Goal: Task Accomplishment & Management: Manage account settings

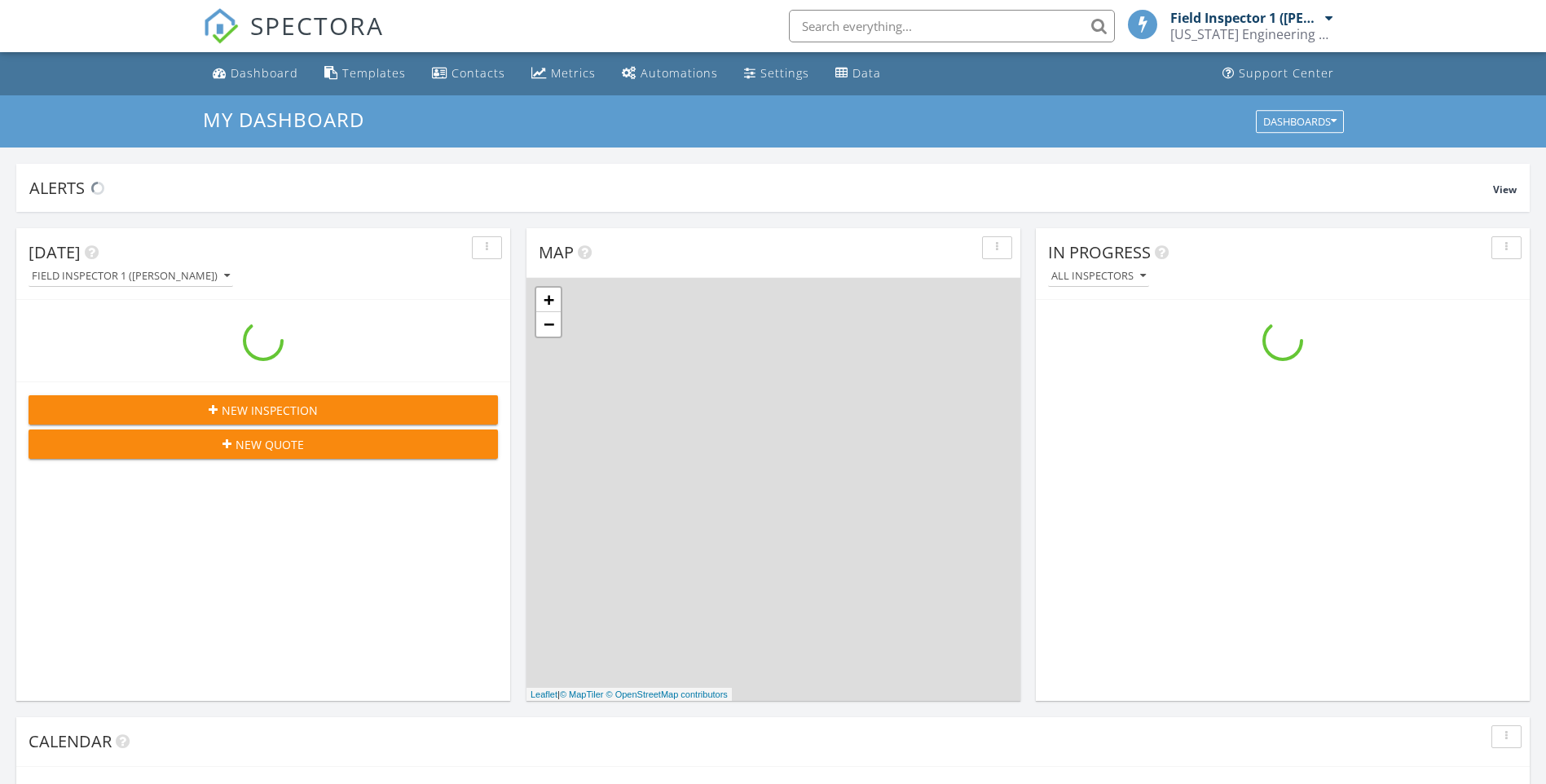
scroll to position [1508, 1571]
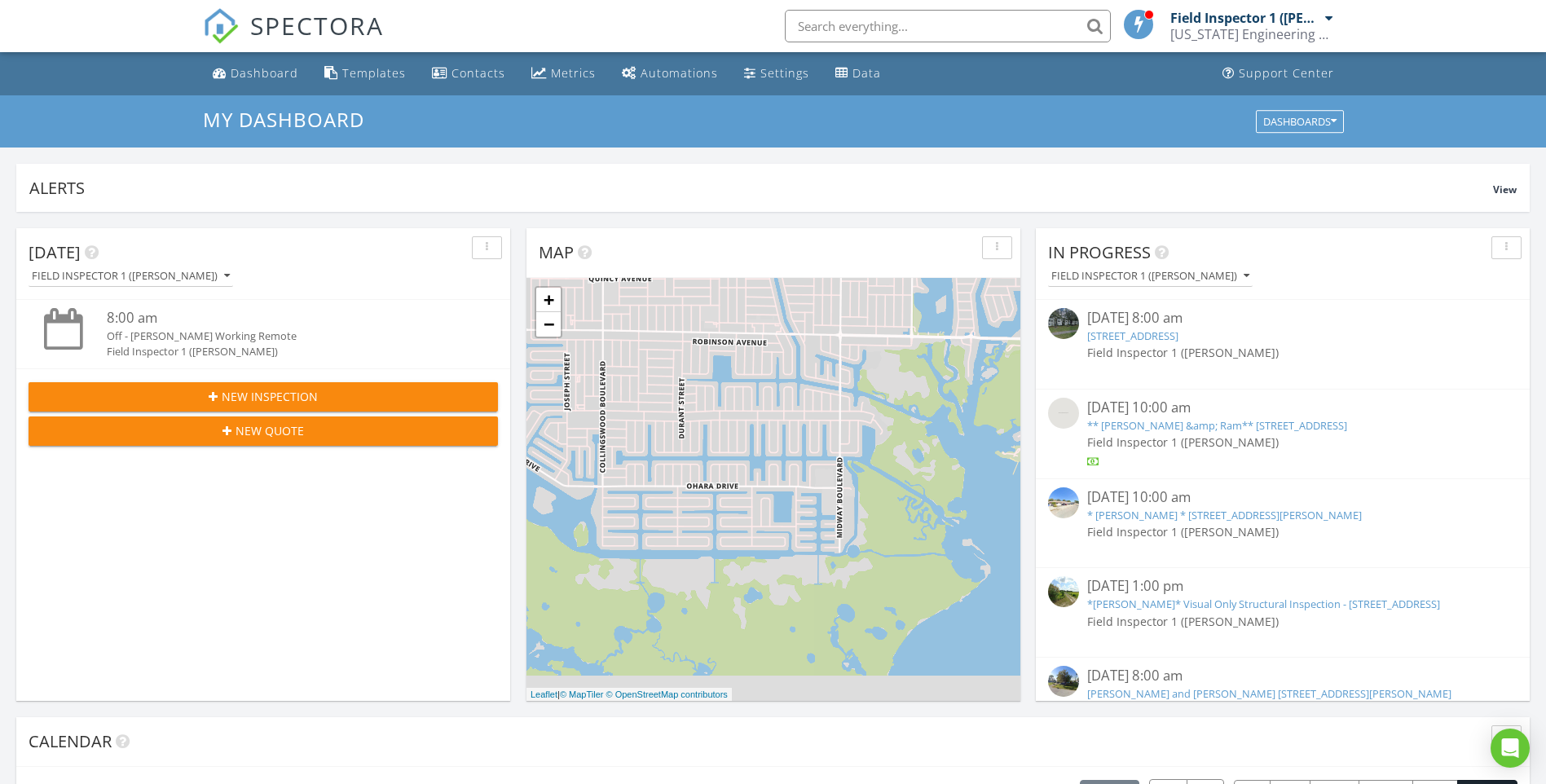
click at [829, 23] on input "text" at bounding box center [947, 26] width 326 height 33
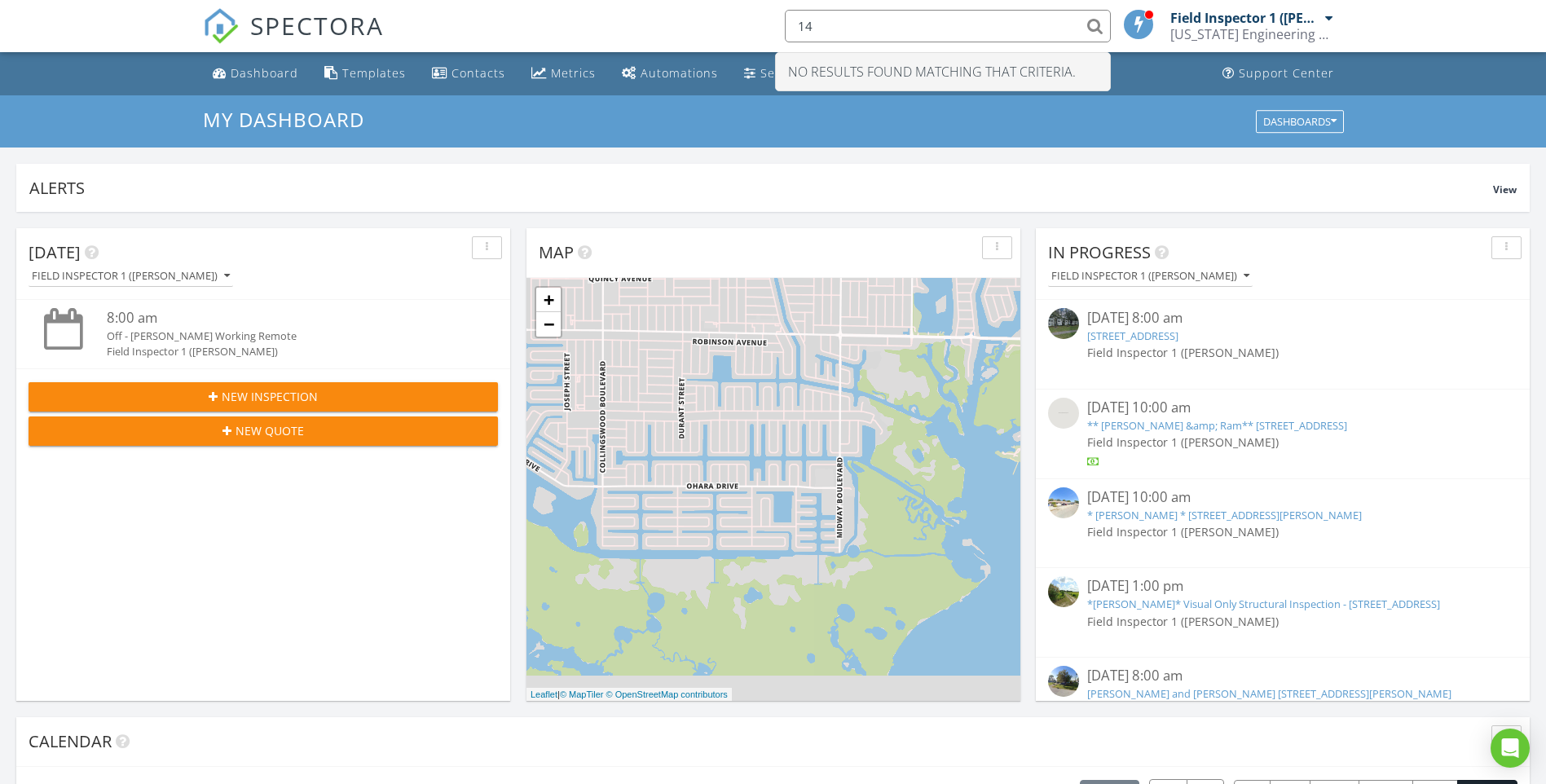
type input "1"
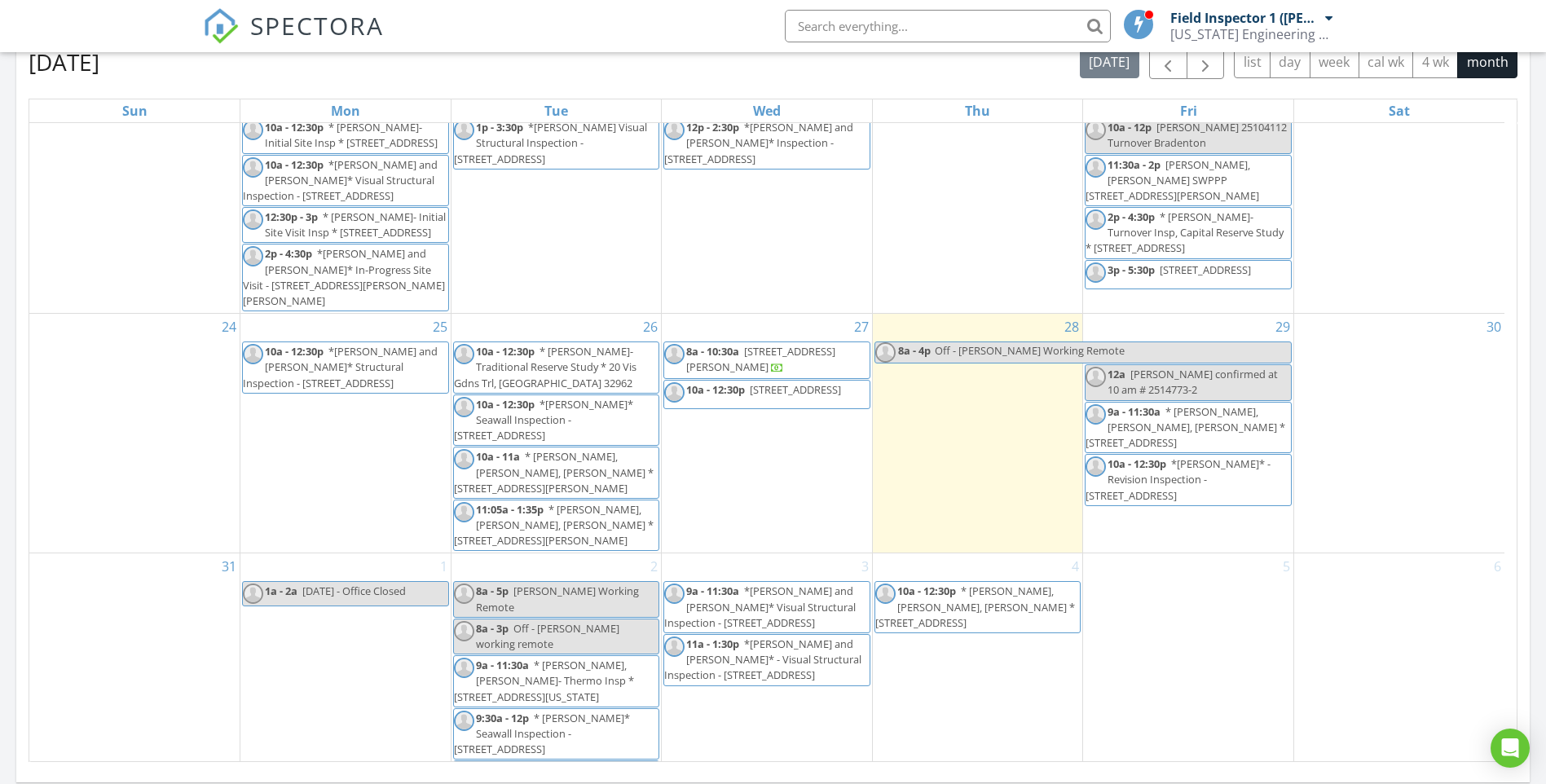
scroll to position [848, 0]
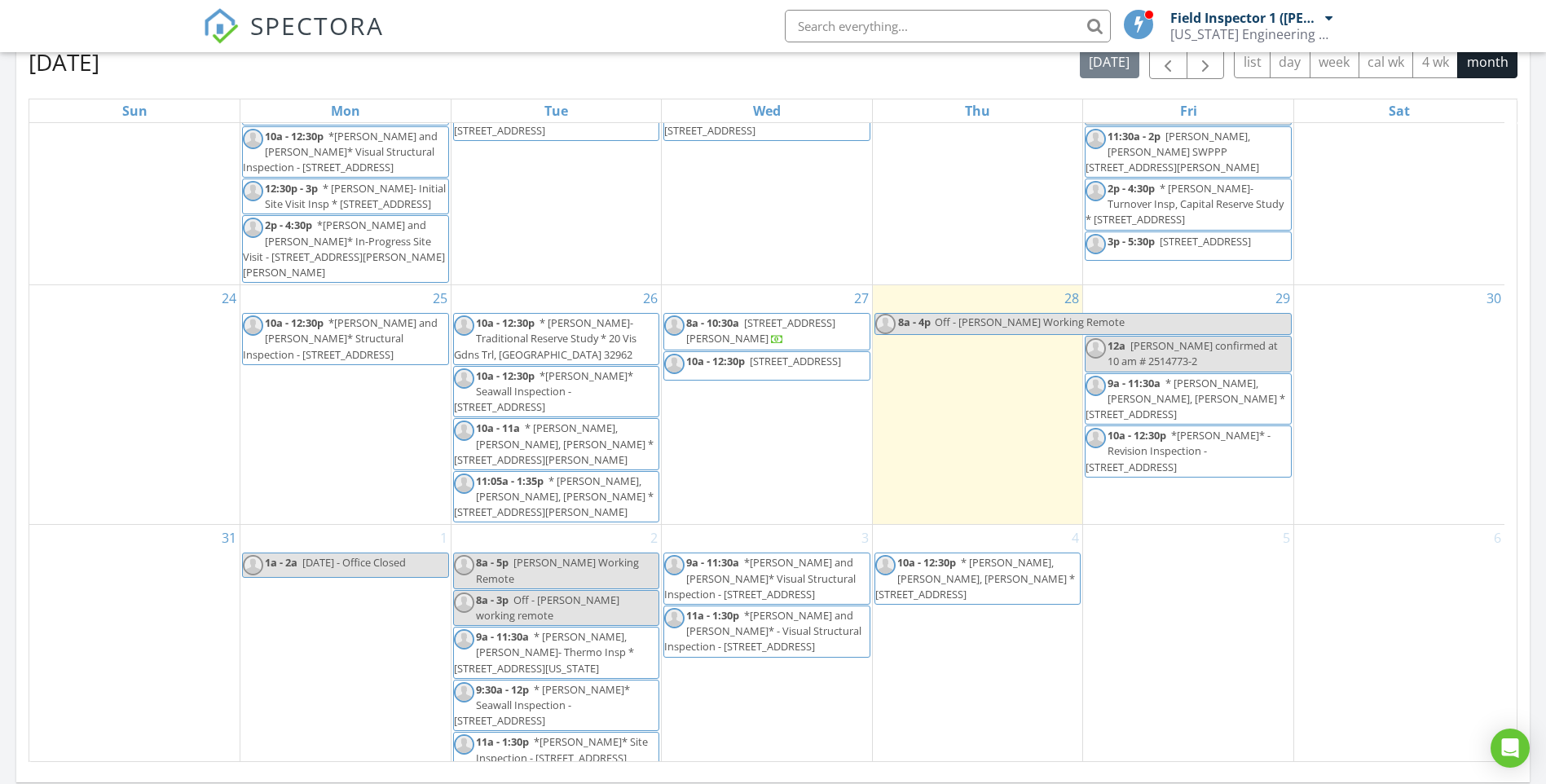
drag, startPoint x: 911, startPoint y: 34, endPoint x: 908, endPoint y: 19, distance: 15.3
click at [911, 34] on input "text" at bounding box center [947, 26] width 326 height 33
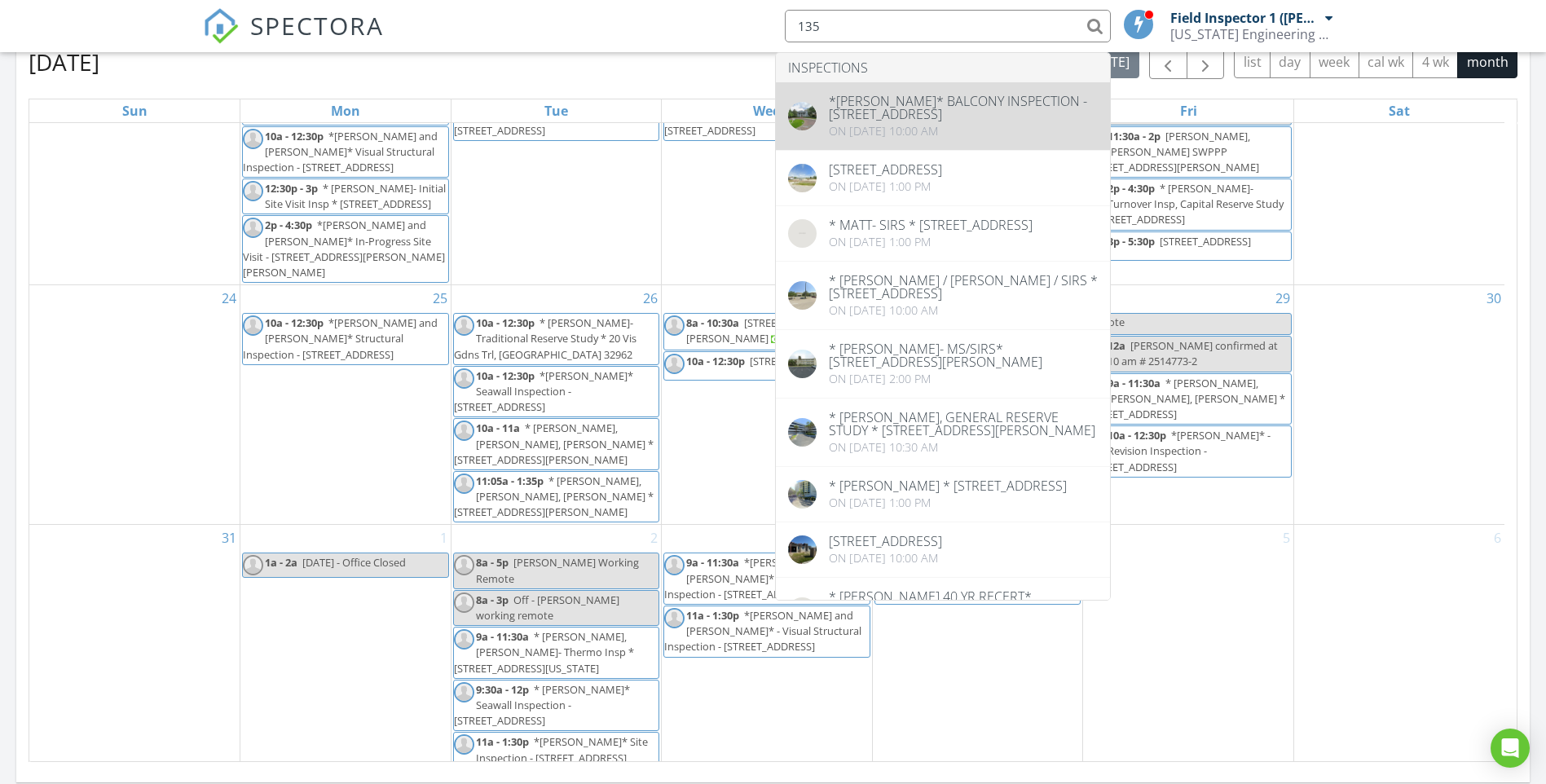
type input "135"
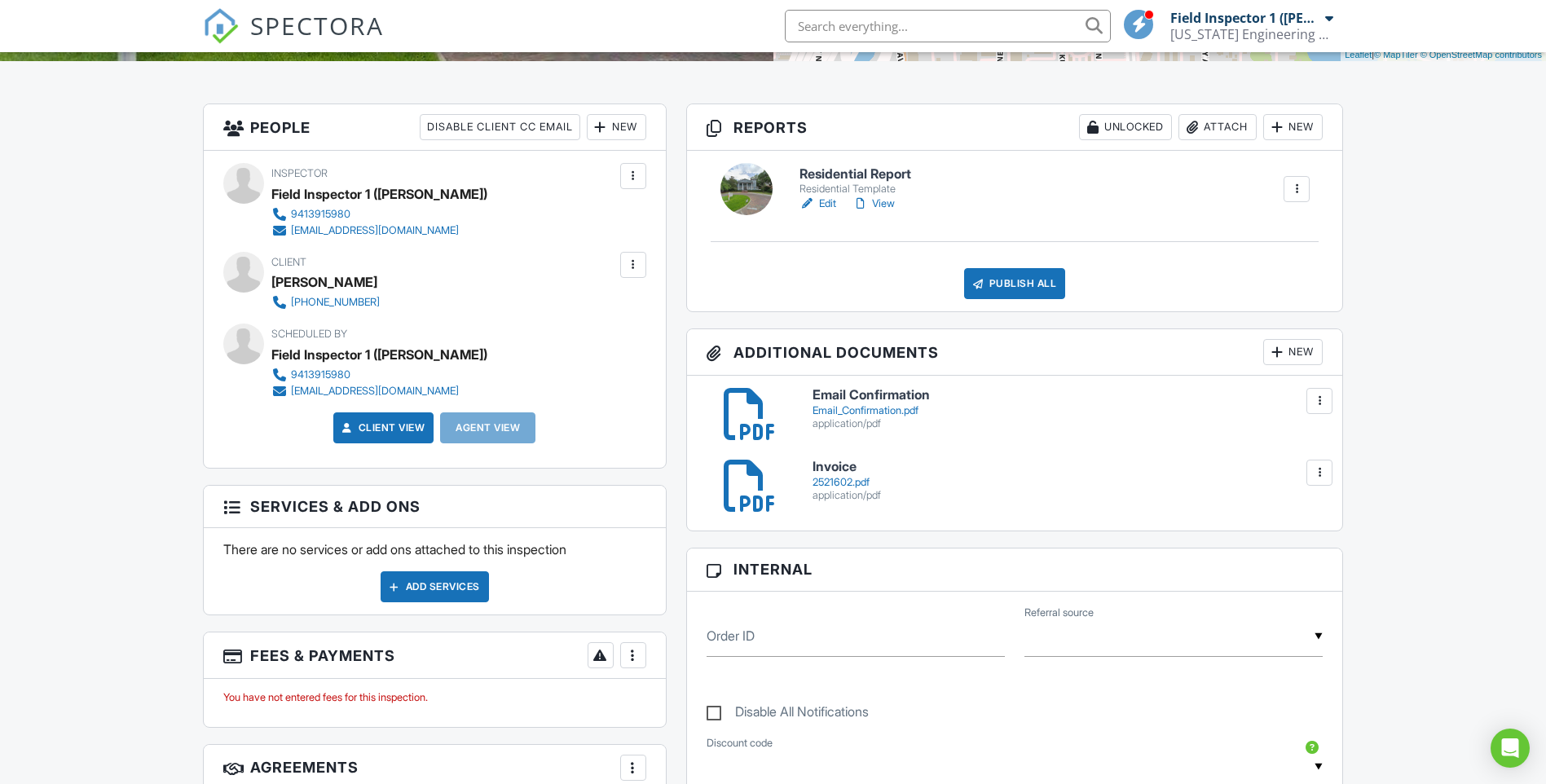
scroll to position [407, 0]
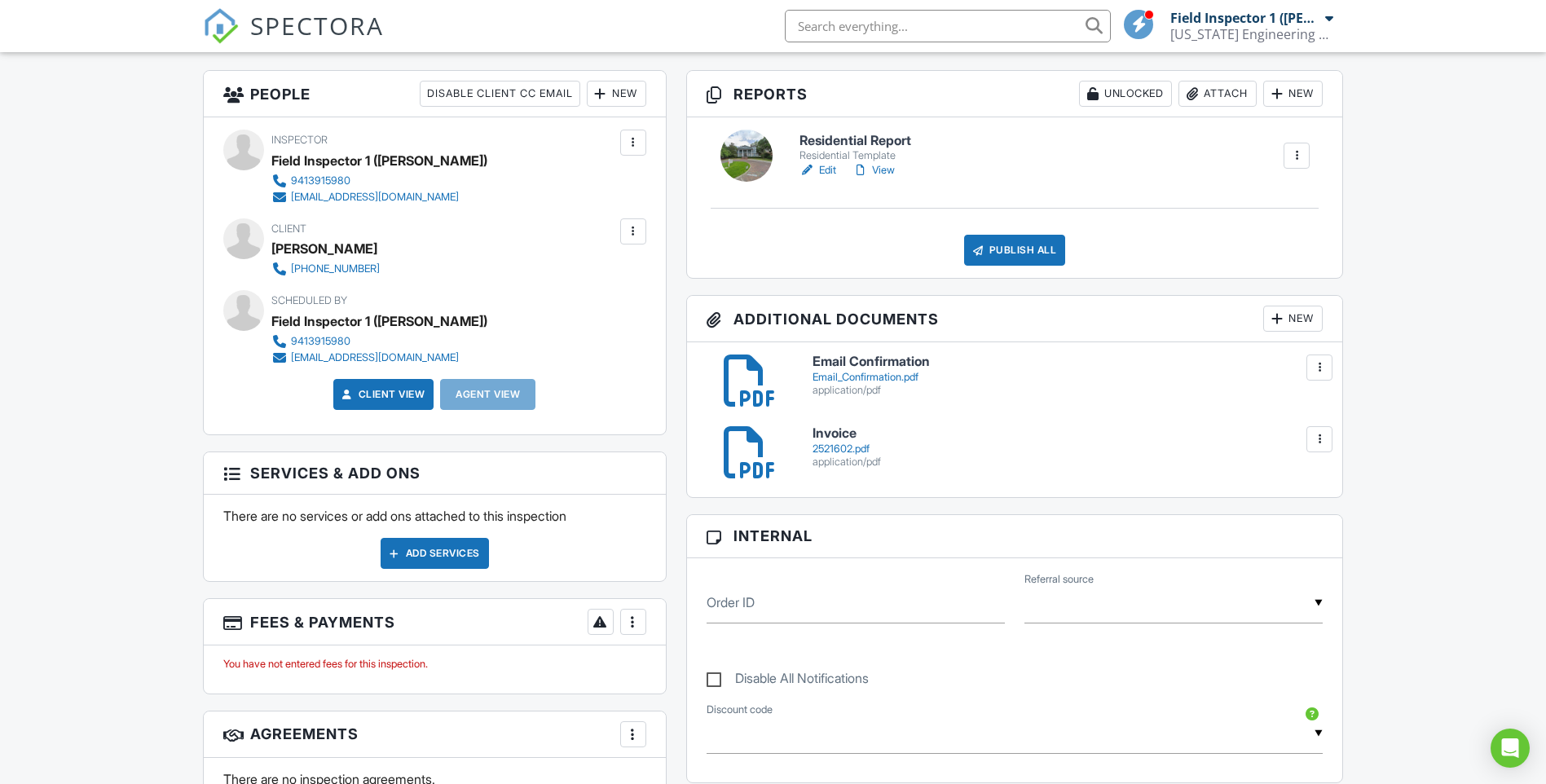
click at [830, 449] on div "2521602.pdf" at bounding box center [1068, 450] width 511 height 13
click at [878, 169] on link "View" at bounding box center [873, 170] width 42 height 16
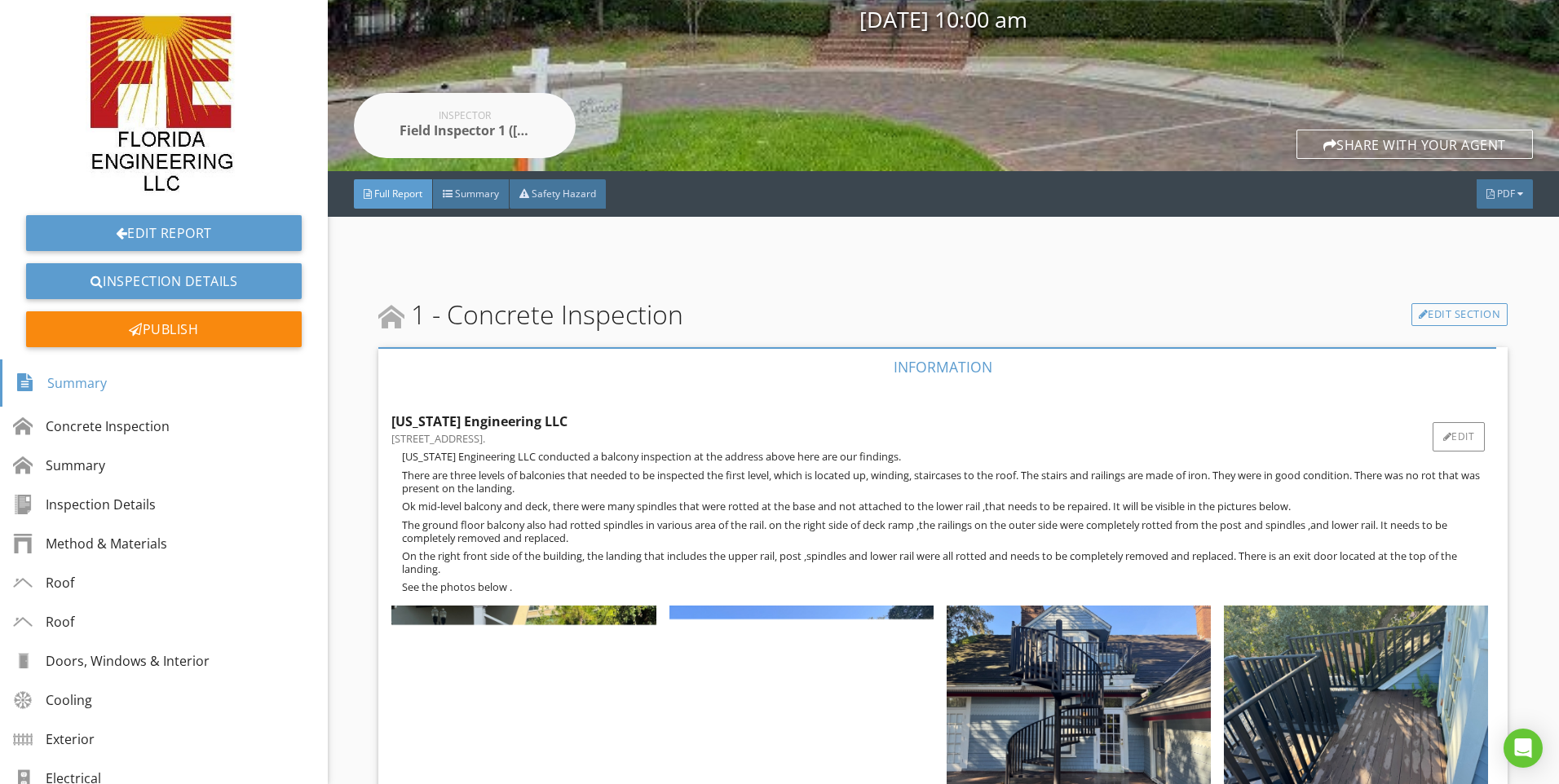
scroll to position [326, 0]
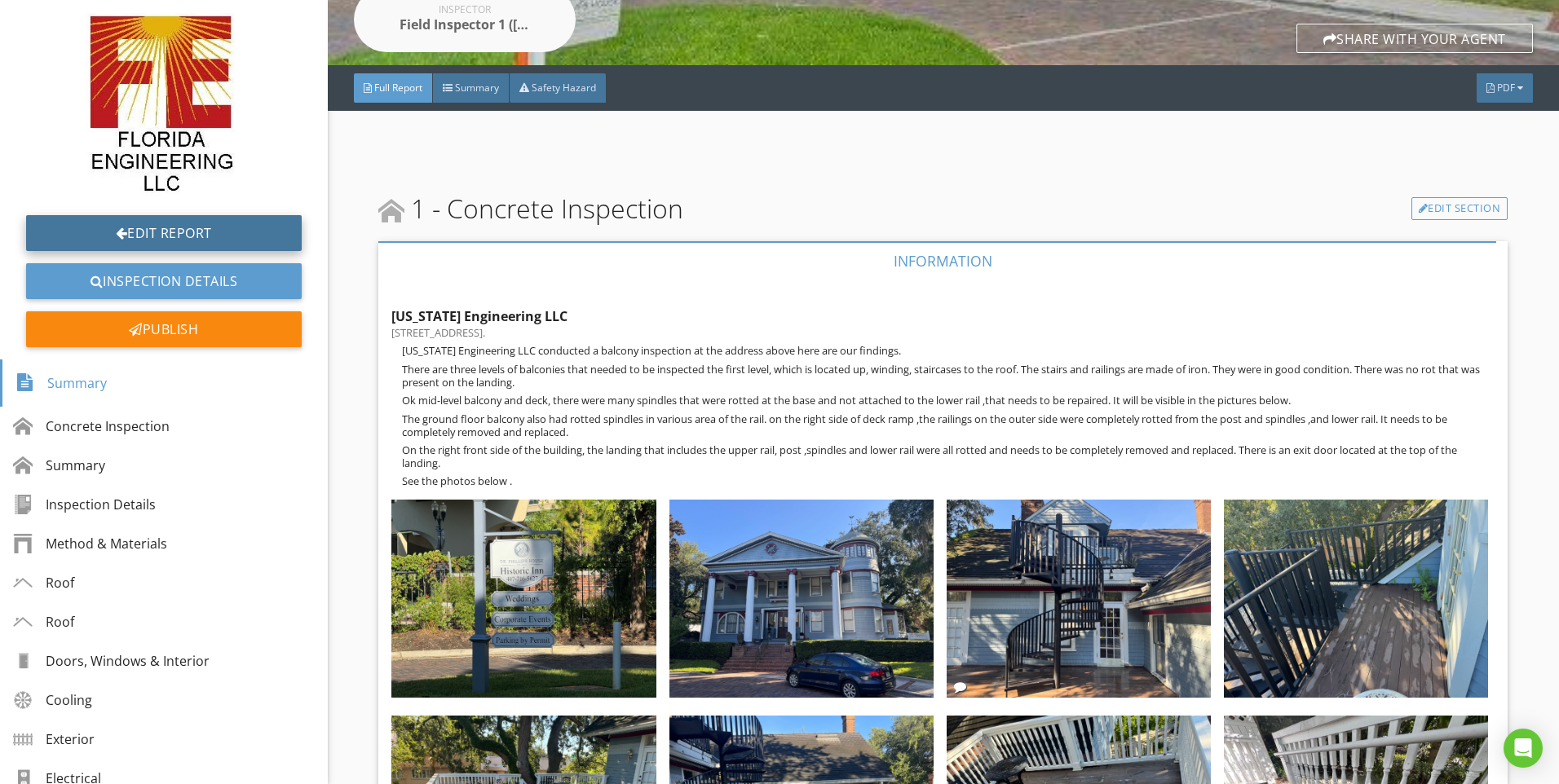
click at [180, 229] on link "Edit Report" at bounding box center [163, 233] width 276 height 36
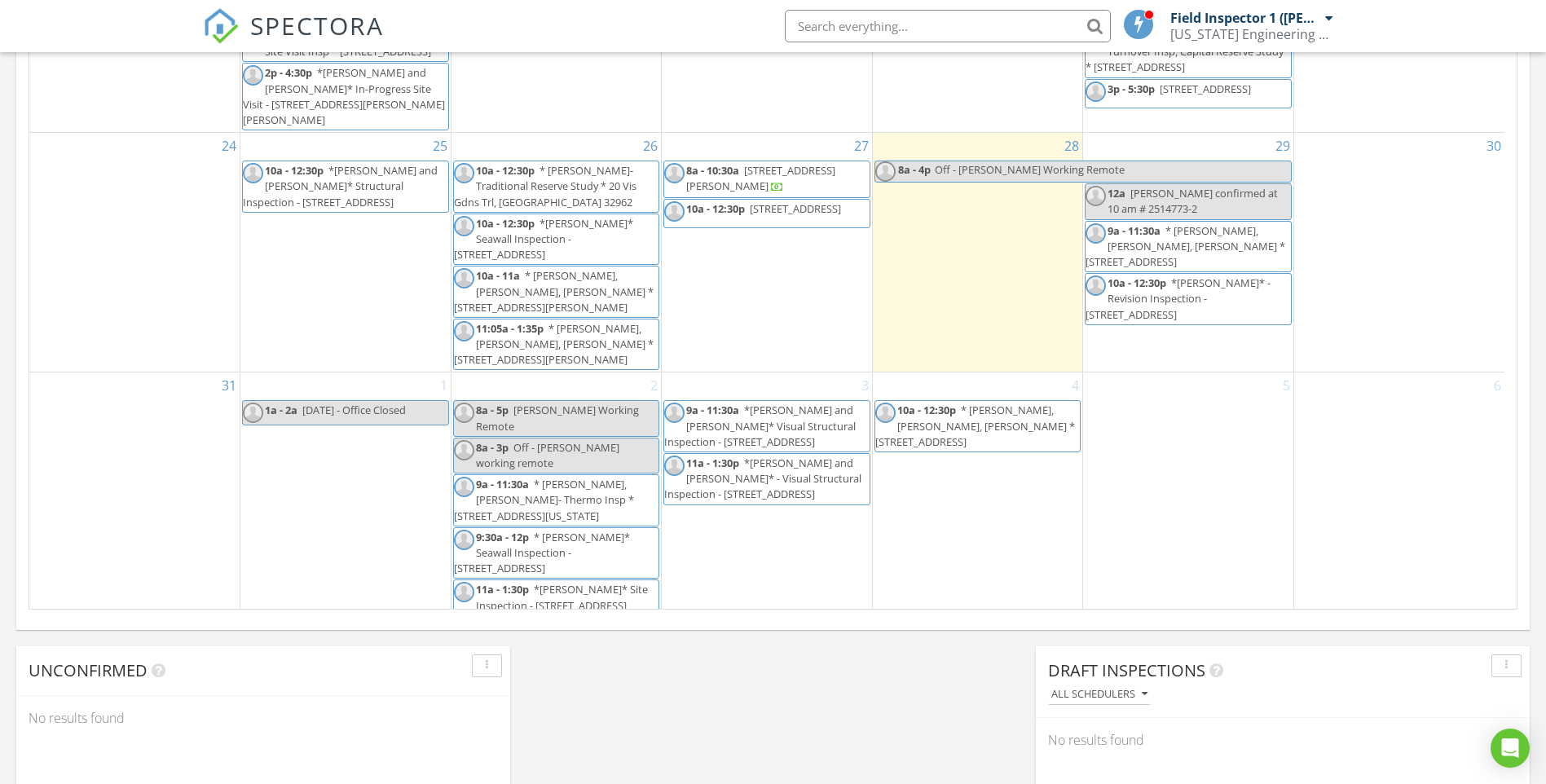
scroll to position [896, 0]
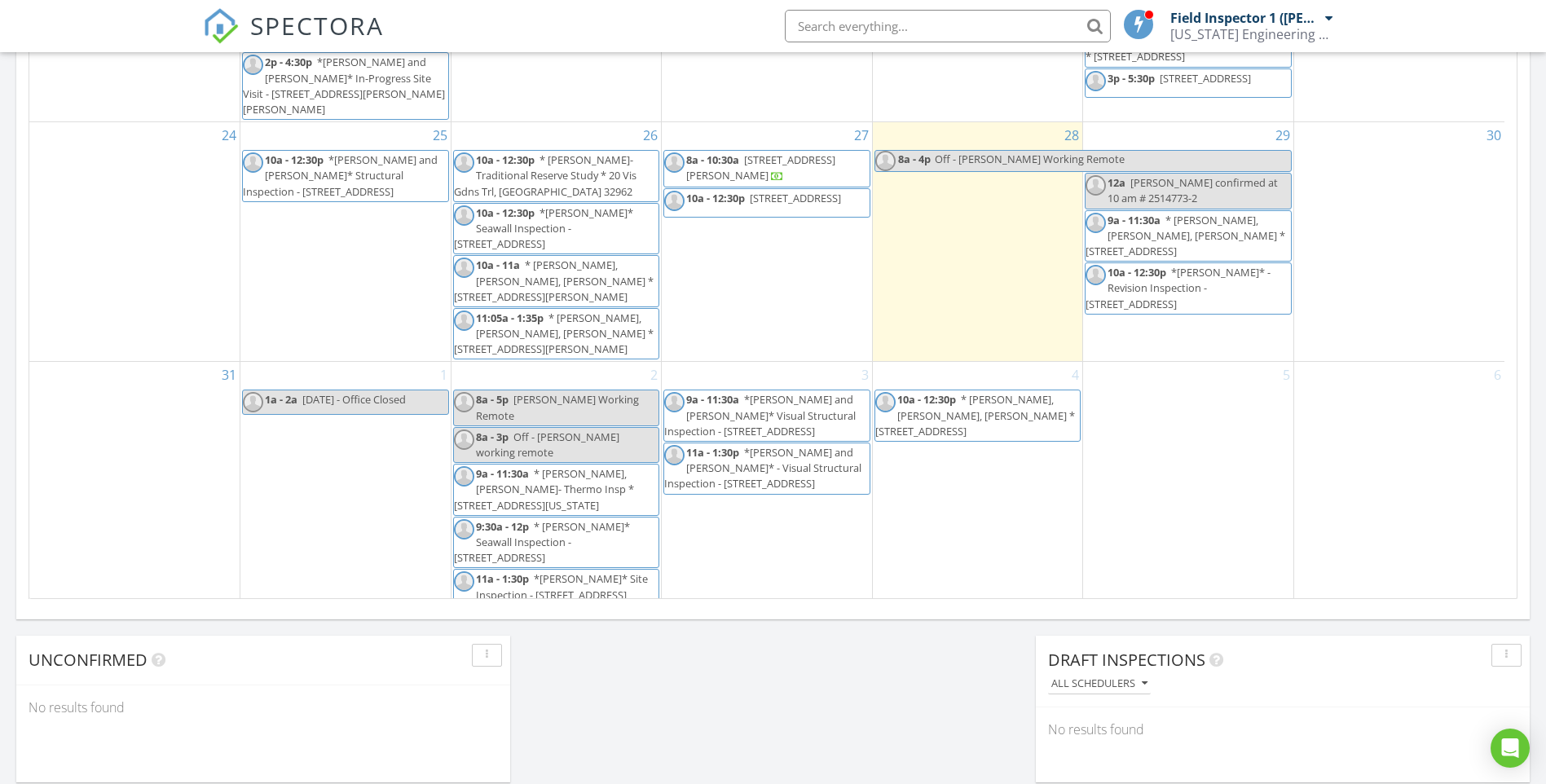
click at [855, 25] on input "text" at bounding box center [947, 26] width 326 height 33
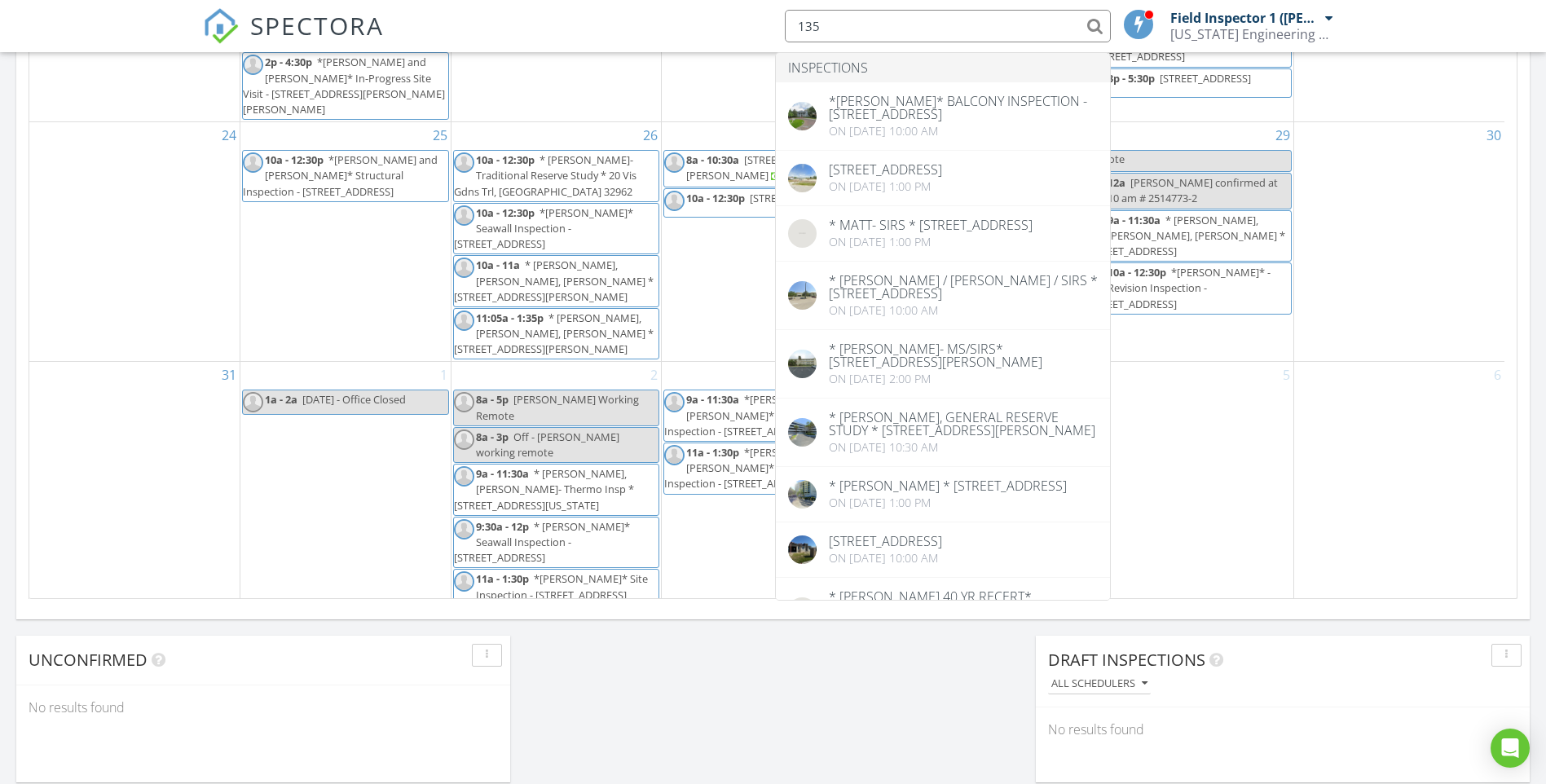
click at [859, 28] on input "135" at bounding box center [947, 26] width 326 height 33
type input "1"
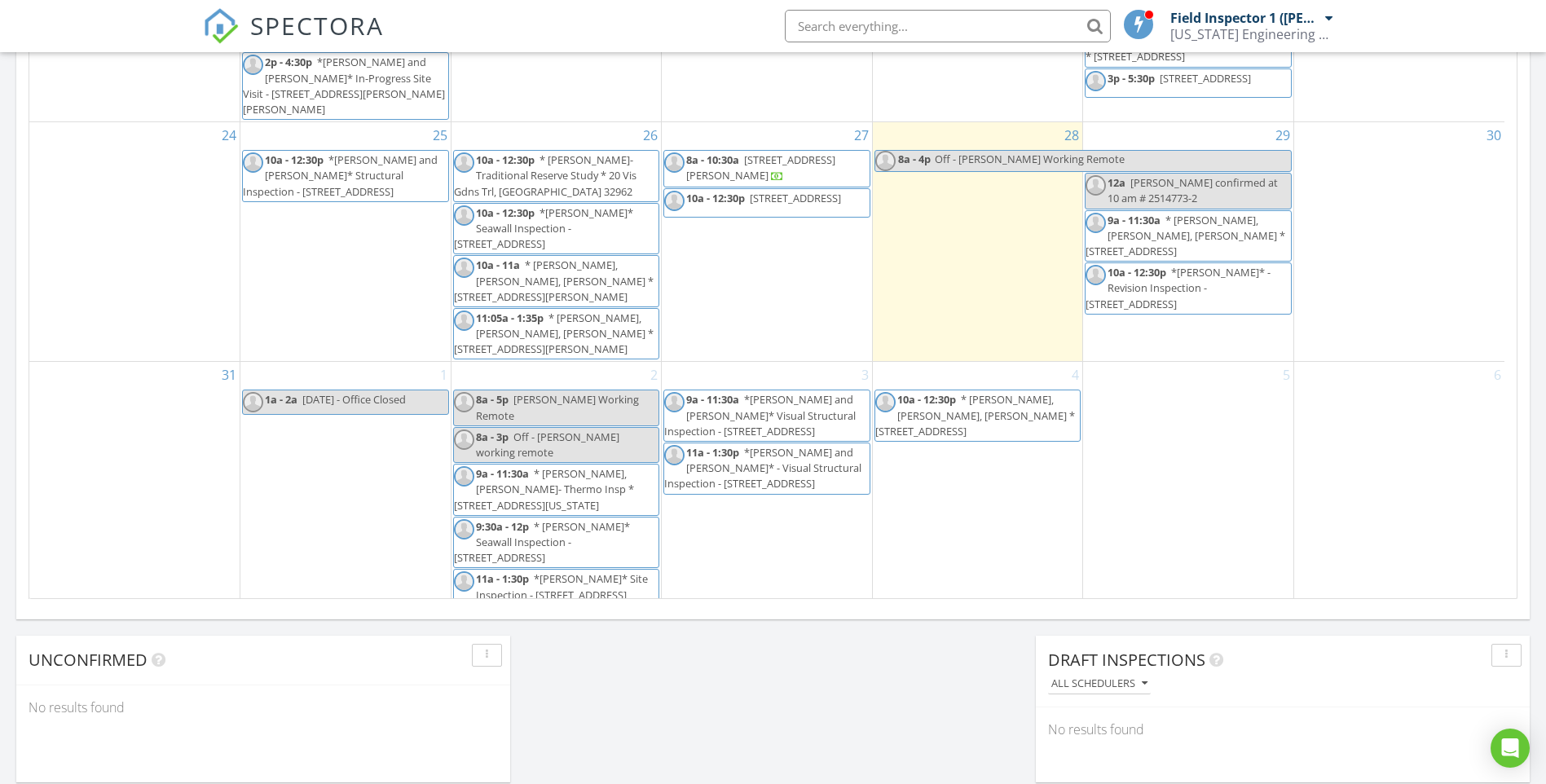
click at [882, 23] on input "text" at bounding box center [947, 26] width 326 height 33
type input "135"
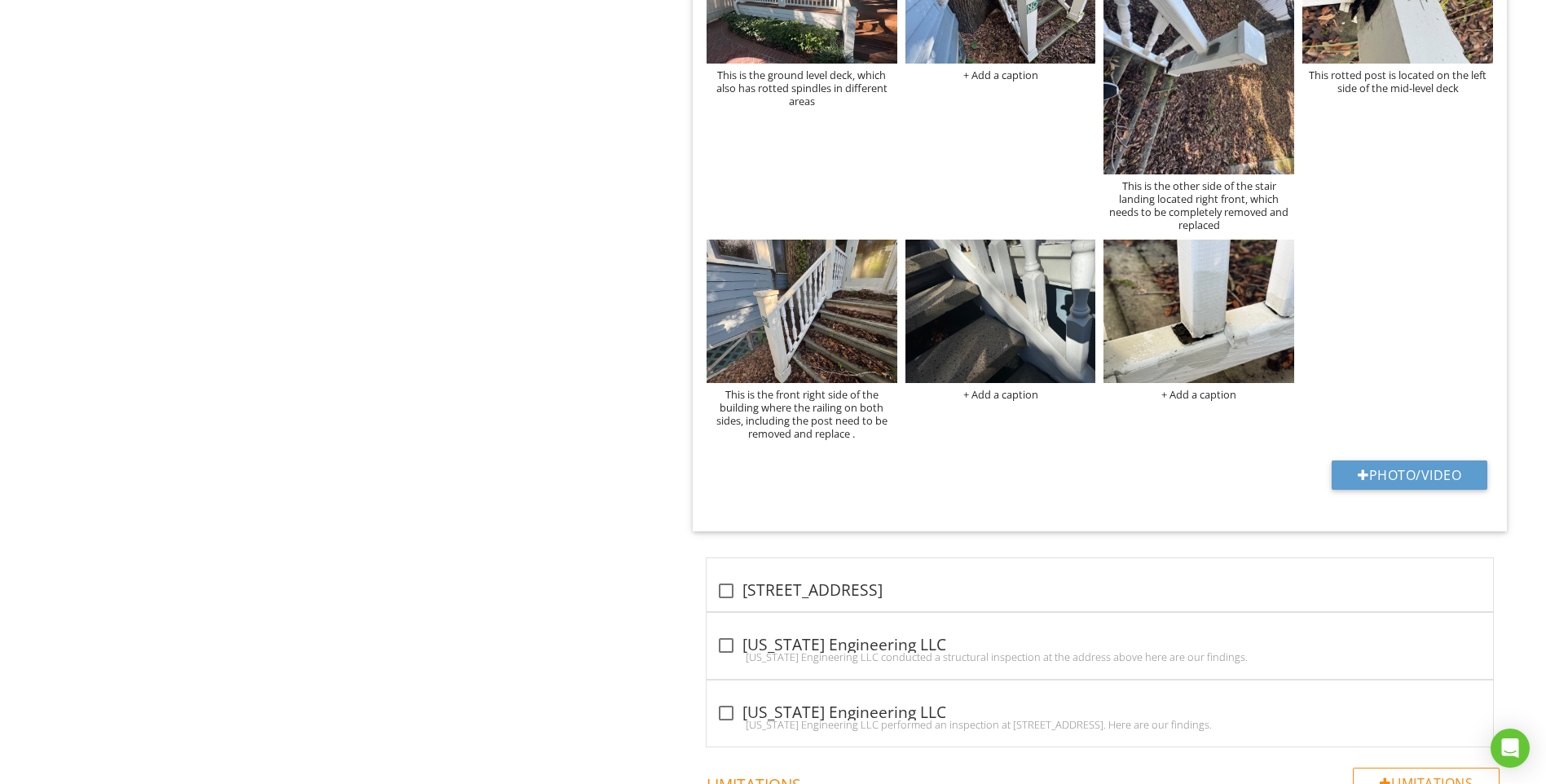
scroll to position [1711, 0]
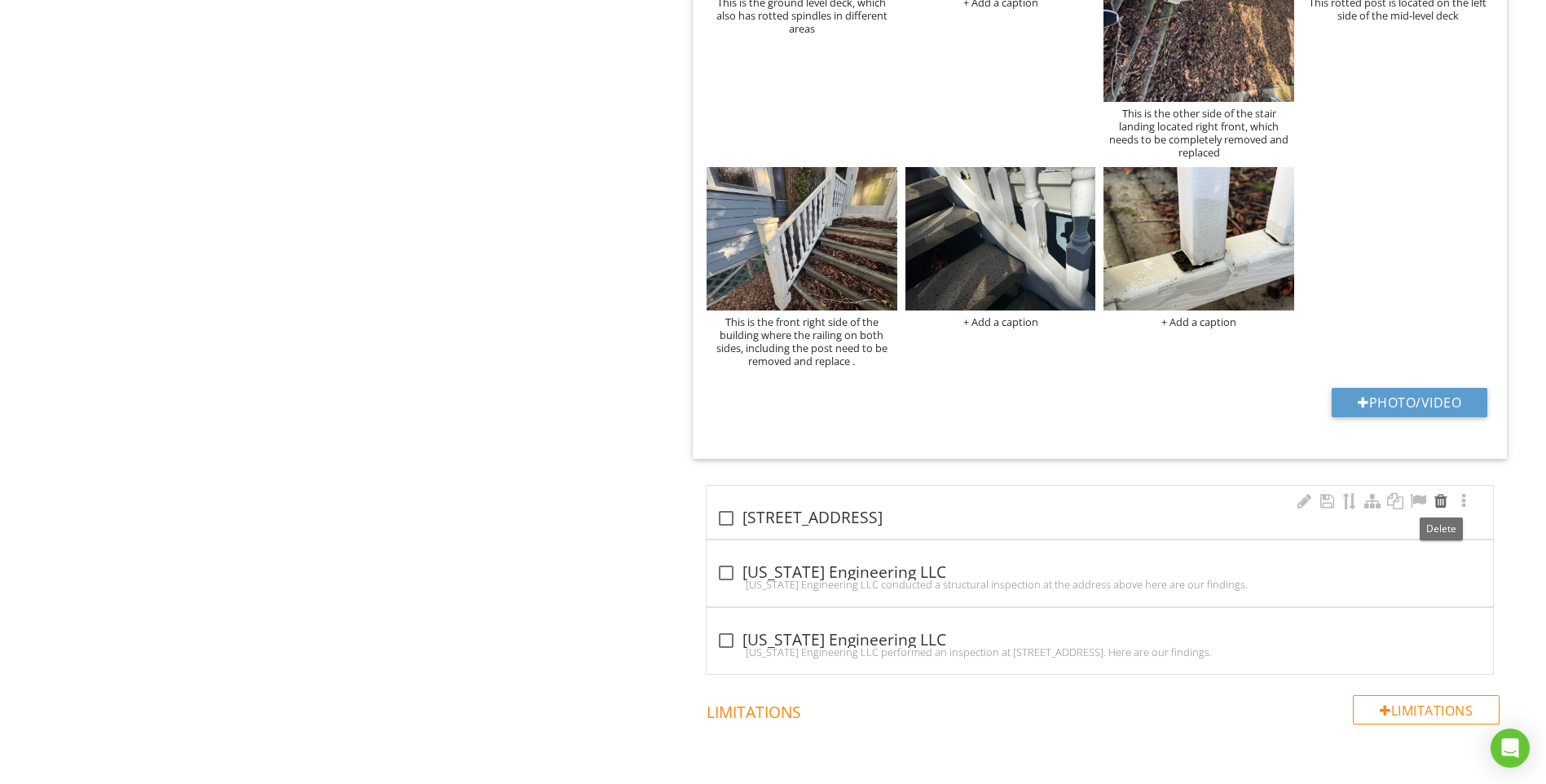
click at [1440, 502] on div at bounding box center [1441, 501] width 19 height 16
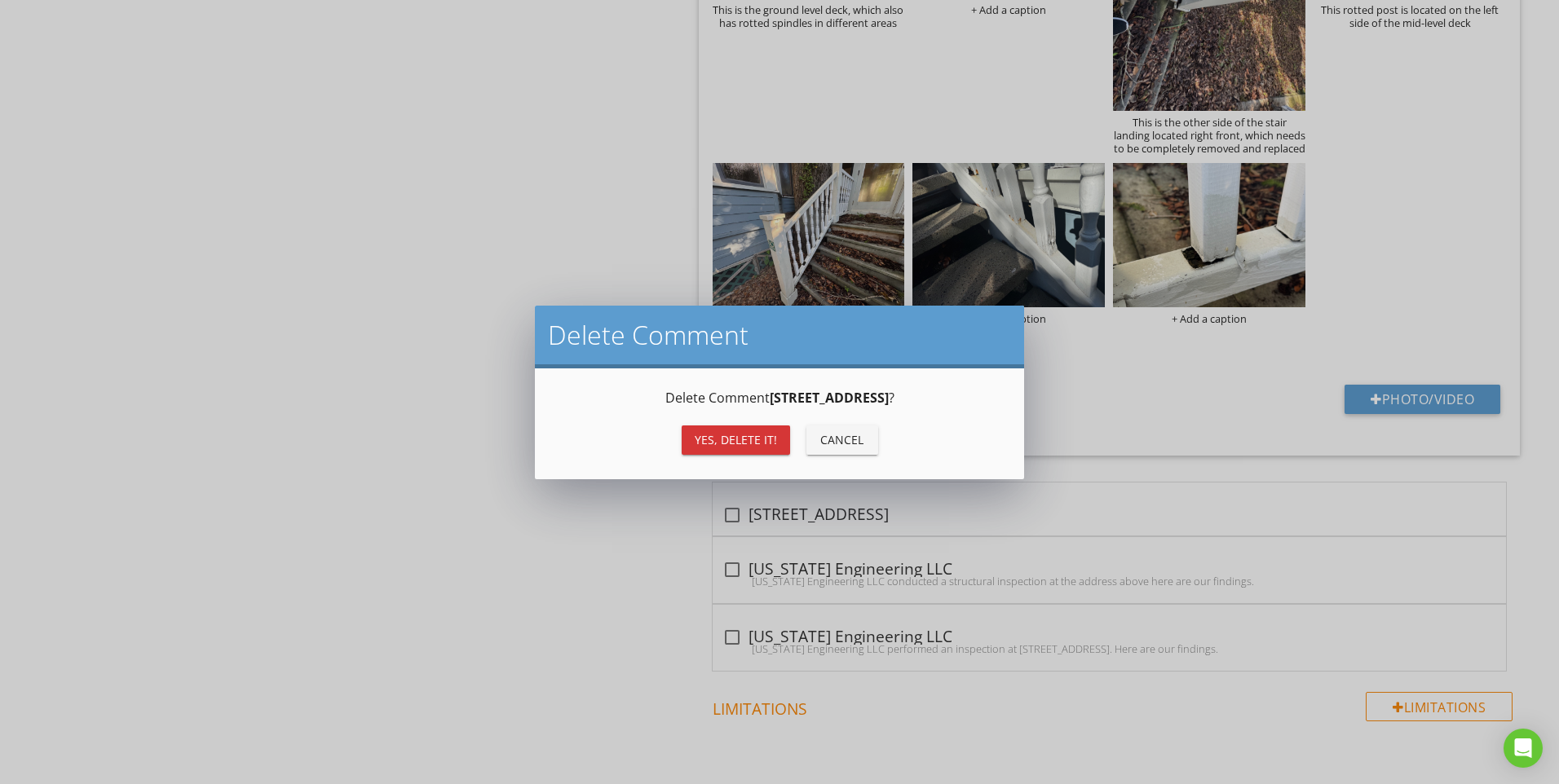
click at [705, 443] on div "Yes, Delete it!" at bounding box center [736, 440] width 83 height 17
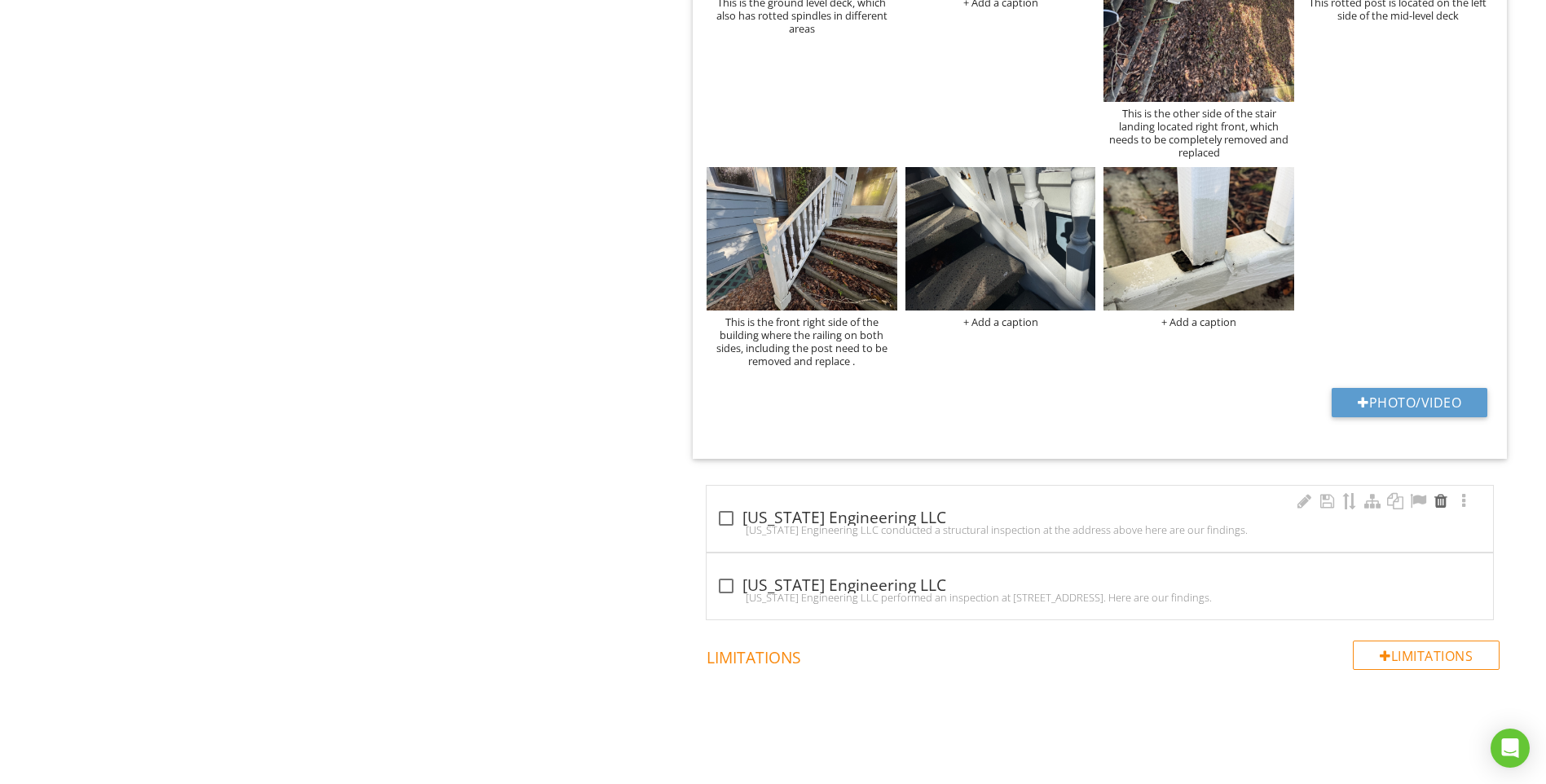
click at [1442, 506] on div at bounding box center [1441, 501] width 19 height 16
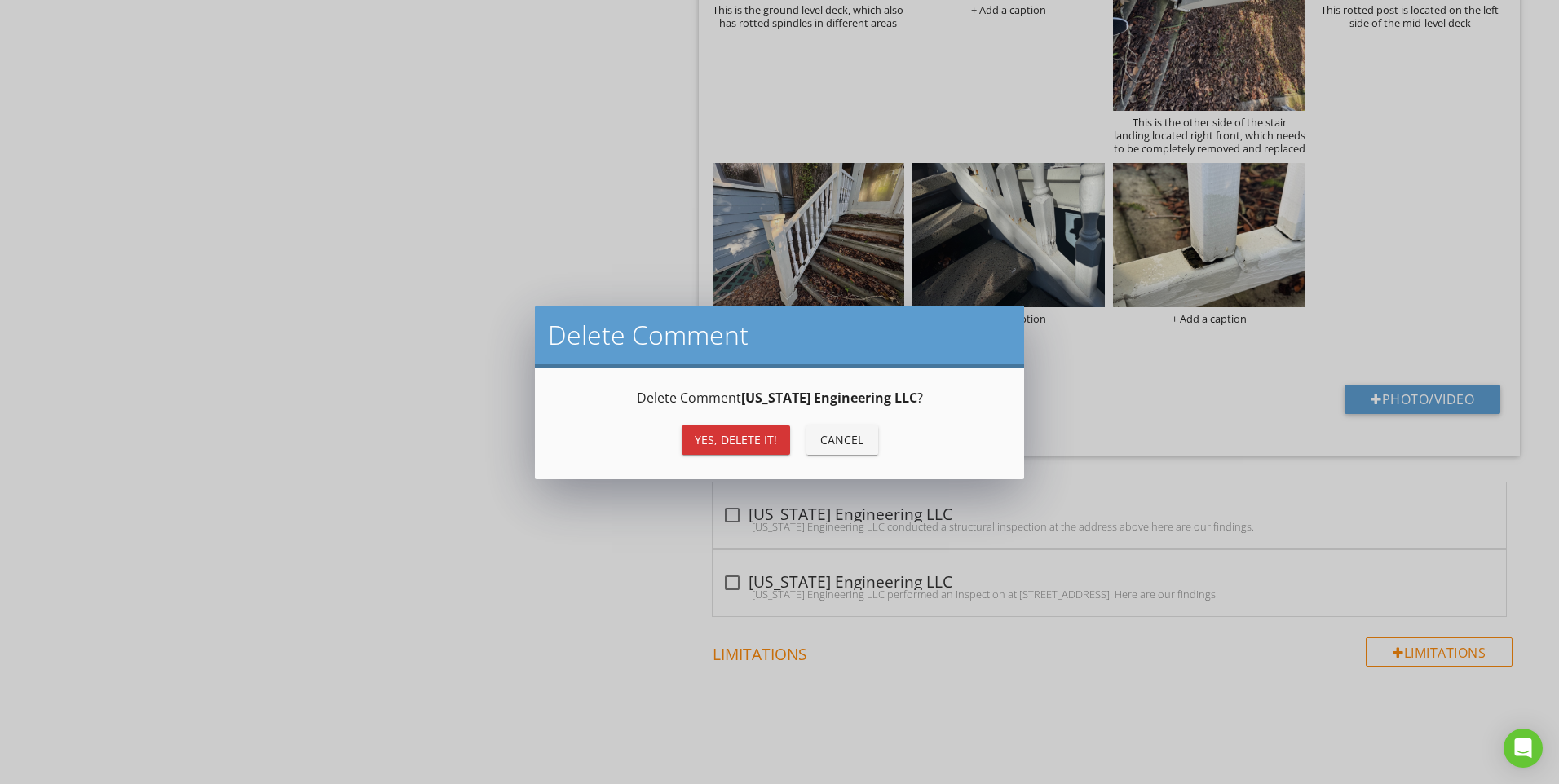
click at [738, 438] on div "Yes, Delete it!" at bounding box center [736, 440] width 83 height 17
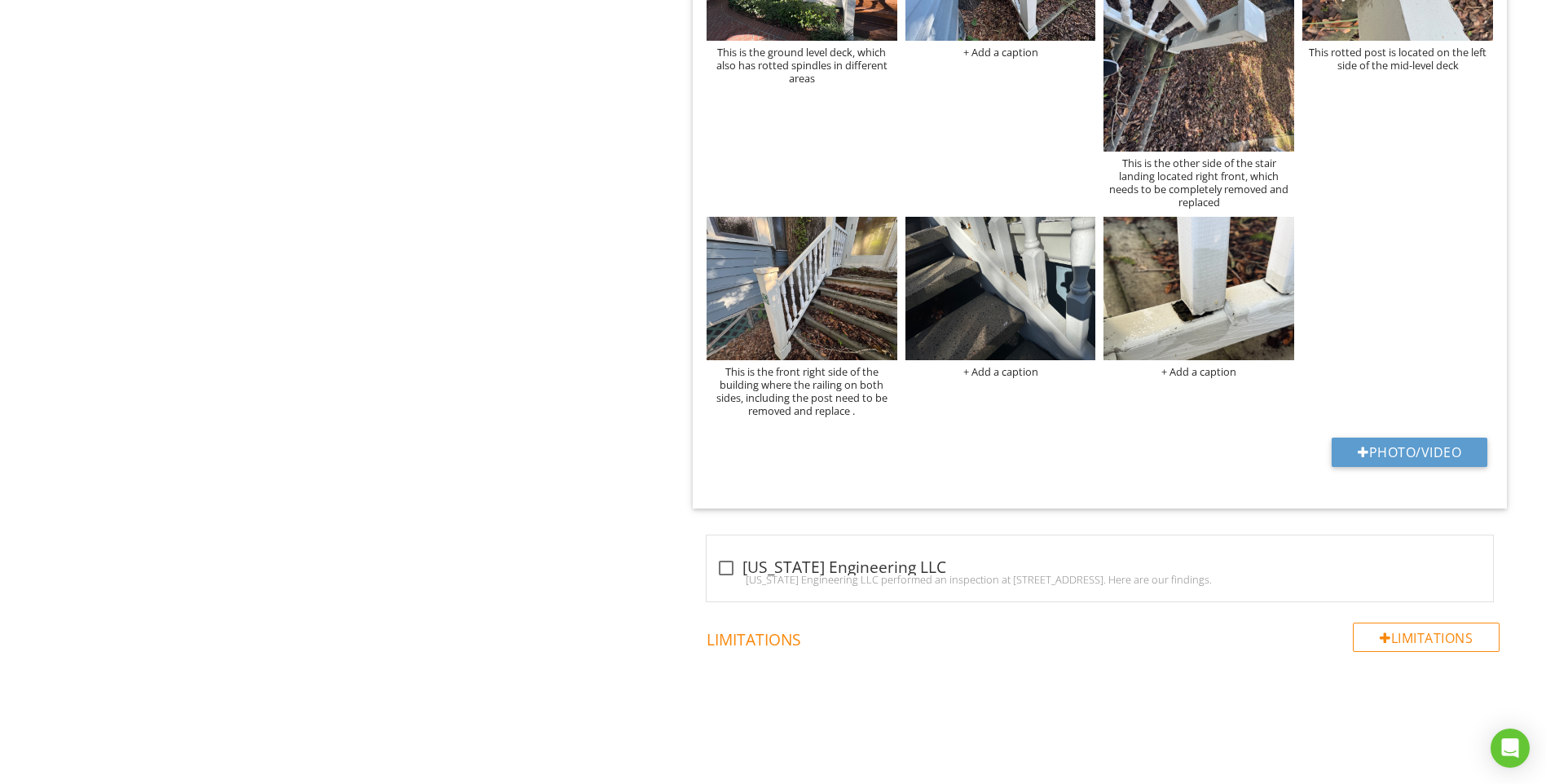
scroll to position [1662, 0]
click at [1434, 551] on div at bounding box center [1441, 551] width 19 height 16
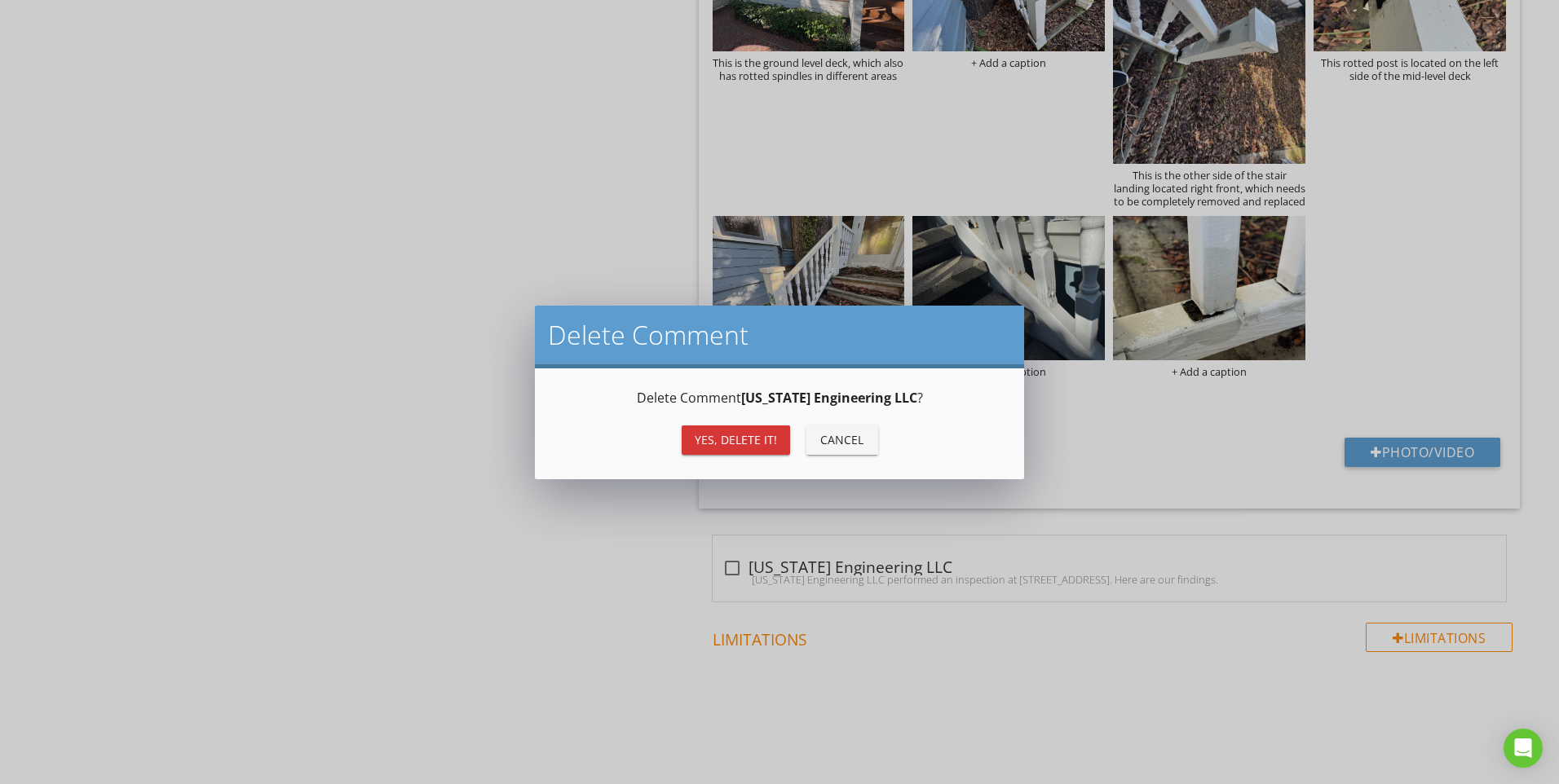
click at [723, 441] on div "Yes, Delete it!" at bounding box center [736, 440] width 83 height 17
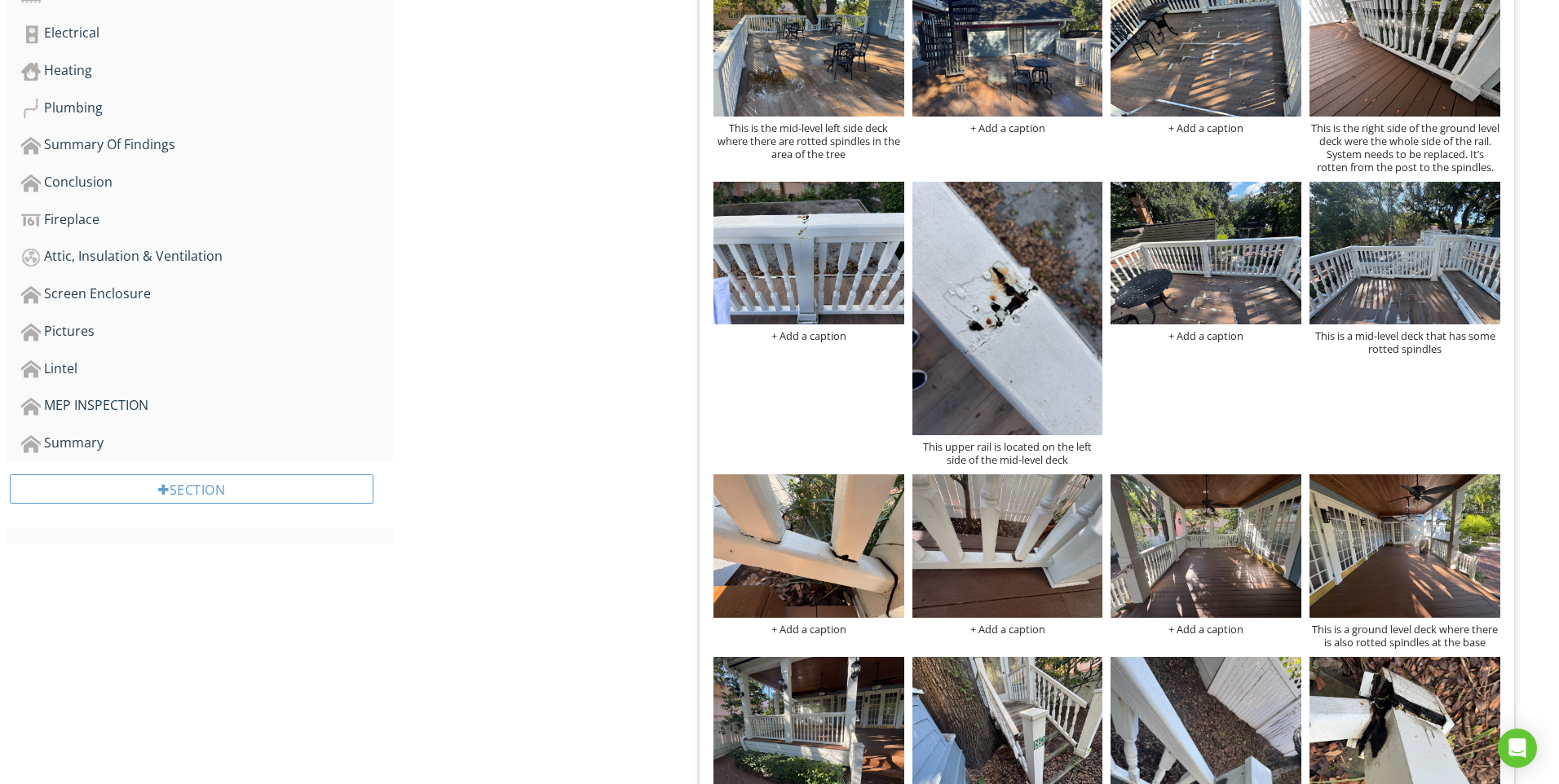
scroll to position [841, 0]
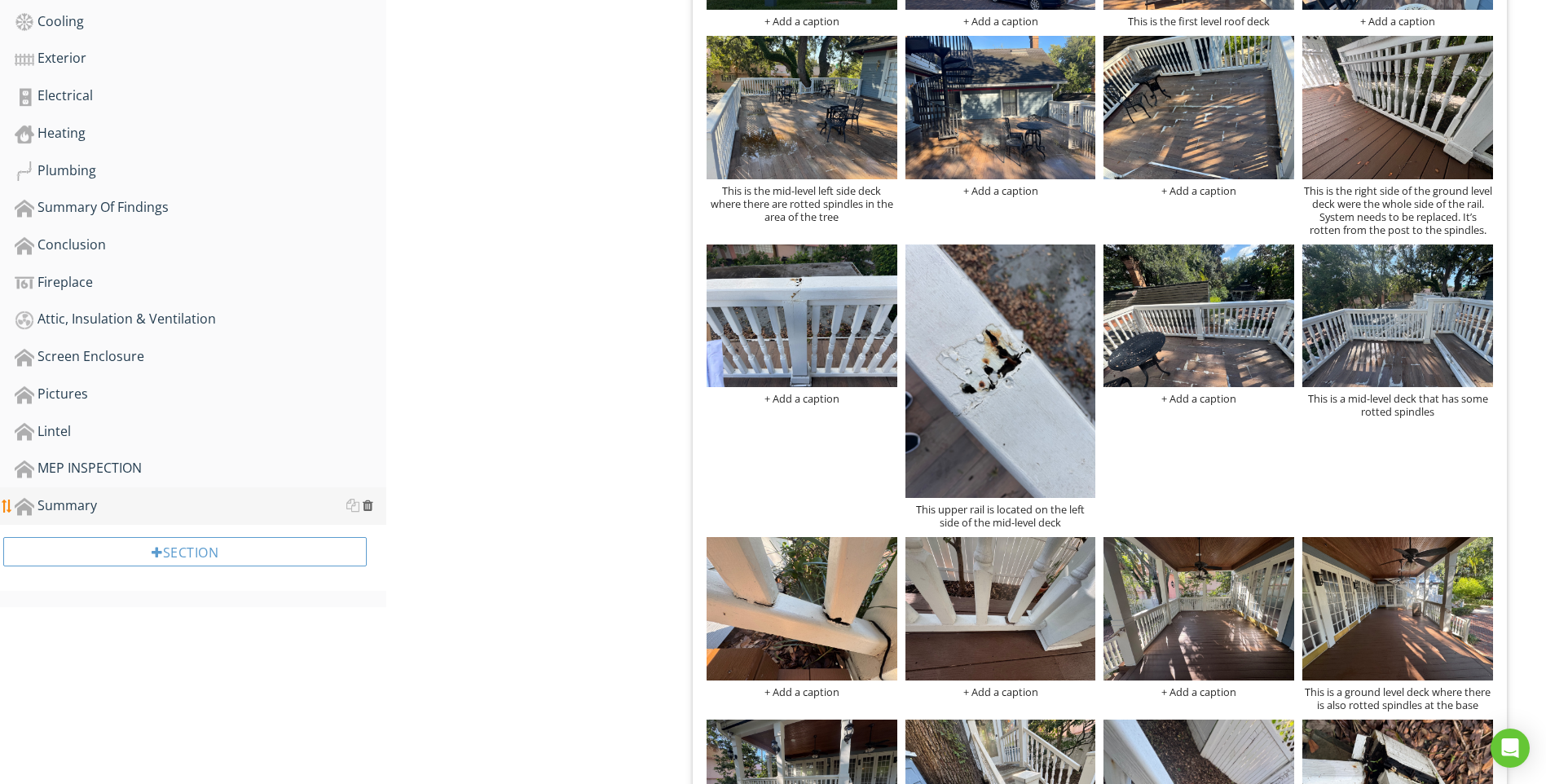
click at [367, 507] on div at bounding box center [367, 505] width 11 height 13
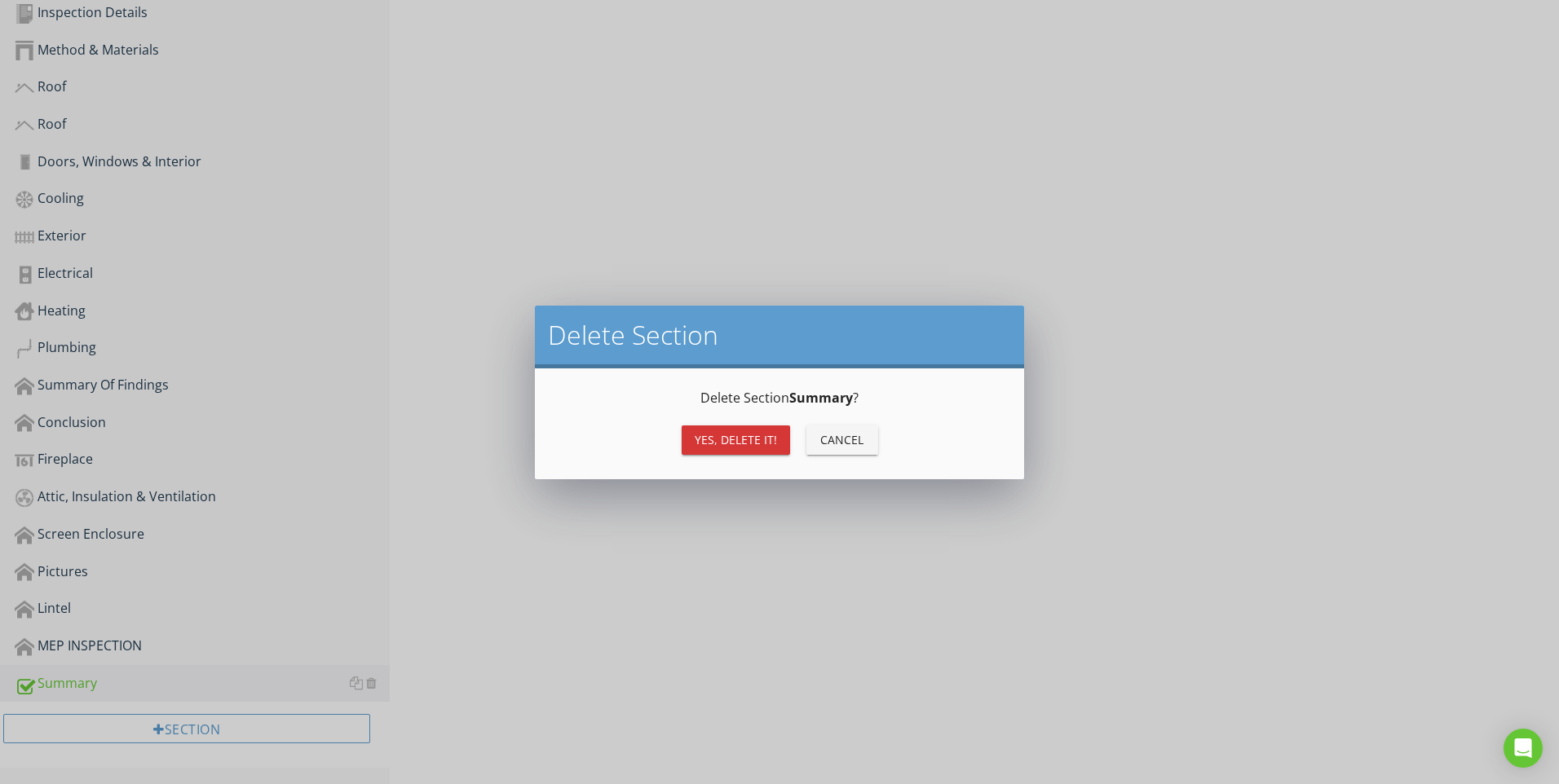
click at [721, 443] on div "Yes, Delete it!" at bounding box center [736, 440] width 83 height 17
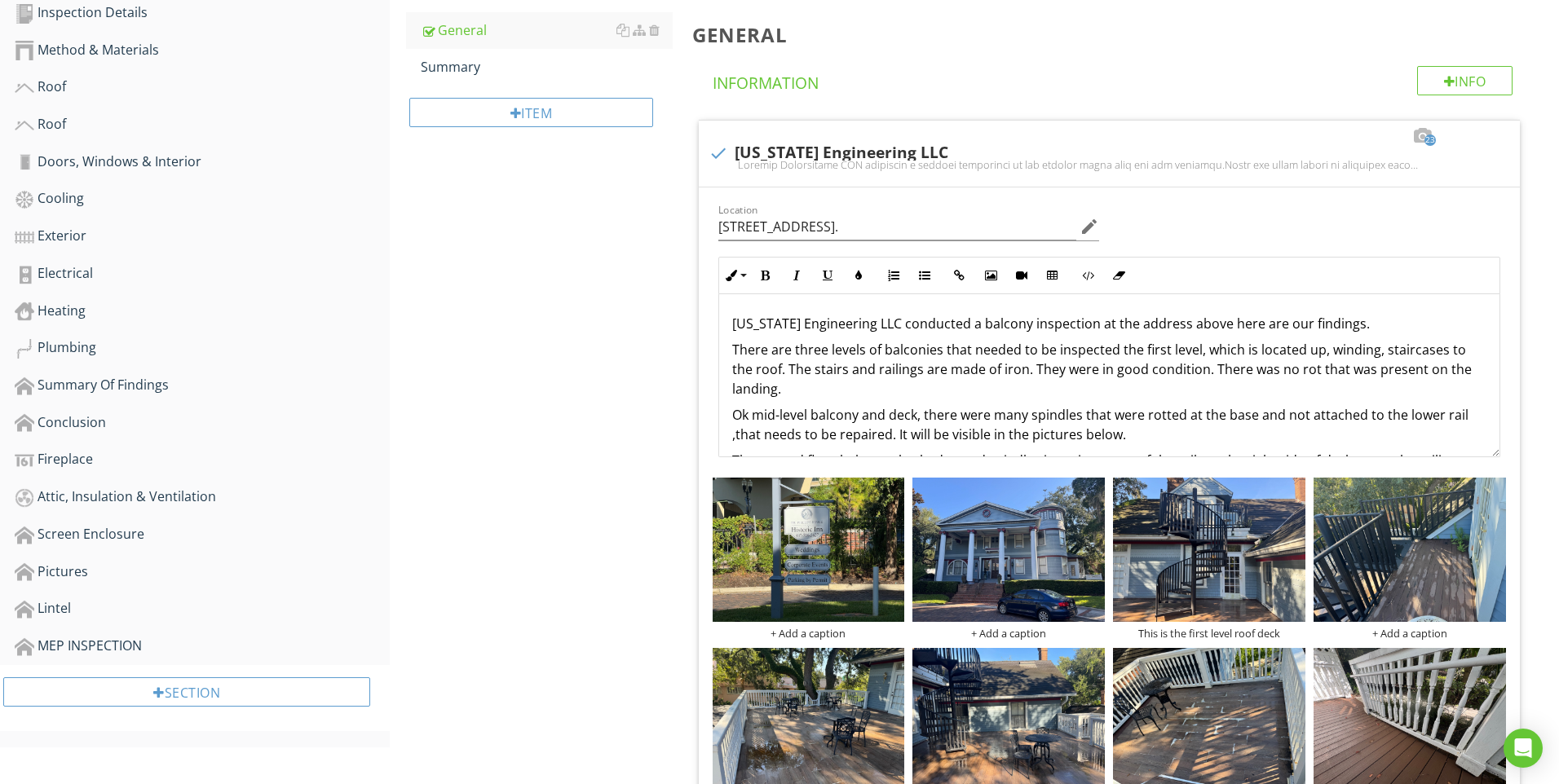
scroll to position [625, 0]
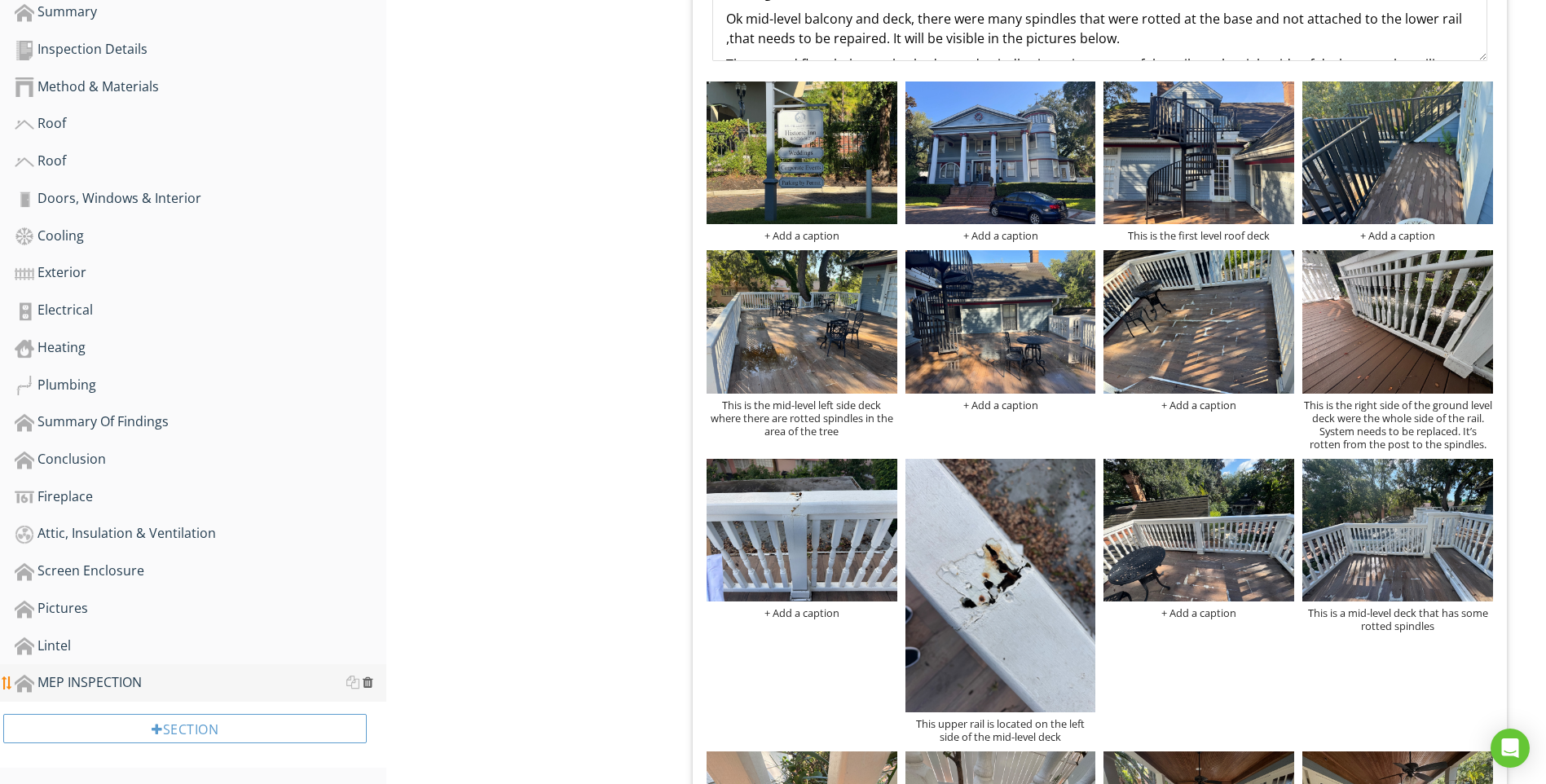
click at [366, 682] on div at bounding box center [367, 682] width 11 height 13
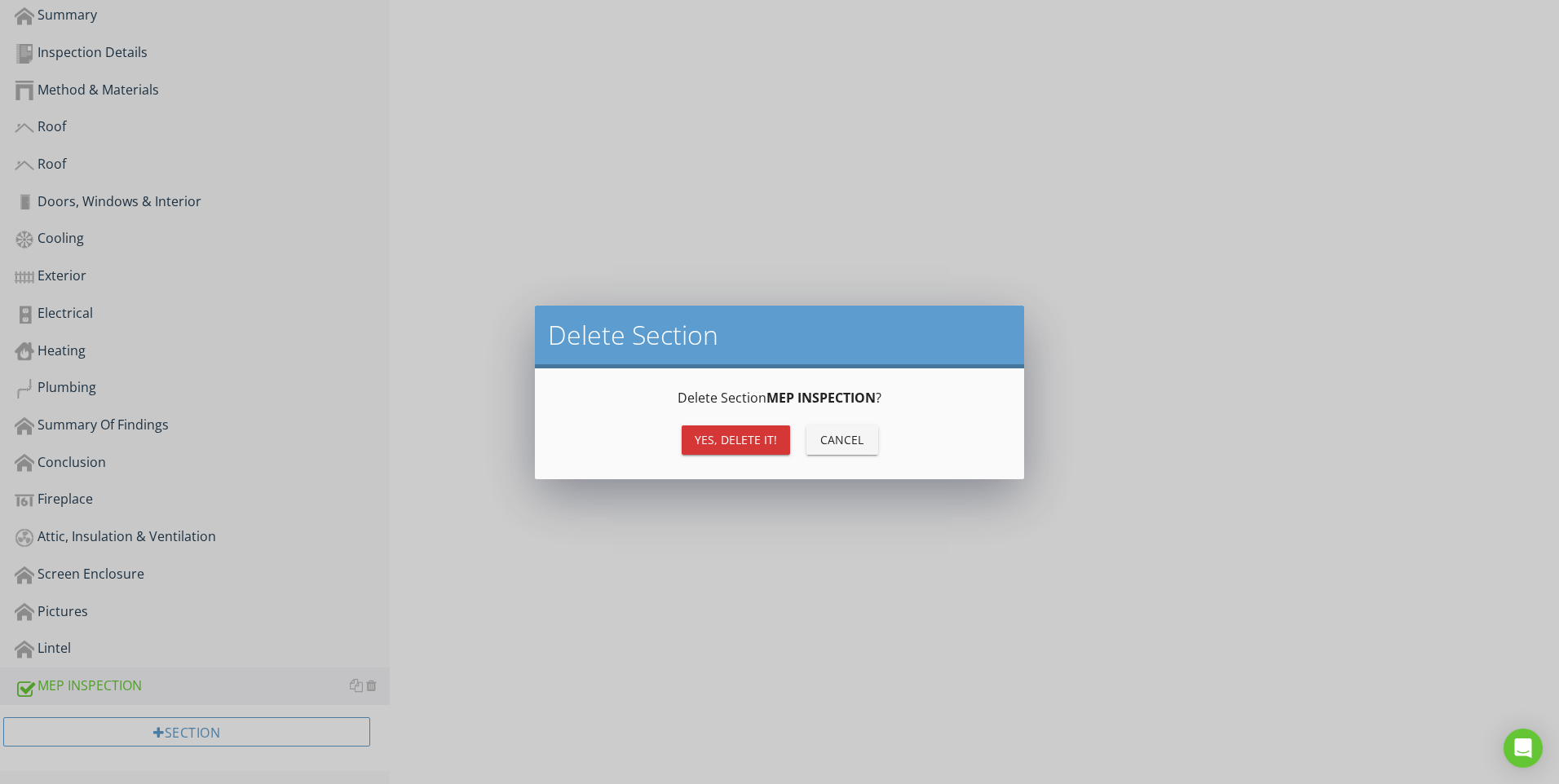
drag, startPoint x: 696, startPoint y: 445, endPoint x: 690, endPoint y: 453, distance: 10.0
click at [695, 448] on div "Yes, Delete it!" at bounding box center [736, 440] width 83 height 17
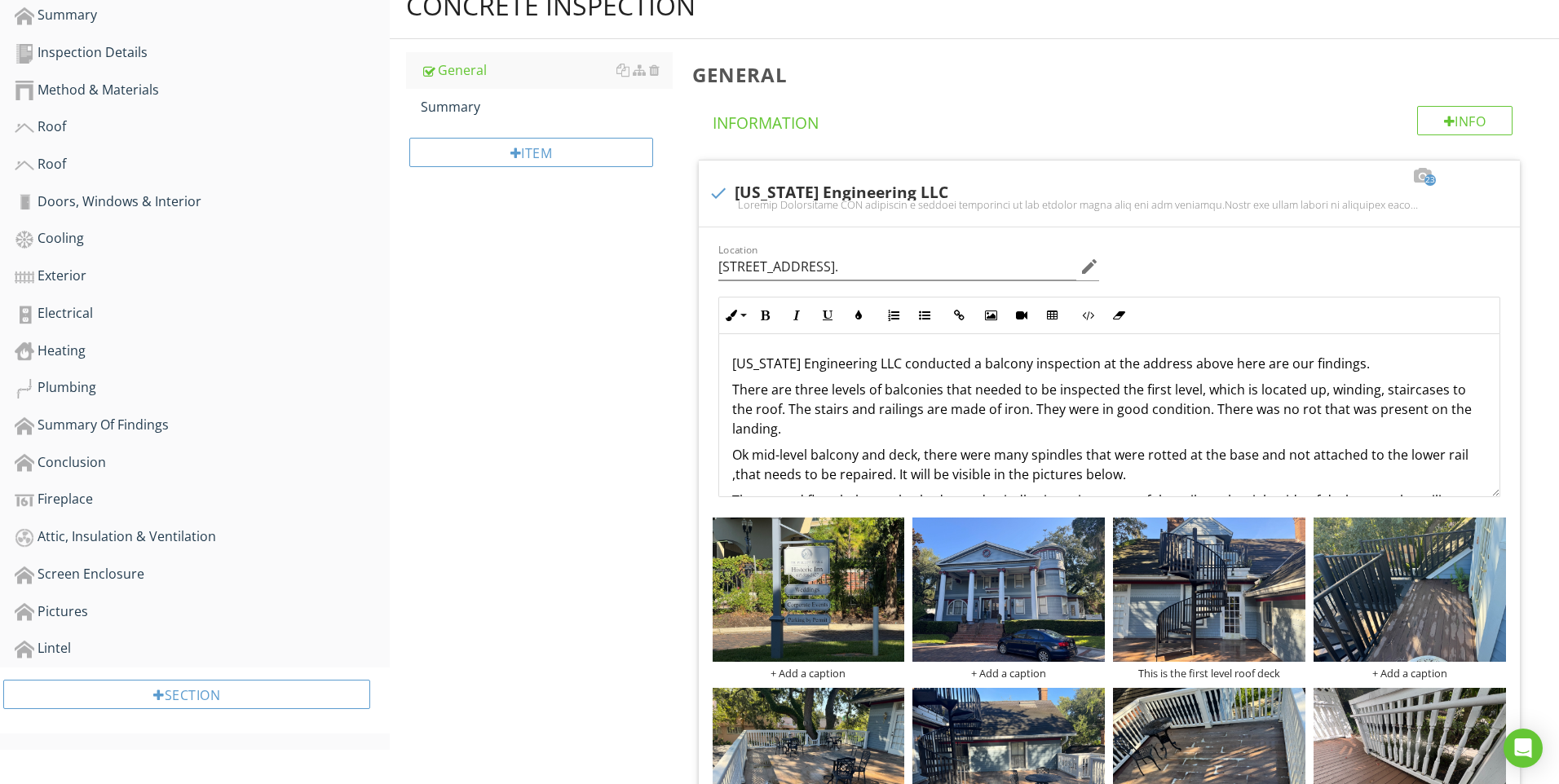
scroll to position [588, 0]
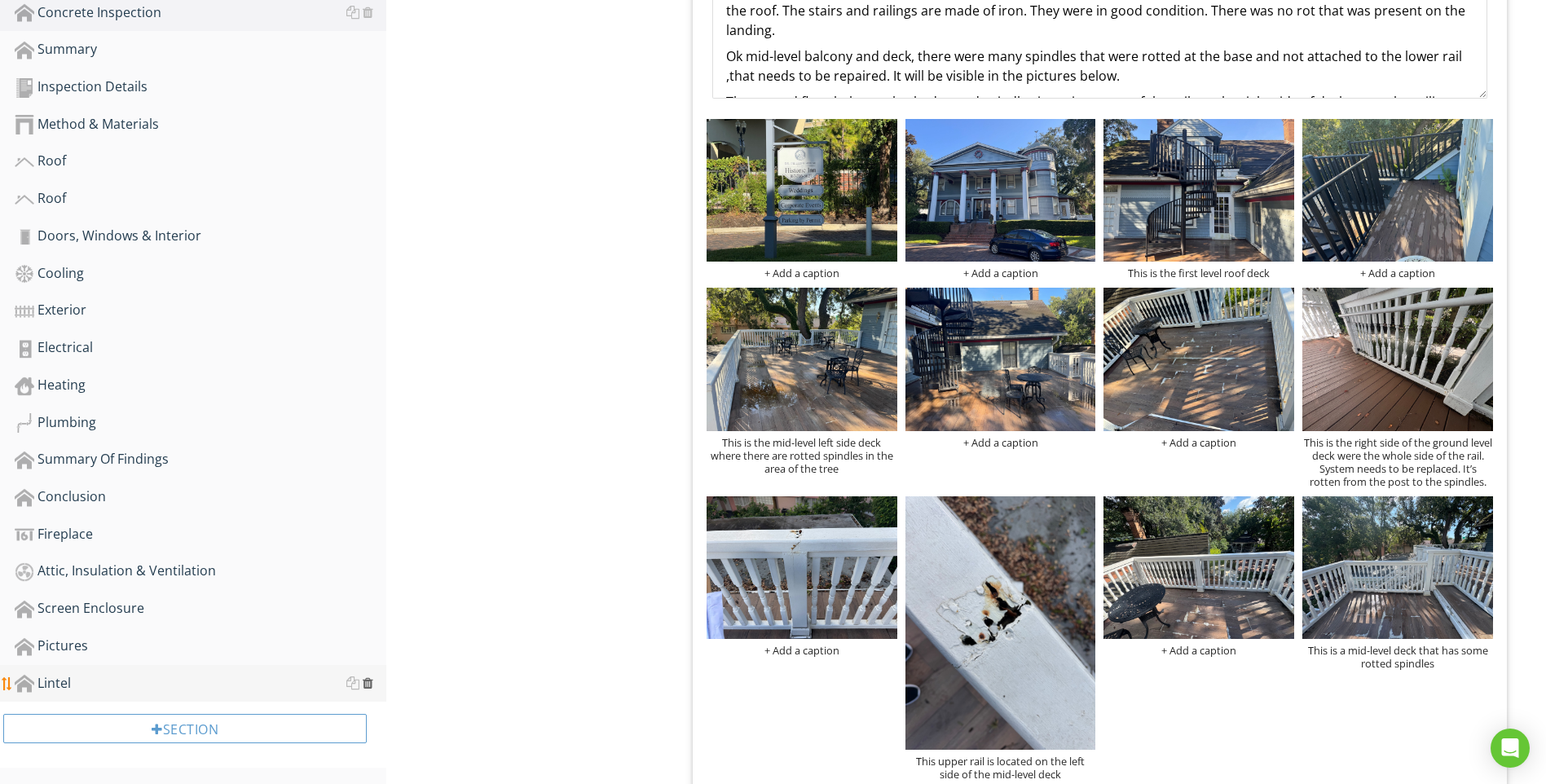
click at [368, 682] on div at bounding box center [367, 683] width 11 height 13
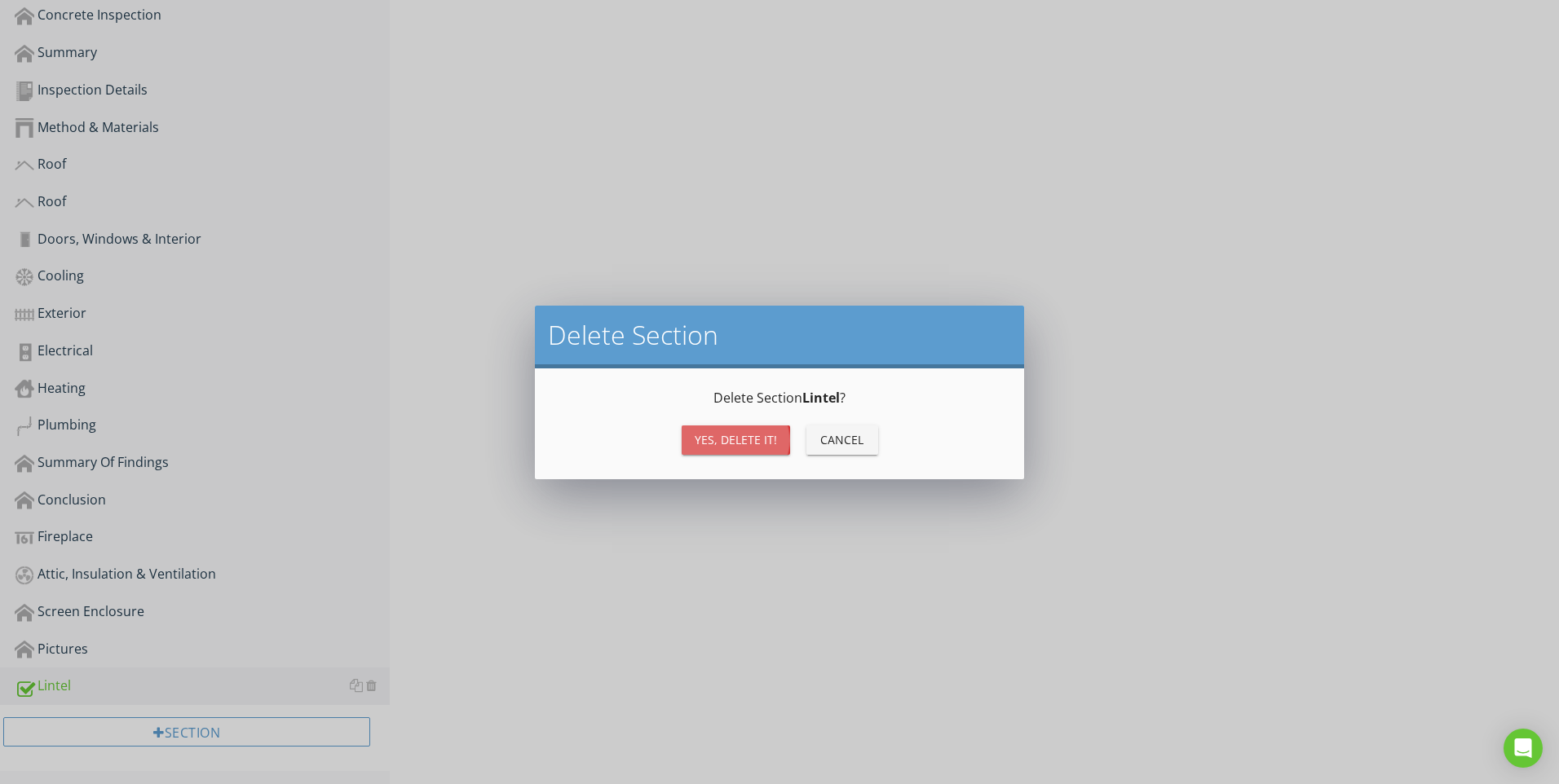
click at [750, 438] on div "Yes, Delete it!" at bounding box center [736, 440] width 83 height 17
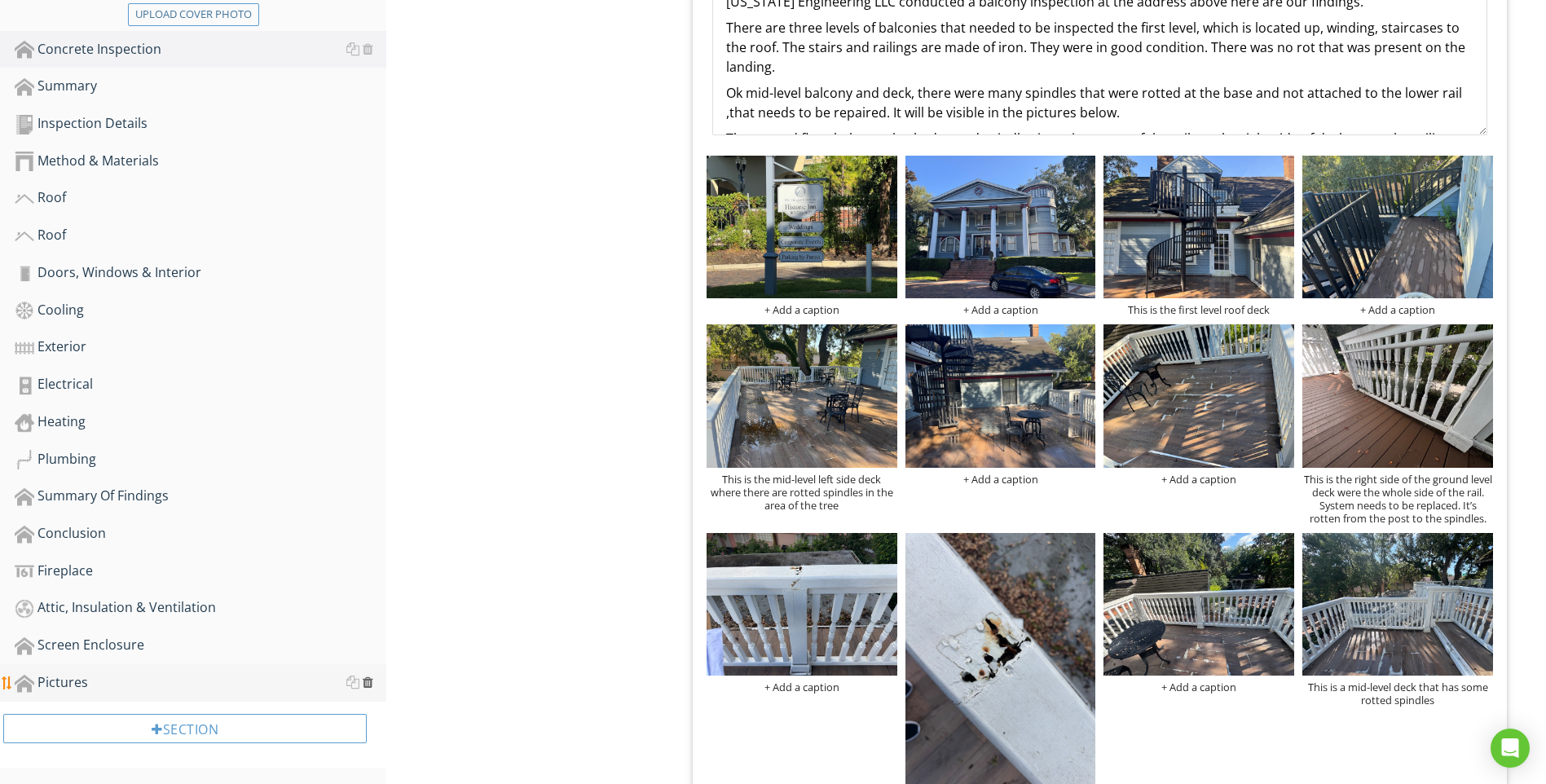
click at [363, 680] on div at bounding box center [367, 682] width 11 height 13
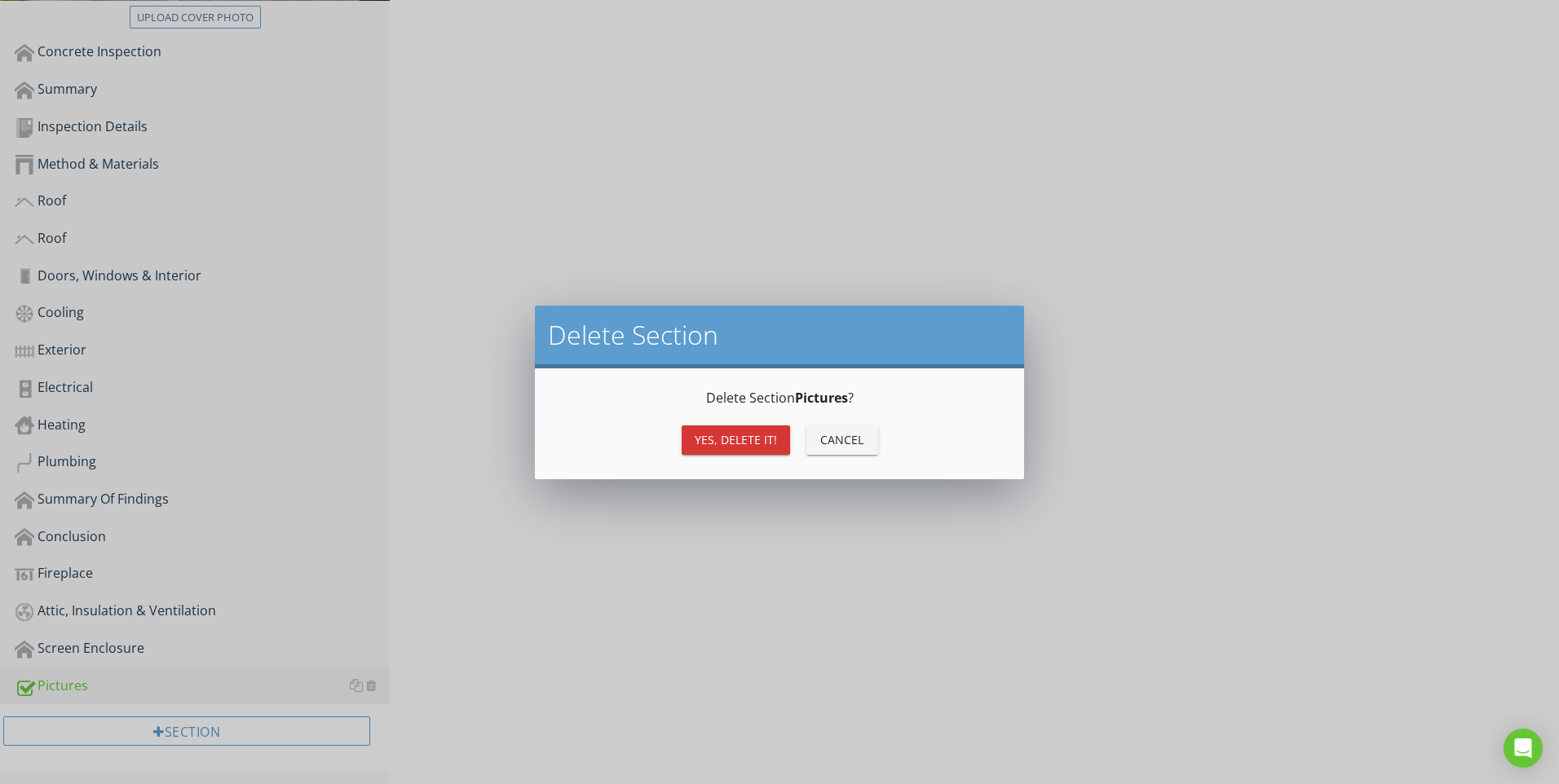
click at [724, 440] on div "Yes, Delete it!" at bounding box center [736, 440] width 83 height 17
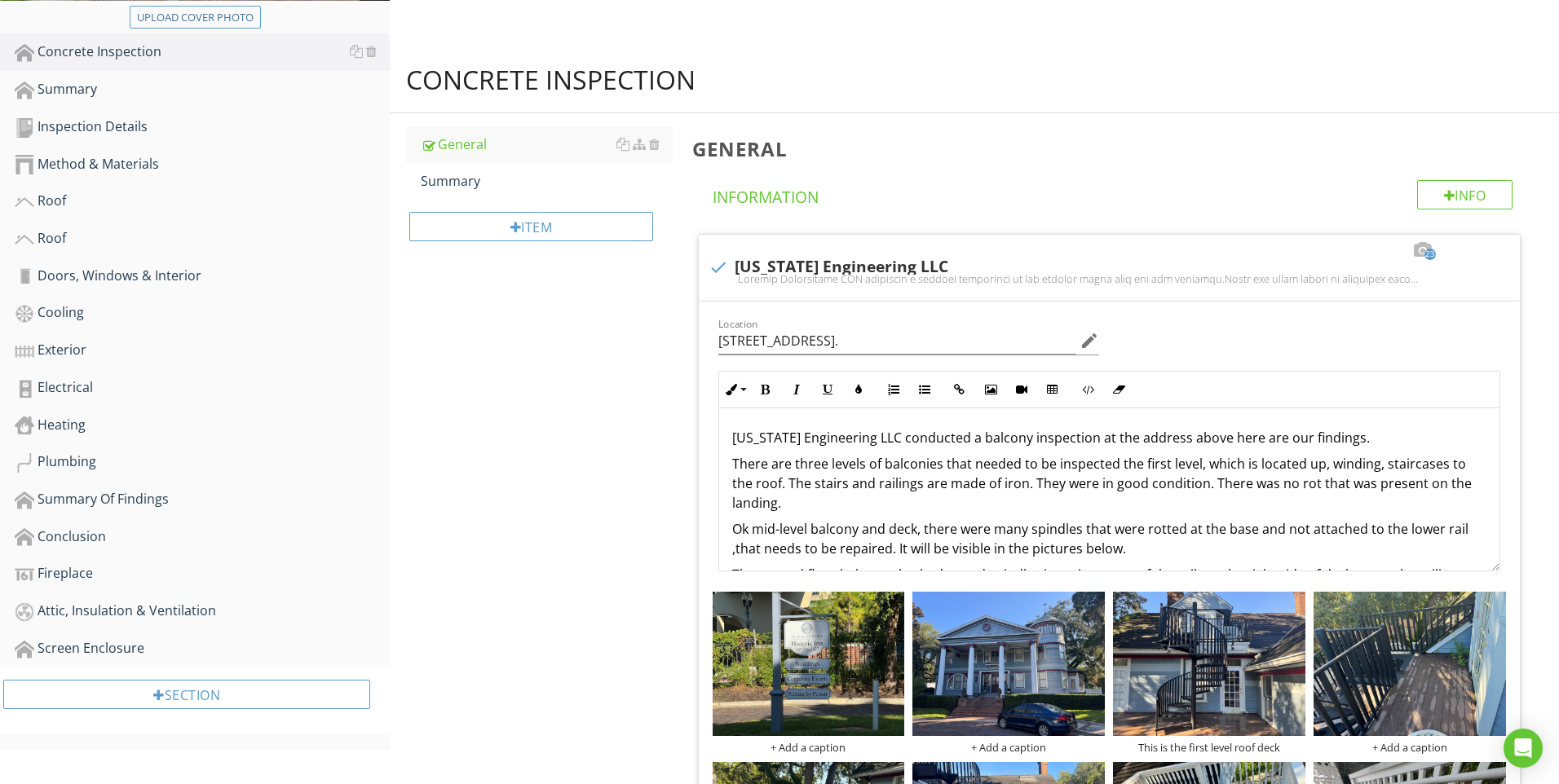
scroll to position [514, 0]
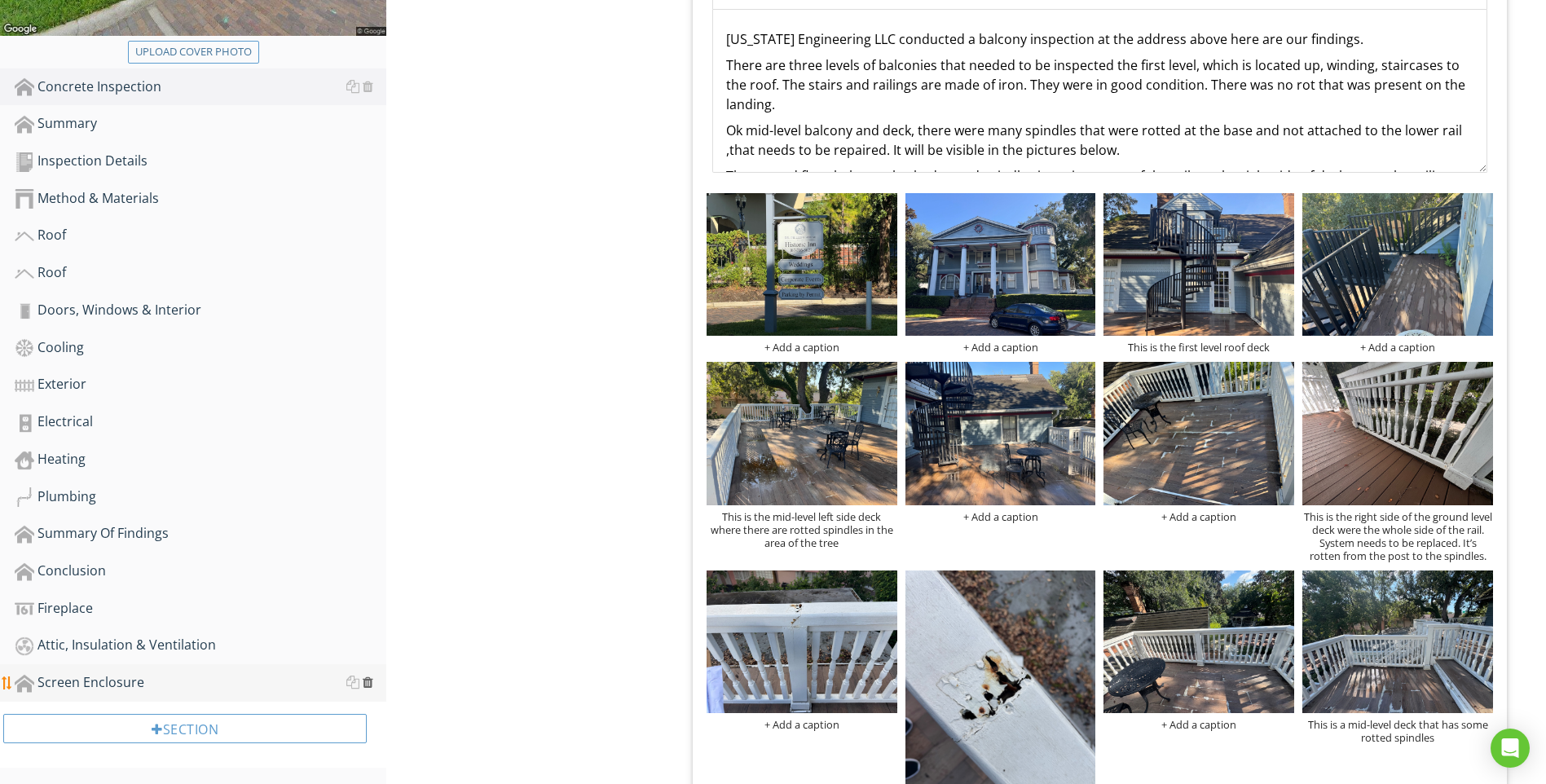
click at [368, 679] on div at bounding box center [367, 682] width 11 height 13
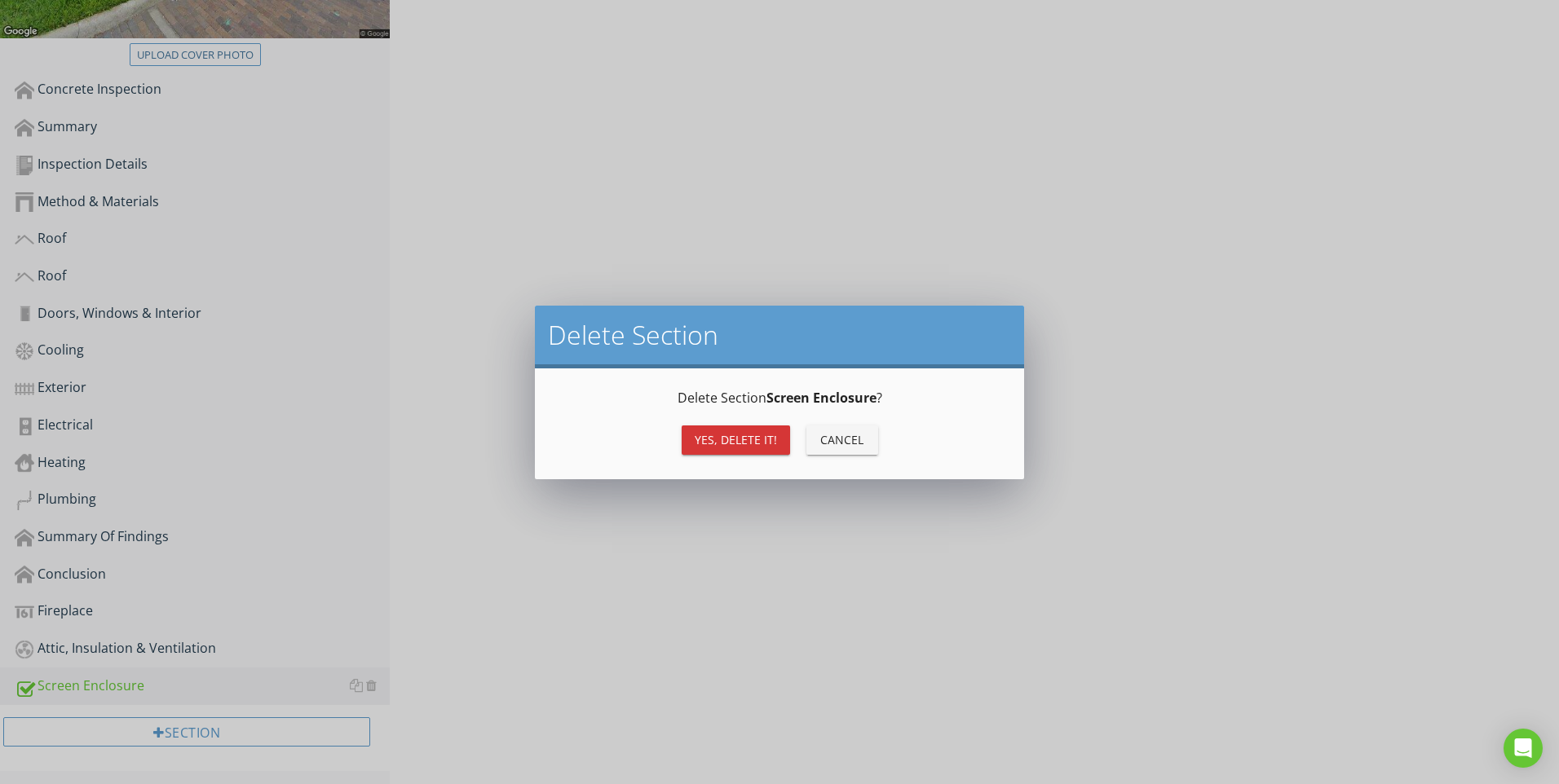
click at [716, 442] on div "Yes, Delete it!" at bounding box center [736, 440] width 83 height 17
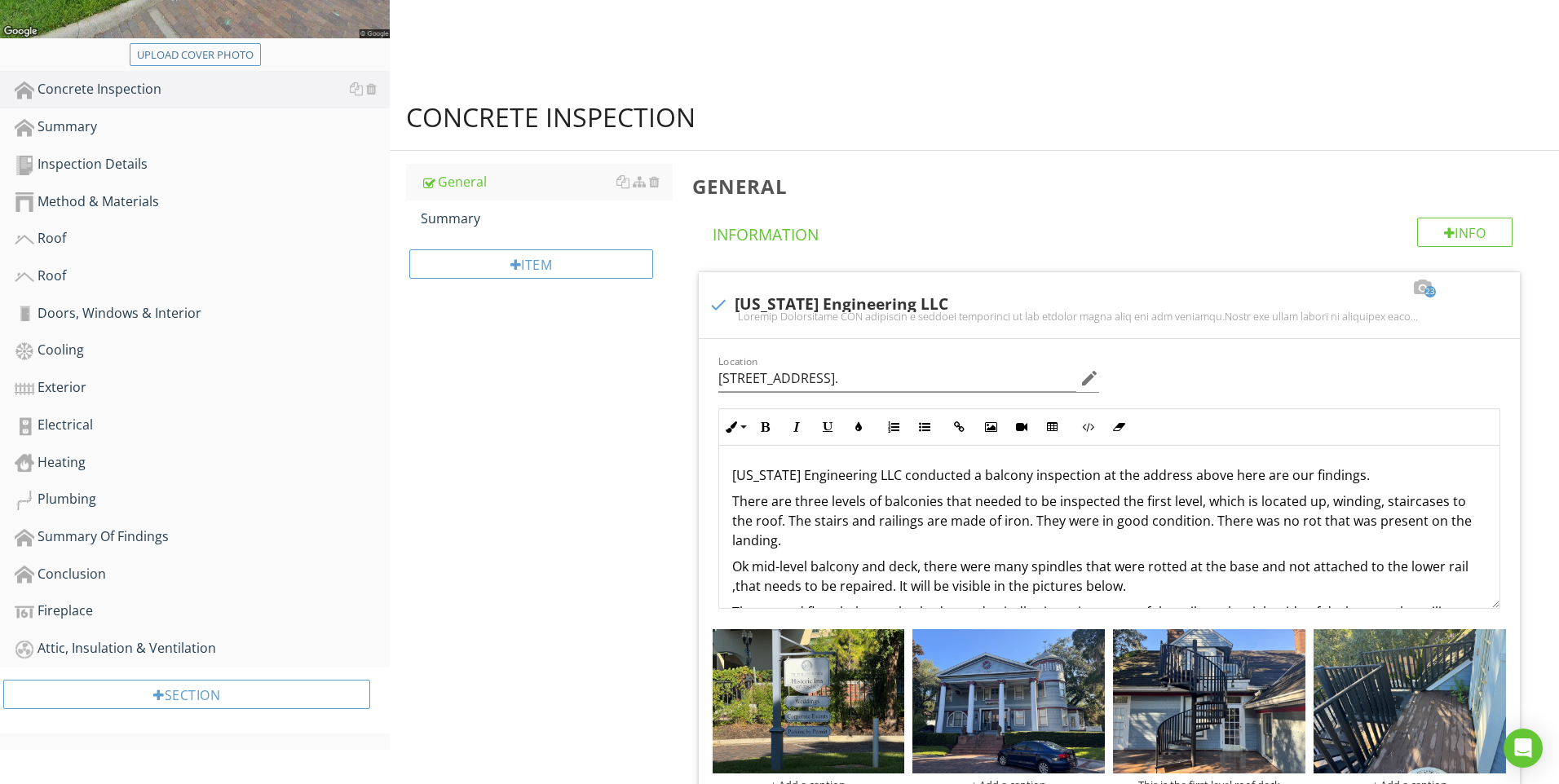
scroll to position [477, 0]
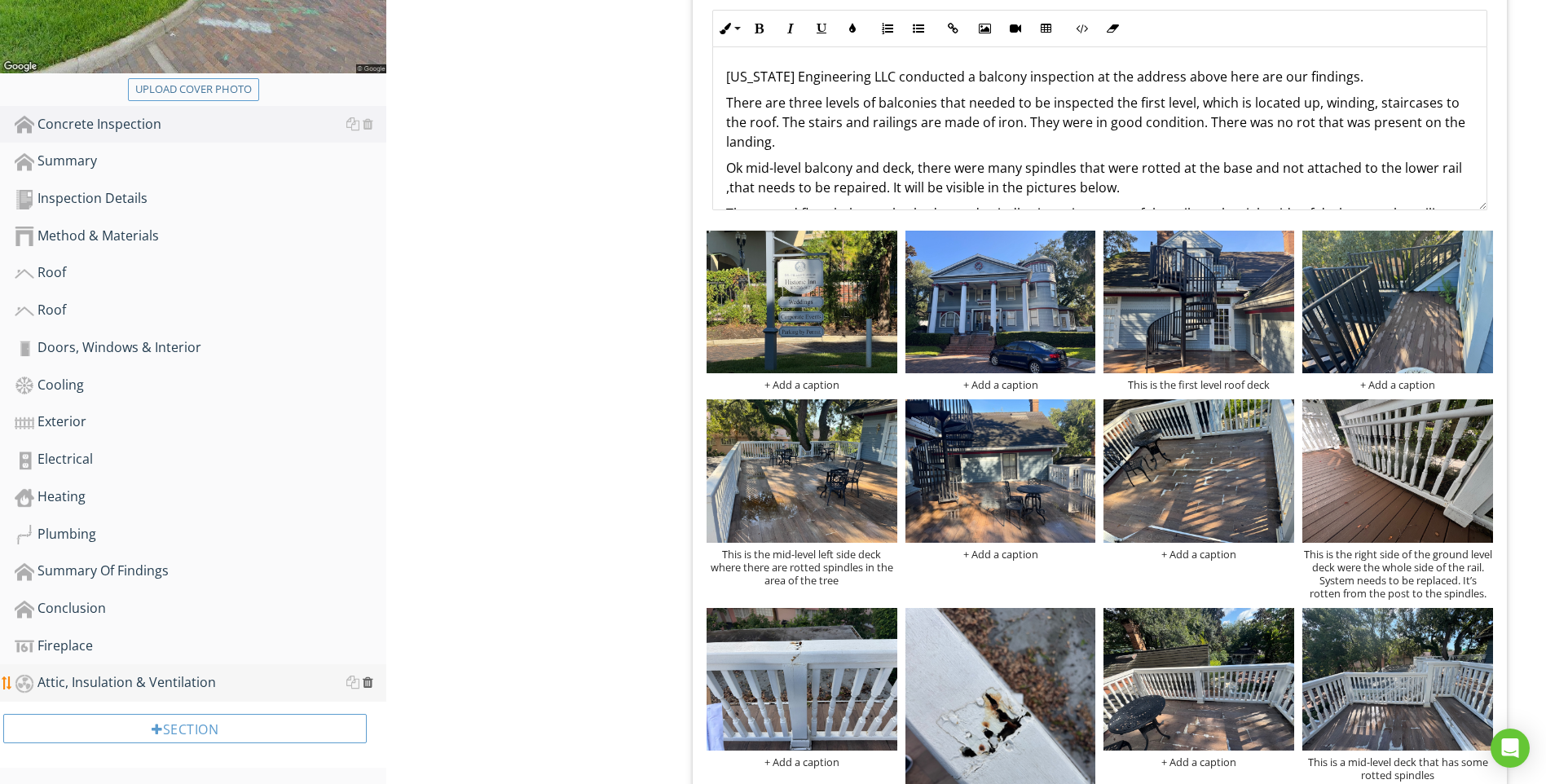
click at [370, 685] on div at bounding box center [367, 682] width 11 height 13
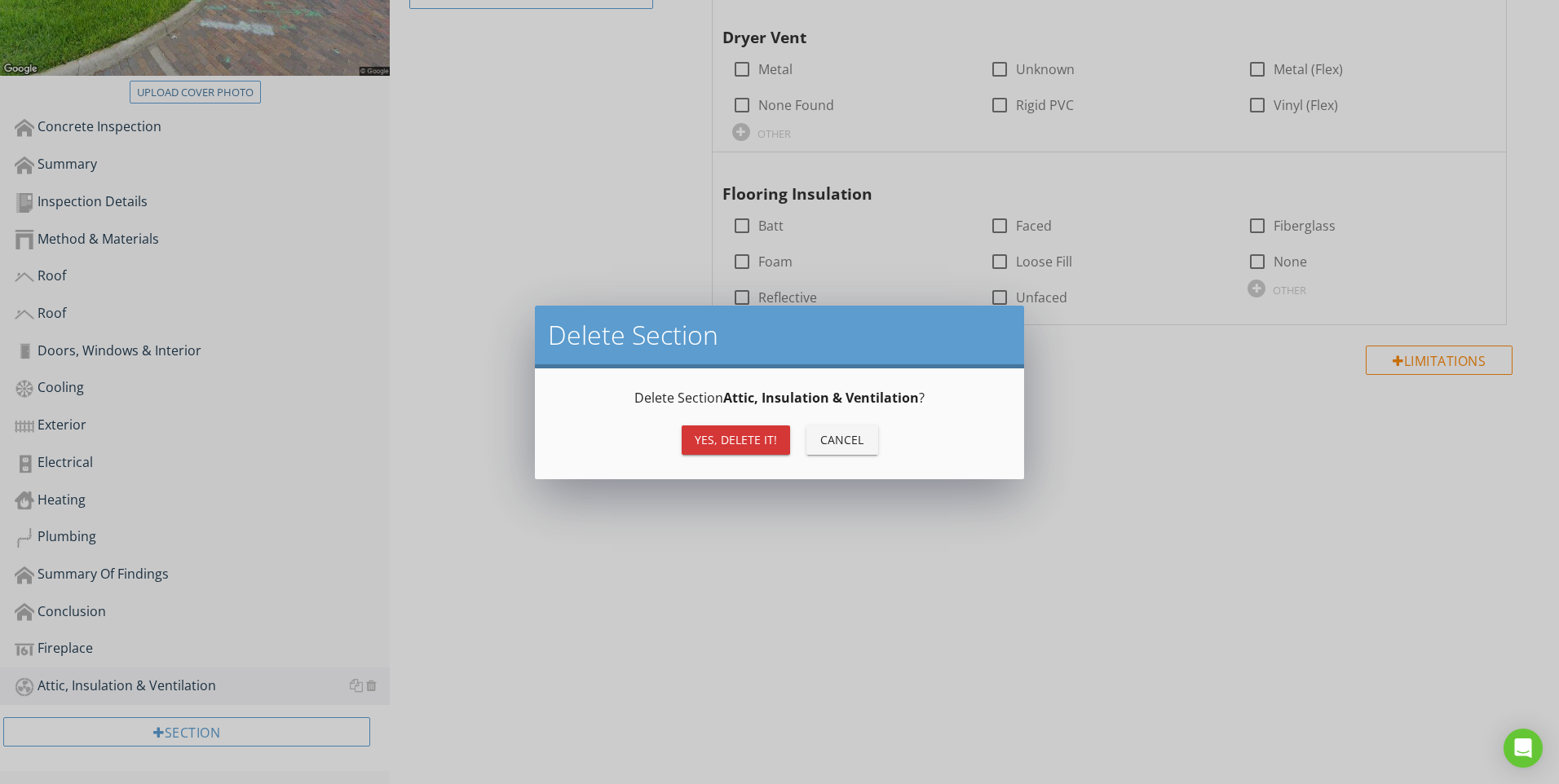
click at [706, 434] on div "Yes, Delete it!" at bounding box center [736, 440] width 83 height 17
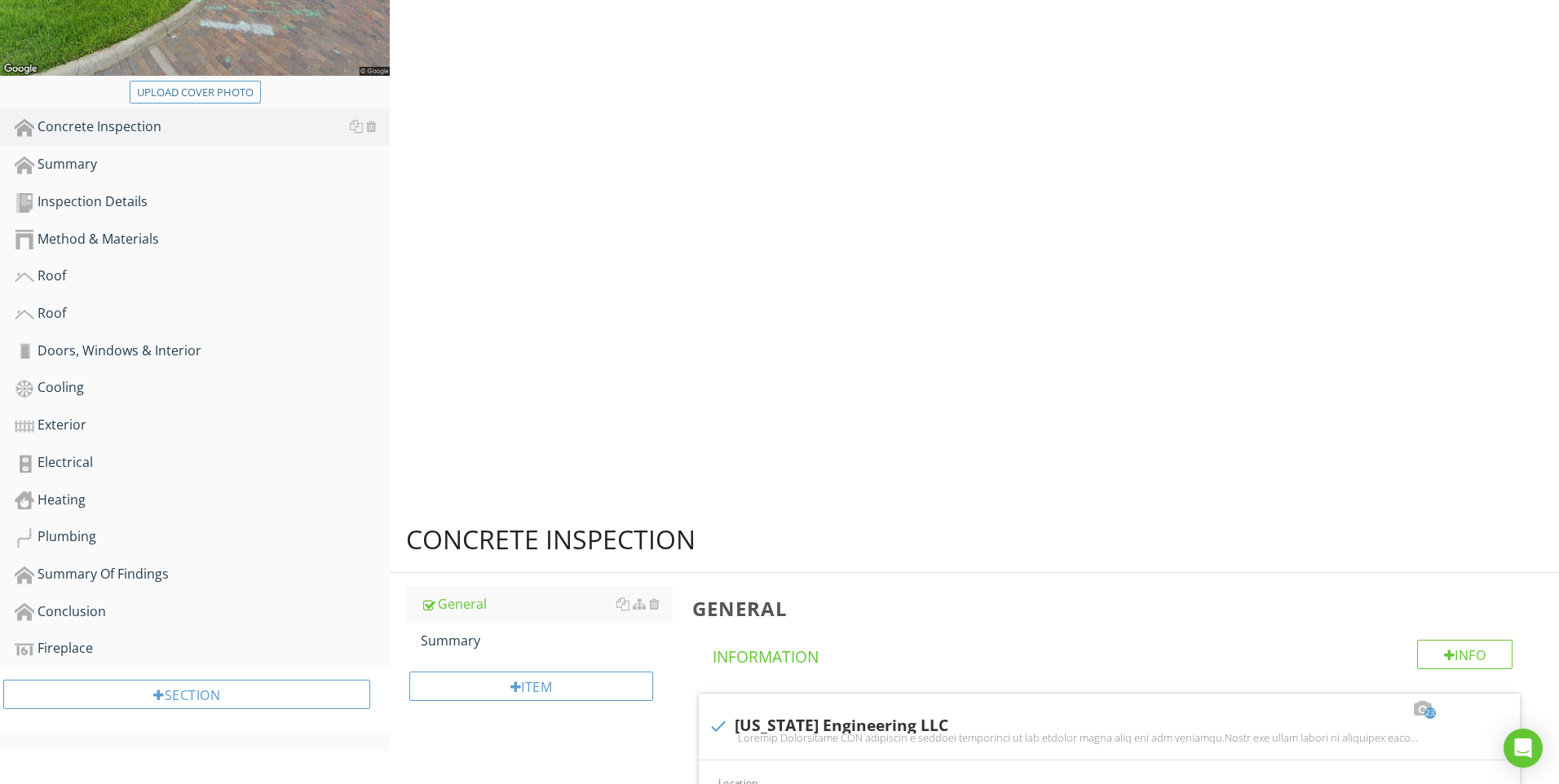
scroll to position [439, 0]
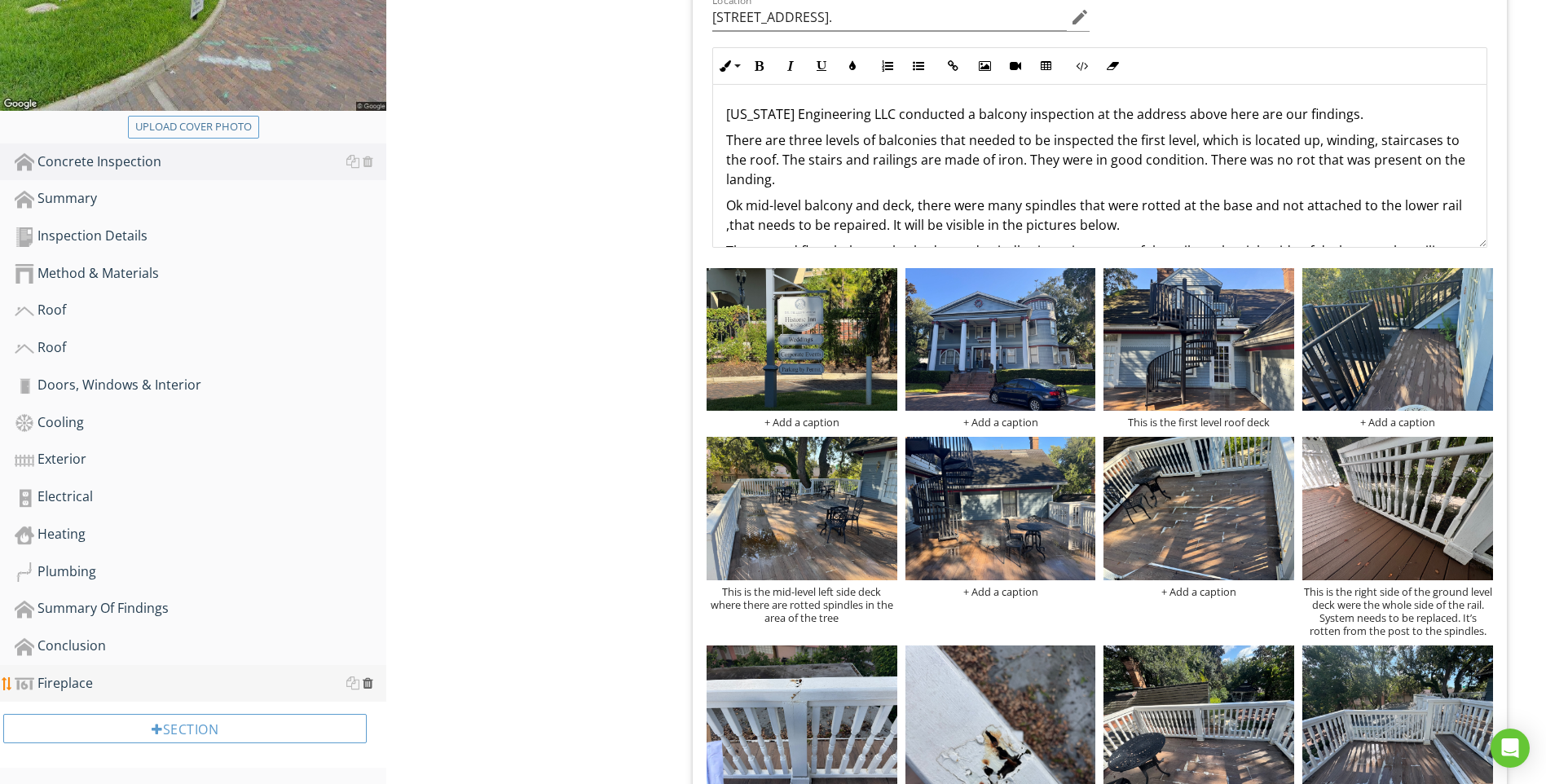
click at [368, 684] on div at bounding box center [367, 683] width 11 height 13
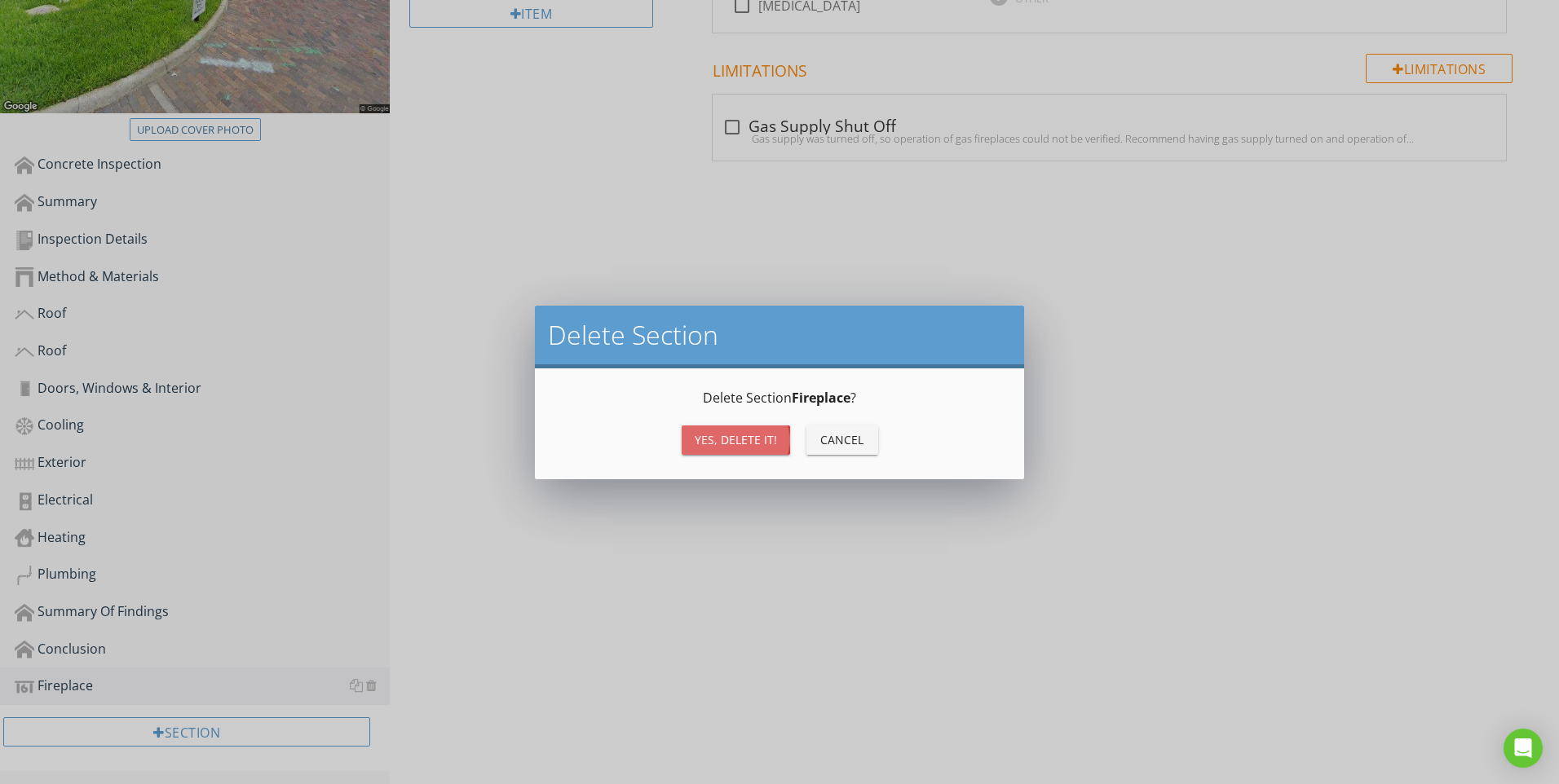
click at [701, 447] on div "Yes, Delete it!" at bounding box center [736, 440] width 83 height 17
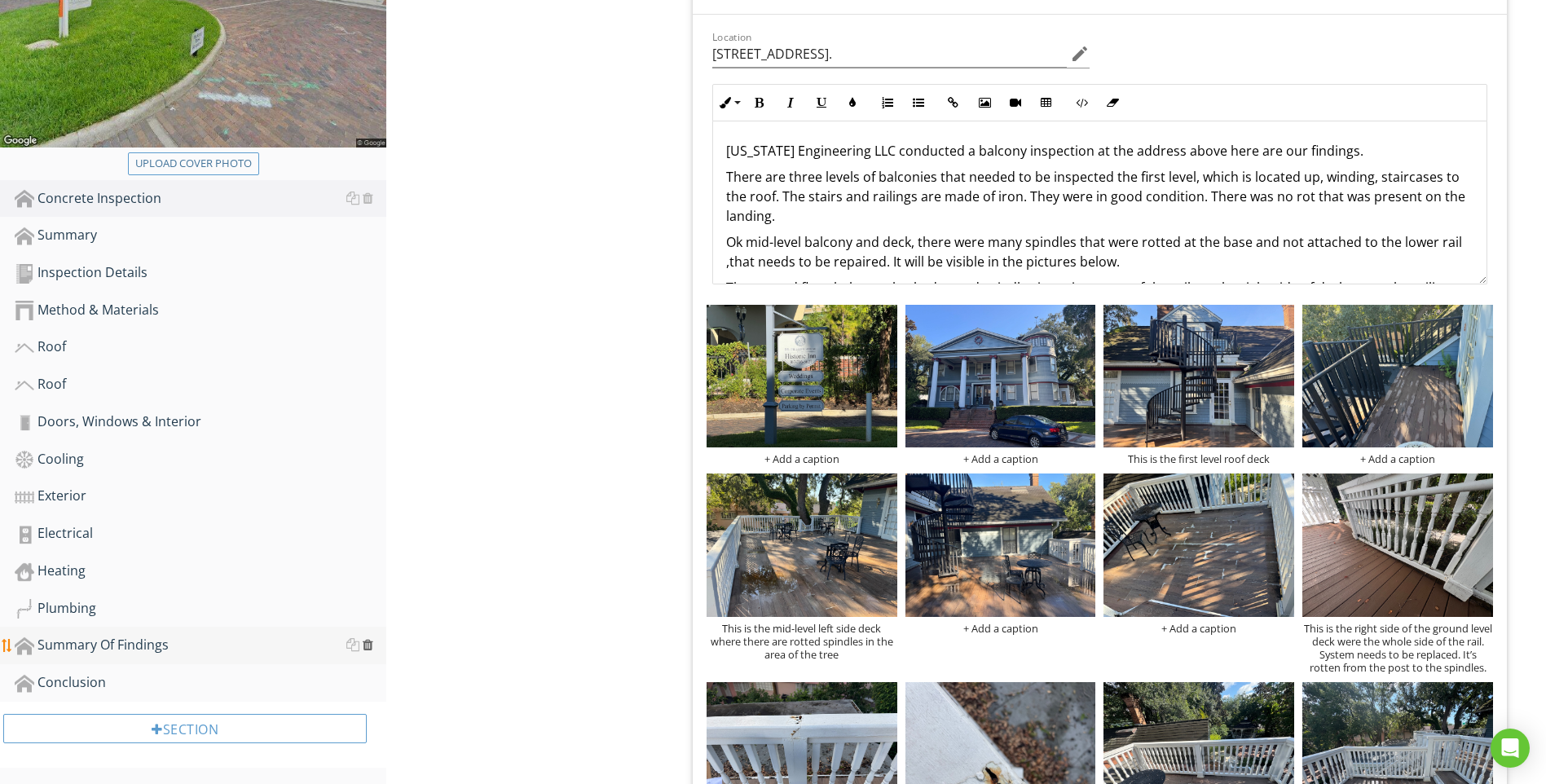
click at [372, 643] on div at bounding box center [367, 645] width 11 height 13
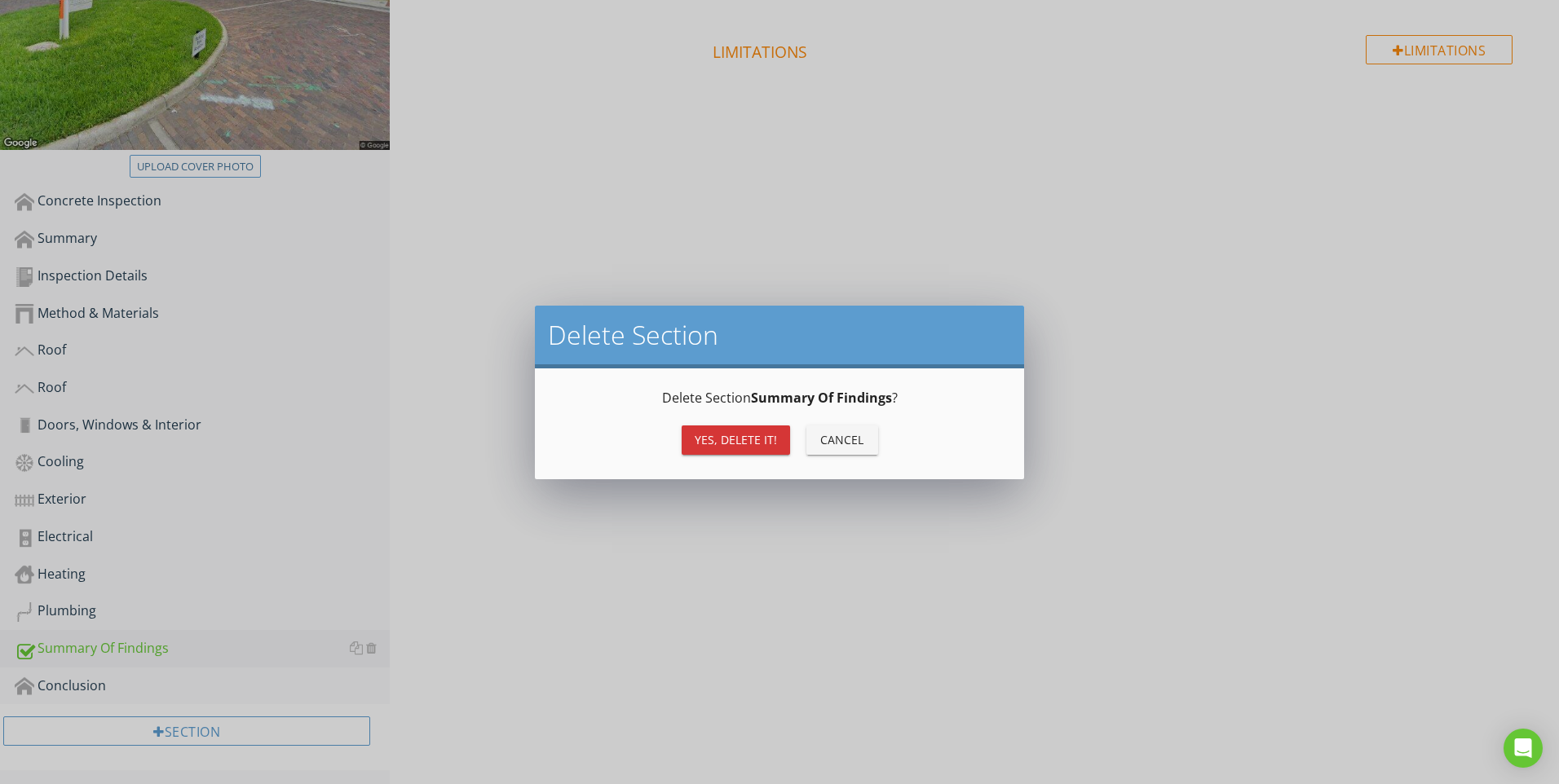
click at [732, 442] on div "Yes, Delete it!" at bounding box center [736, 440] width 83 height 17
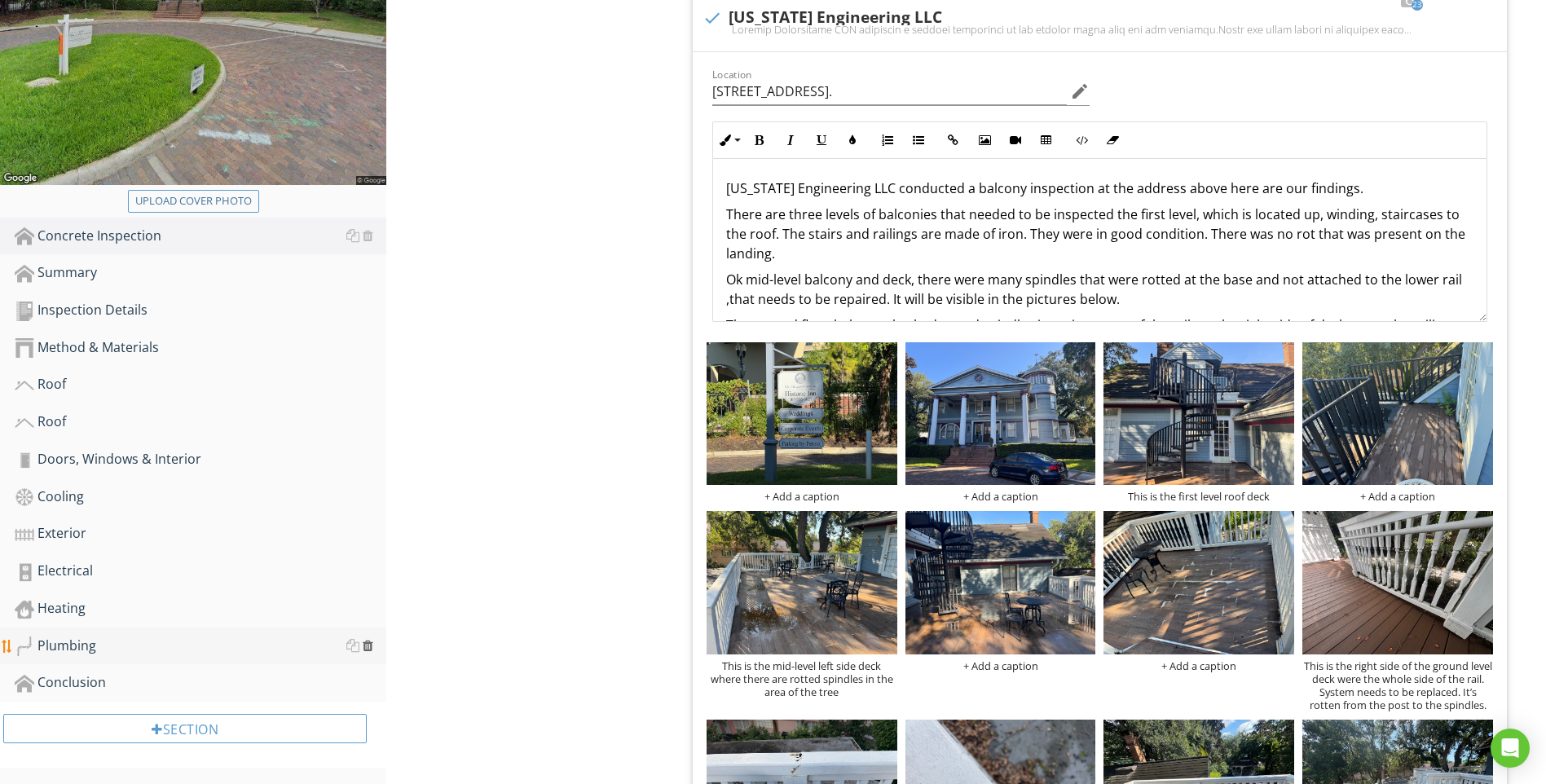
click at [369, 644] on div at bounding box center [367, 646] width 11 height 13
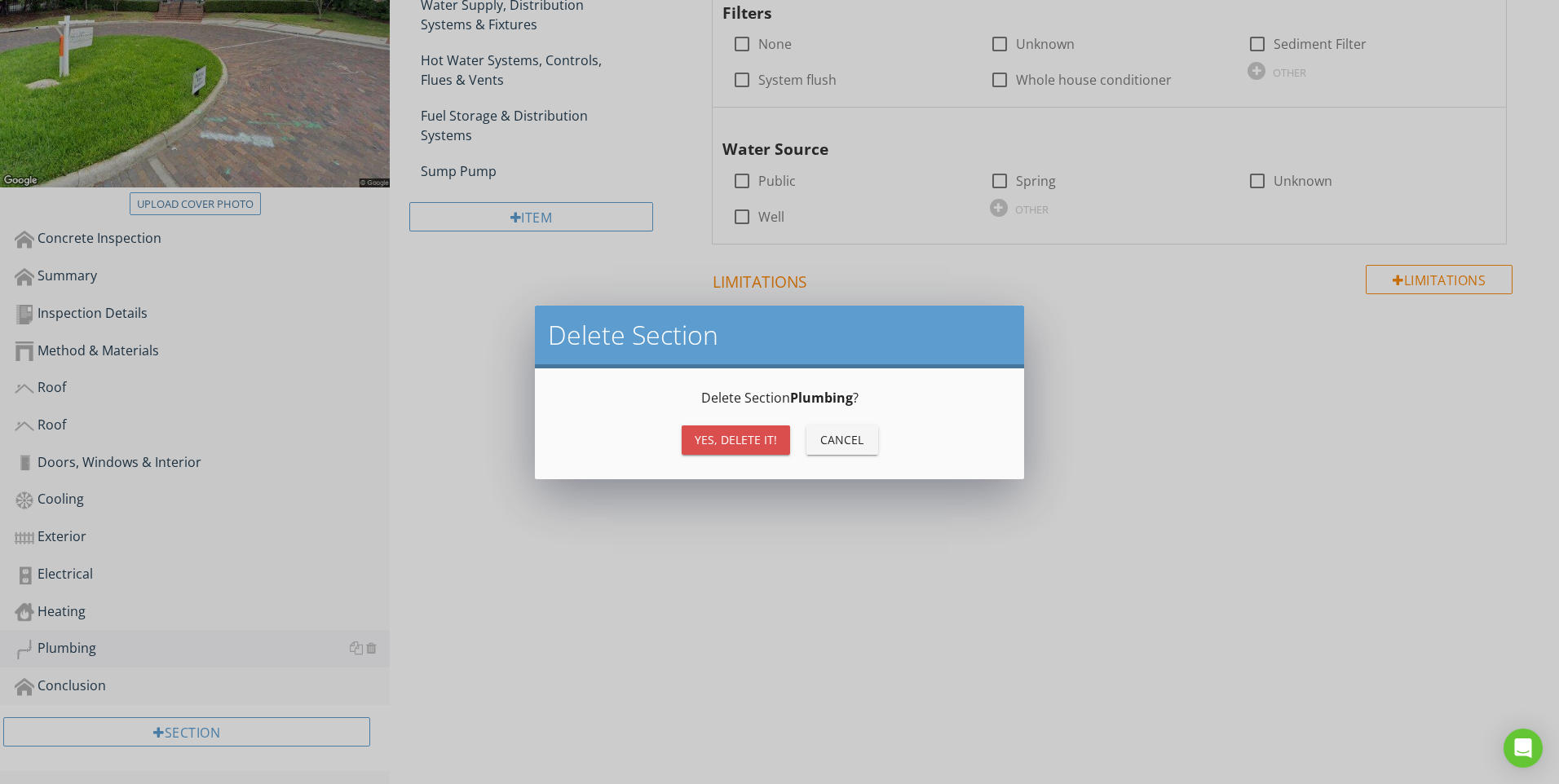
drag, startPoint x: 730, startPoint y: 432, endPoint x: 615, endPoint y: 469, distance: 120.8
click at [730, 433] on div "Yes, Delete it!" at bounding box center [736, 440] width 83 height 17
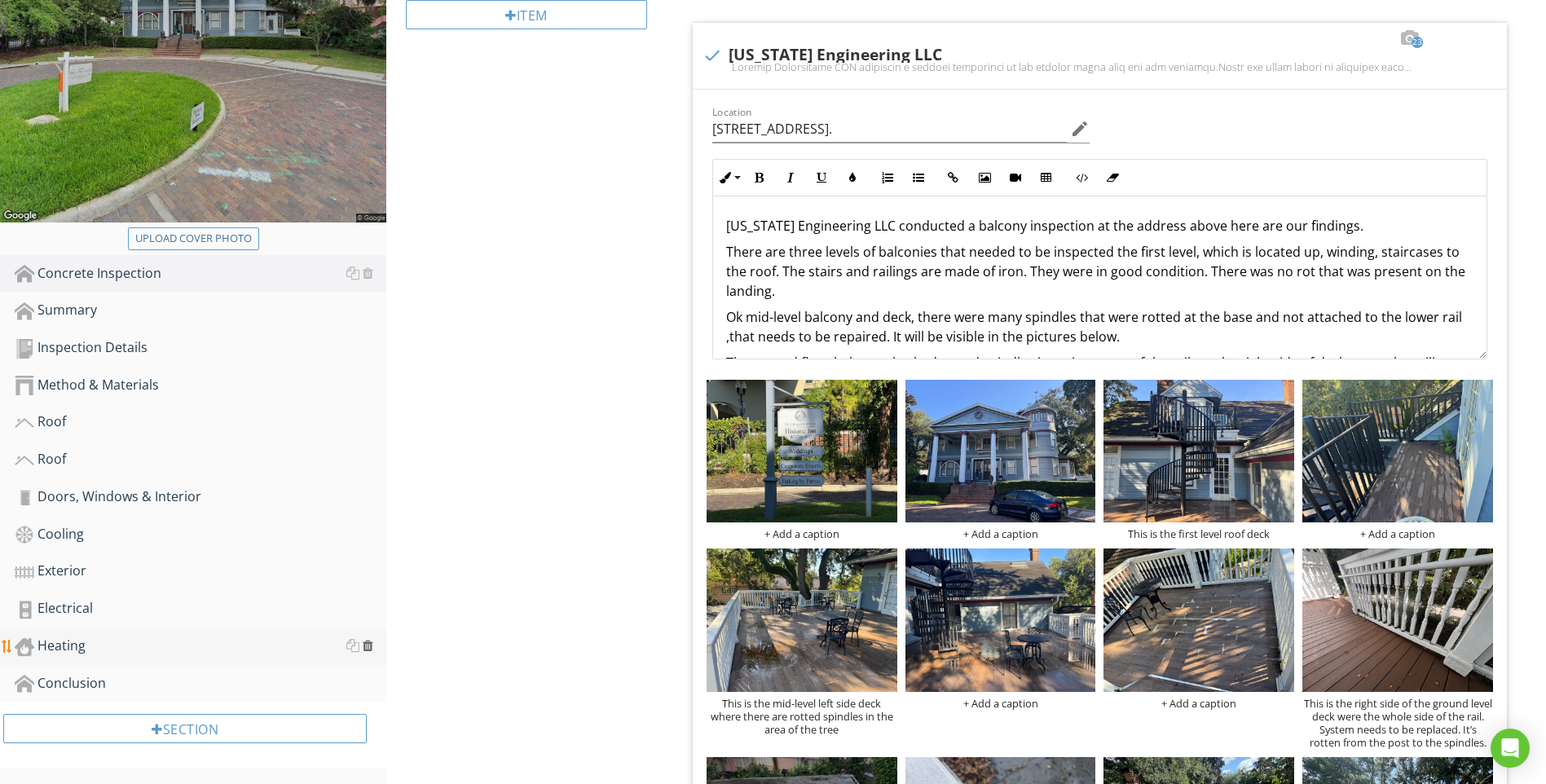
click at [372, 642] on div at bounding box center [367, 646] width 11 height 13
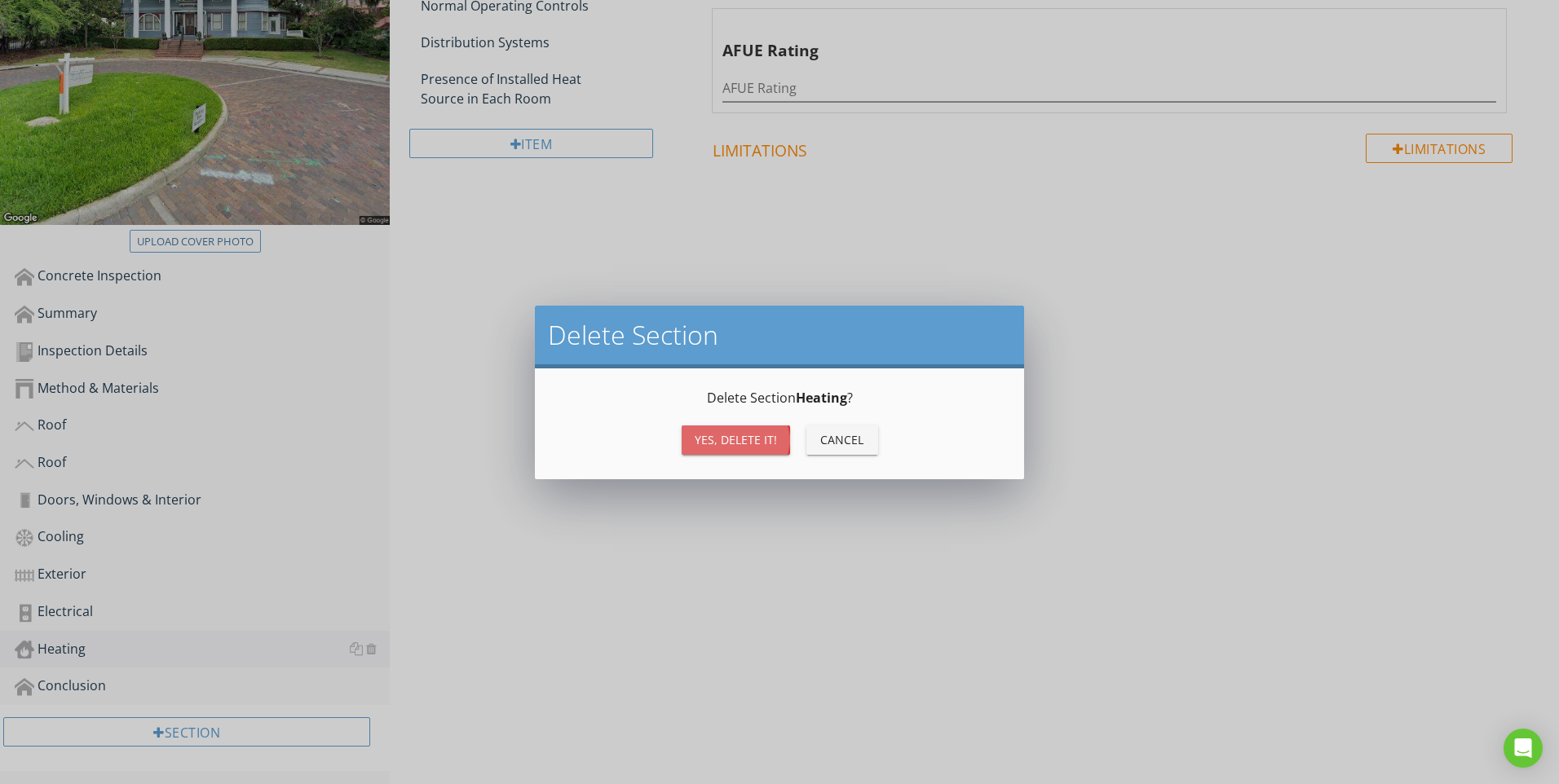
click at [725, 440] on div "Yes, Delete it!" at bounding box center [736, 440] width 83 height 17
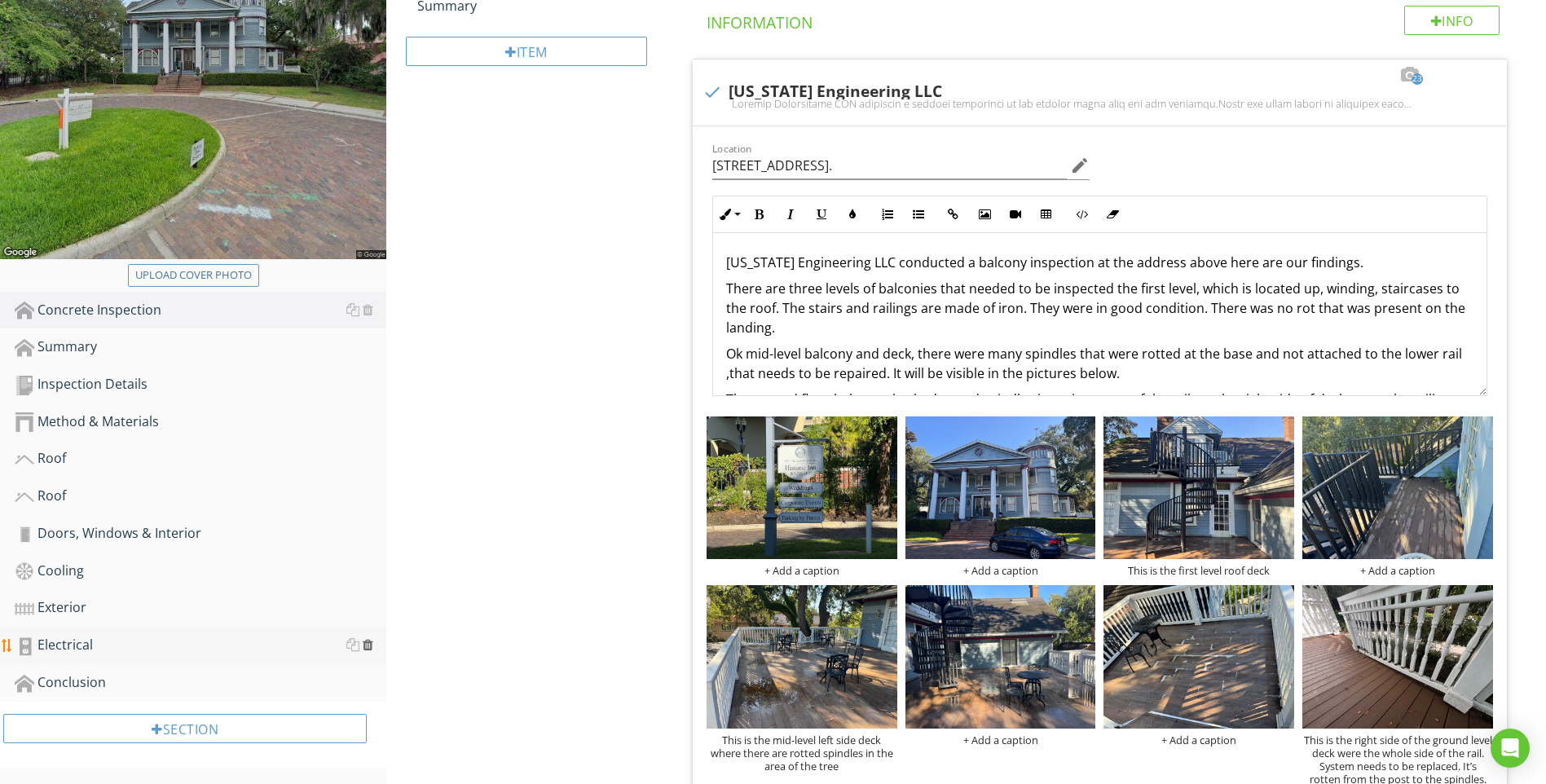
click at [372, 644] on div at bounding box center [367, 645] width 11 height 13
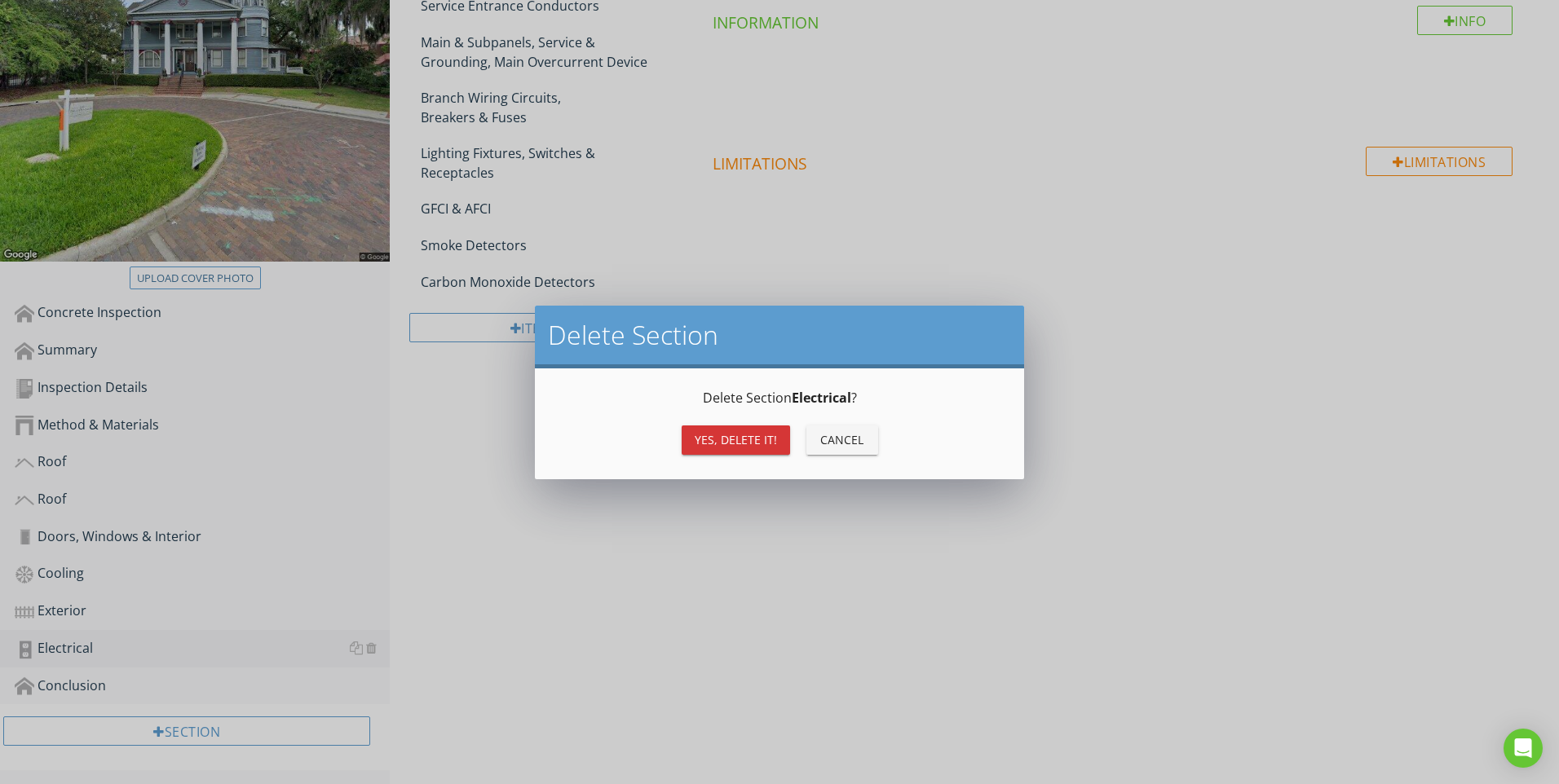
click at [705, 446] on div "Yes, Delete it!" at bounding box center [736, 440] width 83 height 17
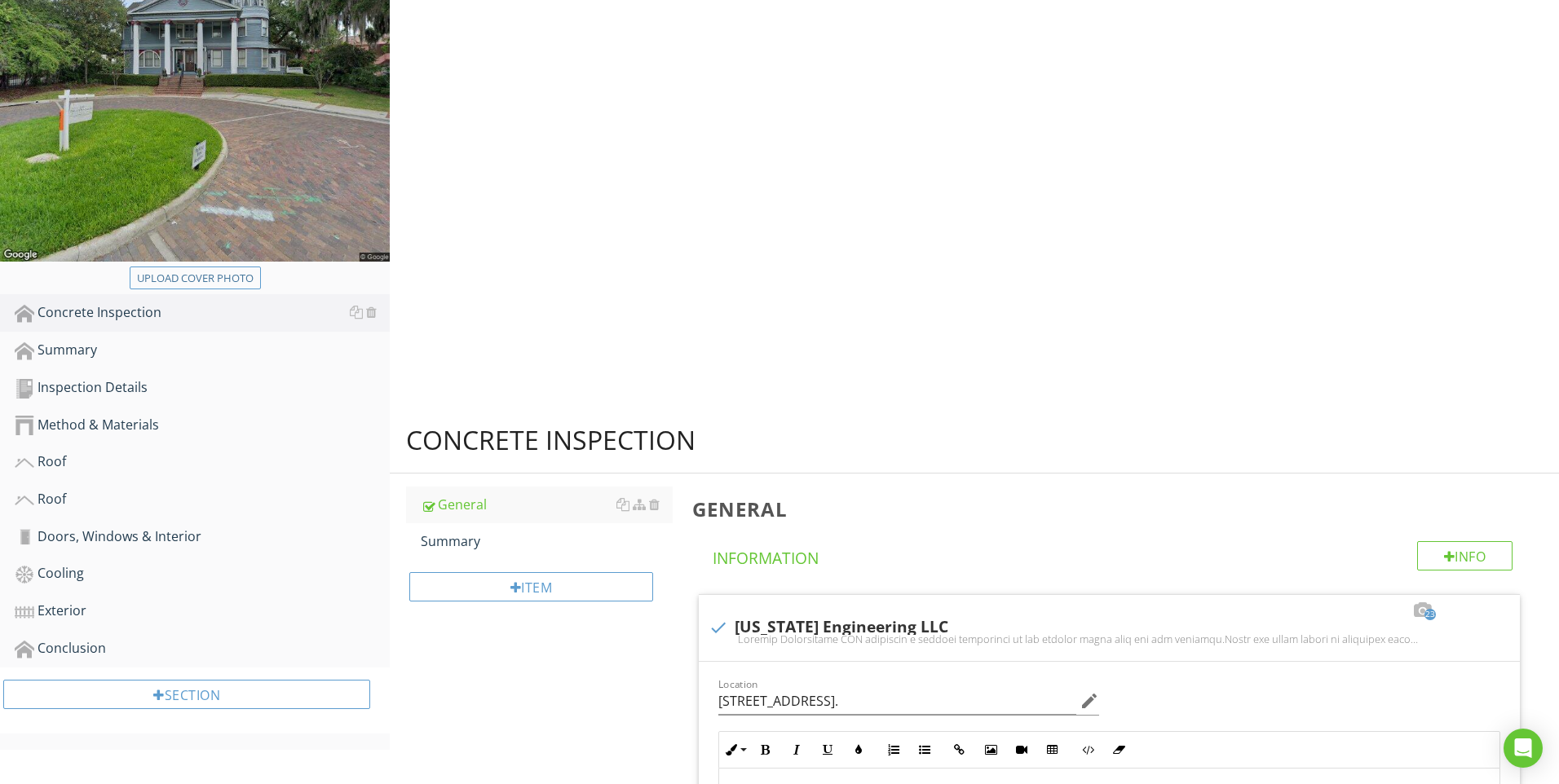
scroll to position [254, 0]
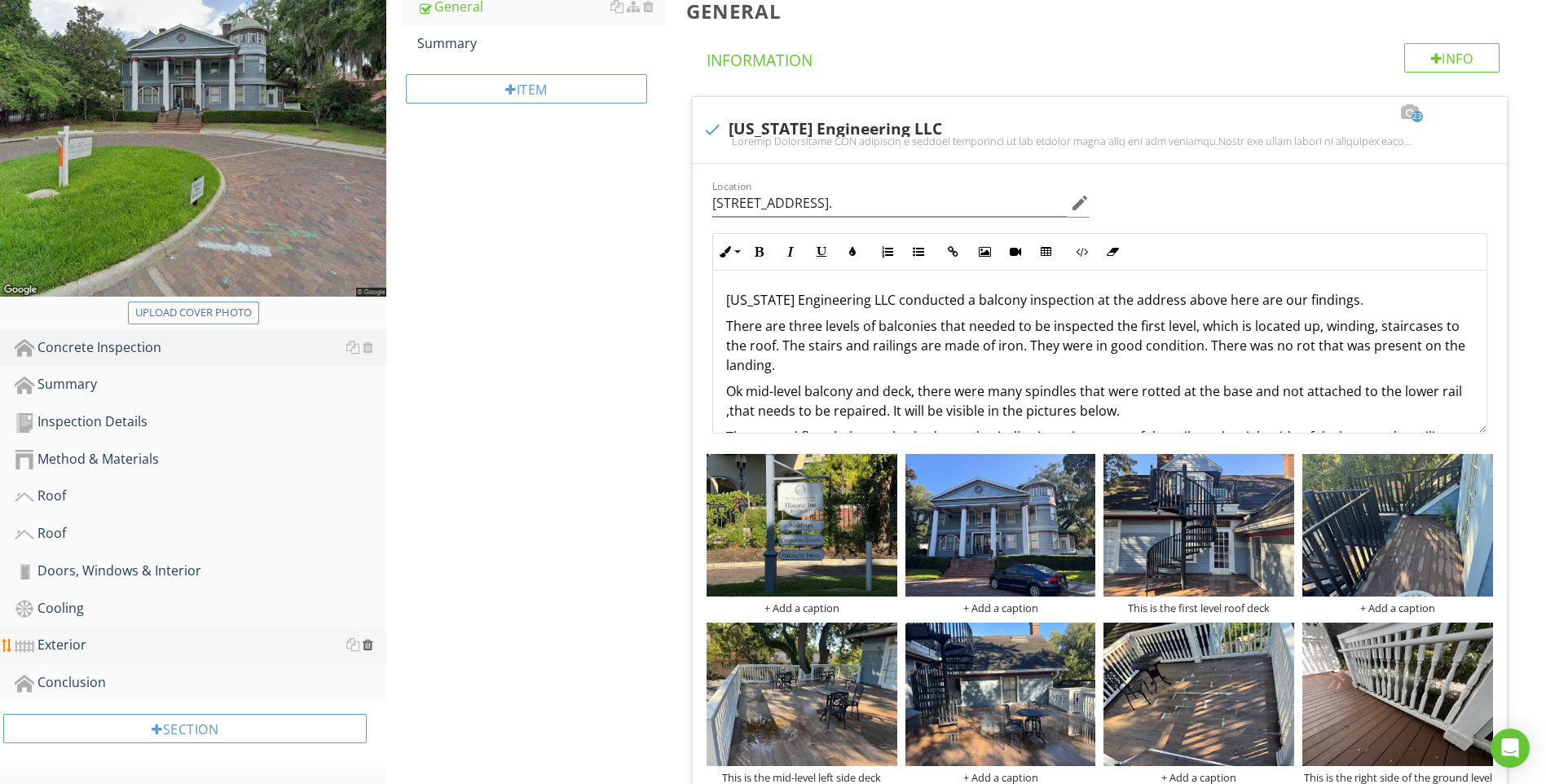
click at [367, 649] on div at bounding box center [367, 645] width 11 height 13
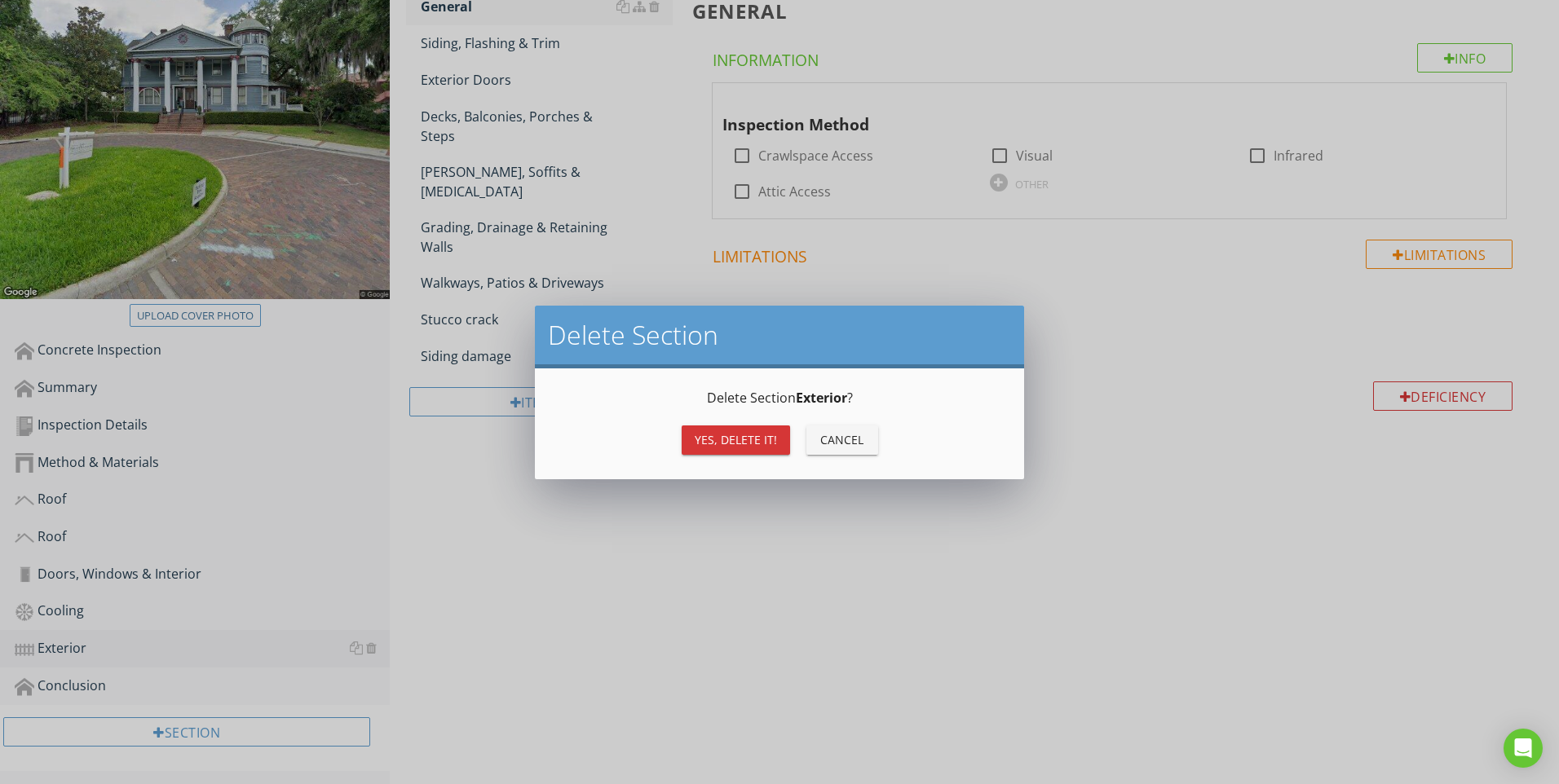
click at [724, 439] on div "Yes, Delete it!" at bounding box center [736, 440] width 83 height 17
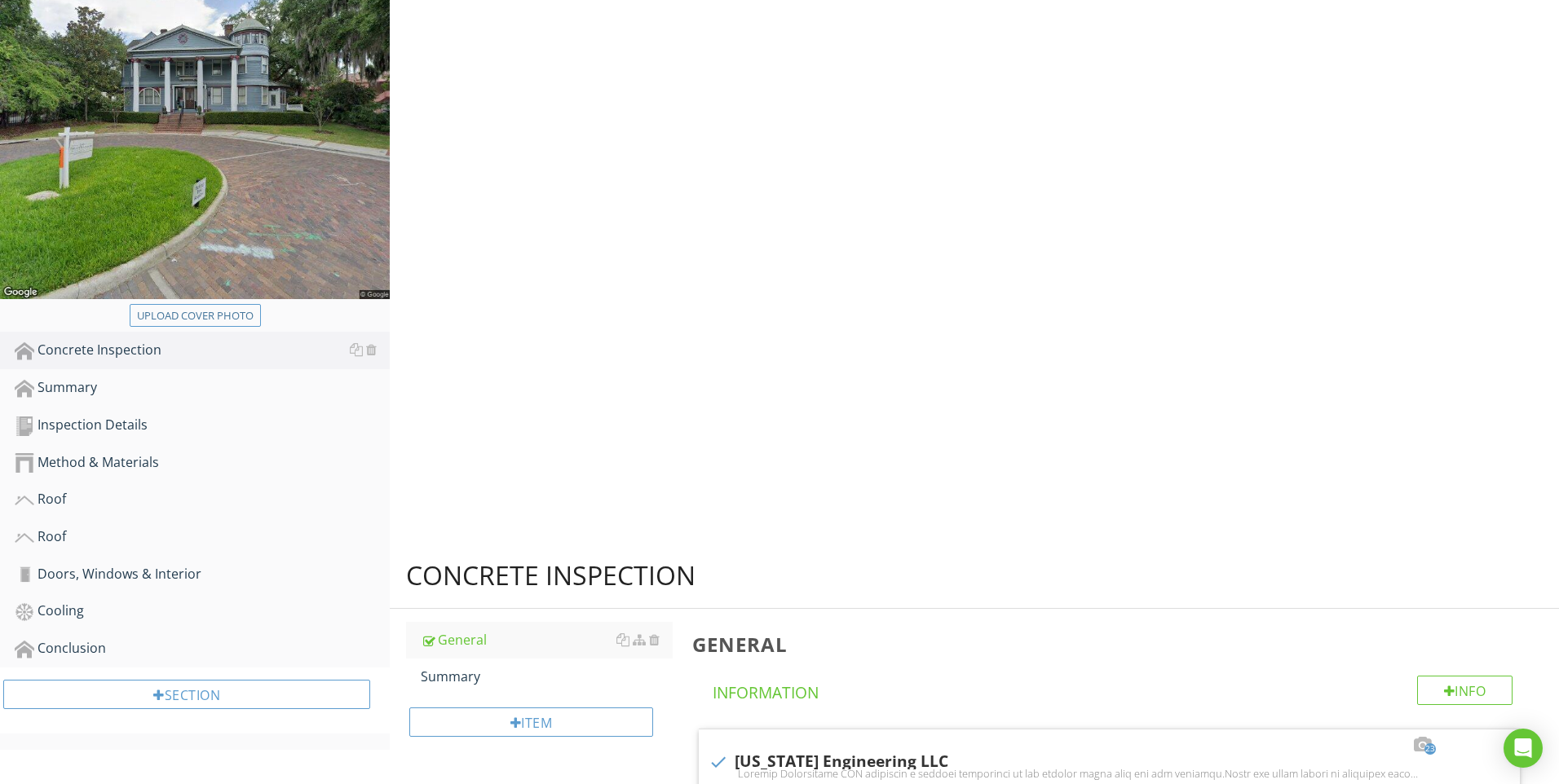
scroll to position [216, 0]
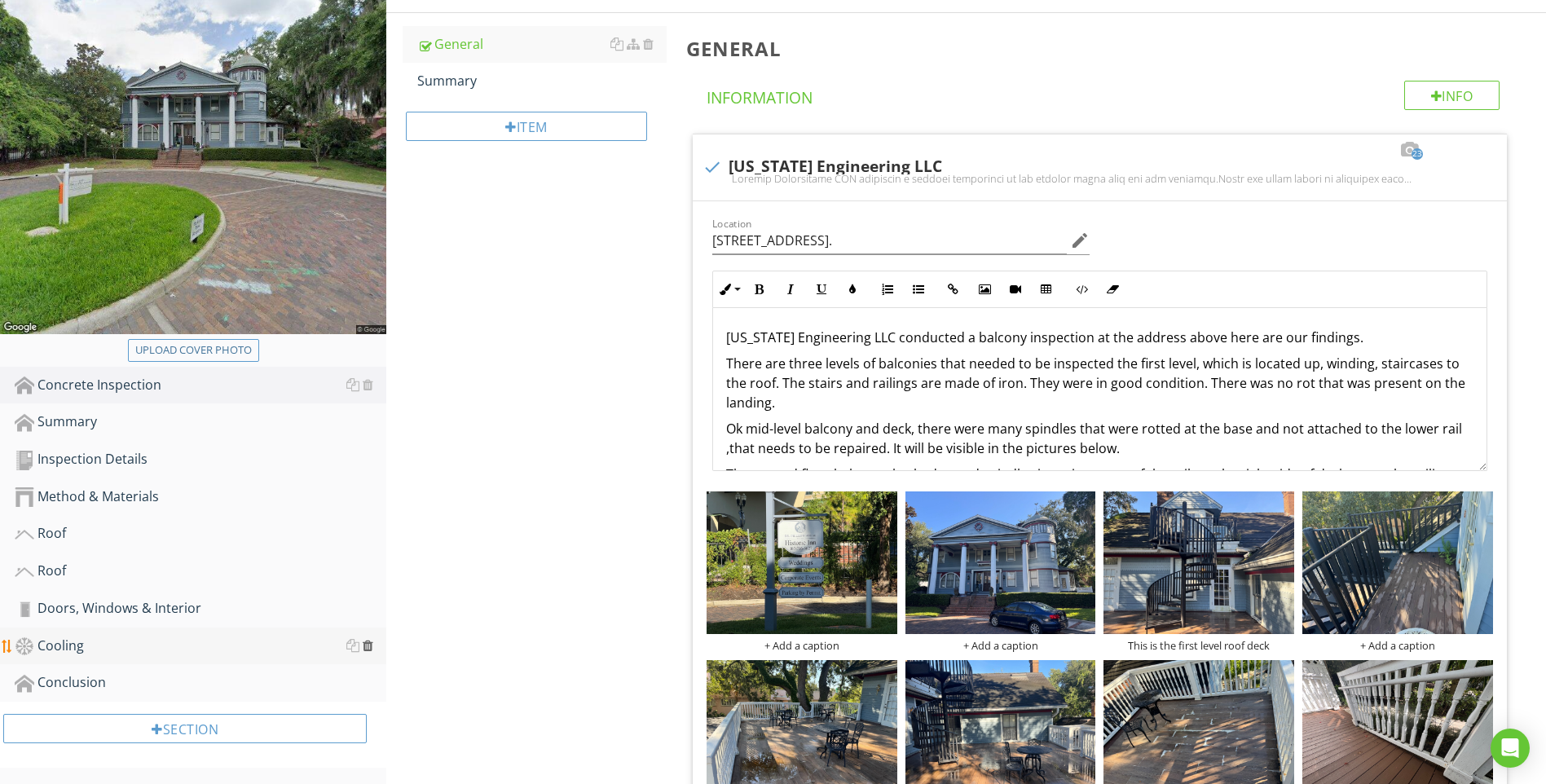
click at [365, 649] on div at bounding box center [367, 646] width 11 height 13
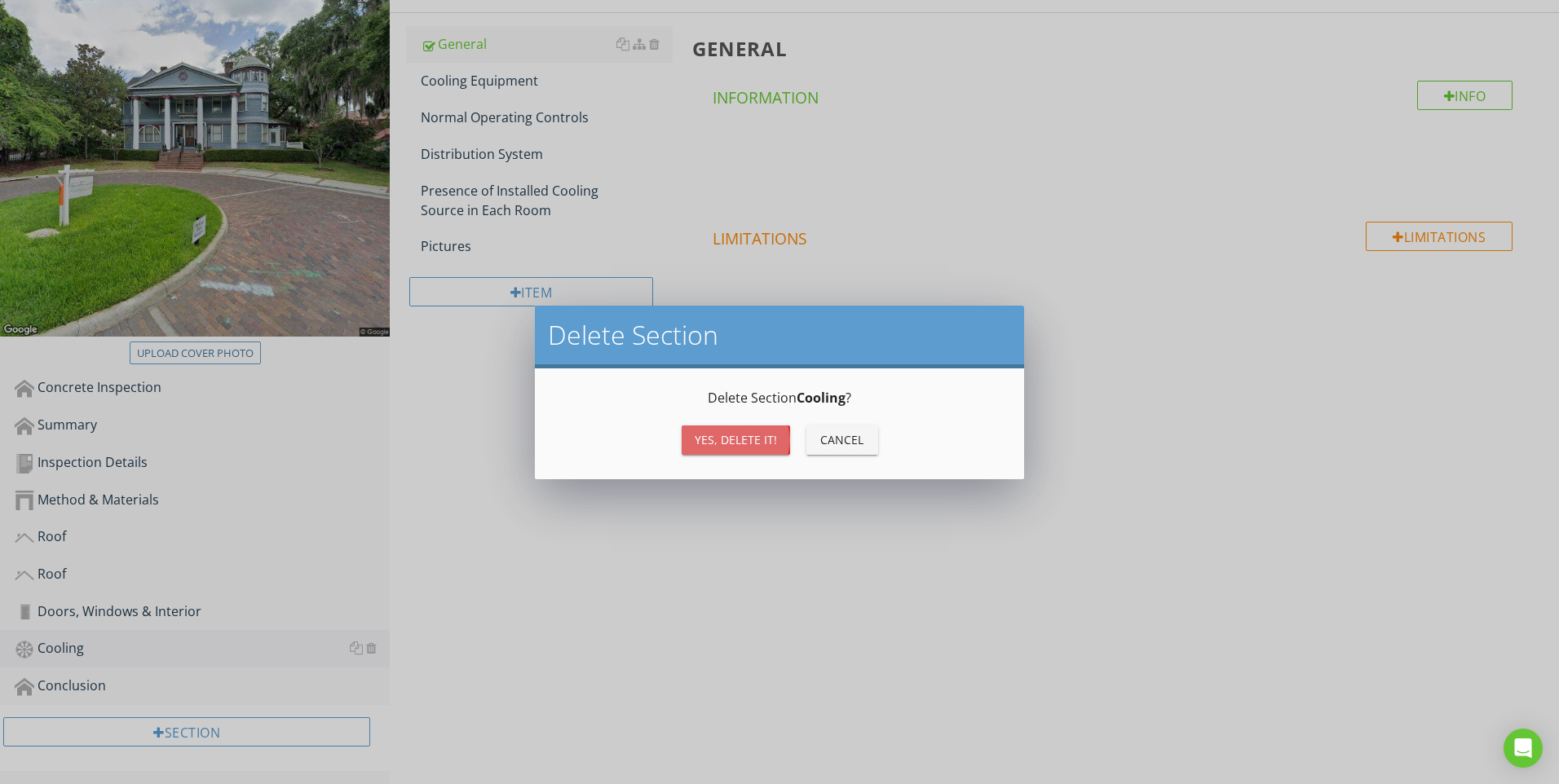
click at [707, 438] on div "Yes, Delete it!" at bounding box center [736, 440] width 83 height 17
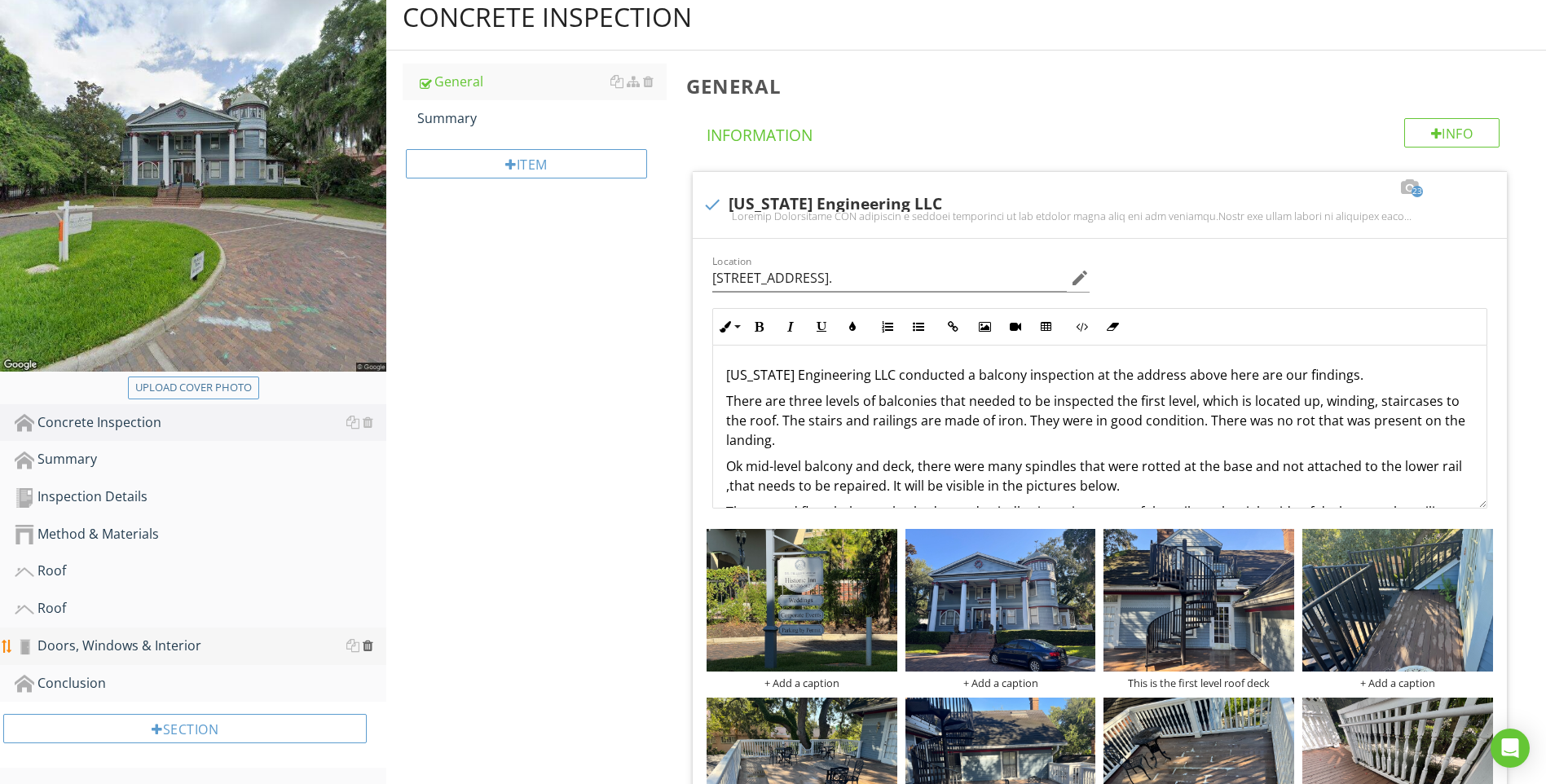
click at [364, 647] on div at bounding box center [367, 646] width 11 height 13
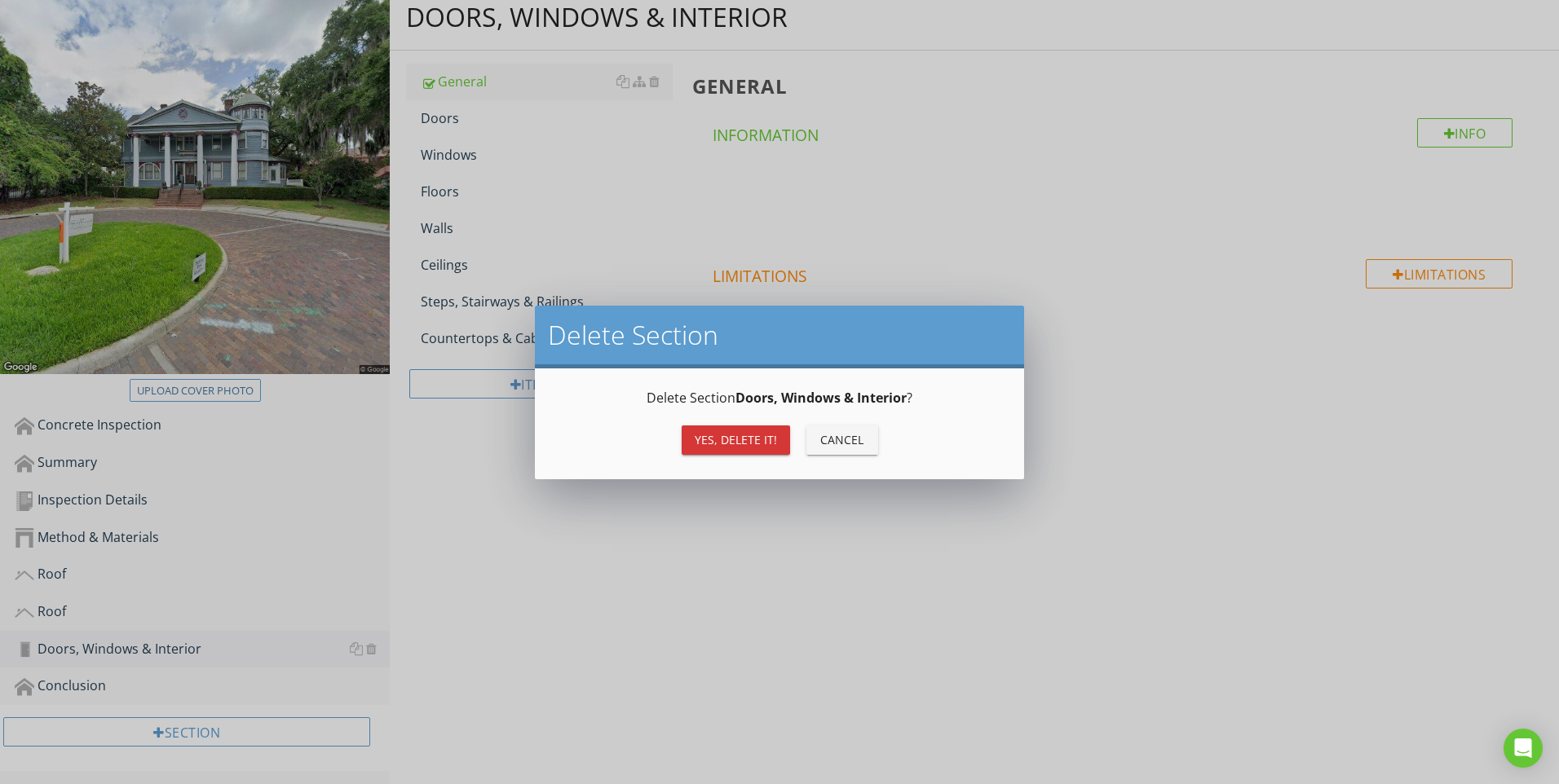
click at [742, 438] on div "Yes, Delete it!" at bounding box center [736, 440] width 83 height 17
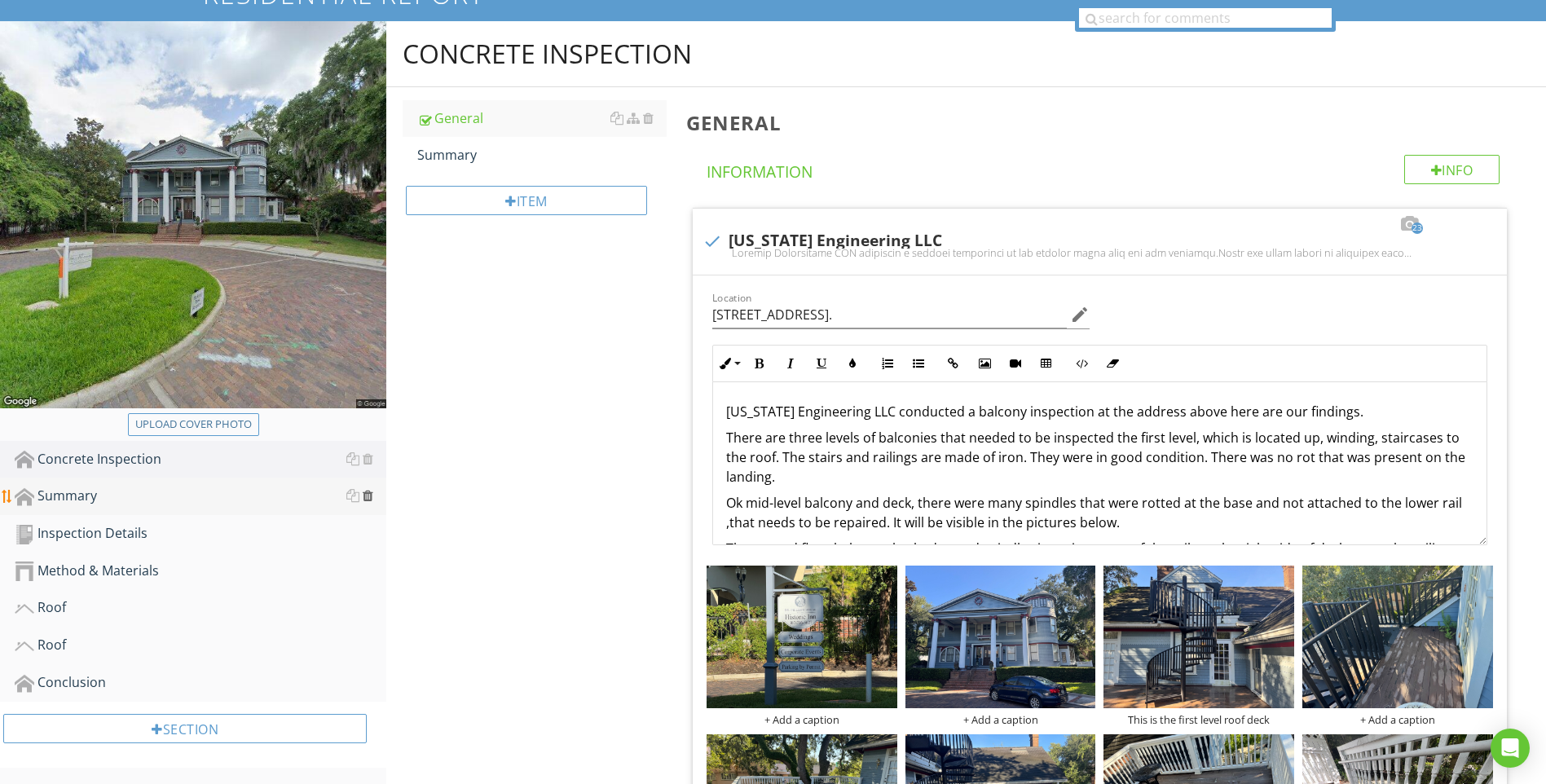
click at [368, 491] on div at bounding box center [367, 496] width 11 height 13
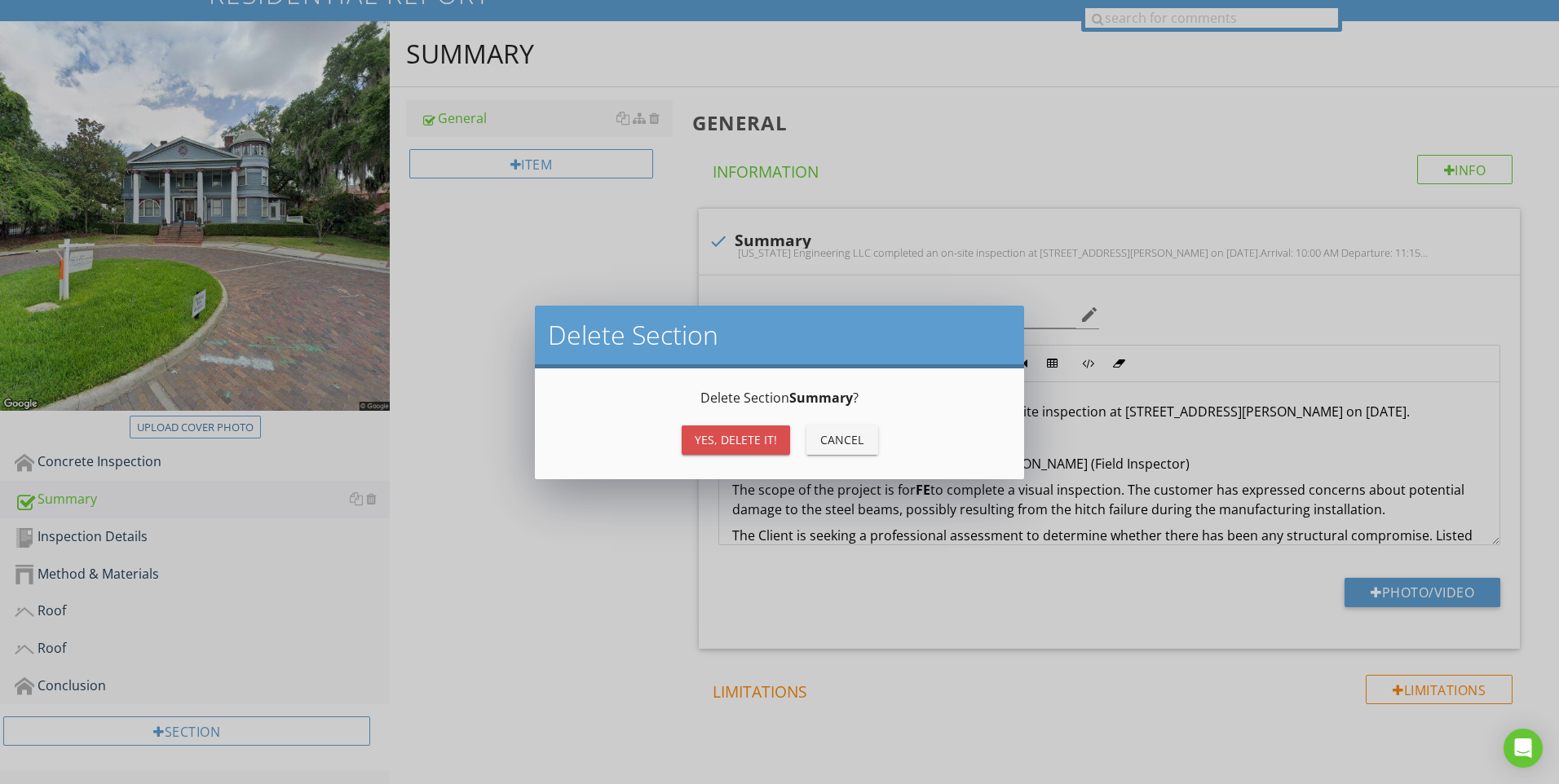
click at [692, 442] on button "Yes, Delete it!" at bounding box center [735, 440] width 109 height 30
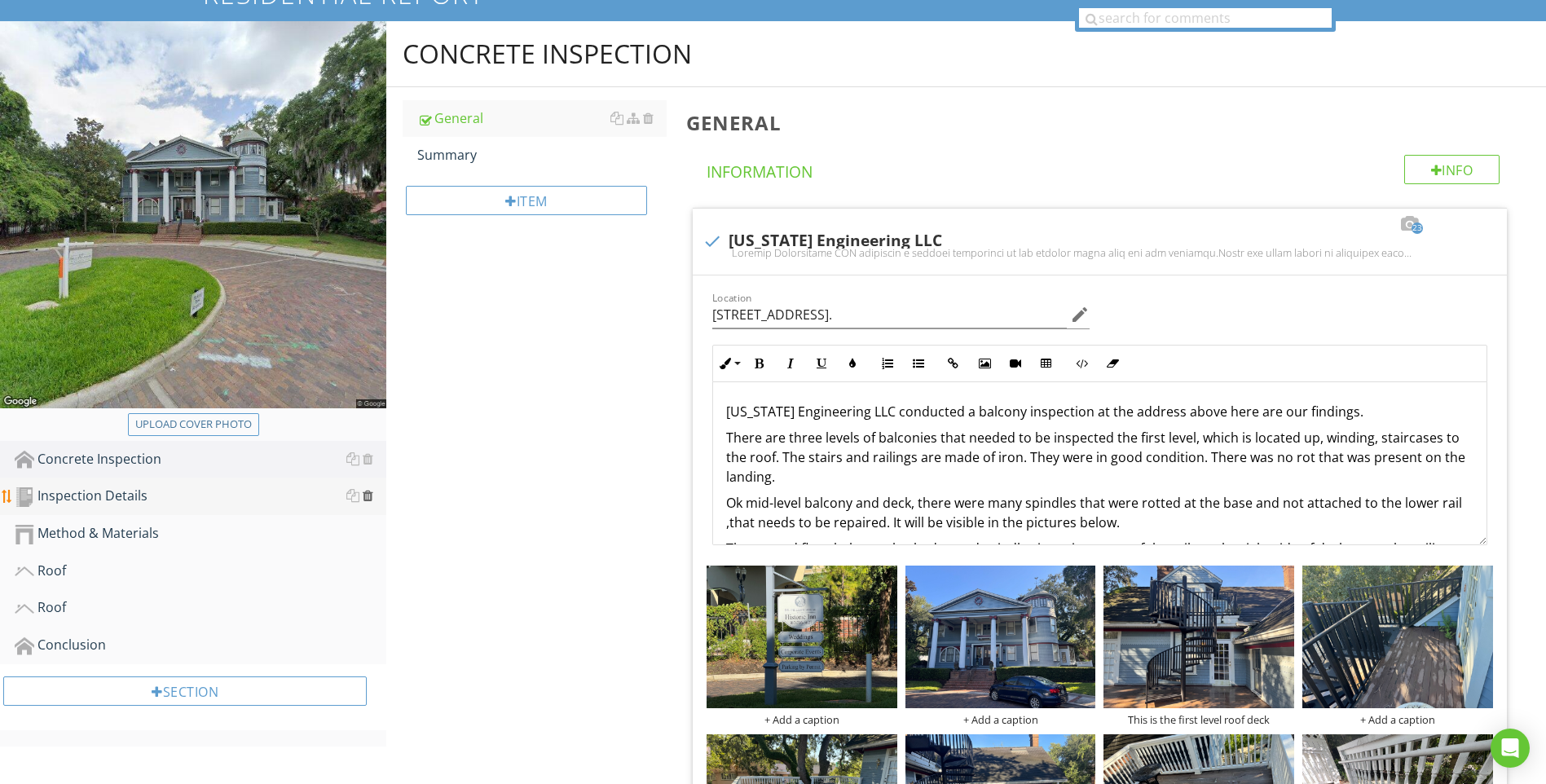
click at [367, 497] on div at bounding box center [367, 496] width 11 height 13
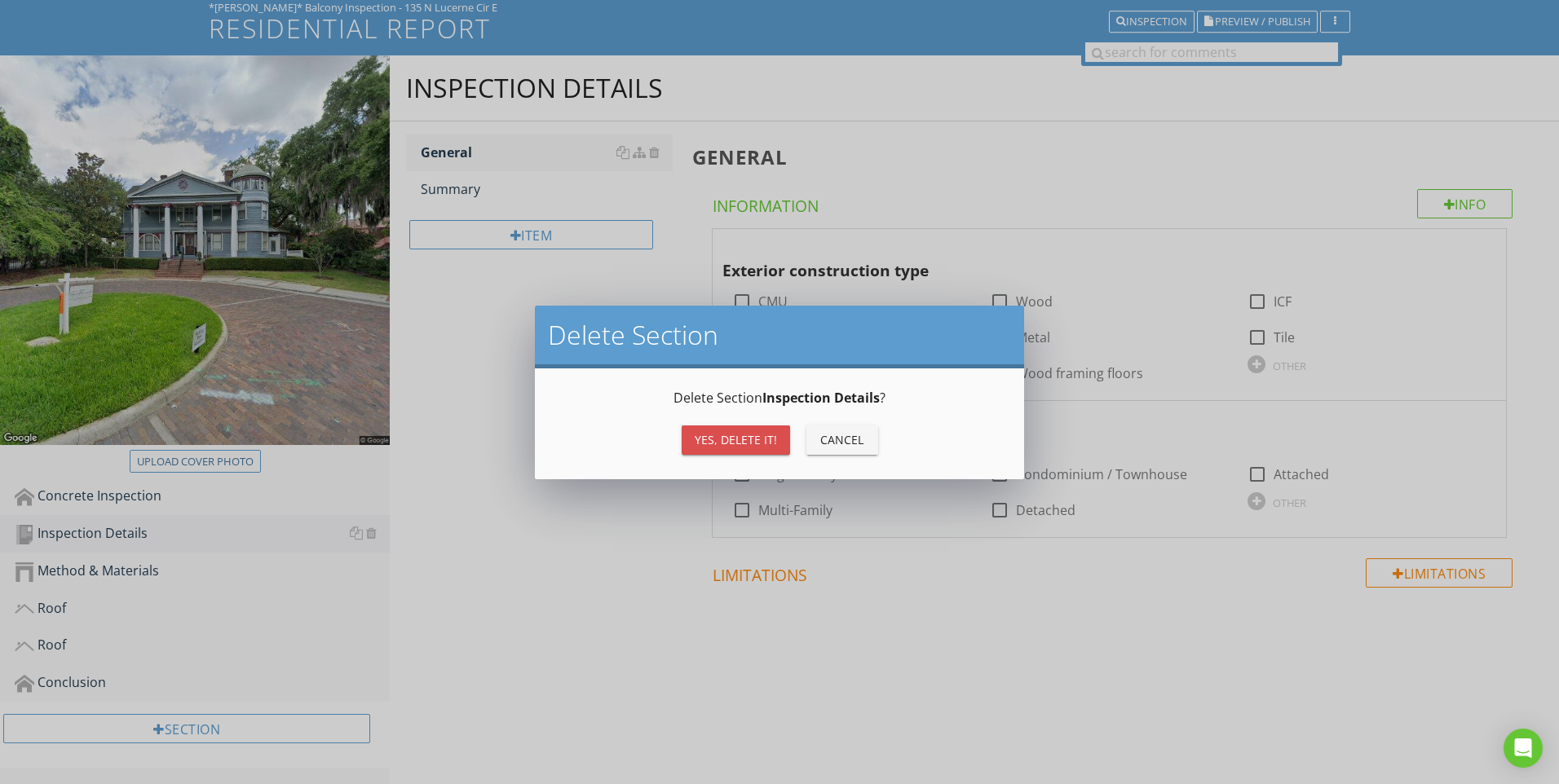
drag, startPoint x: 691, startPoint y: 440, endPoint x: 665, endPoint y: 457, distance: 31.1
click at [692, 440] on button "Yes, Delete it!" at bounding box center [735, 440] width 109 height 30
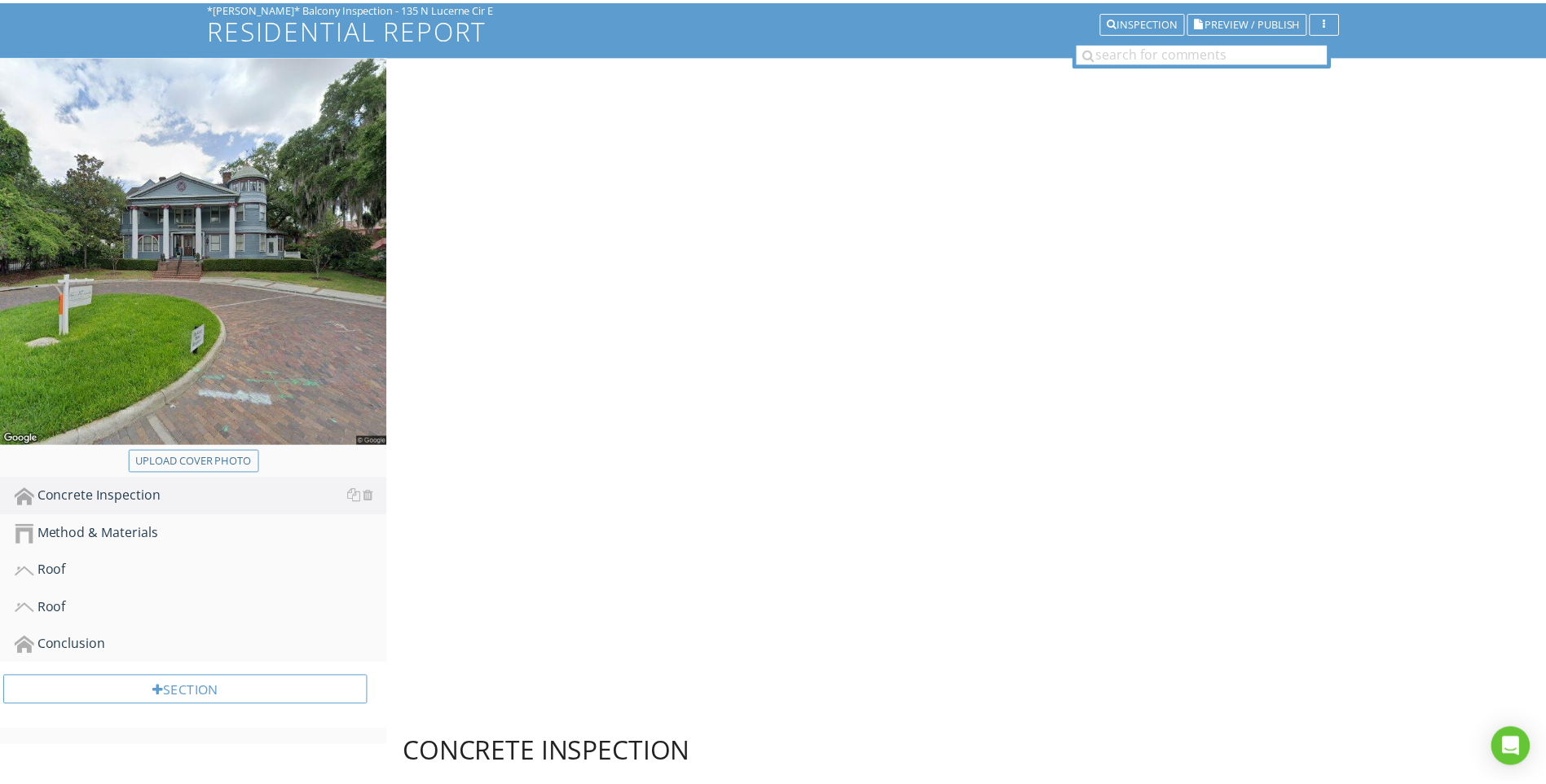
scroll to position [95, 0]
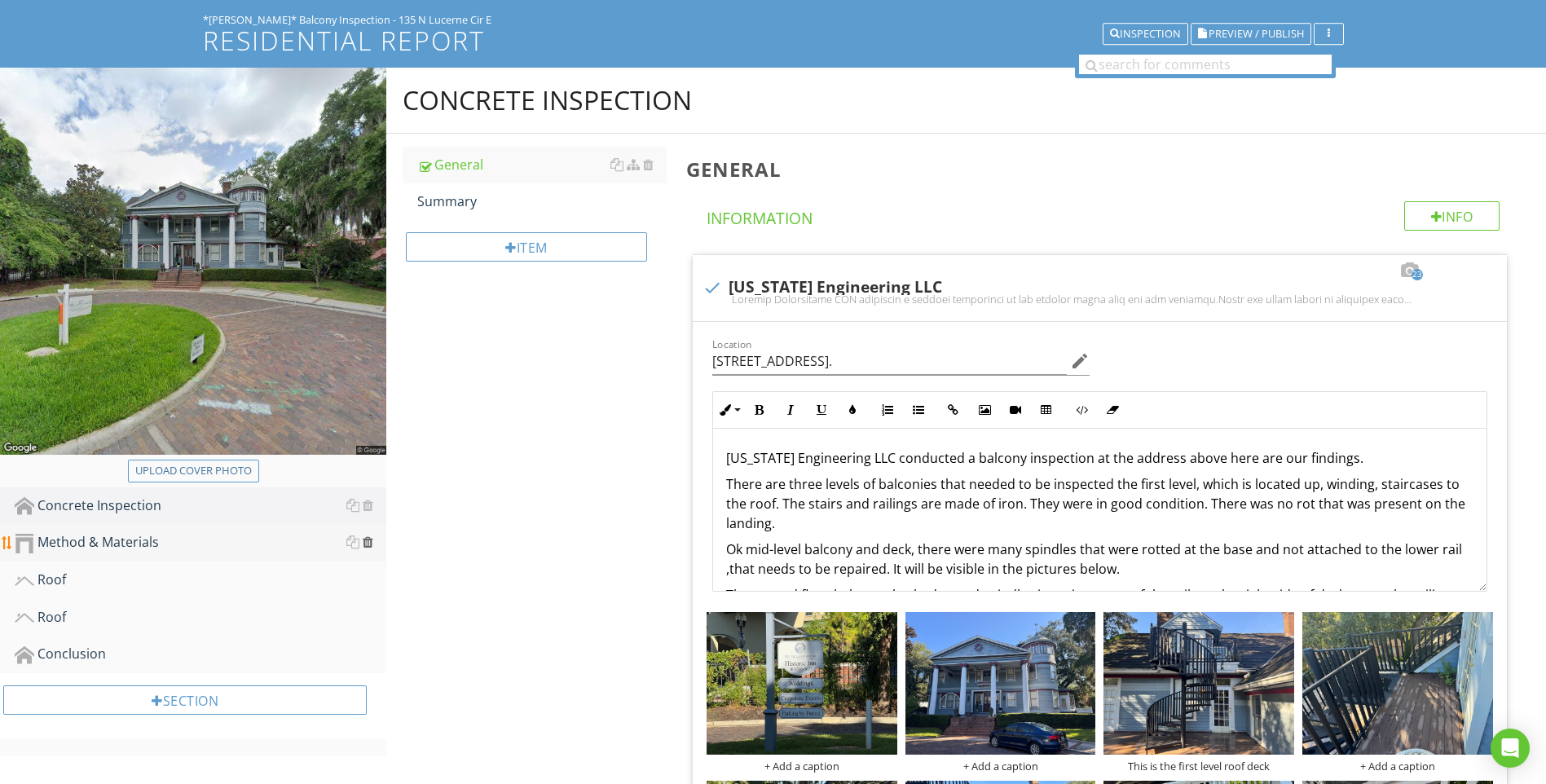
click at [371, 545] on div at bounding box center [367, 542] width 11 height 13
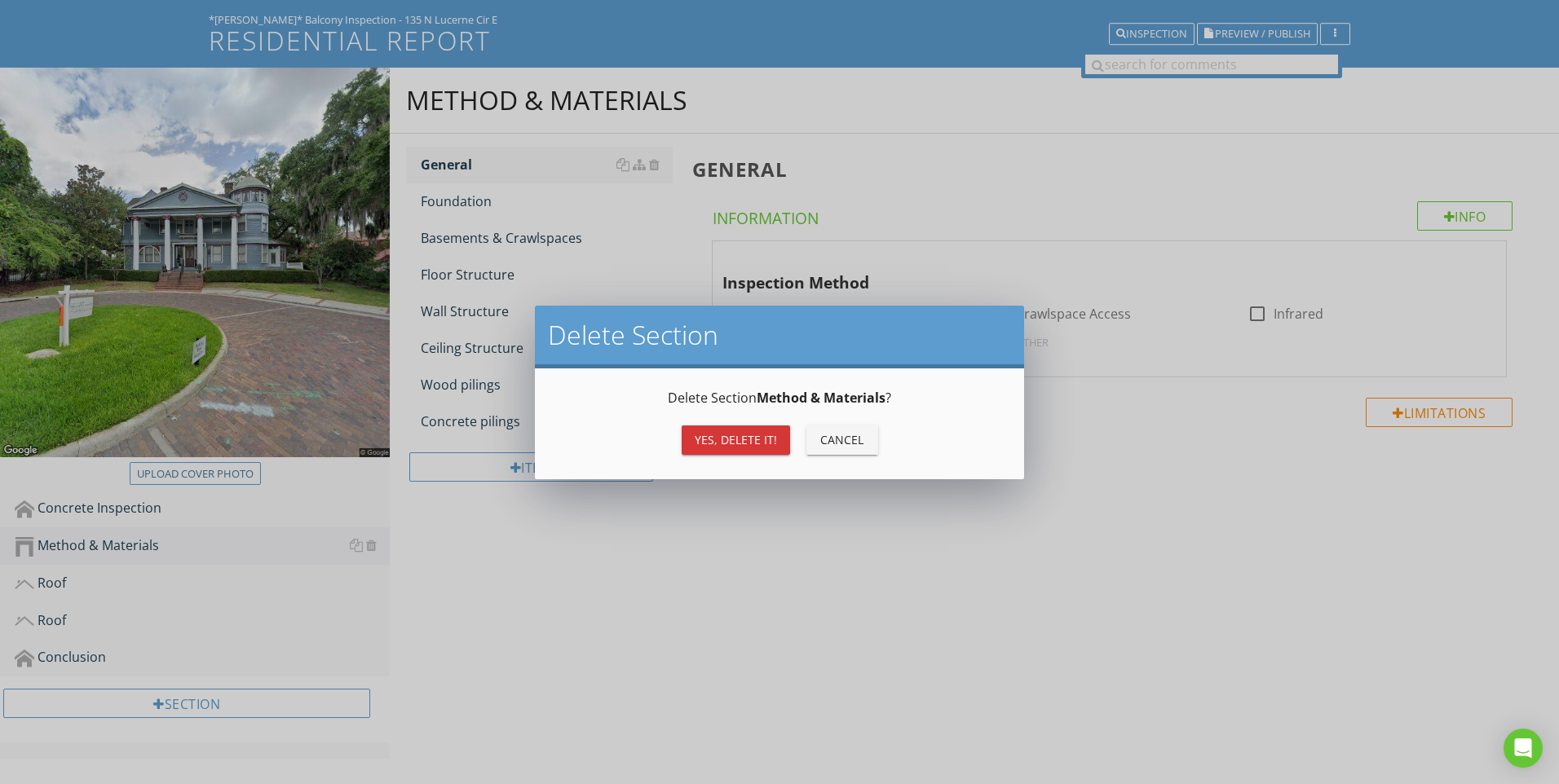
click at [760, 439] on div "Yes, Delete it!" at bounding box center [736, 440] width 83 height 17
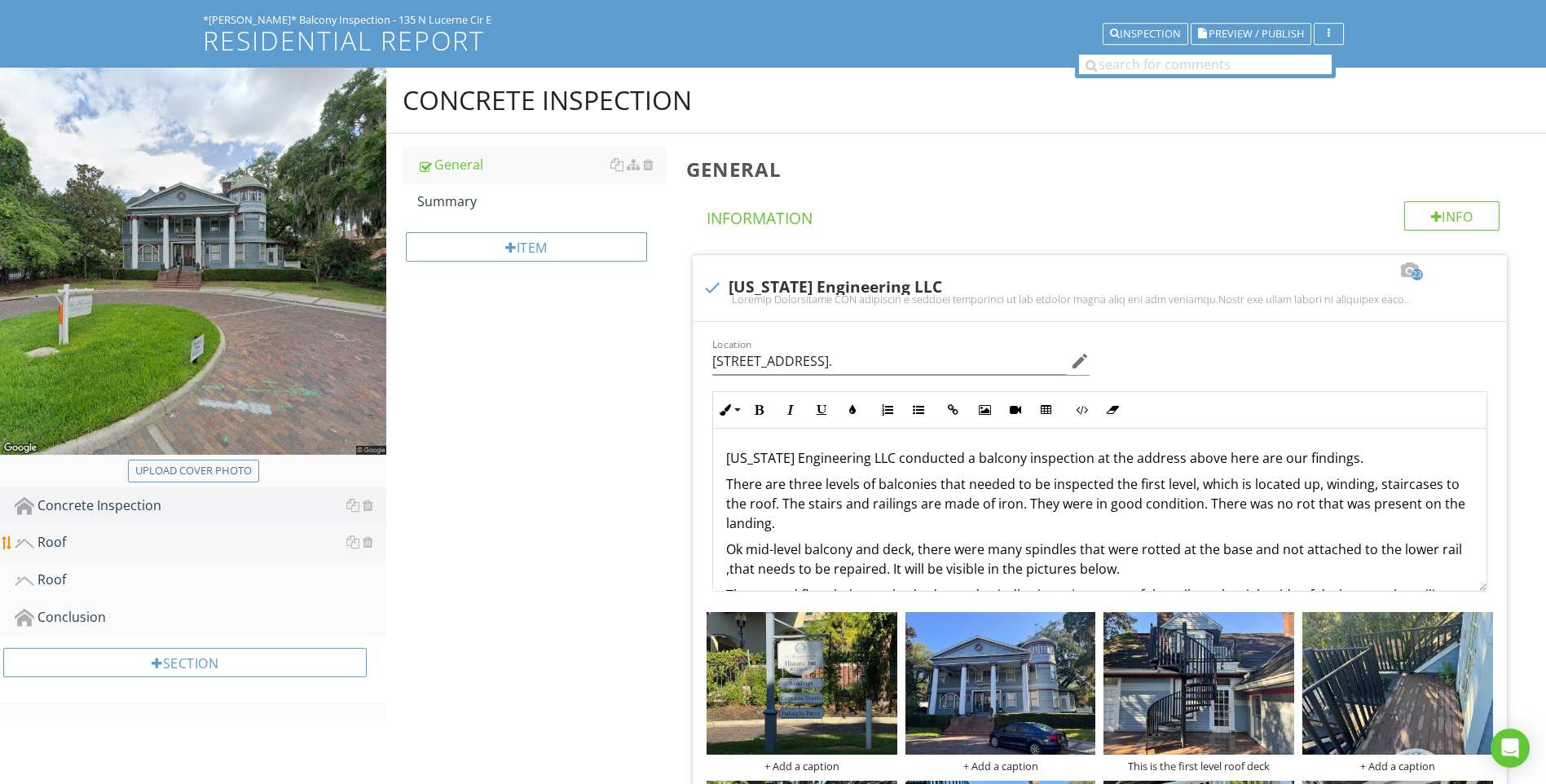
click at [367, 534] on div at bounding box center [360, 542] width 27 height 19
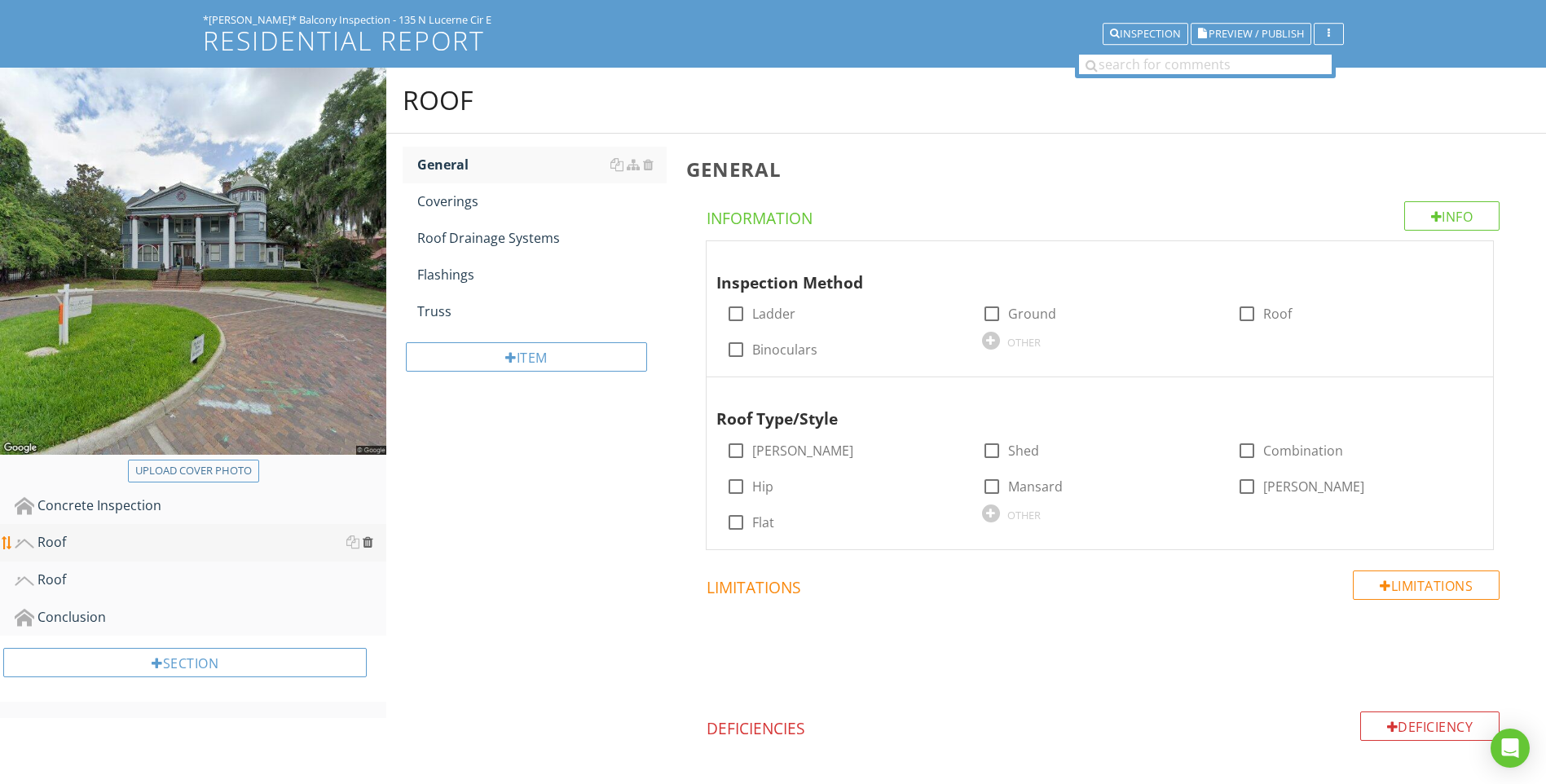
click at [367, 544] on div at bounding box center [367, 542] width 11 height 13
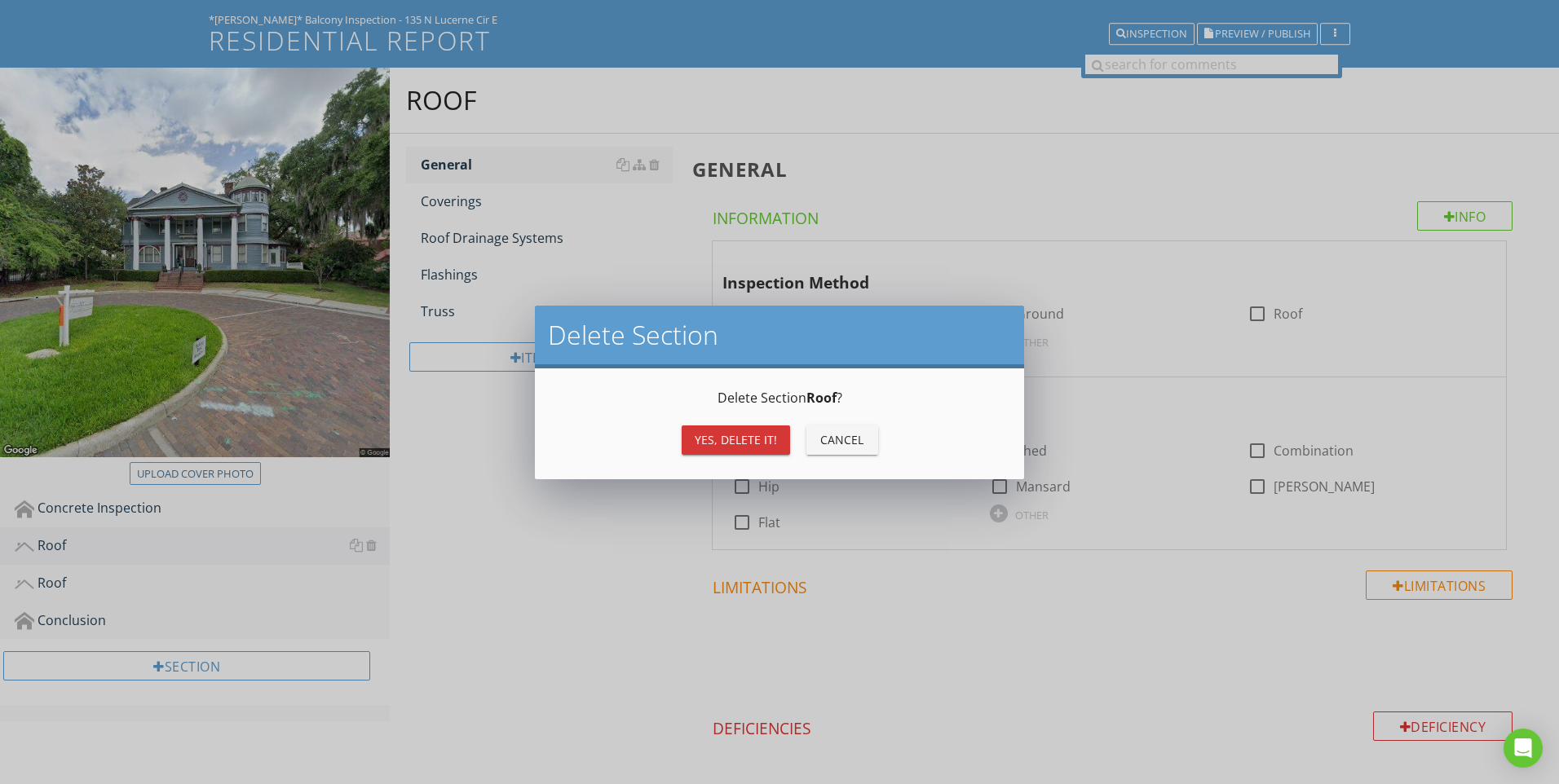
click at [712, 436] on div "Yes, Delete it!" at bounding box center [736, 440] width 83 height 17
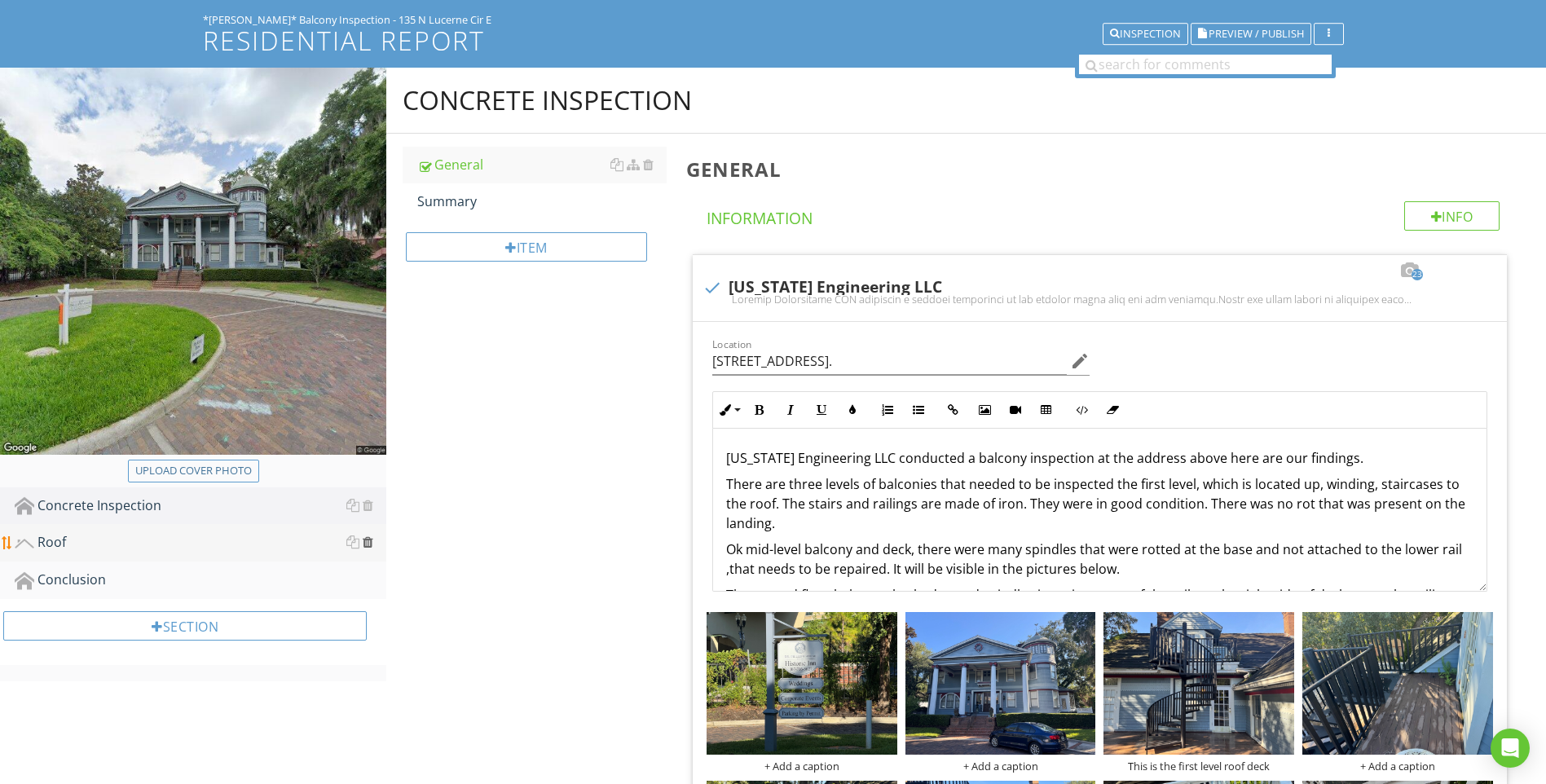
click at [374, 541] on div at bounding box center [367, 542] width 11 height 13
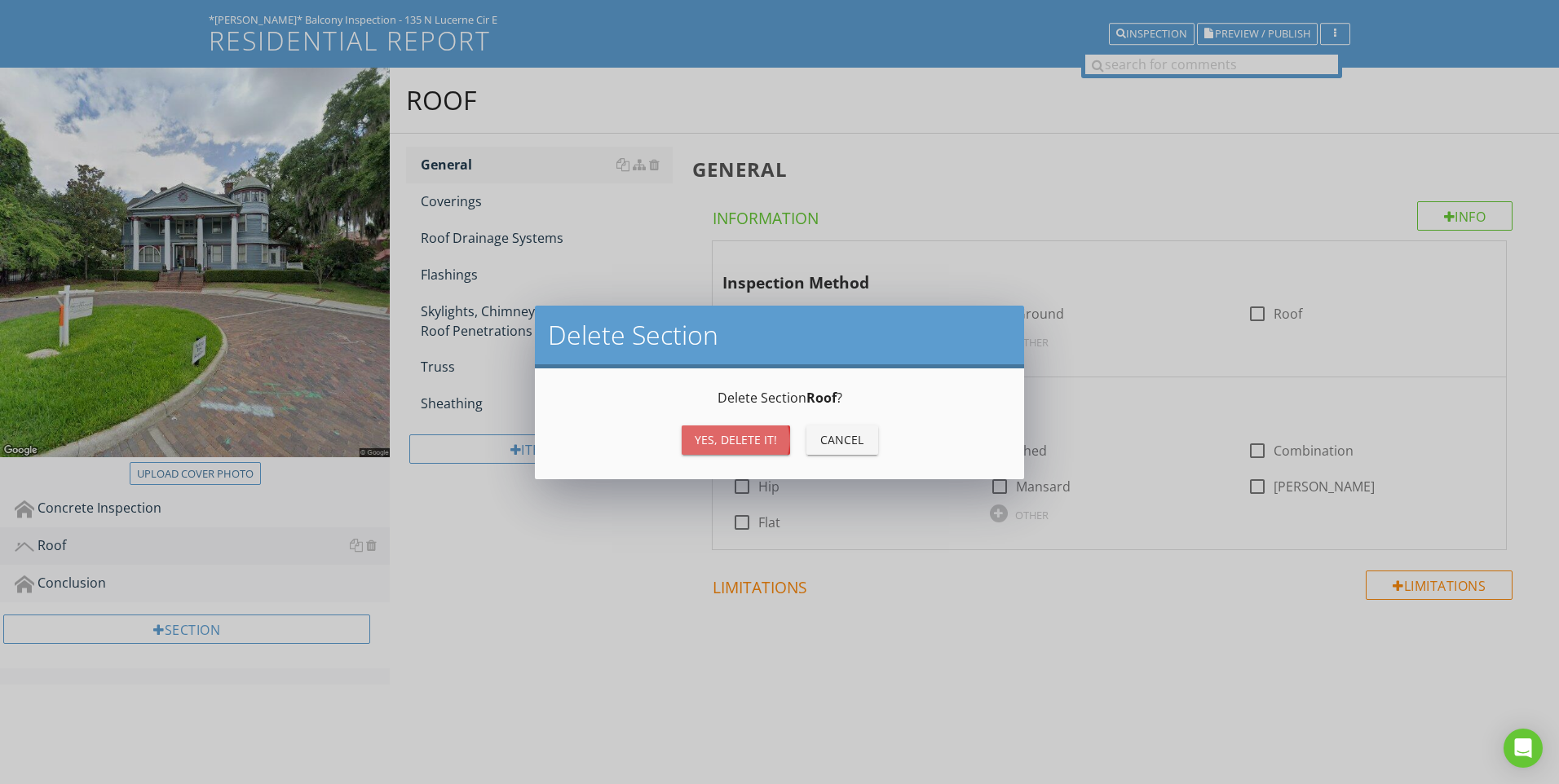
click at [717, 445] on div "Yes, Delete it!" at bounding box center [736, 440] width 83 height 17
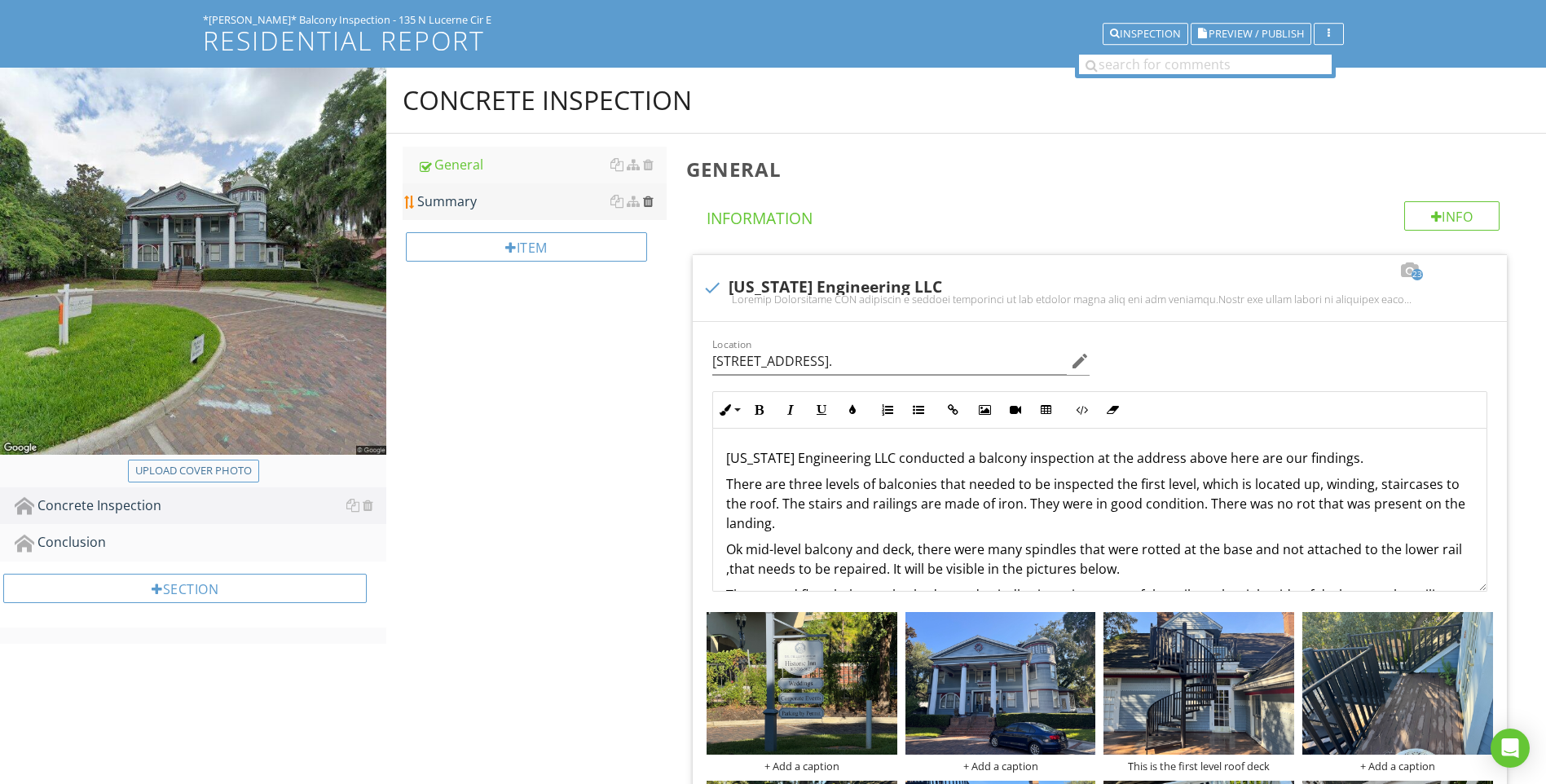
click at [646, 202] on div at bounding box center [648, 202] width 11 height 13
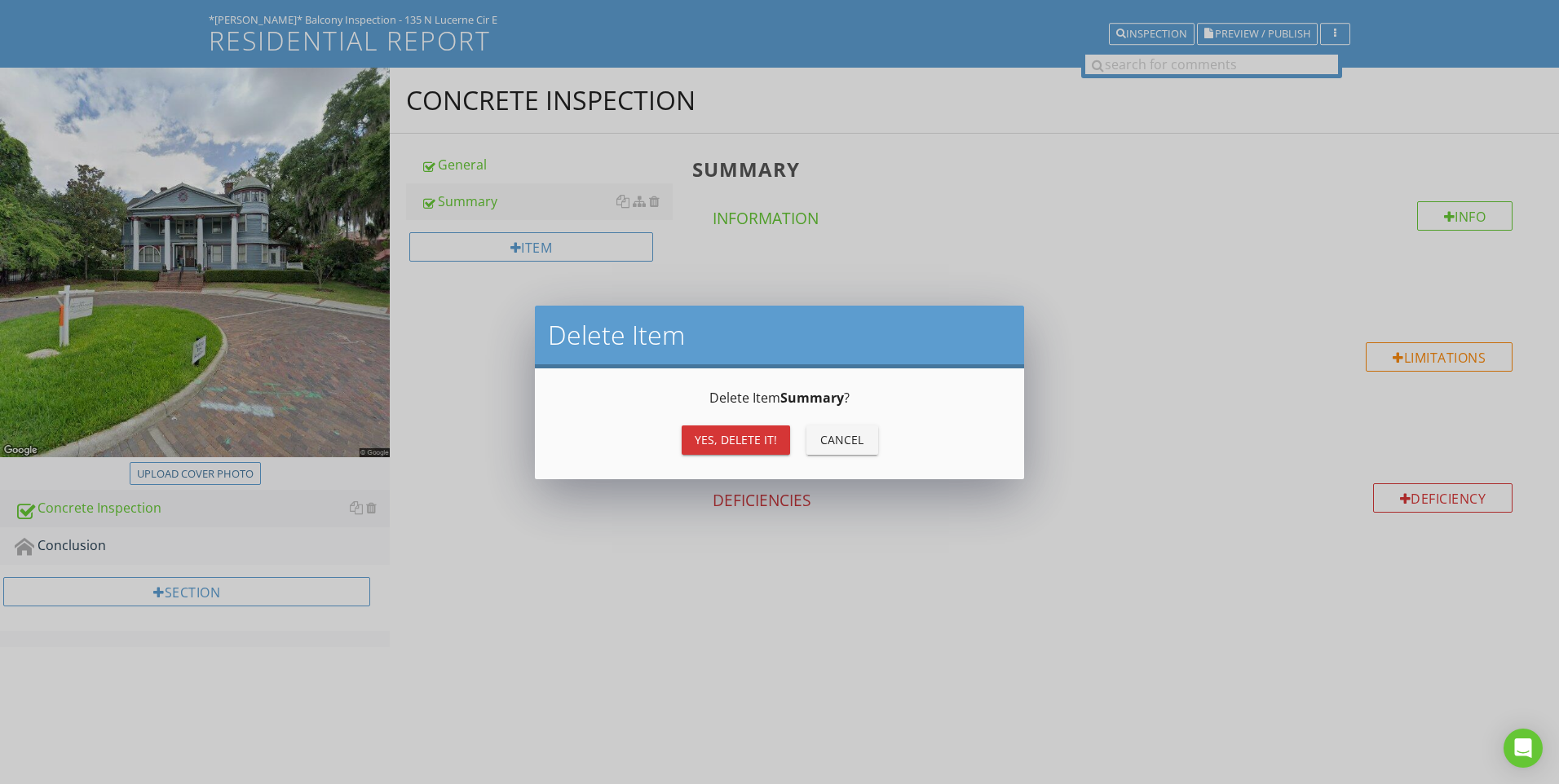
click at [705, 426] on button "Yes, Delete it!" at bounding box center [735, 440] width 109 height 30
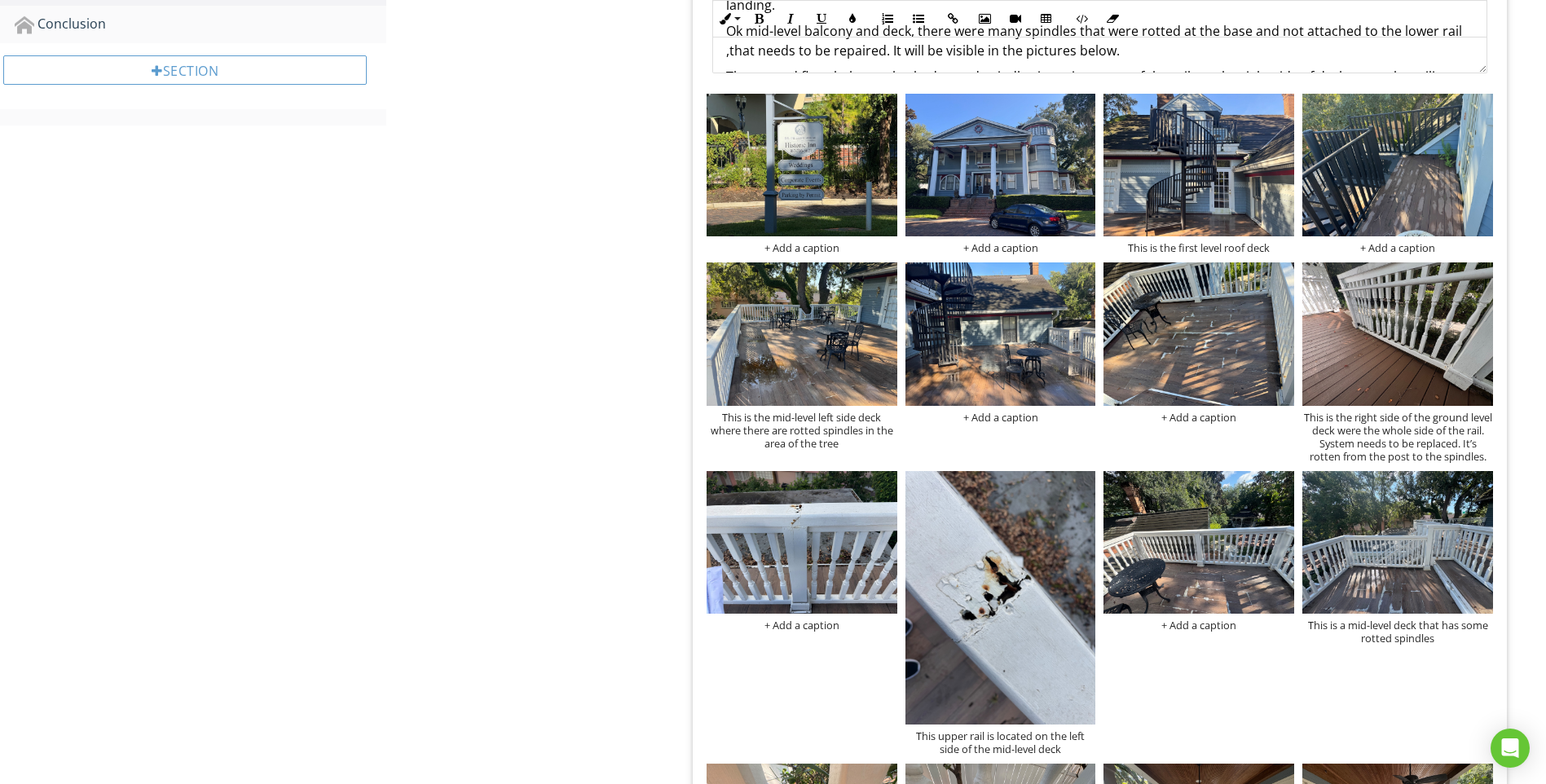
scroll to position [666, 0]
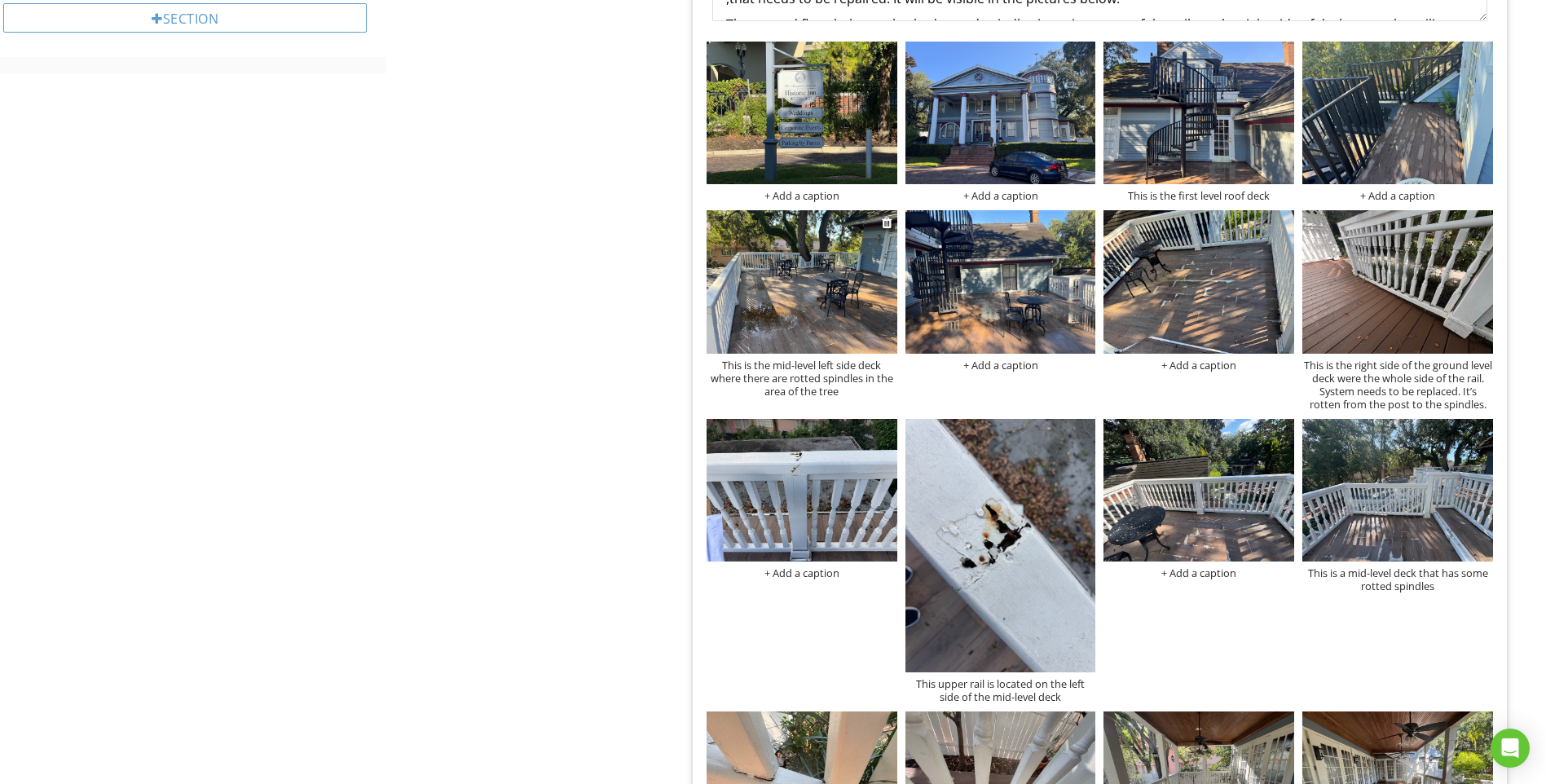
click at [844, 308] on img at bounding box center [801, 282] width 190 height 142
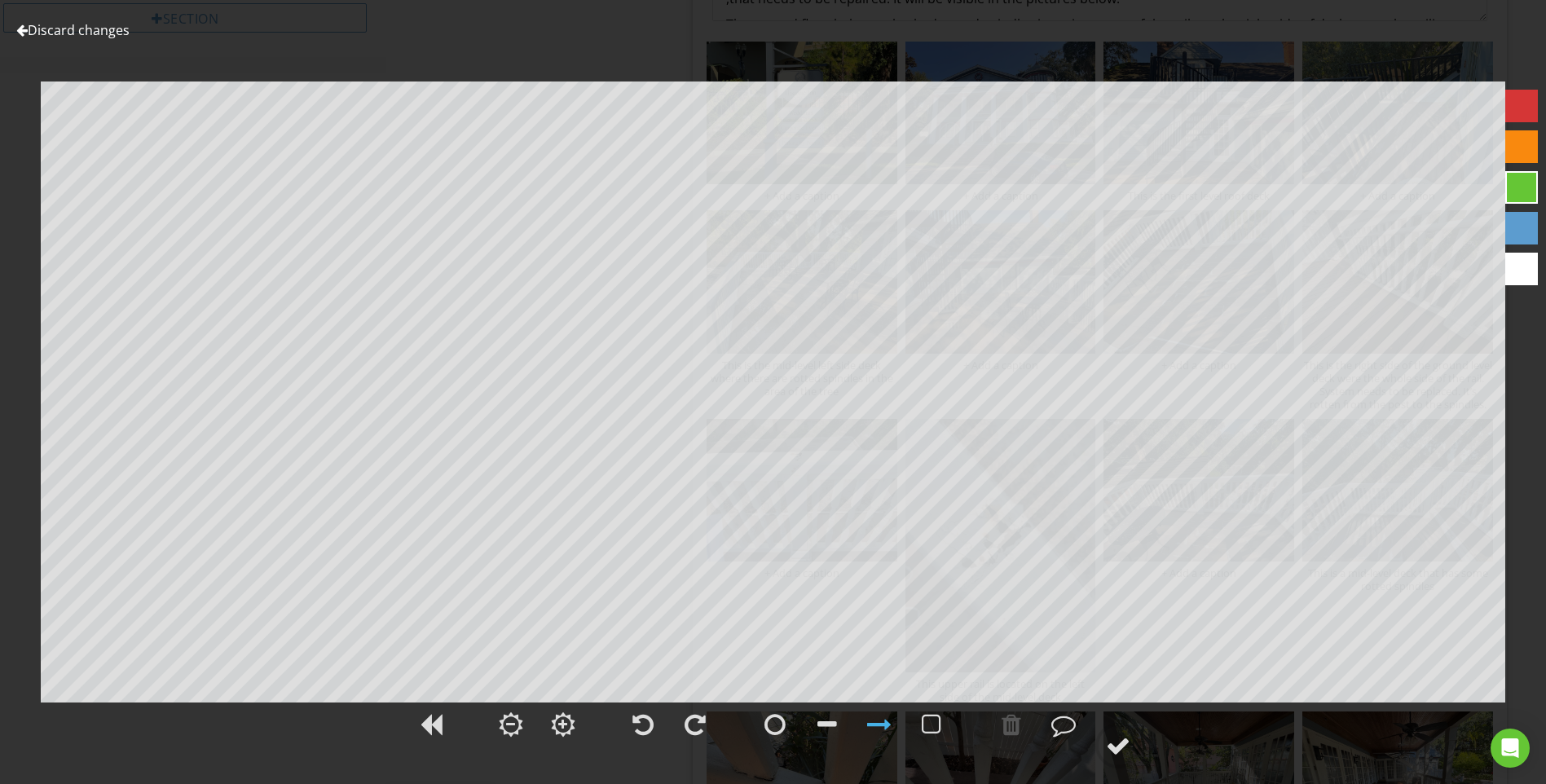
click at [99, 35] on link "Discard changes" at bounding box center [73, 30] width 113 height 18
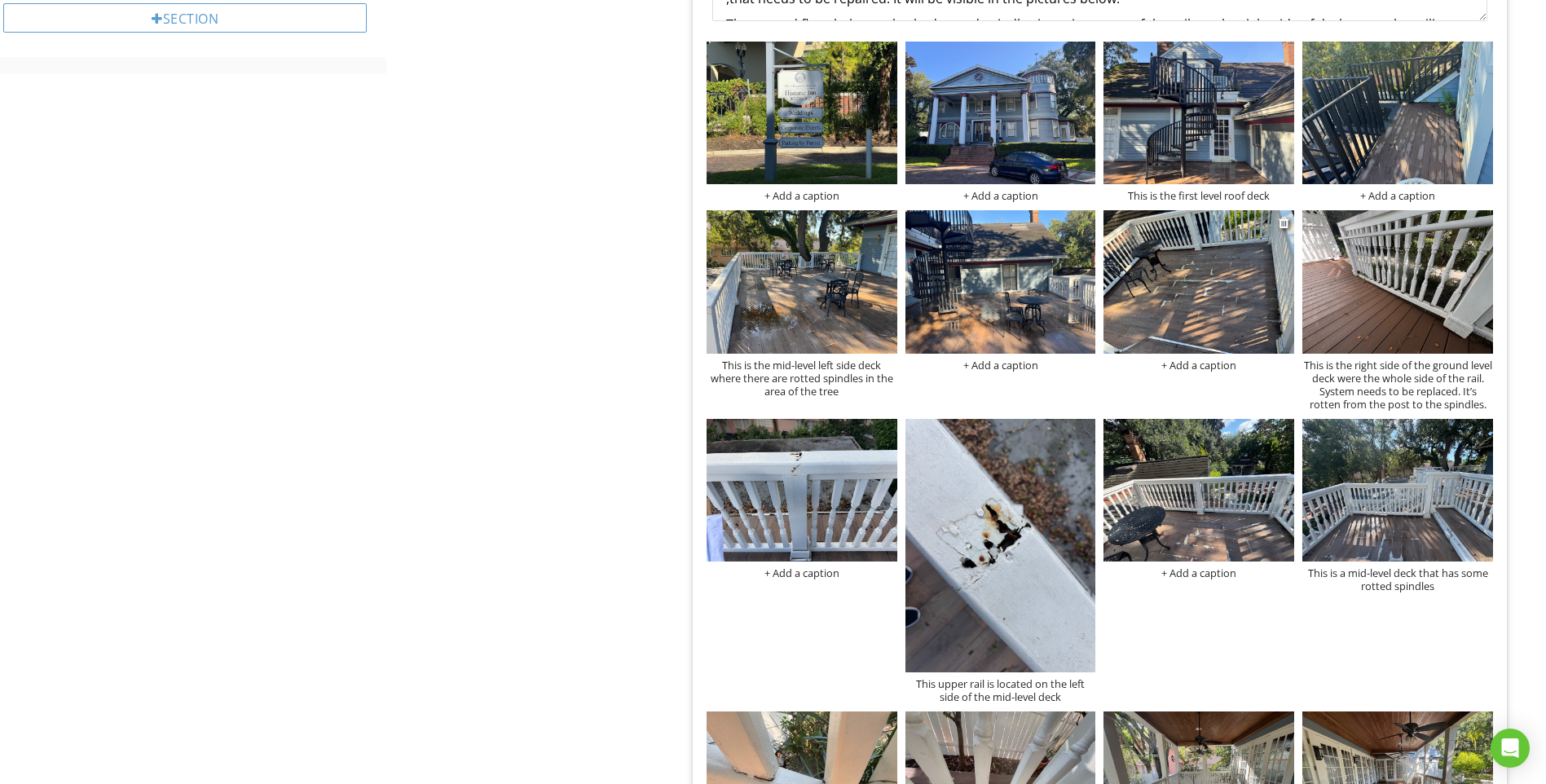
click at [1220, 304] on img at bounding box center [1199, 282] width 190 height 142
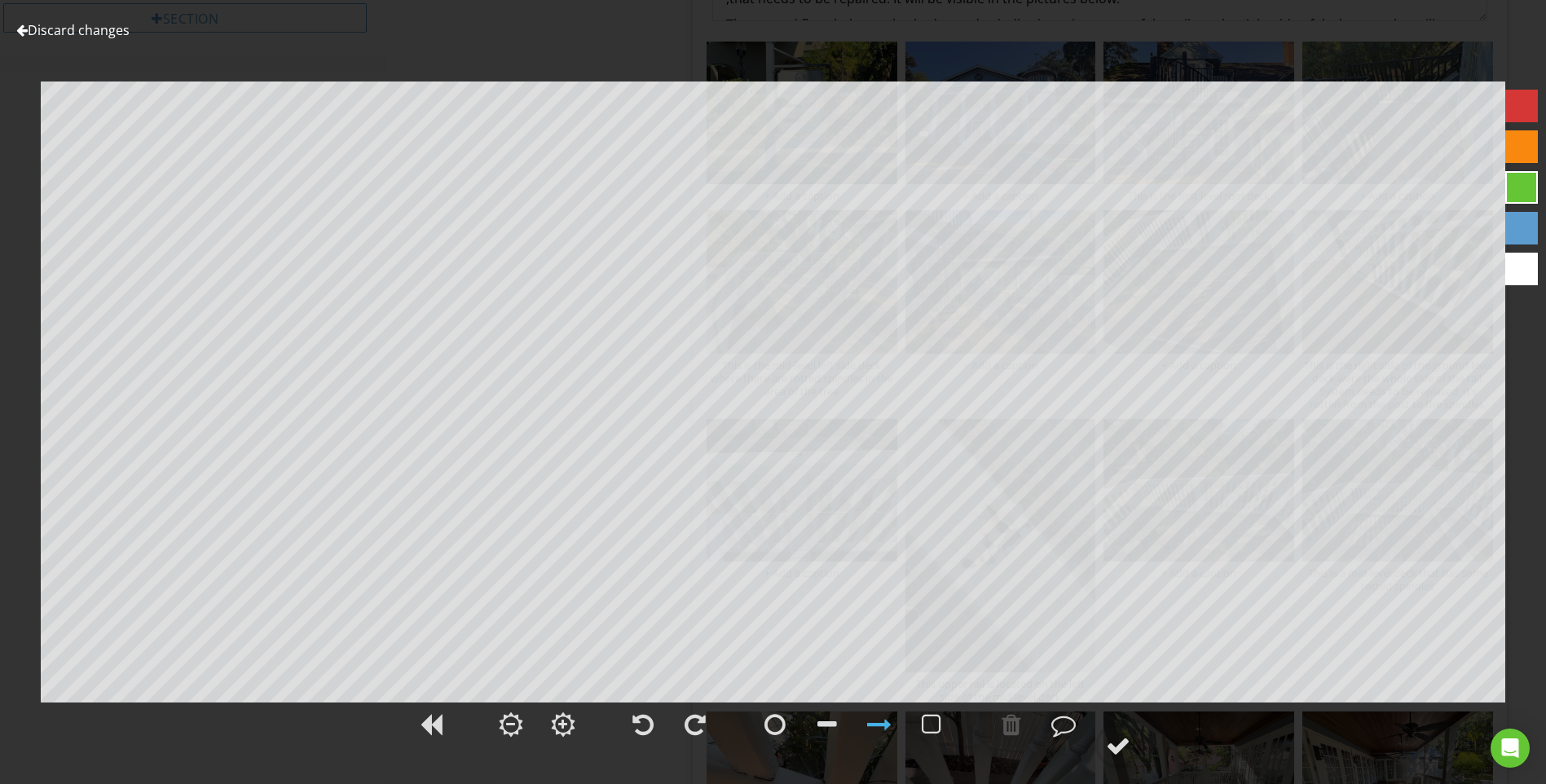
click at [95, 30] on link "Discard changes" at bounding box center [73, 30] width 113 height 18
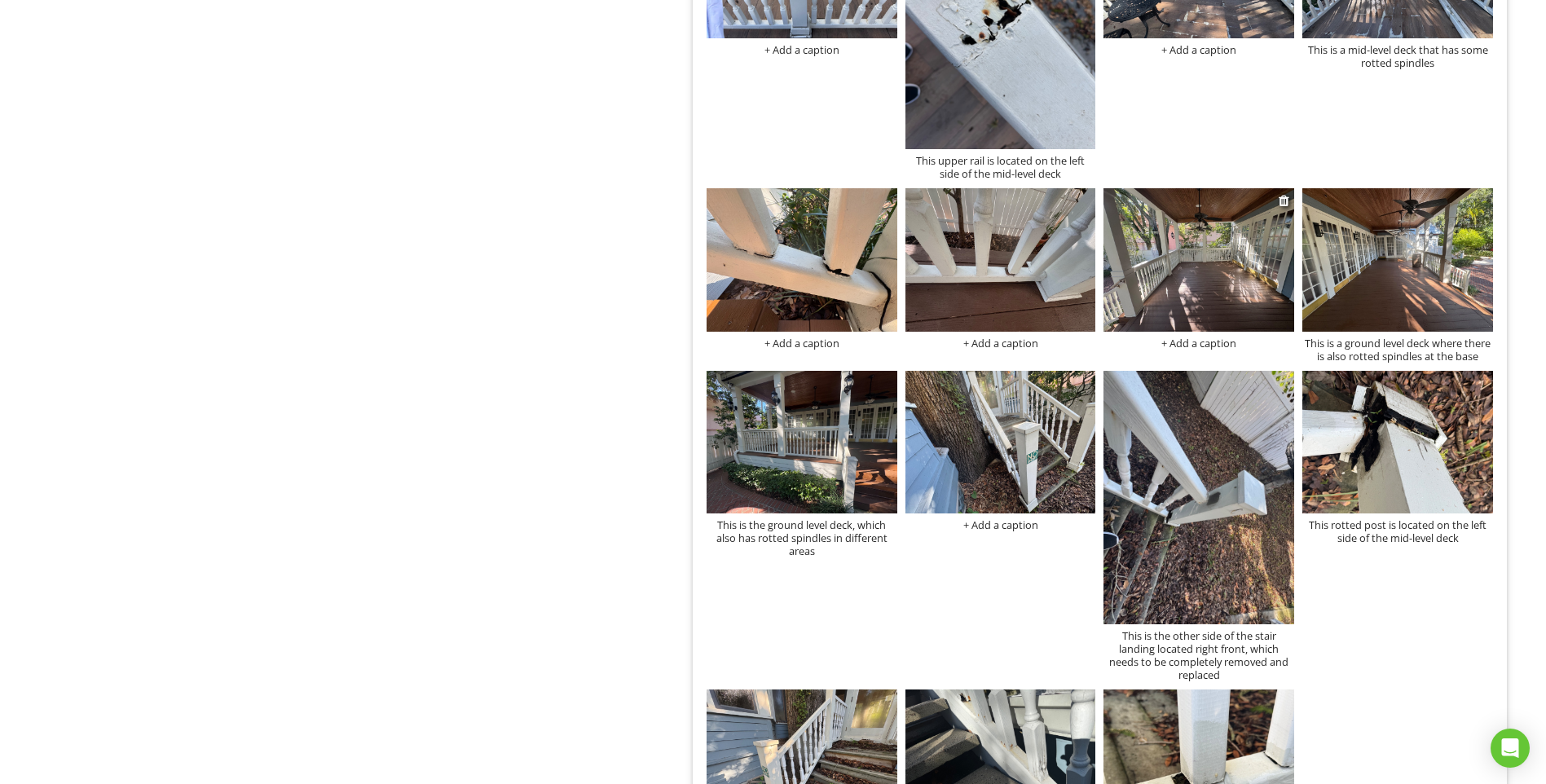
scroll to position [1237, 0]
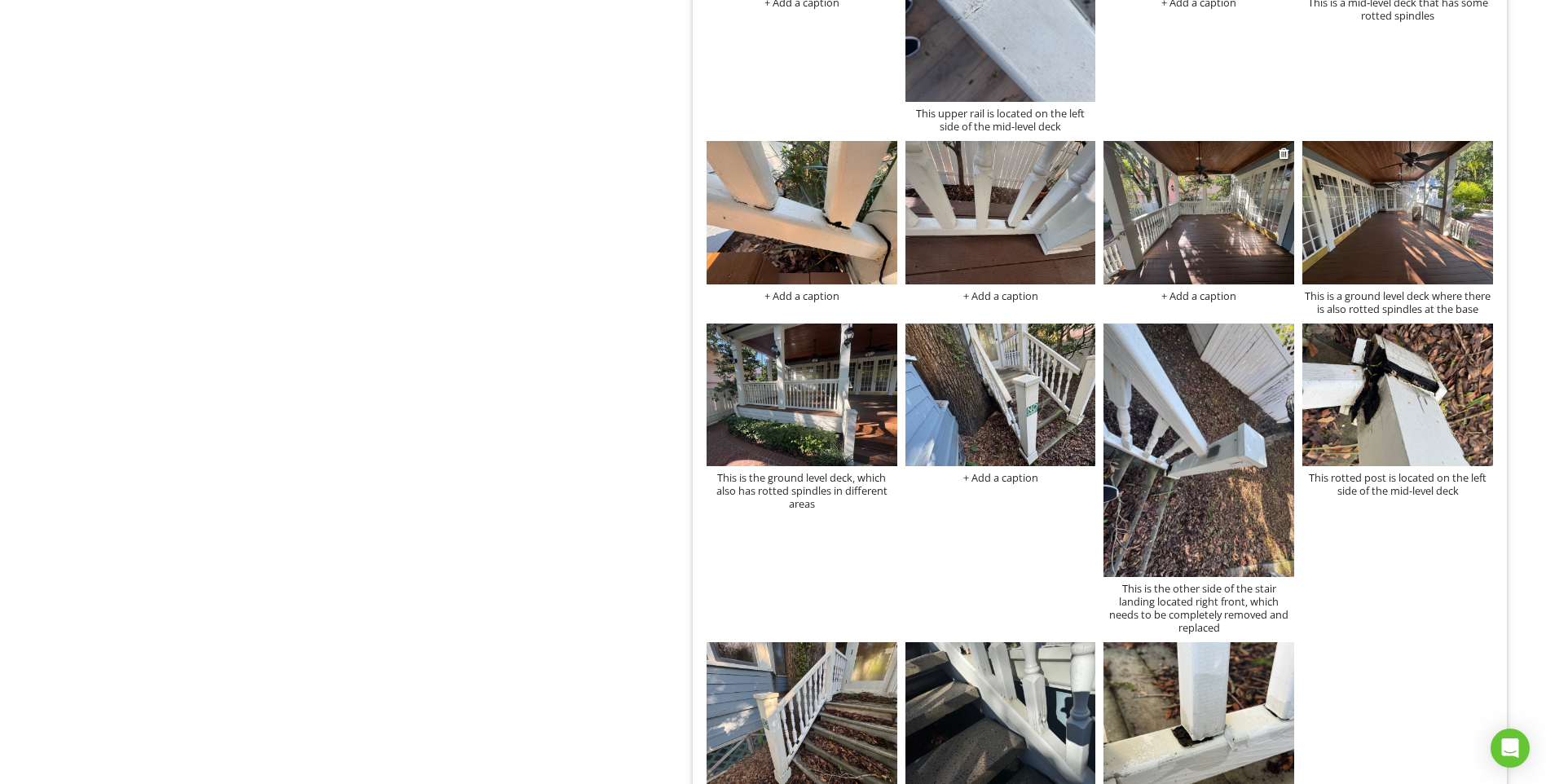
click at [1152, 237] on img at bounding box center [1199, 212] width 190 height 142
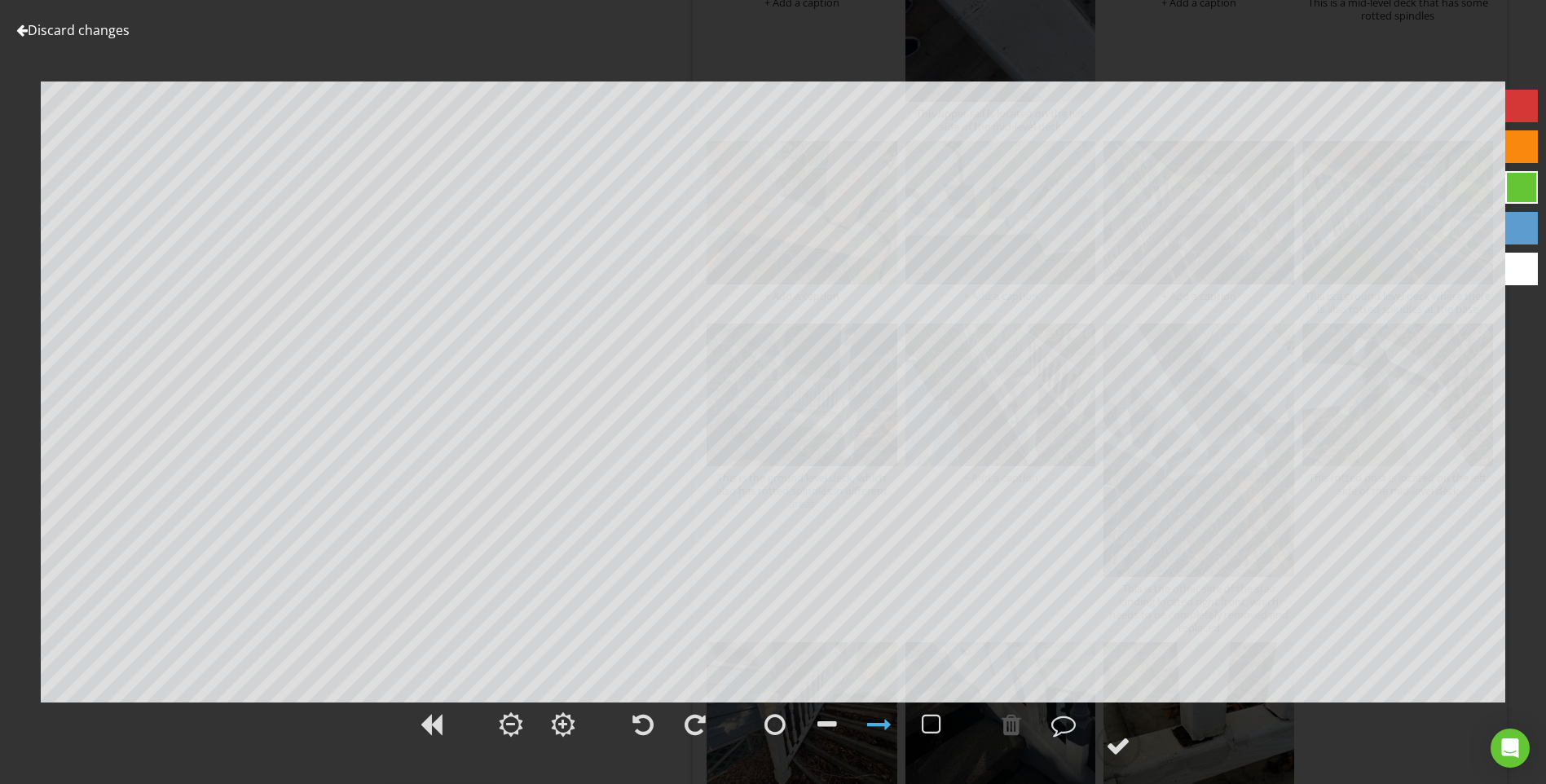
click at [110, 27] on link "Discard changes" at bounding box center [73, 30] width 113 height 18
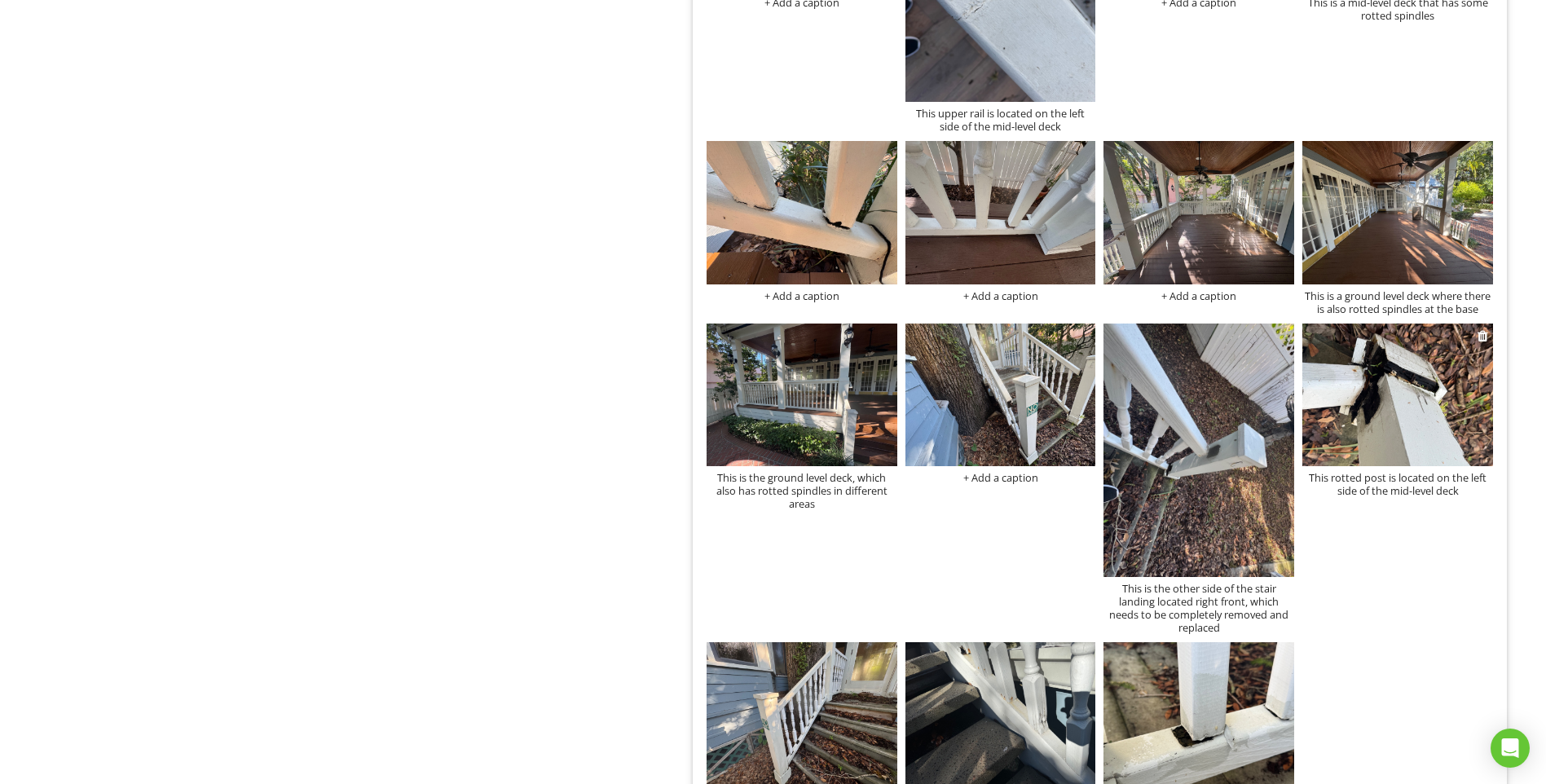
click at [1374, 369] on img at bounding box center [1398, 395] width 190 height 142
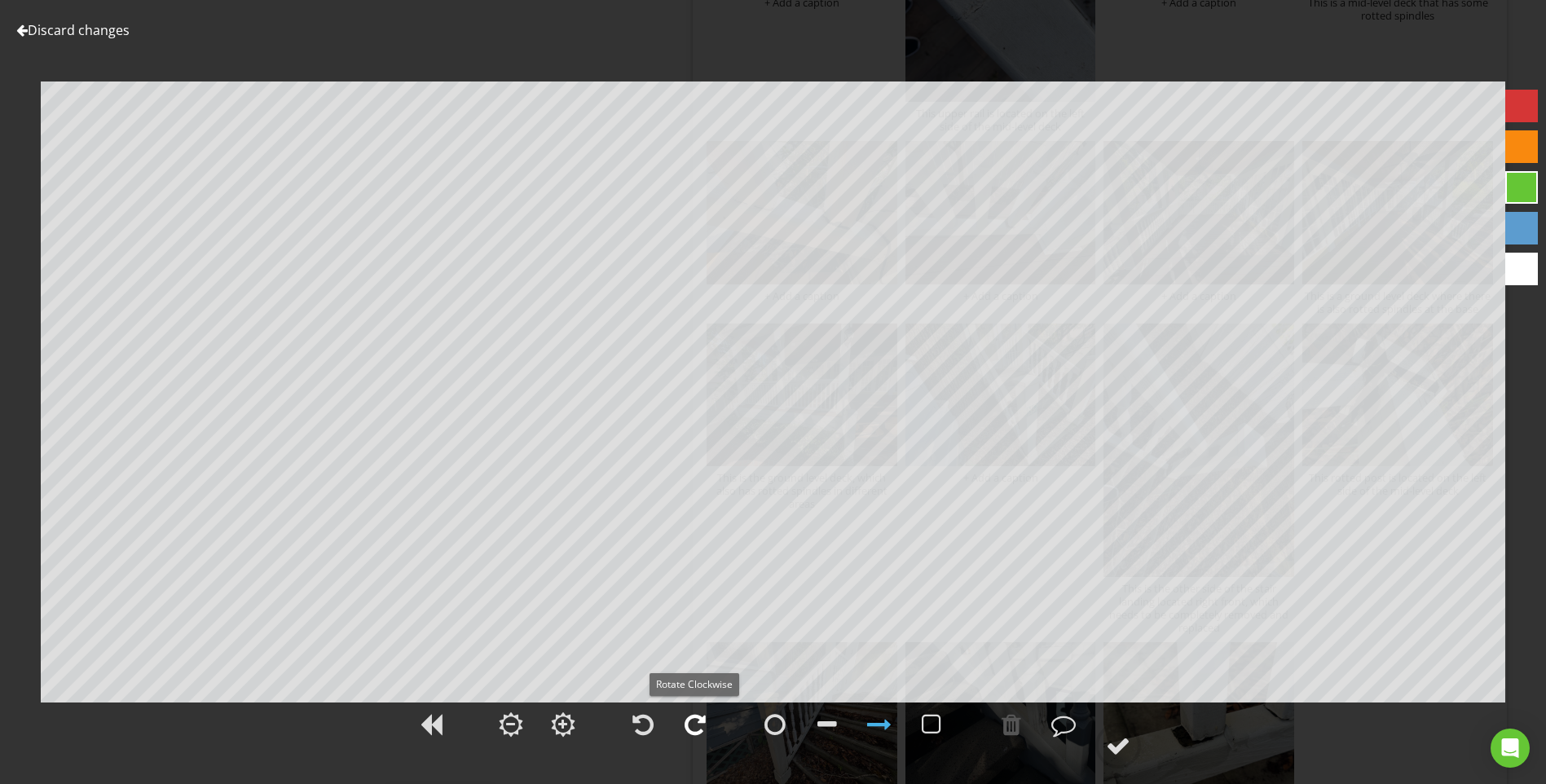
click at [695, 723] on div at bounding box center [696, 723] width 21 height 24
click at [1128, 742] on div at bounding box center [1117, 745] width 24 height 24
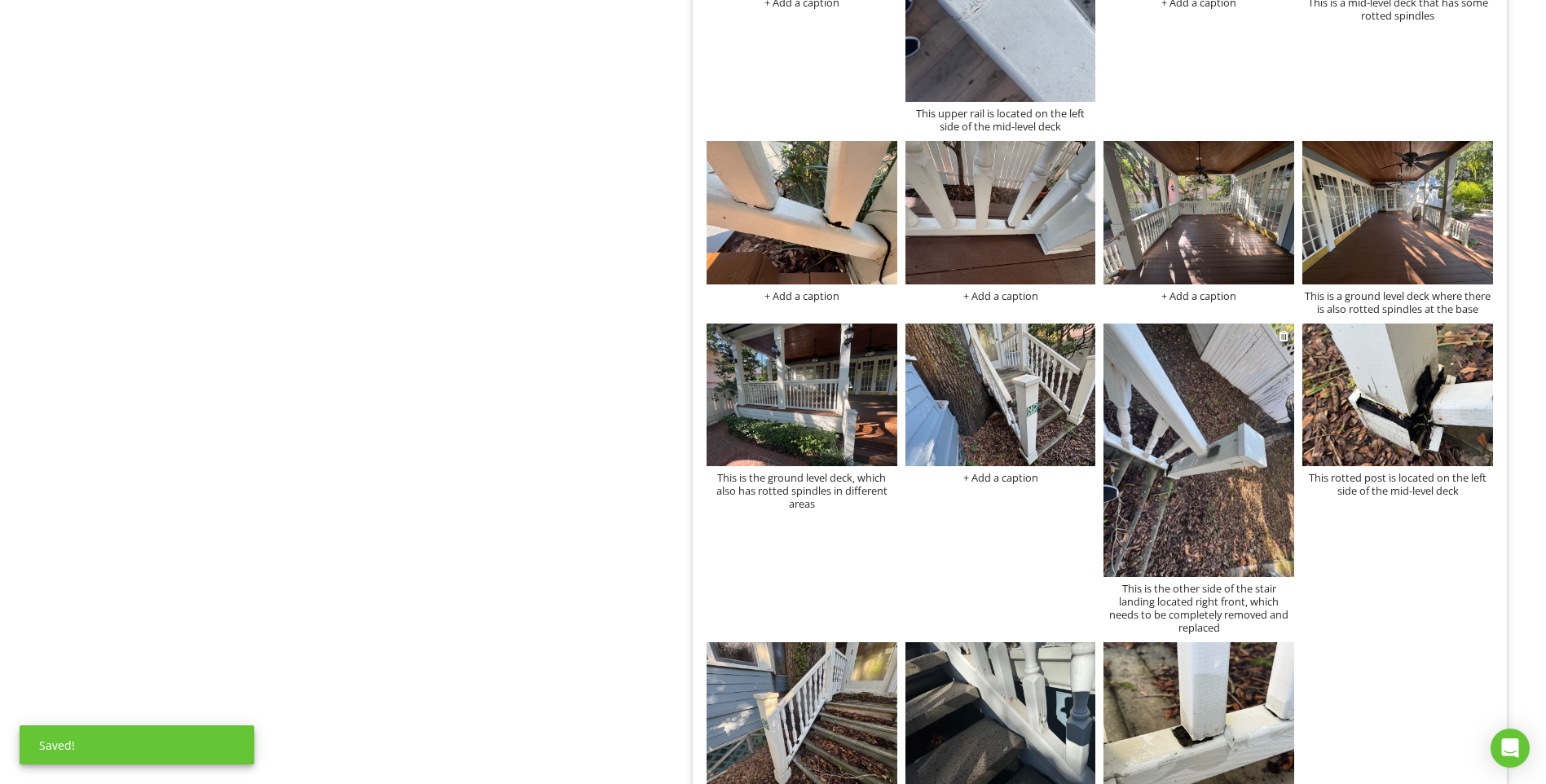
click at [1197, 426] on img at bounding box center [1199, 451] width 190 height 255
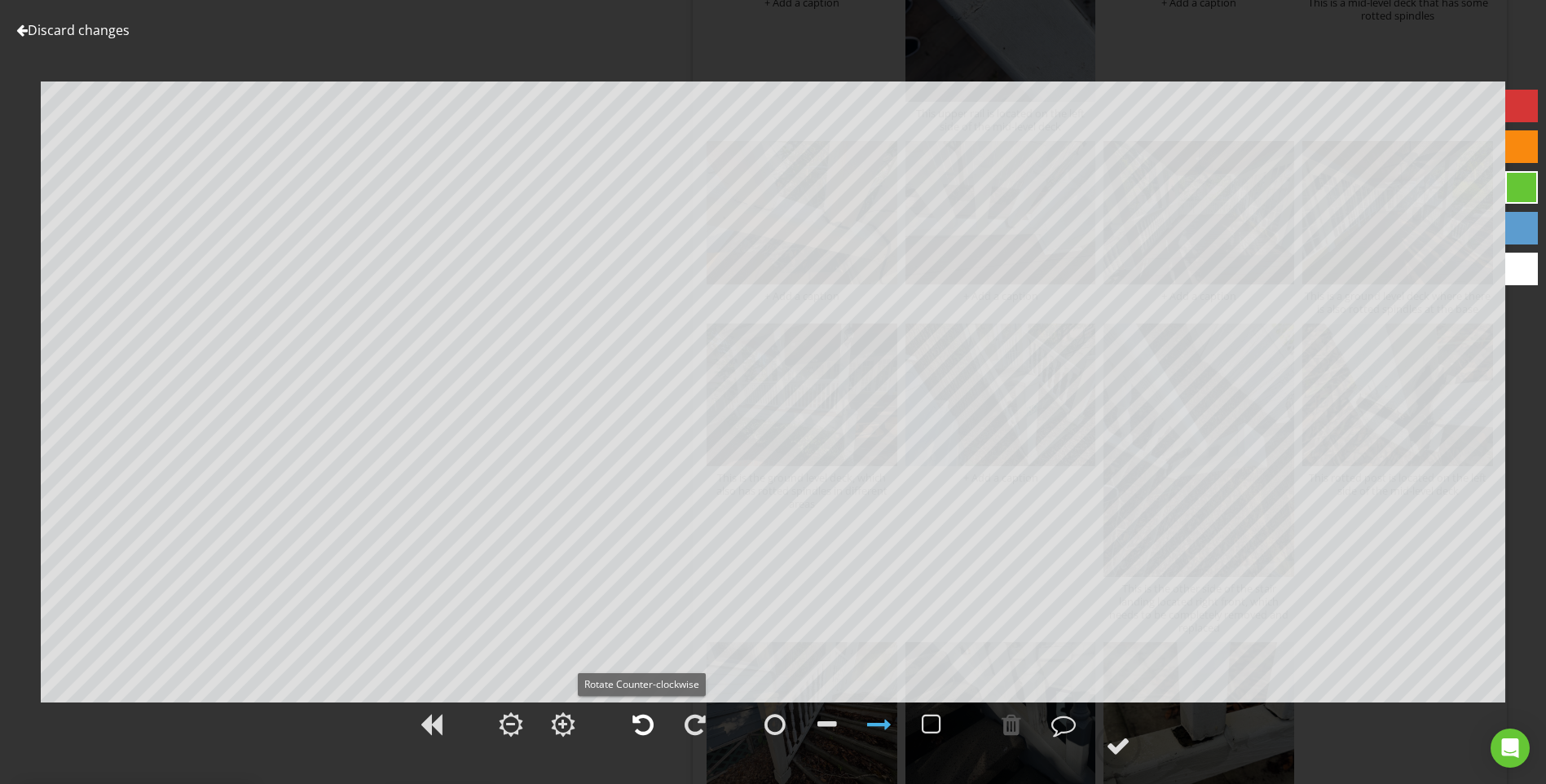
click at [649, 720] on div at bounding box center [643, 723] width 21 height 24
click at [1116, 742] on div at bounding box center [1117, 745] width 24 height 24
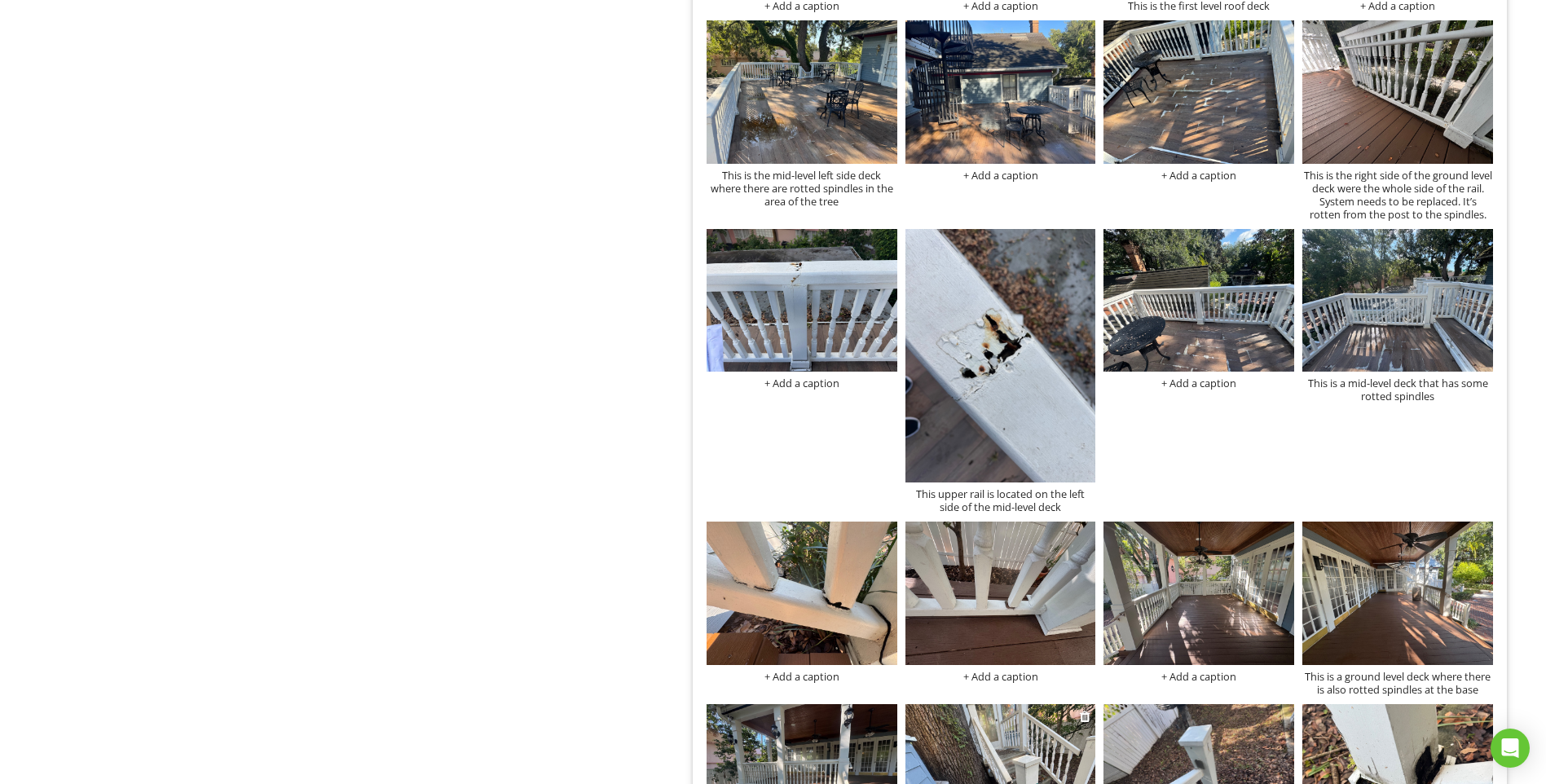
scroll to position [811, 0]
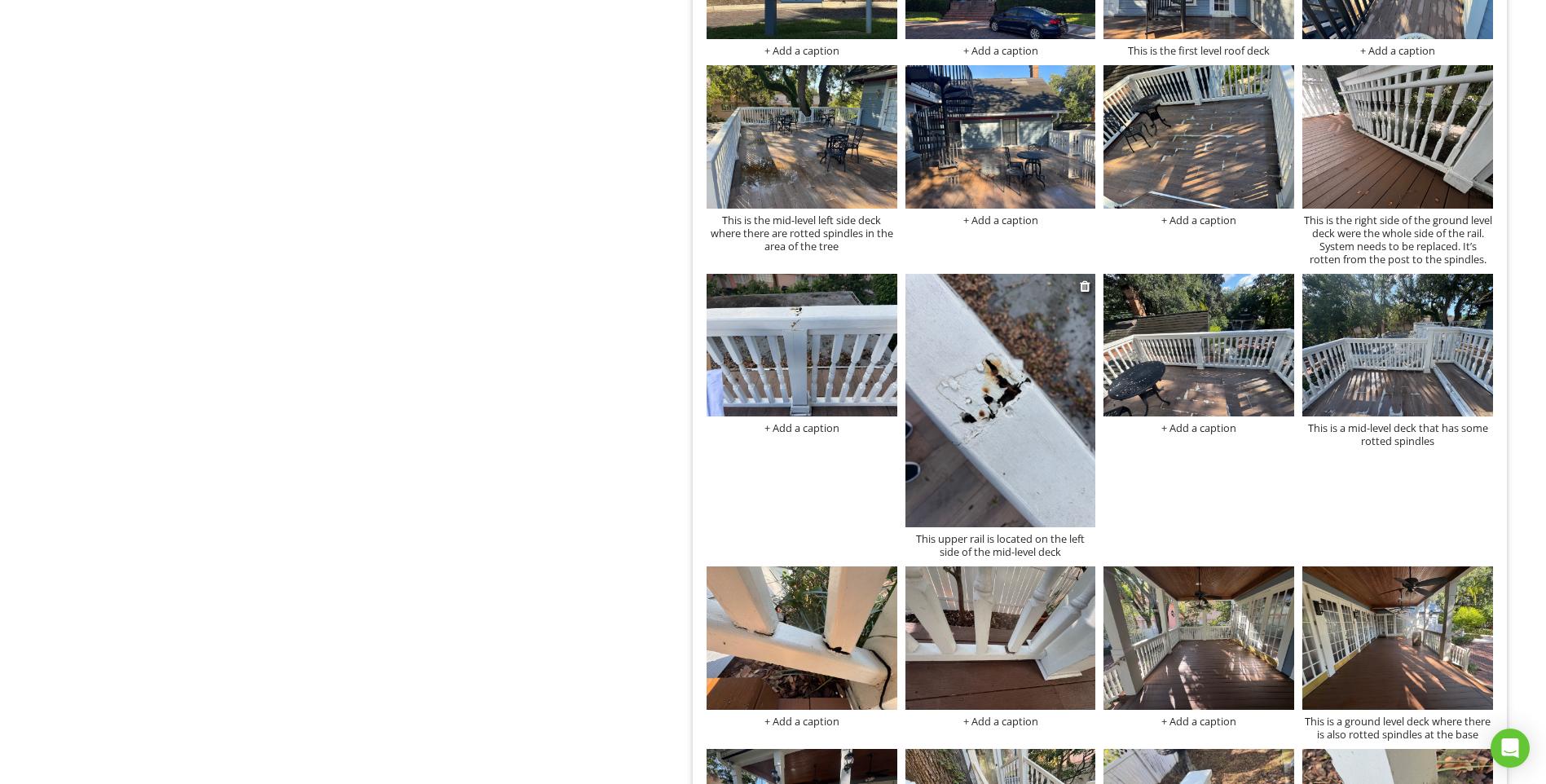
click at [1026, 455] on img at bounding box center [1000, 401] width 190 height 255
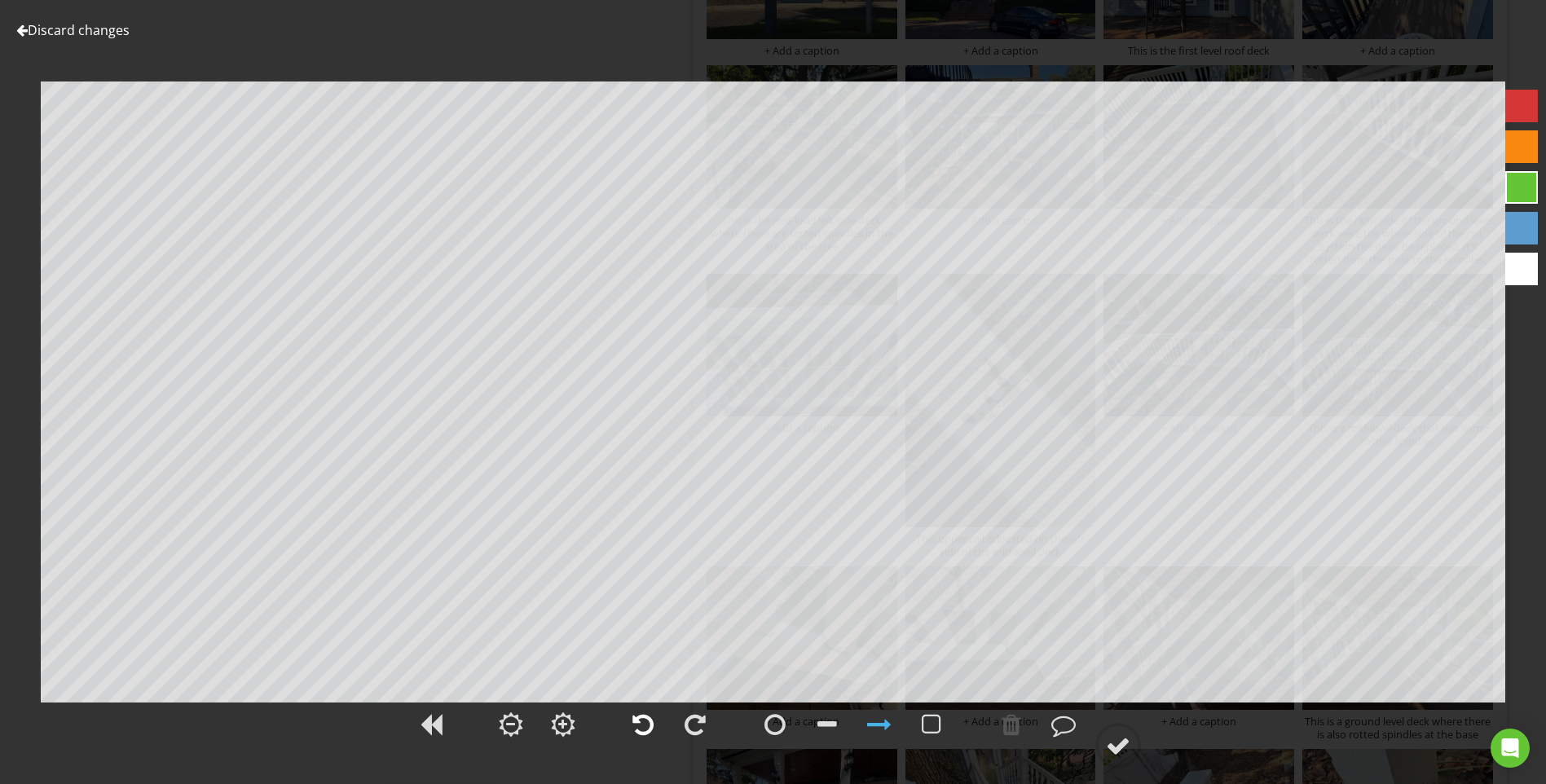
click at [637, 722] on div at bounding box center [643, 723] width 21 height 24
click at [1121, 747] on div at bounding box center [1117, 745] width 24 height 24
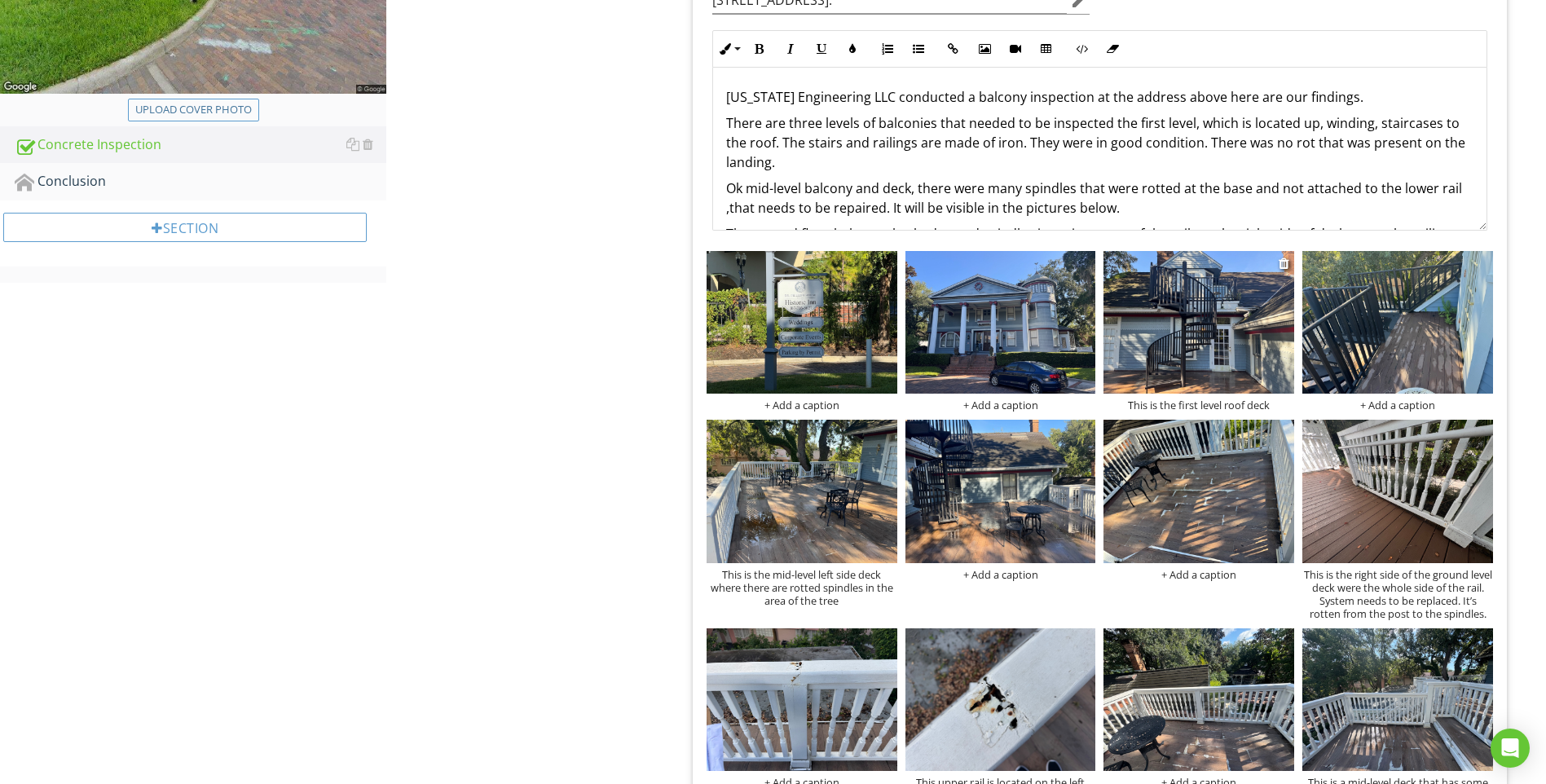
scroll to position [485, 0]
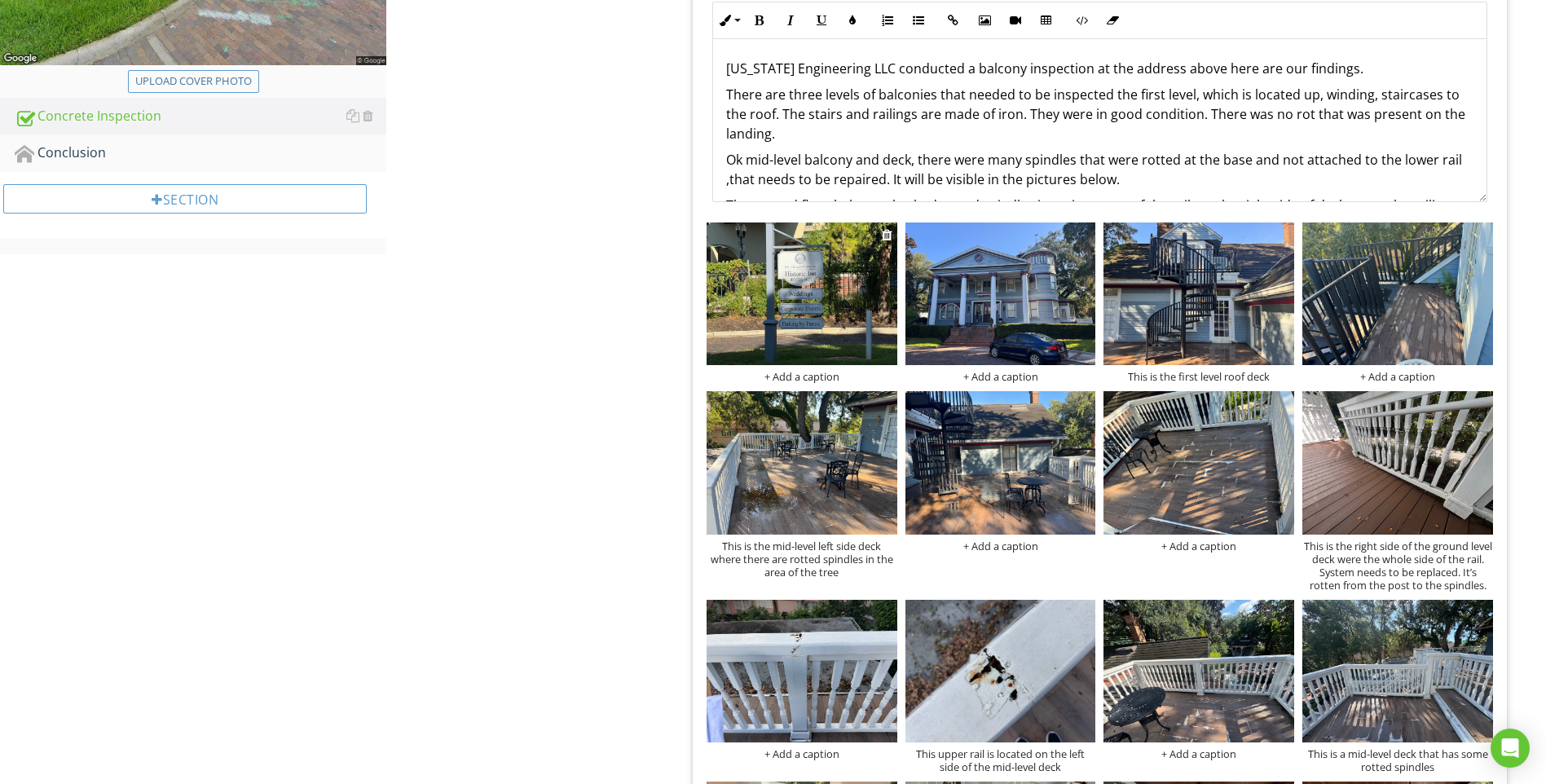
click at [810, 287] on img at bounding box center [801, 294] width 190 height 142
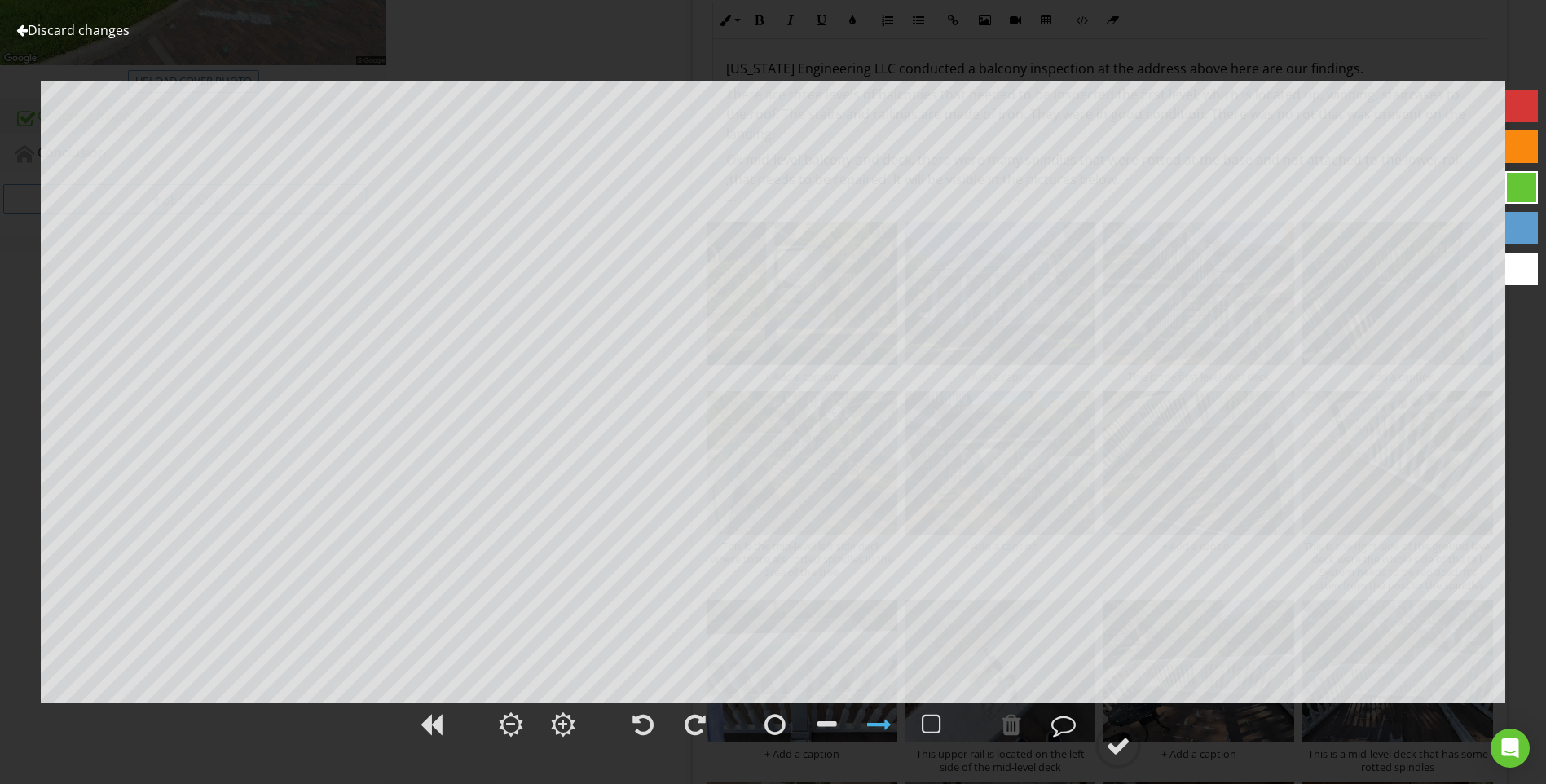
click at [82, 30] on link "Discard changes" at bounding box center [73, 30] width 113 height 18
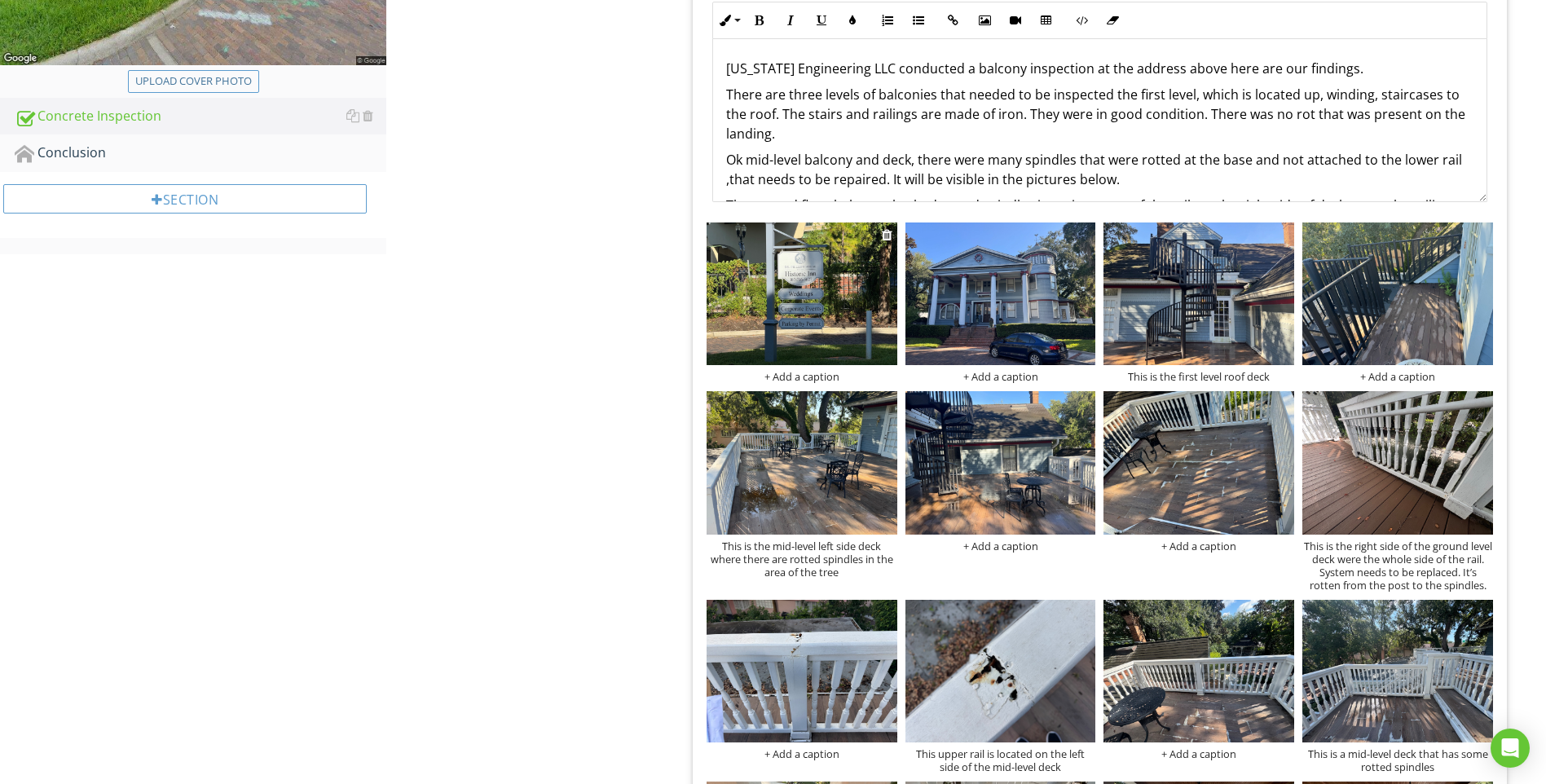
click at [802, 379] on div "+ Add a caption" at bounding box center [801, 377] width 190 height 13
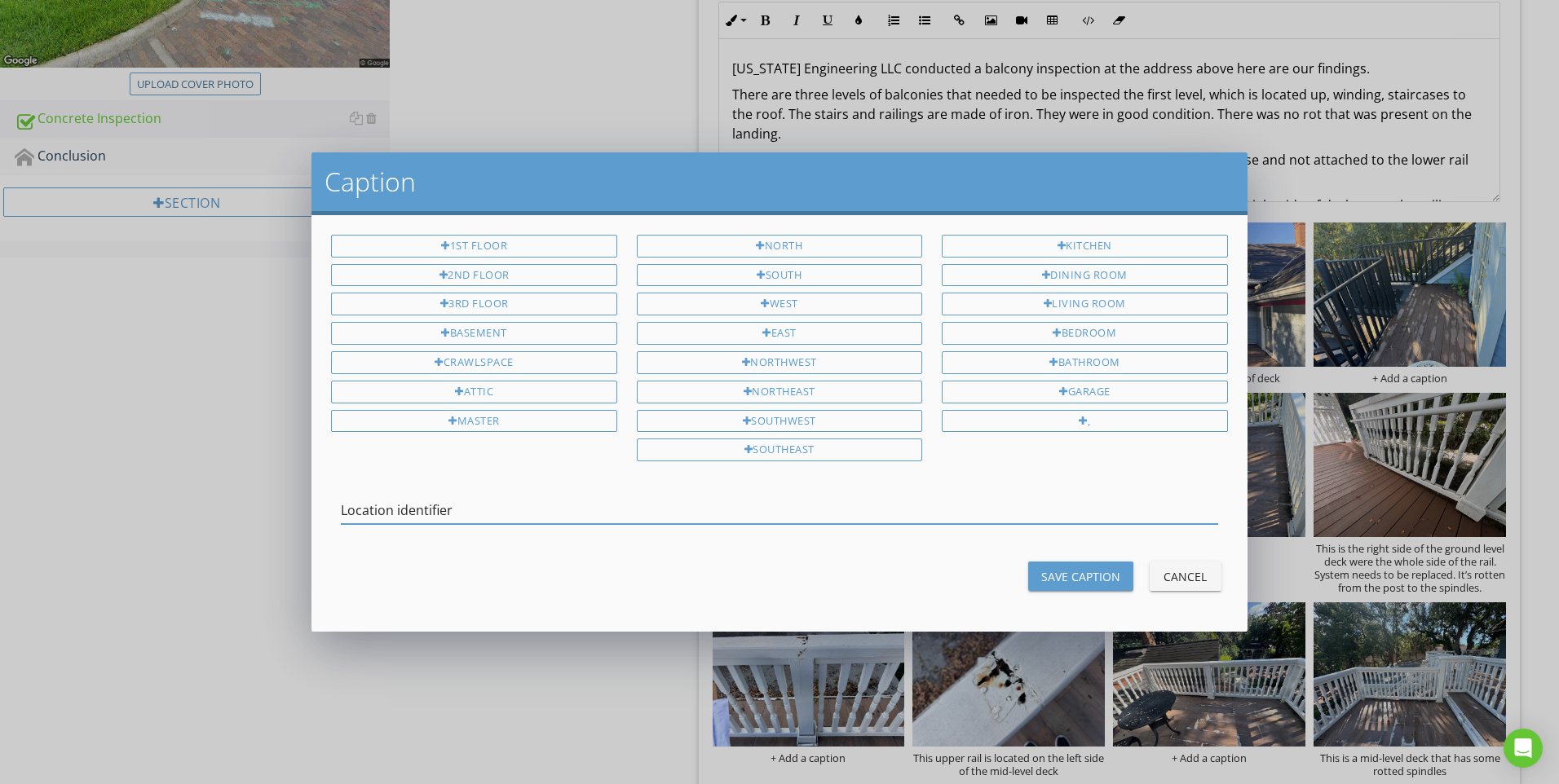
type input "Location identifier"
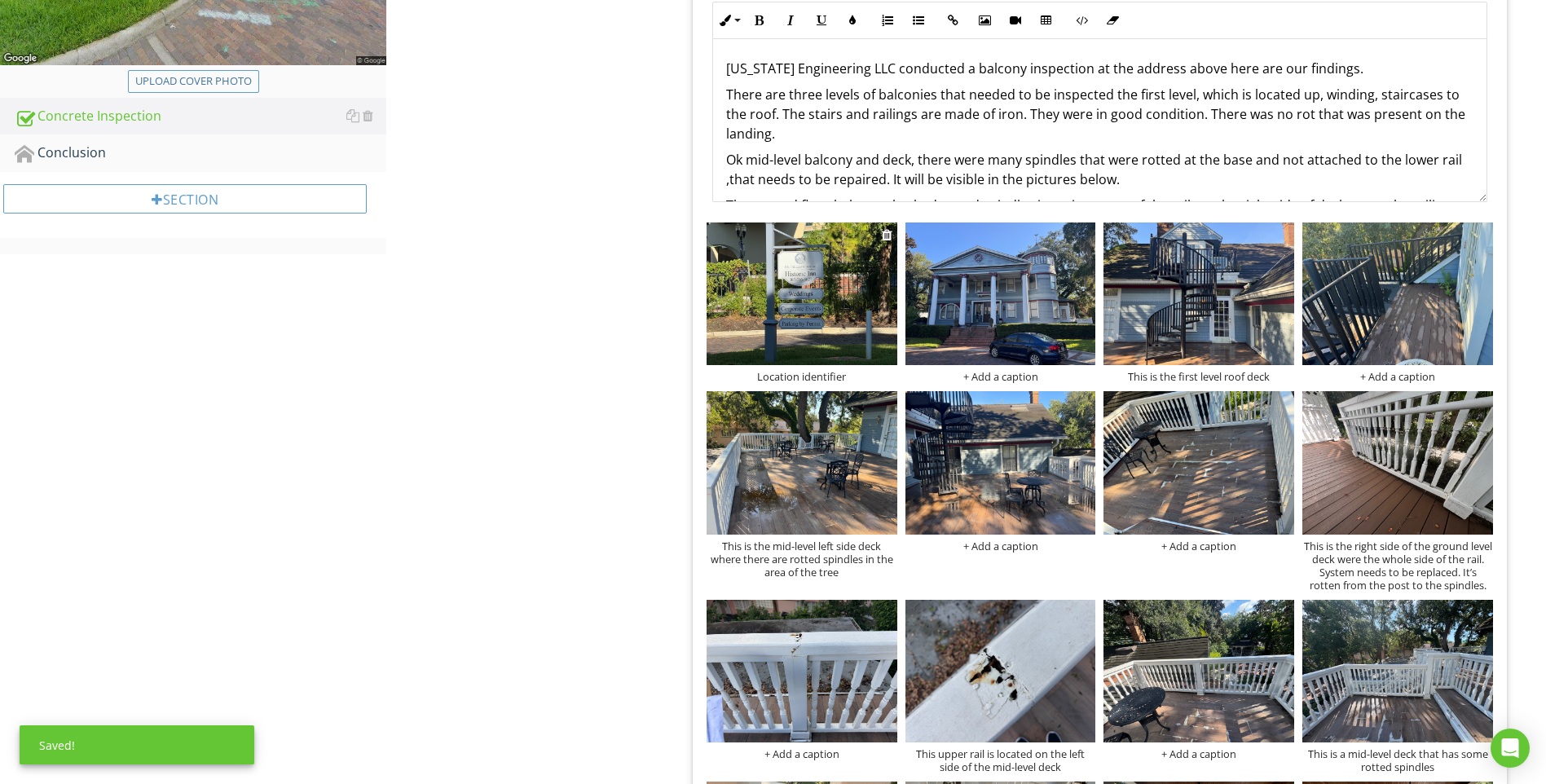
click at [760, 283] on img at bounding box center [801, 294] width 190 height 142
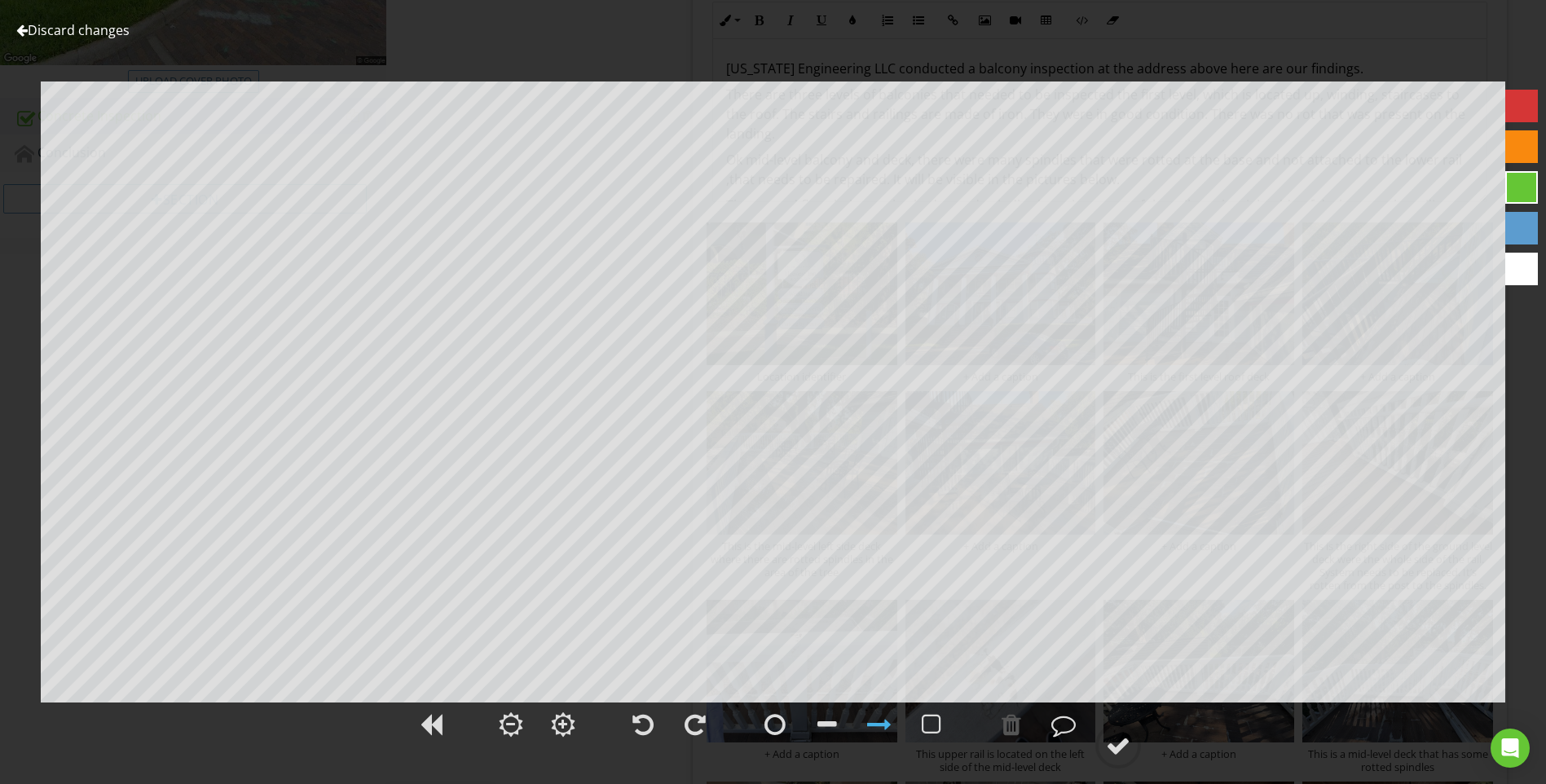
click at [65, 27] on link "Discard changes" at bounding box center [73, 30] width 113 height 18
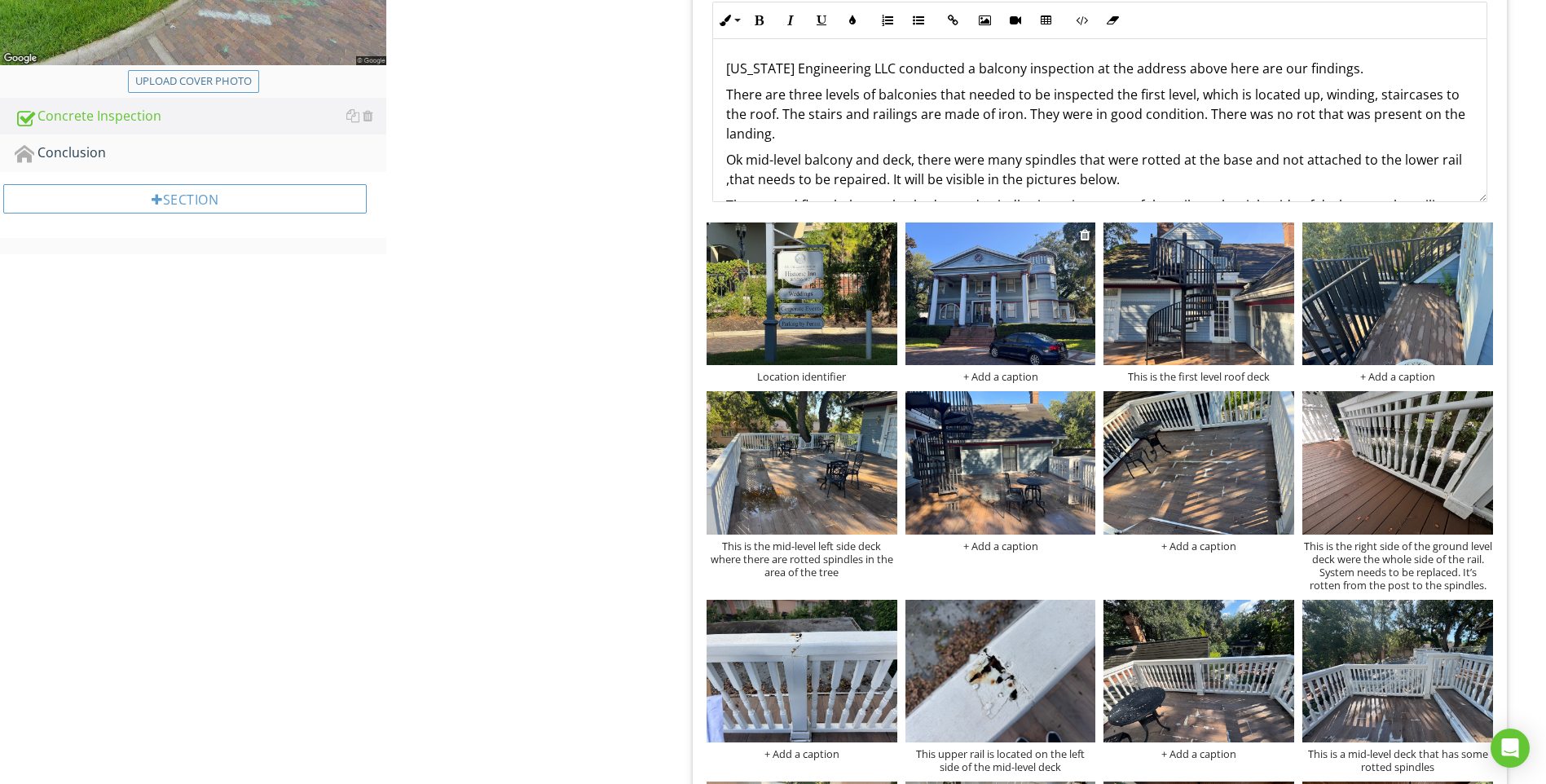
click at [1015, 380] on div "+ Add a caption" at bounding box center [1000, 377] width 190 height 13
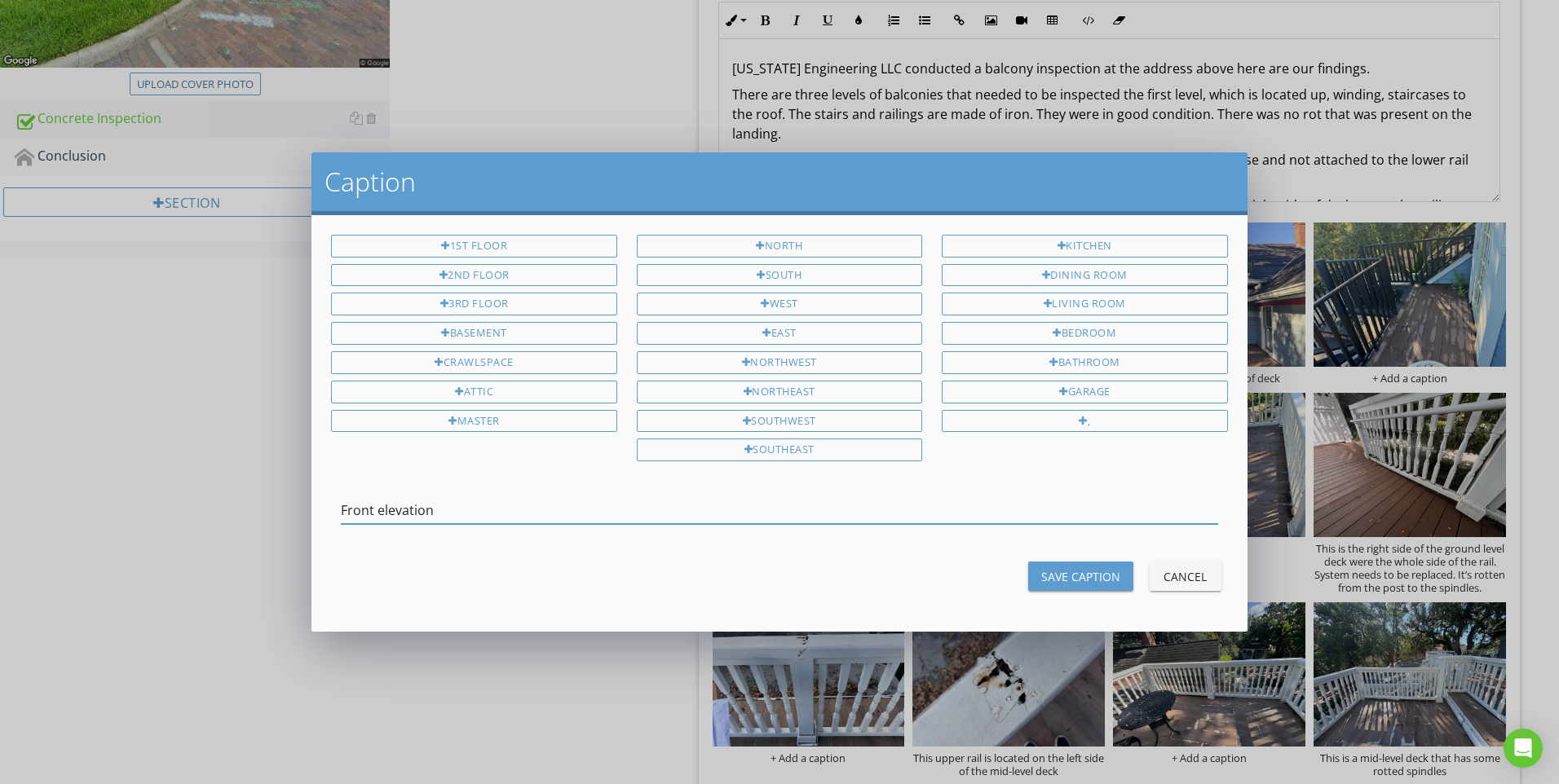
type input "Front elevation"
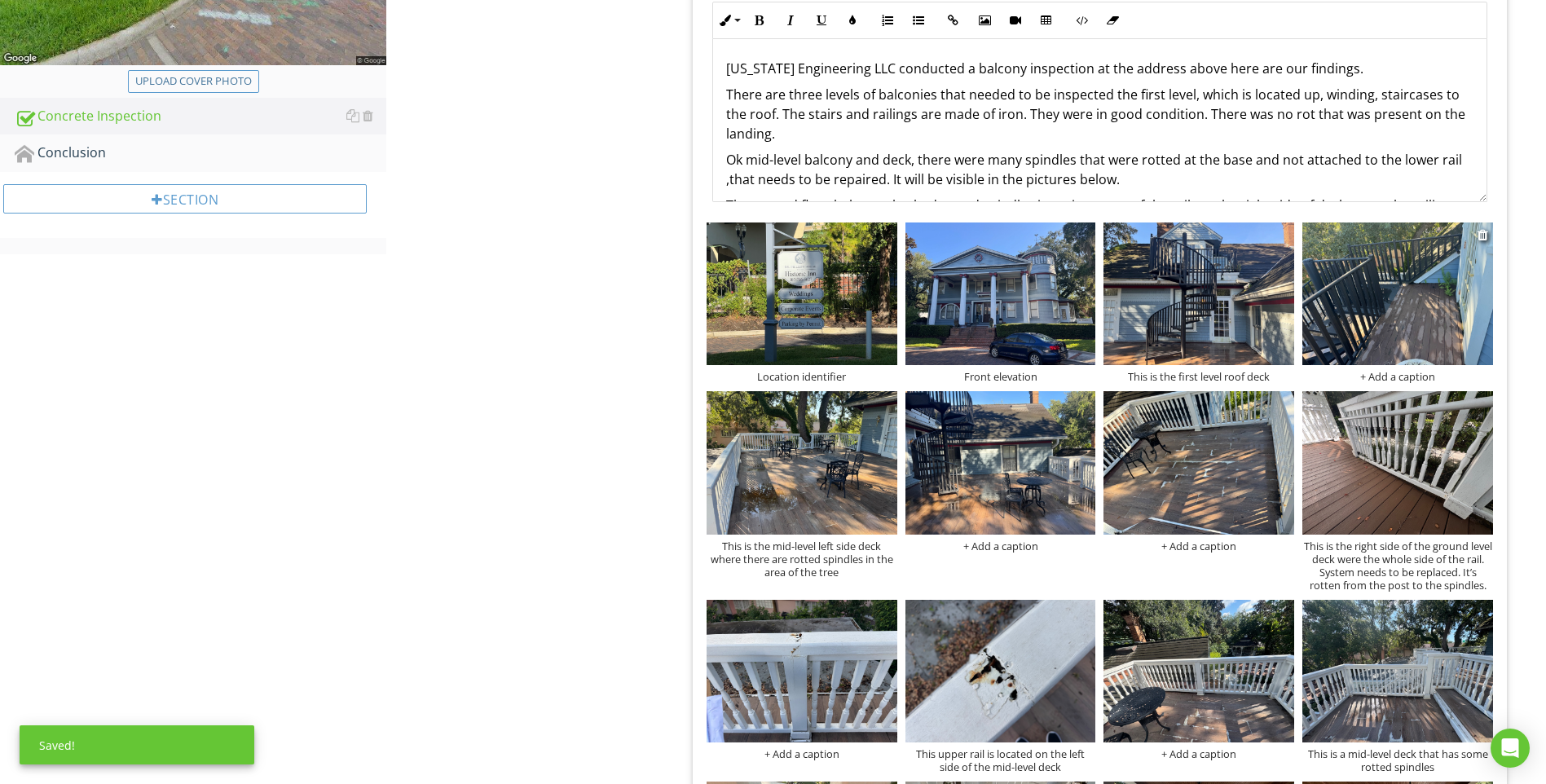
click at [1396, 293] on img at bounding box center [1398, 294] width 190 height 142
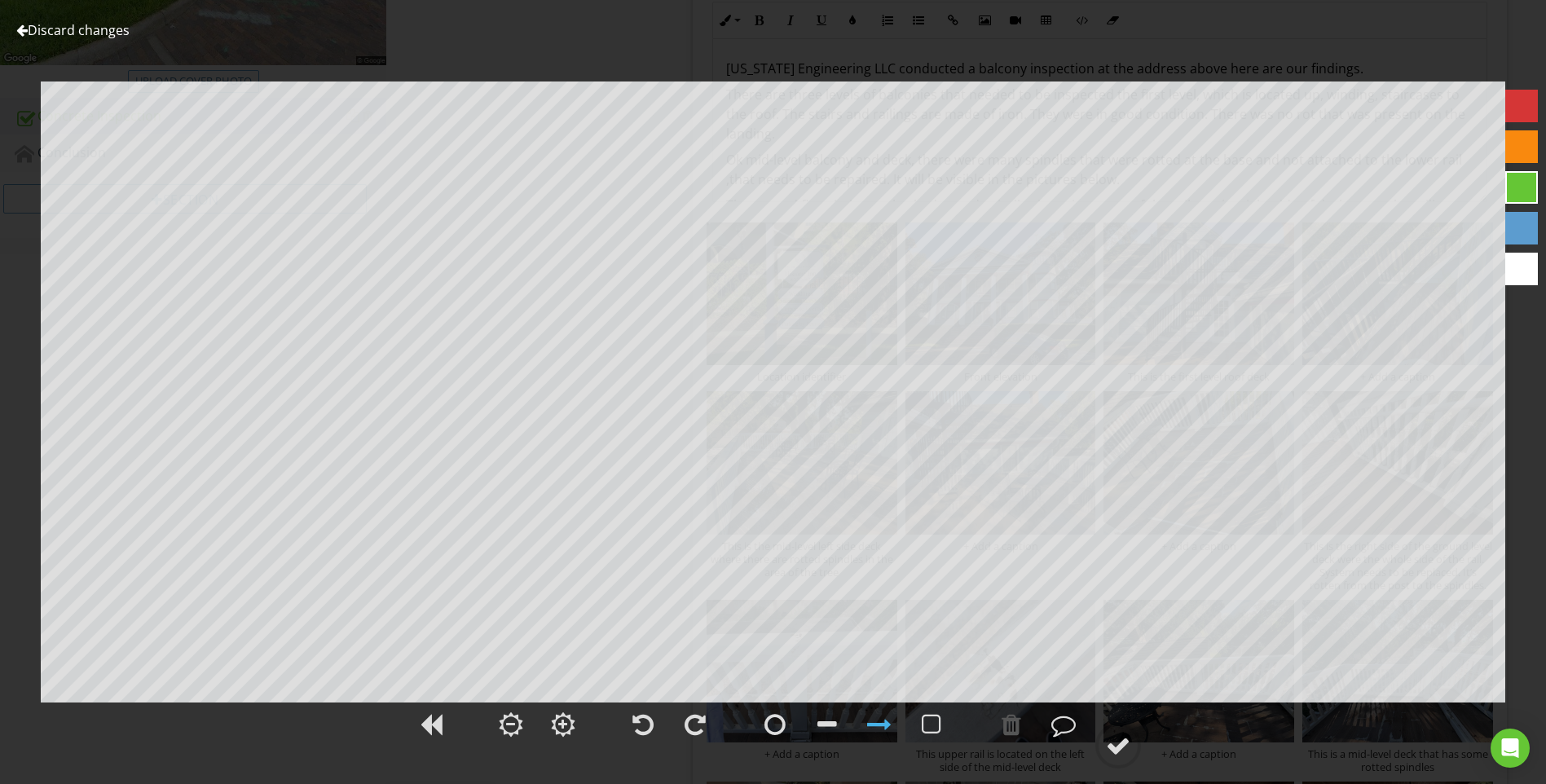
click at [66, 25] on link "Discard changes" at bounding box center [73, 30] width 113 height 18
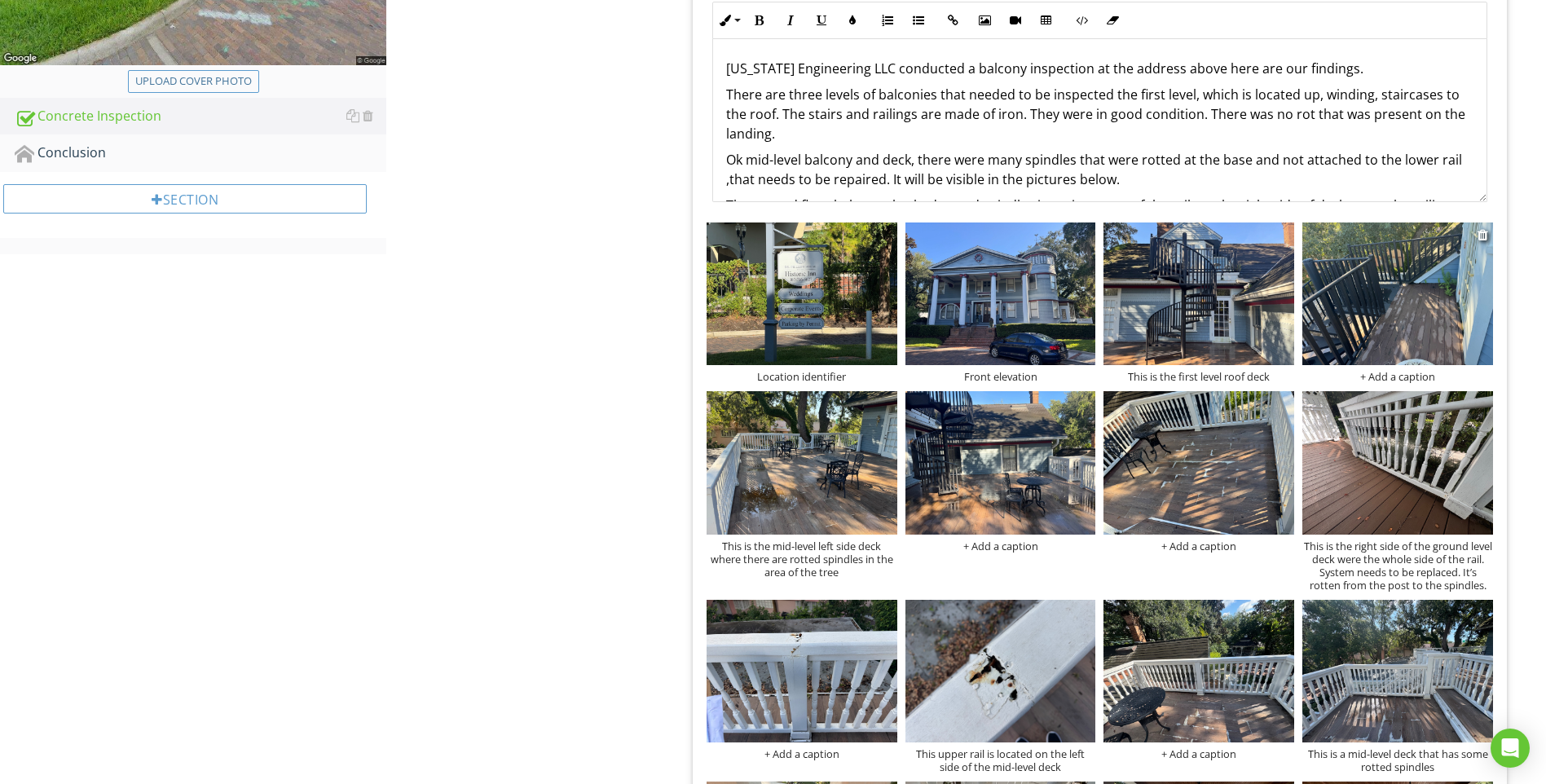
click at [1425, 374] on div "+ Add a caption" at bounding box center [1398, 377] width 190 height 13
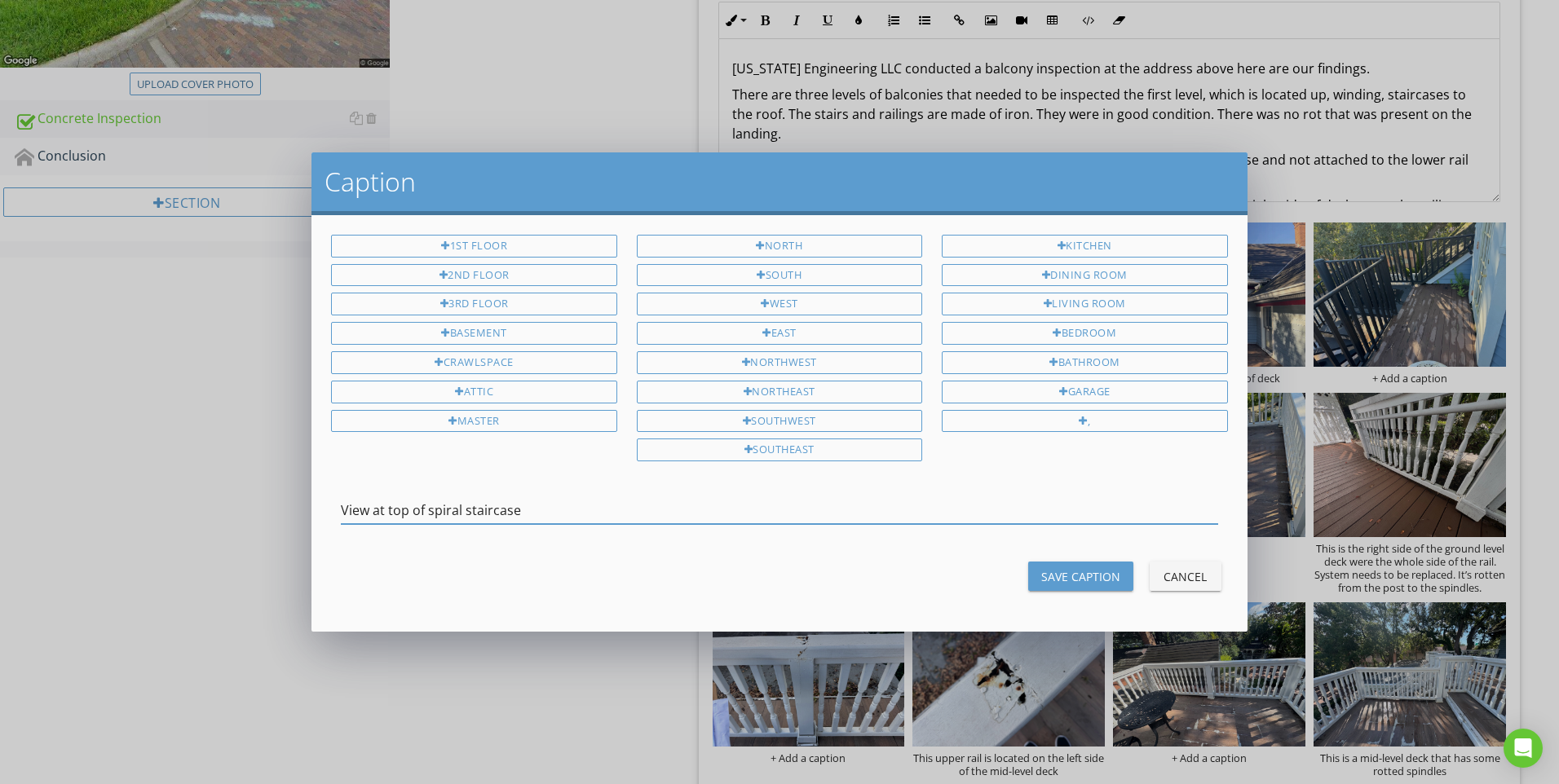
type input "View at top of spiral staircase"
click at [1085, 570] on div "Save Caption" at bounding box center [1080, 576] width 79 height 17
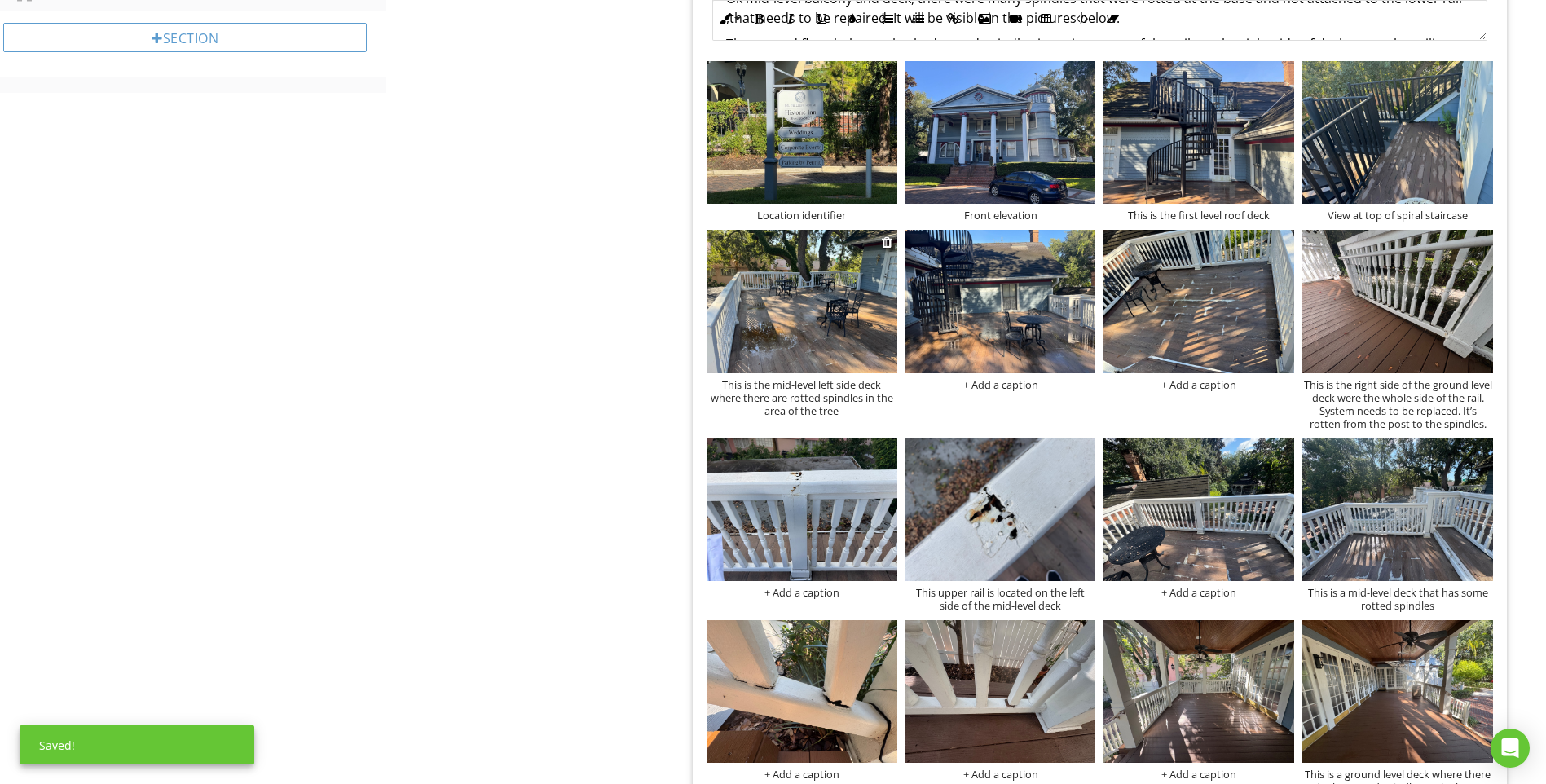
scroll to position [648, 0]
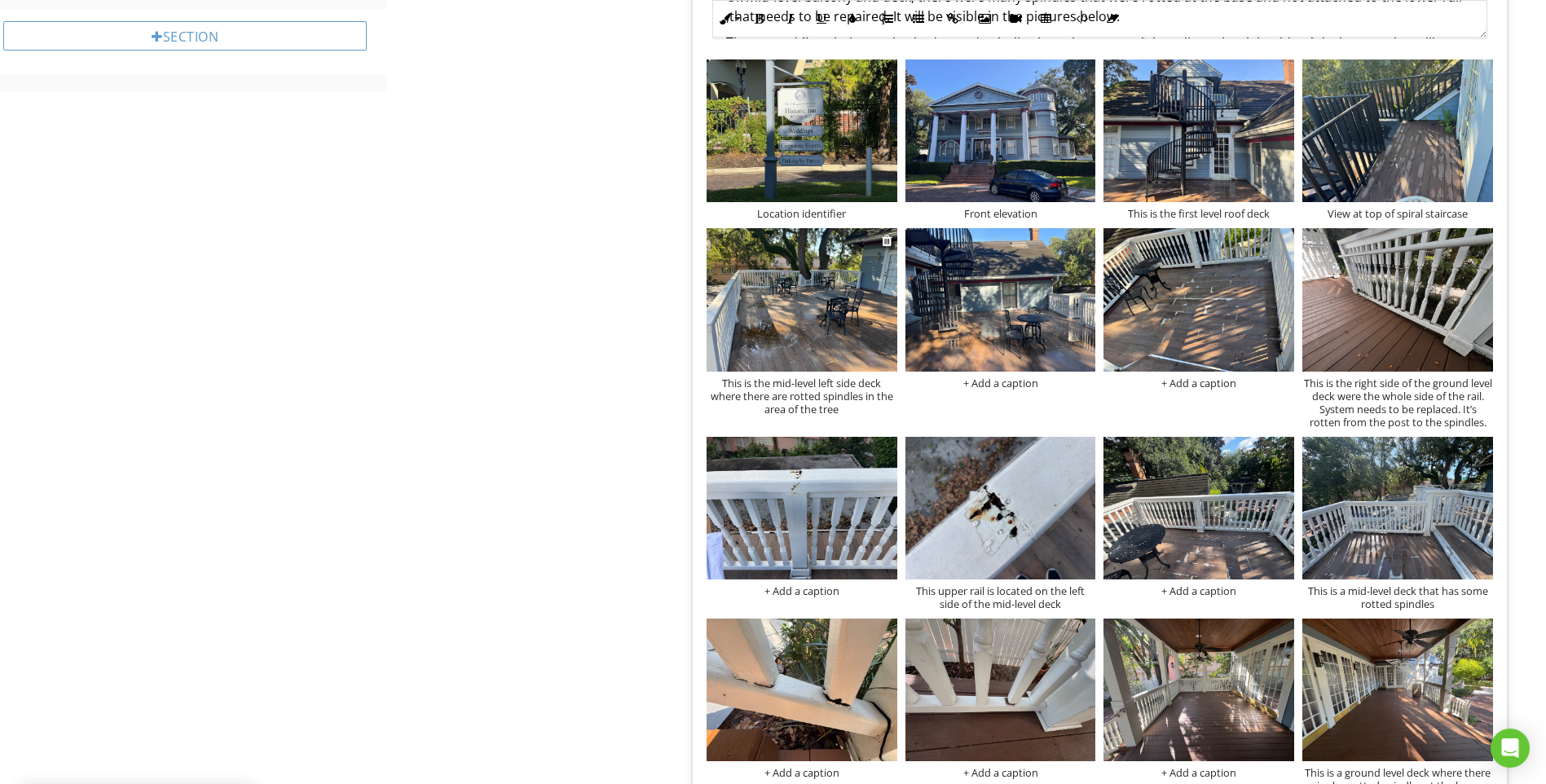
click at [806, 305] on img at bounding box center [801, 300] width 190 height 142
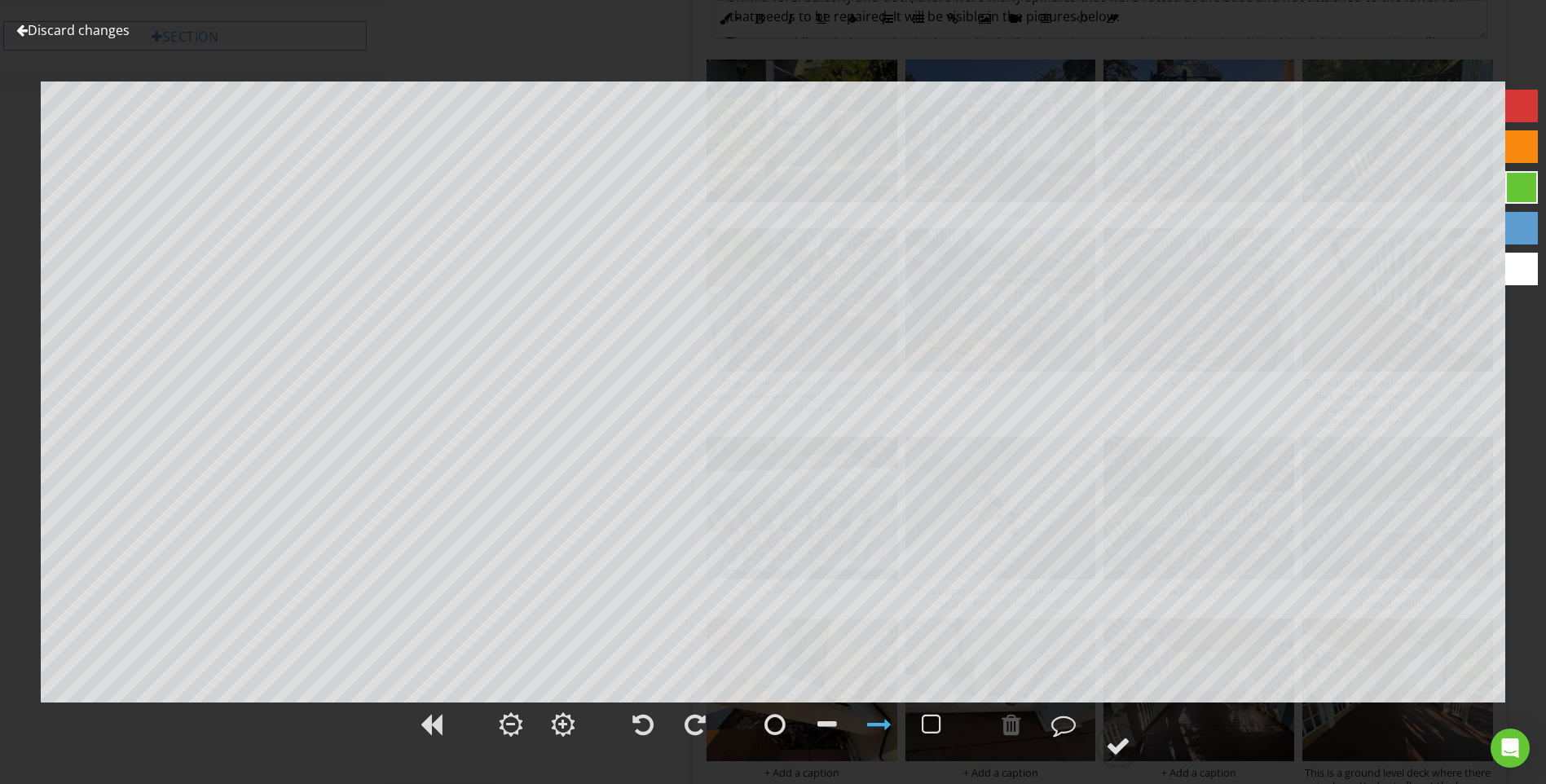
click at [117, 25] on link "Discard changes" at bounding box center [73, 30] width 113 height 18
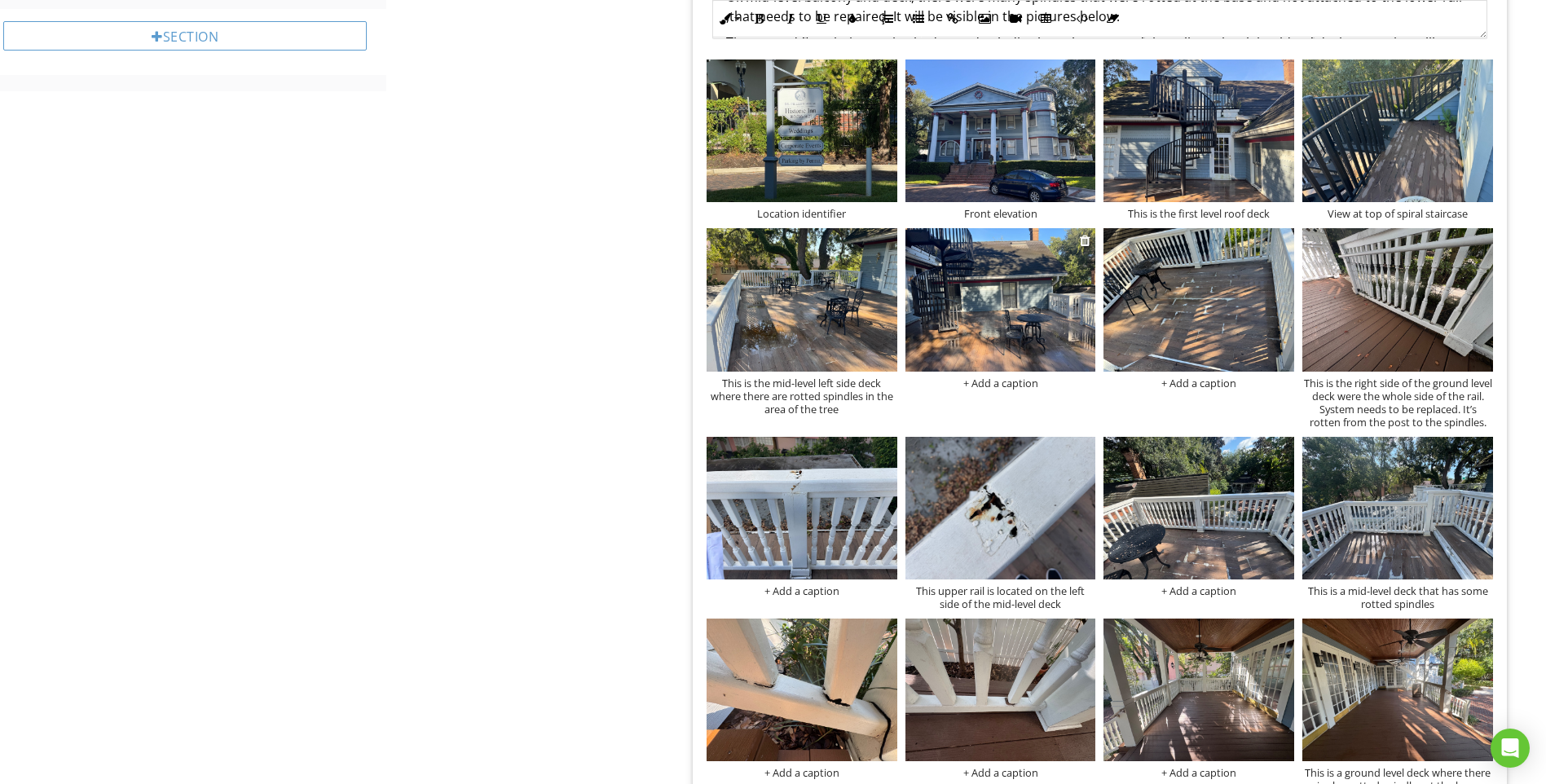
click at [1055, 316] on img at bounding box center [1000, 300] width 190 height 142
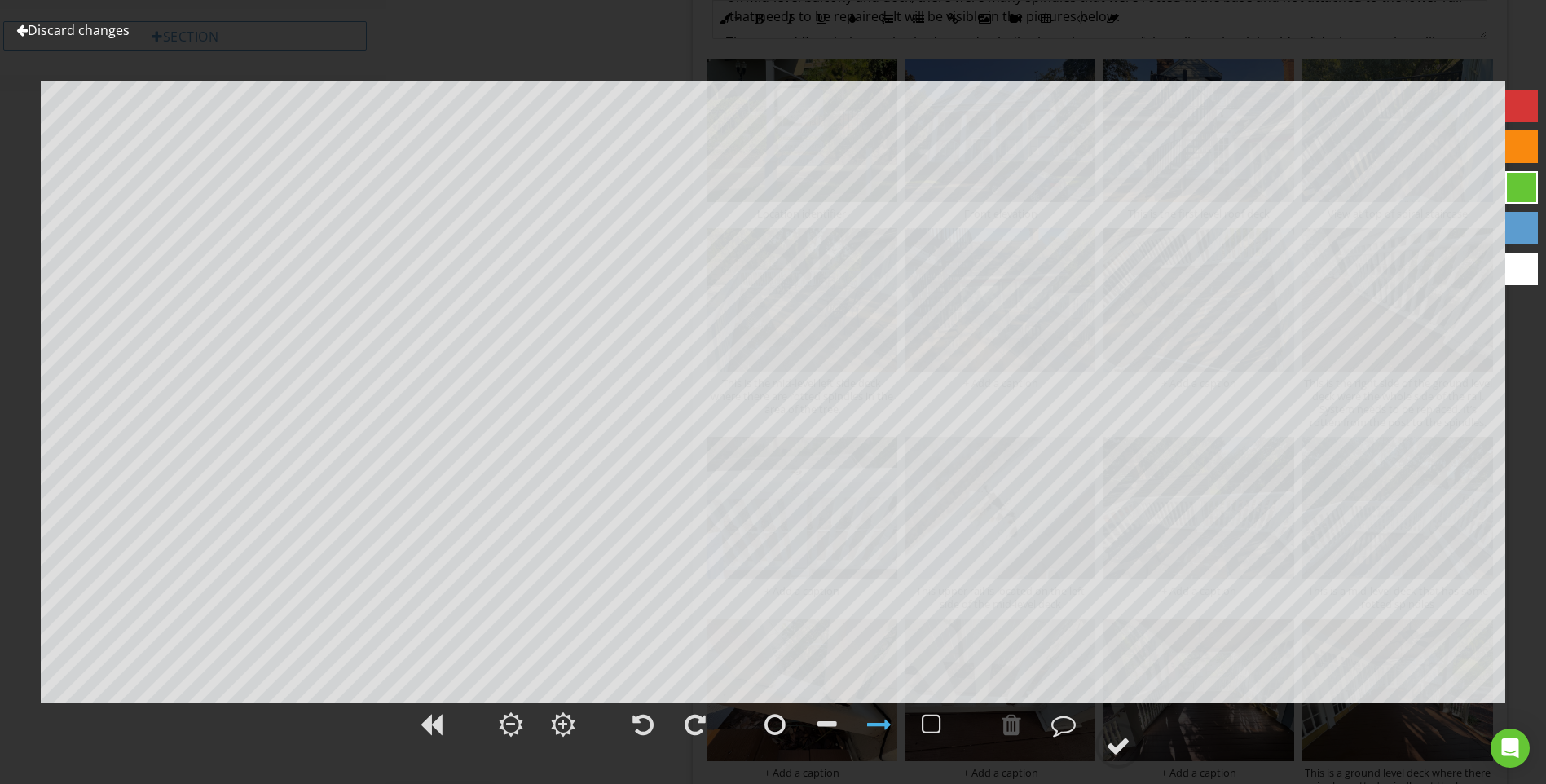
click at [99, 28] on link "Discard changes" at bounding box center [73, 30] width 113 height 18
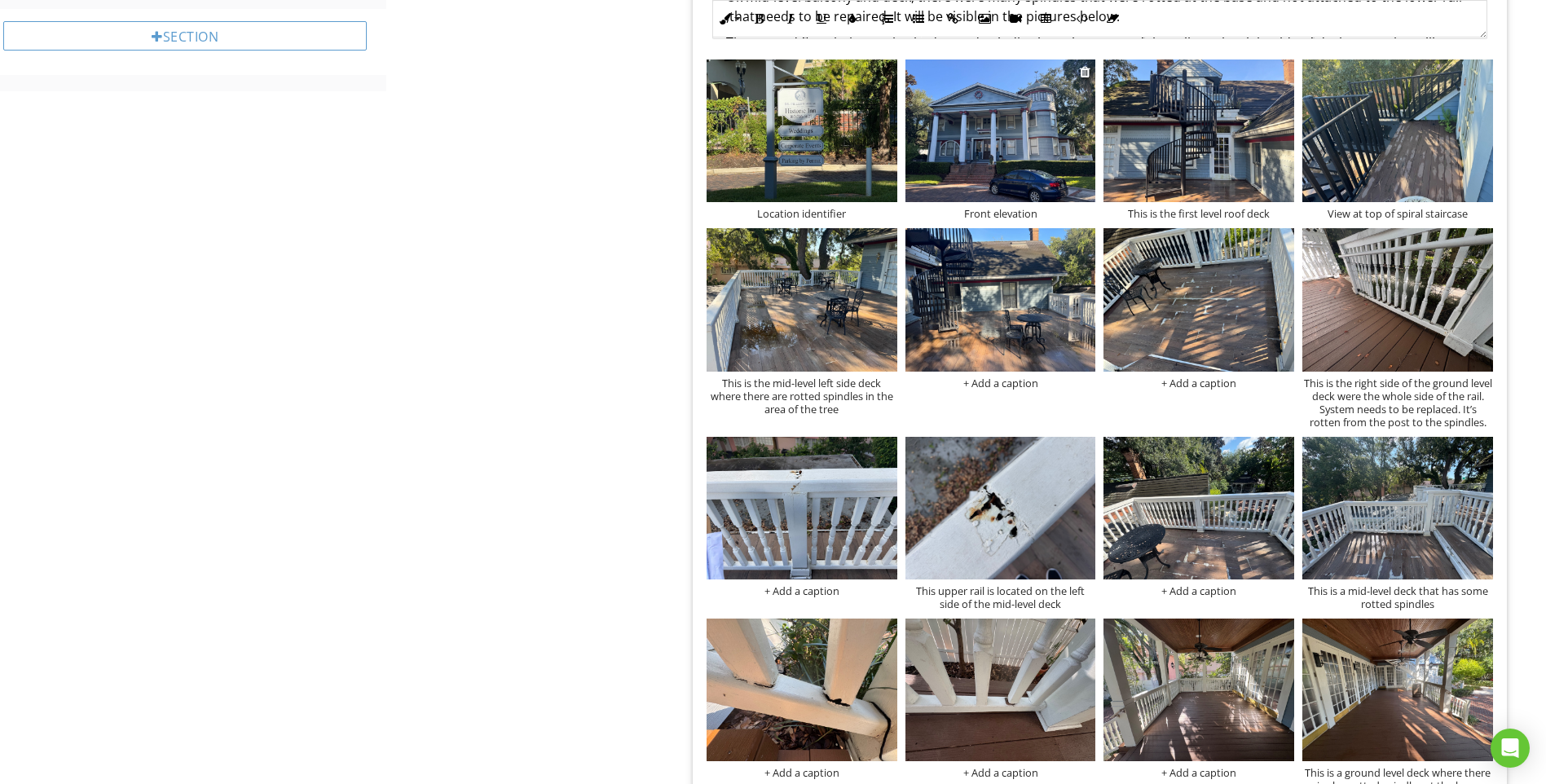
click at [1038, 132] on img at bounding box center [1000, 131] width 190 height 142
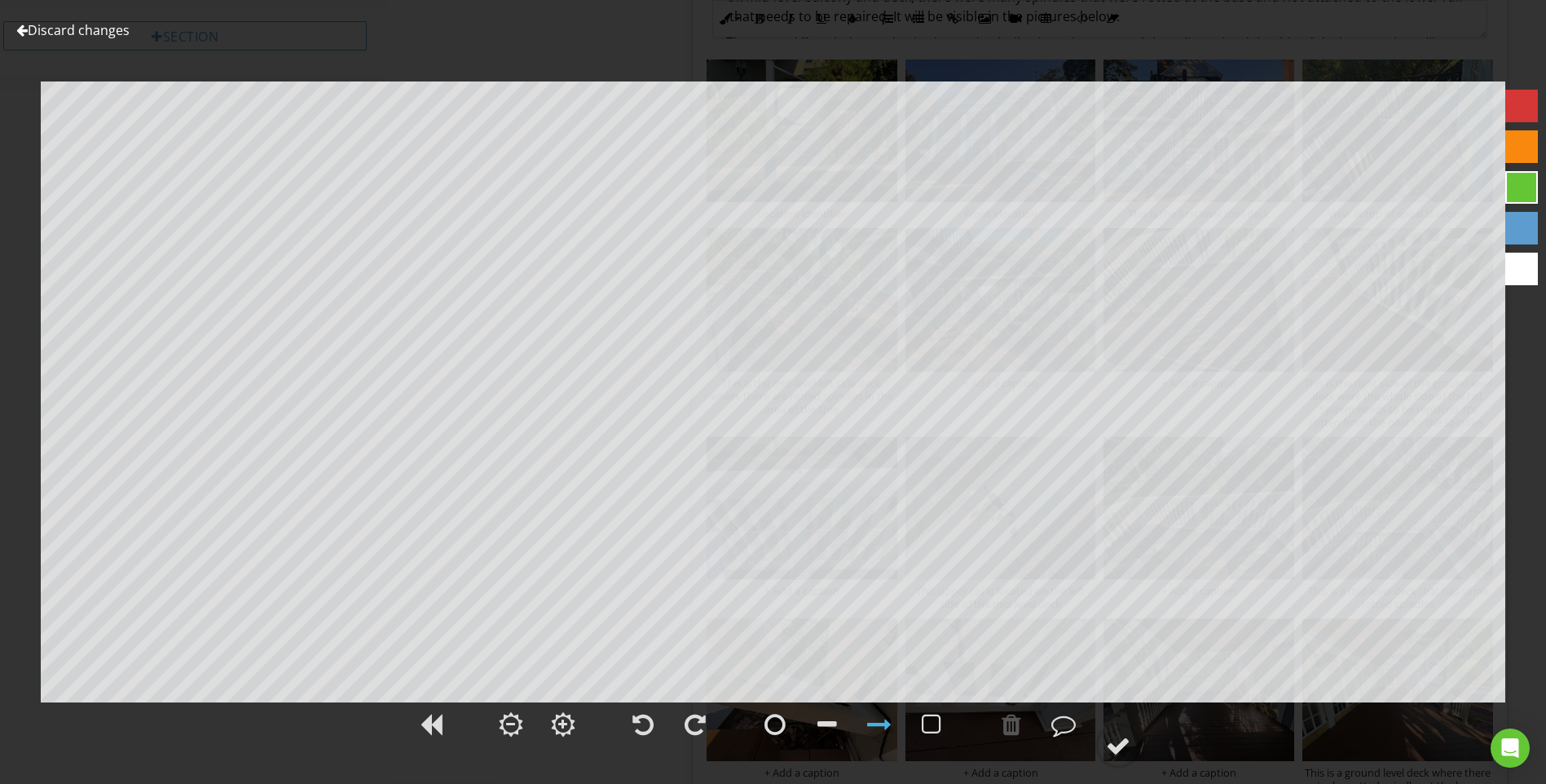
click at [95, 26] on link "Discard changes" at bounding box center [73, 30] width 113 height 18
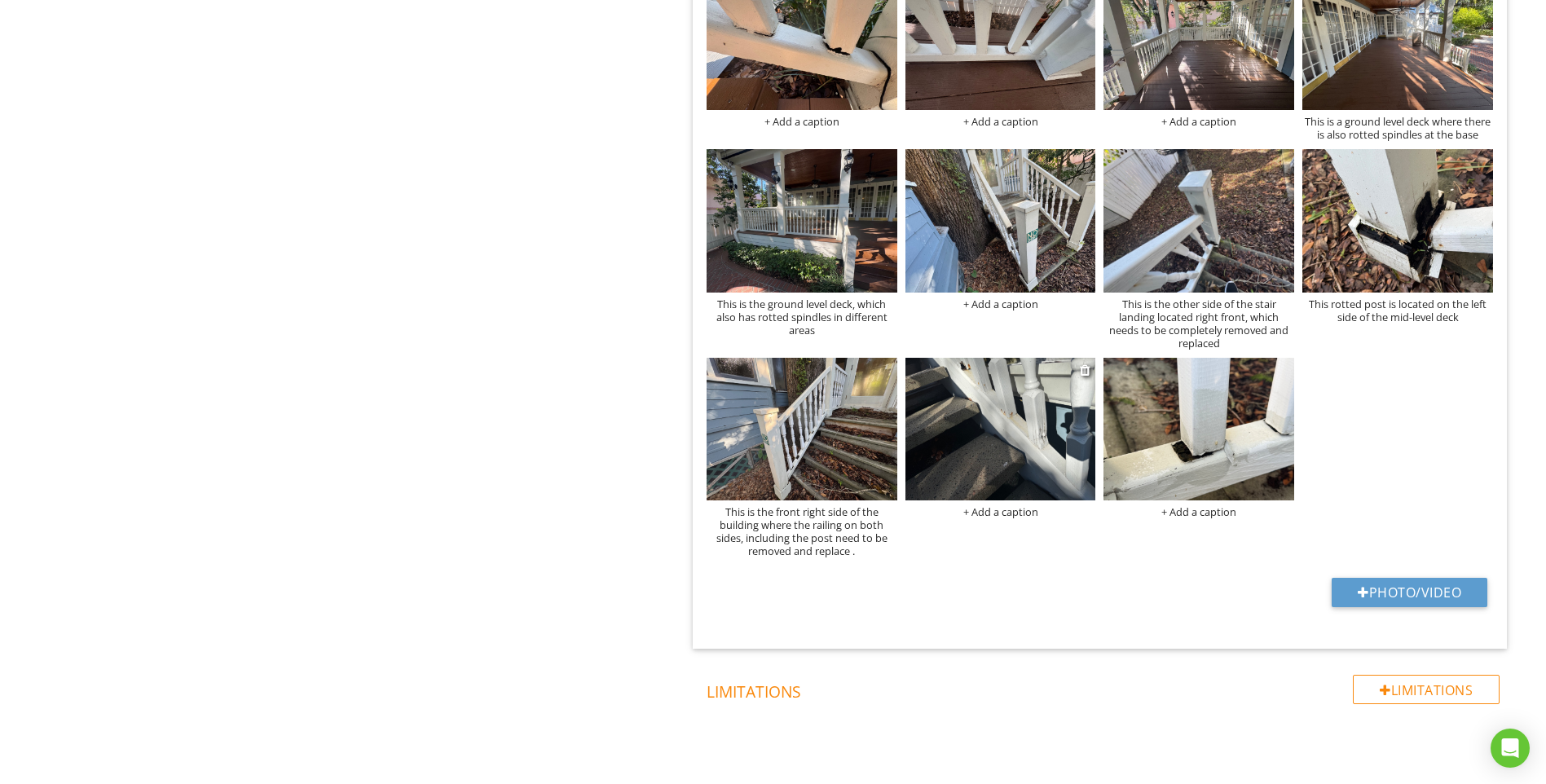
scroll to position [1270, 0]
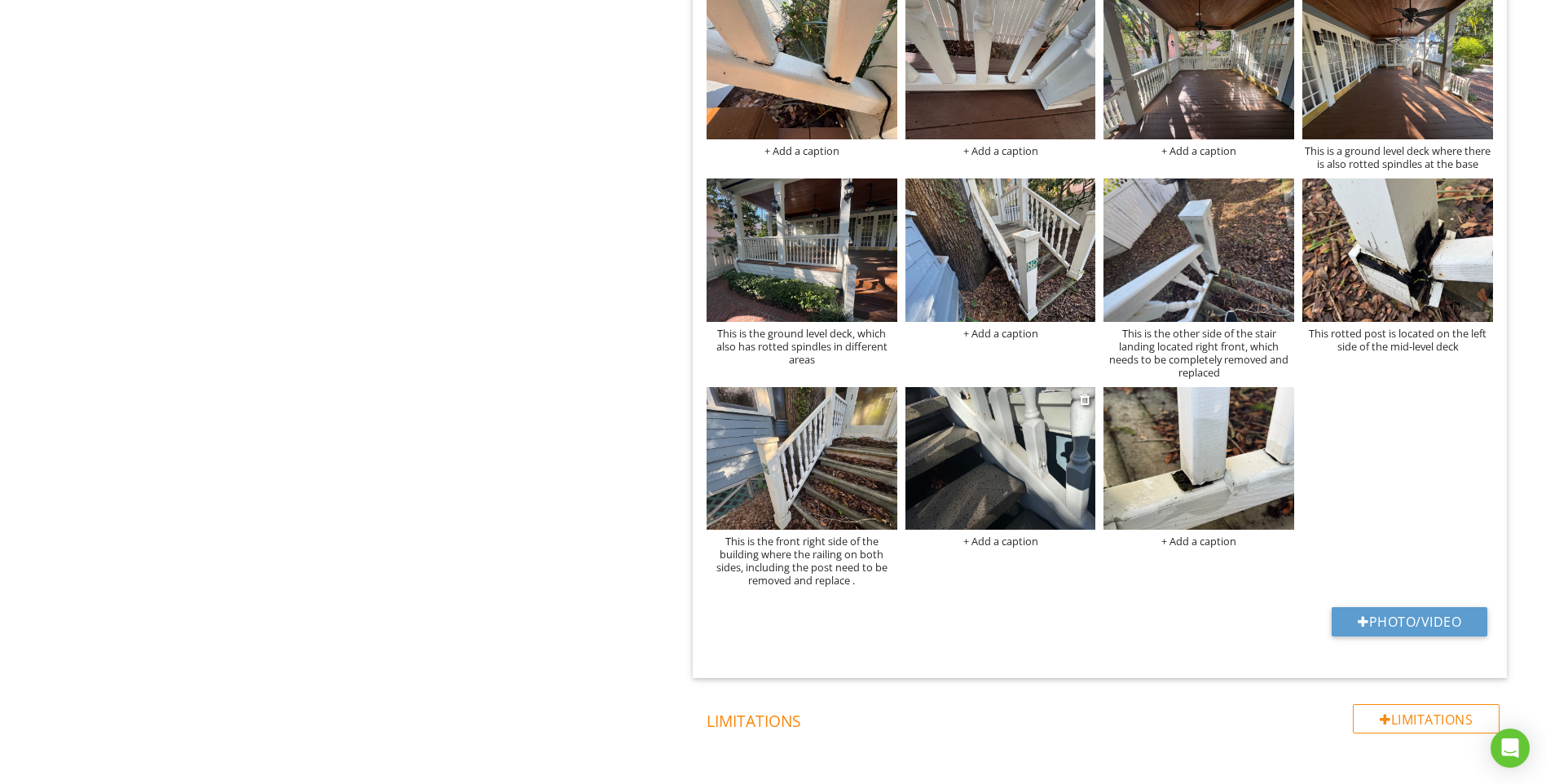
click at [1025, 459] on img at bounding box center [1000, 458] width 190 height 142
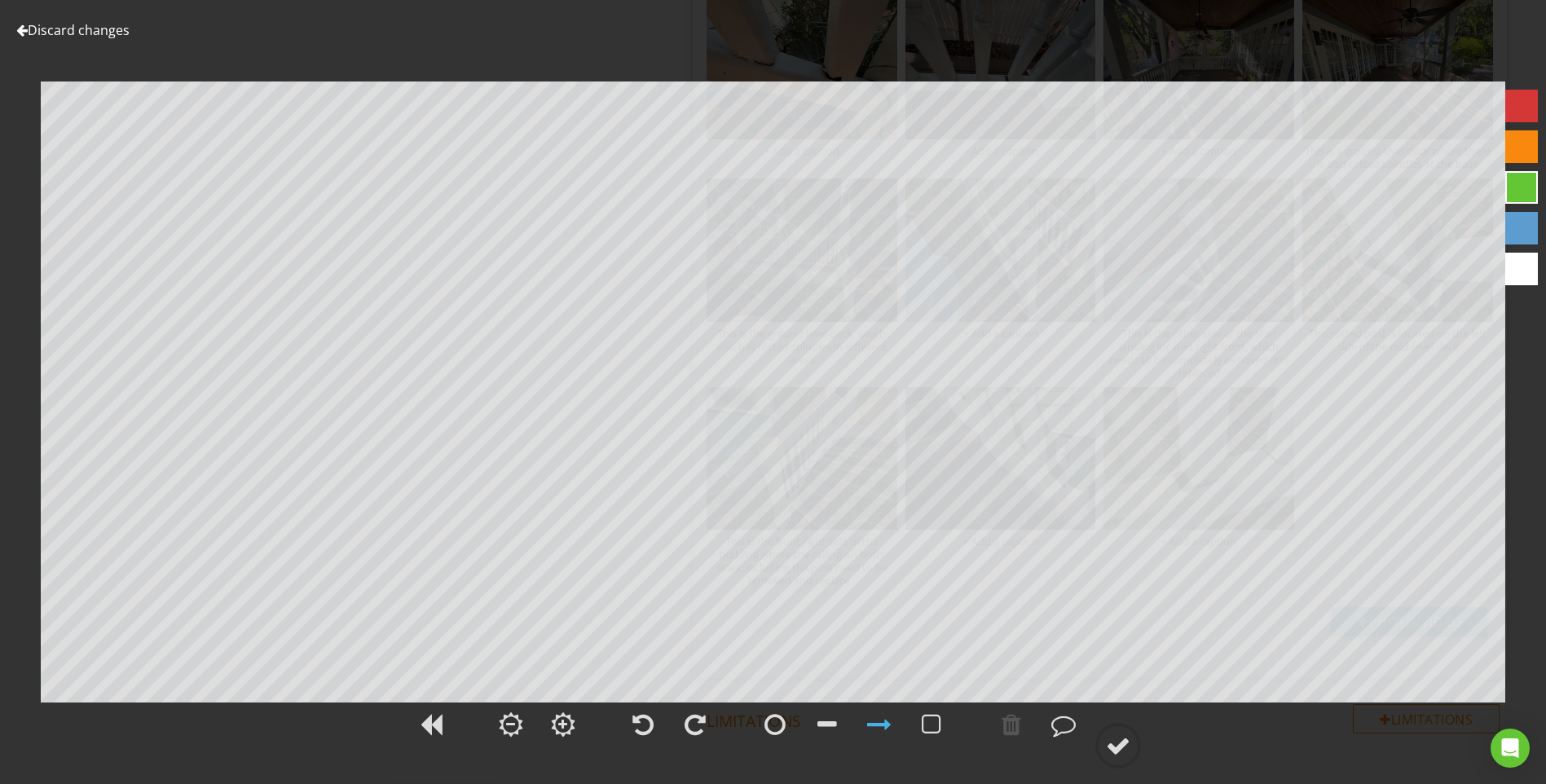
click at [108, 29] on link "Discard changes" at bounding box center [73, 30] width 113 height 18
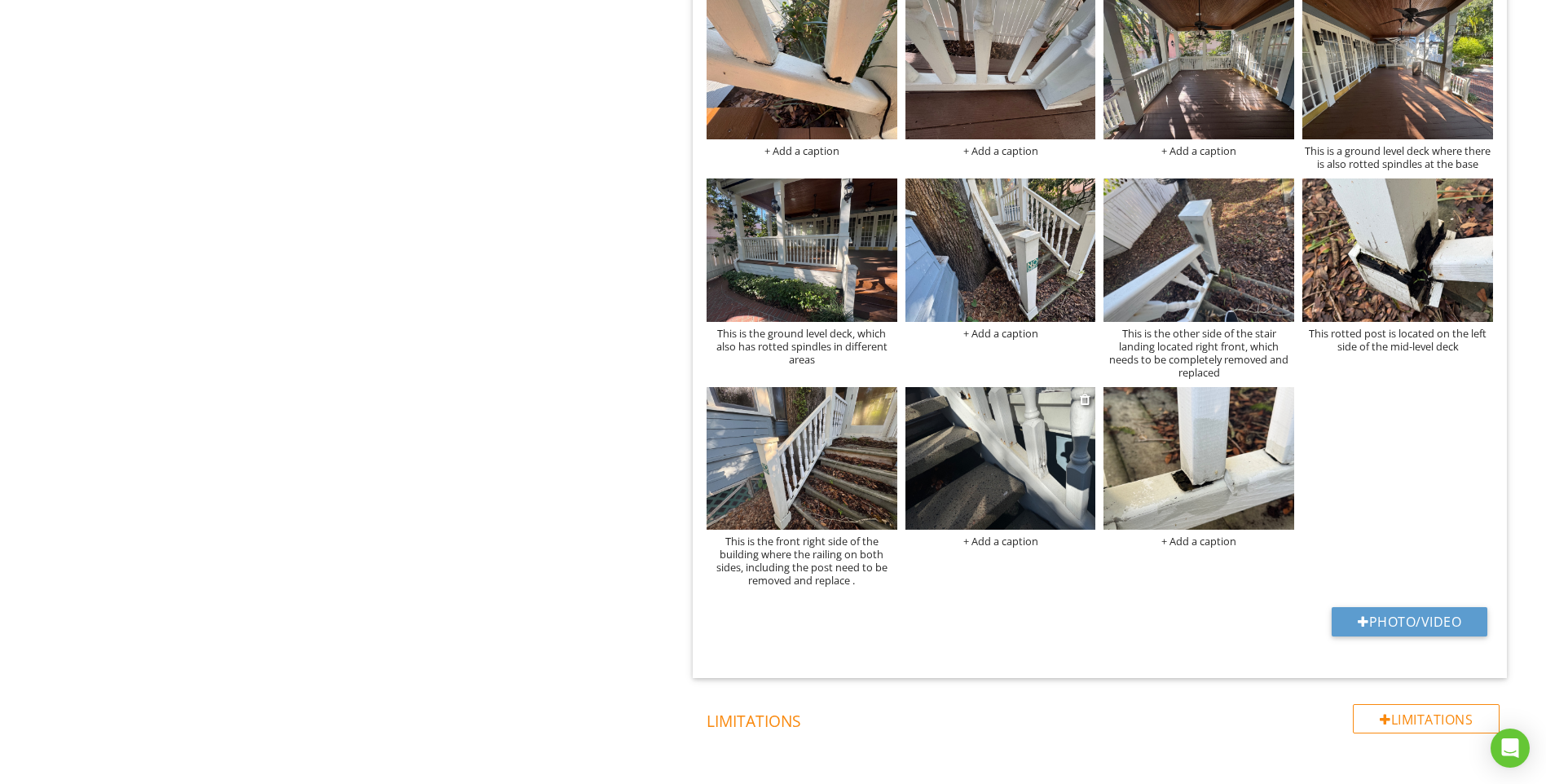
click at [994, 535] on div "+ Add a caption" at bounding box center [1000, 541] width 190 height 13
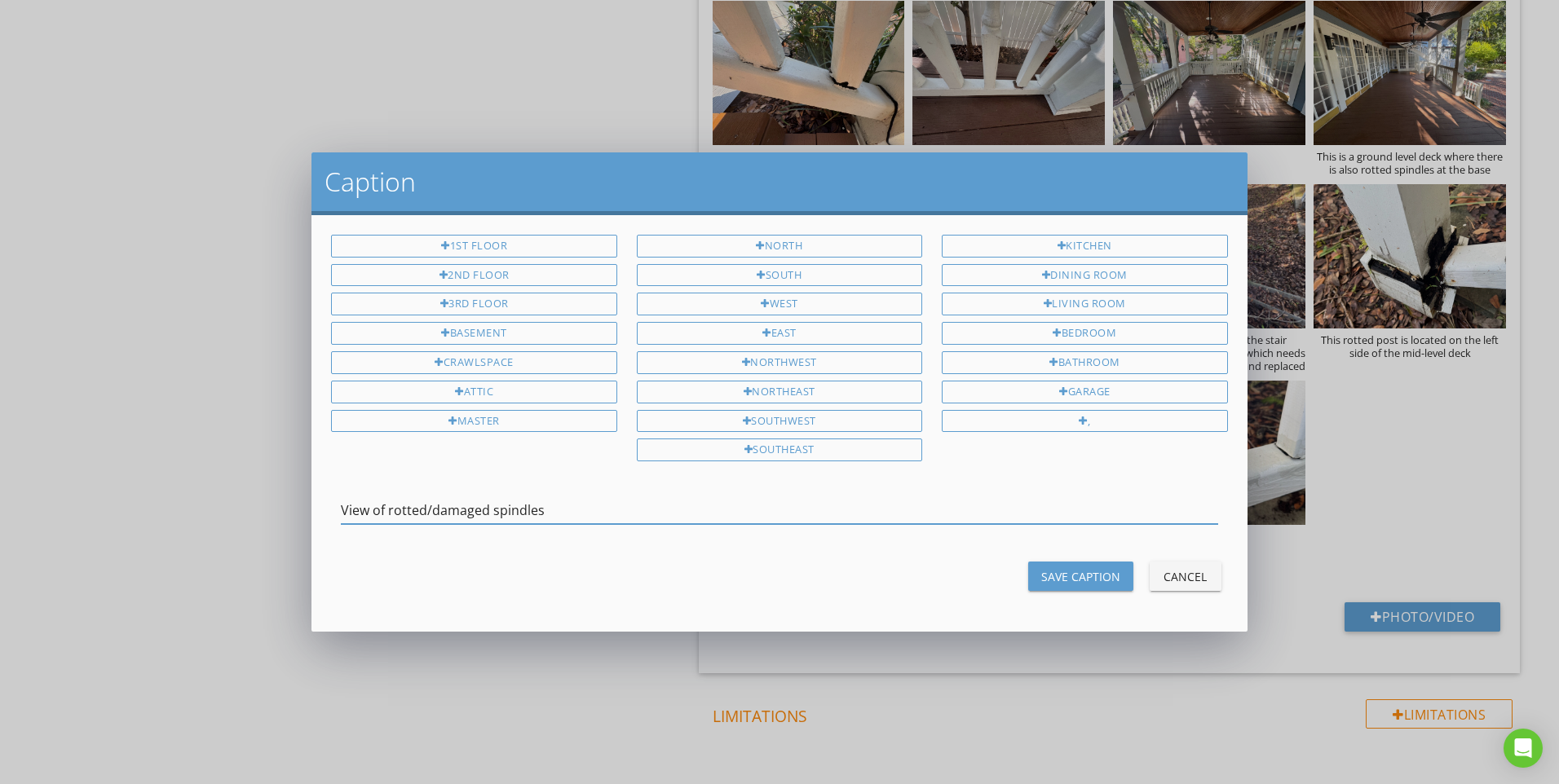
type input "View of rotted/damaged spindles"
click at [1088, 582] on div "Save Caption" at bounding box center [1080, 576] width 79 height 17
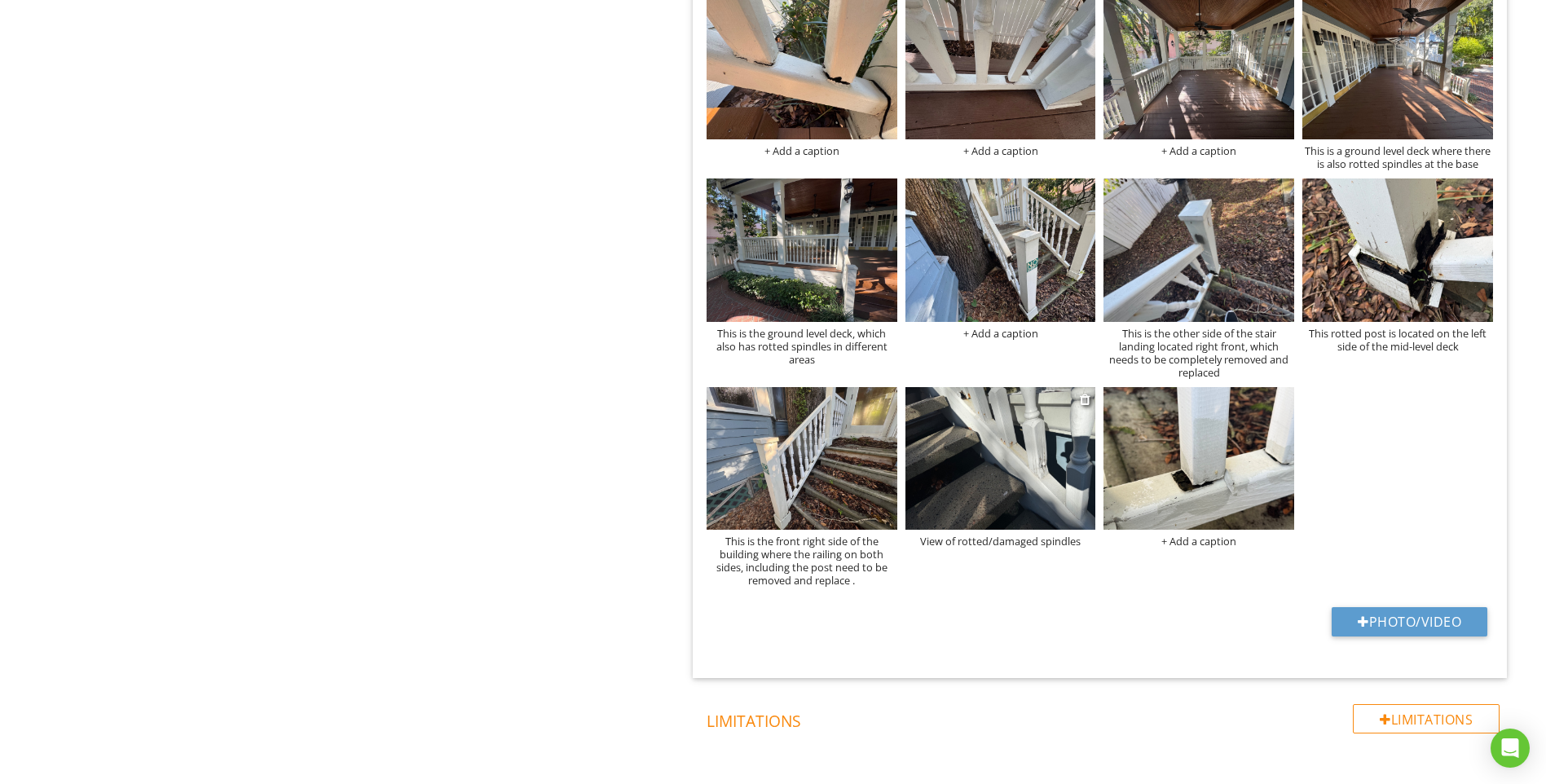
click at [973, 538] on div "View of rotted/damaged spindles" at bounding box center [1000, 541] width 190 height 13
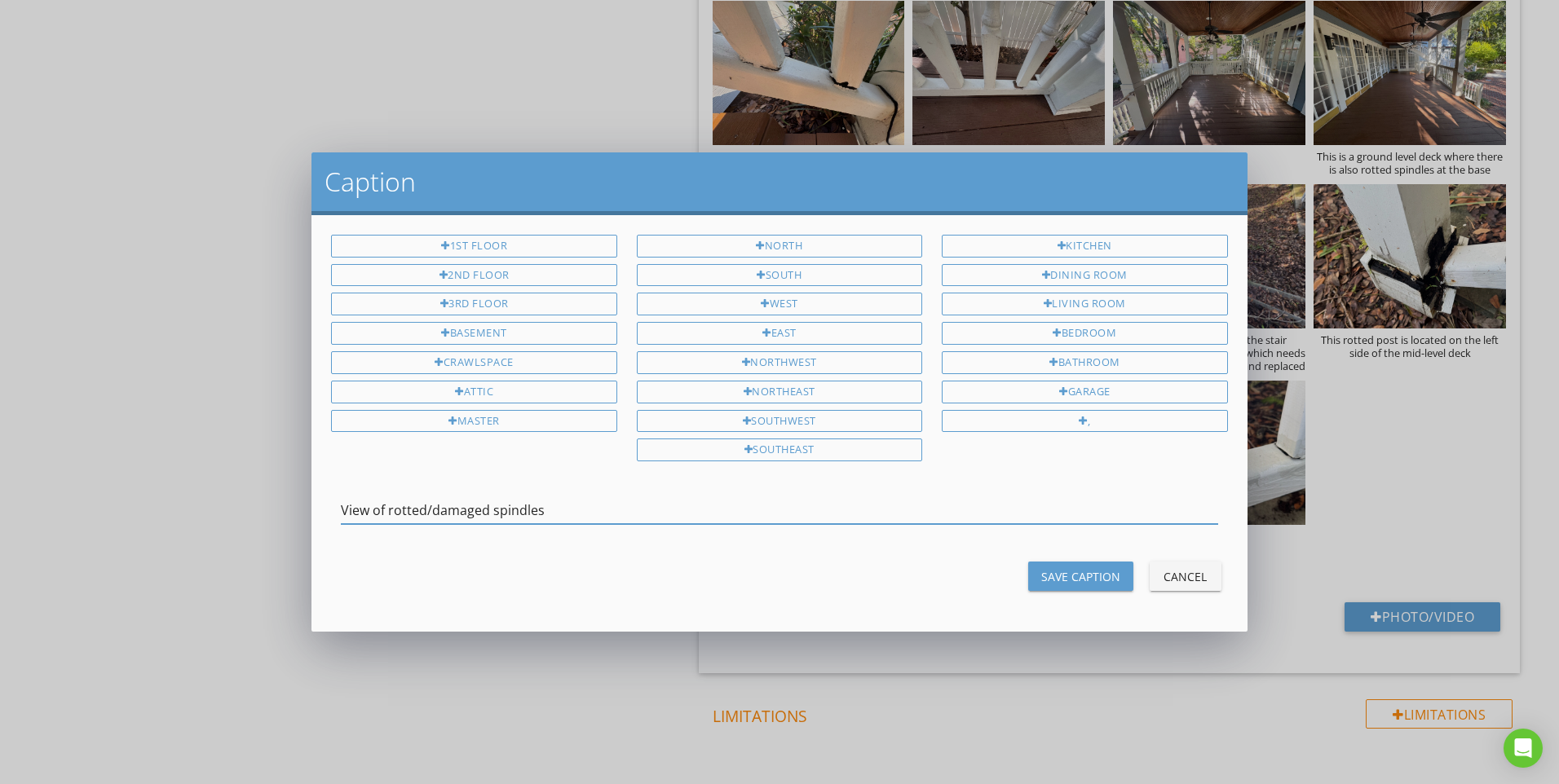
click at [507, 514] on input "View of rotted/damaged spindles" at bounding box center [780, 510] width 877 height 27
click at [1073, 577] on div "Save Caption" at bounding box center [1080, 576] width 79 height 17
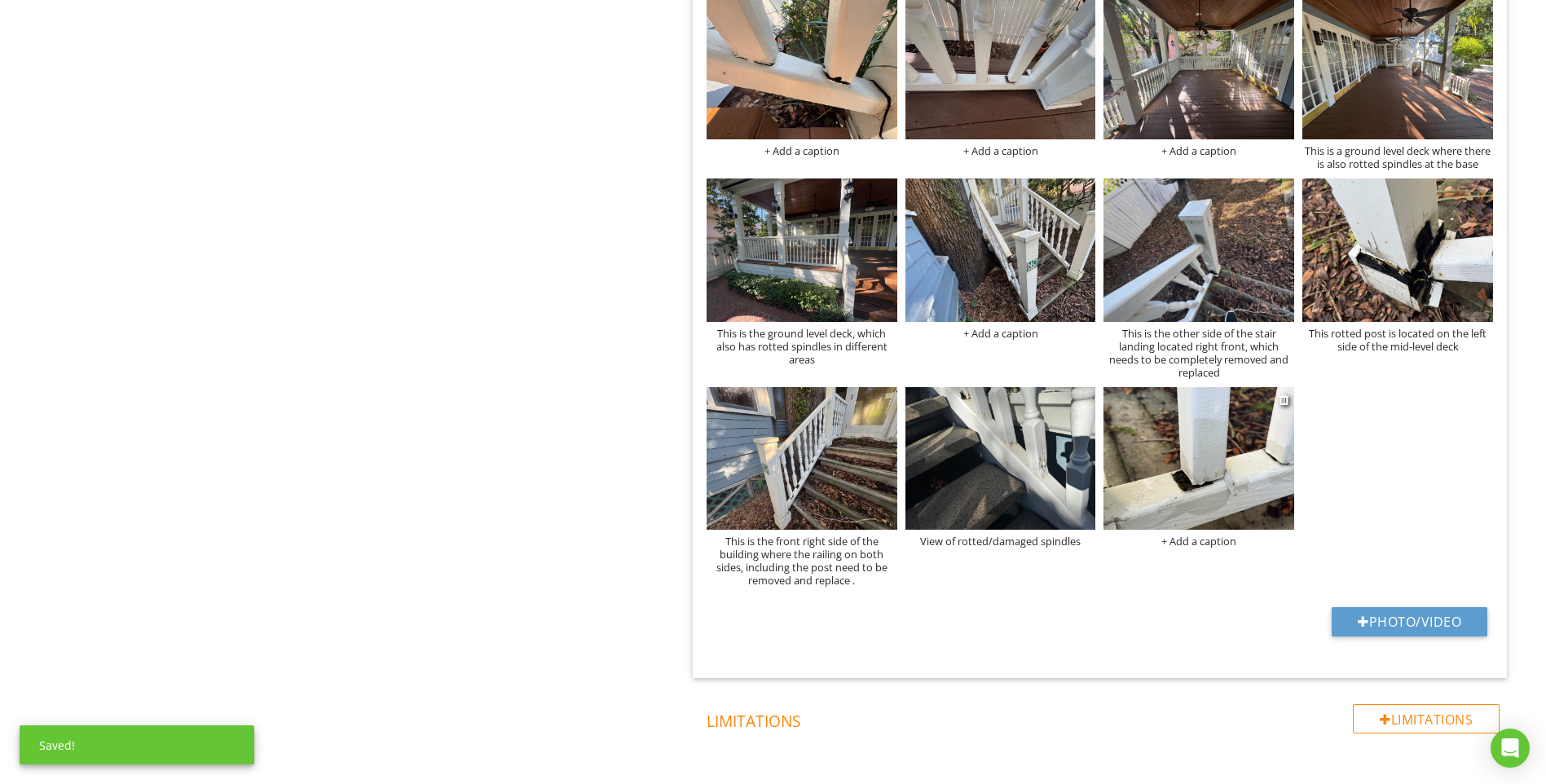
click at [1214, 544] on div "+ Add a caption" at bounding box center [1199, 541] width 190 height 13
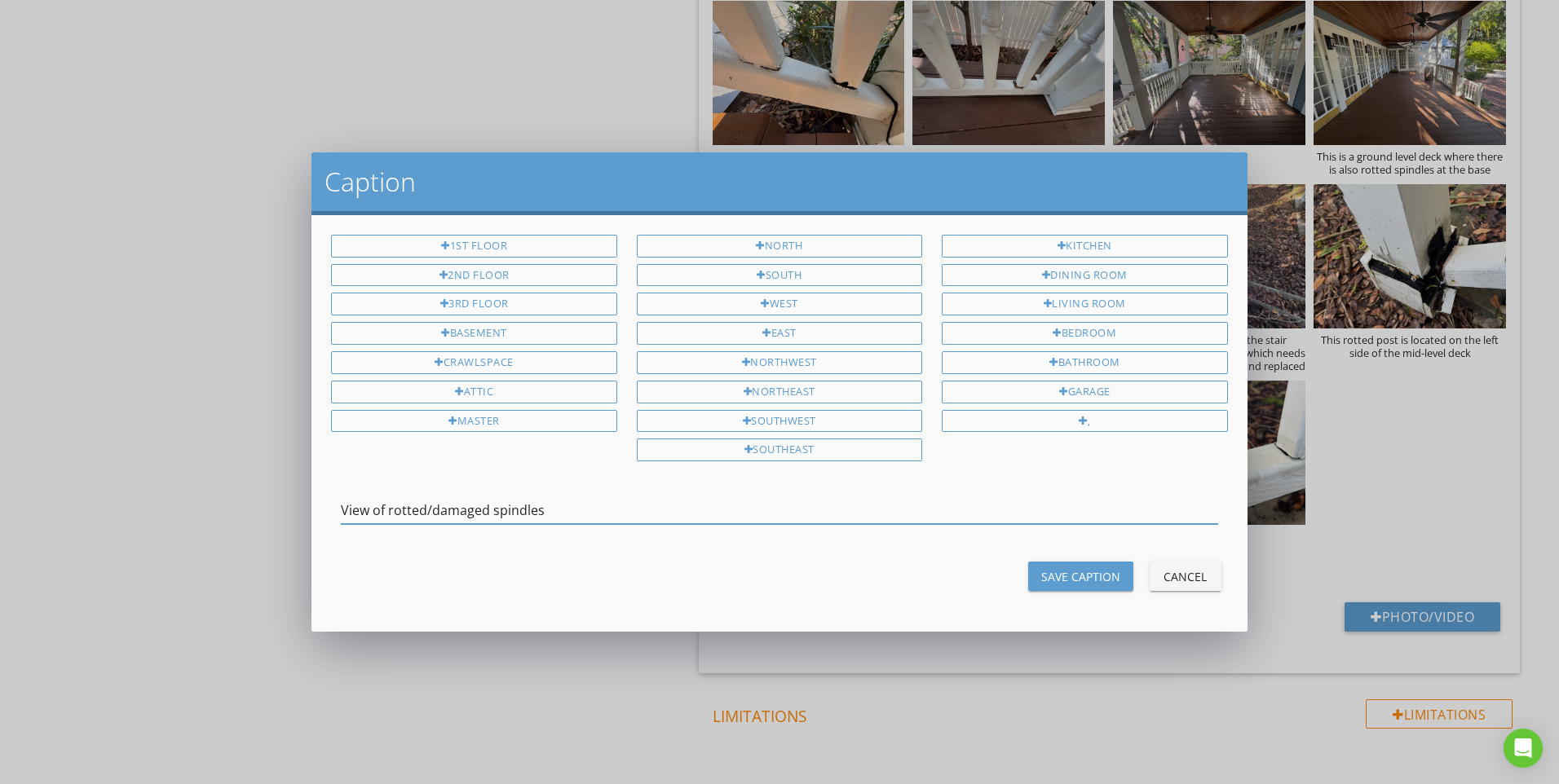
type input "View of rotted/damaged spindles"
click at [1051, 577] on div "Save Caption" at bounding box center [1080, 576] width 79 height 17
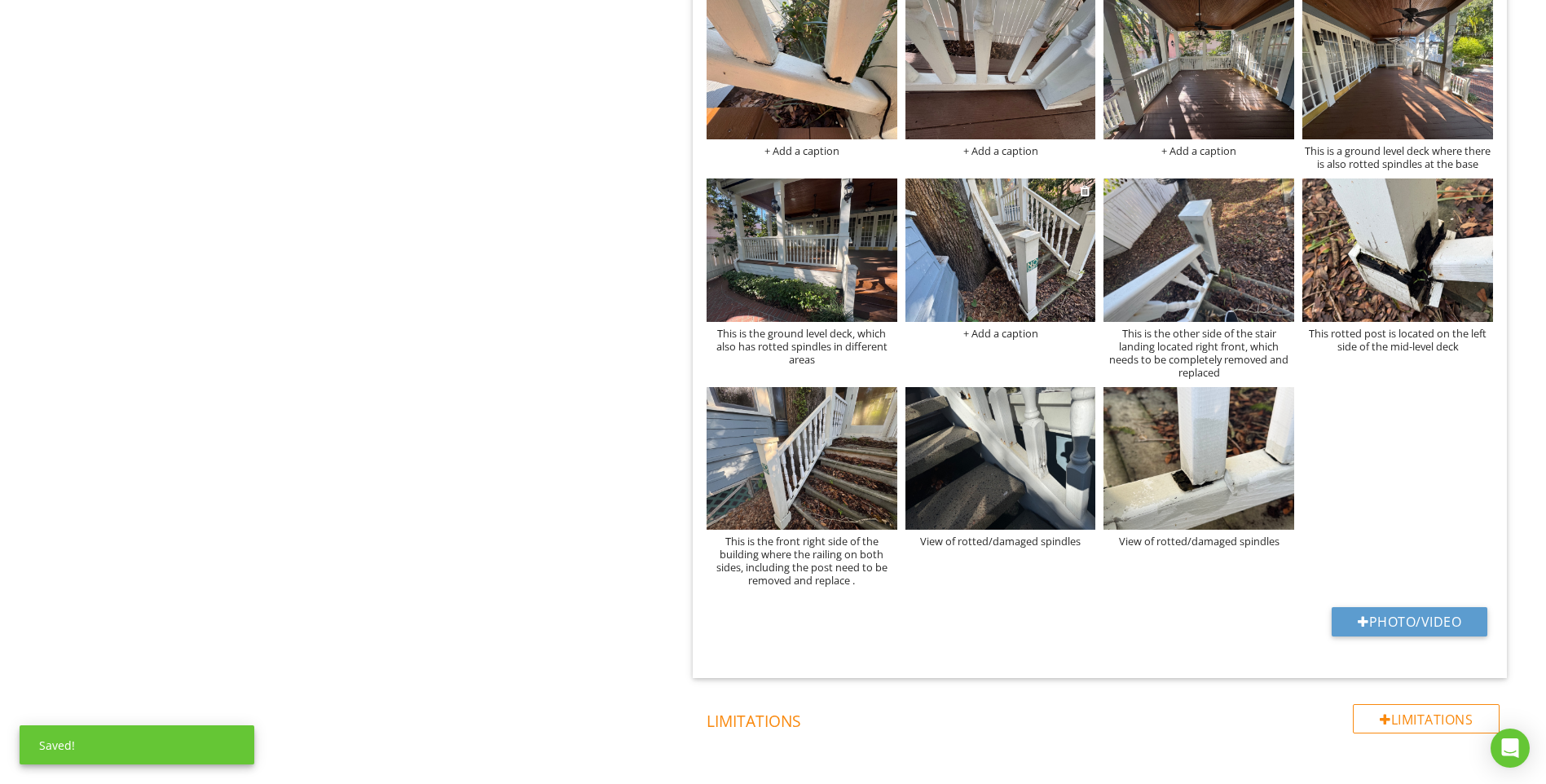
click at [1025, 271] on img at bounding box center [1000, 250] width 190 height 142
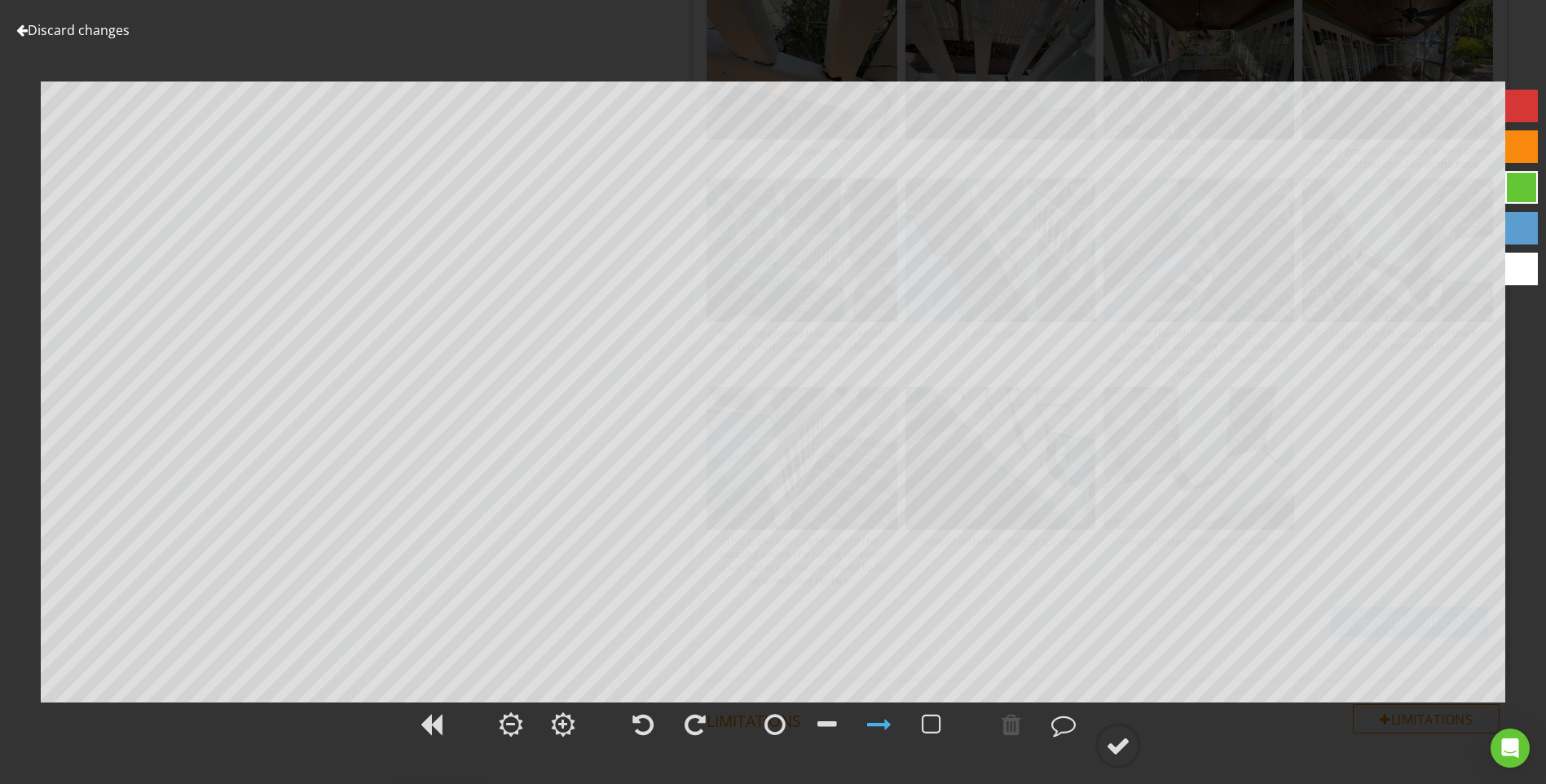
click at [121, 30] on link "Discard changes" at bounding box center [73, 30] width 113 height 18
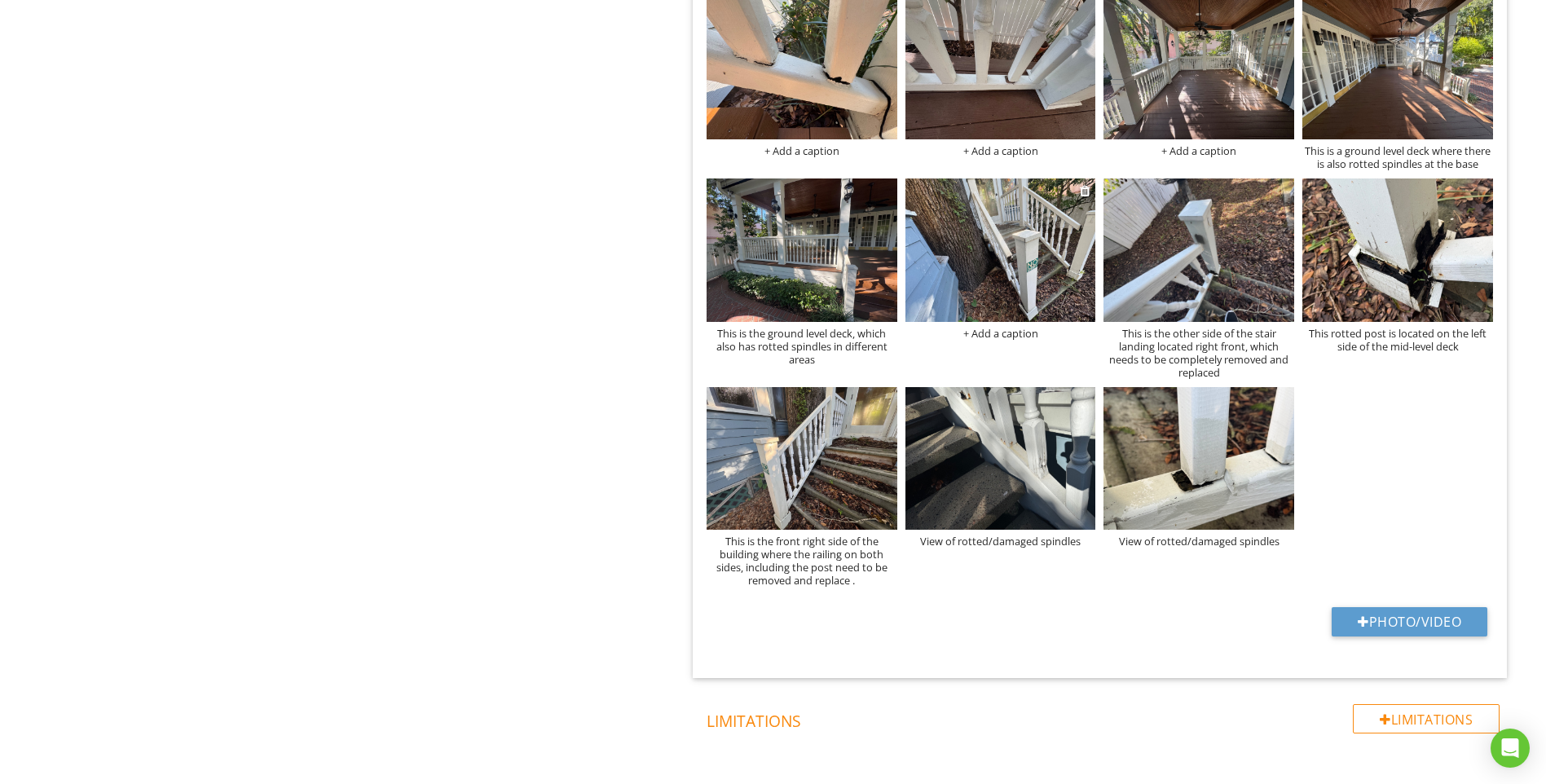
click at [987, 329] on div "+ Add a caption" at bounding box center [1000, 333] width 190 height 13
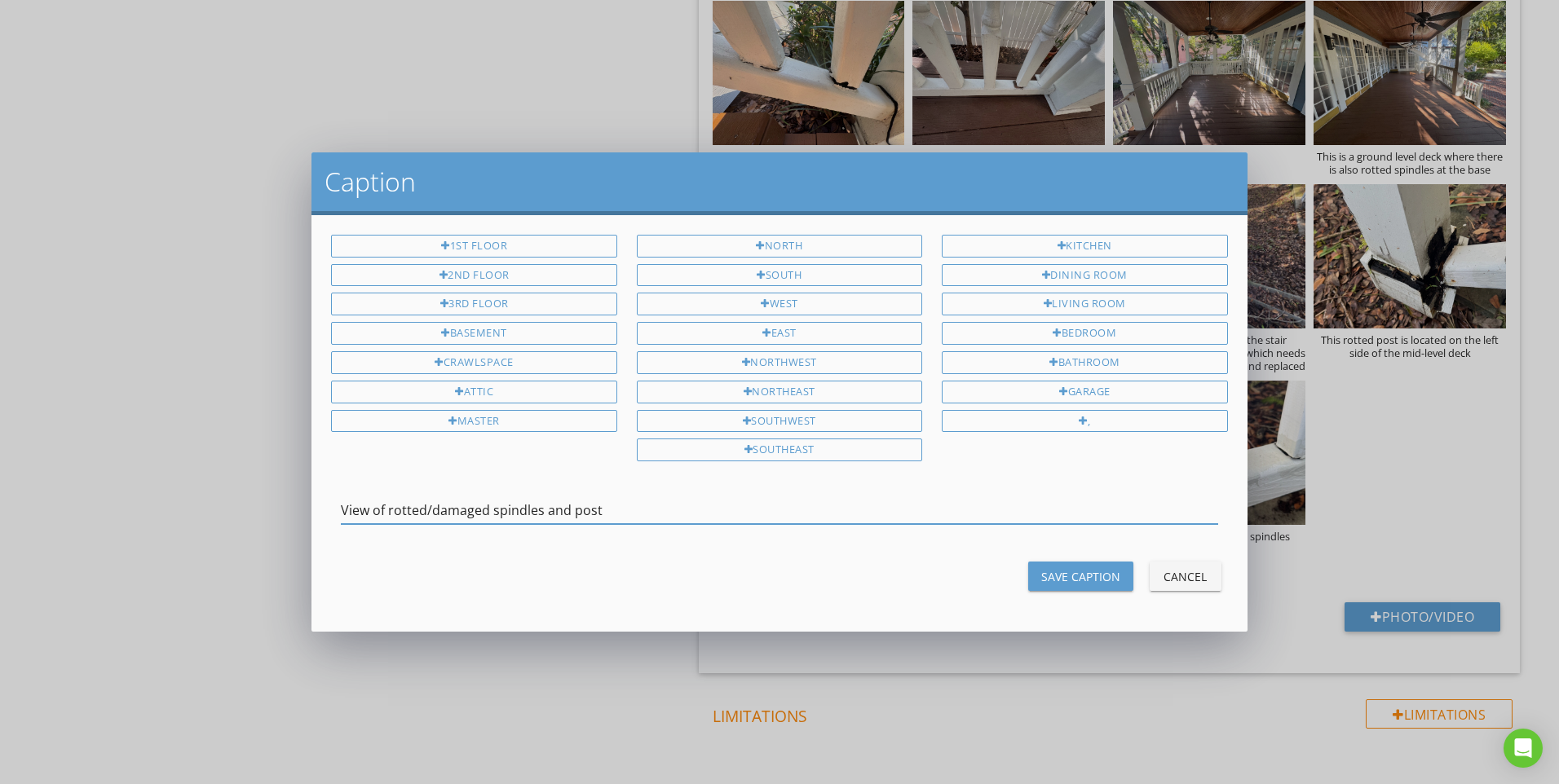
type input "View of rotted/damaged spindles and post"
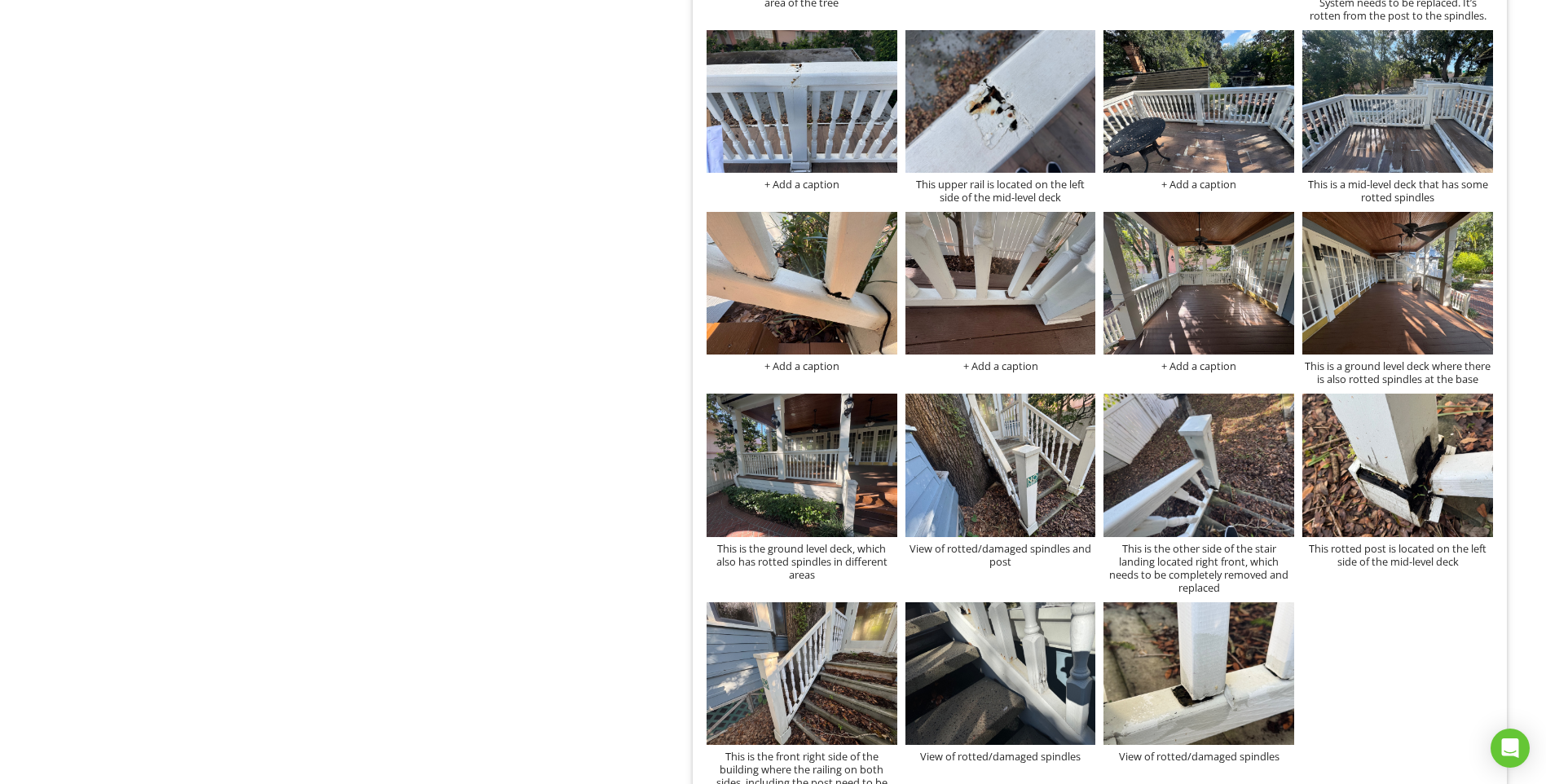
scroll to position [1025, 0]
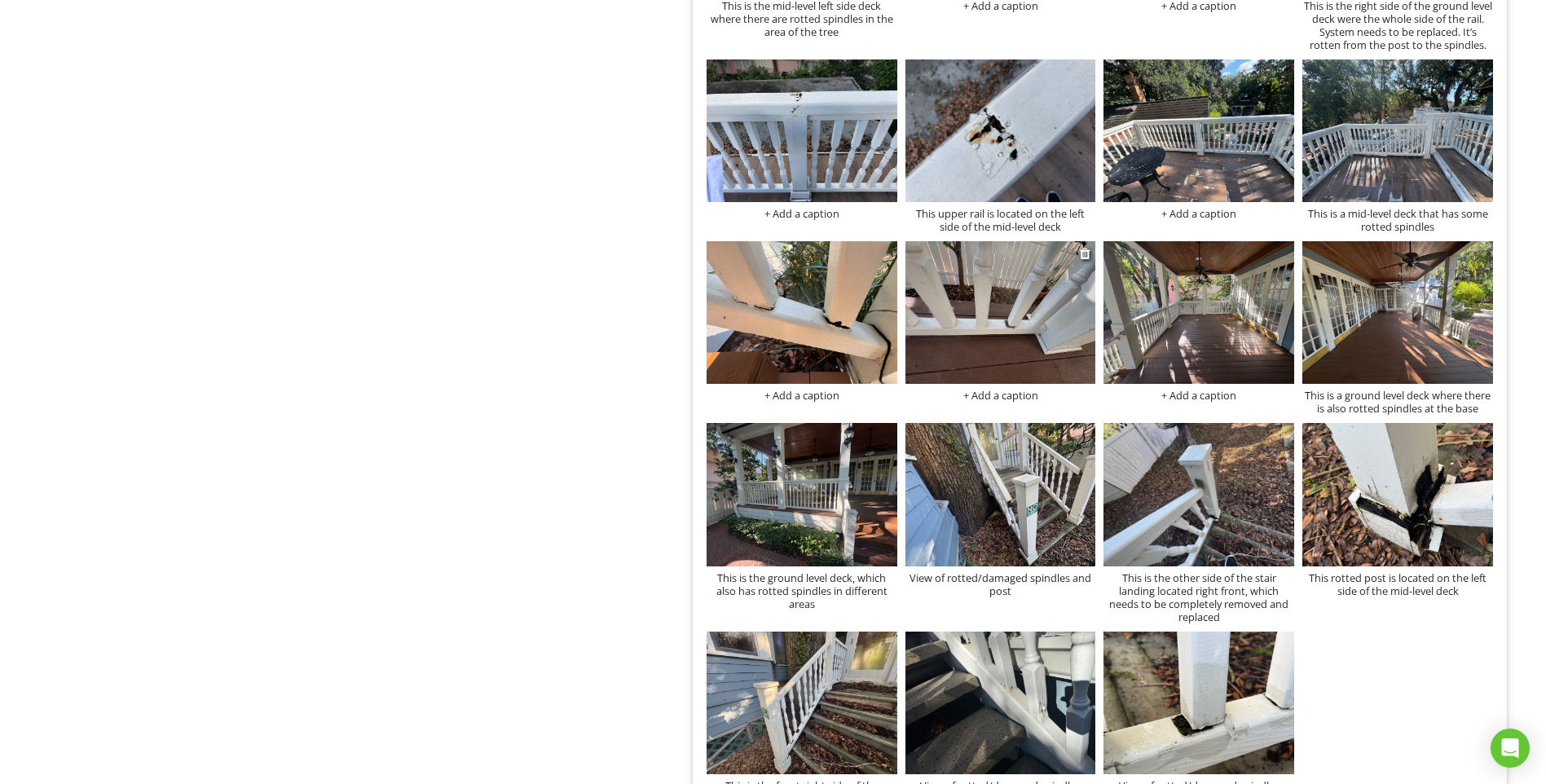
click at [1010, 395] on div "+ Add a caption" at bounding box center [1000, 396] width 190 height 13
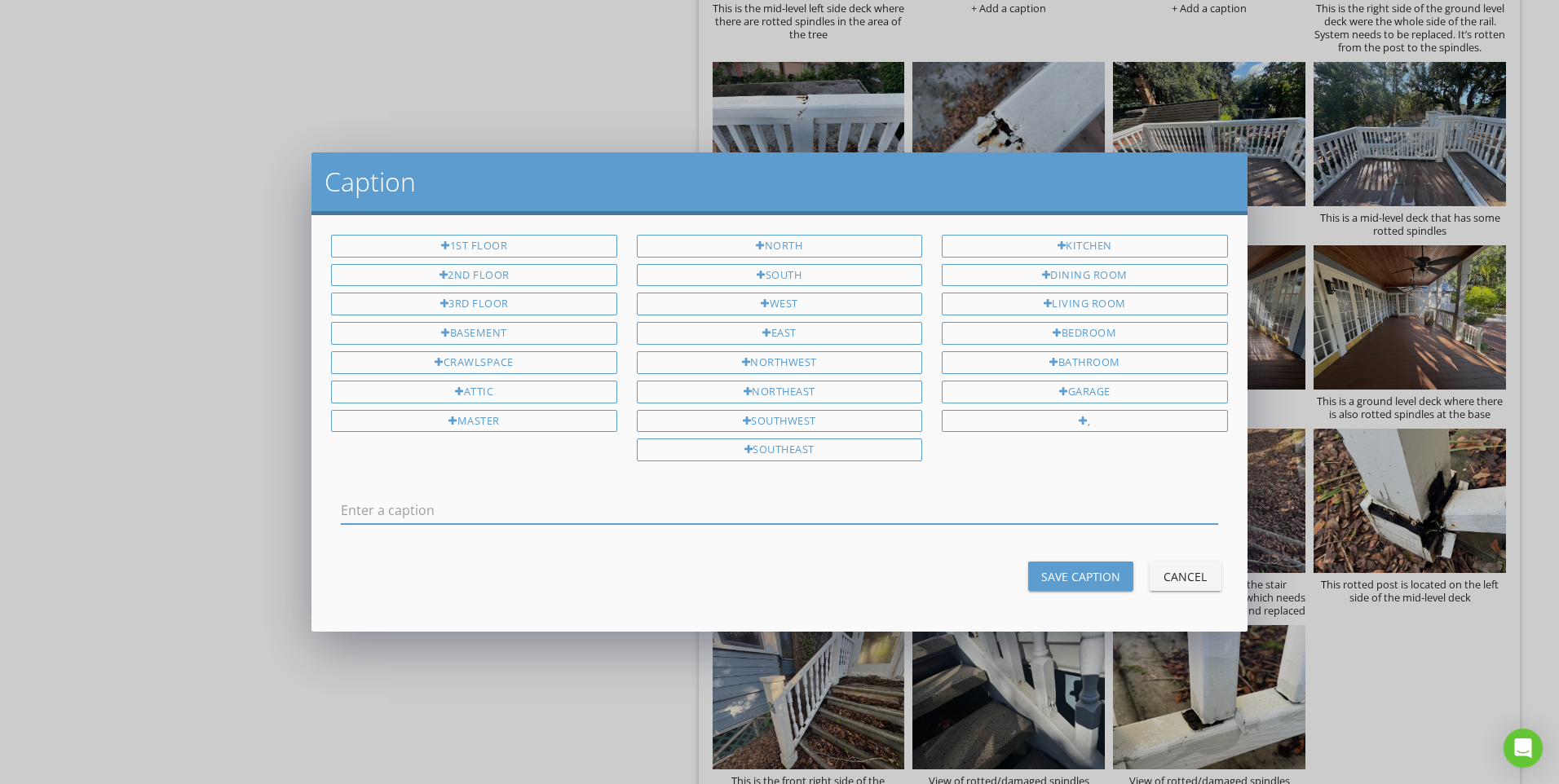
click at [461, 507] on input "text" at bounding box center [780, 510] width 877 height 27
type input "View of rotted/damaged spindles"
click at [1086, 578] on div "Save Caption" at bounding box center [1080, 576] width 79 height 17
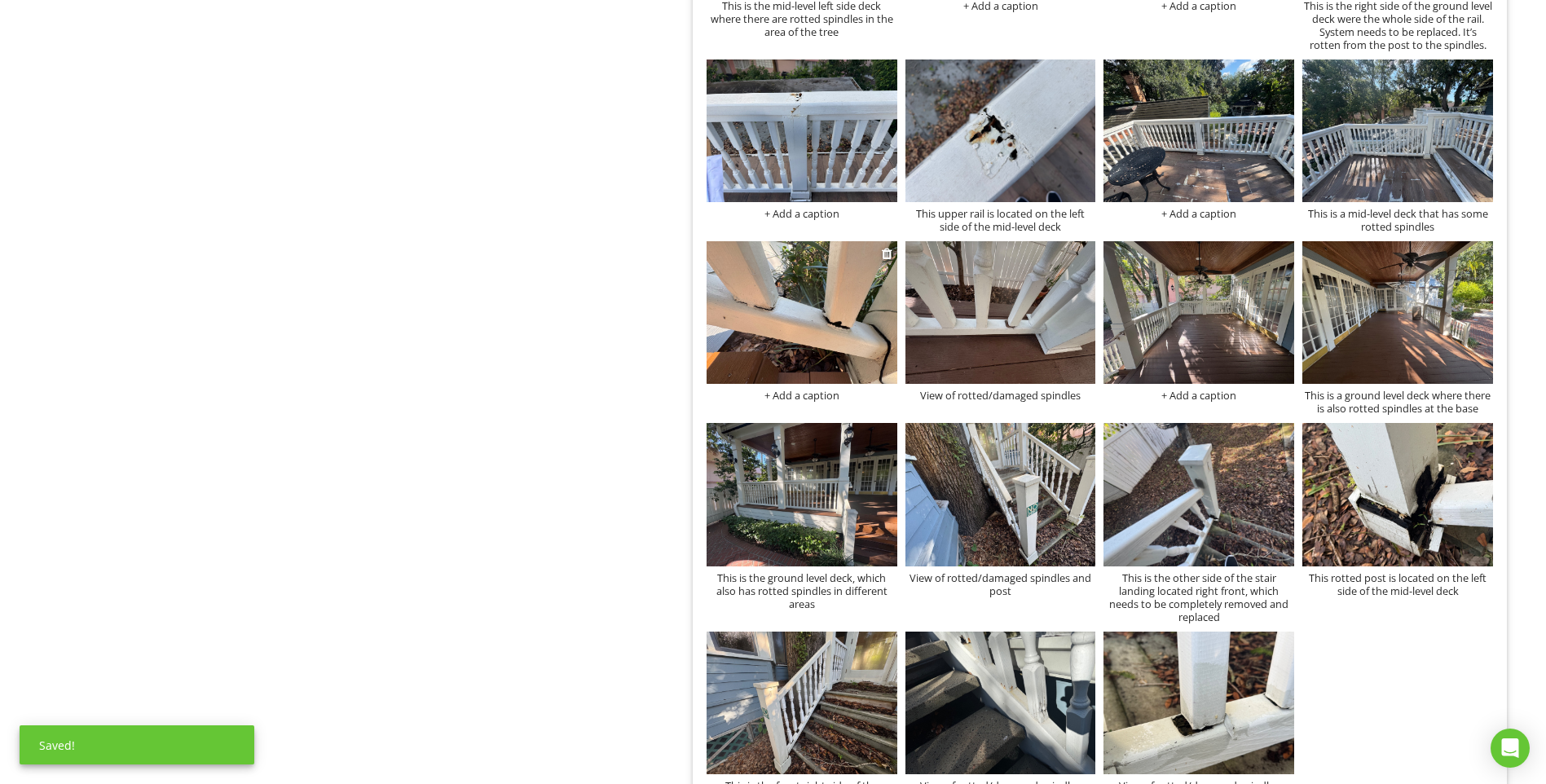
click at [798, 398] on div "+ Add a caption" at bounding box center [801, 396] width 190 height 13
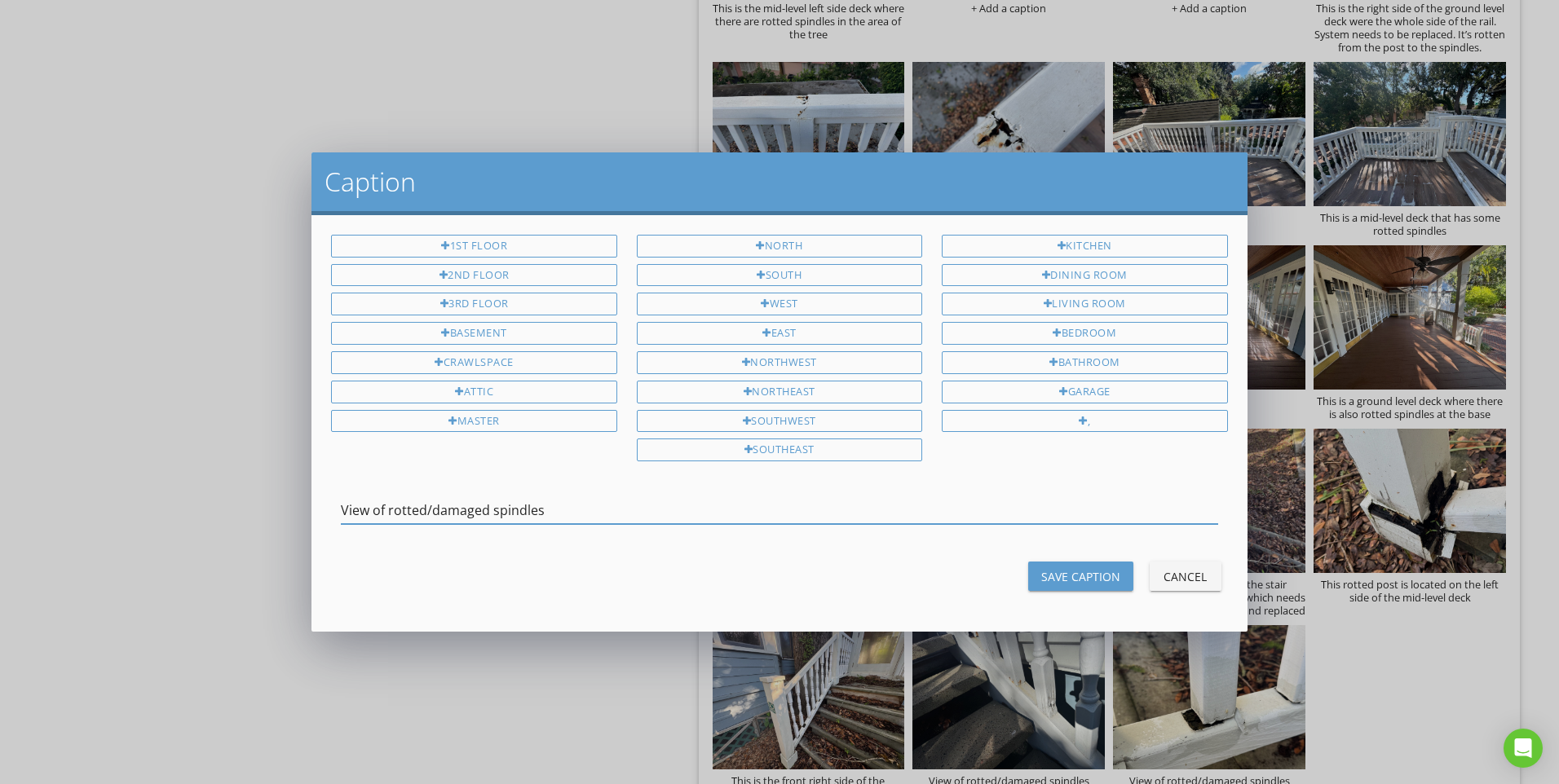
type input "View of rotted/damaged spindles"
click at [1101, 562] on button "Save Caption" at bounding box center [1080, 576] width 105 height 30
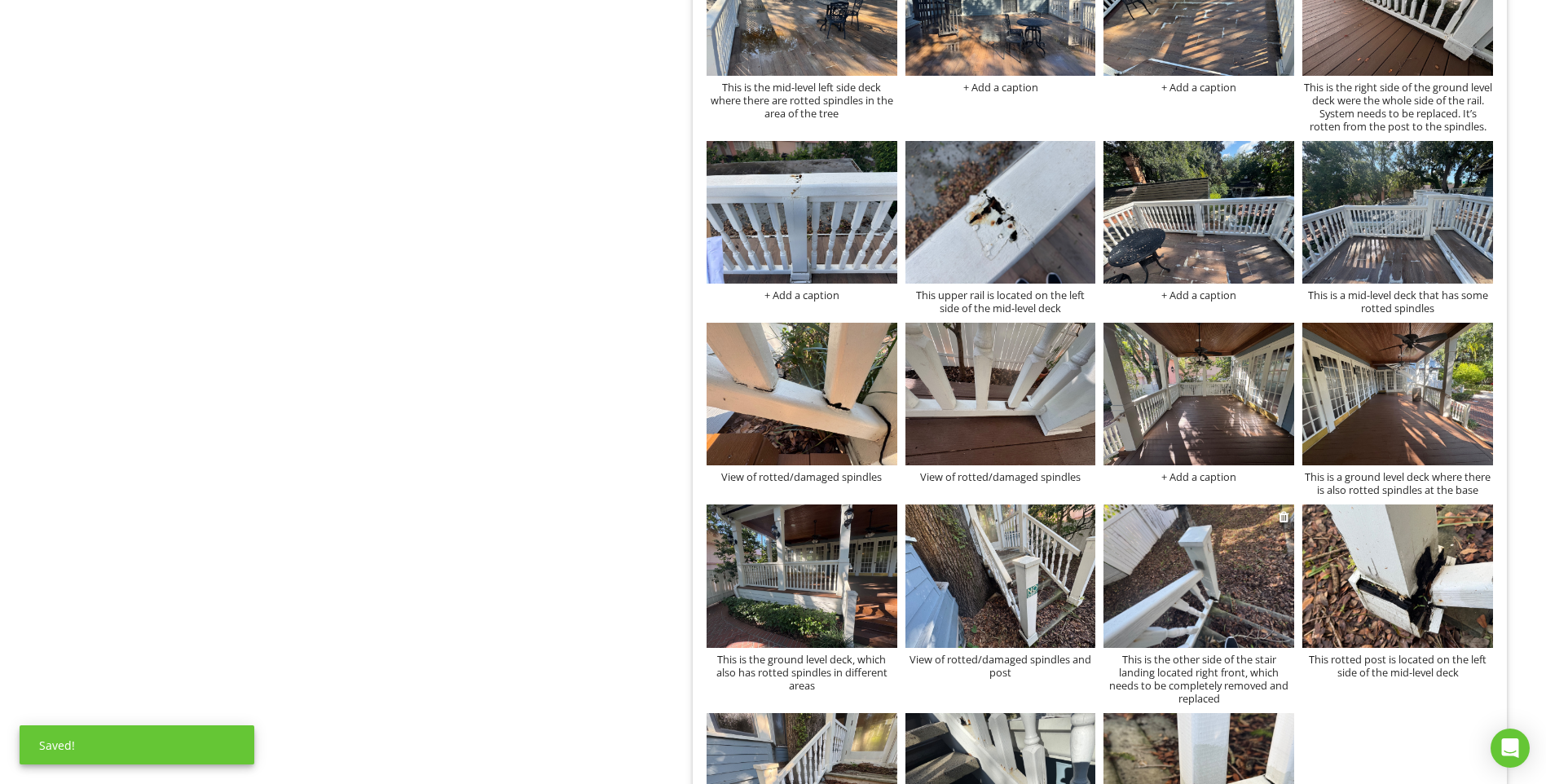
scroll to position [862, 0]
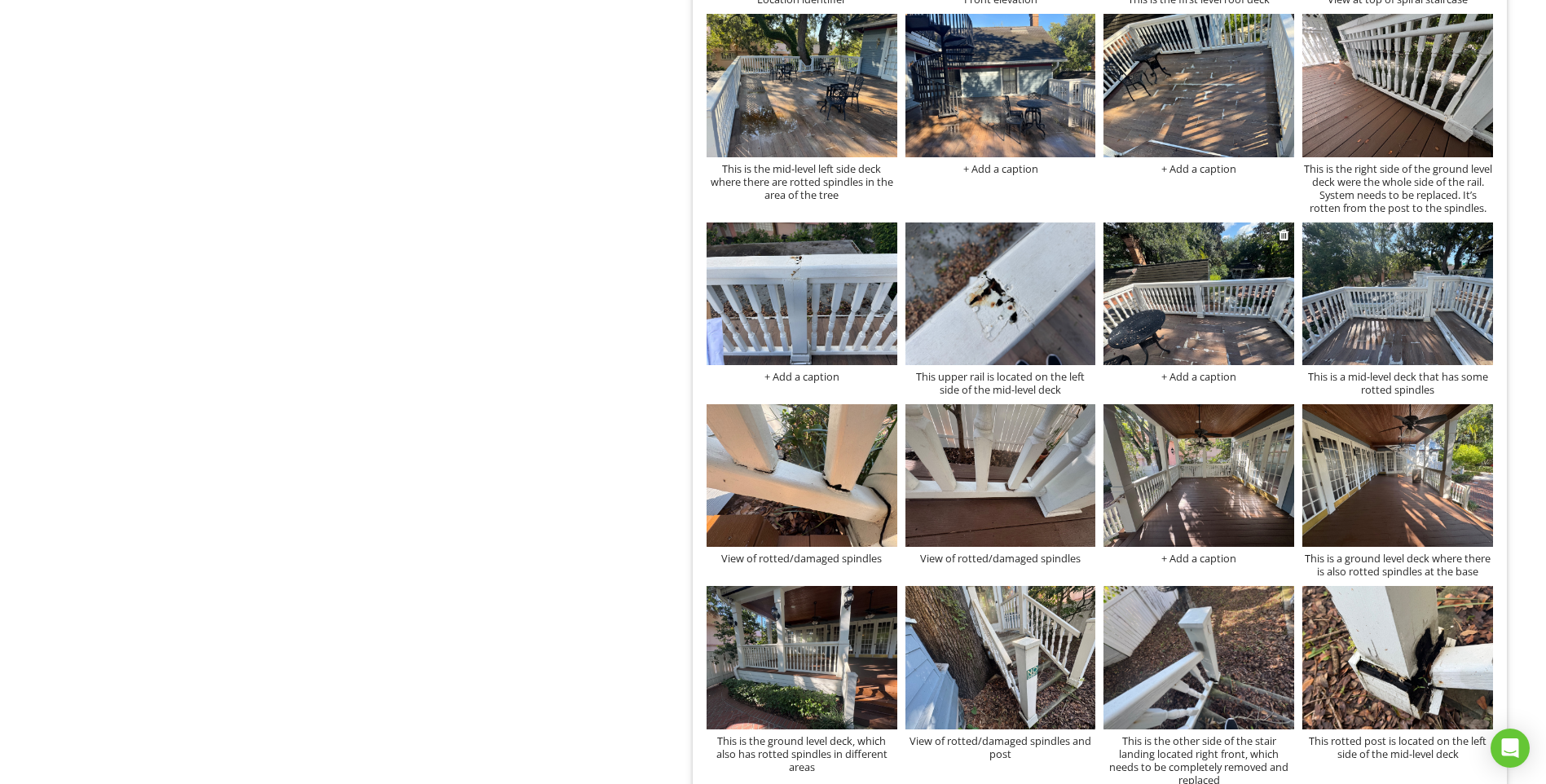
click at [1219, 327] on img at bounding box center [1199, 294] width 190 height 142
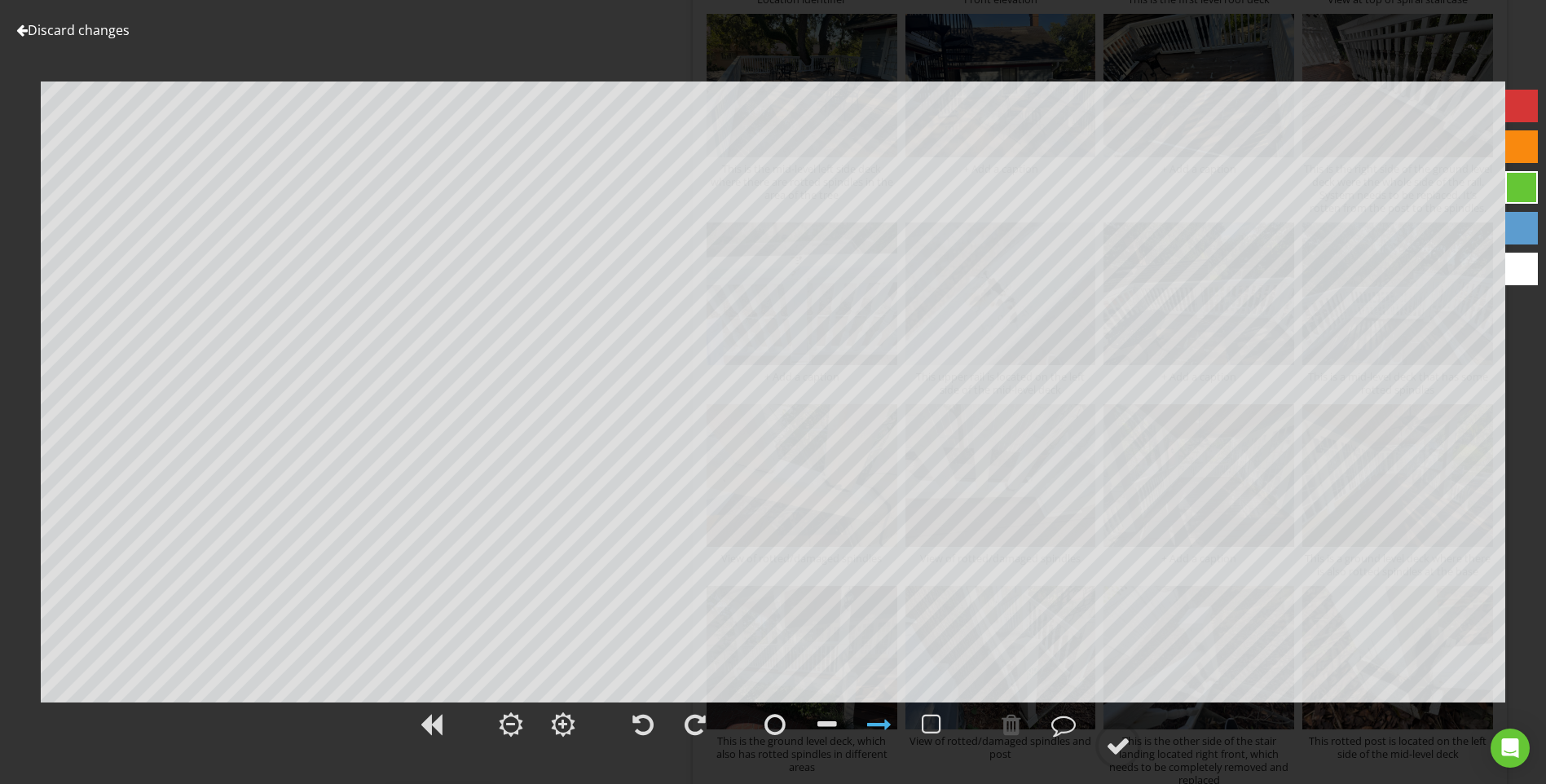
click at [115, 33] on link "Discard changes" at bounding box center [73, 30] width 113 height 18
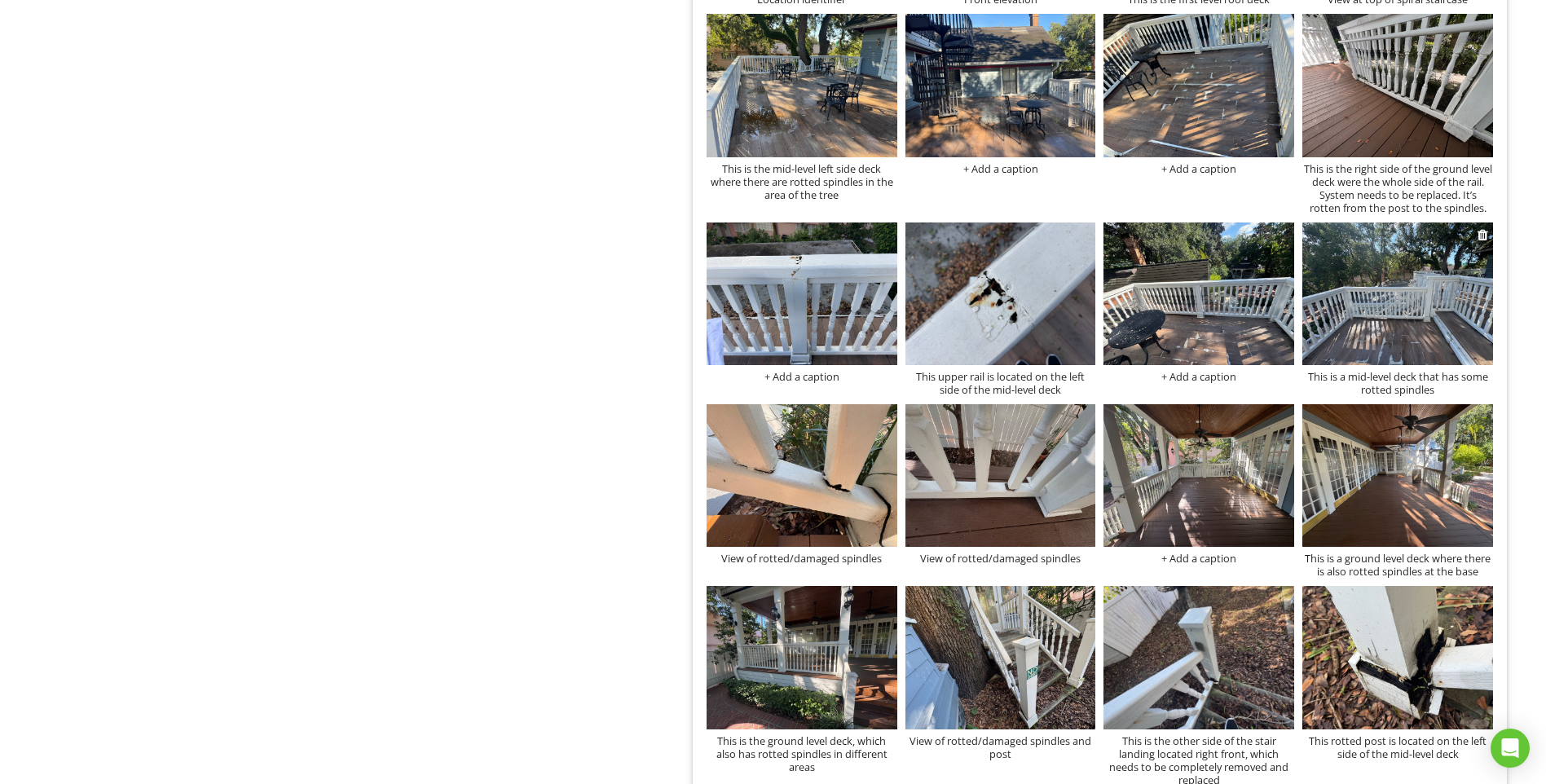
click at [1386, 374] on div "This is a mid-level deck that has some rotted spindles" at bounding box center [1398, 382] width 190 height 26
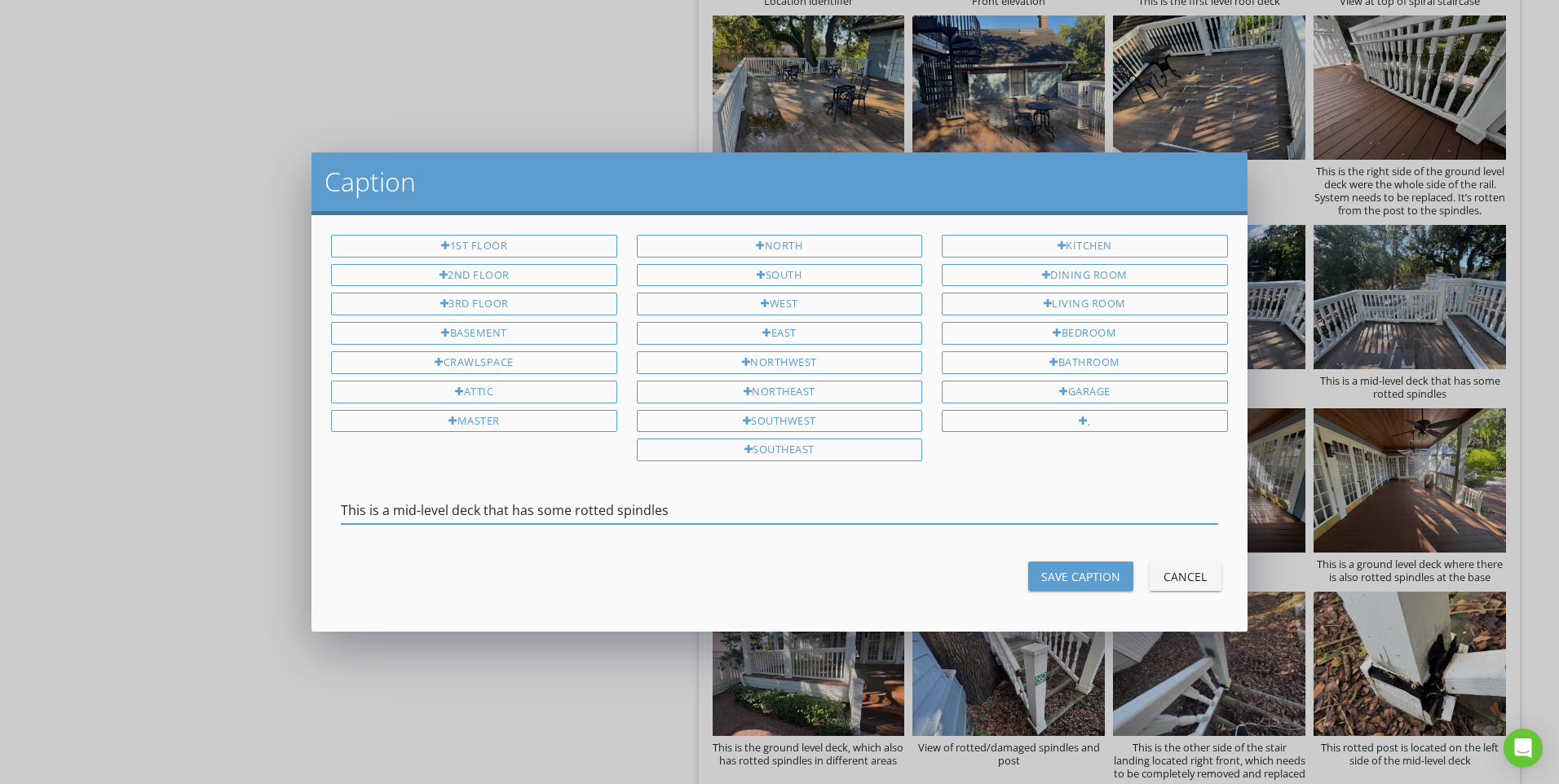
click at [421, 515] on input "This is a mid-level deck that has some rotted spindles" at bounding box center [780, 510] width 877 height 27
click at [424, 511] on input "This is a mid-level deck that has some rotted spindles" at bounding box center [780, 510] width 877 height 27
click at [433, 507] on input "This is a mid-level deck that has some rotted spindles" at bounding box center [780, 510] width 877 height 27
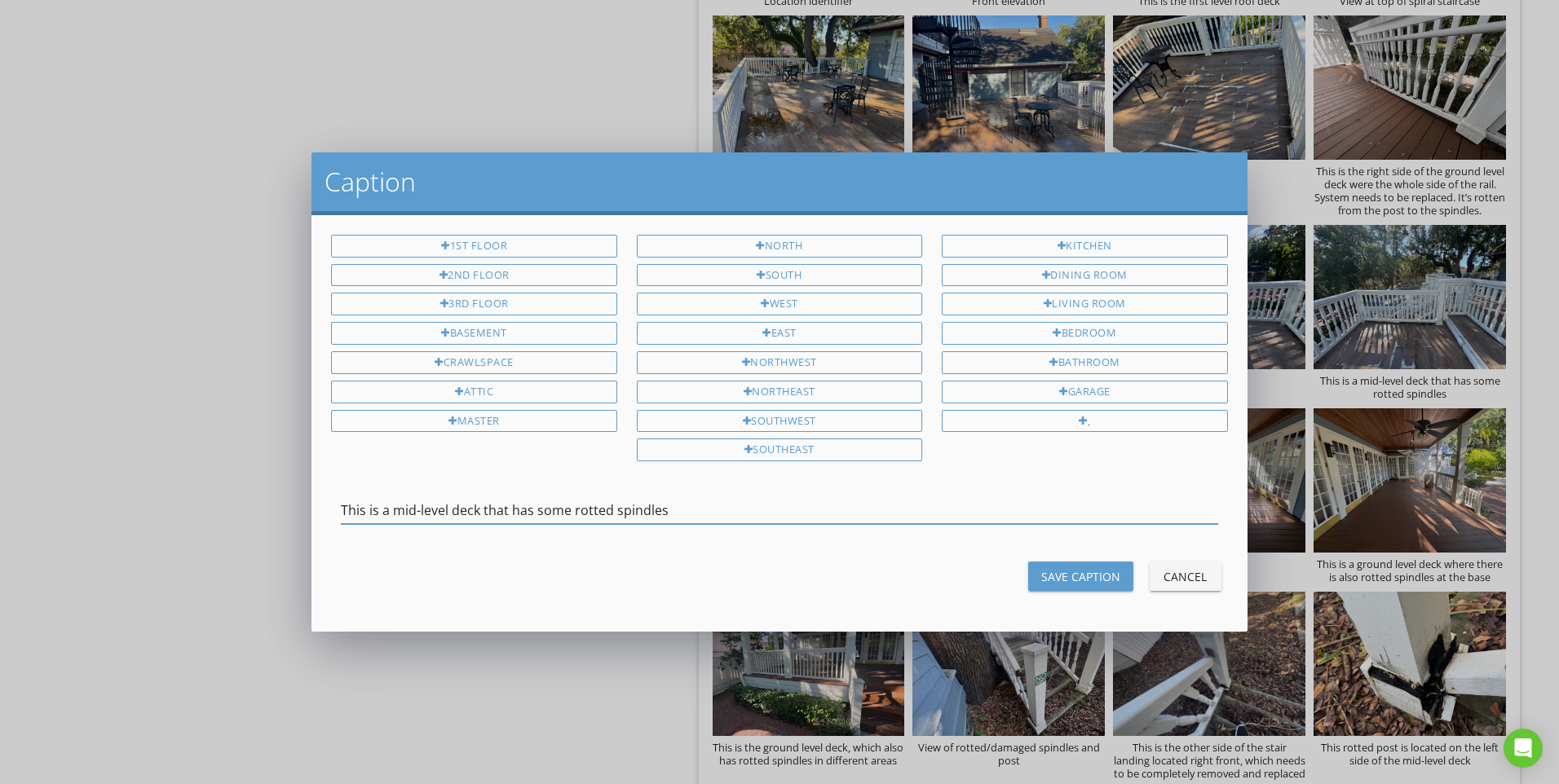
click at [434, 507] on input "This is a mid-level deck that has some rotted spindles" at bounding box center [780, 510] width 877 height 27
drag, startPoint x: 1101, startPoint y: 583, endPoint x: 1175, endPoint y: 524, distance: 94.6
click at [1104, 579] on div "Save Caption" at bounding box center [1080, 576] width 79 height 17
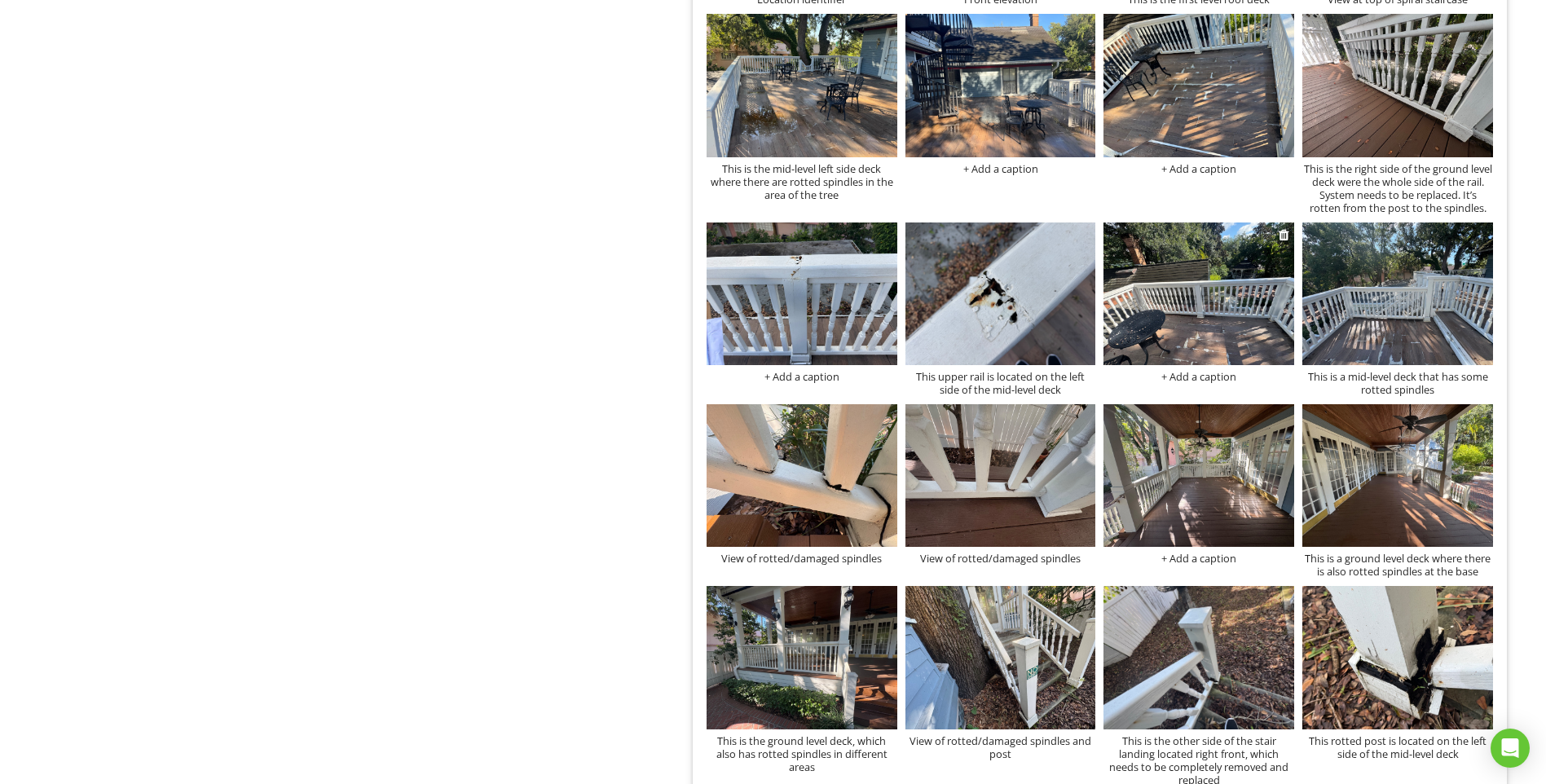
click at [1220, 372] on div "+ Add a caption" at bounding box center [1199, 377] width 190 height 13
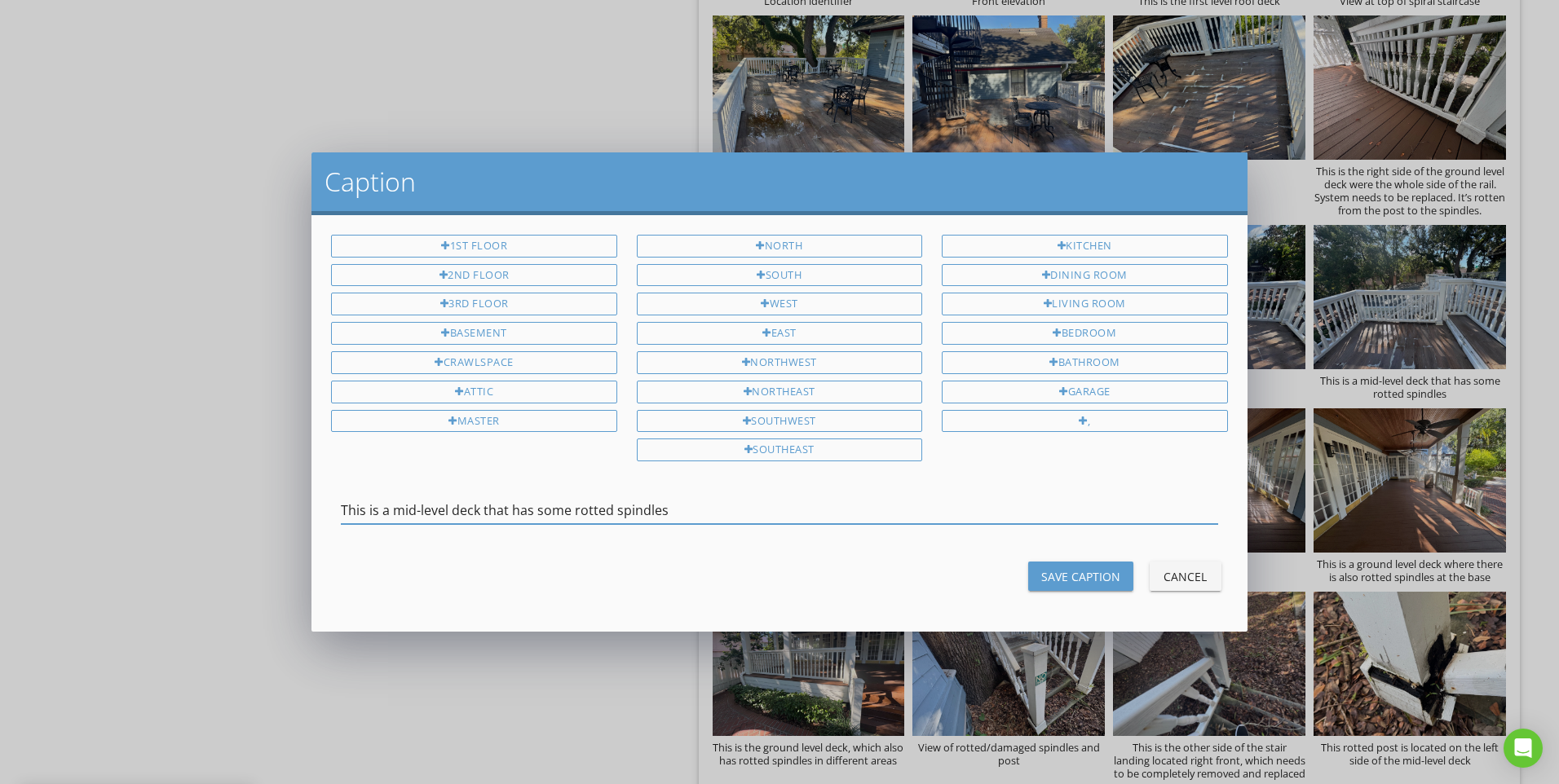
type input "This is a mid-level deck that has some rotted spindles"
click at [1083, 576] on div "Save Caption" at bounding box center [1080, 576] width 79 height 17
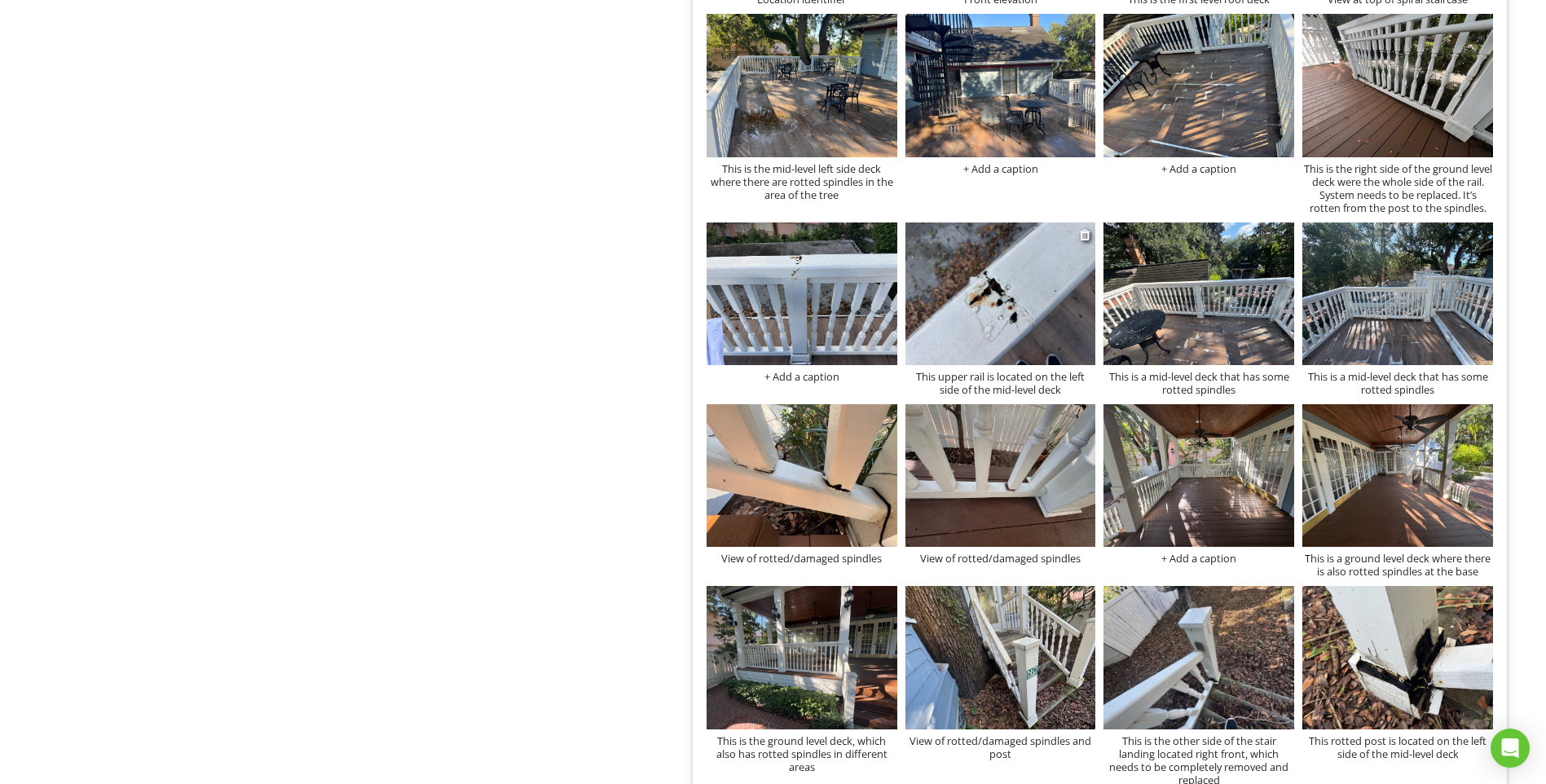
click at [1000, 384] on div "This upper rail is located on the left side of the mid-level deck" at bounding box center [1000, 382] width 190 height 26
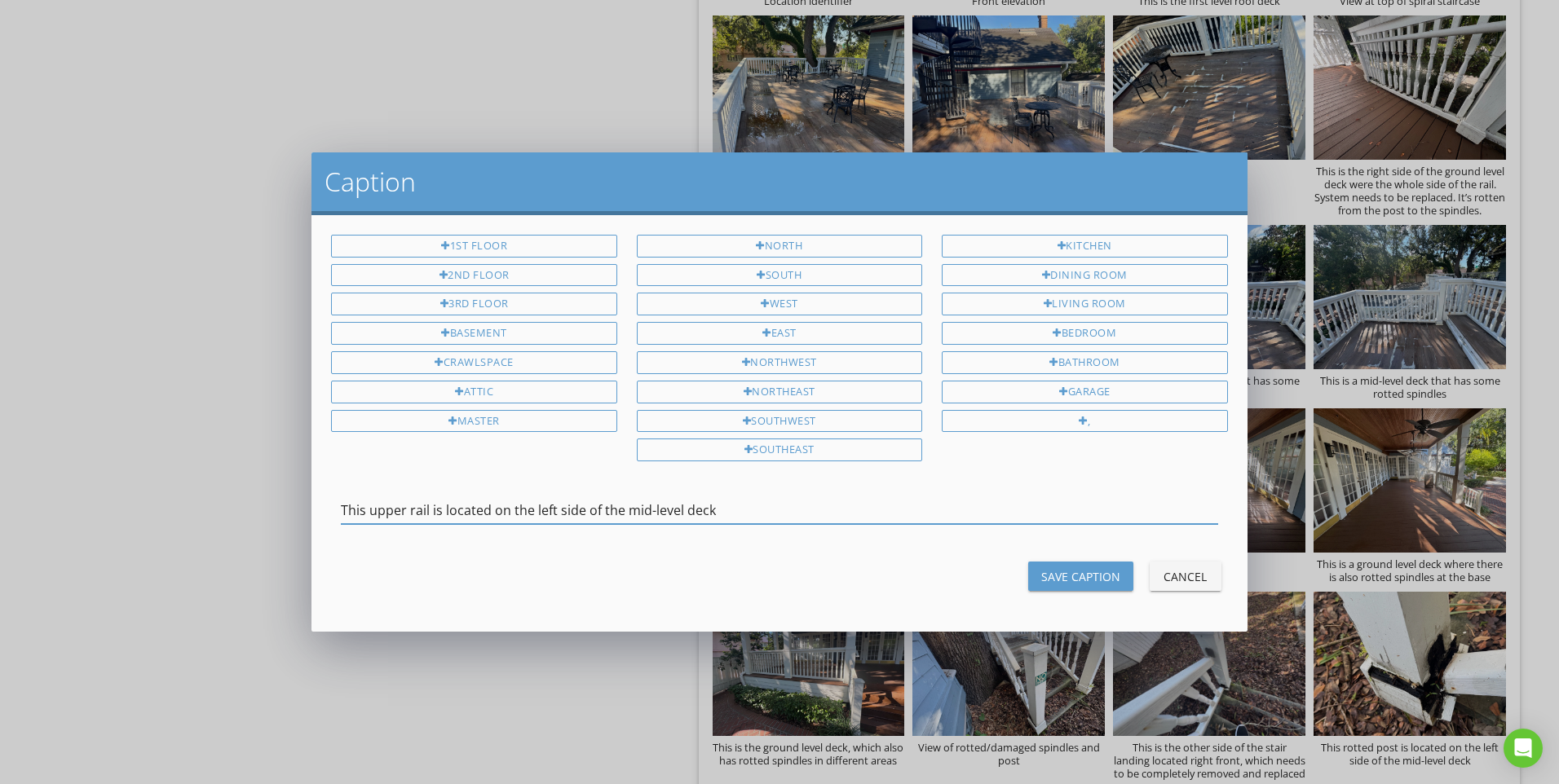
click at [565, 514] on input "This upper rail is located on the left side of the mid-level deck" at bounding box center [780, 510] width 877 height 27
drag, startPoint x: 1045, startPoint y: 569, endPoint x: 976, endPoint y: 538, distance: 75.6
click at [1048, 569] on div "Save Caption" at bounding box center [1080, 576] width 79 height 17
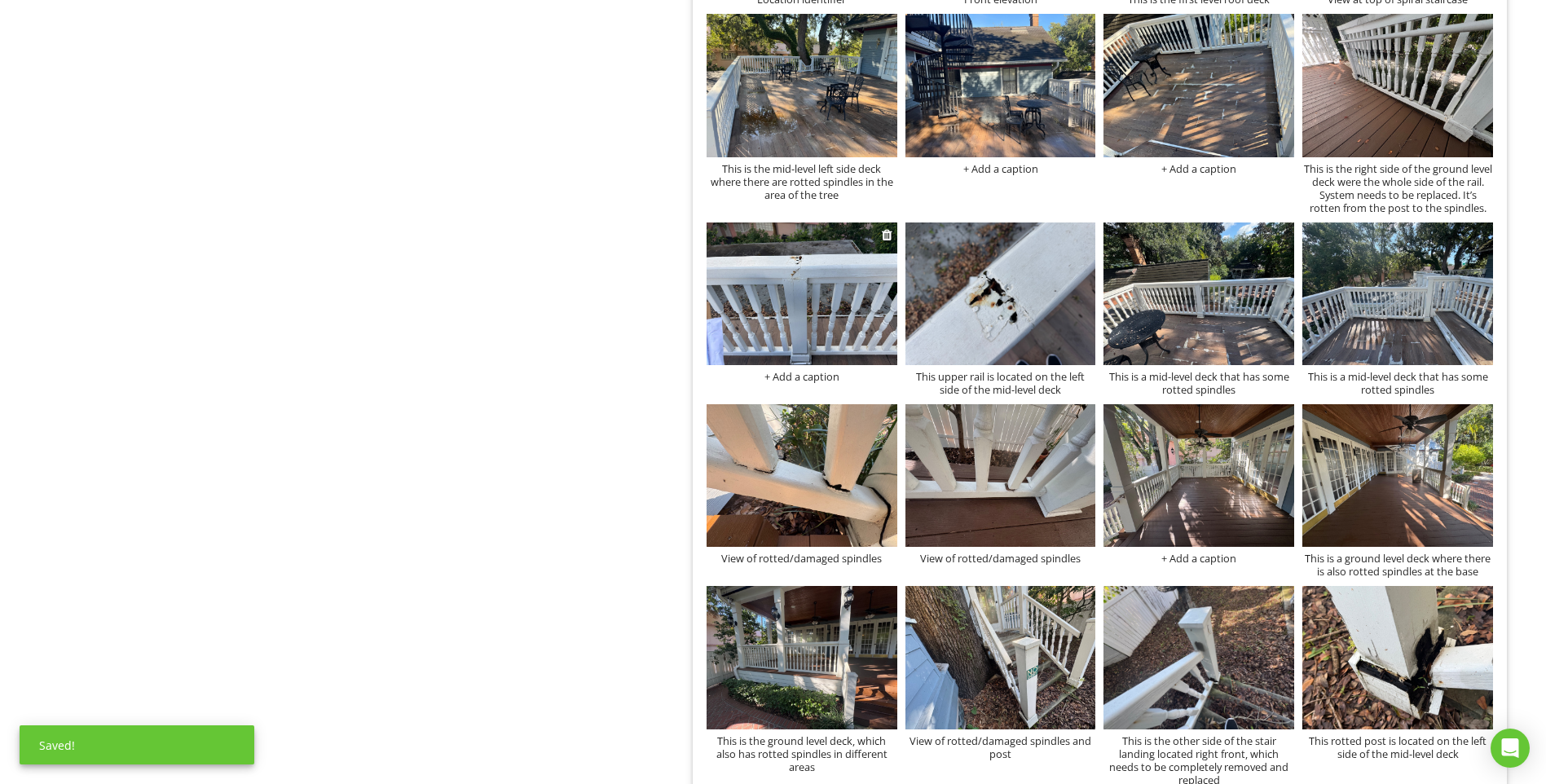
click at [784, 372] on div "+ Add a caption" at bounding box center [801, 377] width 190 height 13
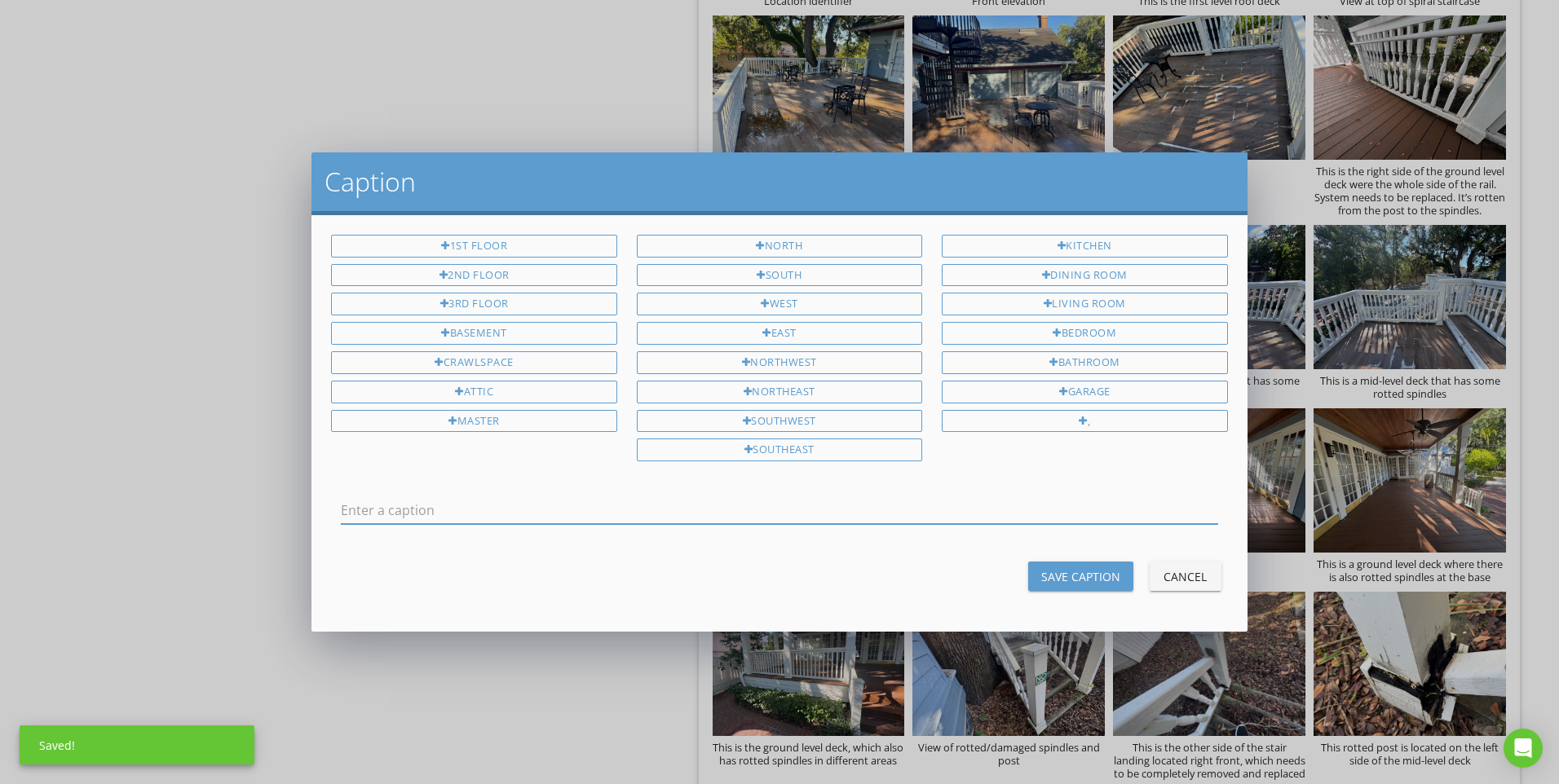
click at [579, 518] on input "text" at bounding box center [780, 510] width 877 height 27
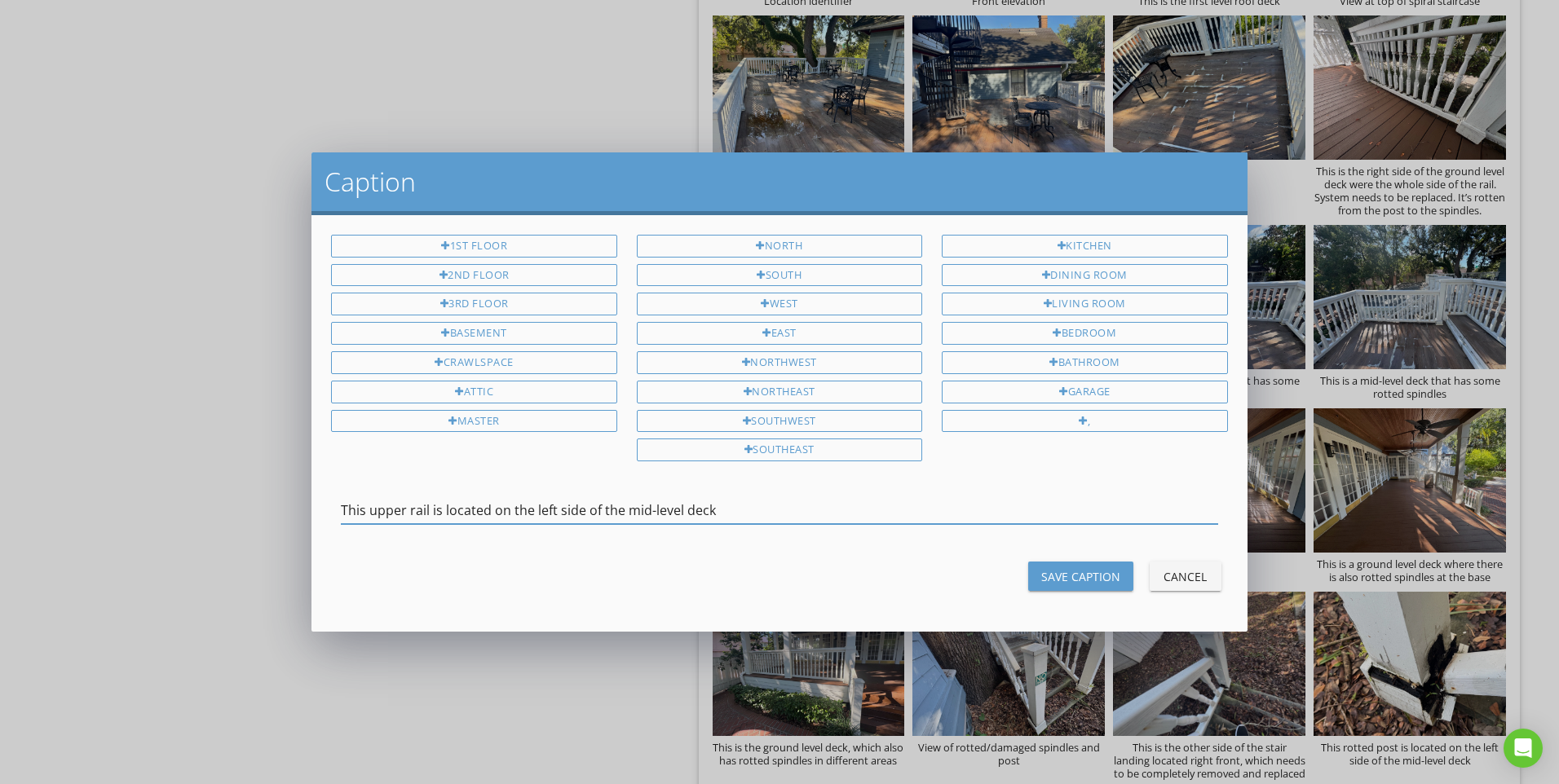
type input "This upper rail is located on the left side of the mid-level deck"
click at [1090, 566] on button "Save Caption" at bounding box center [1080, 576] width 105 height 30
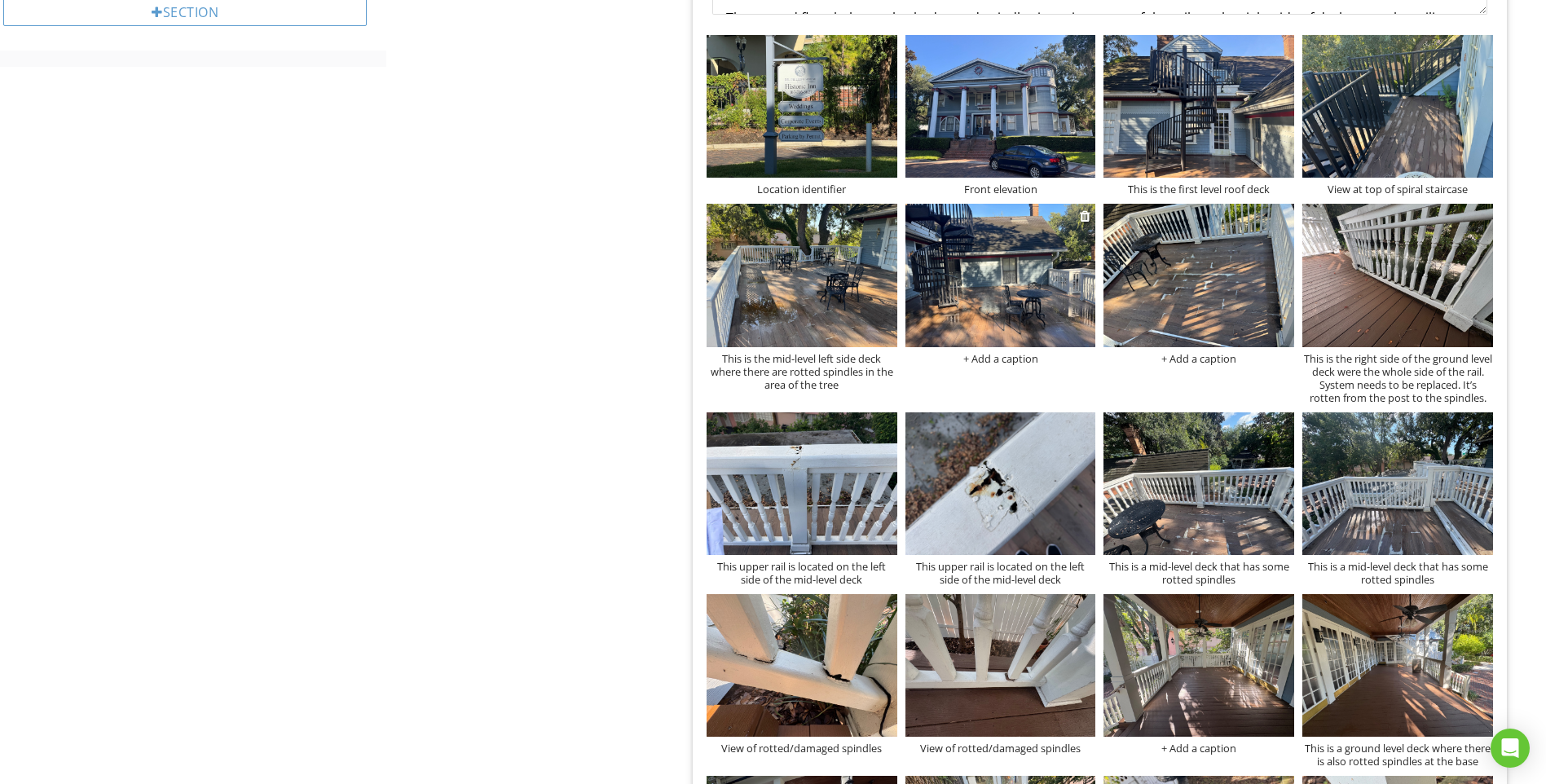
scroll to position [699, 0]
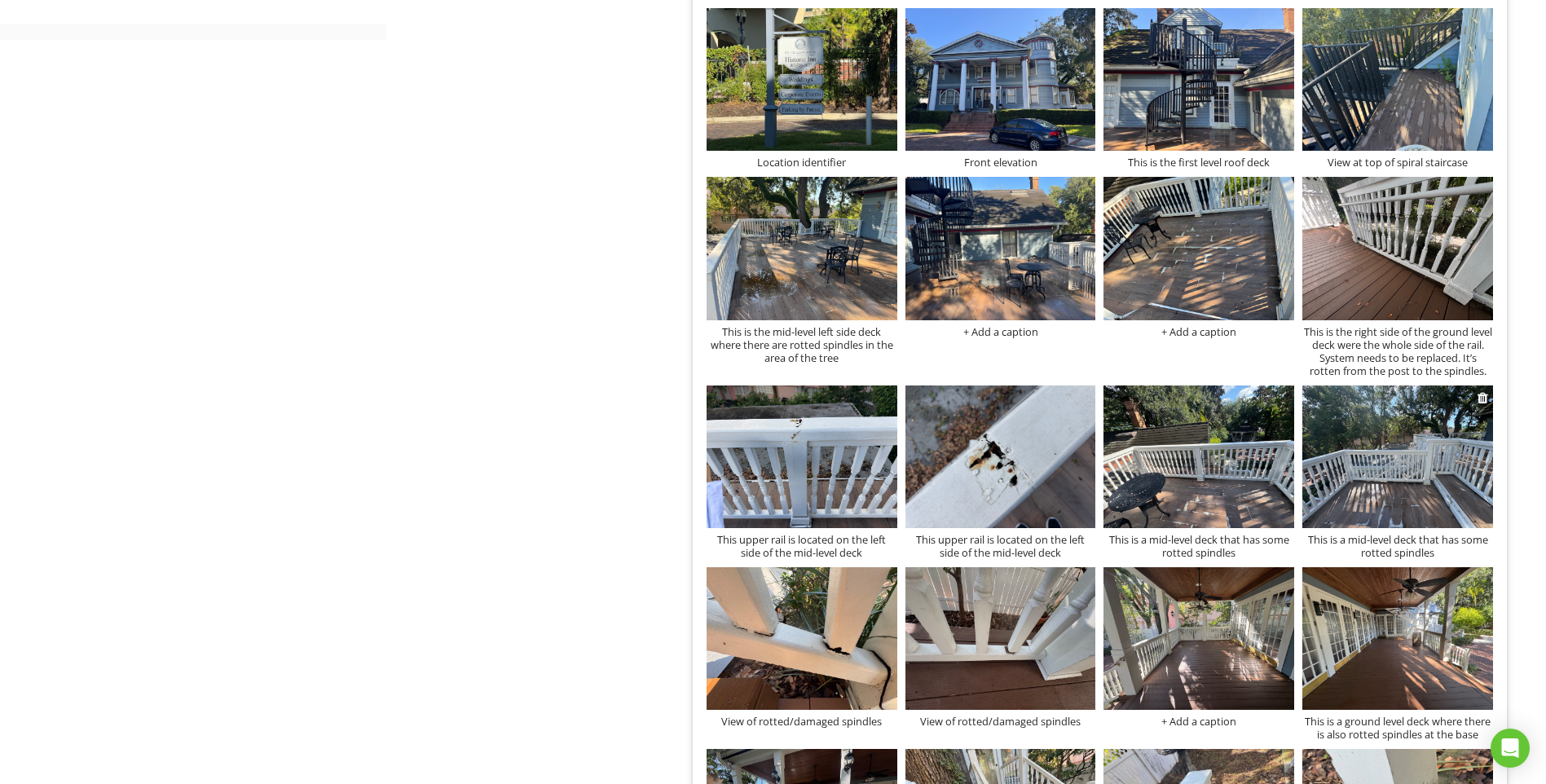
click at [1388, 462] on img at bounding box center [1398, 456] width 190 height 142
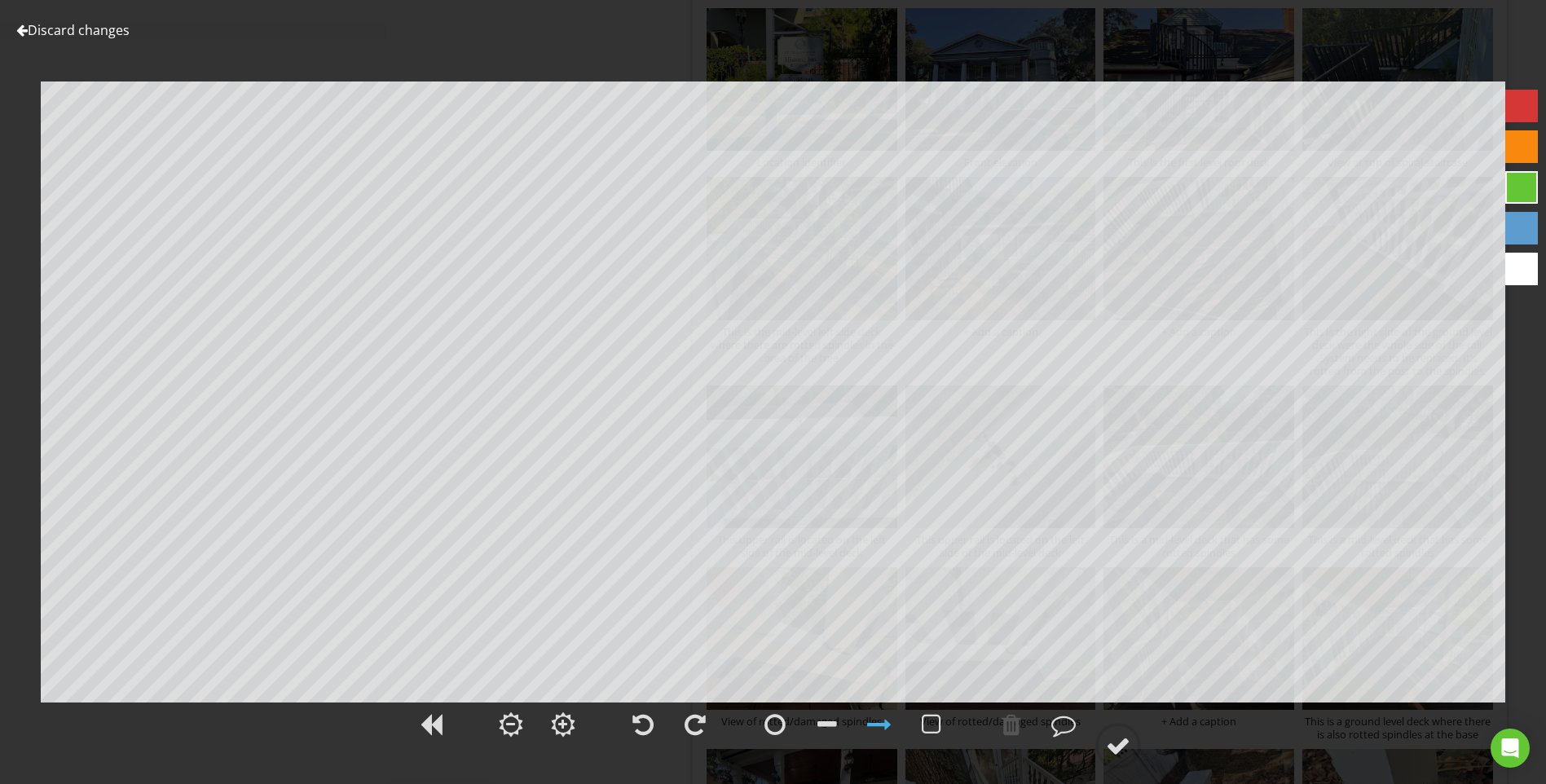
click at [94, 25] on link "Discard changes" at bounding box center [73, 30] width 113 height 18
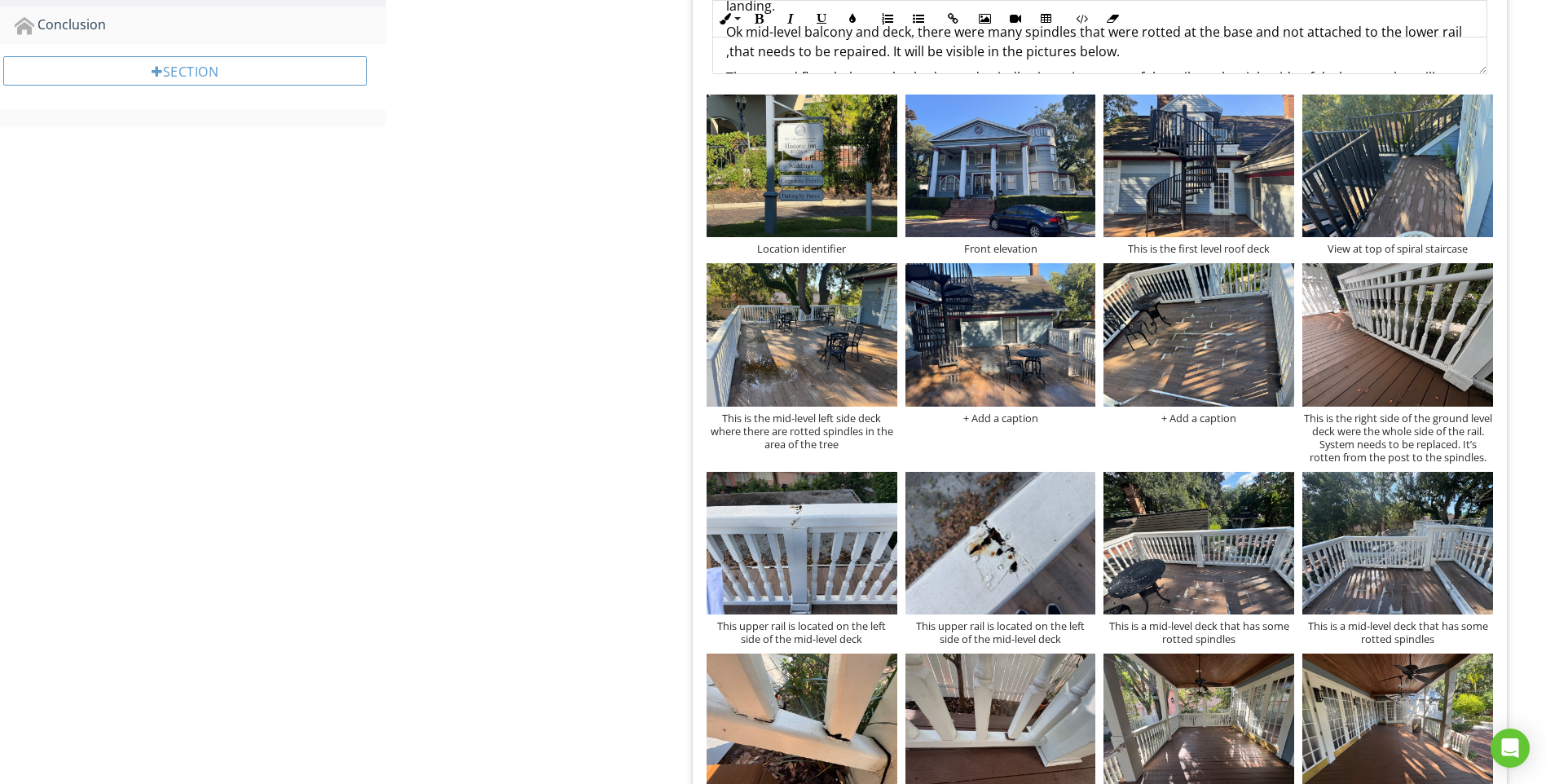
scroll to position [536, 0]
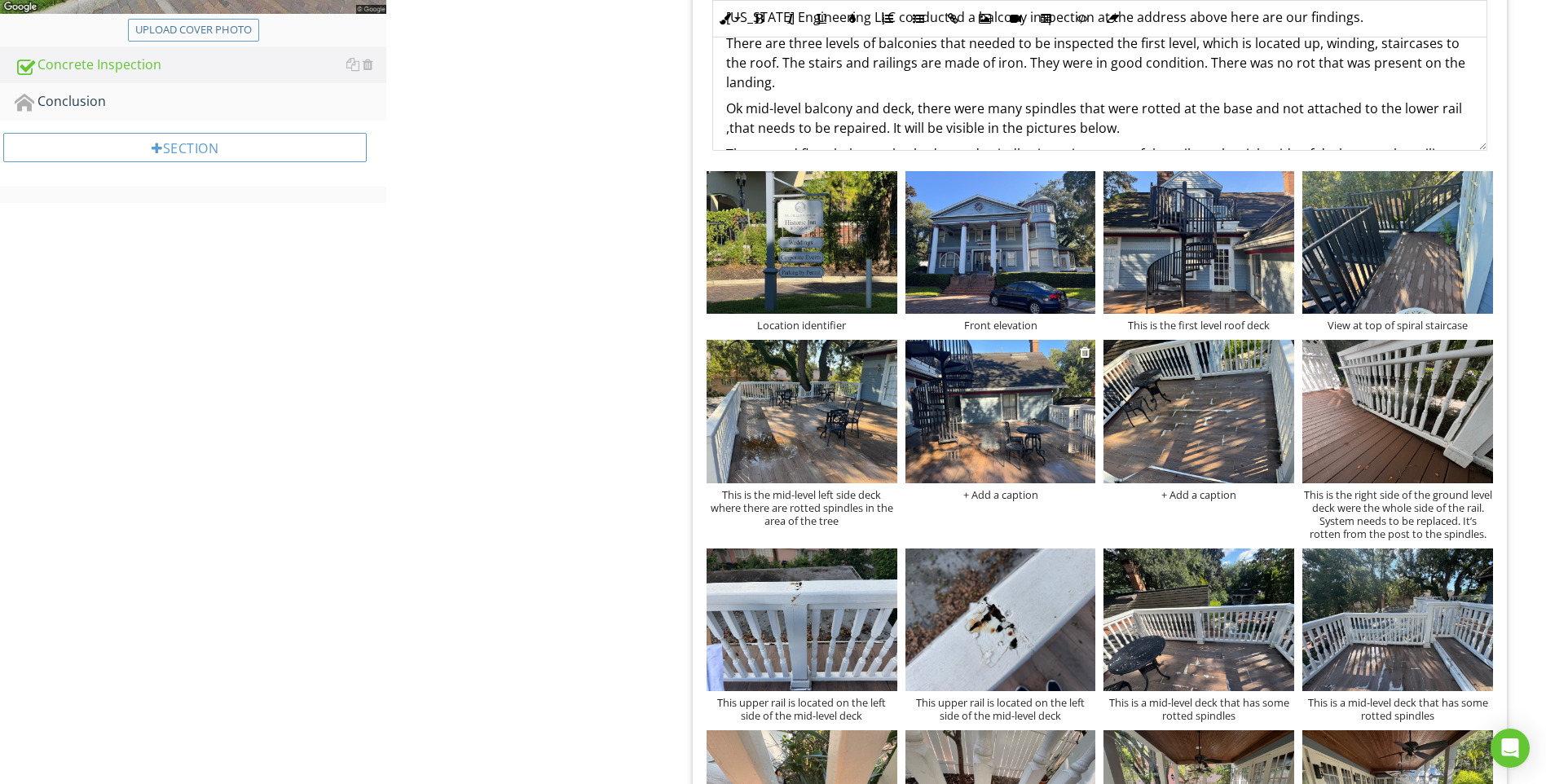
click at [1024, 413] on img at bounding box center [1000, 411] width 190 height 142
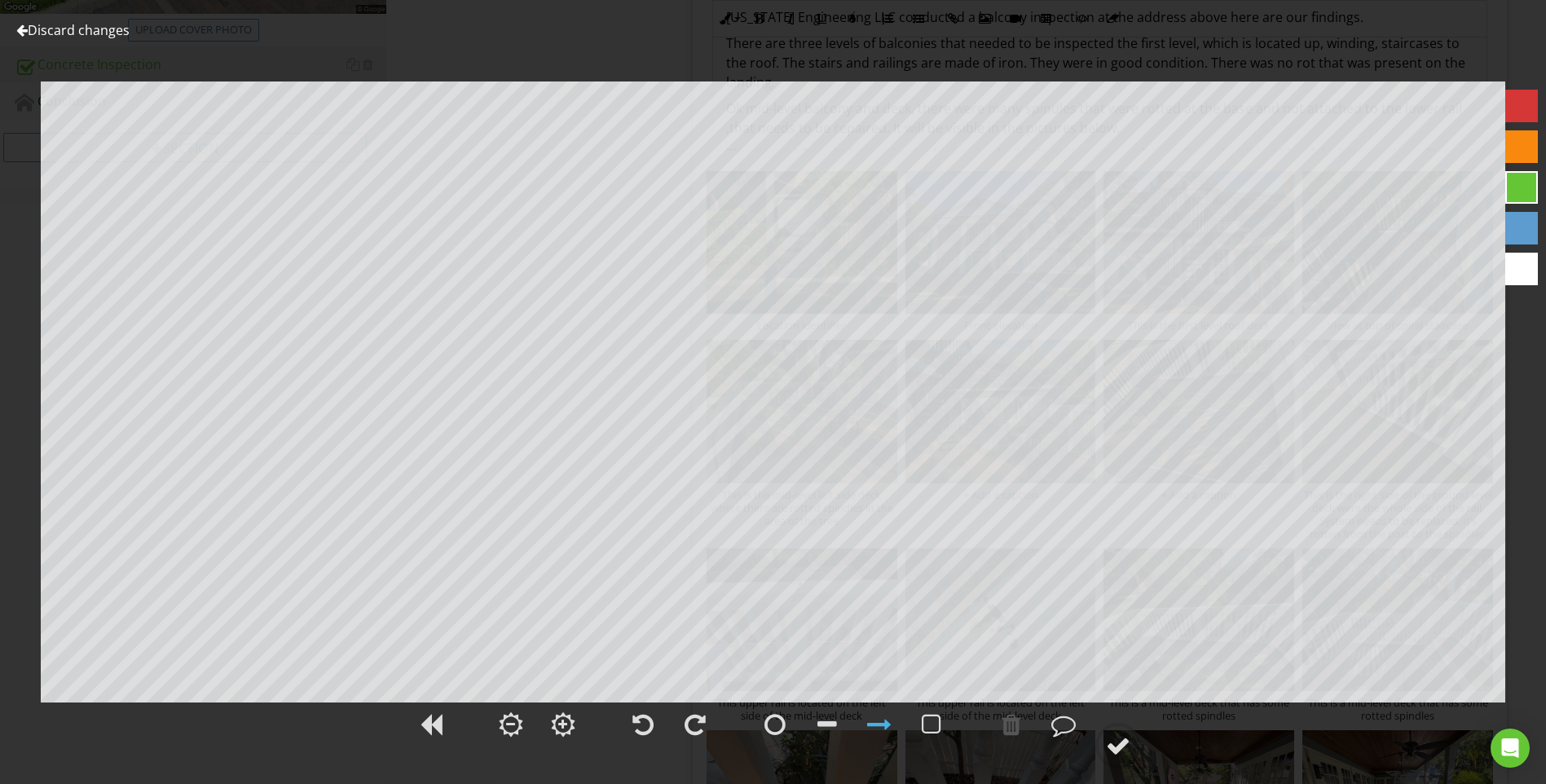
click at [86, 30] on link "Discard changes" at bounding box center [73, 30] width 113 height 18
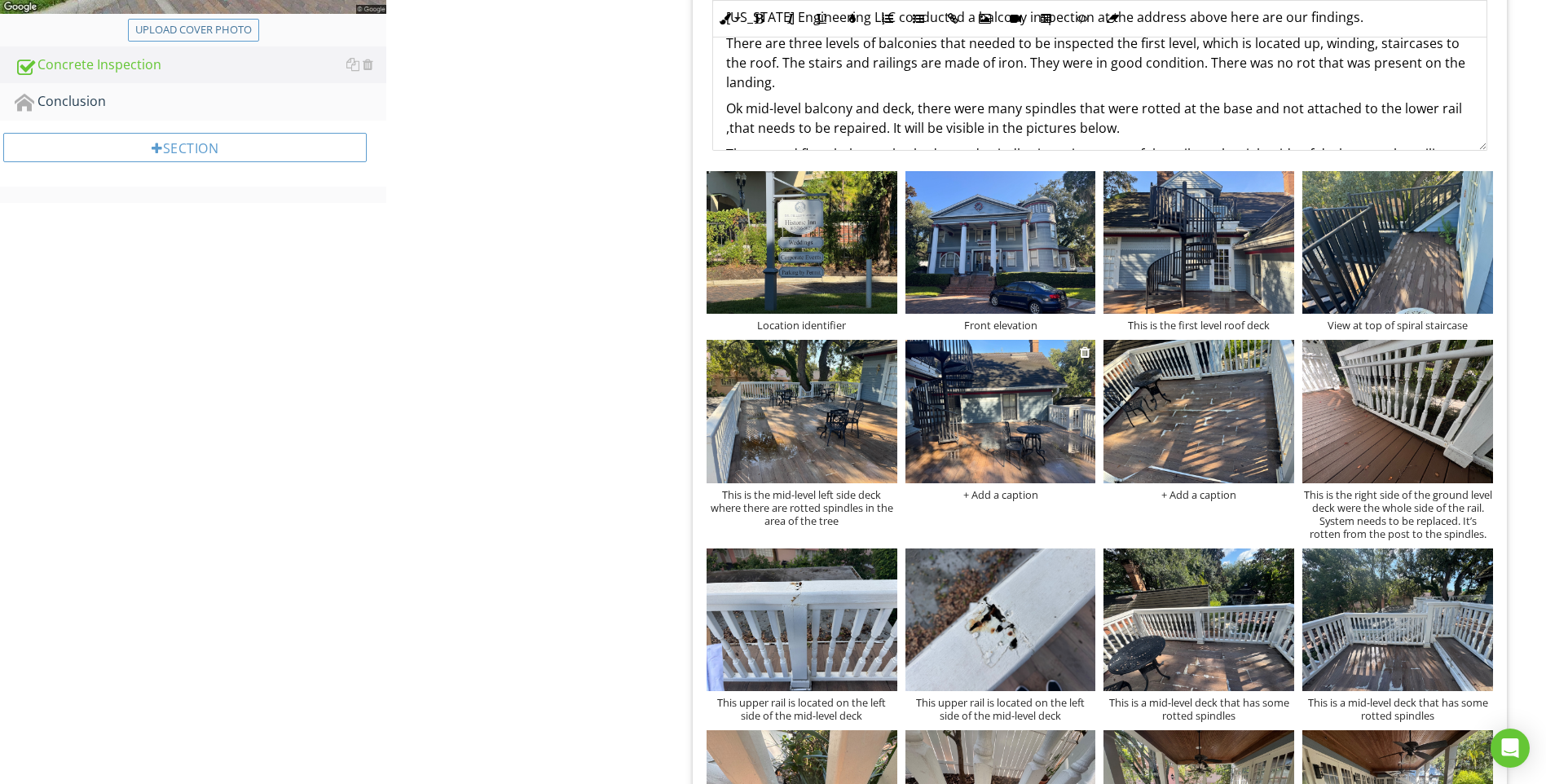
click at [1014, 496] on div "+ Add a caption" at bounding box center [1000, 495] width 190 height 13
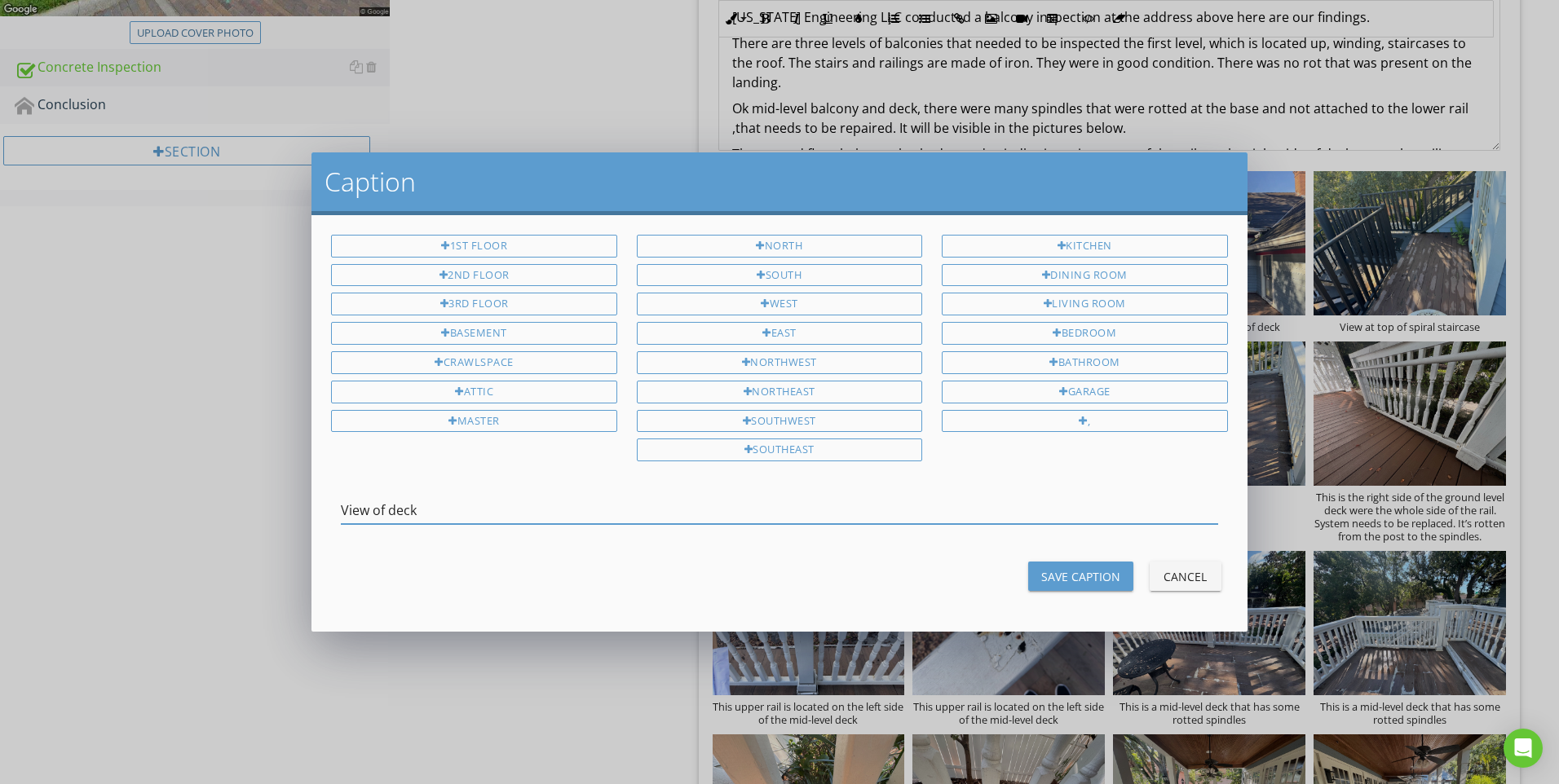
type input "View of deck"
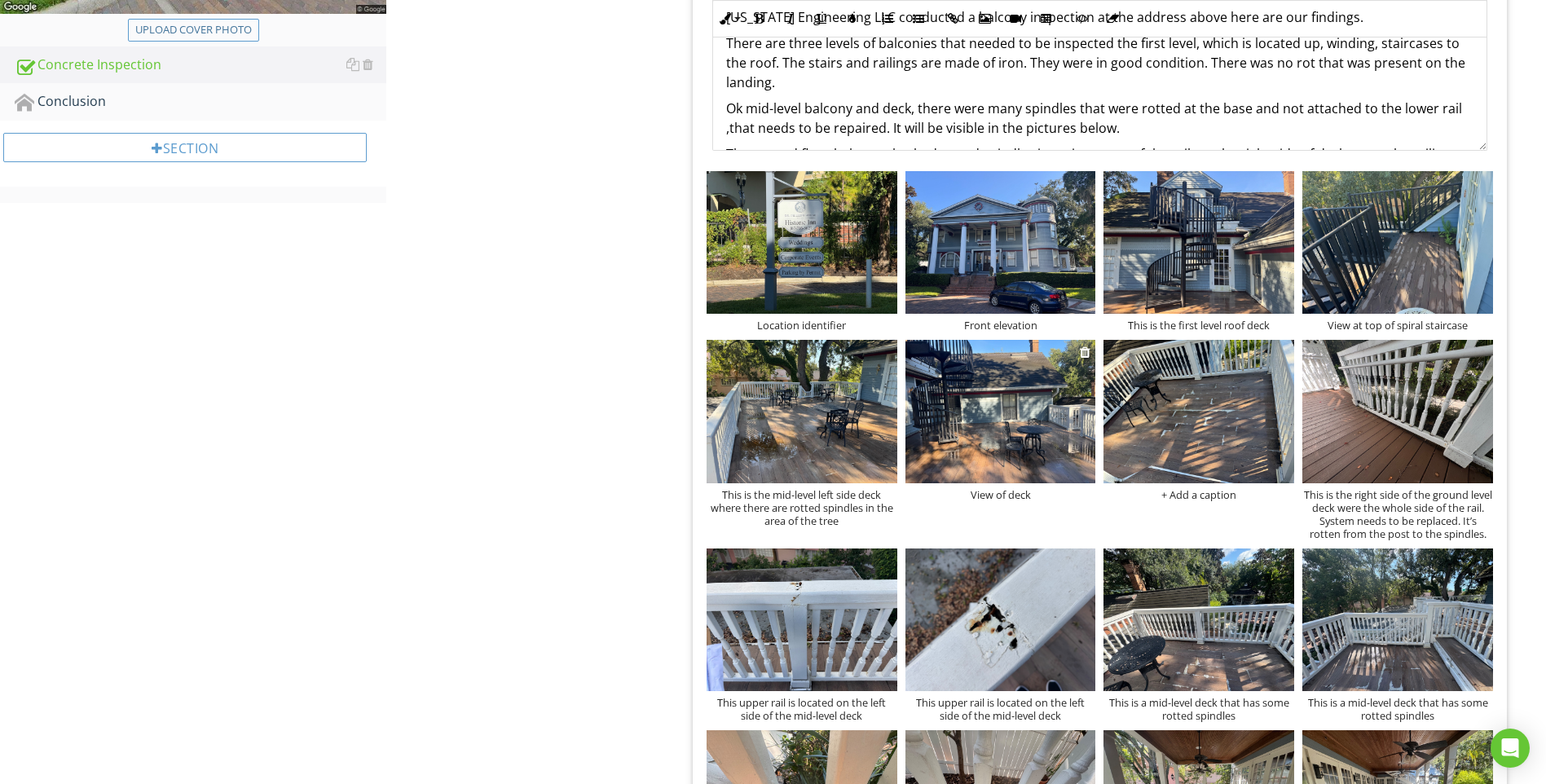
click at [996, 493] on div "View of deck" at bounding box center [1000, 495] width 190 height 13
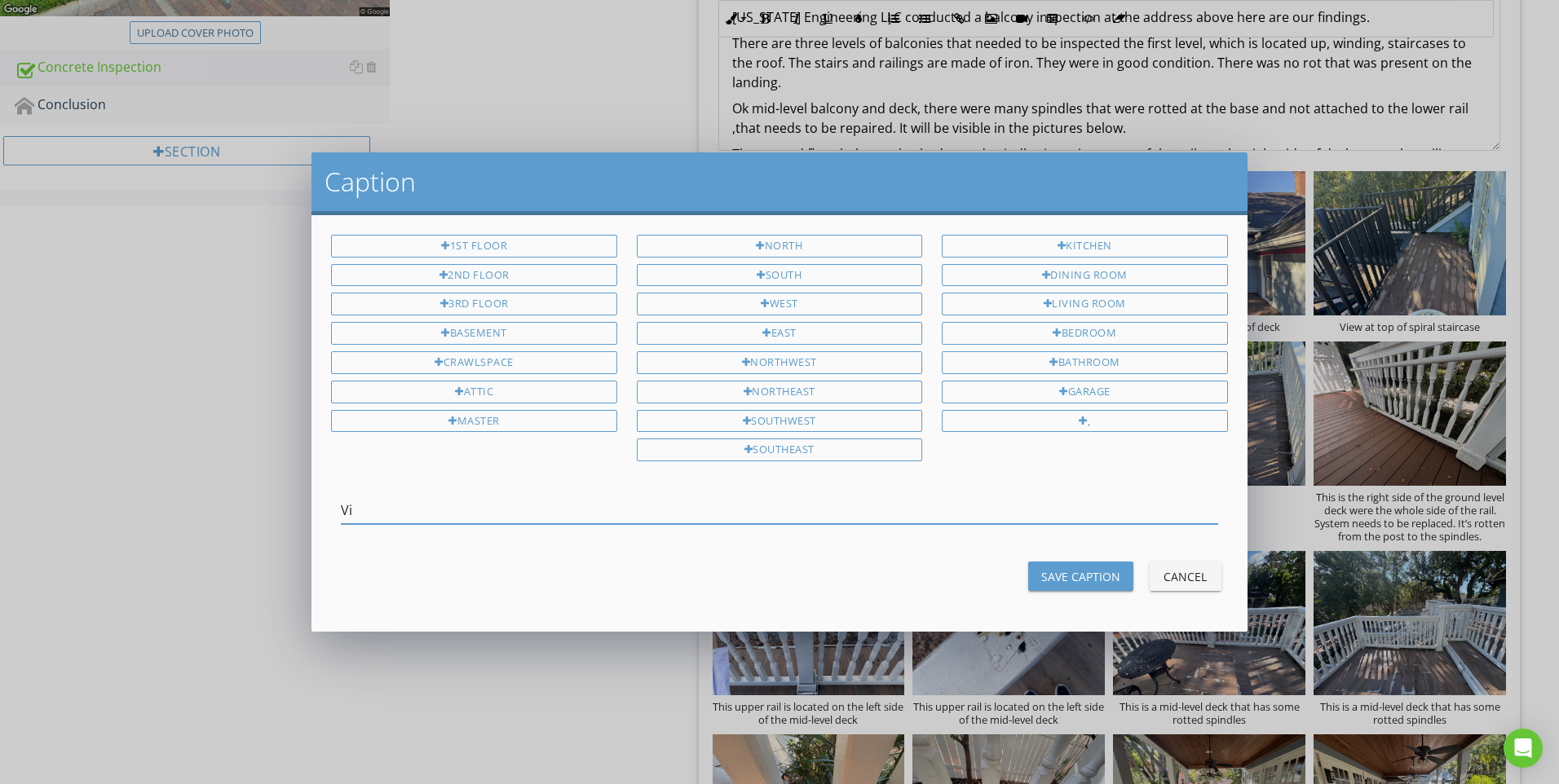
type input "V"
type input "General view of deck"
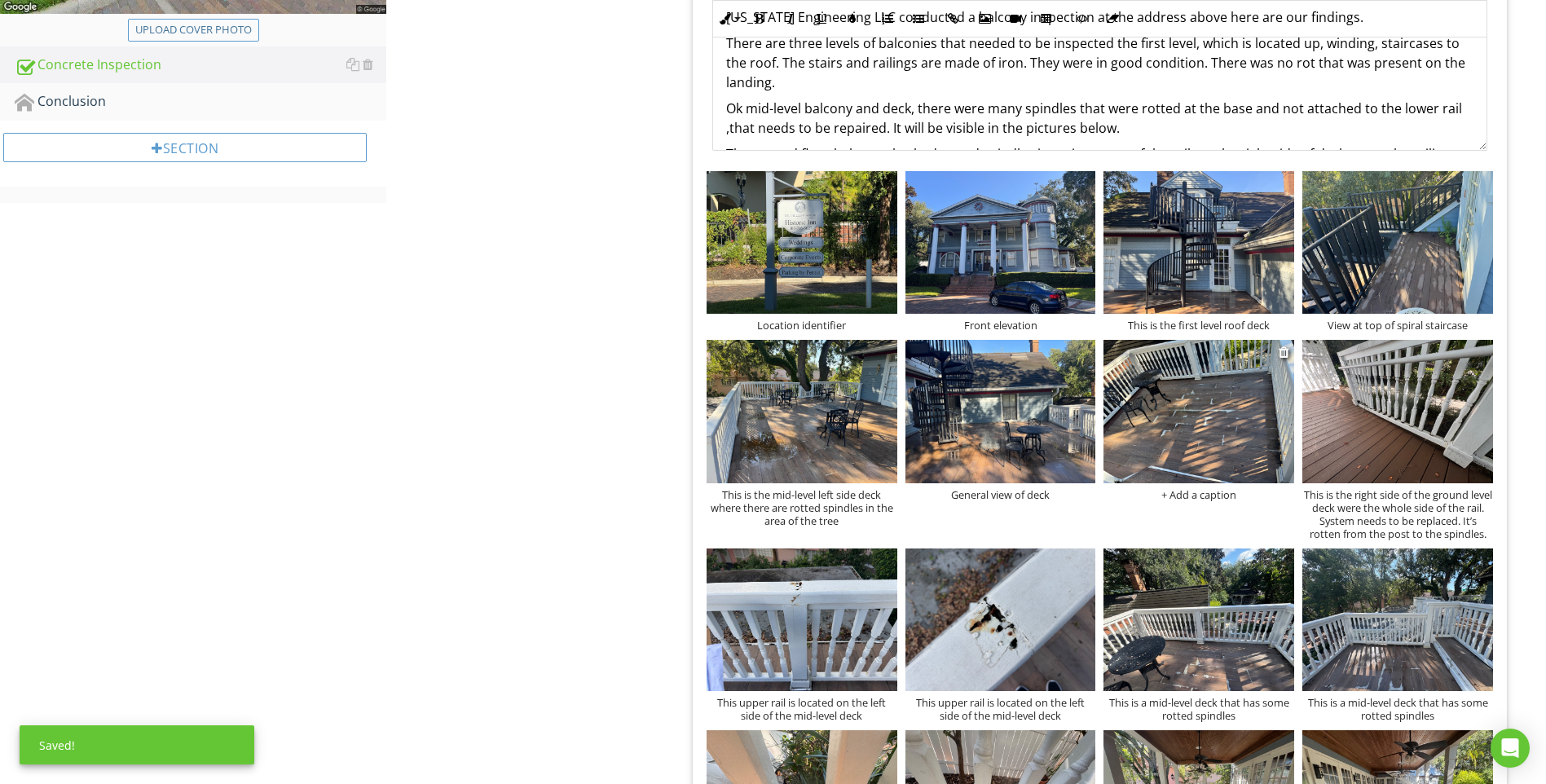
click at [1195, 498] on div "+ Add a caption" at bounding box center [1199, 495] width 190 height 13
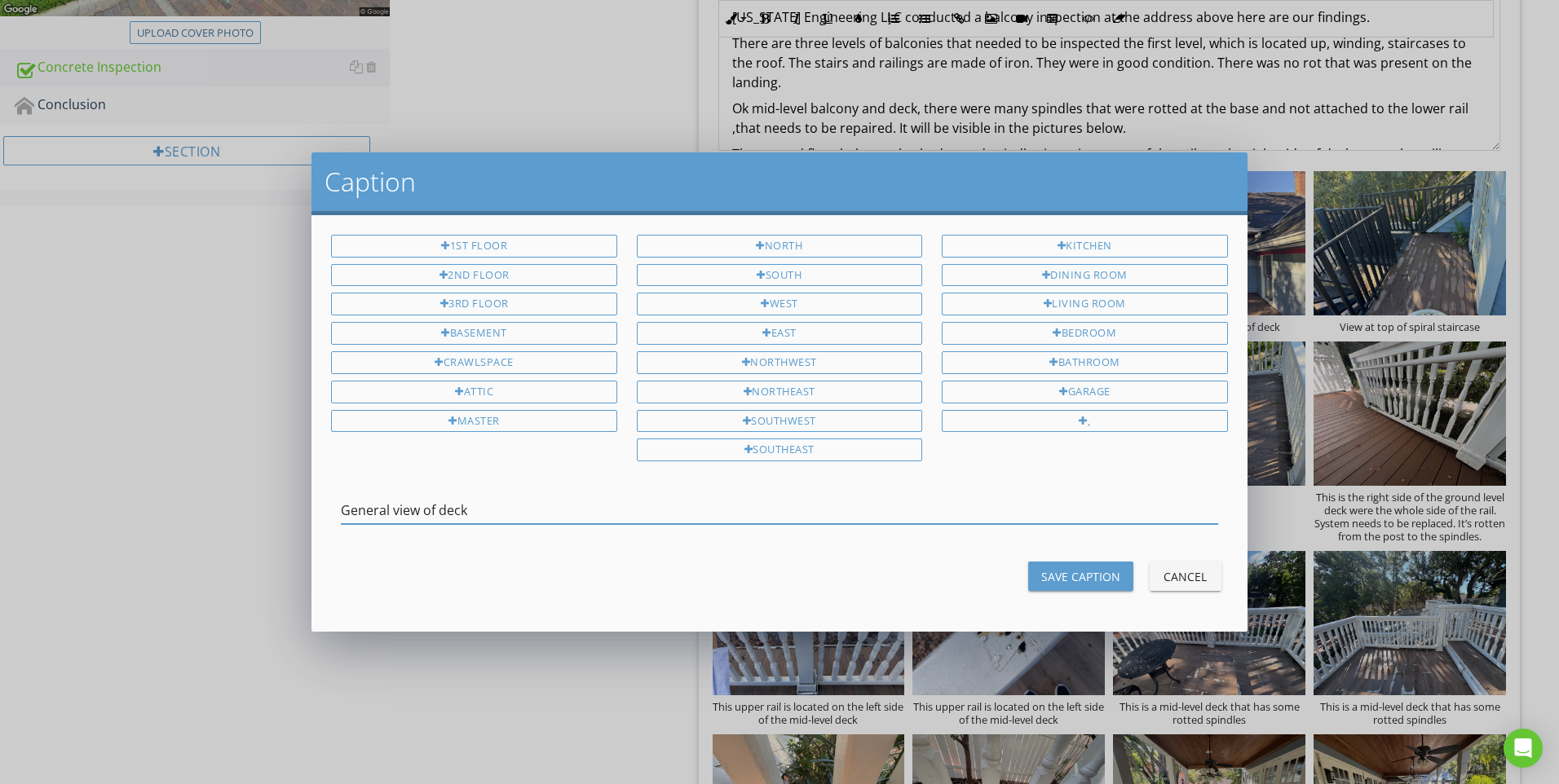
type input "General view of deck"
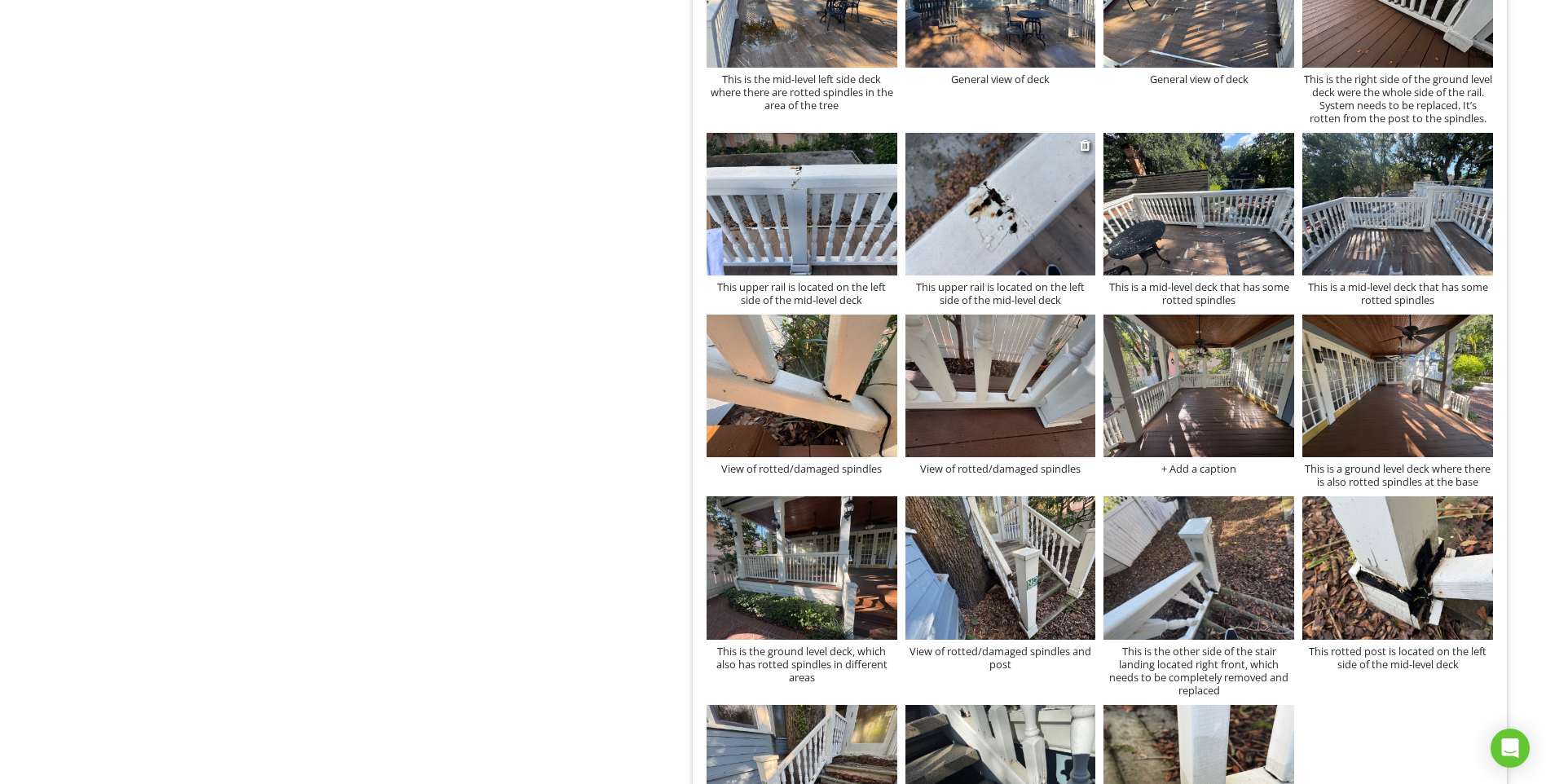
scroll to position [1025, 0]
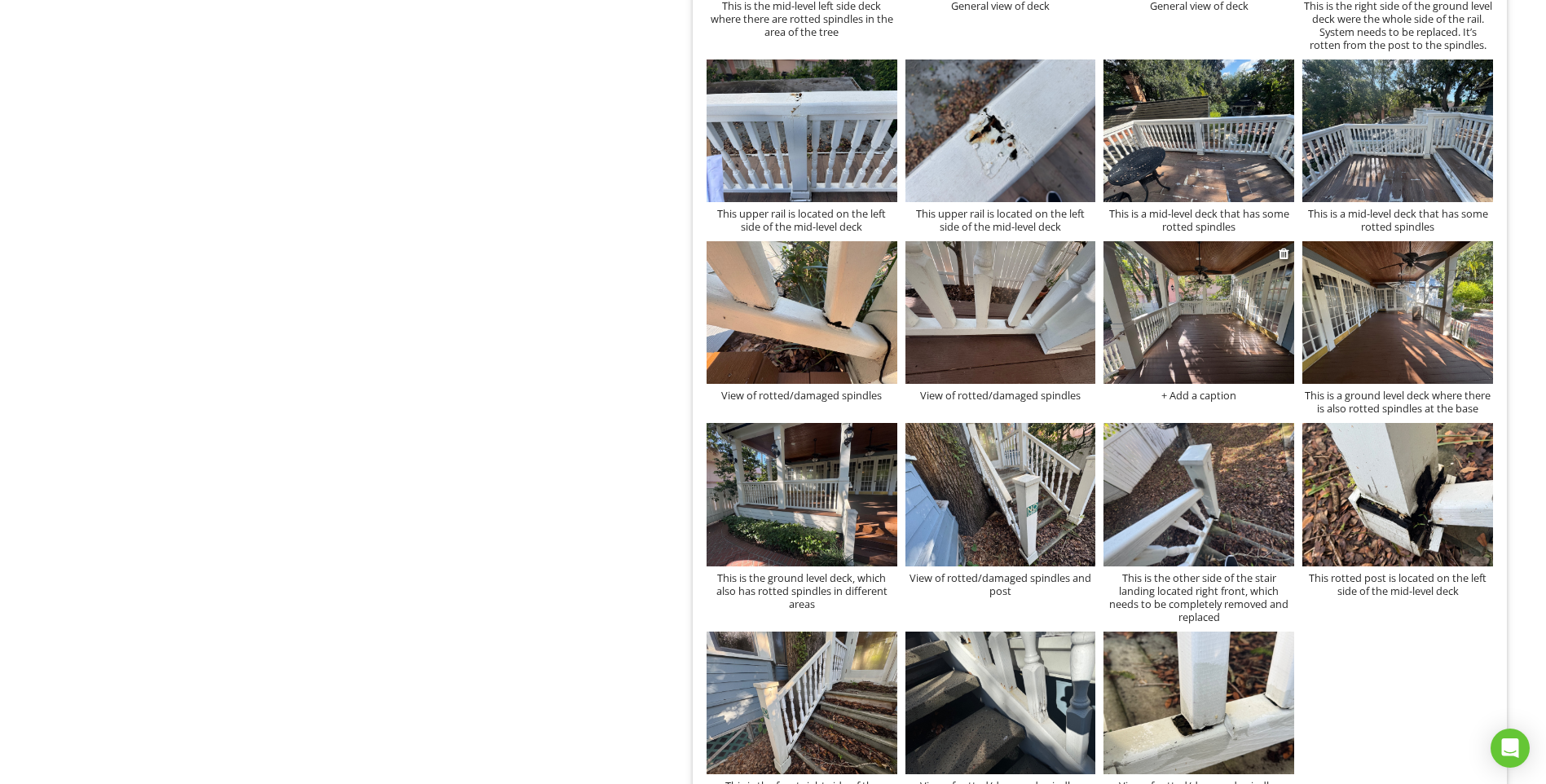
click at [1206, 306] on img at bounding box center [1199, 312] width 190 height 142
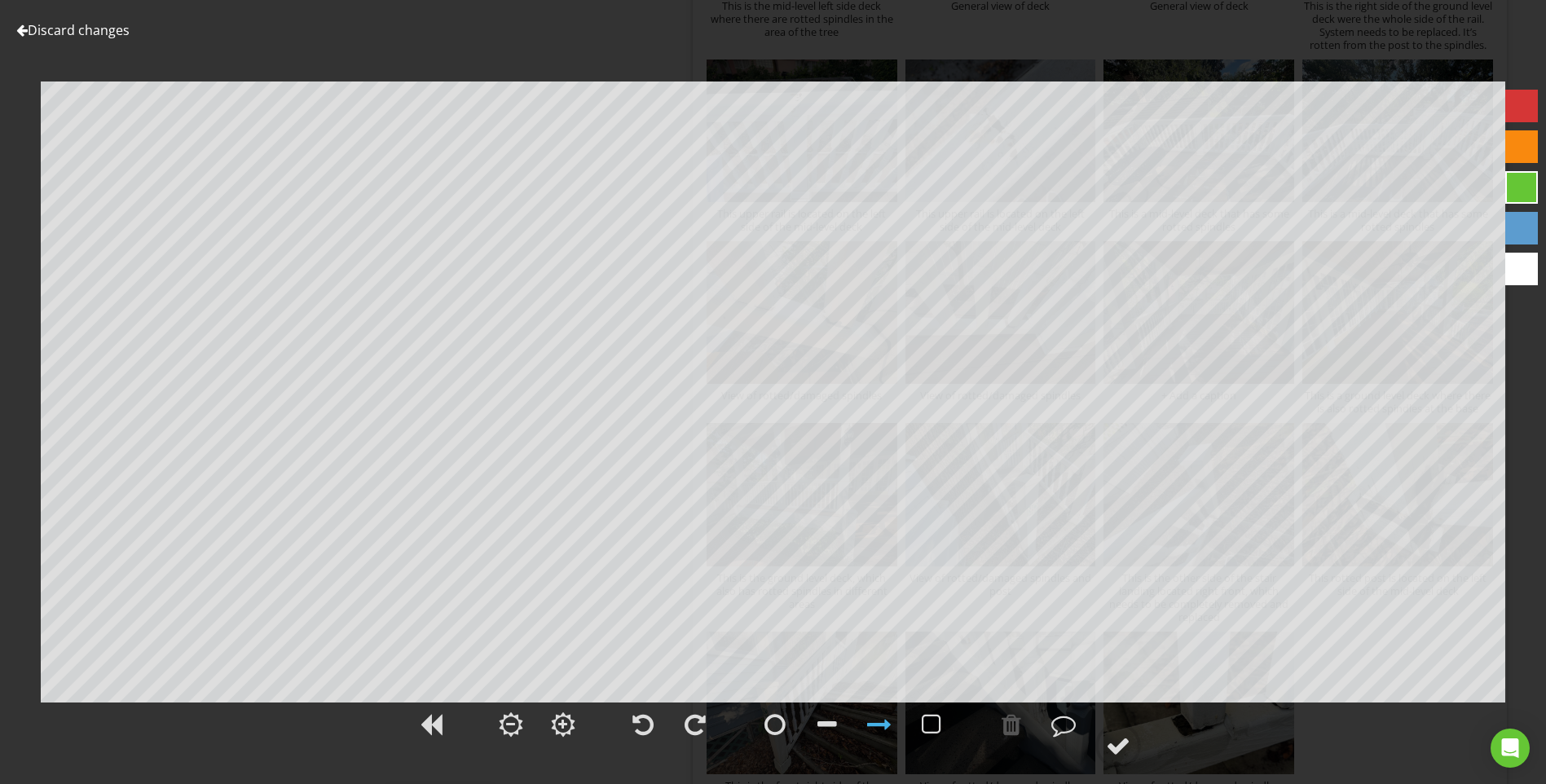
click at [86, 29] on link "Discard changes" at bounding box center [73, 30] width 113 height 18
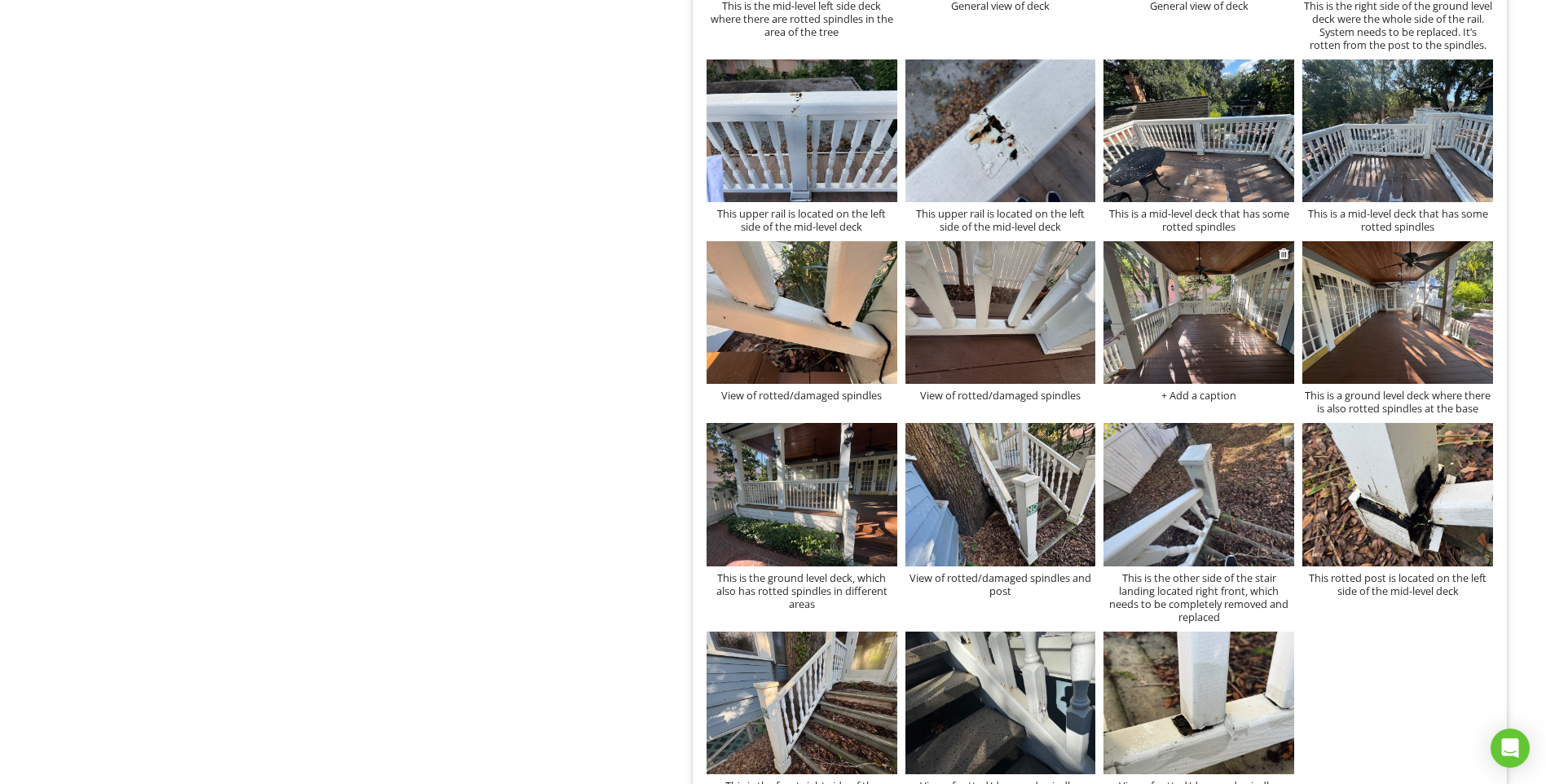
click at [1201, 394] on div "+ Add a caption" at bounding box center [1199, 396] width 190 height 13
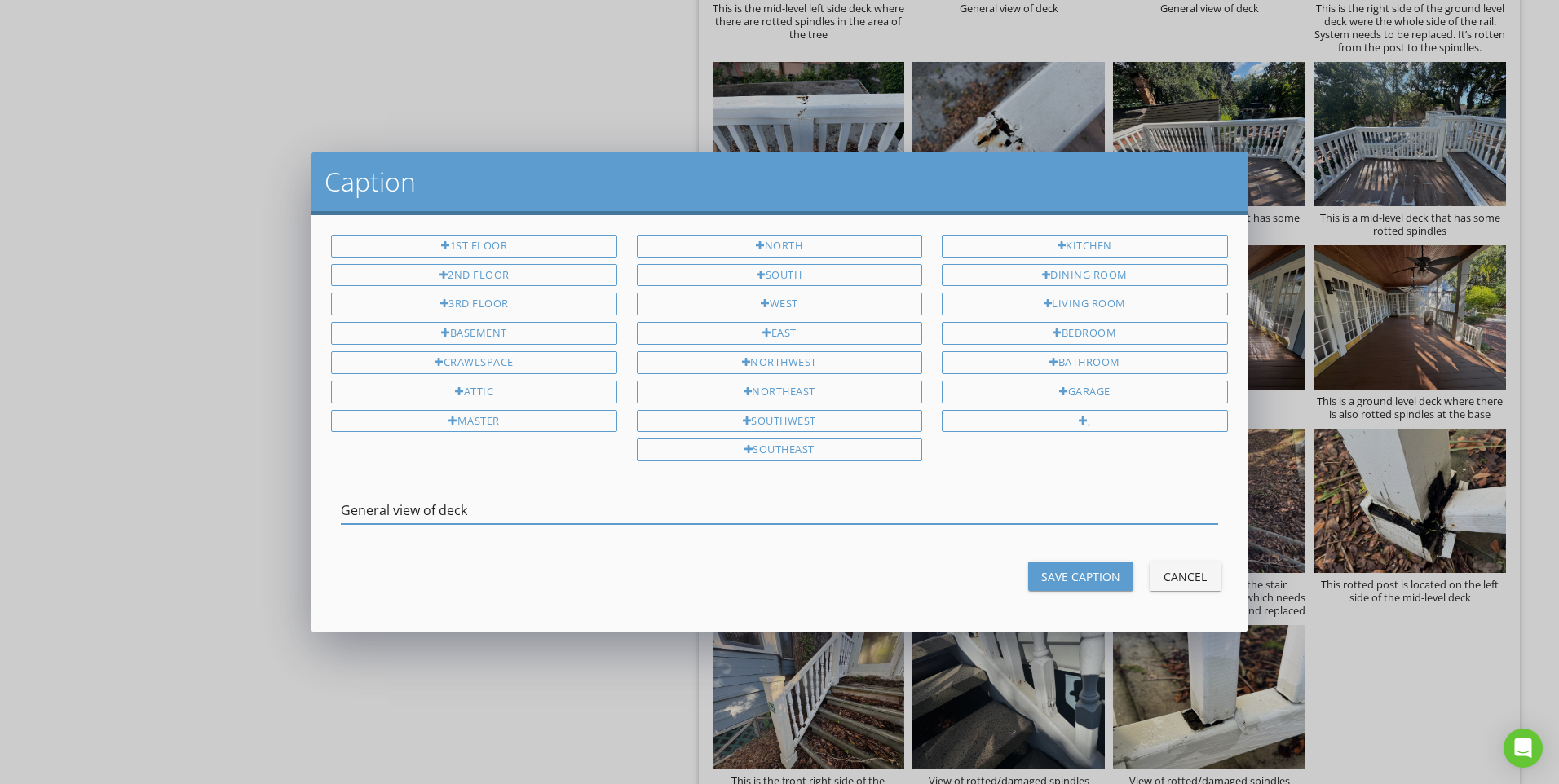
type input "General view of deck"
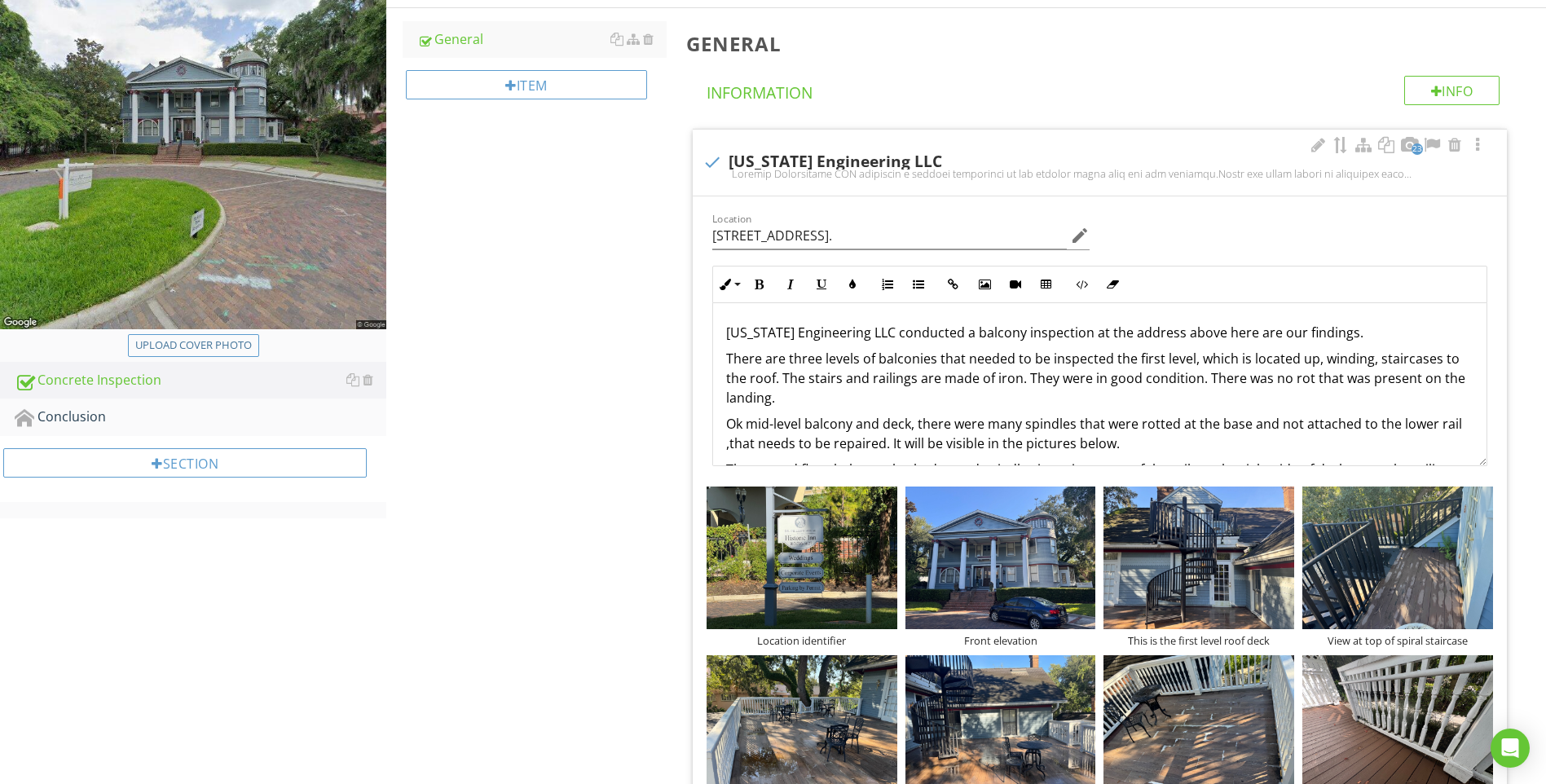
scroll to position [210, 0]
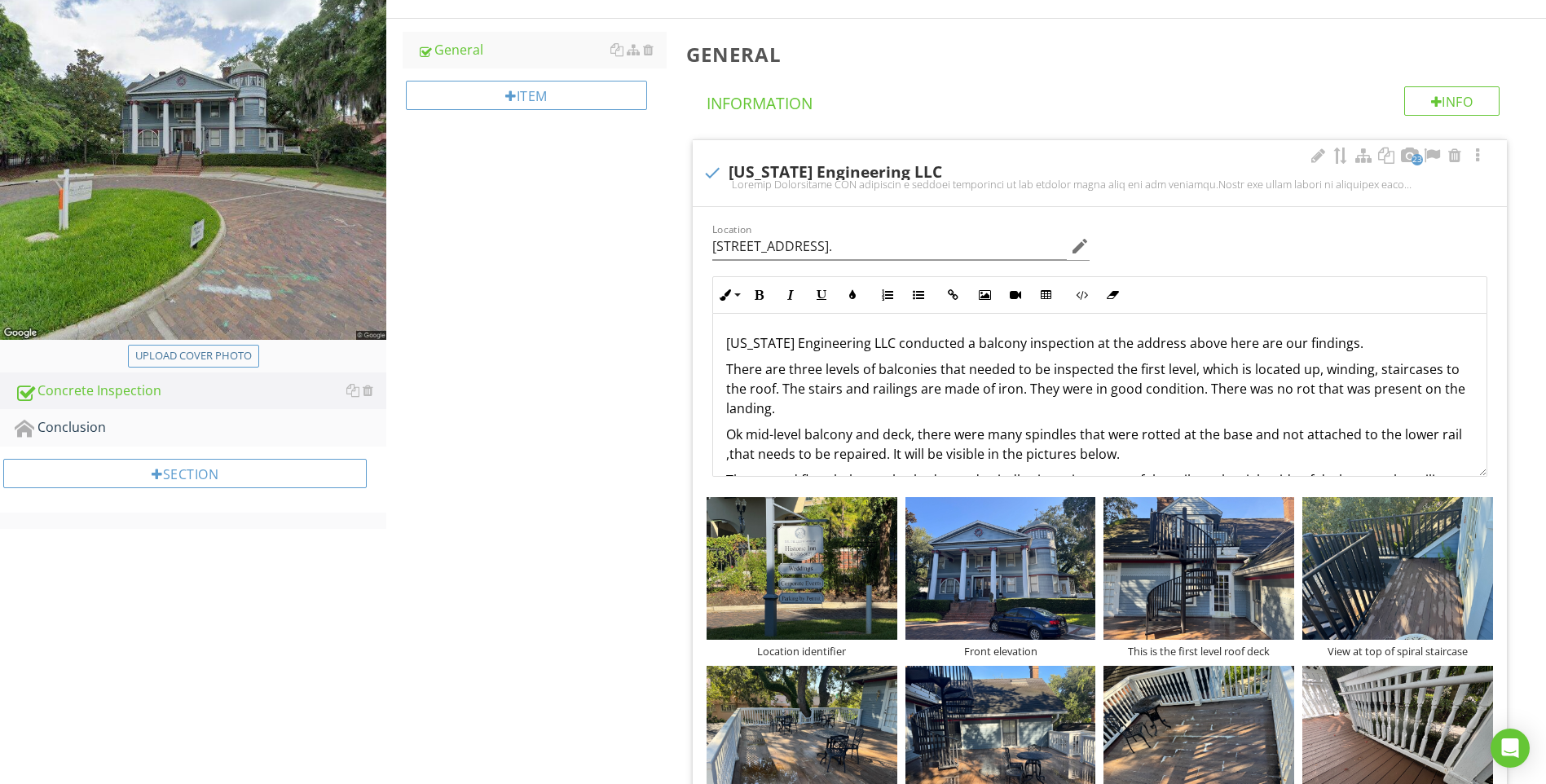
click at [873, 345] on p "Florida Engineering LLC conducted a balcony inspection at the address above her…" at bounding box center [1100, 343] width 748 height 19
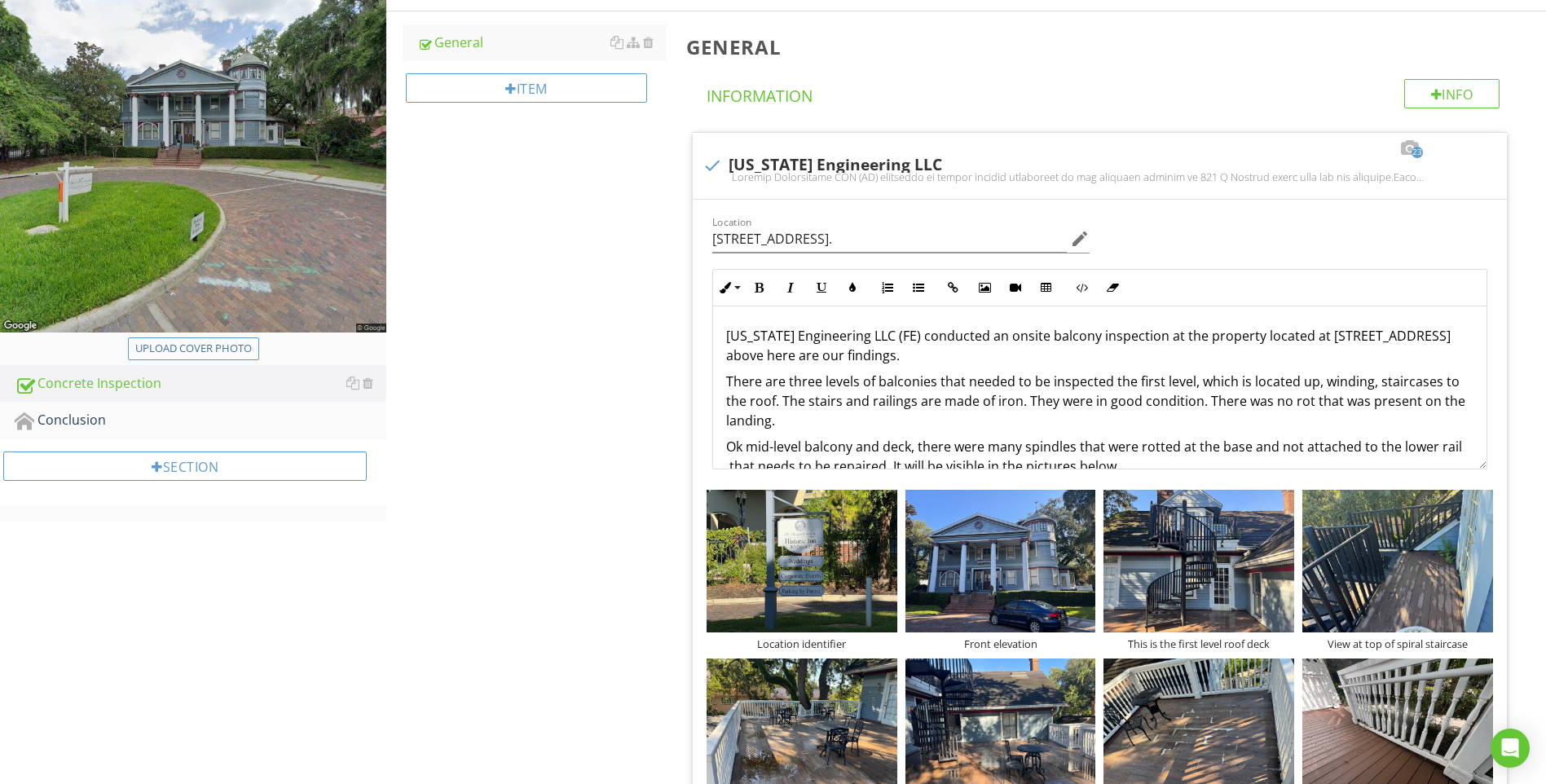
scroll to position [244, 0]
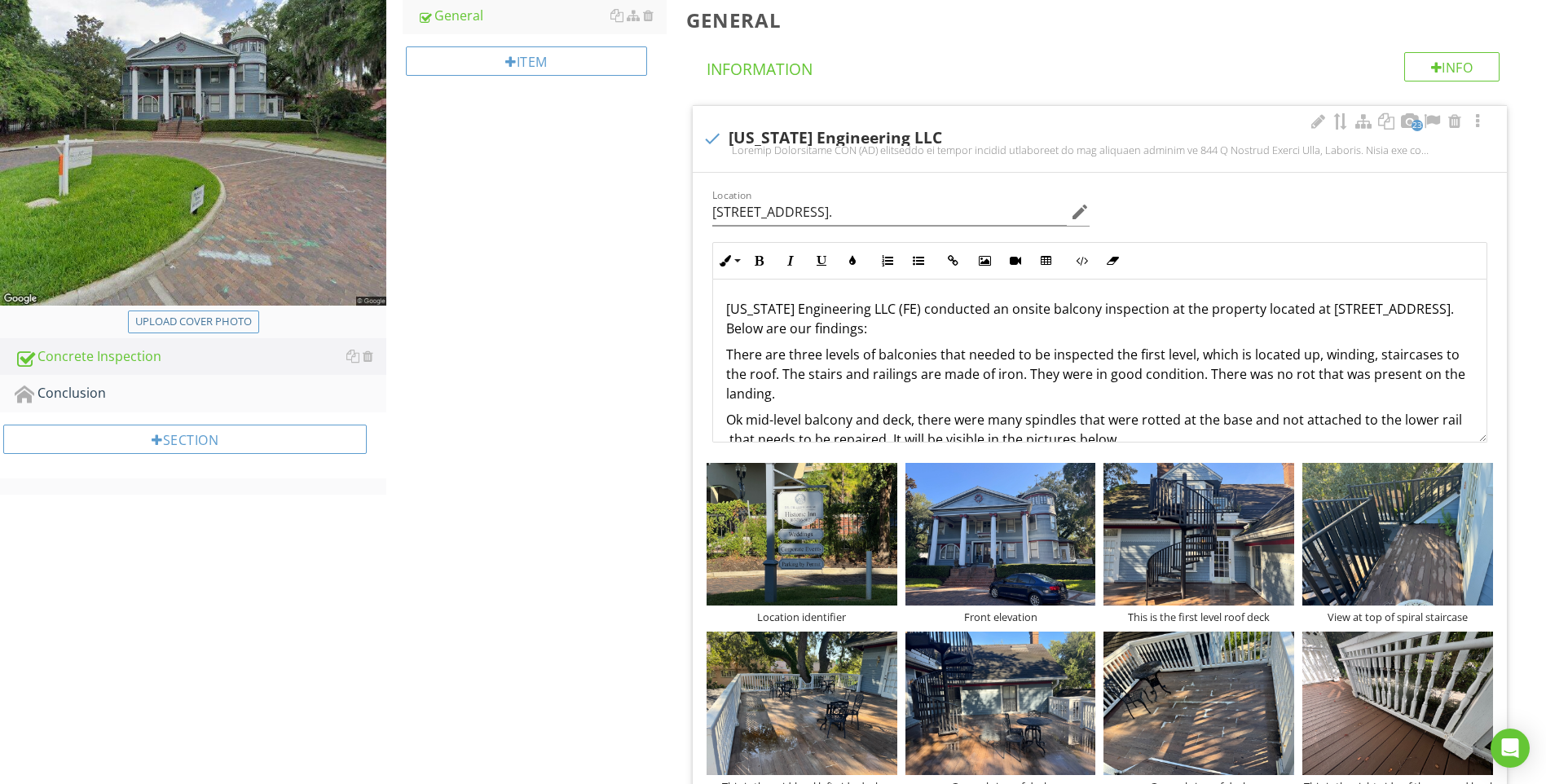
click at [775, 331] on p "Florida Engineering LLC (FE) conducted an onsite balcony inspection at the prop…" at bounding box center [1100, 318] width 748 height 39
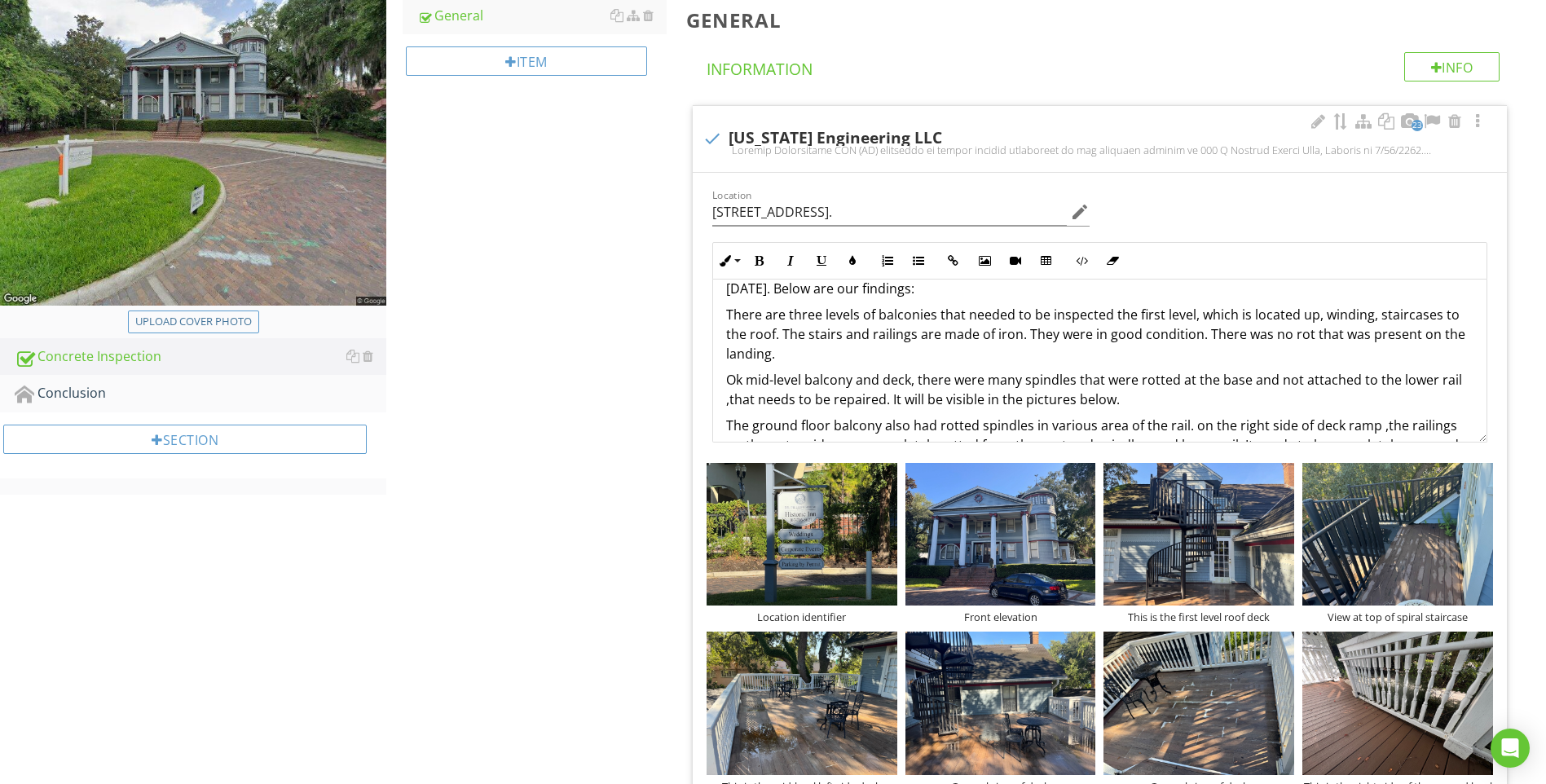
scroll to position [0, 0]
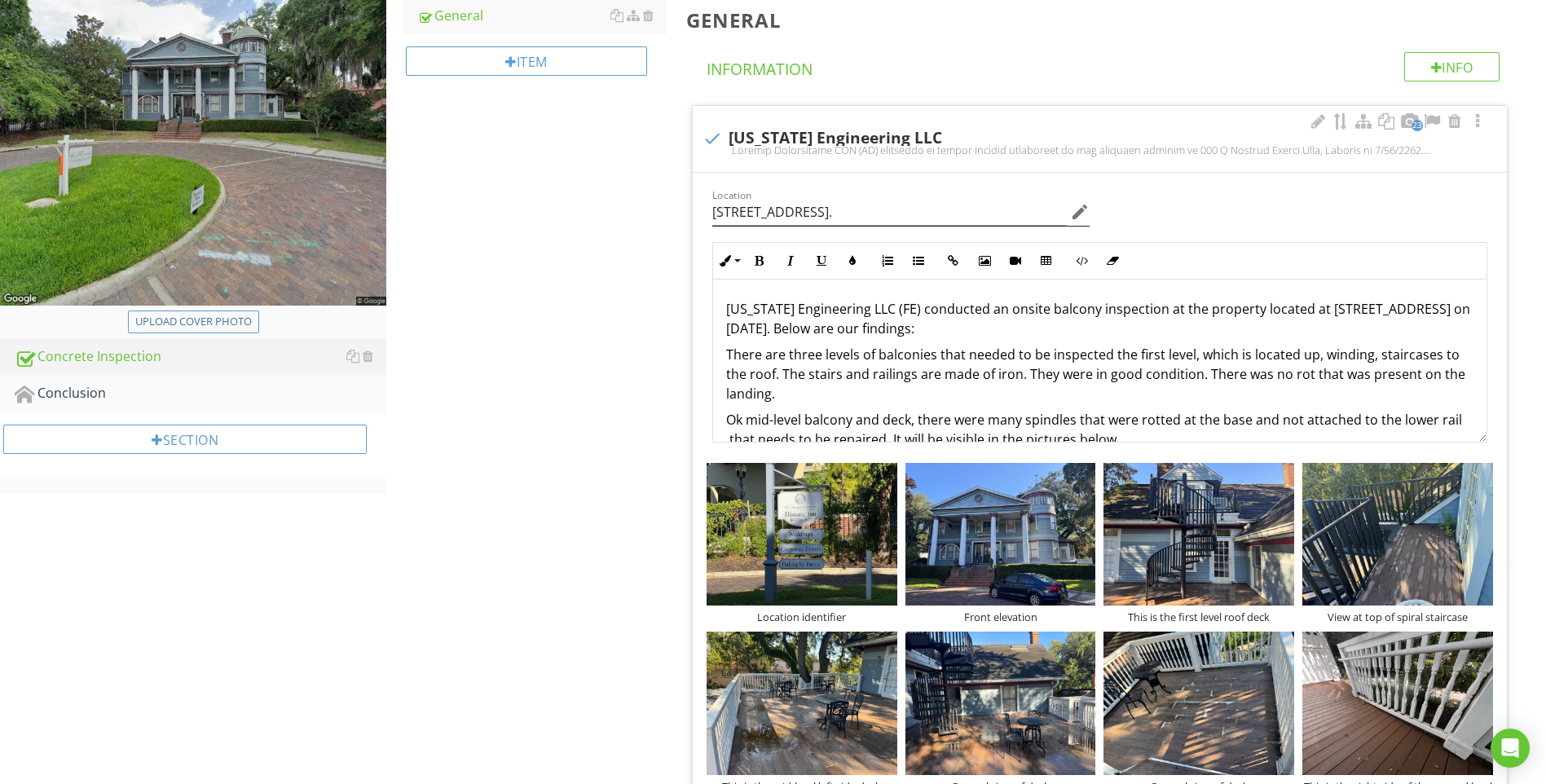
click at [1084, 212] on icon "edit" at bounding box center [1080, 211] width 19 height 19
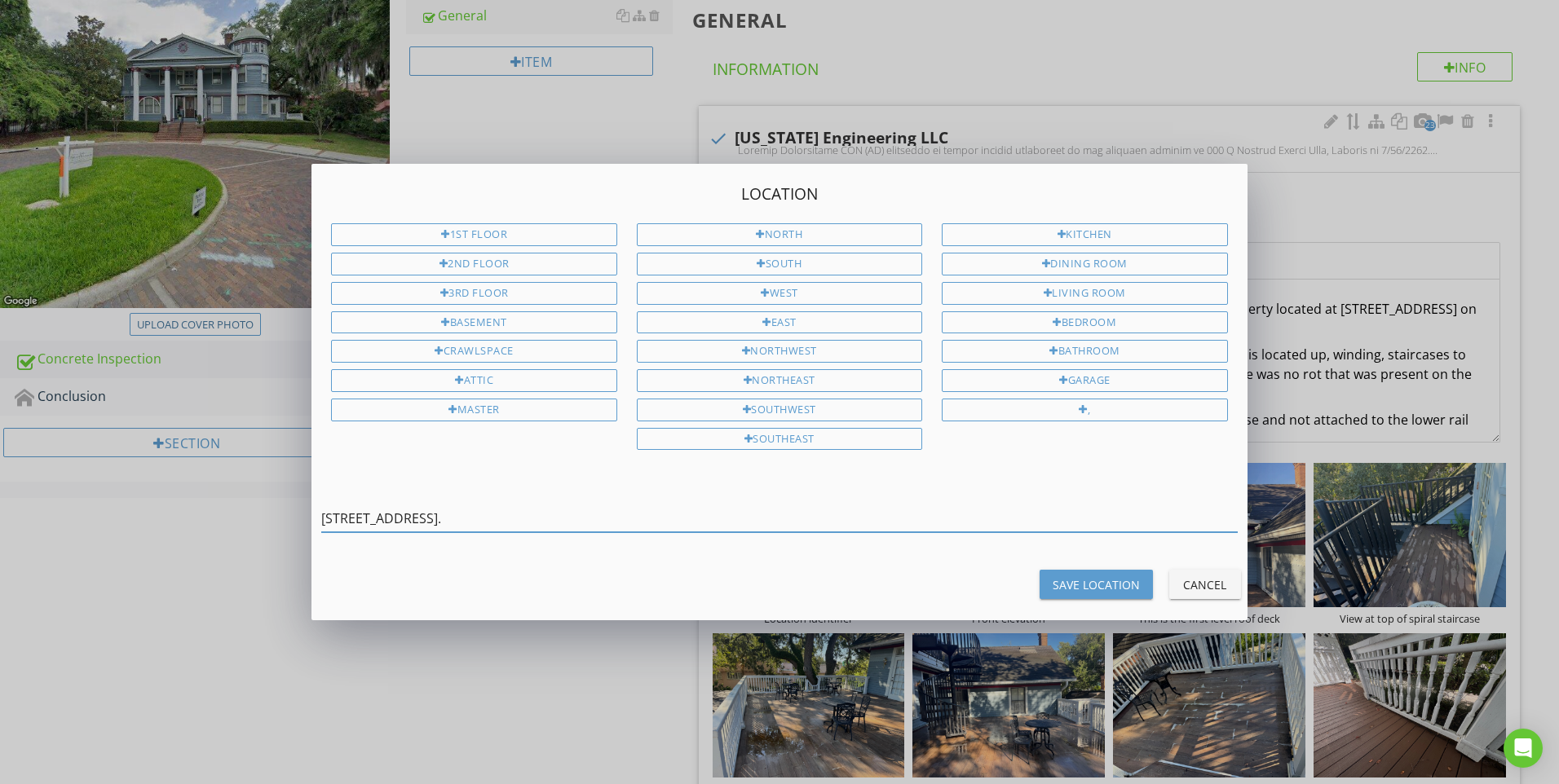
drag, startPoint x: 621, startPoint y: 521, endPoint x: 192, endPoint y: 508, distance: 429.2
click at [192, 508] on div "Location 1st Floor 2nd Floor 3rd Floor Basement Crawlspace Attic Master North S…" at bounding box center [780, 392] width 1559 height 784
click at [1104, 582] on div "Save Location" at bounding box center [1096, 585] width 87 height 17
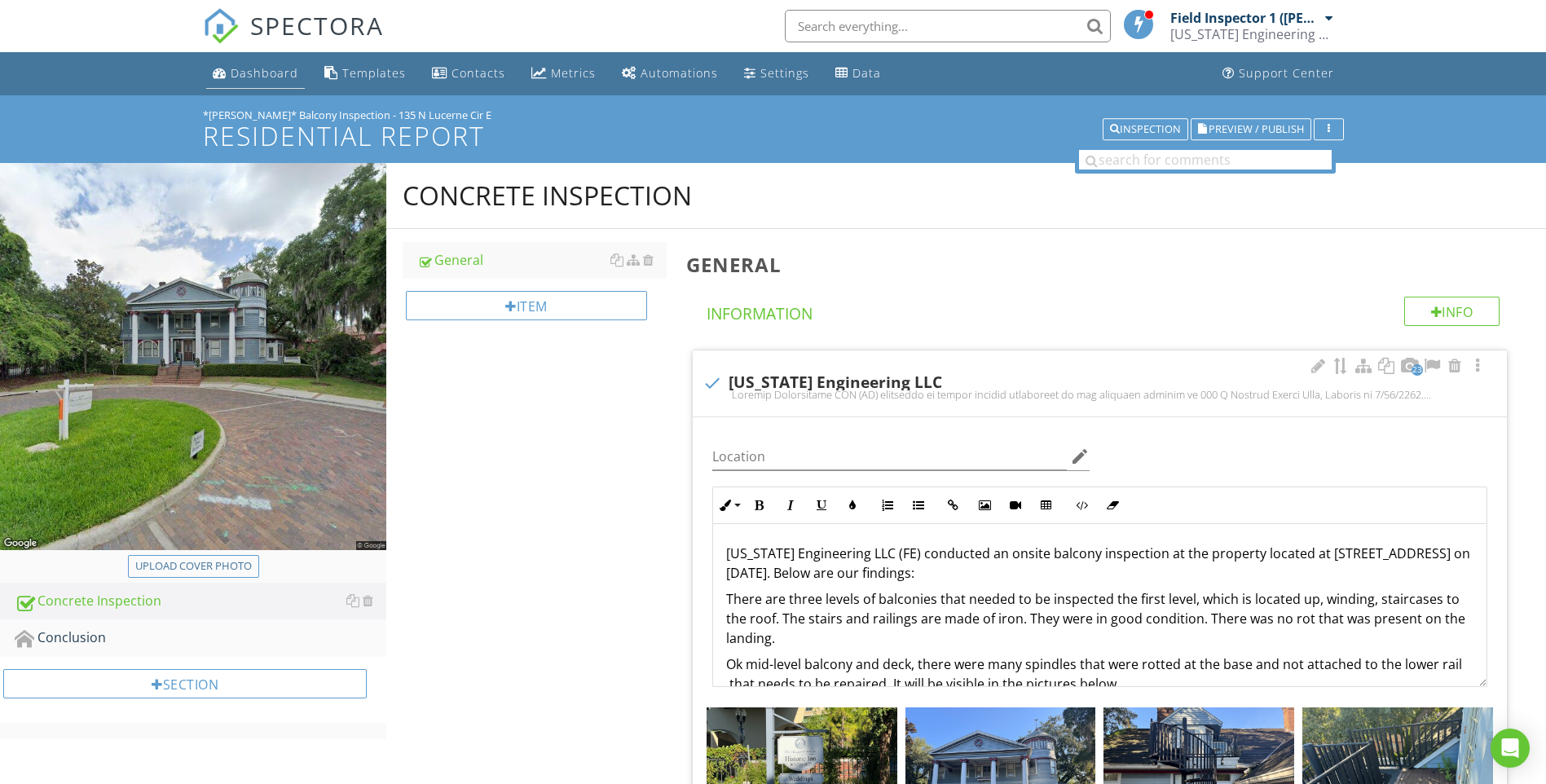
click at [255, 72] on div "Dashboard" at bounding box center [264, 73] width 67 height 15
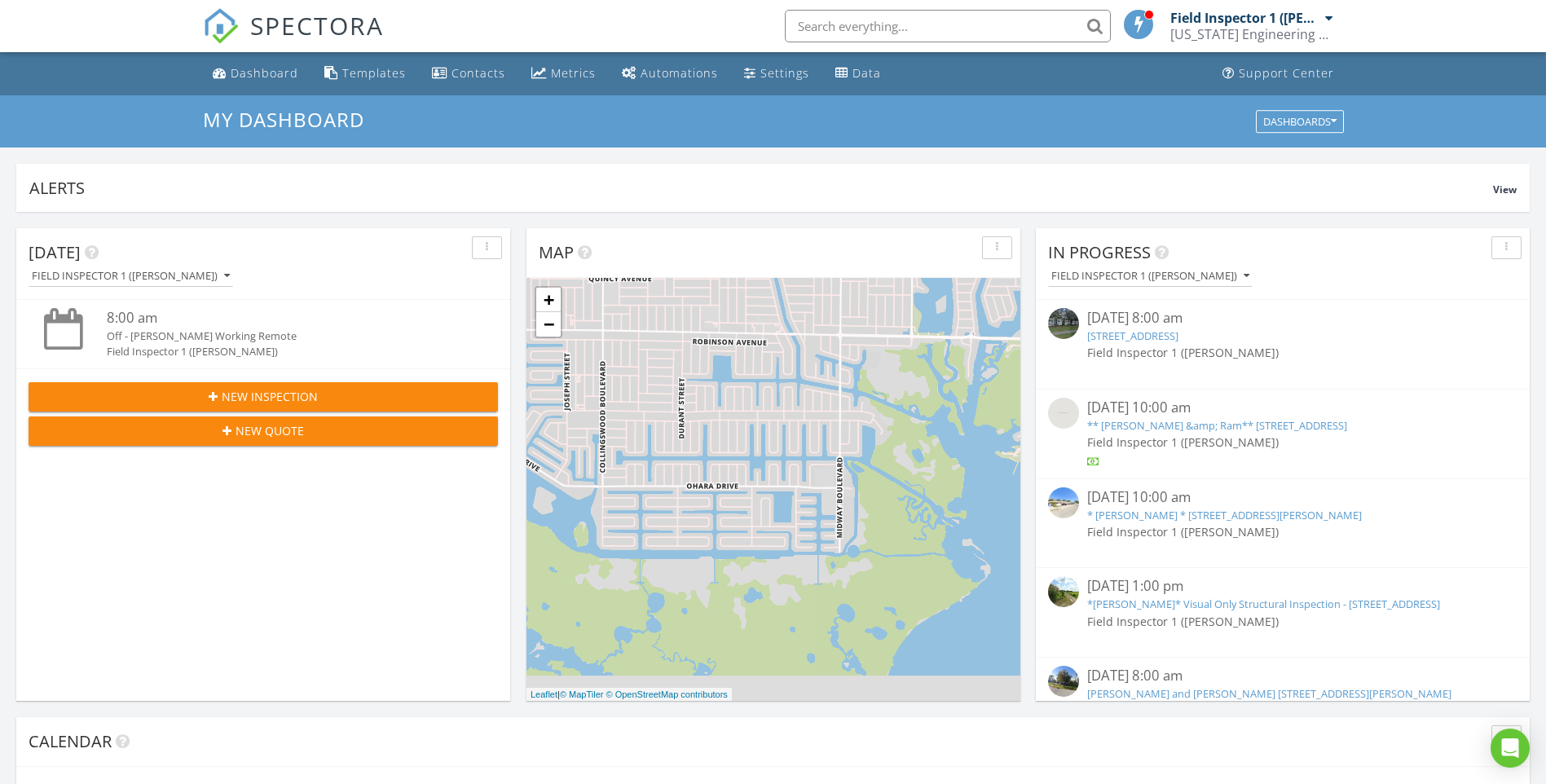
click at [862, 19] on input "text" at bounding box center [947, 26] width 326 height 33
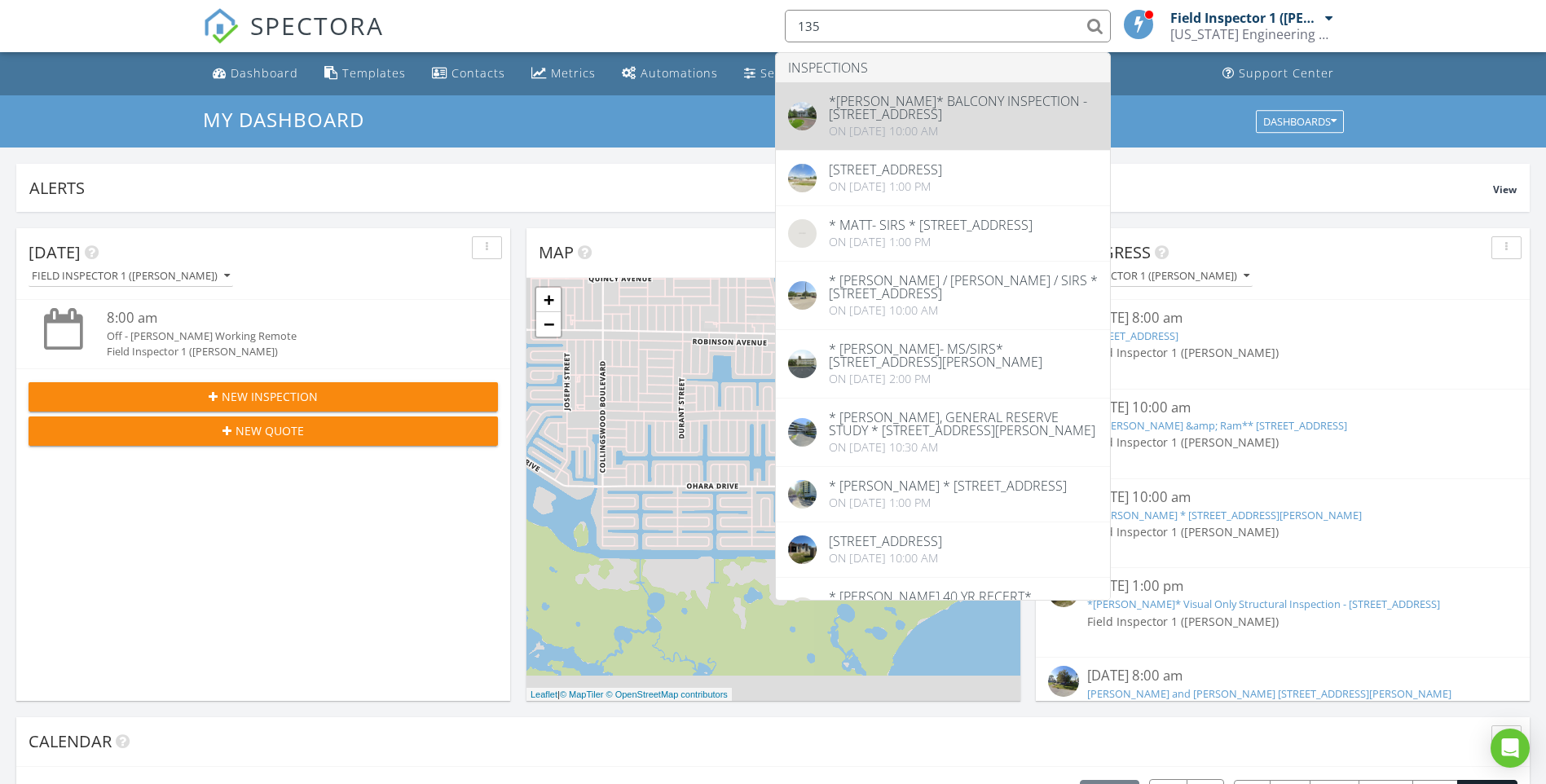
type input "135"
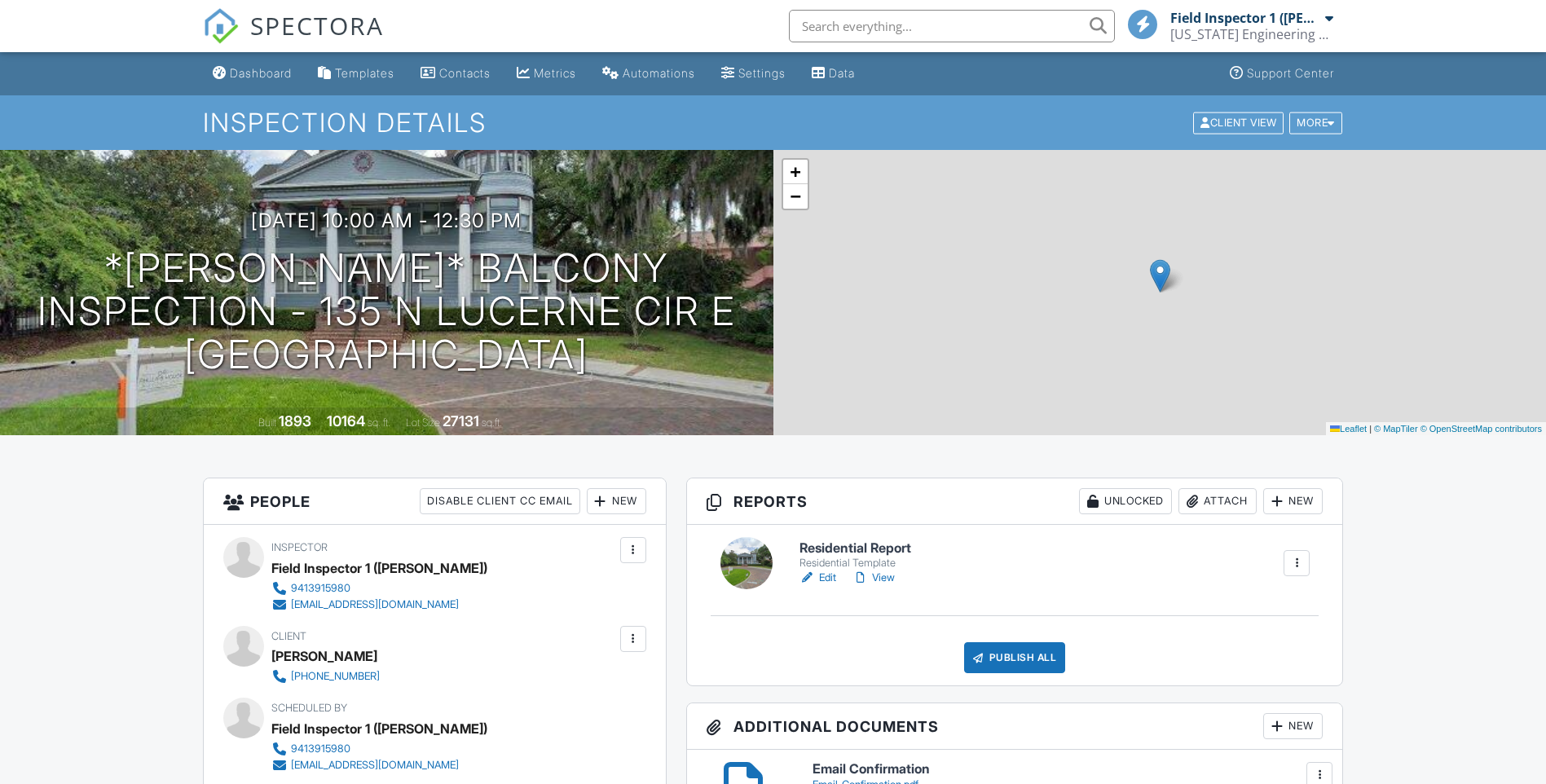
click at [547, 265] on h1 "*[PERSON_NAME]* Balcony Inspection - 135 N Lucerne Cir E [GEOGRAPHIC_DATA]" at bounding box center [386, 311] width 722 height 129
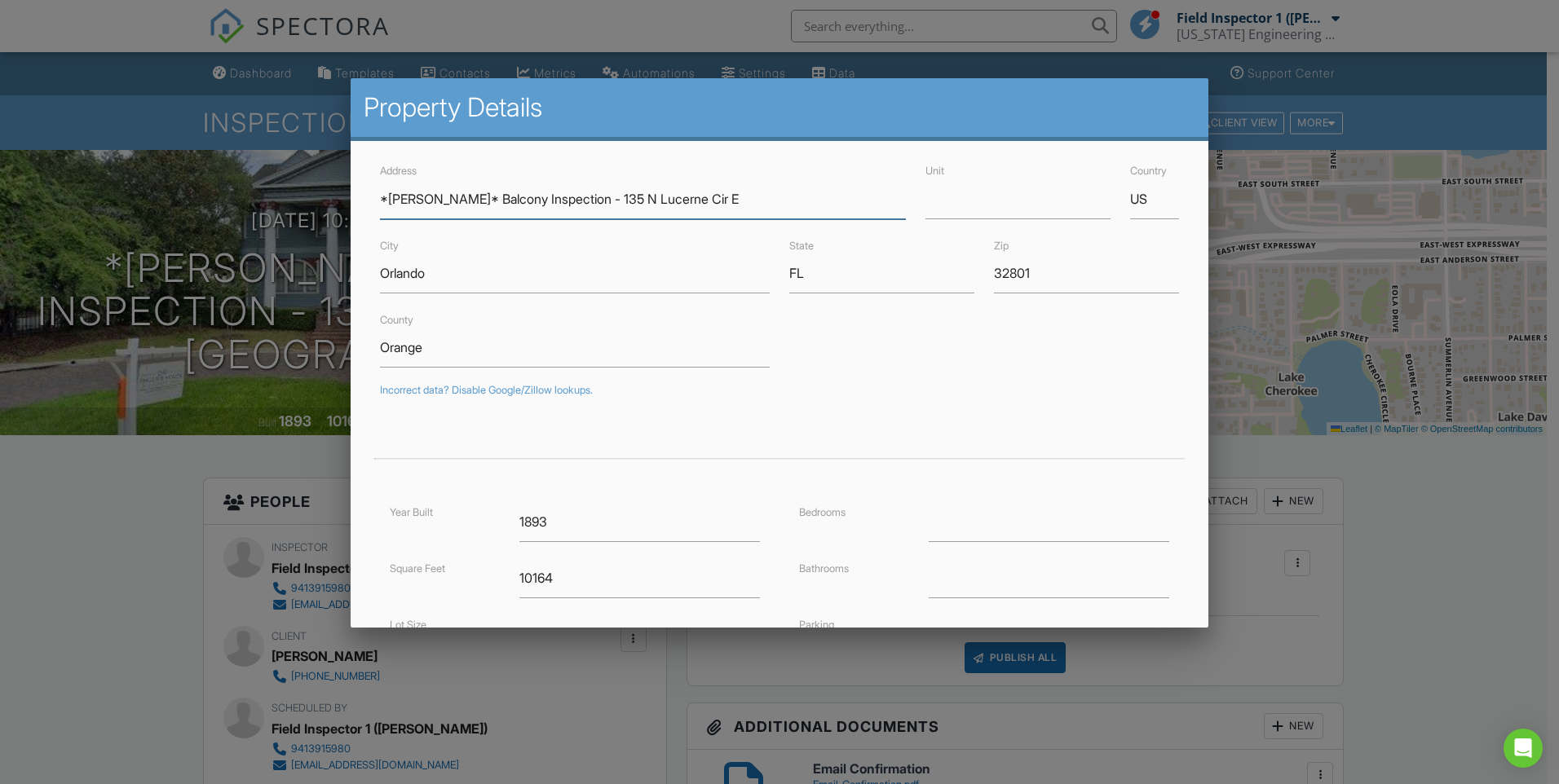
click at [567, 197] on input "*JOE F* Balcony Inspection - 135 N Lucerne Cir E" at bounding box center [642, 200] width 526 height 40
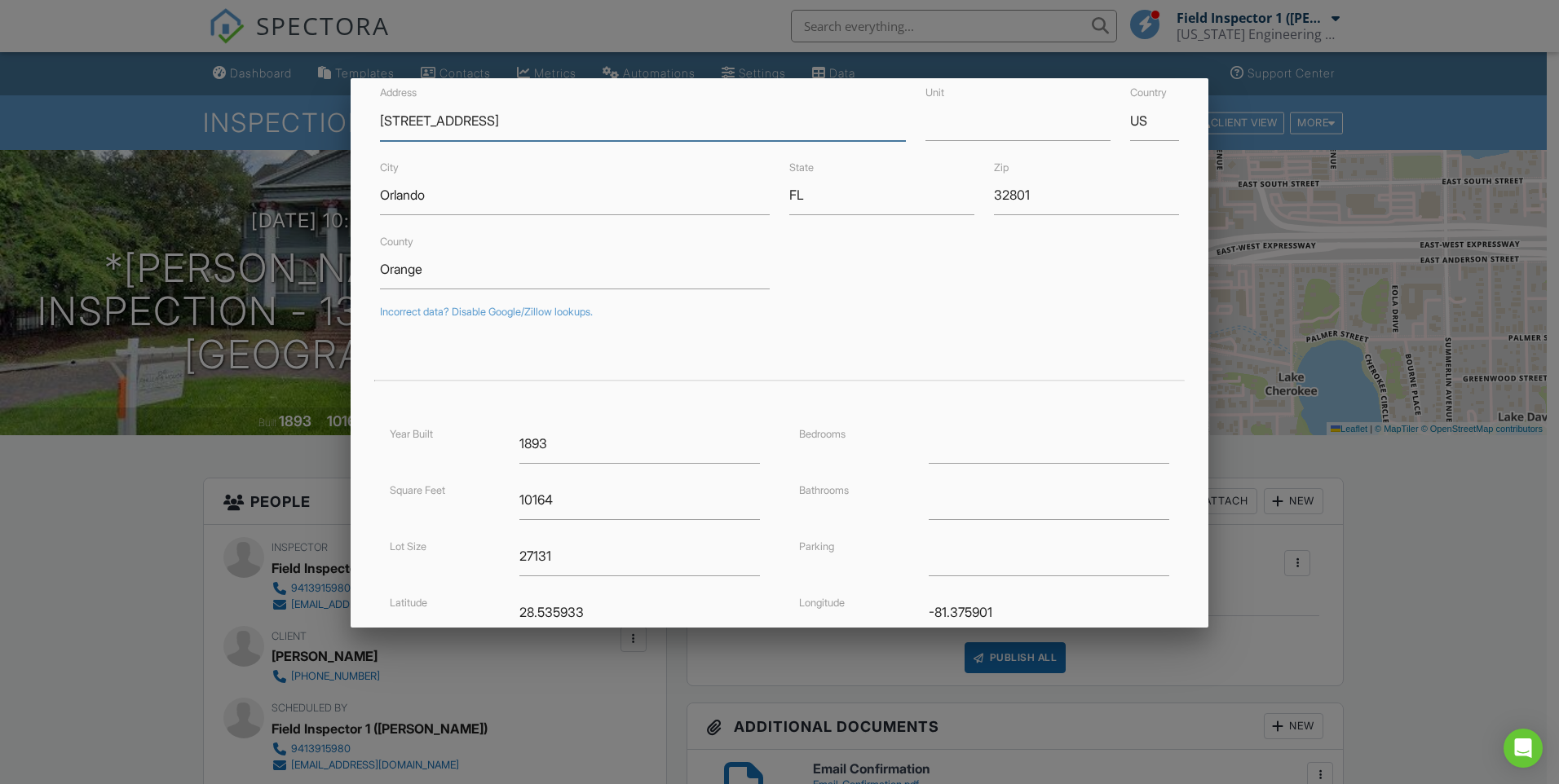
scroll to position [266, 0]
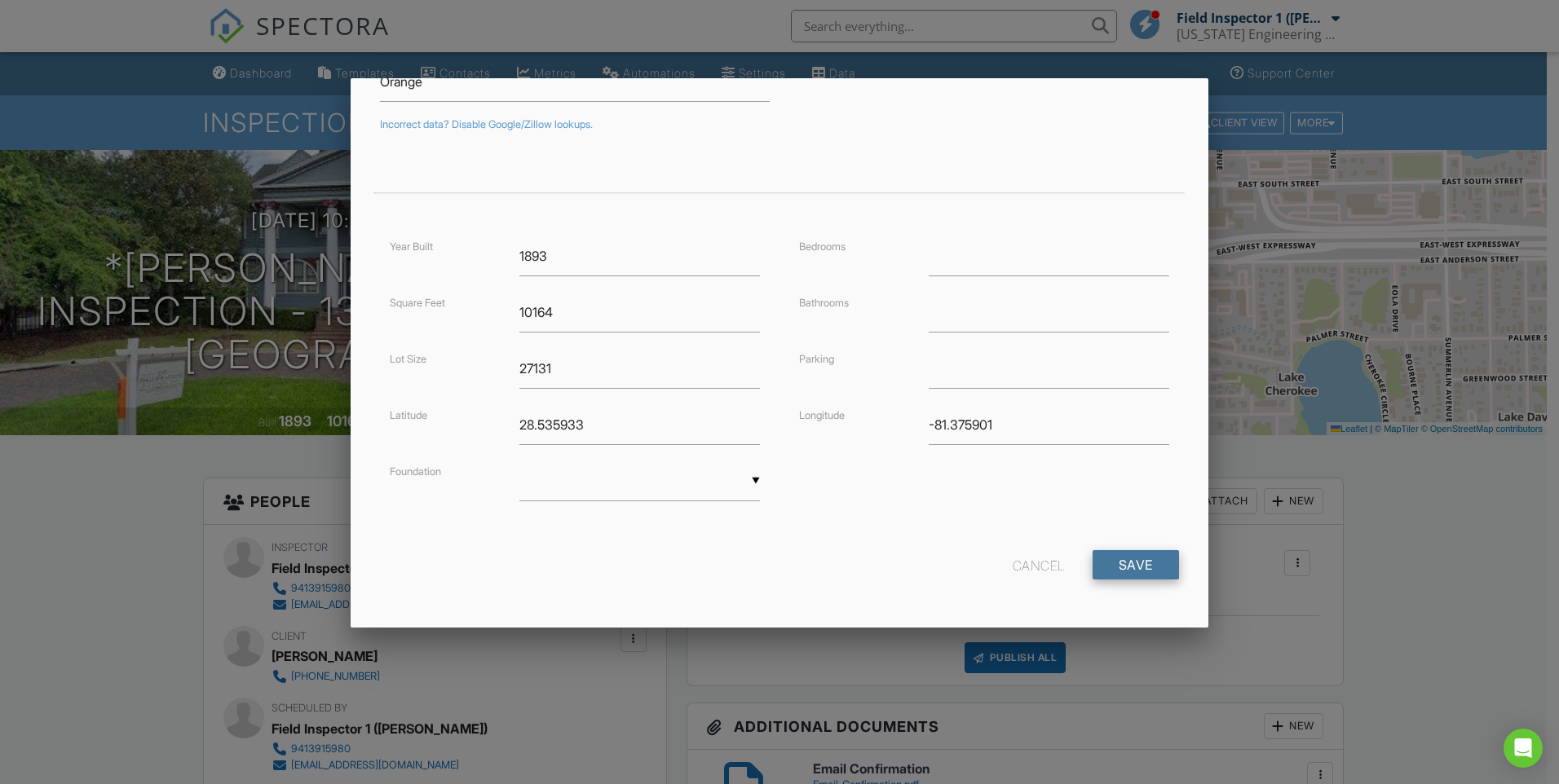
type input "[STREET_ADDRESS]"
click at [1122, 565] on input "Save" at bounding box center [1136, 565] width 87 height 30
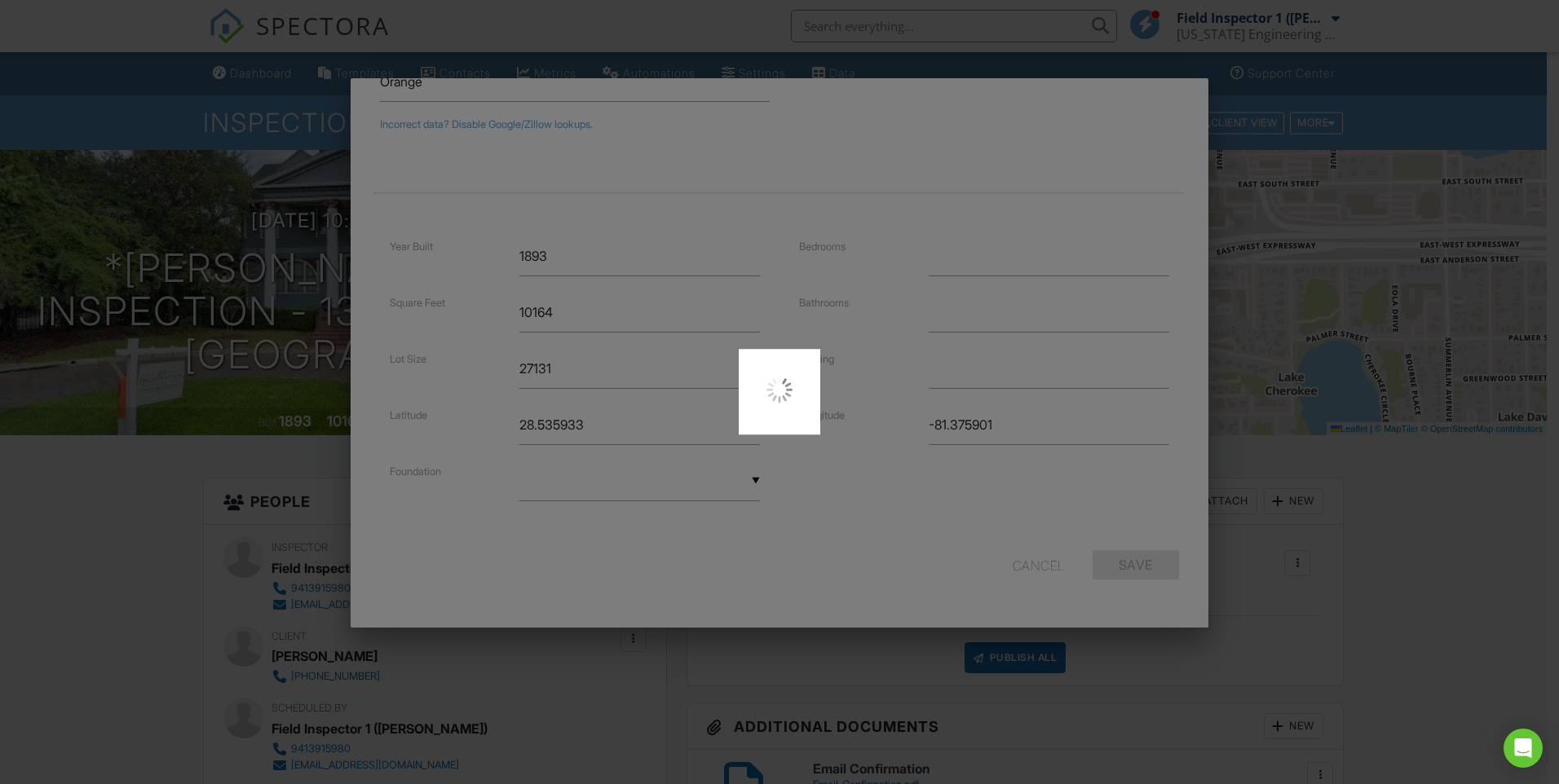
type input "28.5359329"
type input "-81.37590089999999"
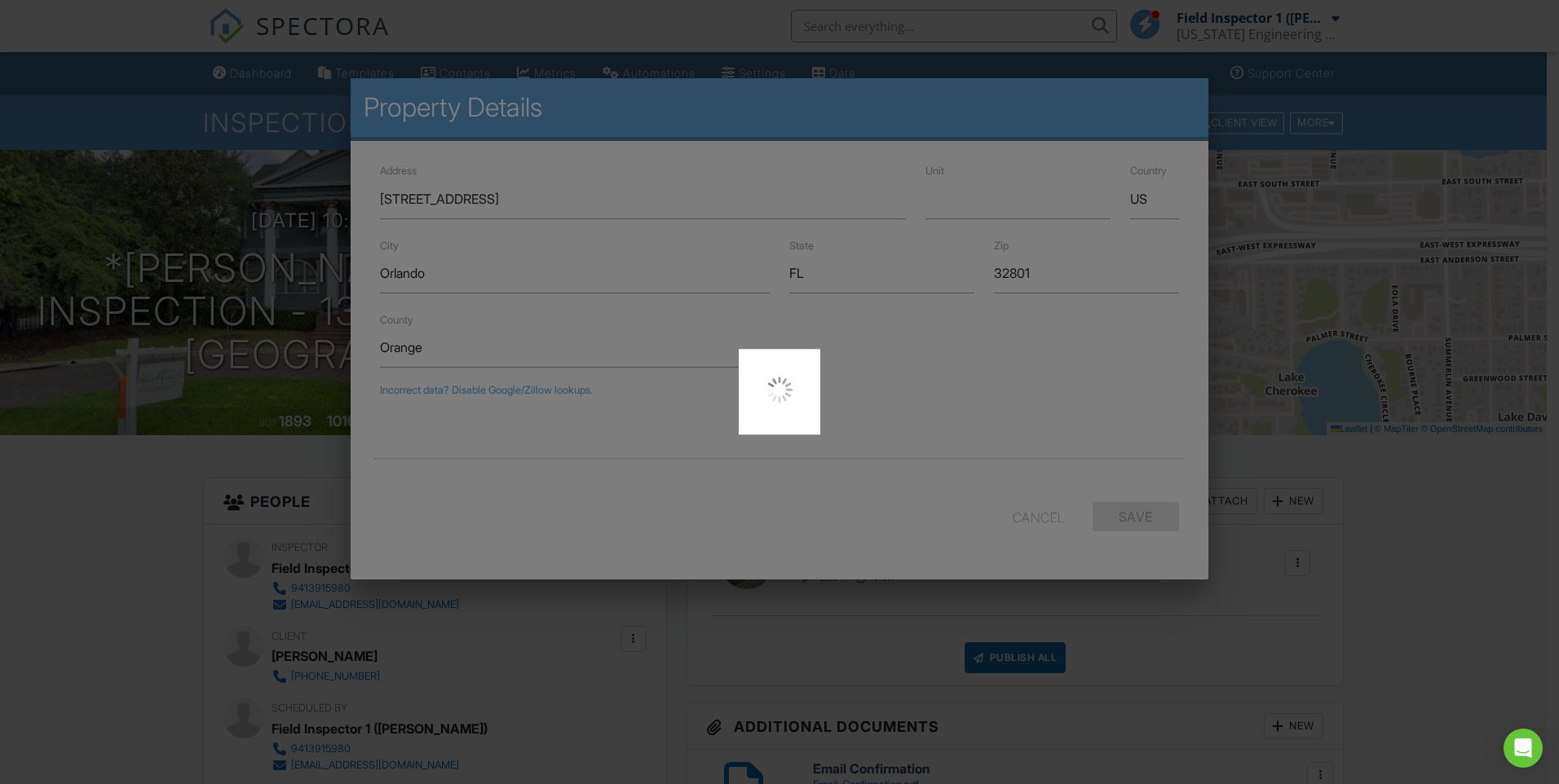
scroll to position [0, 0]
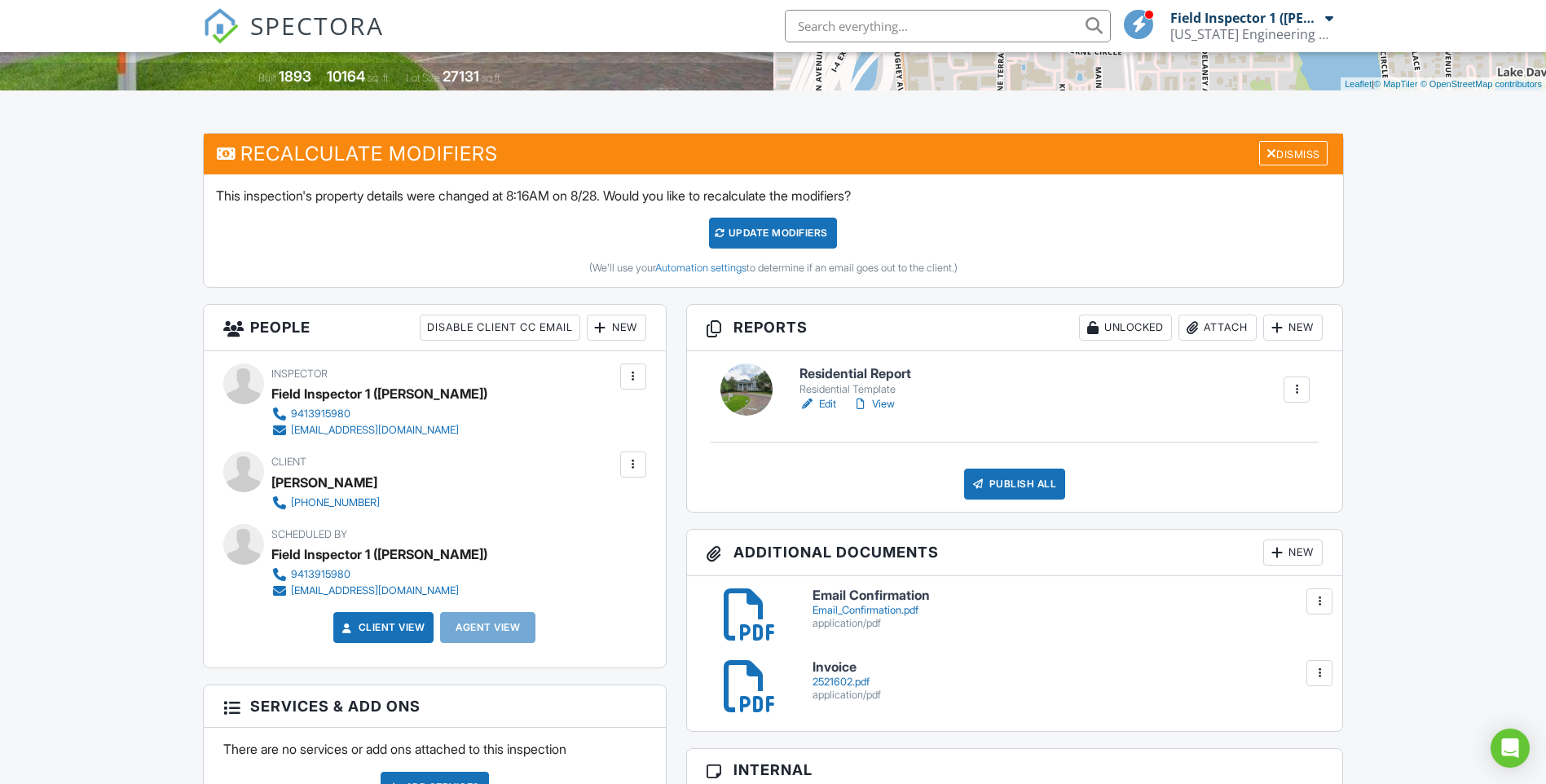
scroll to position [326, 0]
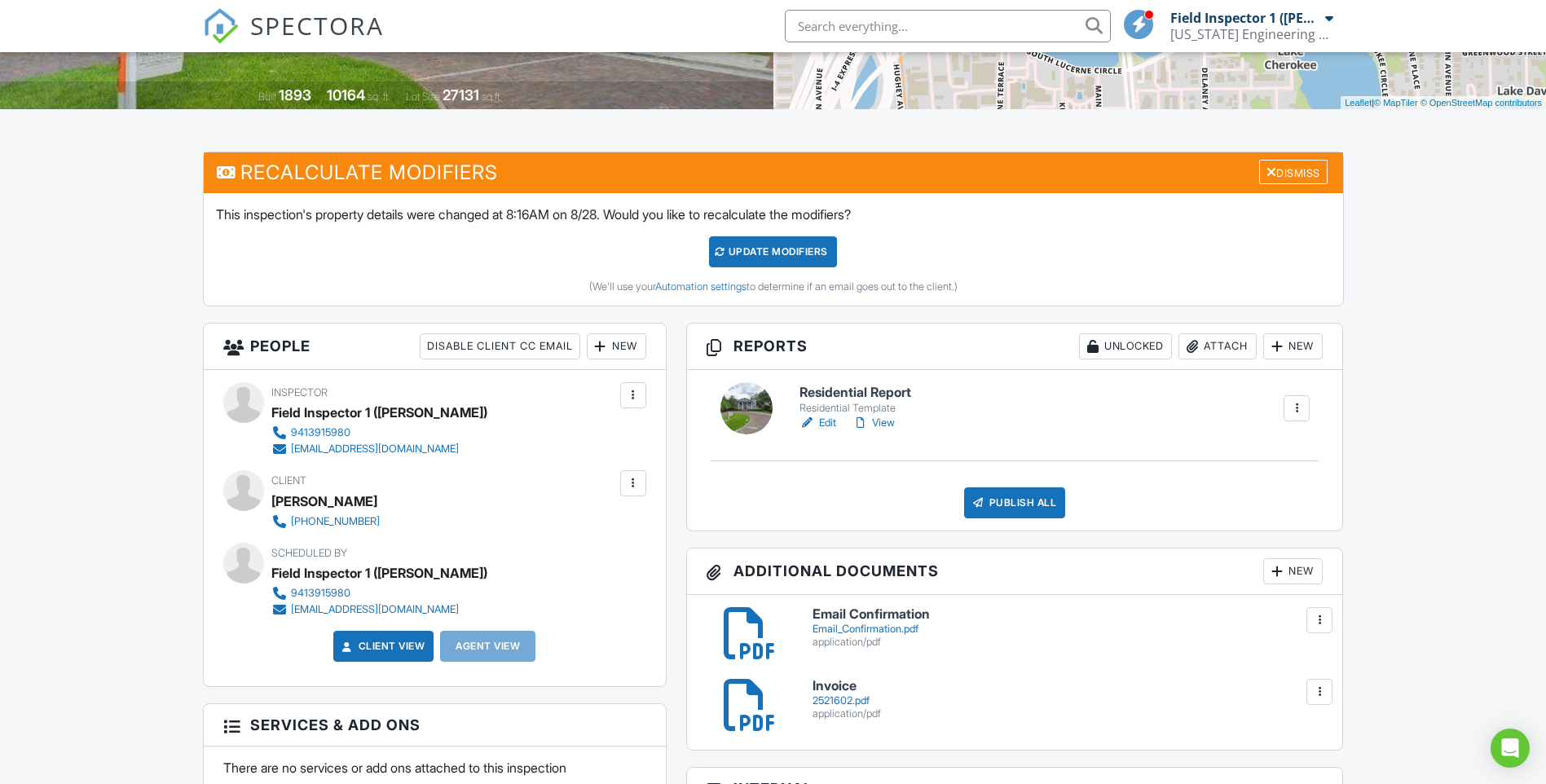
click at [827, 423] on link "Edit" at bounding box center [818, 423] width 37 height 16
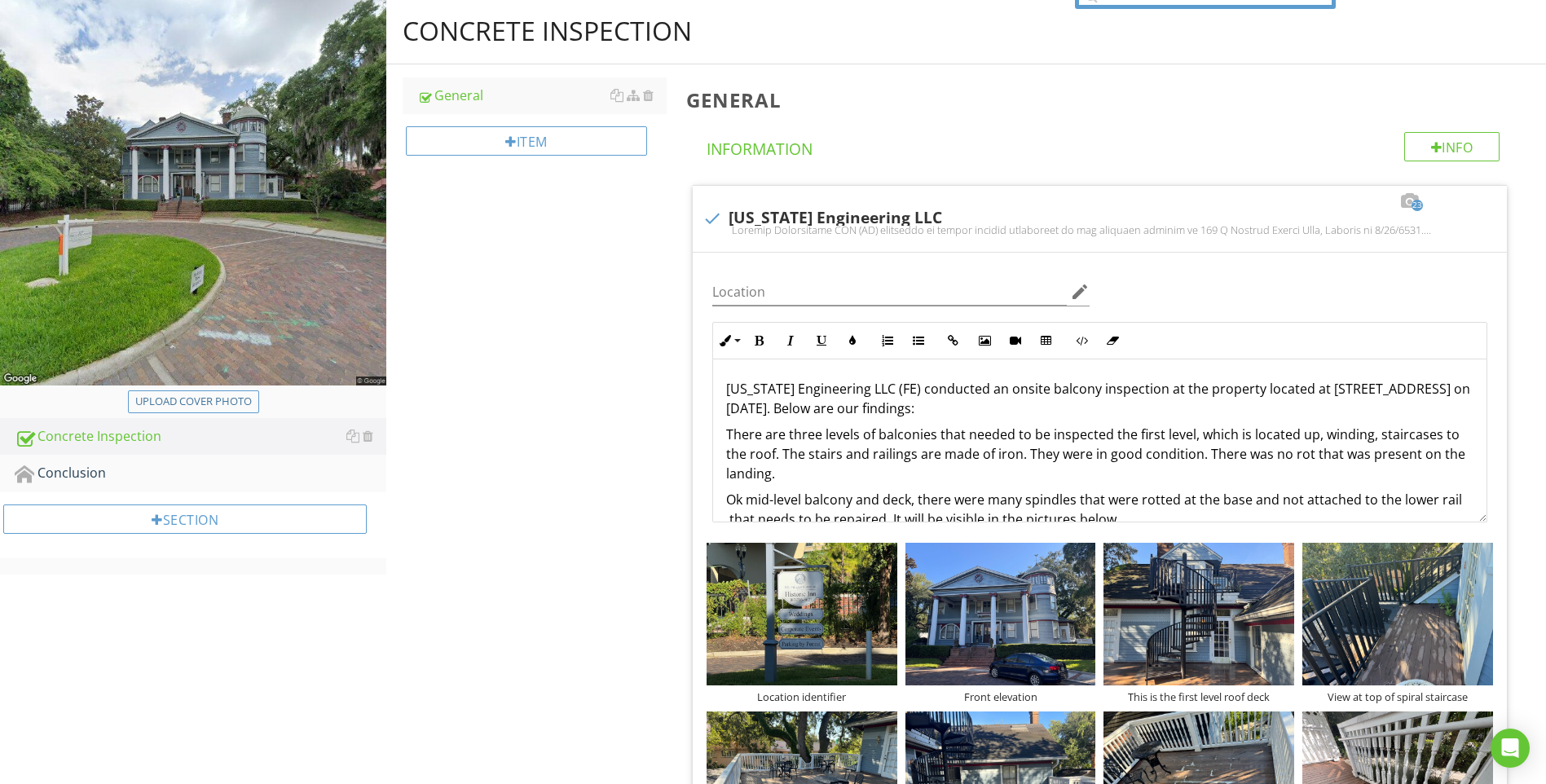
scroll to position [163, 0]
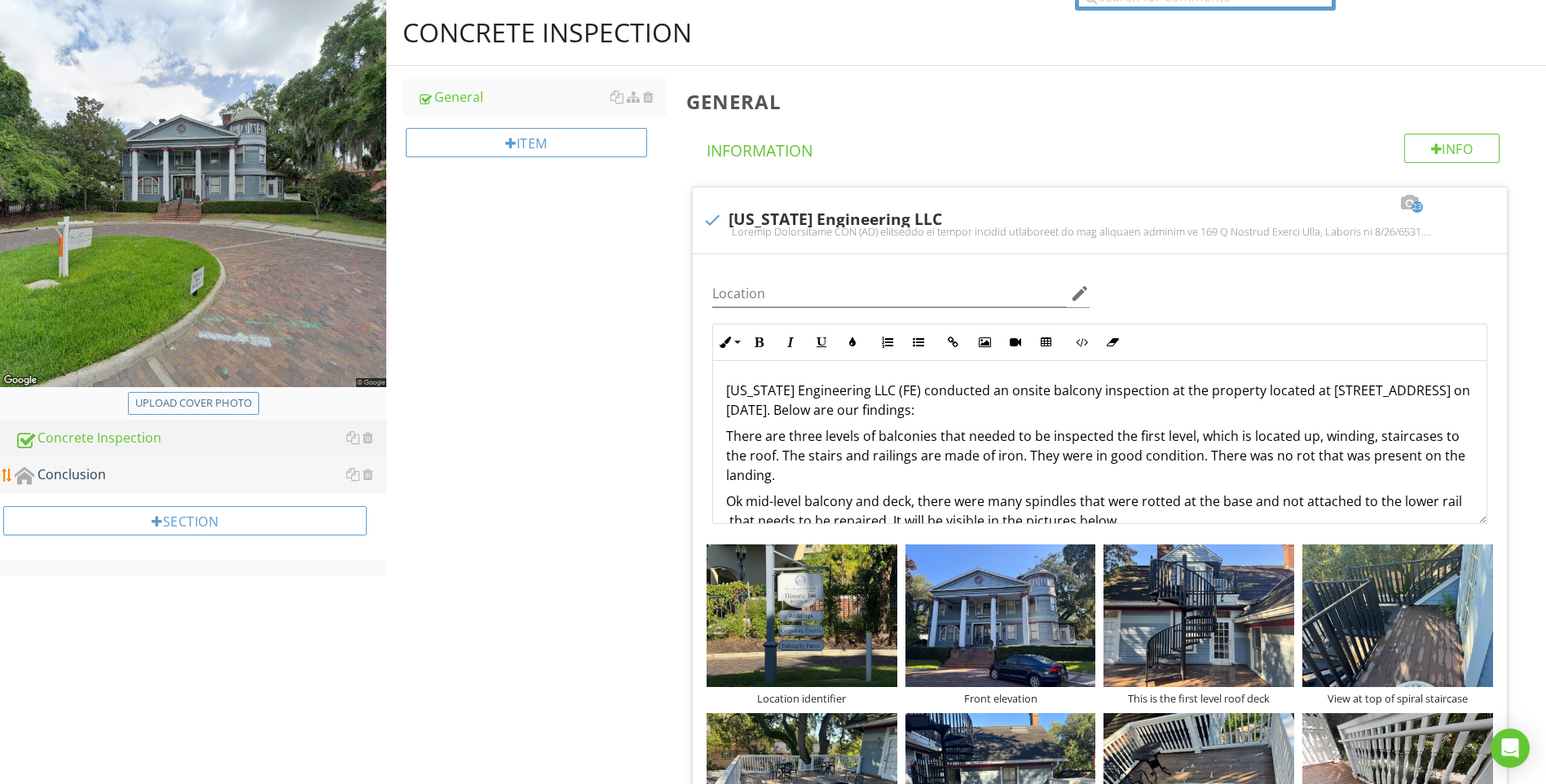
click at [74, 476] on div "Conclusion" at bounding box center [200, 476] width 372 height 21
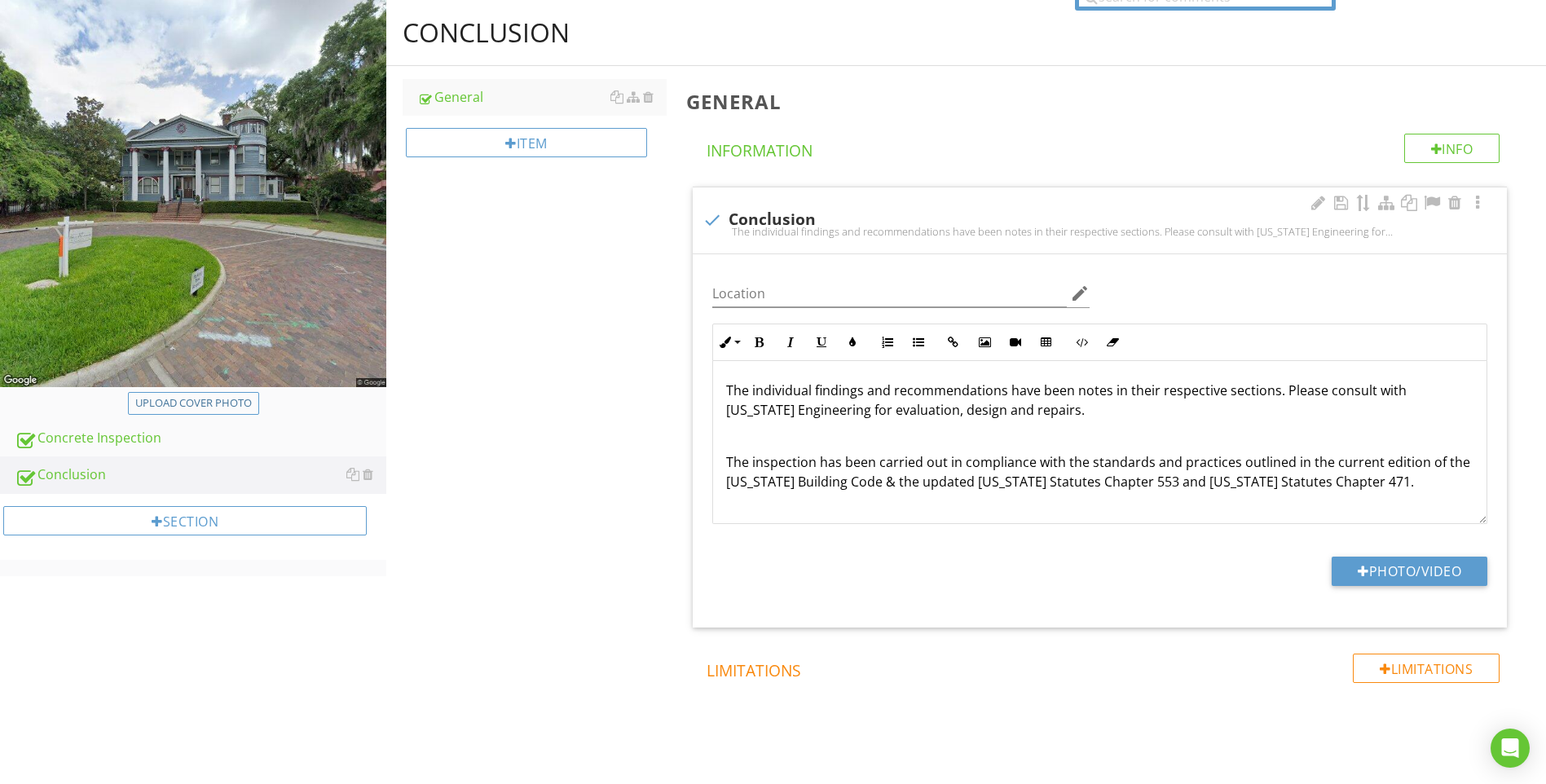
click at [1105, 394] on p "The individual findings and recommendations have been notes in their respective…" at bounding box center [1100, 400] width 748 height 39
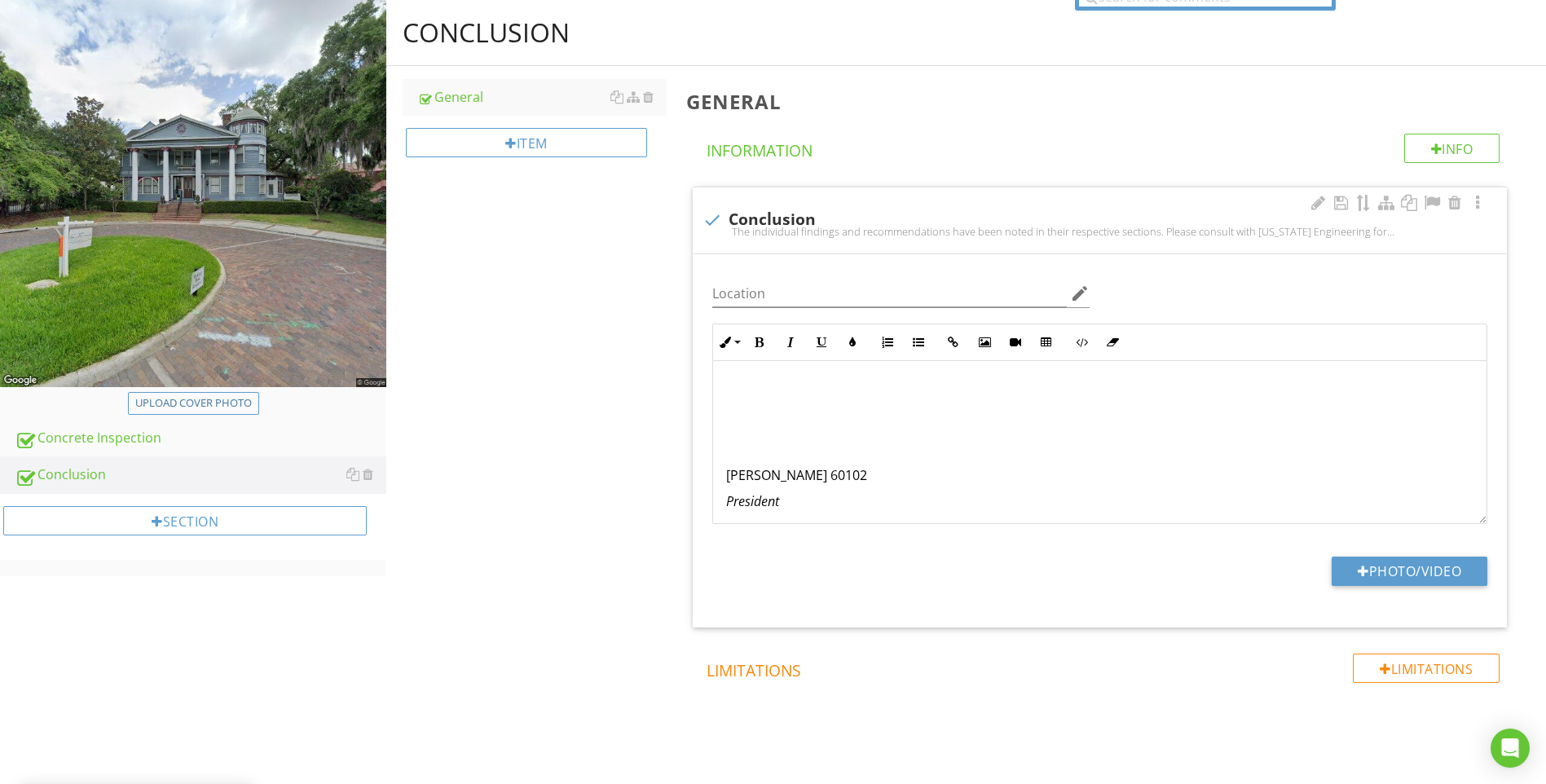
scroll to position [196, 0]
drag, startPoint x: 914, startPoint y: 470, endPoint x: 638, endPoint y: 486, distance: 276.5
click at [638, 486] on div "Conclusion General Item General Info Information check Conclusion The individua…" at bounding box center [966, 407] width 1160 height 815
drag, startPoint x: 638, startPoint y: 486, endPoint x: 663, endPoint y: 478, distance: 26.2
click at [648, 483] on div "Conclusion General Item General Info Information check Conclusion The individua…" at bounding box center [966, 407] width 1160 height 815
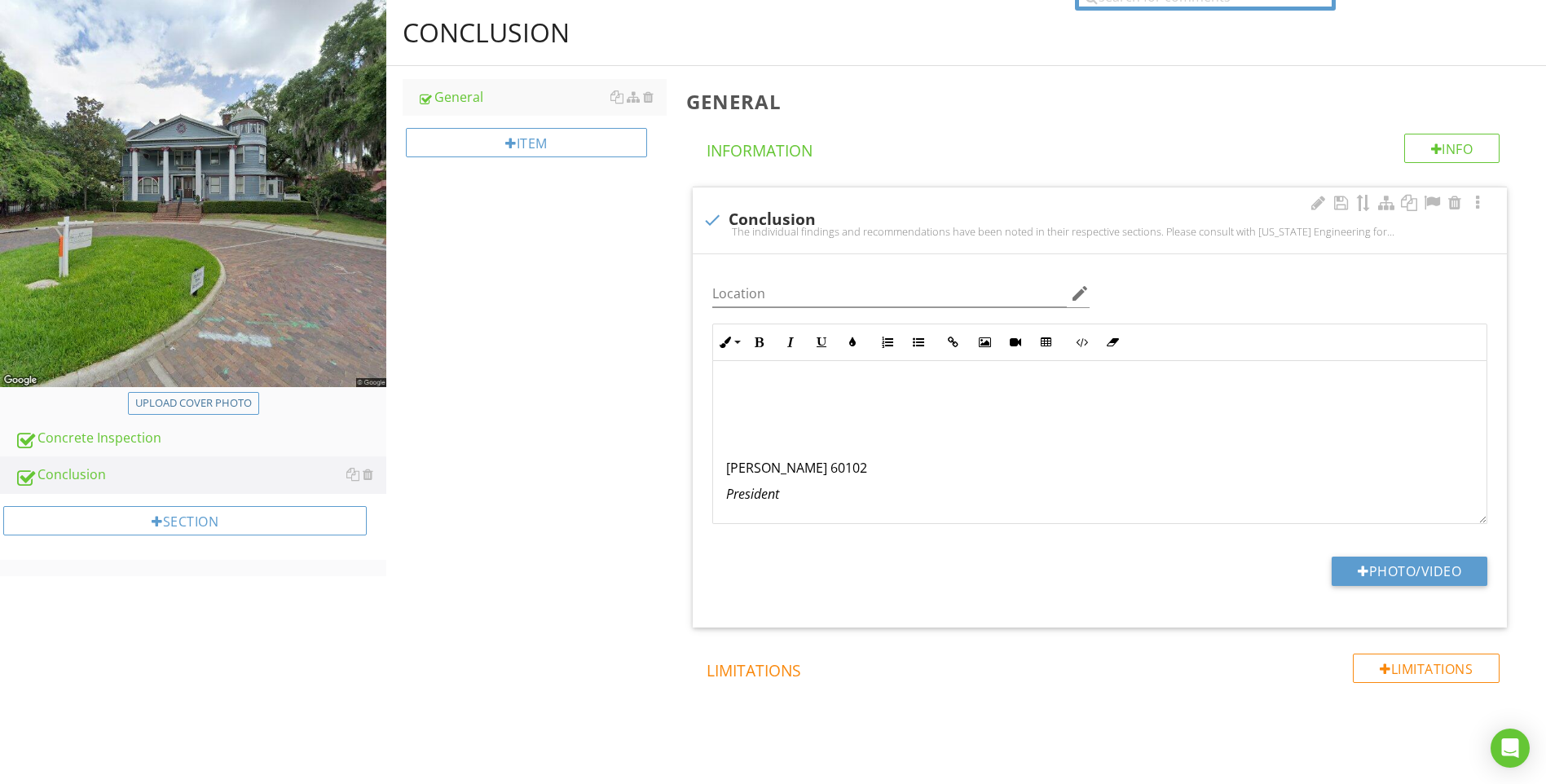
drag, startPoint x: 934, startPoint y: 474, endPoint x: 728, endPoint y: 459, distance: 206.5
click at [726, 470] on p "Craig E. Gunderson, P.E. 60102" at bounding box center [1100, 468] width 748 height 19
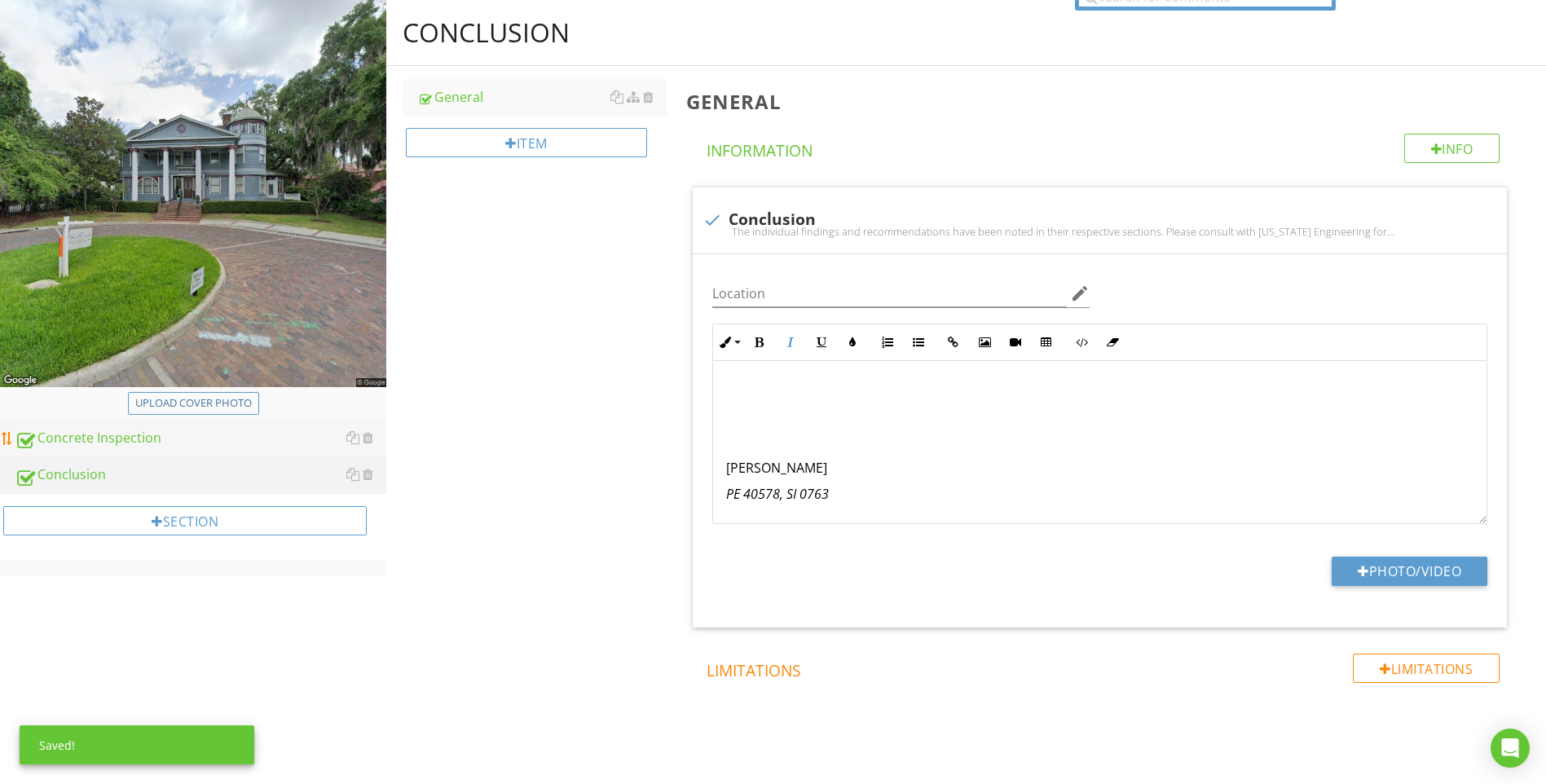
click at [170, 432] on div "Concrete Inspection" at bounding box center [200, 438] width 372 height 21
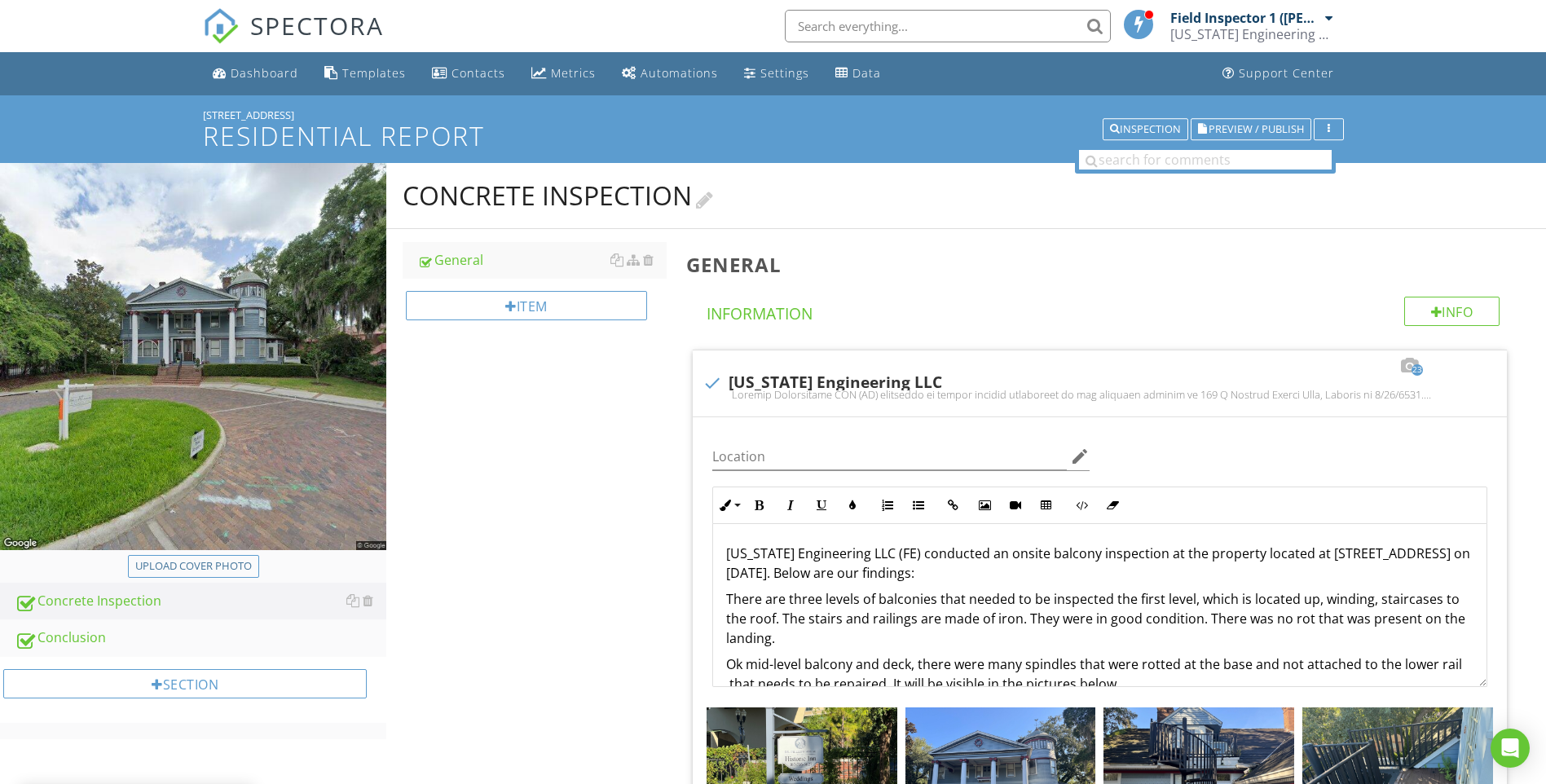
click at [573, 189] on div "Concrete Inspection" at bounding box center [557, 196] width 310 height 33
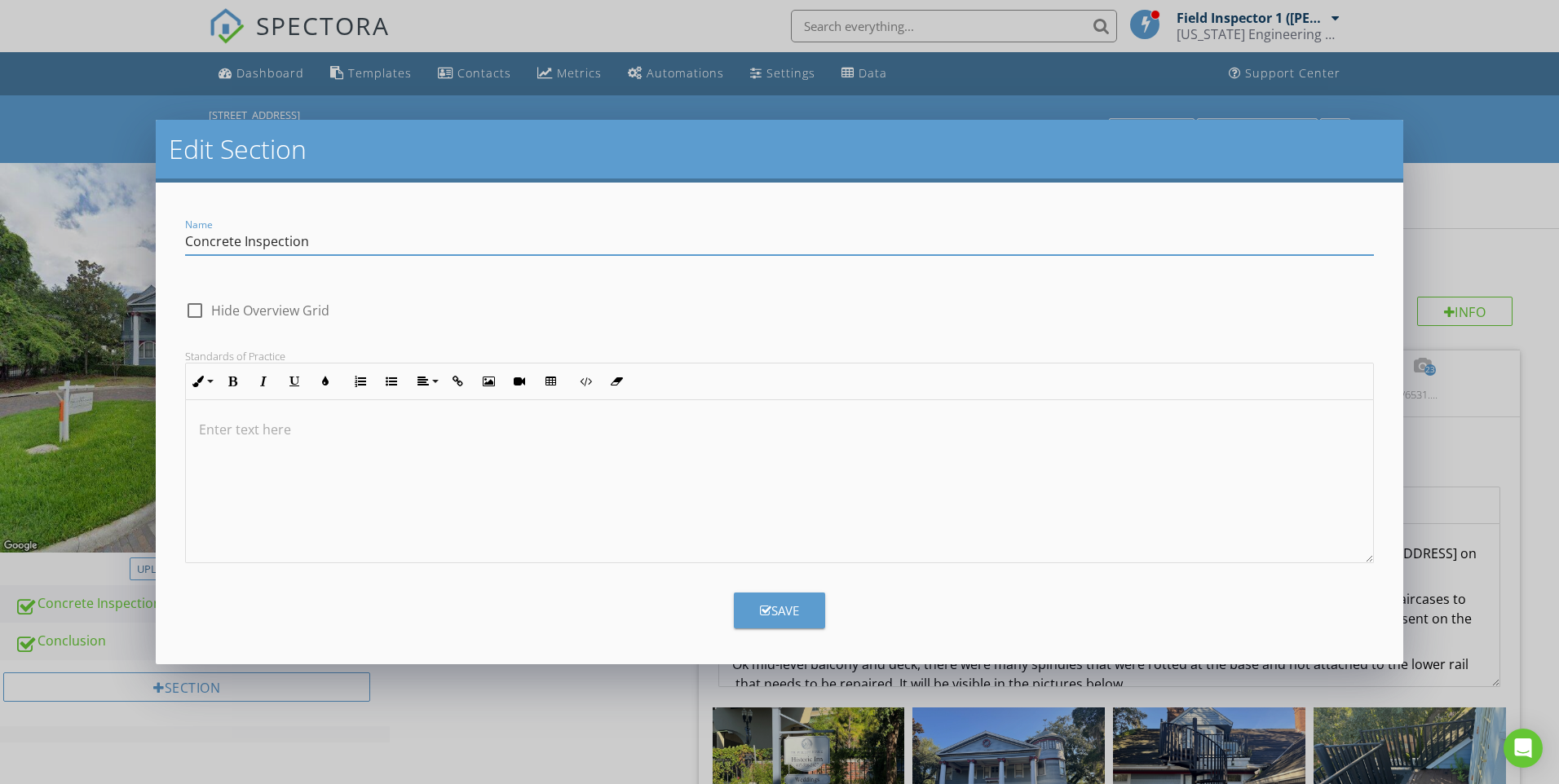
drag, startPoint x: 324, startPoint y: 238, endPoint x: 131, endPoint y: 215, distance: 194.4
click at [131, 215] on div "Edit Section Name Concrete Inspection check_box_outline_blank Hide Overview Gri…" at bounding box center [780, 392] width 1559 height 784
type input "Inspection Details"
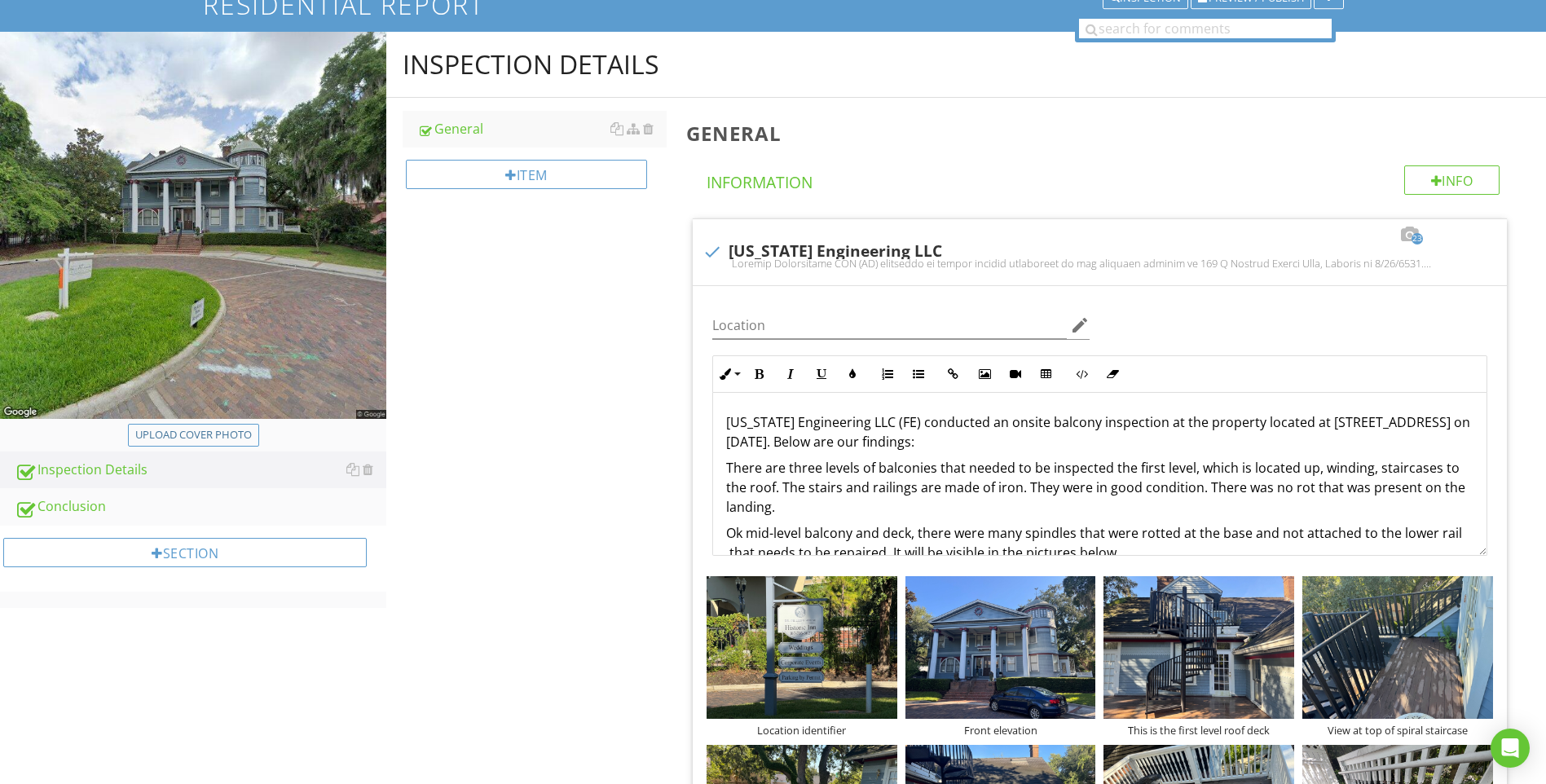
scroll to position [163, 0]
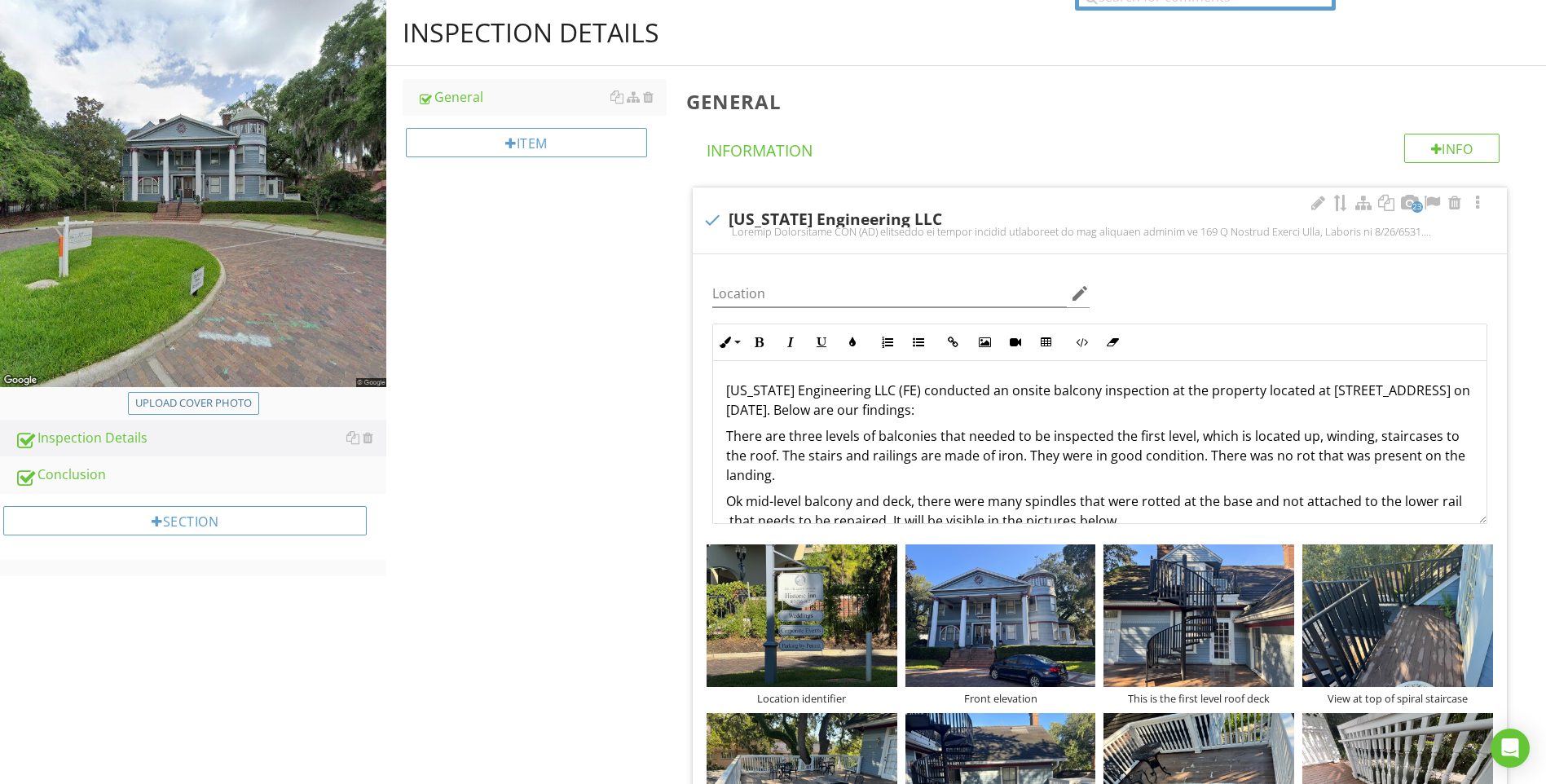
click at [727, 436] on p "There are three levels of balconies that needed to be inspected the first level…" at bounding box center [1100, 455] width 748 height 59
click at [1181, 453] on p "The building has three levels of balconies requiring inspection. A winding stai…" at bounding box center [1100, 455] width 748 height 59
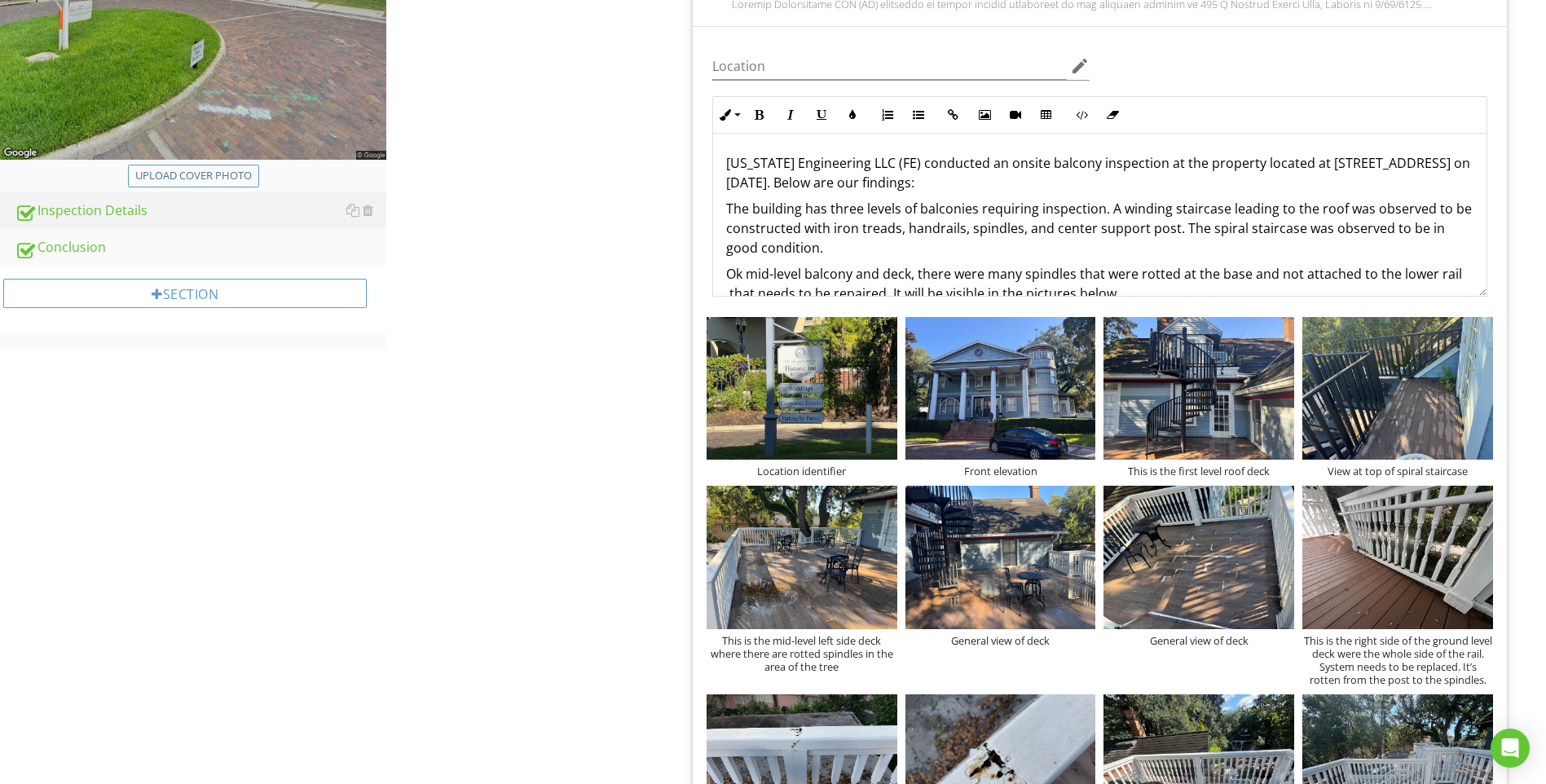
scroll to position [407, 0]
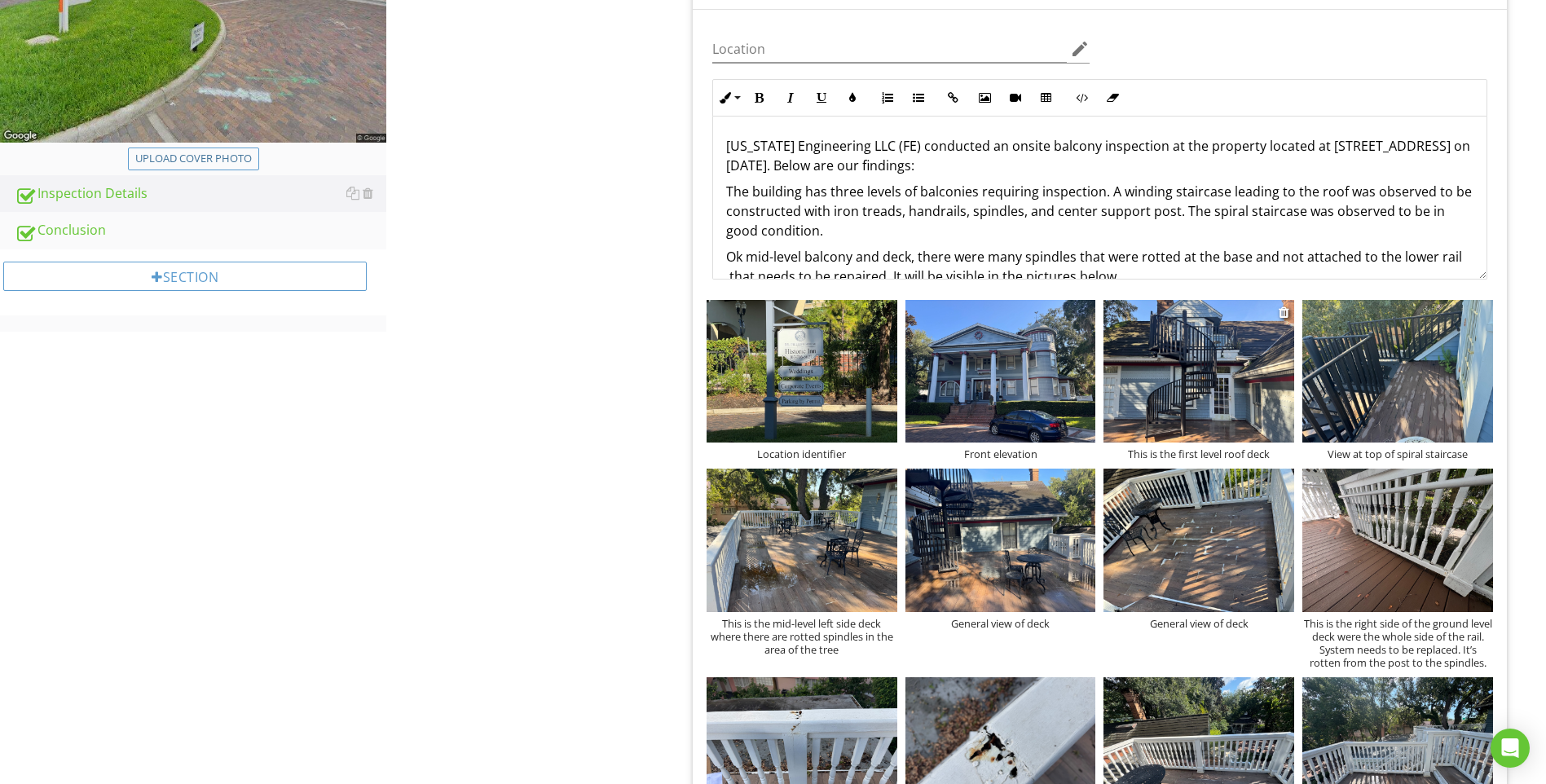
click at [1210, 453] on div "This is the first level roof deck" at bounding box center [1199, 454] width 190 height 13
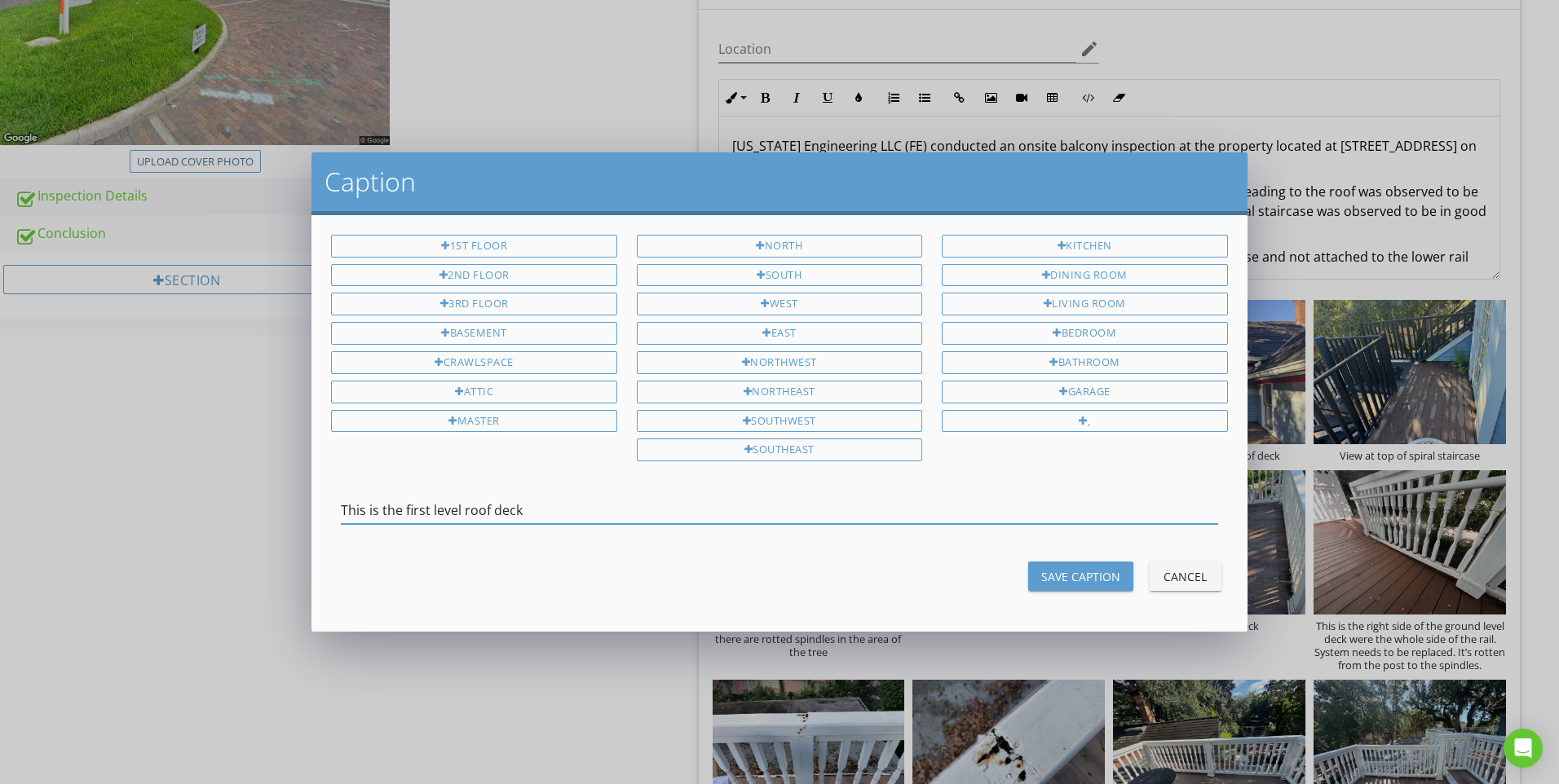
drag, startPoint x: 408, startPoint y: 508, endPoint x: 336, endPoint y: 508, distance: 72.0
click at [336, 508] on div "This is the first level roof deck" at bounding box center [779, 512] width 916 height 57
drag, startPoint x: 467, startPoint y: 510, endPoint x: 314, endPoint y: 503, distance: 153.2
click at [314, 503] on div "1st Floor 2nd Floor 3rd Floor Basement Crawlspace Attic Master North South West…" at bounding box center [779, 423] width 935 height 416
type input "Roof deck"
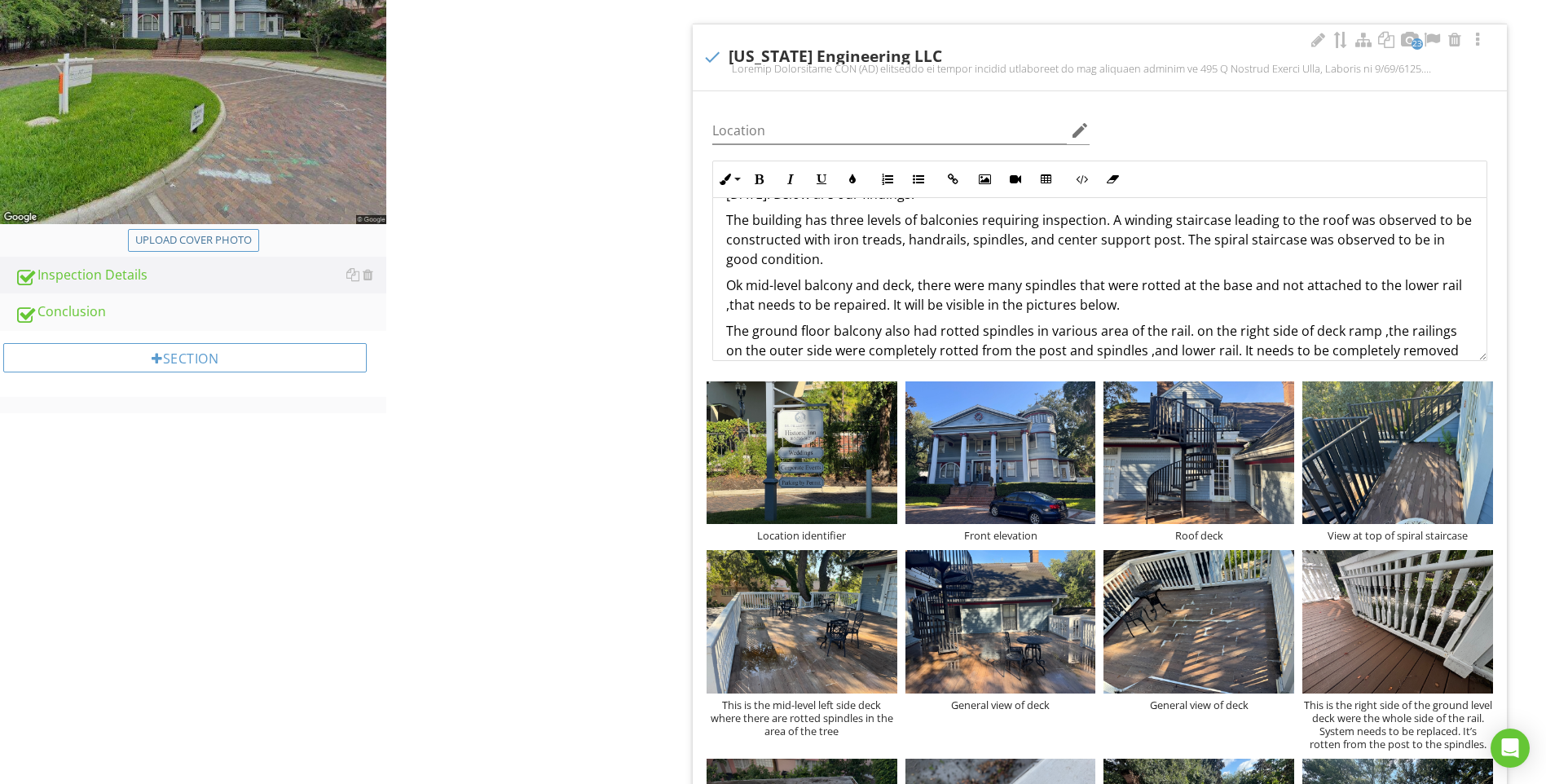
scroll to position [82, 0]
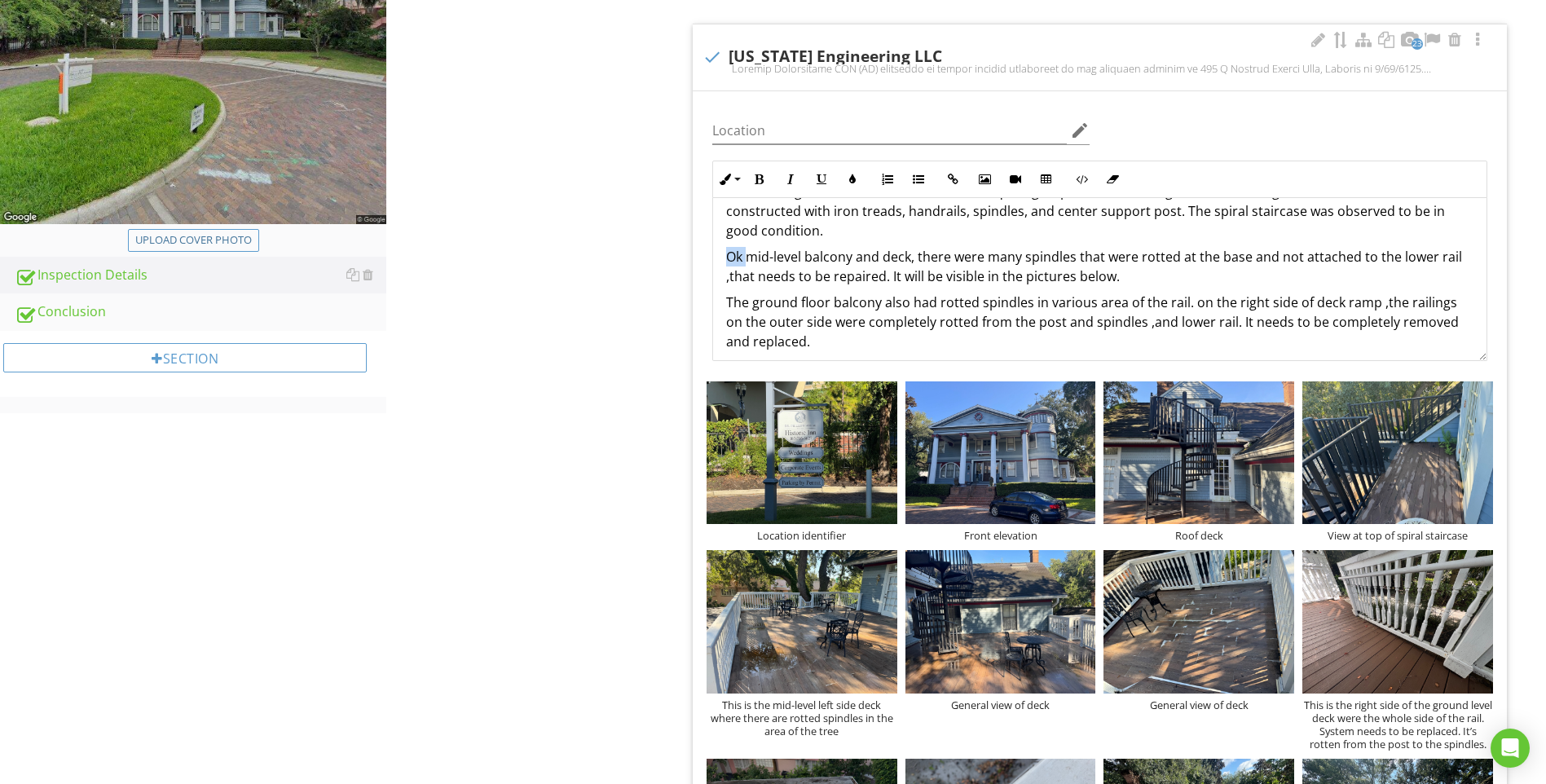
drag, startPoint x: 746, startPoint y: 256, endPoint x: 723, endPoint y: 257, distance: 23.0
click at [723, 257] on div "Florida Engineering LLC (FE) conducted an onsite balcony inspection at the prop…" at bounding box center [1099, 279] width 773 height 326
click at [916, 260] on p "The mid-level balcony and deck, there were many spindles that were rotted at th…" at bounding box center [1100, 266] width 748 height 39
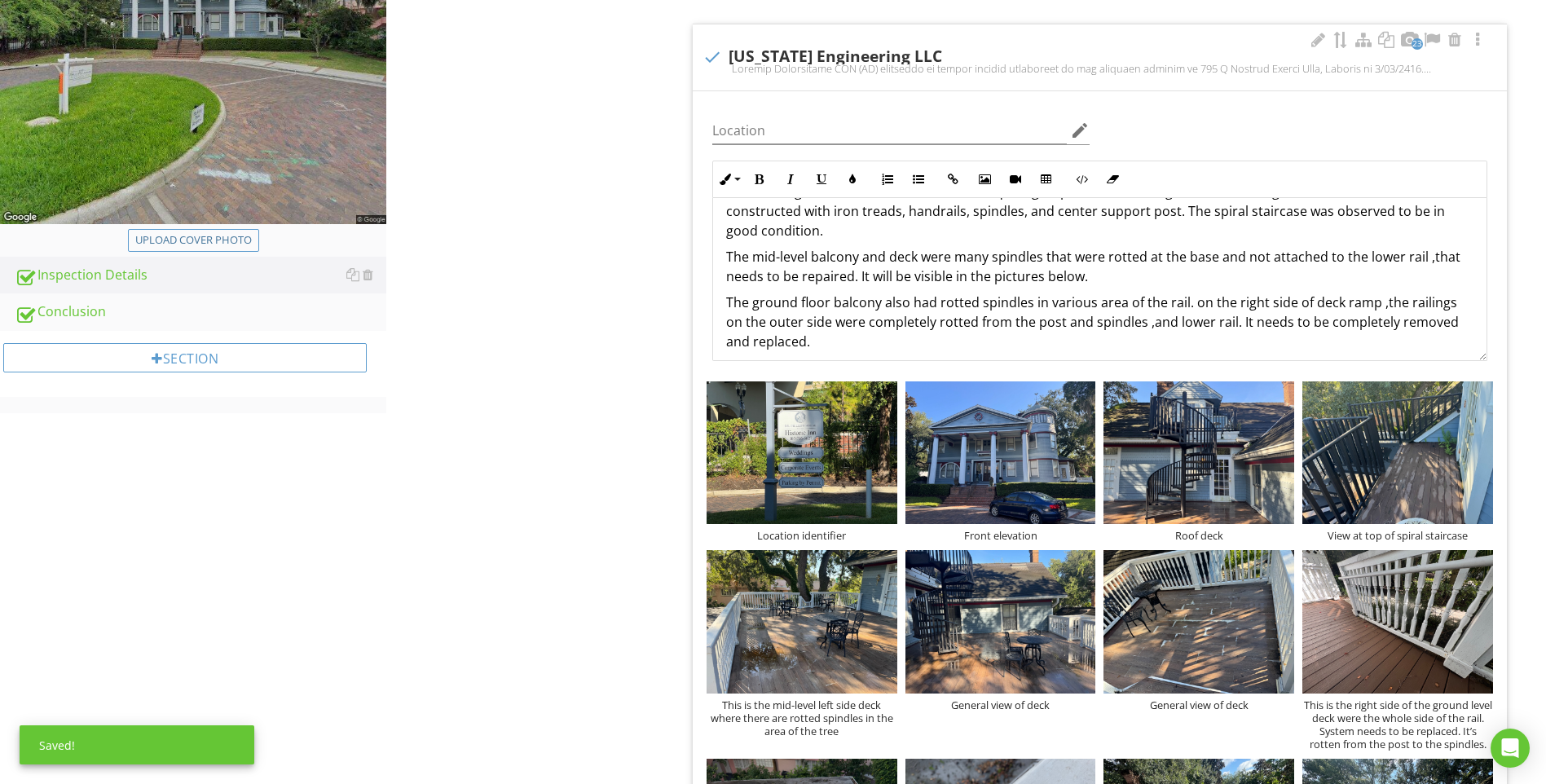
click at [952, 259] on p "The mid-level balcony and deck were many spindles that were rotted at the base …" at bounding box center [1100, 266] width 748 height 39
click at [1197, 260] on p "The mid-level balcony and deck were observed to have multiple spindles that wer…" at bounding box center [1100, 266] width 748 height 39
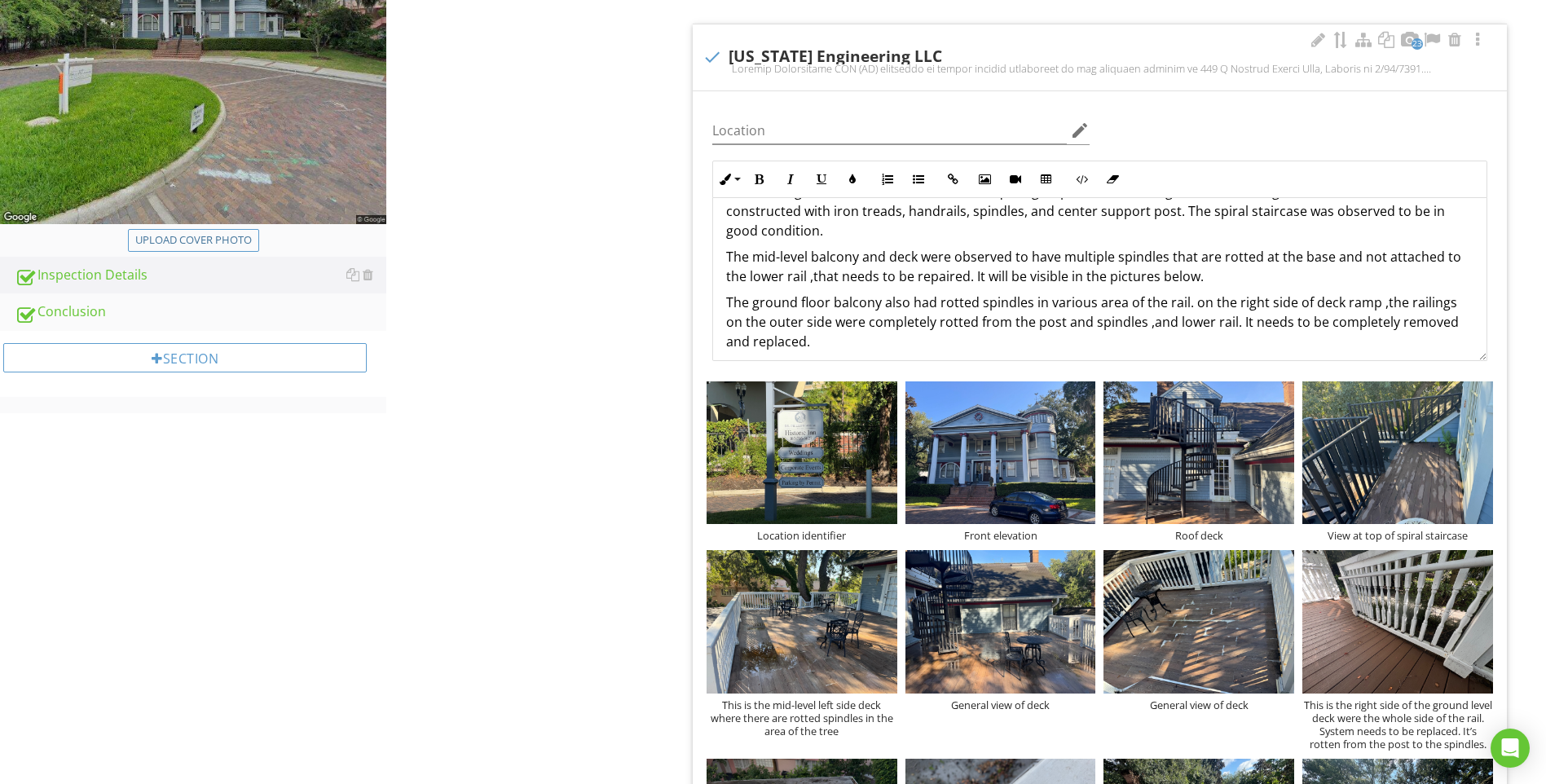
click at [1258, 260] on p "The mid-level balcony and deck were observed to have multiple spindles that are…" at bounding box center [1100, 266] width 748 height 39
click at [1454, 260] on p "The mid-level balcony and deck were observed to have multiple spindles that are…" at bounding box center [1100, 266] width 748 height 39
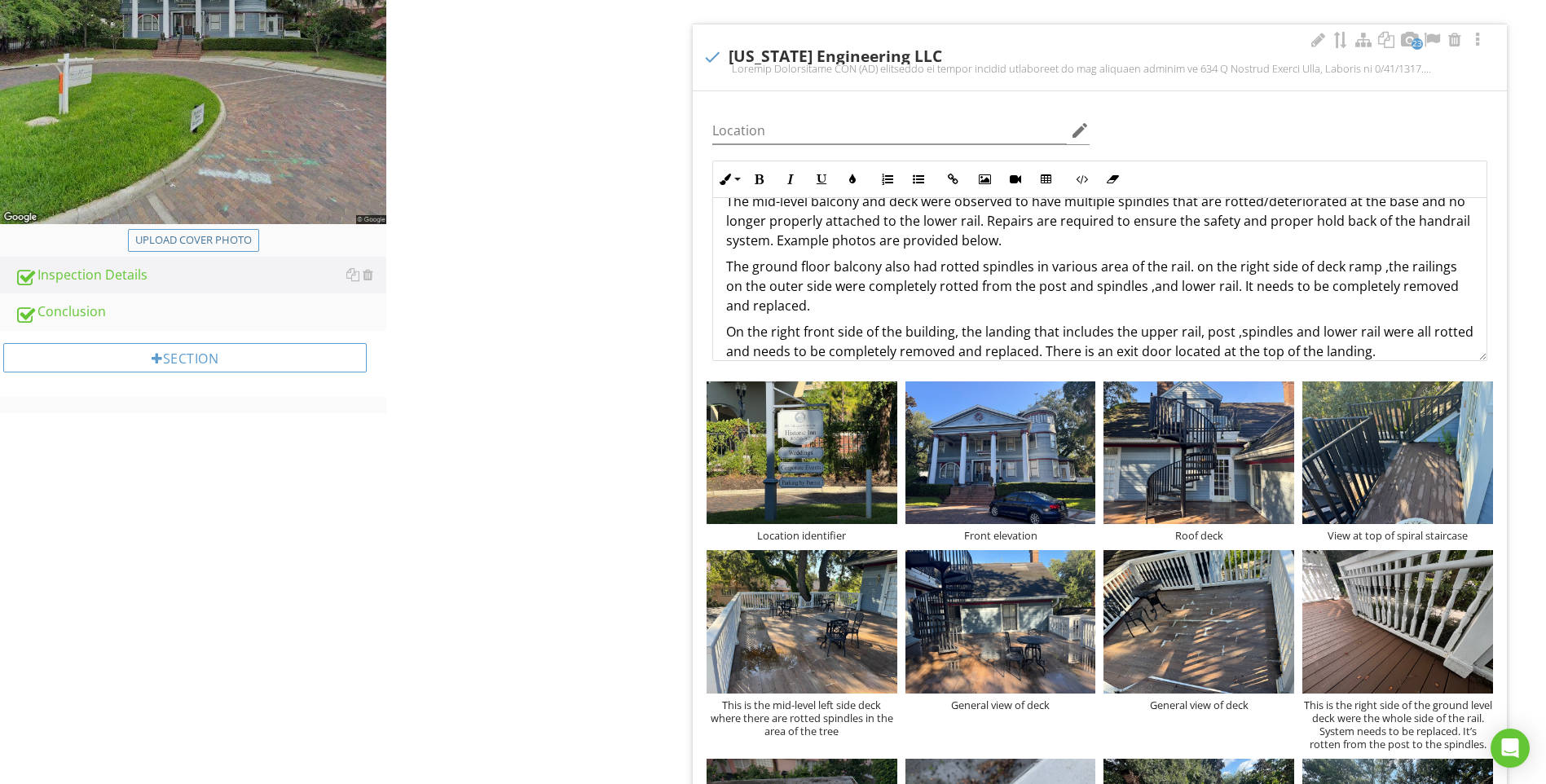
scroll to position [163, 0]
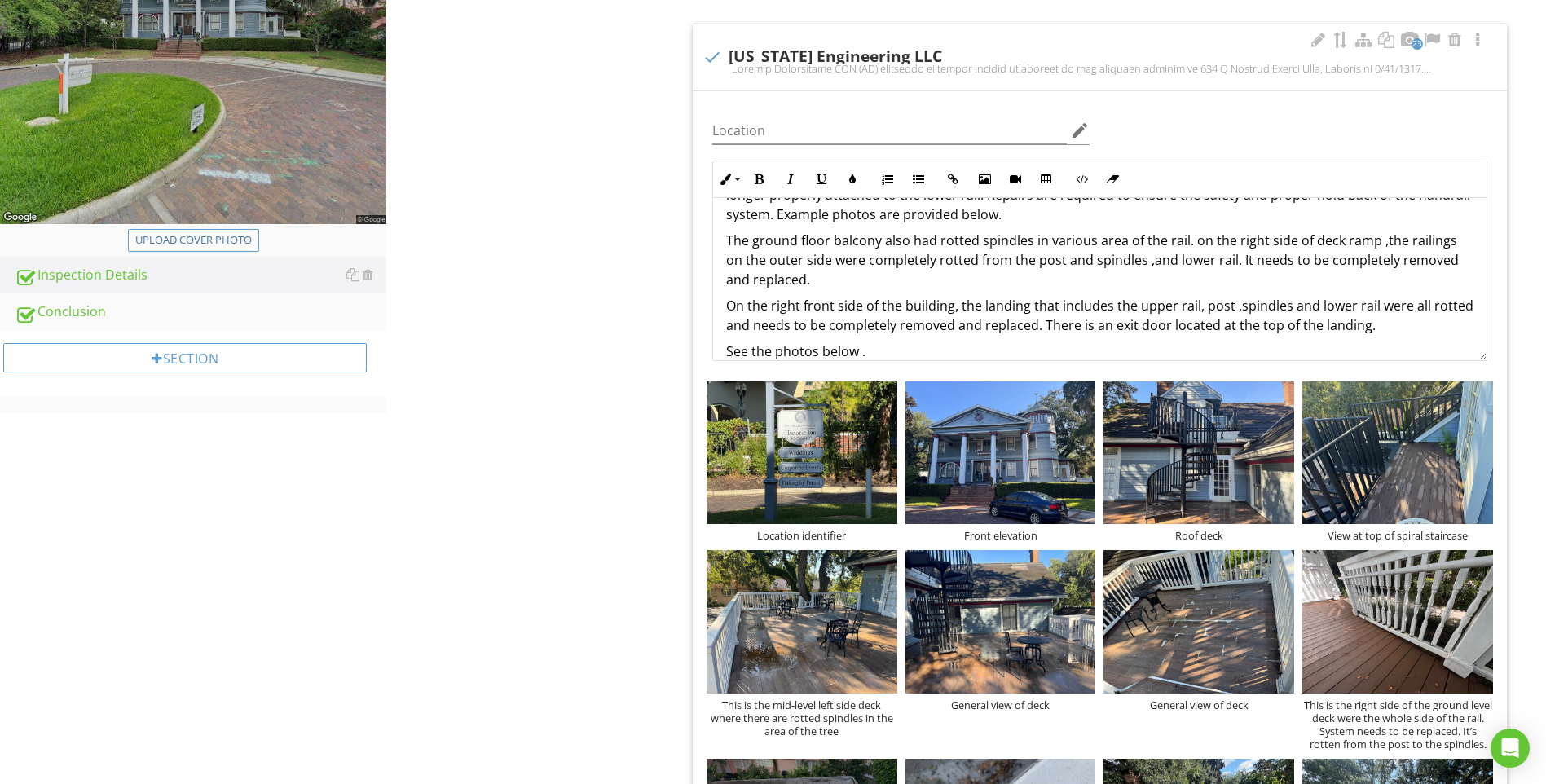
click at [797, 243] on p "The ground floor balcony also had rotted spindles in various area of the rail. …" at bounding box center [1100, 259] width 748 height 59
click at [1461, 243] on div "Florida Engineering LLC (FE) conducted an onsite balcony inspection at the prop…" at bounding box center [1099, 208] width 773 height 346
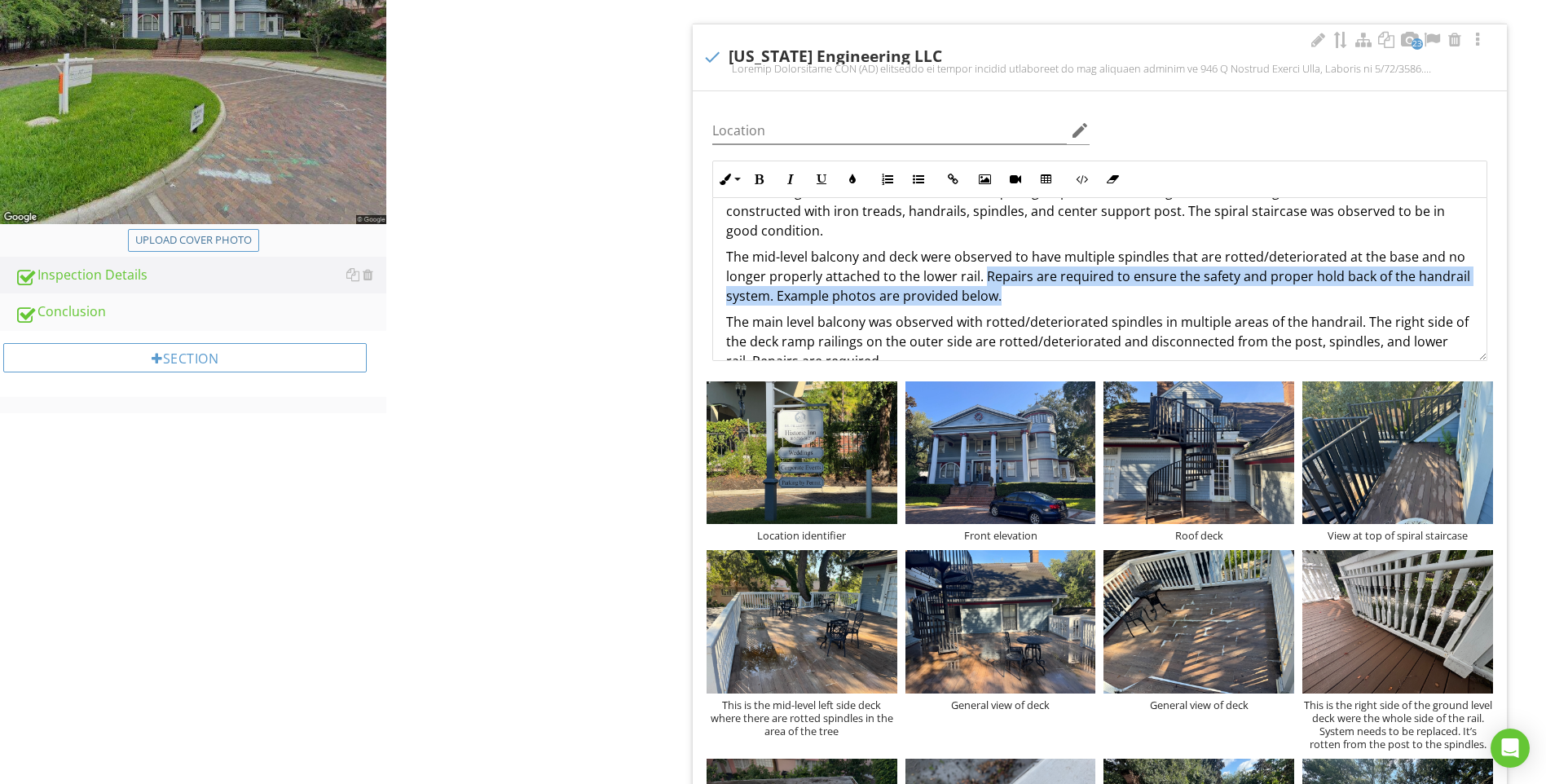
drag, startPoint x: 982, startPoint y: 276, endPoint x: 1258, endPoint y: 290, distance: 276.4
click at [1258, 290] on p "The mid-level balcony and deck were observed to have multiple spindles that are…" at bounding box center [1100, 276] width 748 height 59
copy p "Repairs are required to ensure the safety and proper hold back of the handrail …"
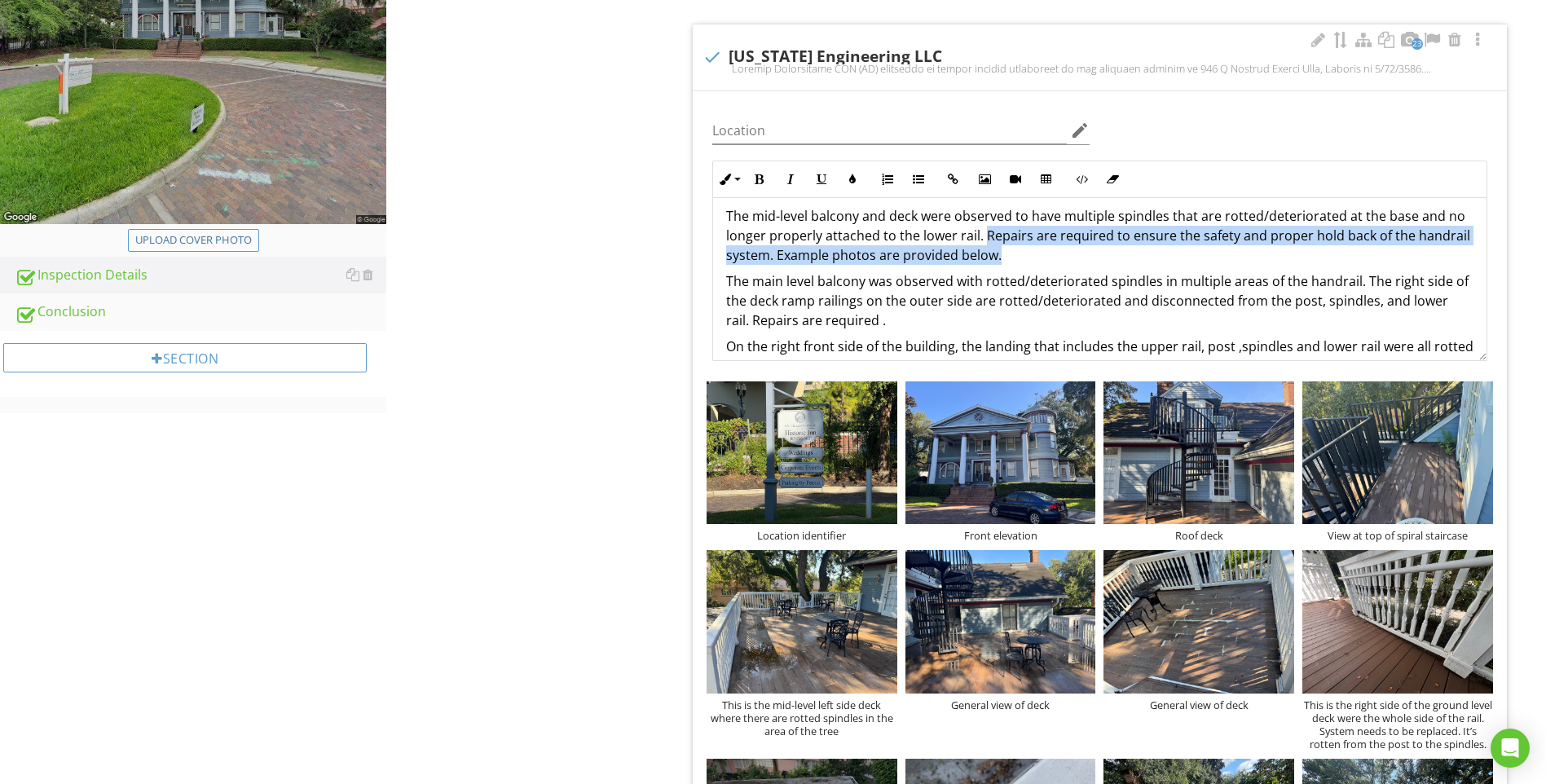
scroll to position [163, 0]
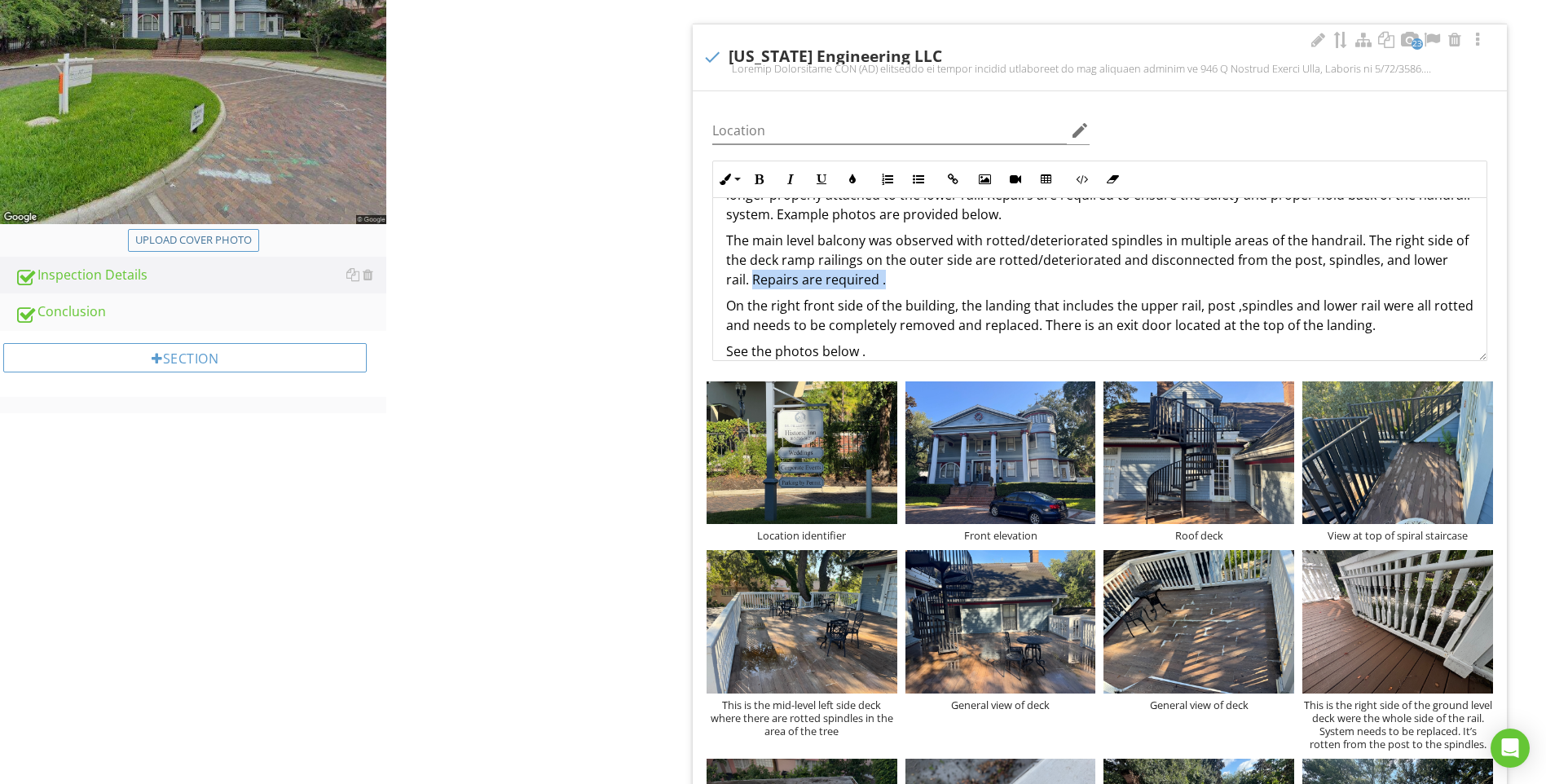
drag, startPoint x: 755, startPoint y: 280, endPoint x: 884, endPoint y: 282, distance: 129.0
click at [884, 282] on p "The main level balcony was observed with rotted/deteriorated spindles in multip…" at bounding box center [1100, 259] width 748 height 59
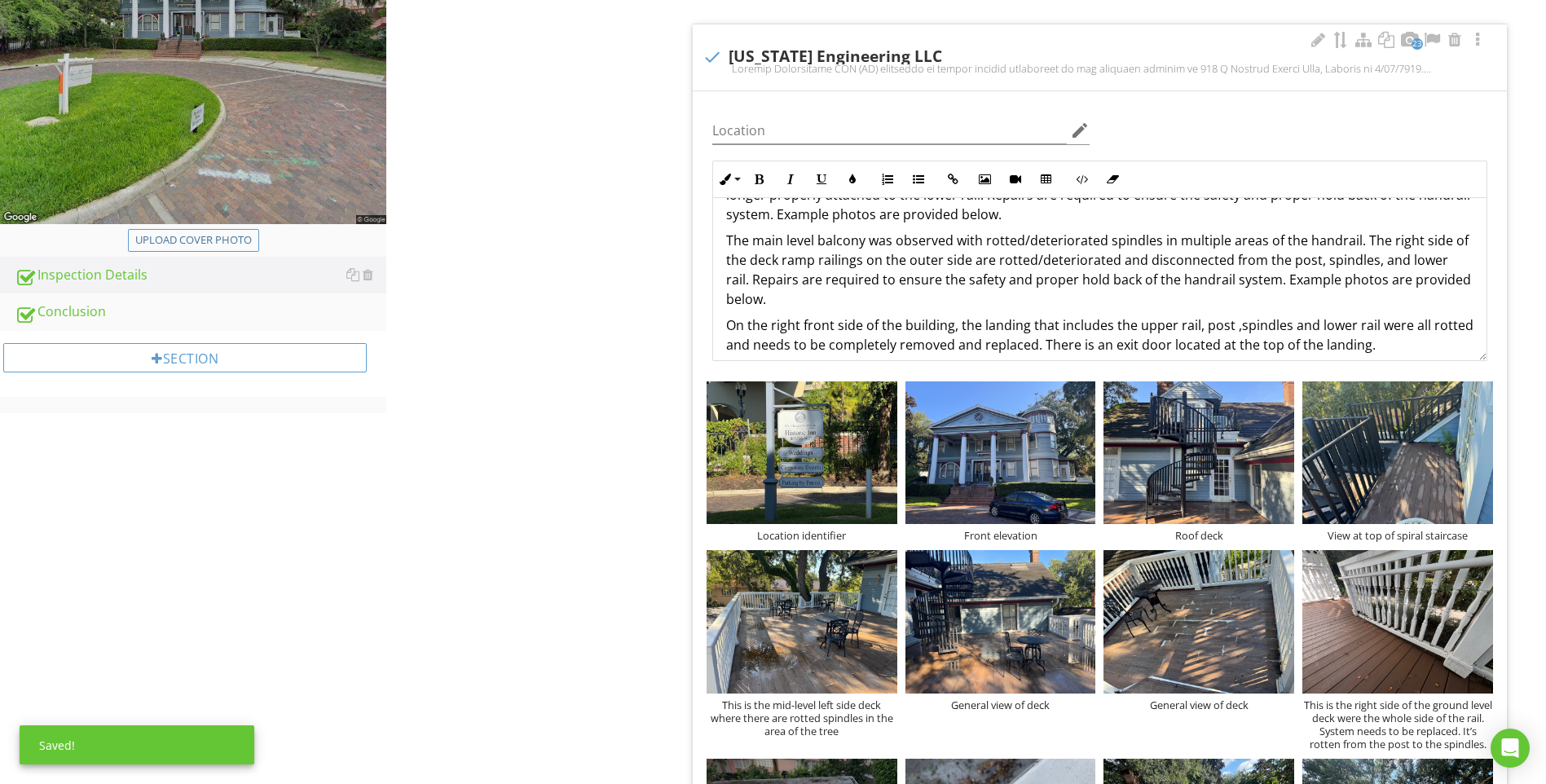
scroll to position [203, 0]
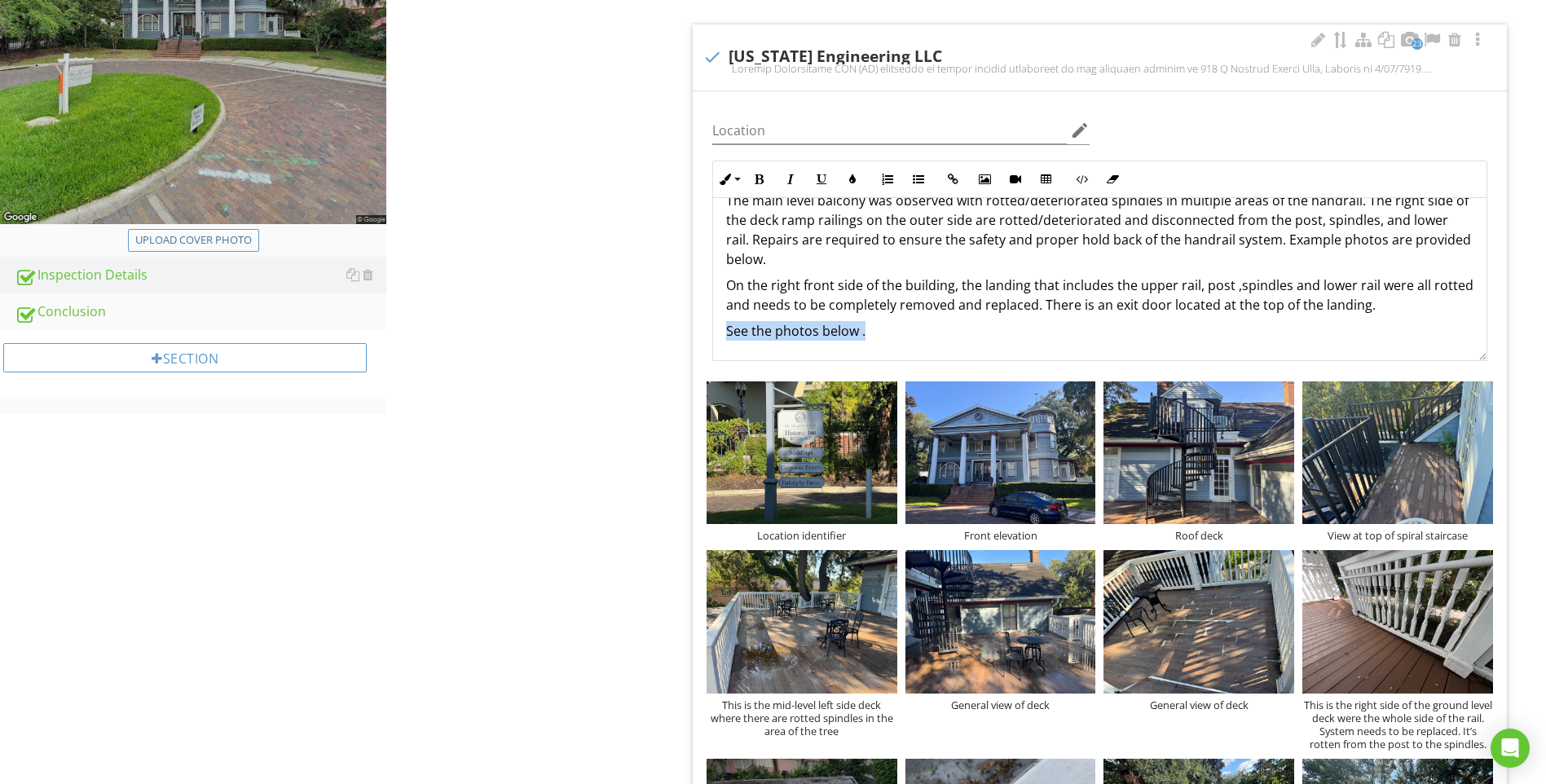
drag, startPoint x: 867, startPoint y: 332, endPoint x: 709, endPoint y: 337, distance: 158.1
click at [710, 339] on div "Inline Style XLarge Large Normal Small Light Small/Light Bold Italic Underline …" at bounding box center [1099, 260] width 795 height 201
drag, startPoint x: 725, startPoint y: 287, endPoint x: 751, endPoint y: 289, distance: 26.1
click at [751, 289] on p "On the right front side of the building, the landing that includes the upper ra…" at bounding box center [1100, 295] width 748 height 39
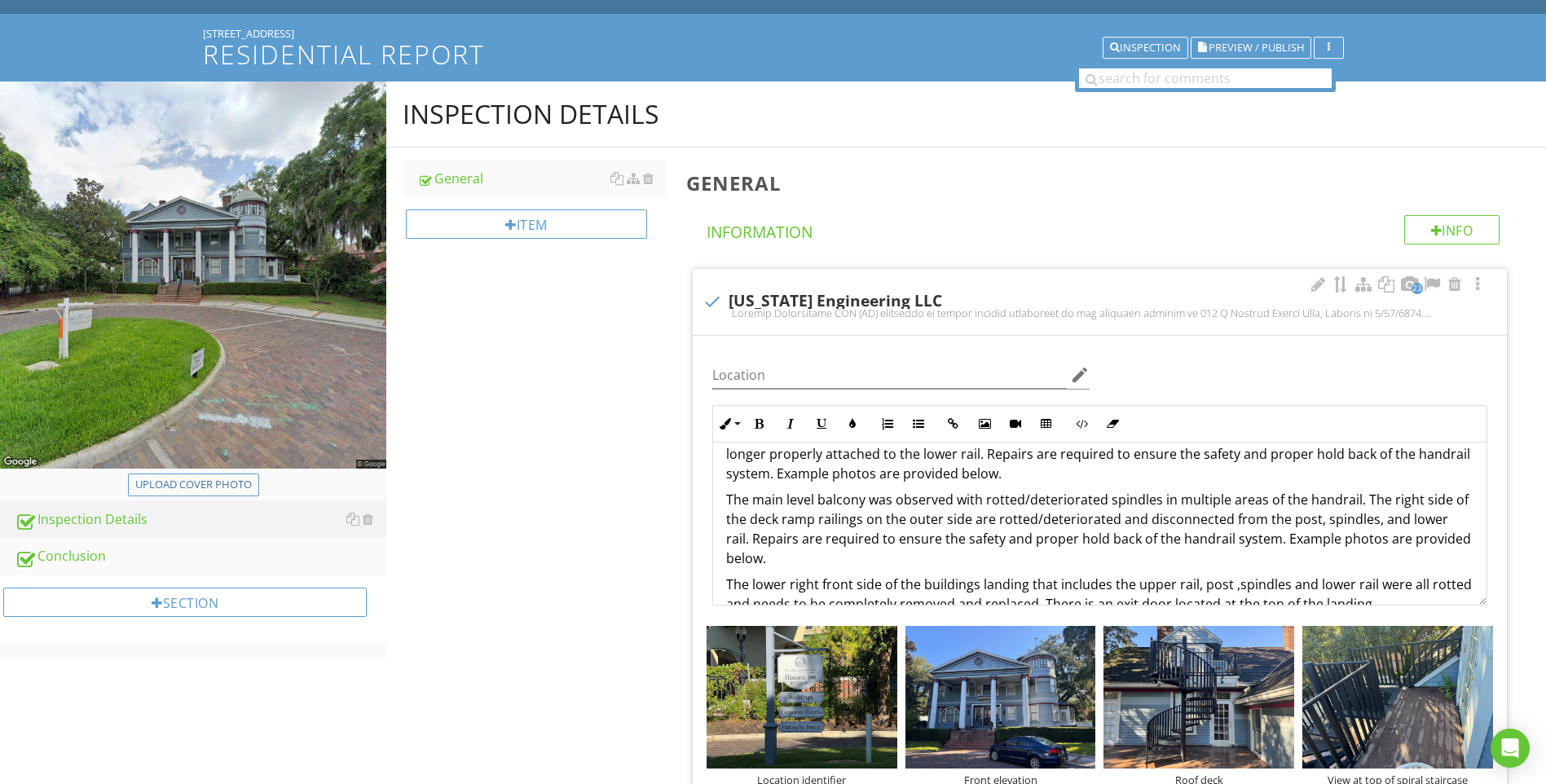
scroll to position [121, 0]
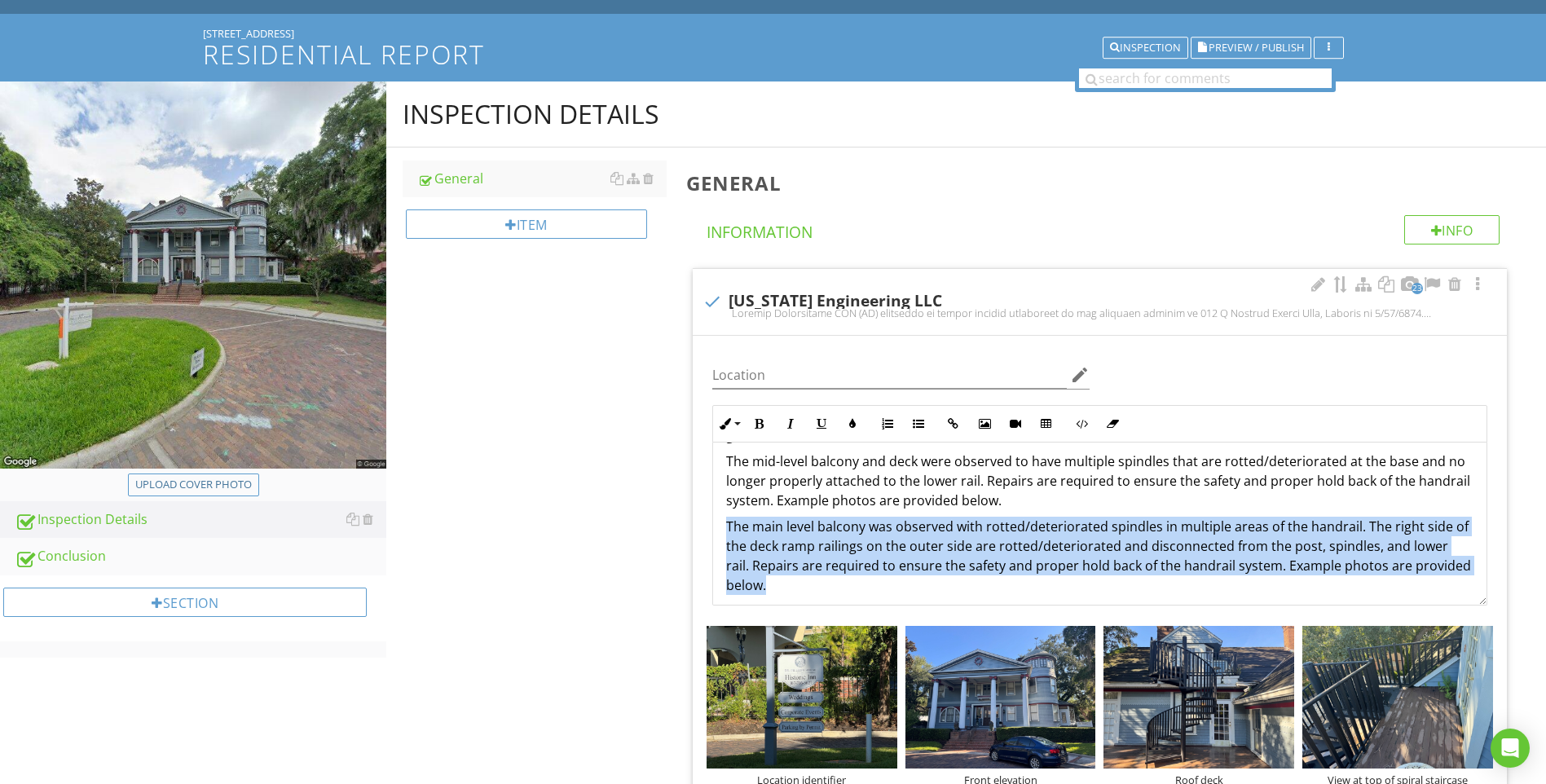
drag, startPoint x: 727, startPoint y: 527, endPoint x: 781, endPoint y: 579, distance: 75.0
click at [781, 579] on p "The main level balcony was observed with rotted/deteriorated spindles in multip…" at bounding box center [1100, 555] width 748 height 78
copy p "The main level balcony was observed with rotted/deteriorated spindles in multip…"
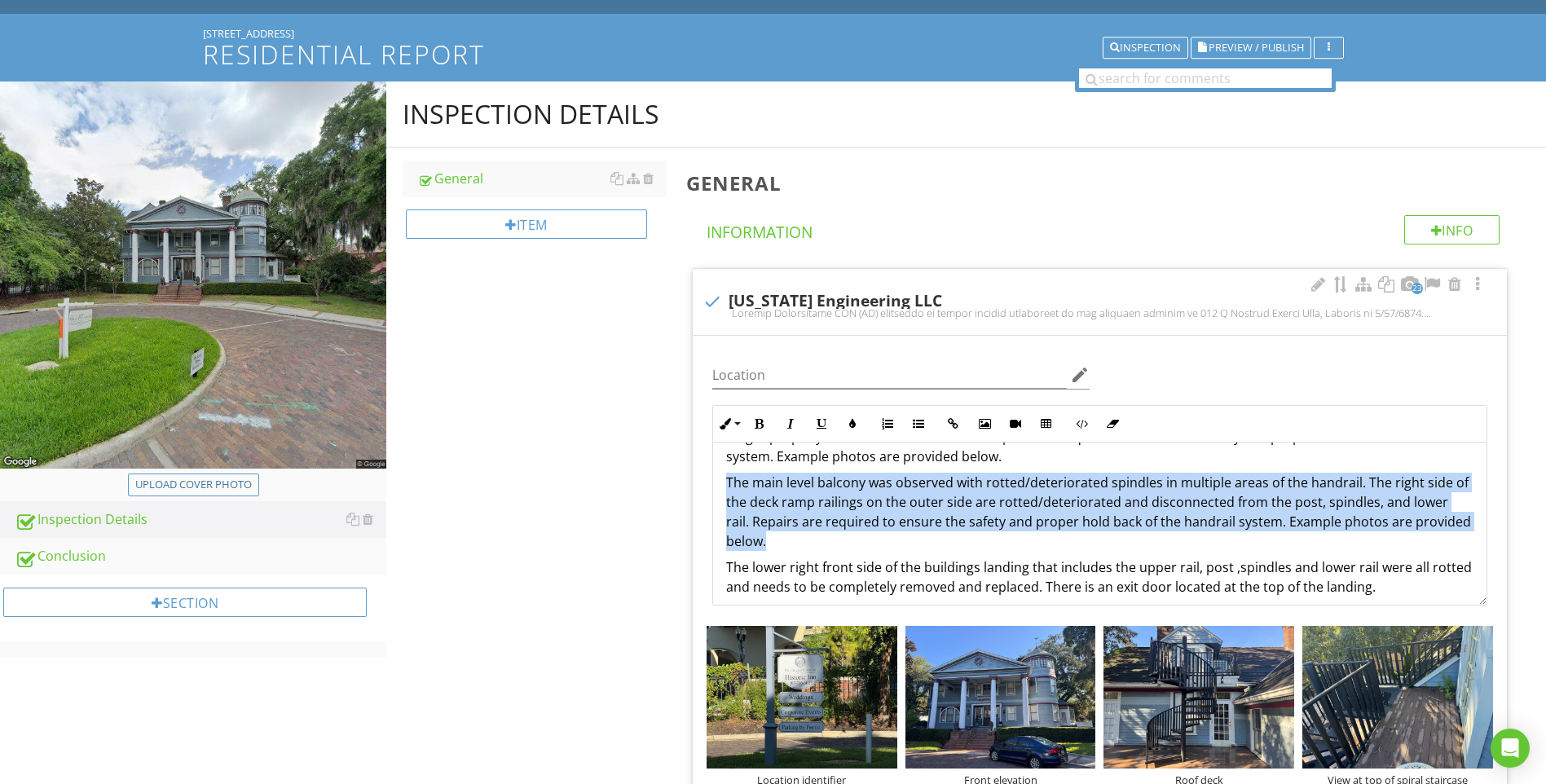
scroll to position [203, 0]
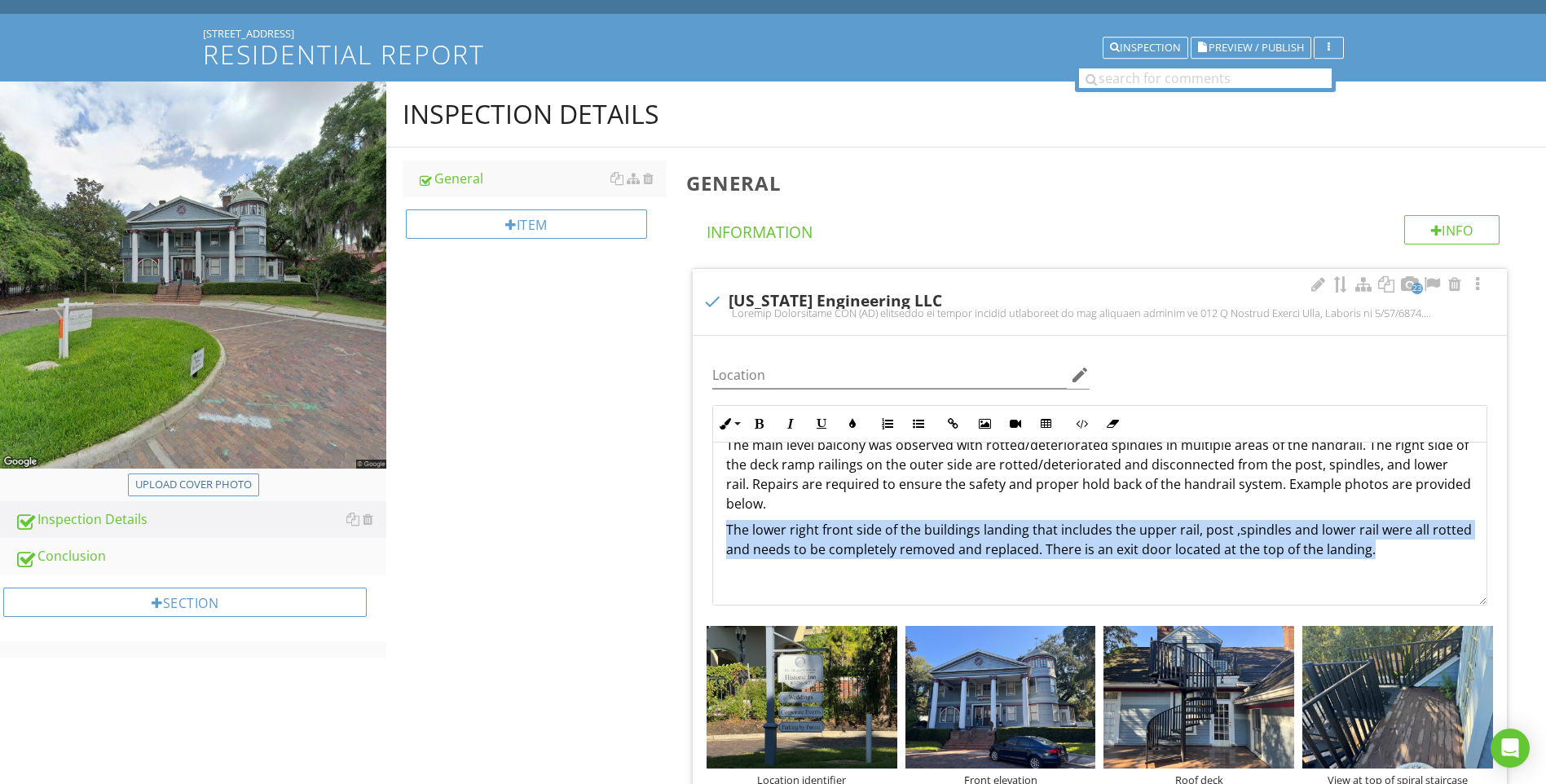
drag, startPoint x: 727, startPoint y: 531, endPoint x: 1420, endPoint y: 551, distance: 693.3
click at [1420, 551] on p "The lower right front side of the buildings landing that includes the upper rai…" at bounding box center [1100, 539] width 748 height 39
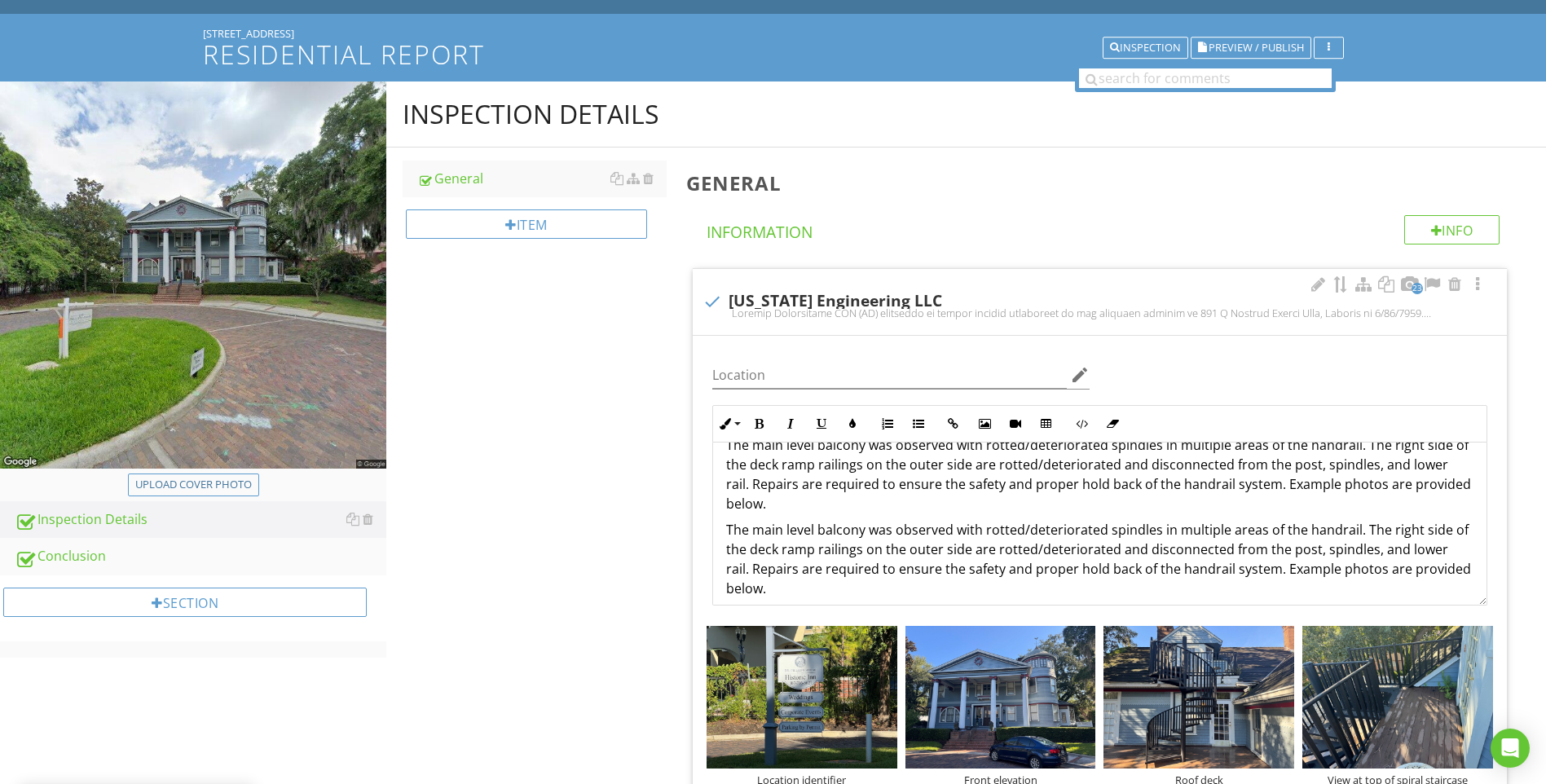
click at [752, 531] on p "The main level balcony was observed with rotted/deteriorated spindles in multip…" at bounding box center [1100, 558] width 748 height 78
click at [786, 534] on p "The lower, right-side landing located near the exit door was observed with rott…" at bounding box center [1100, 558] width 748 height 78
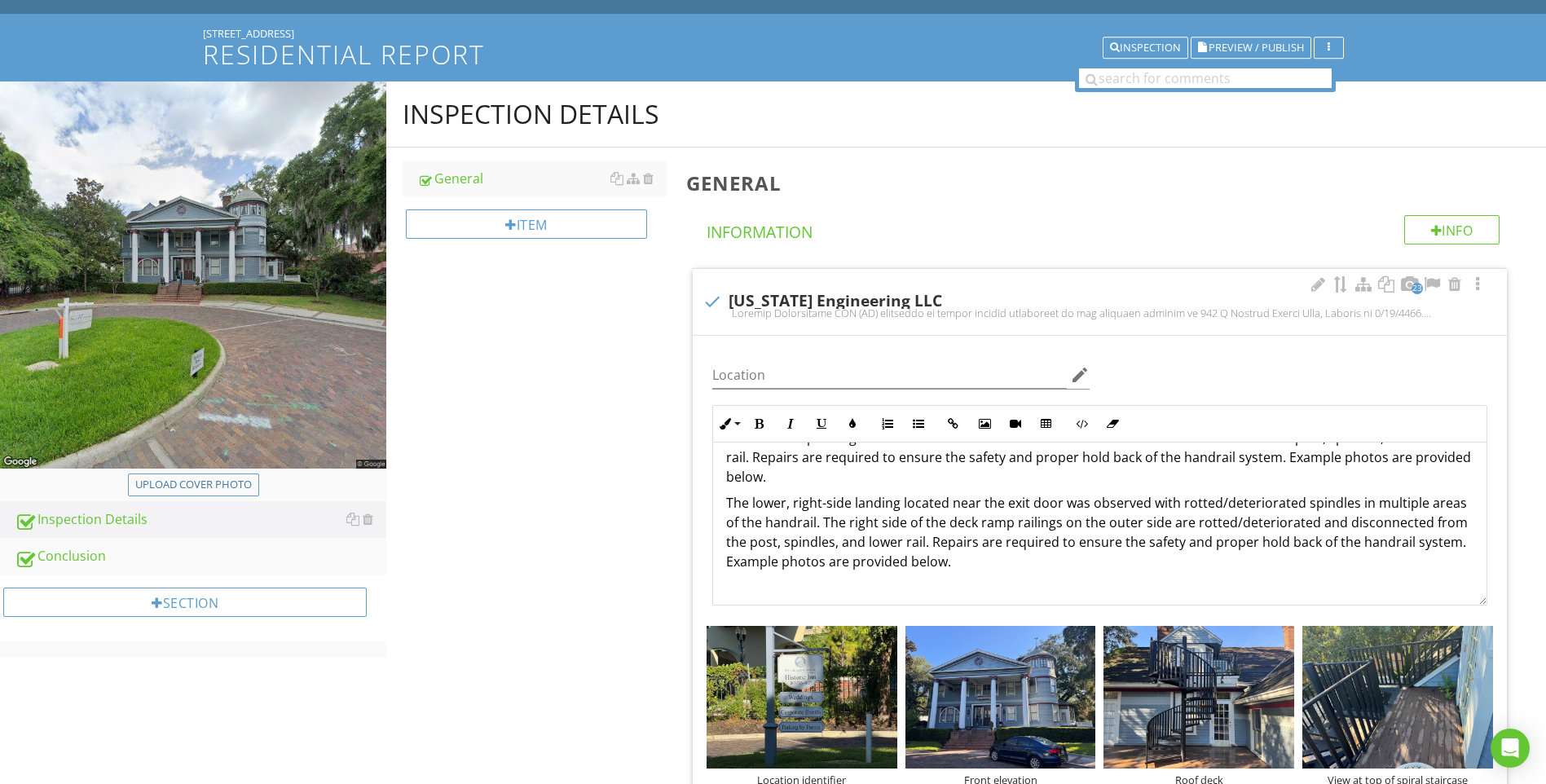
scroll to position [242, 0]
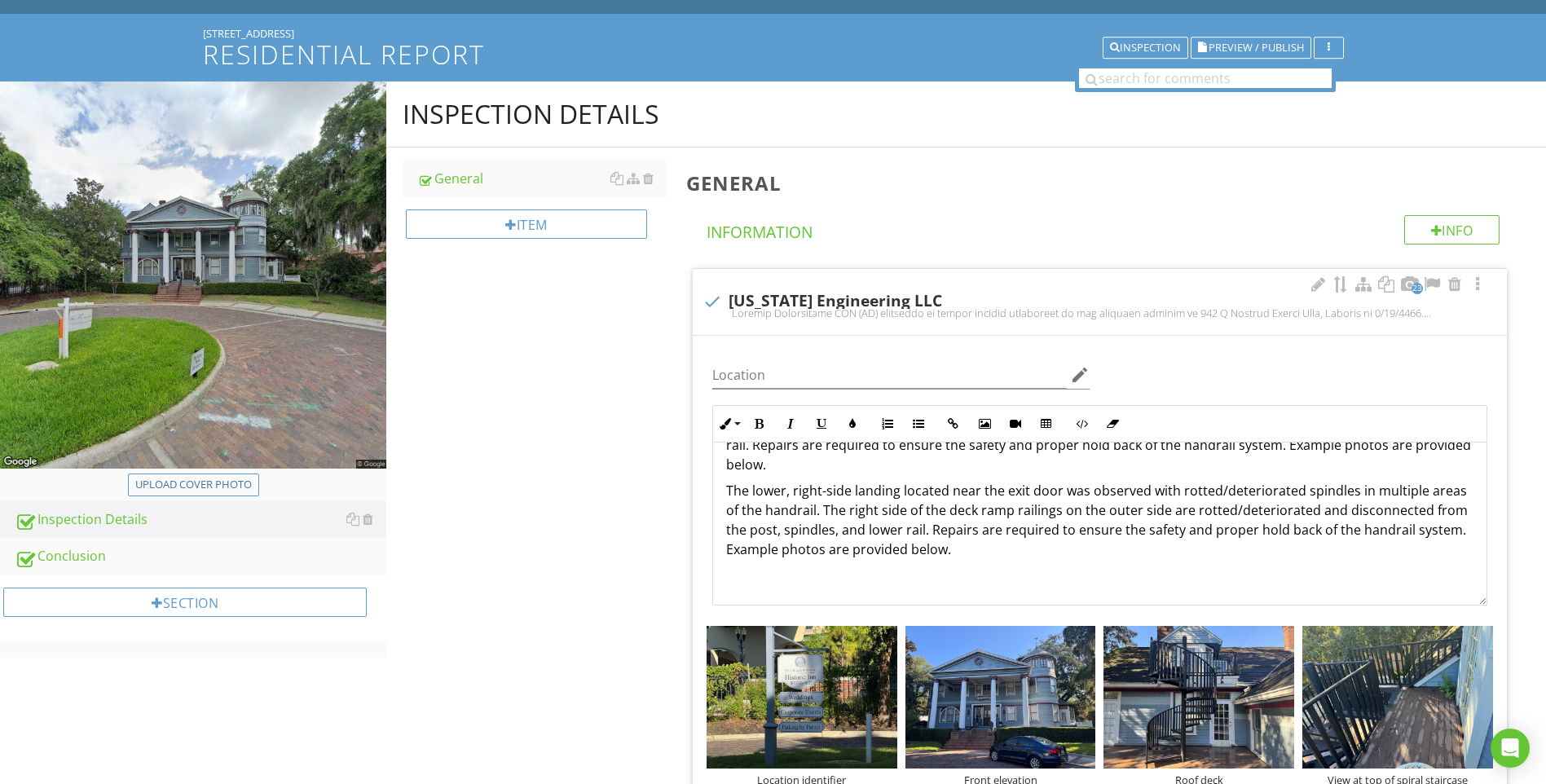
click at [752, 587] on div "Florida Engineering LLC (FE) conducted an onsite balcony inspection at the prop…" at bounding box center [1099, 403] width 773 height 404
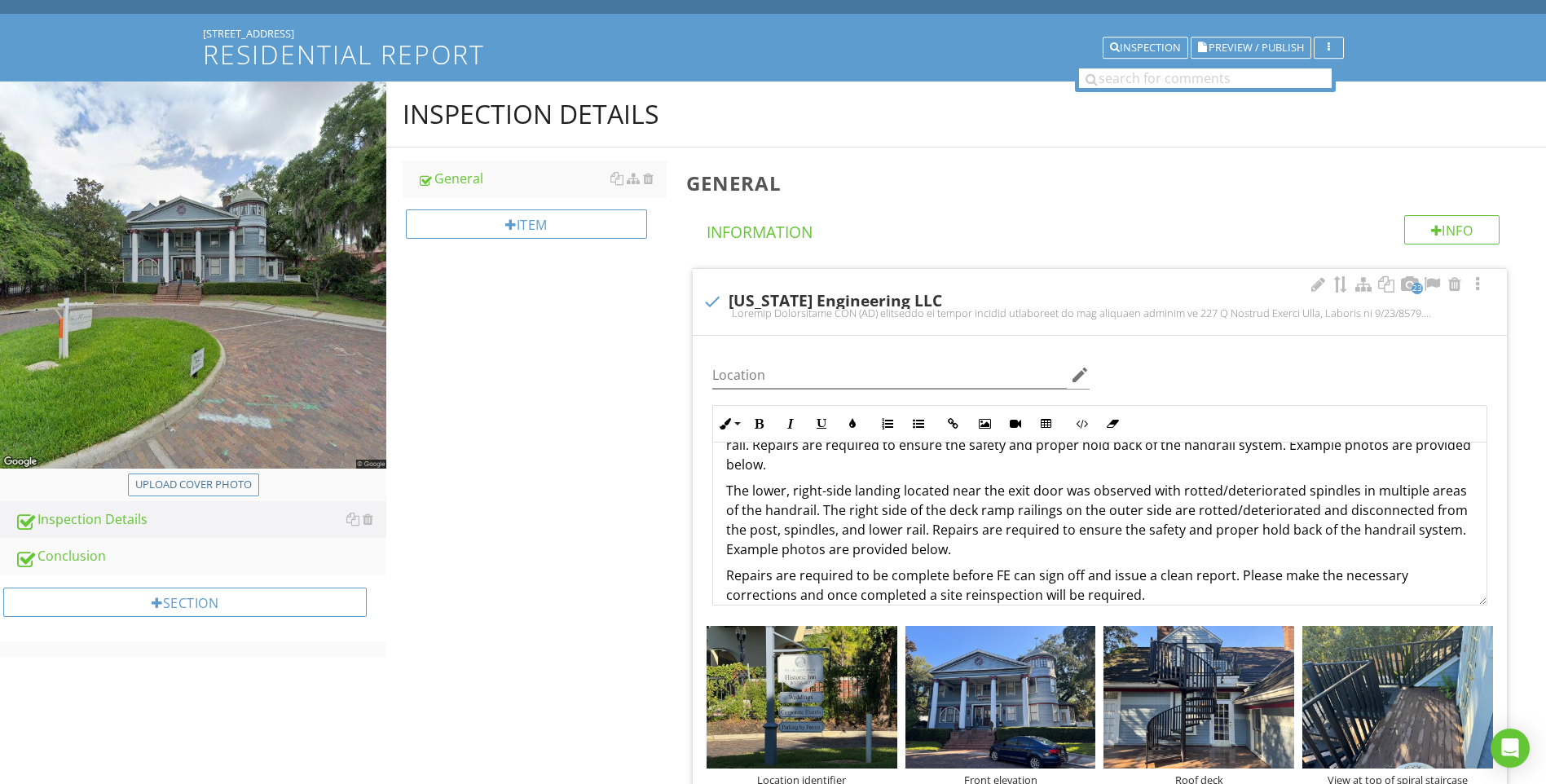
click at [944, 577] on p "Repairs are required to be complete before FE can sign off and issue a clean re…" at bounding box center [1100, 585] width 748 height 39
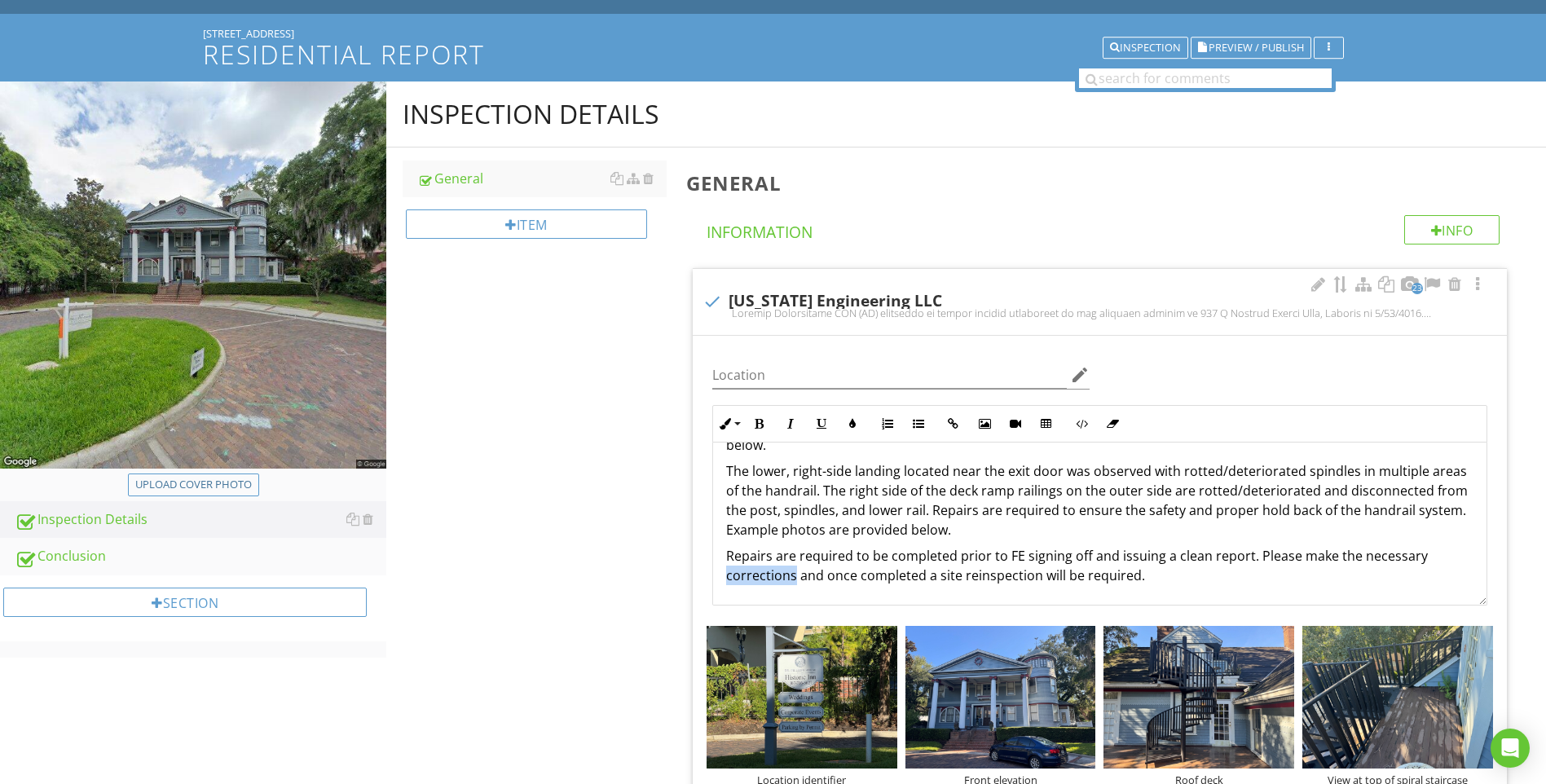
drag, startPoint x: 793, startPoint y: 599, endPoint x: 728, endPoint y: 593, distance: 65.3
click at [728, 593] on div "Florida Engineering LLC (FE) conducted an onsite balcony inspection at the prop…" at bounding box center [1099, 392] width 773 height 424
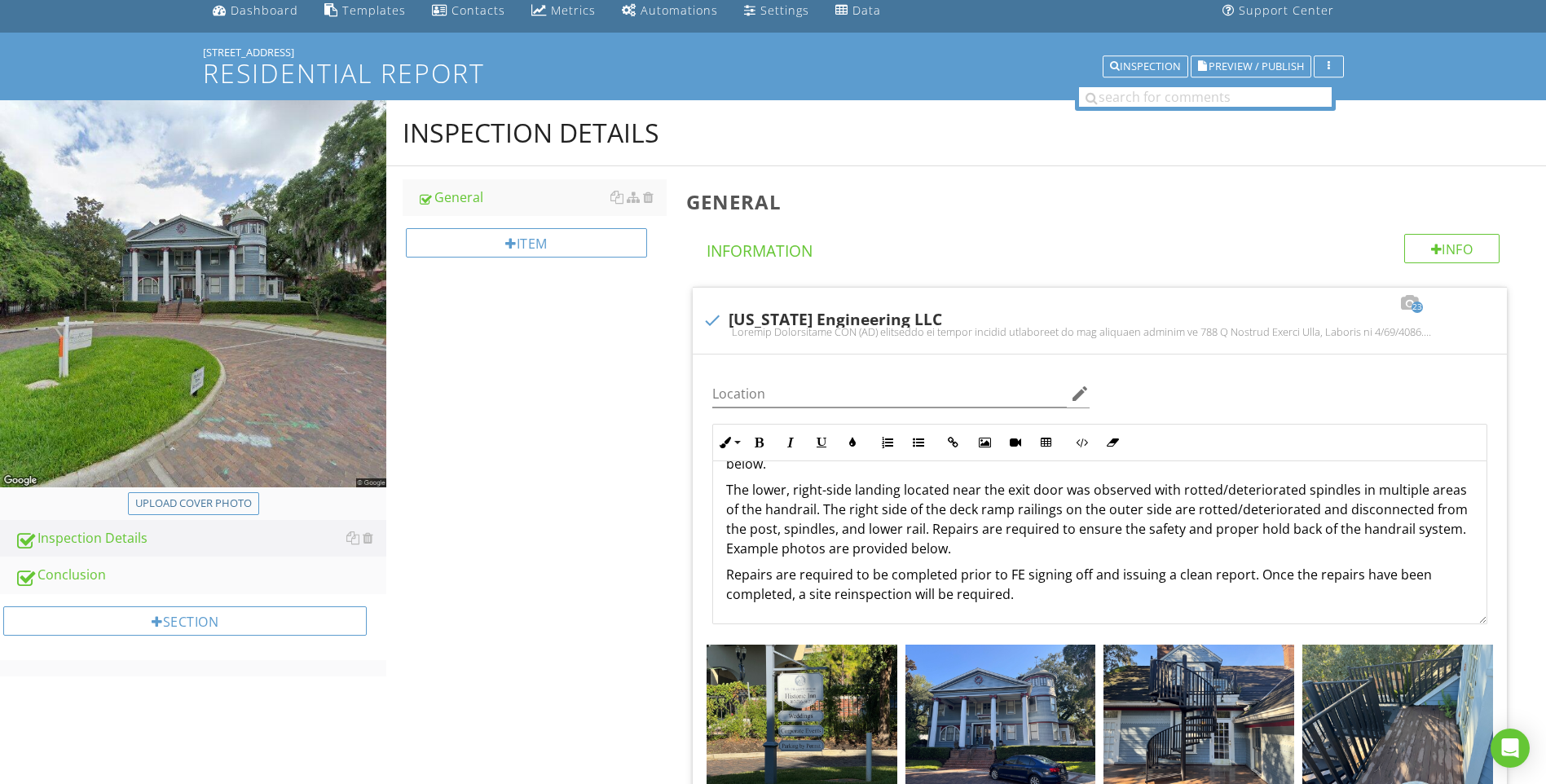
scroll to position [0, 0]
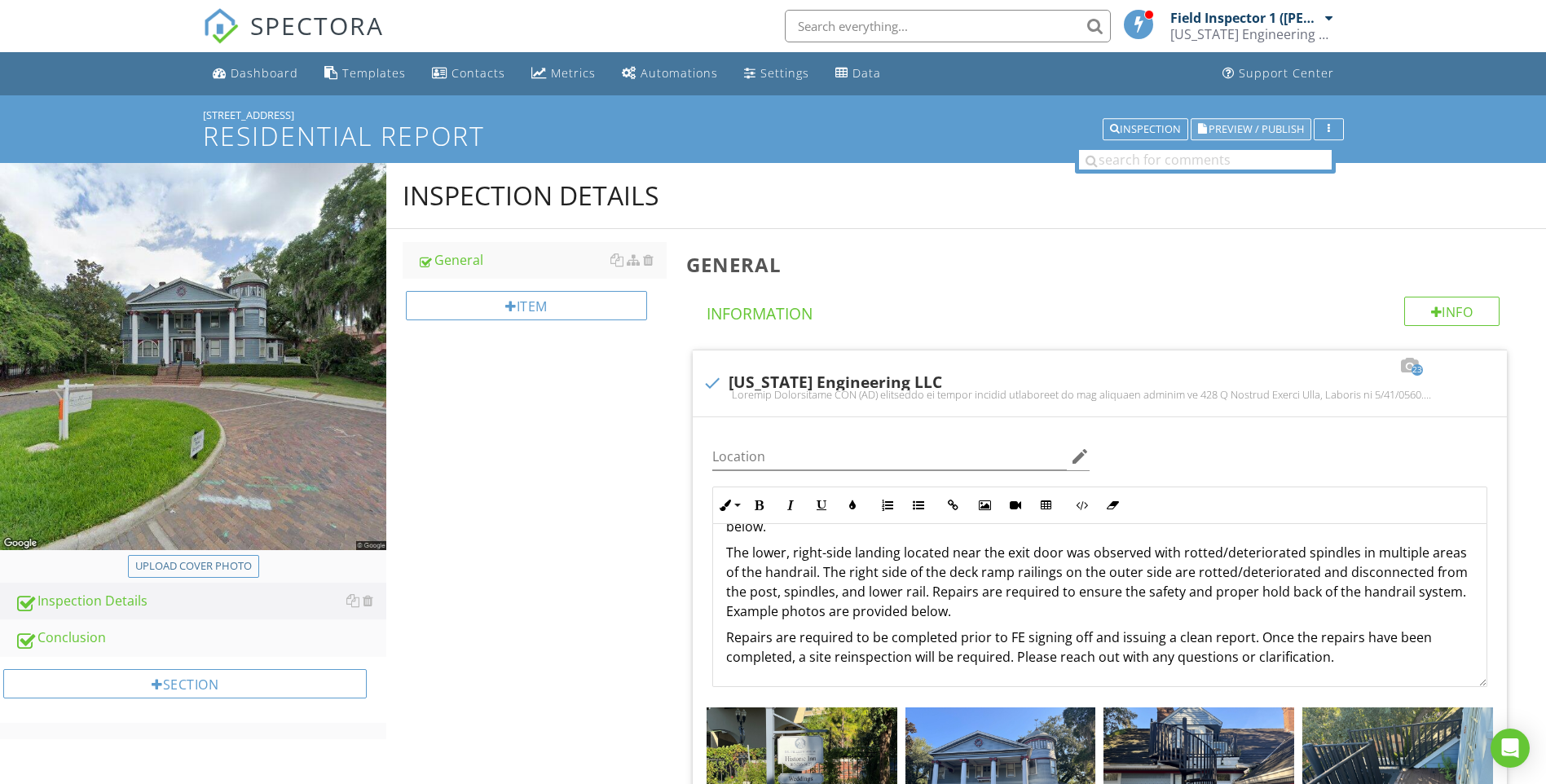
click at [1267, 132] on span "Preview / Publish" at bounding box center [1256, 129] width 95 height 11
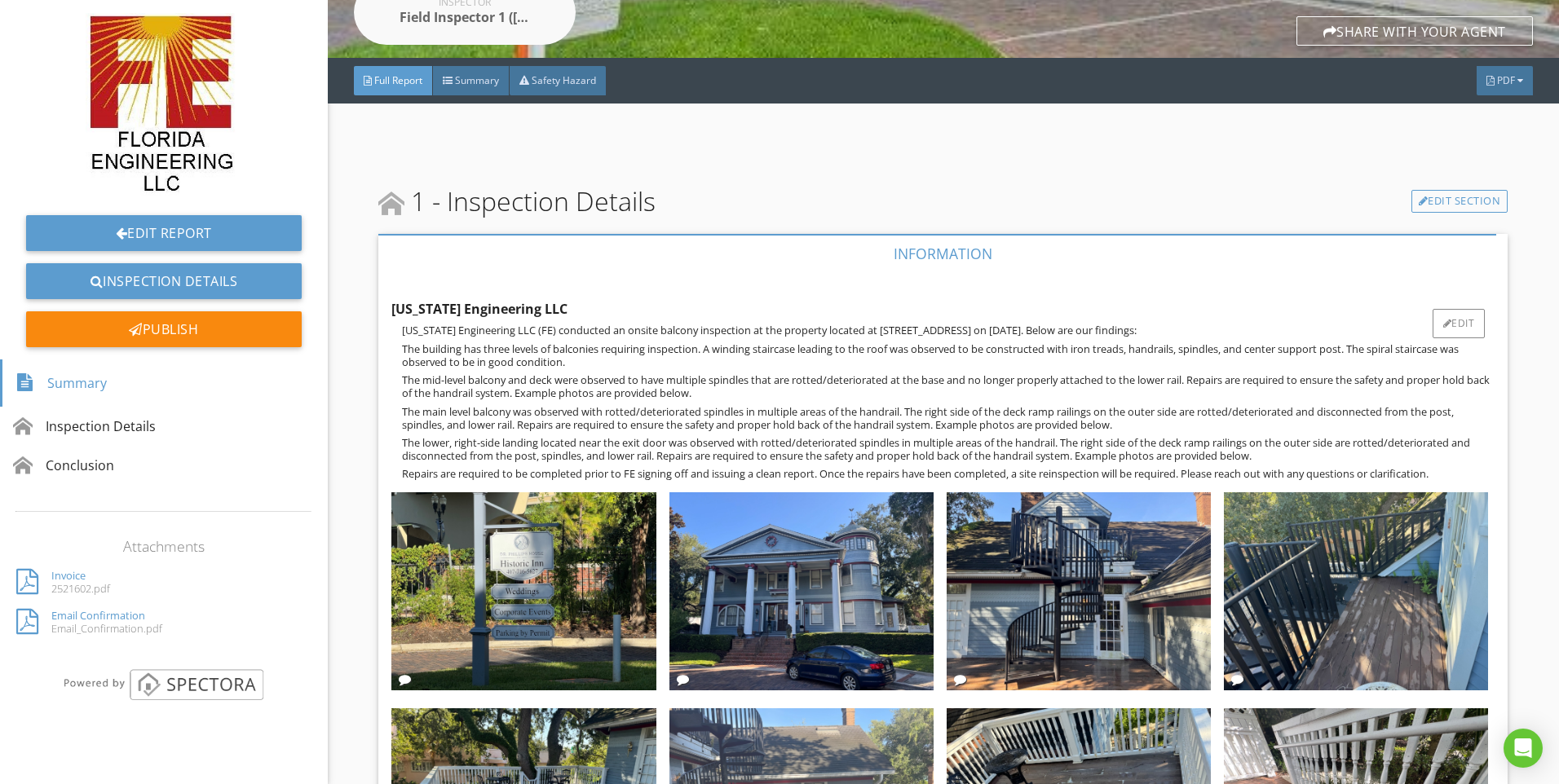
scroll to position [8, 0]
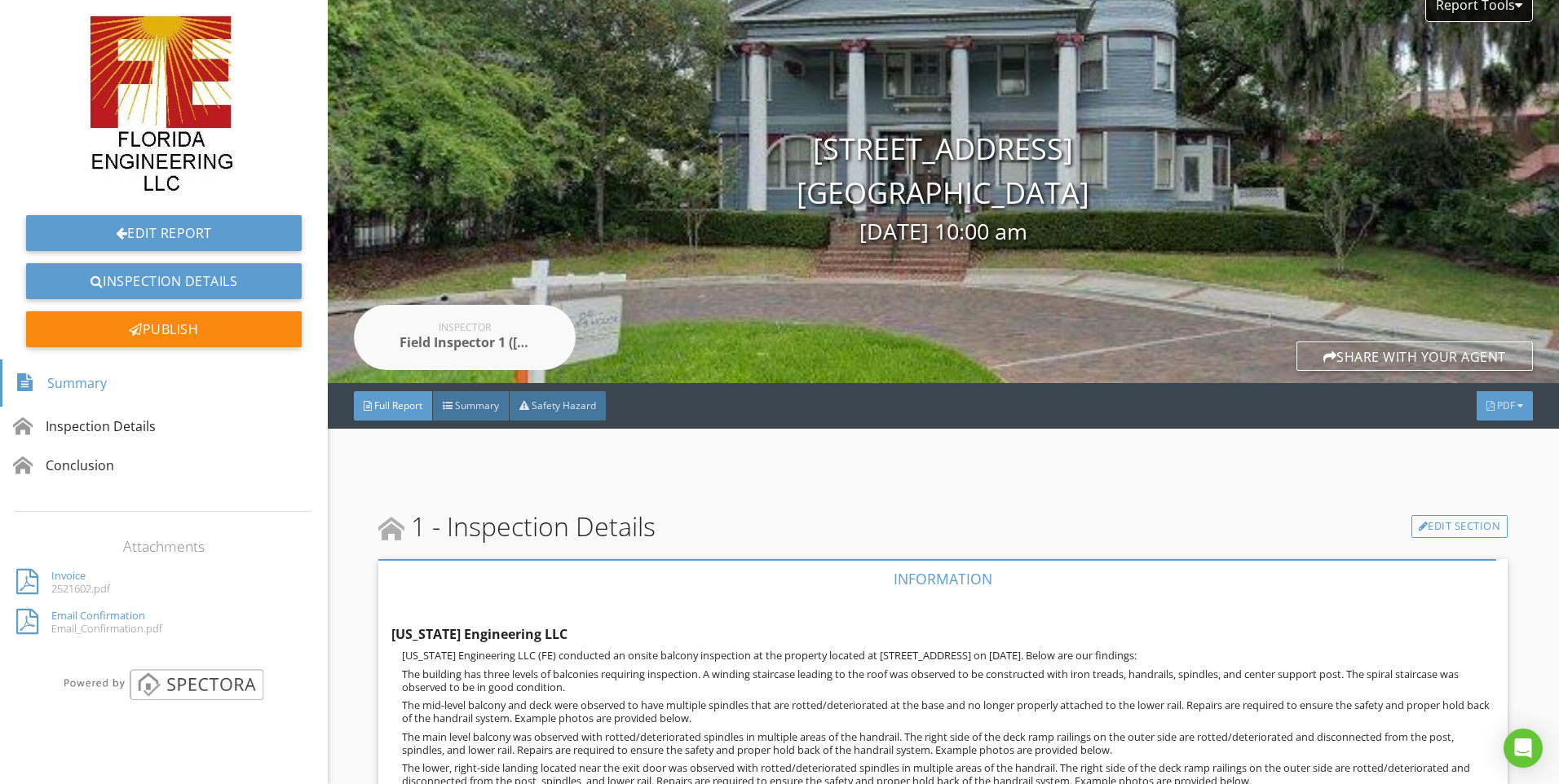
click at [1497, 408] on span "PDF" at bounding box center [1505, 405] width 18 height 13
click at [1470, 472] on div "Full Report" at bounding box center [1484, 474] width 105 height 19
click at [138, 223] on link "Edit Report" at bounding box center [163, 233] width 276 height 36
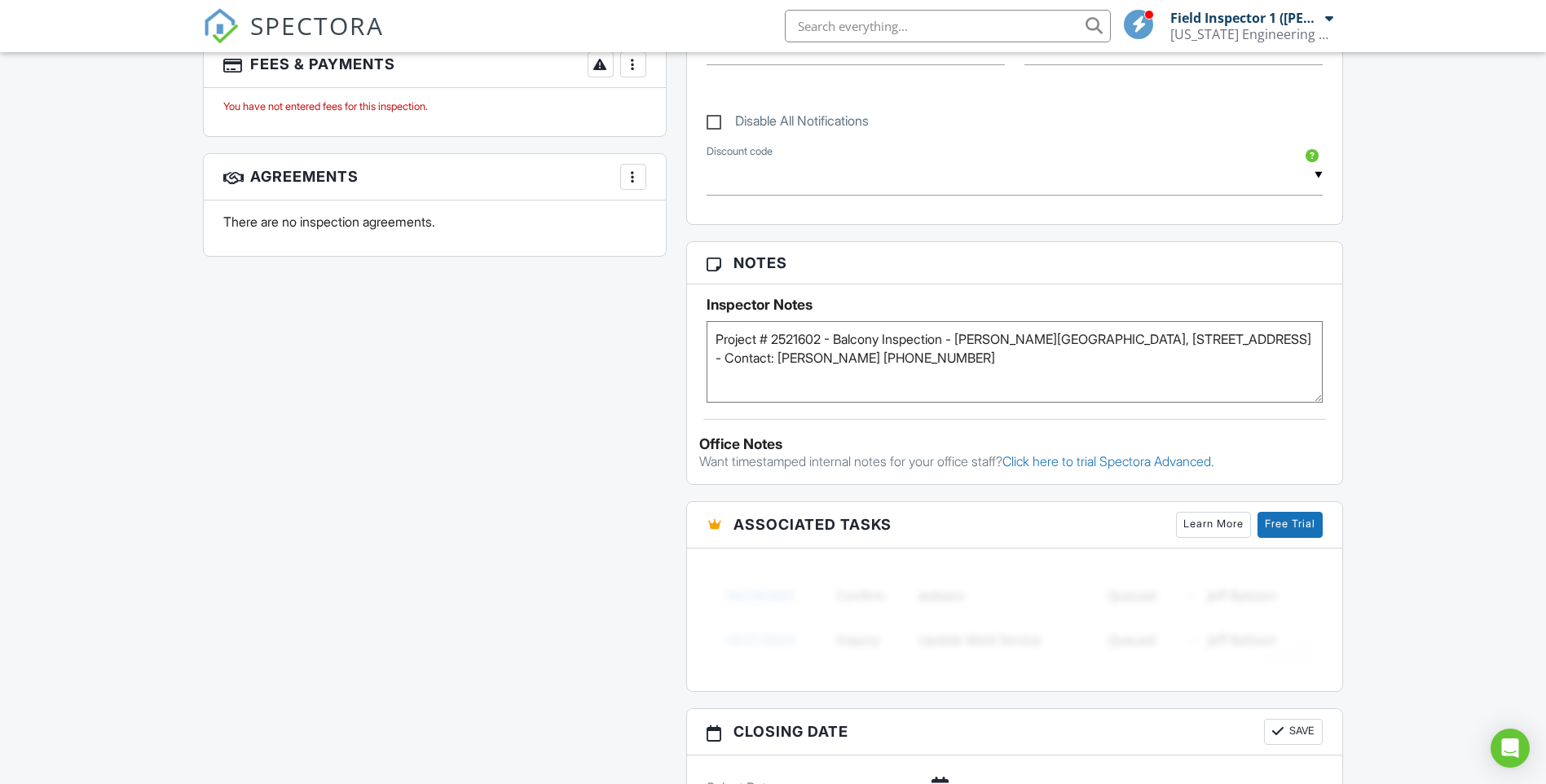
scroll to position [1141, 0]
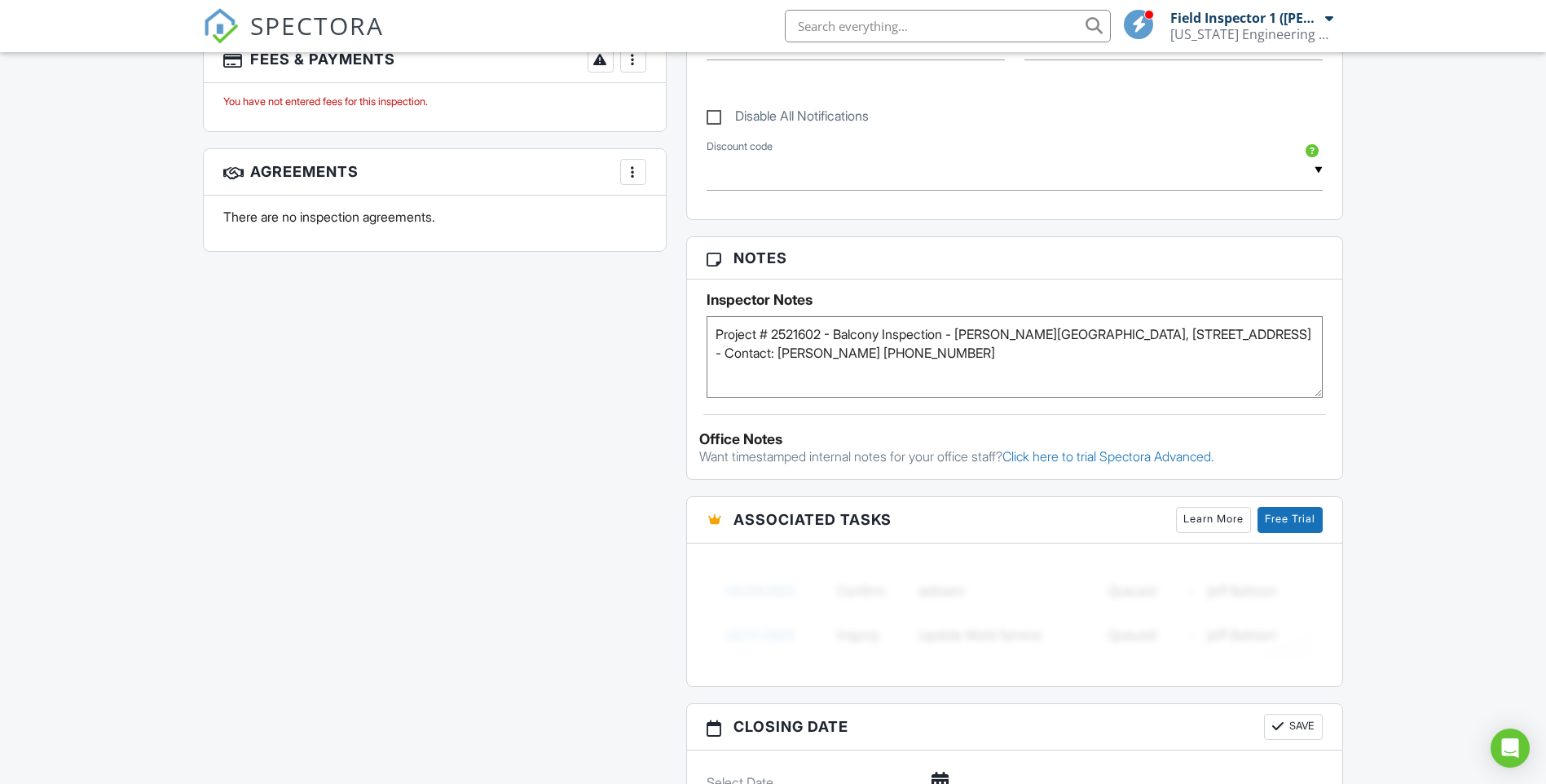
drag, startPoint x: 774, startPoint y: 331, endPoint x: 824, endPoint y: 333, distance: 50.0
click at [824, 333] on textarea "Project # 2521602 - Balcony Inspection - Dr. Phillips House, 135 N Lucerne Cir …" at bounding box center [1015, 356] width 617 height 82
click at [559, 370] on div "All emails and texts are disabled for this inspection! All emails and texts hav…" at bounding box center [773, 148] width 1161 height 1624
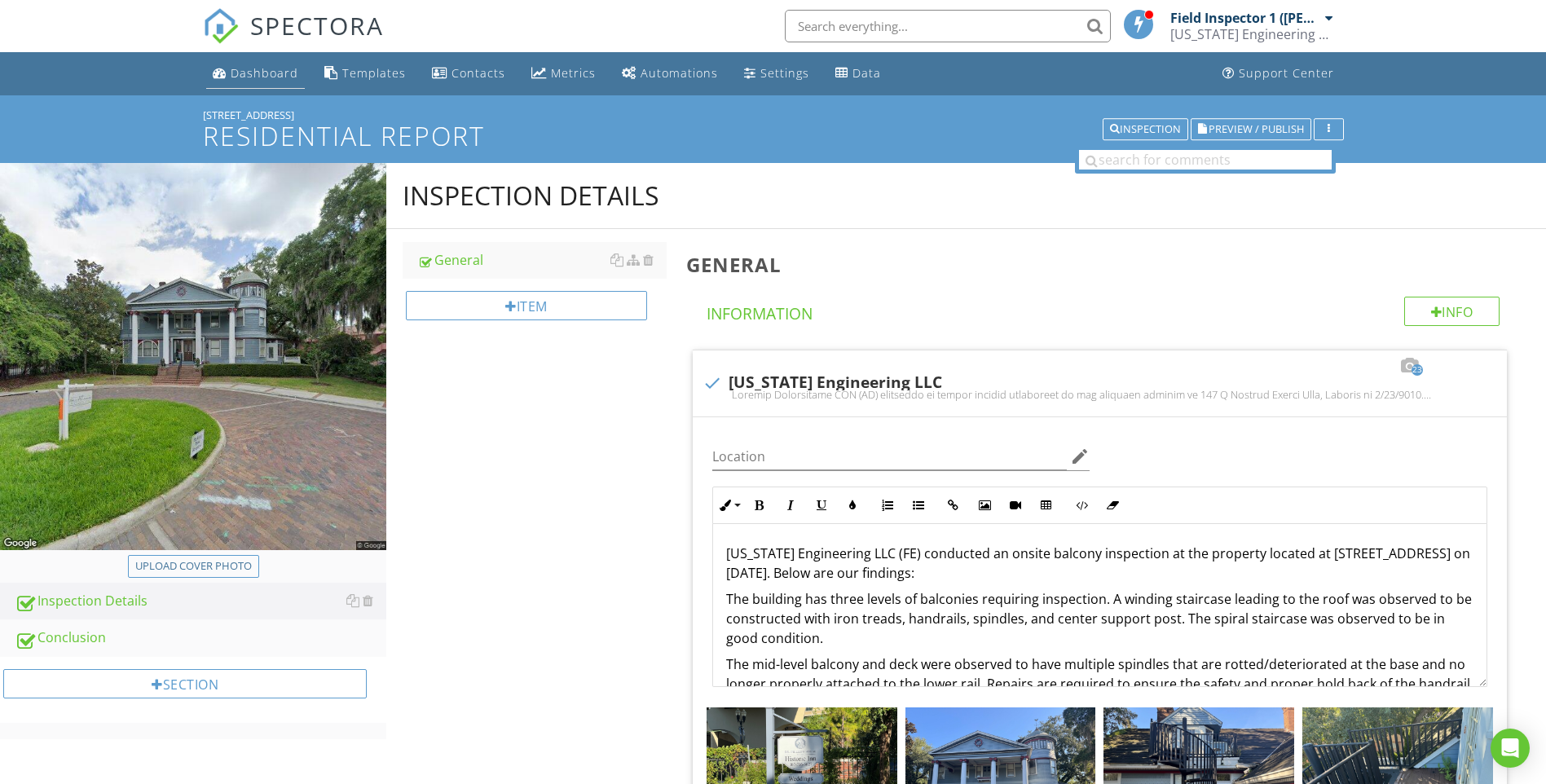
click at [268, 71] on div "Dashboard" at bounding box center [264, 73] width 67 height 15
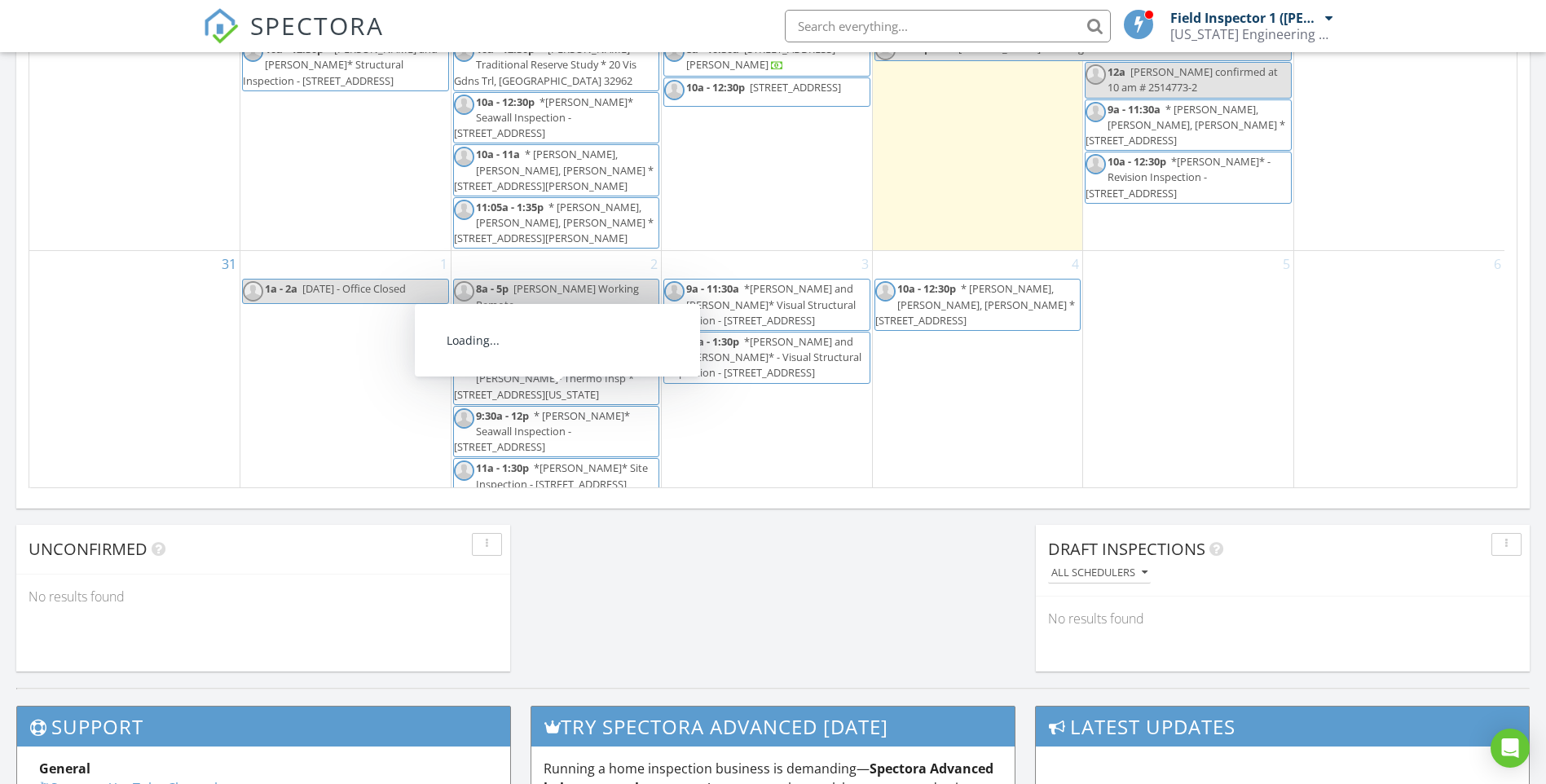
scroll to position [978, 0]
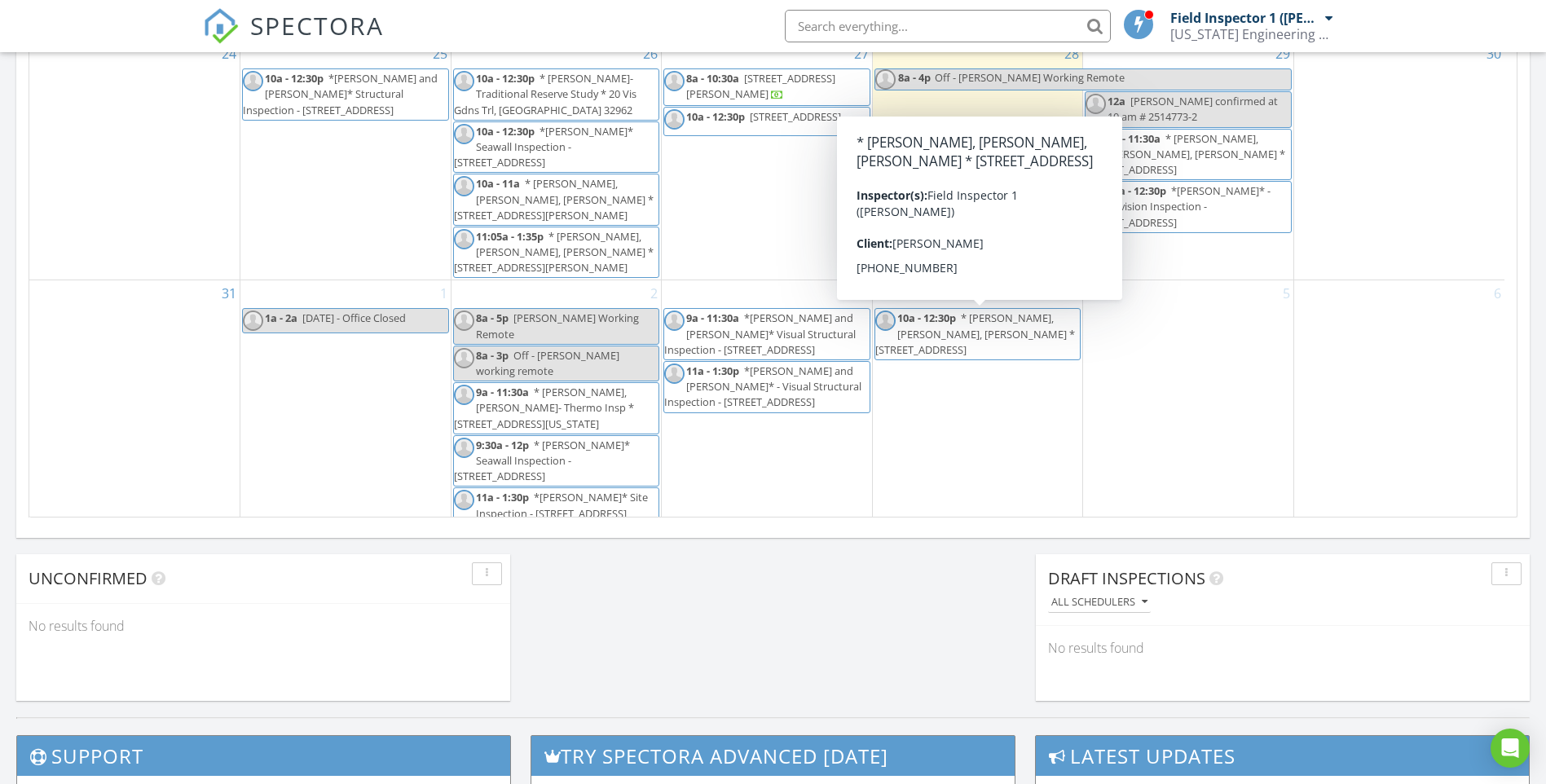
click at [556, 292] on div "2 8a - 5p [PERSON_NAME] Working Remote 8a - 3p Off - [PERSON_NAME] working remo…" at bounding box center [556, 403] width 210 height 244
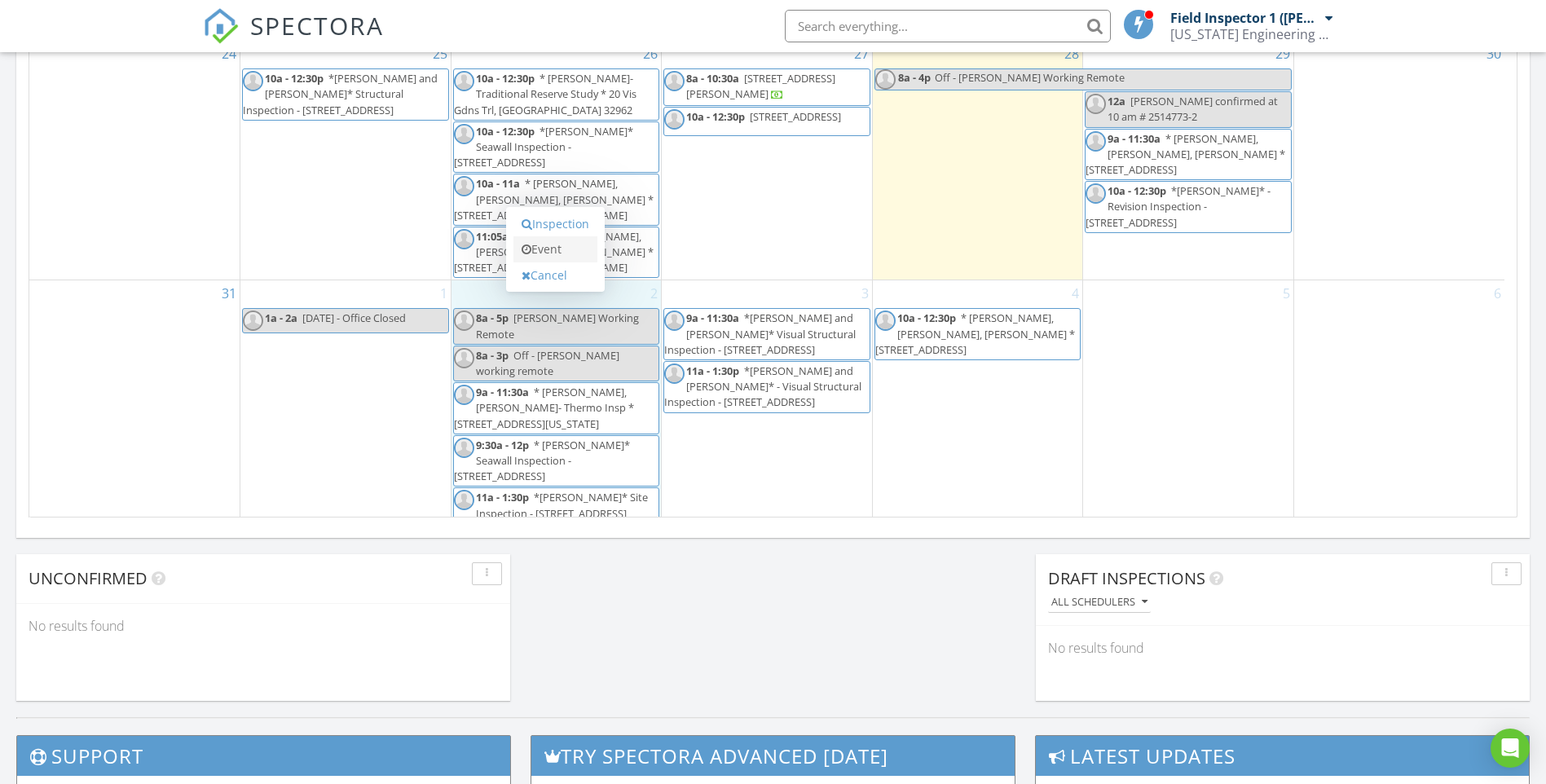
click at [561, 253] on link "Event" at bounding box center [554, 249] width 84 height 26
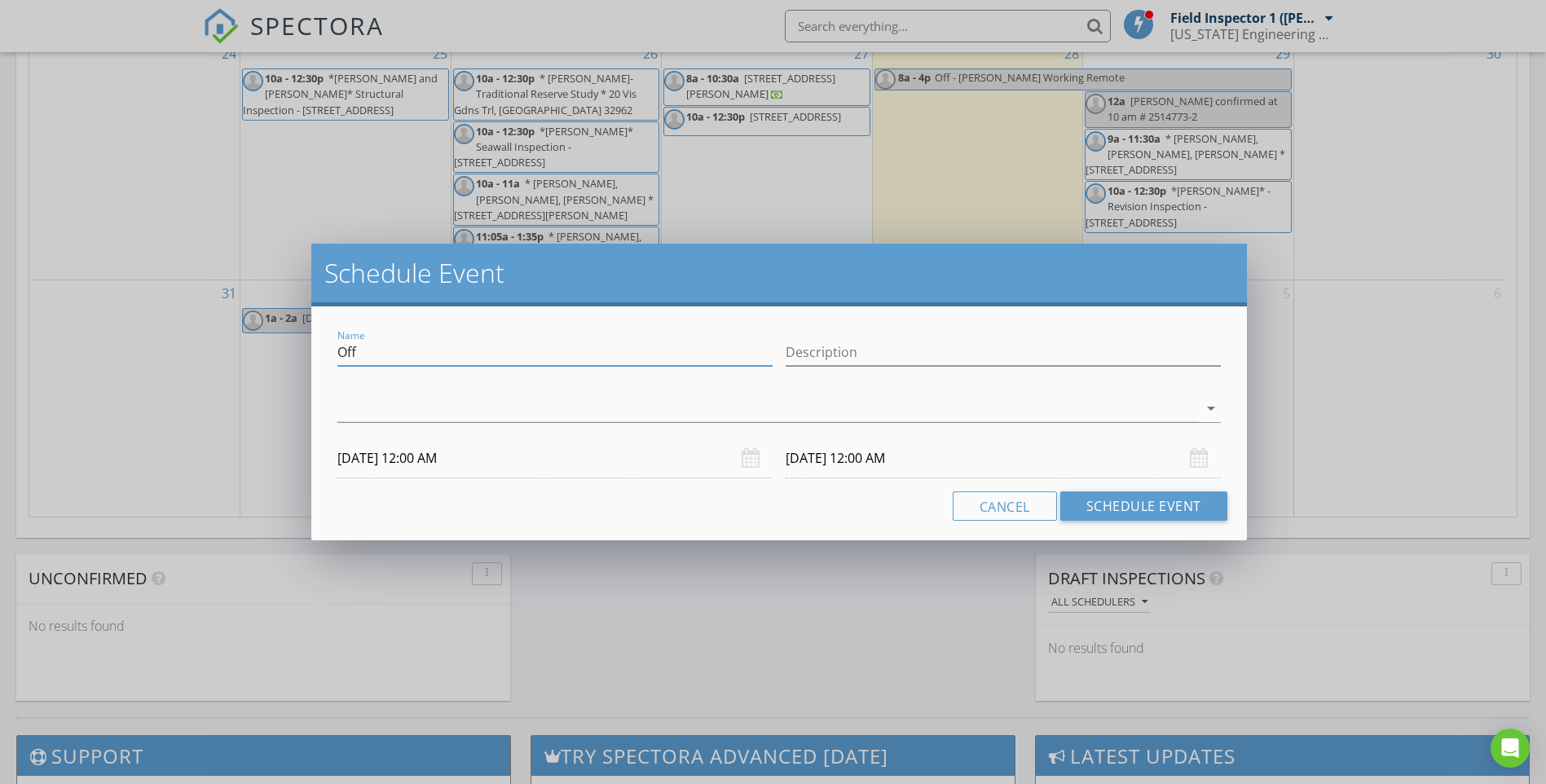
drag, startPoint x: 382, startPoint y: 349, endPoint x: 306, endPoint y: 277, distance: 104.7
click at [288, 341] on div "Schedule Event Name Off Description arrow_drop_down [DATE] 12:00 AM [DATE] 12:0…" at bounding box center [773, 392] width 1546 height 784
click at [577, 357] on input "*[PERSON_NAME] & Ankit* Venice Water" at bounding box center [554, 353] width 435 height 27
type input "*[PERSON_NAME] & Ankit* [GEOGRAPHIC_DATA]"
click at [757, 408] on div at bounding box center [767, 408] width 860 height 27
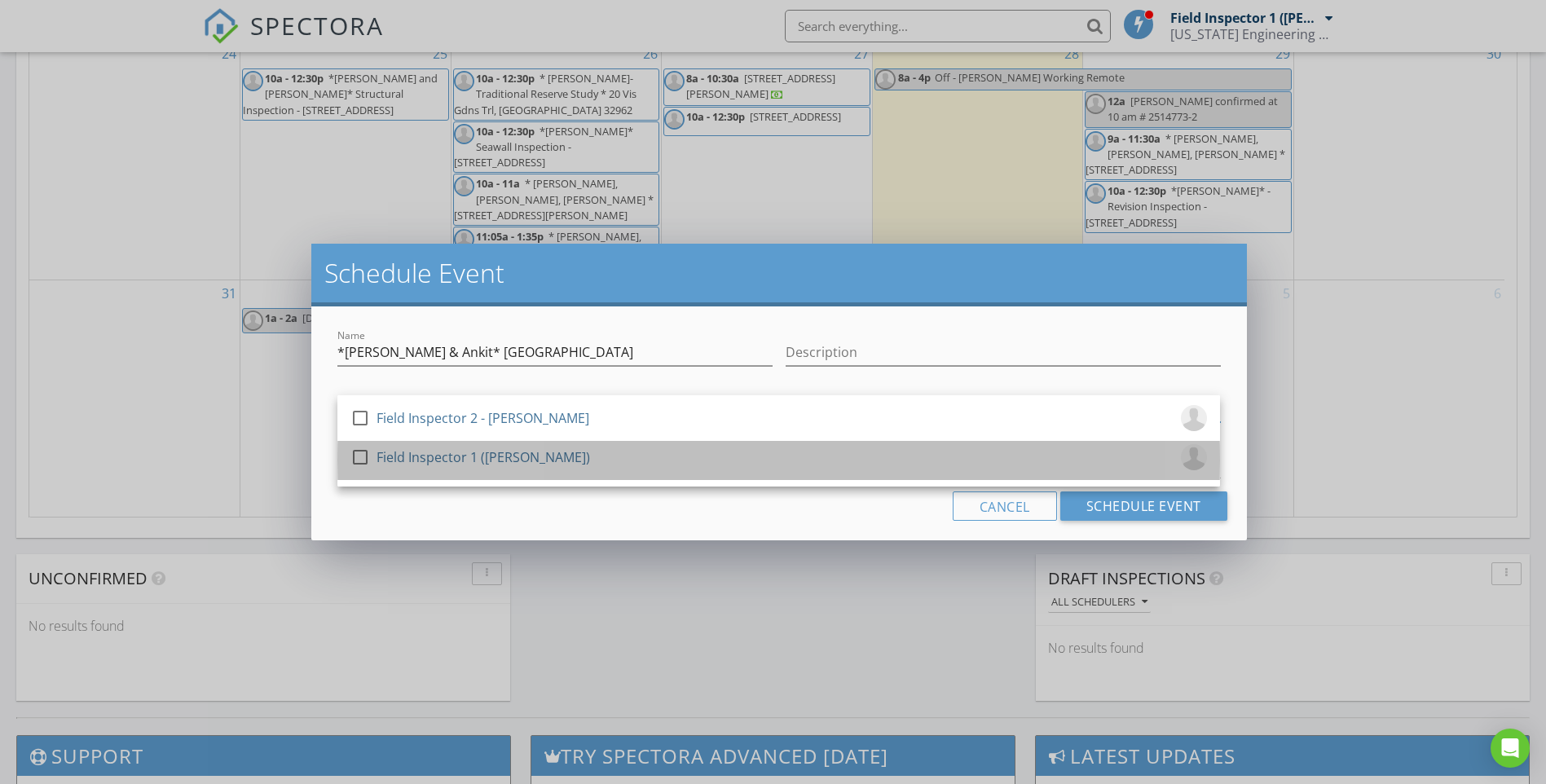
click at [674, 463] on div "check_box_outline_blank Field Inspector 1 ([PERSON_NAME])" at bounding box center [779, 460] width 857 height 33
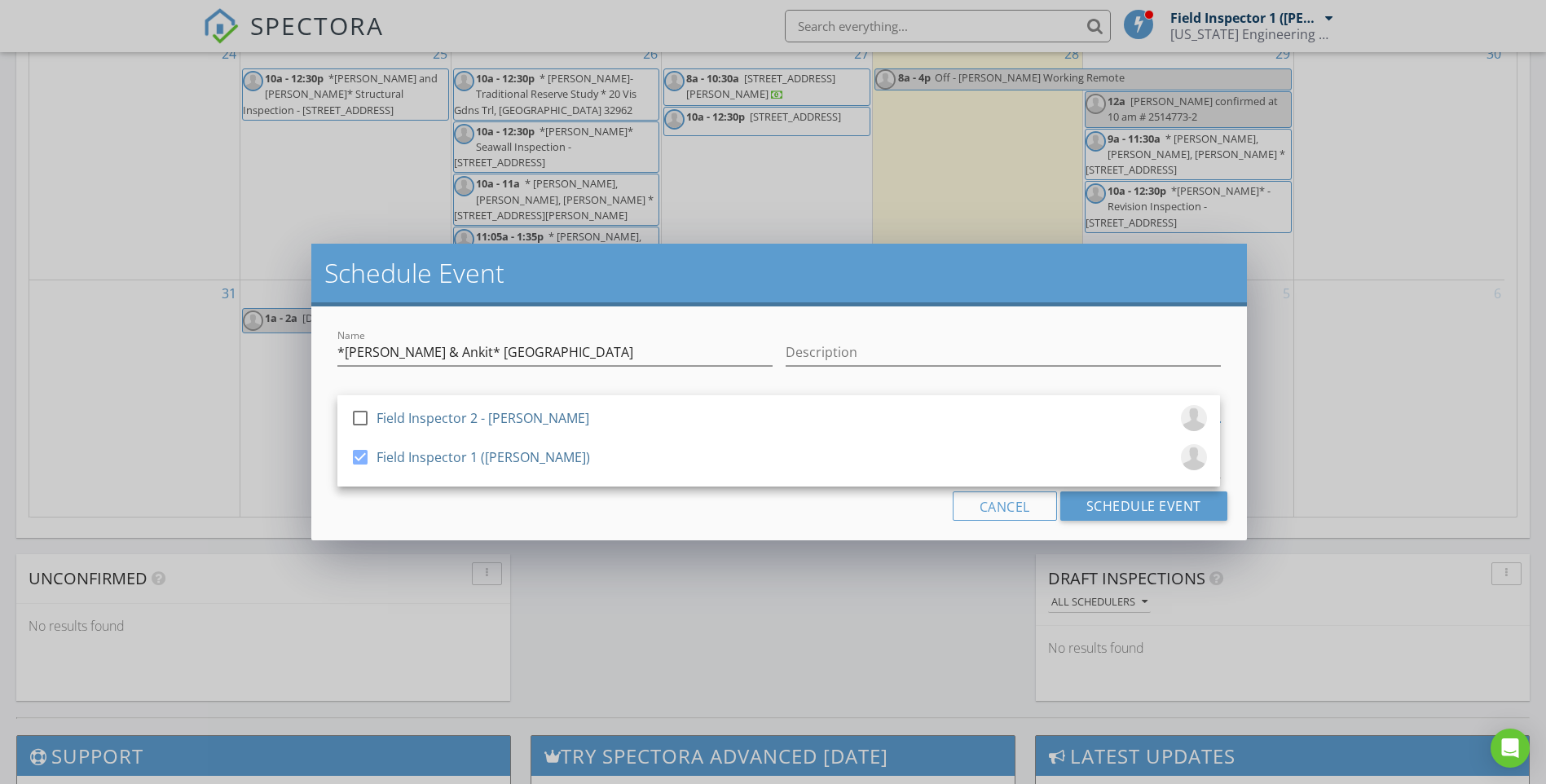
drag, startPoint x: 575, startPoint y: 510, endPoint x: 575, endPoint y: 492, distance: 18.0
click at [576, 510] on div "Cancel Schedule Event" at bounding box center [778, 506] width 896 height 30
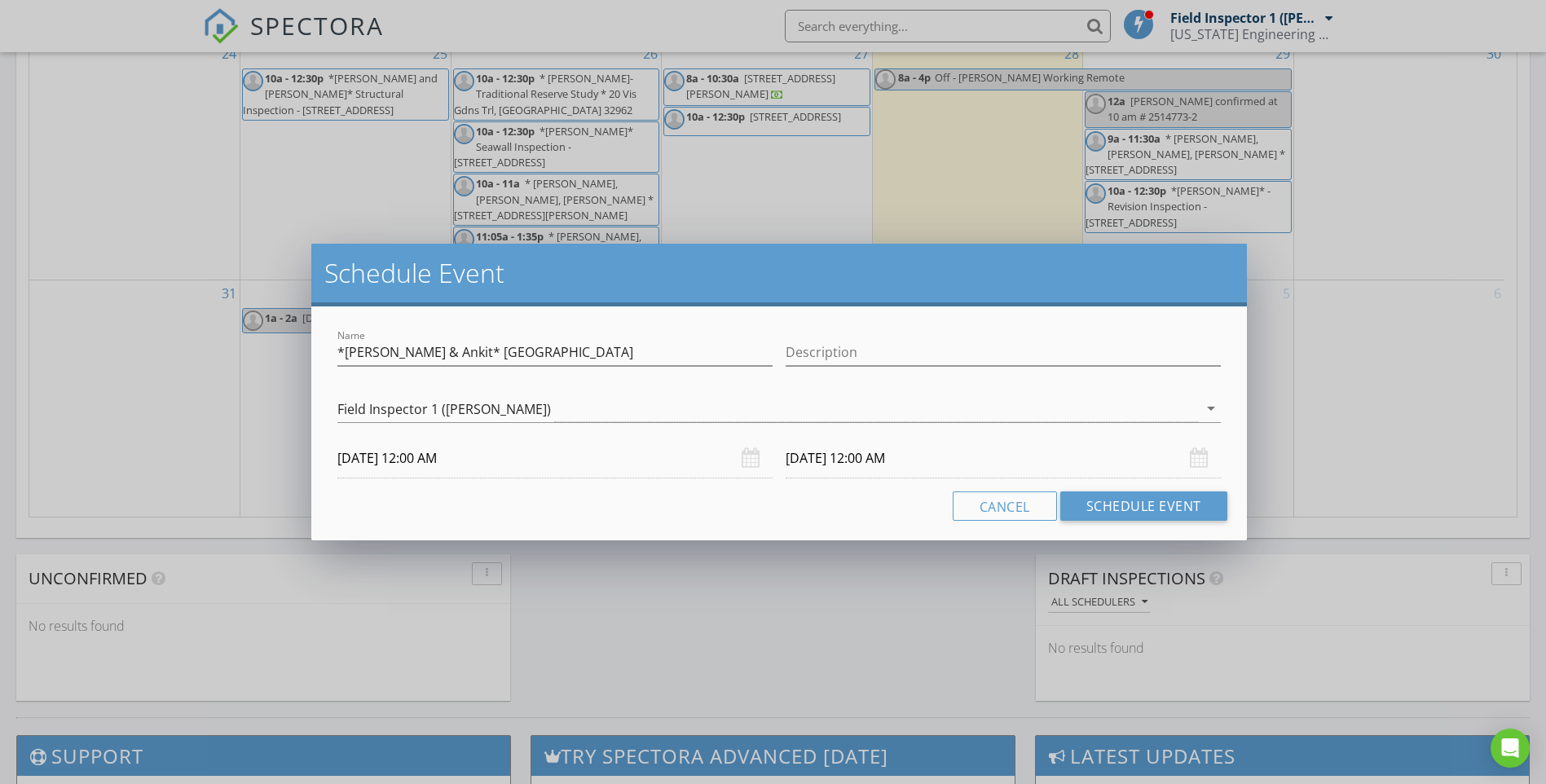
click at [492, 459] on input "[DATE] 12:00 AM" at bounding box center [554, 458] width 435 height 40
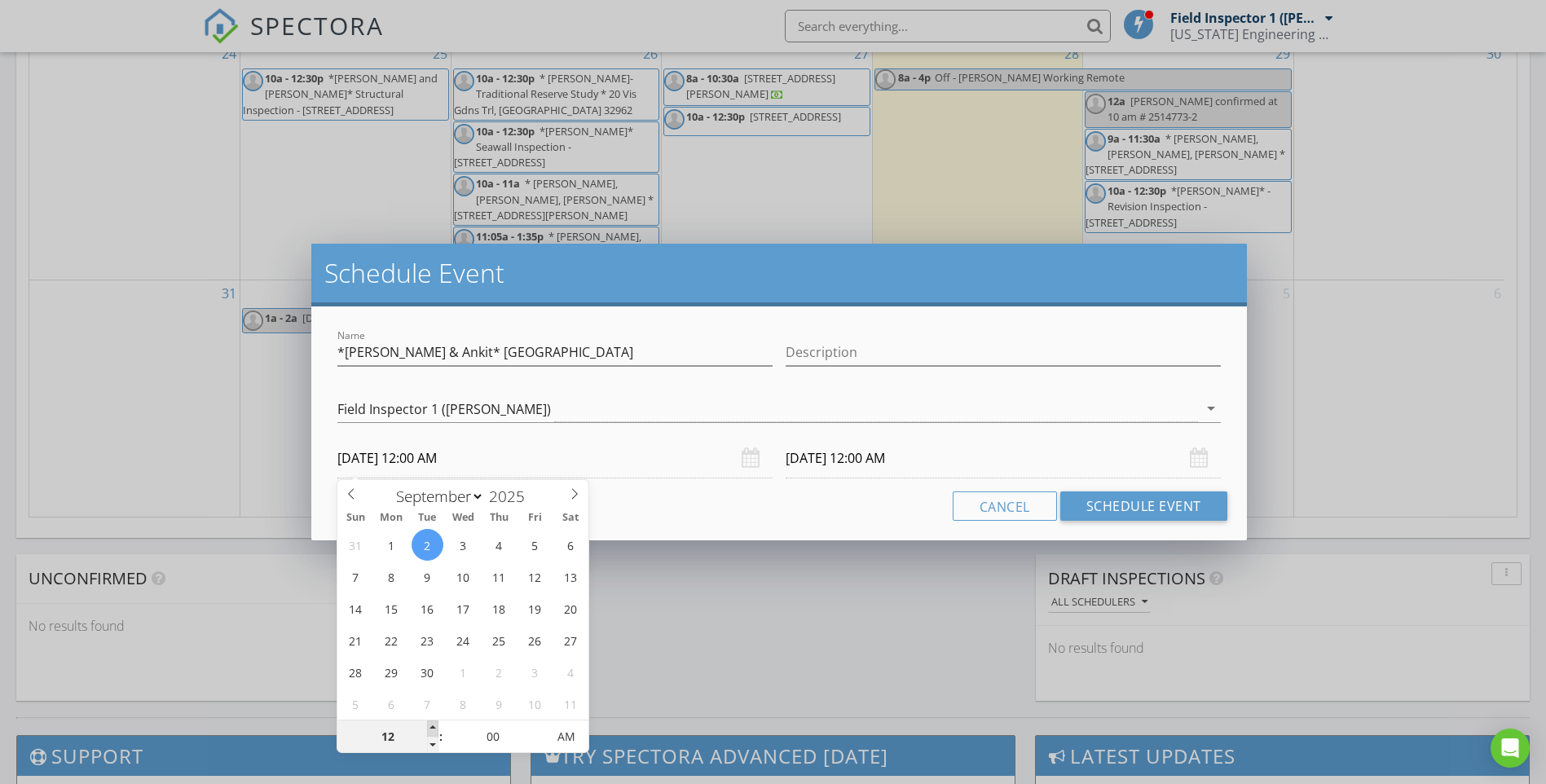
type input "01"
type input "[DATE] 1:00 AM"
click at [435, 729] on span at bounding box center [432, 728] width 12 height 16
type input "02"
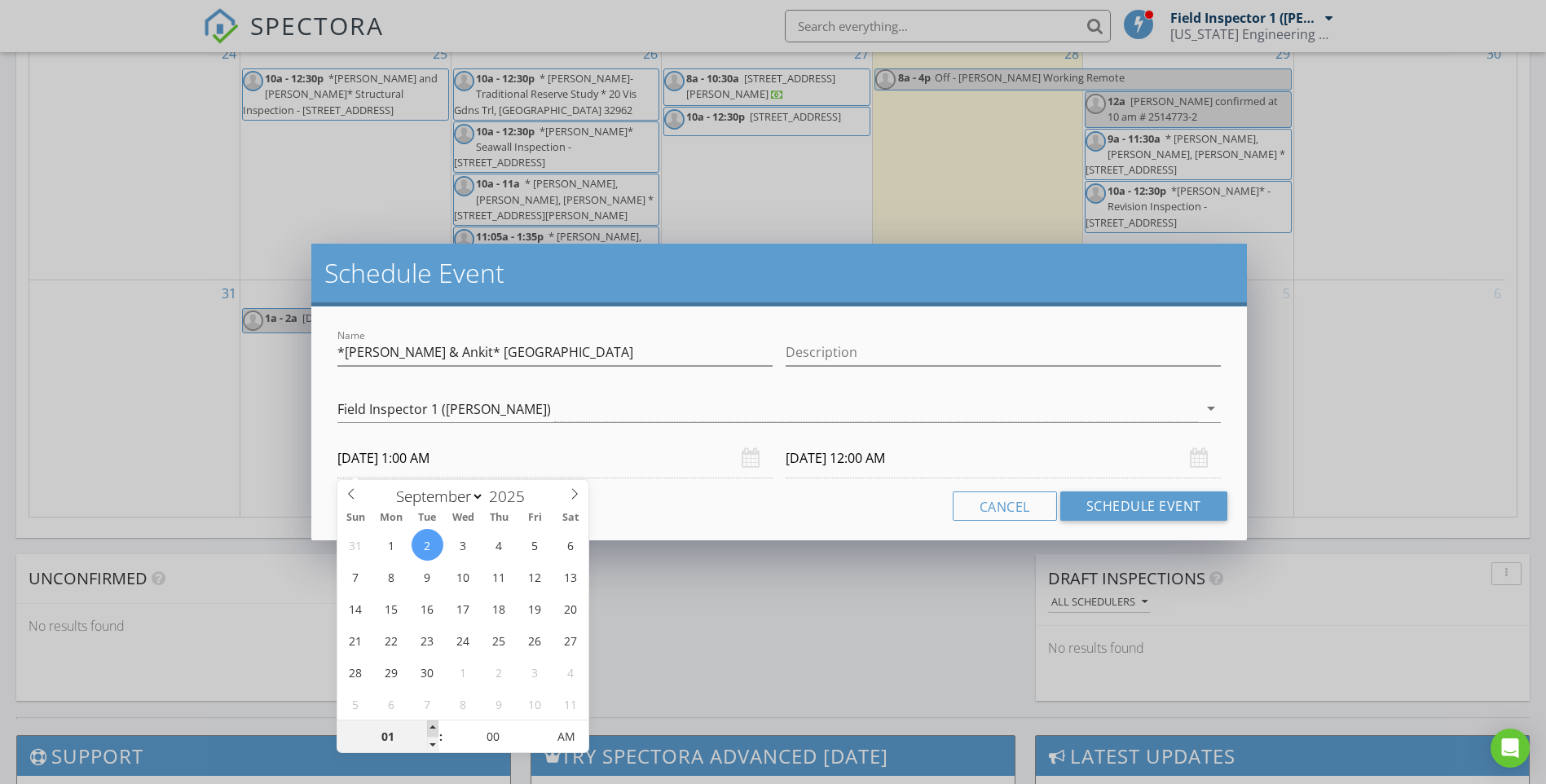
type input "[DATE] 2:00 AM"
type input "03"
type input "[DATE] 3:00 AM"
click at [435, 729] on span at bounding box center [432, 728] width 12 height 16
type input "04"
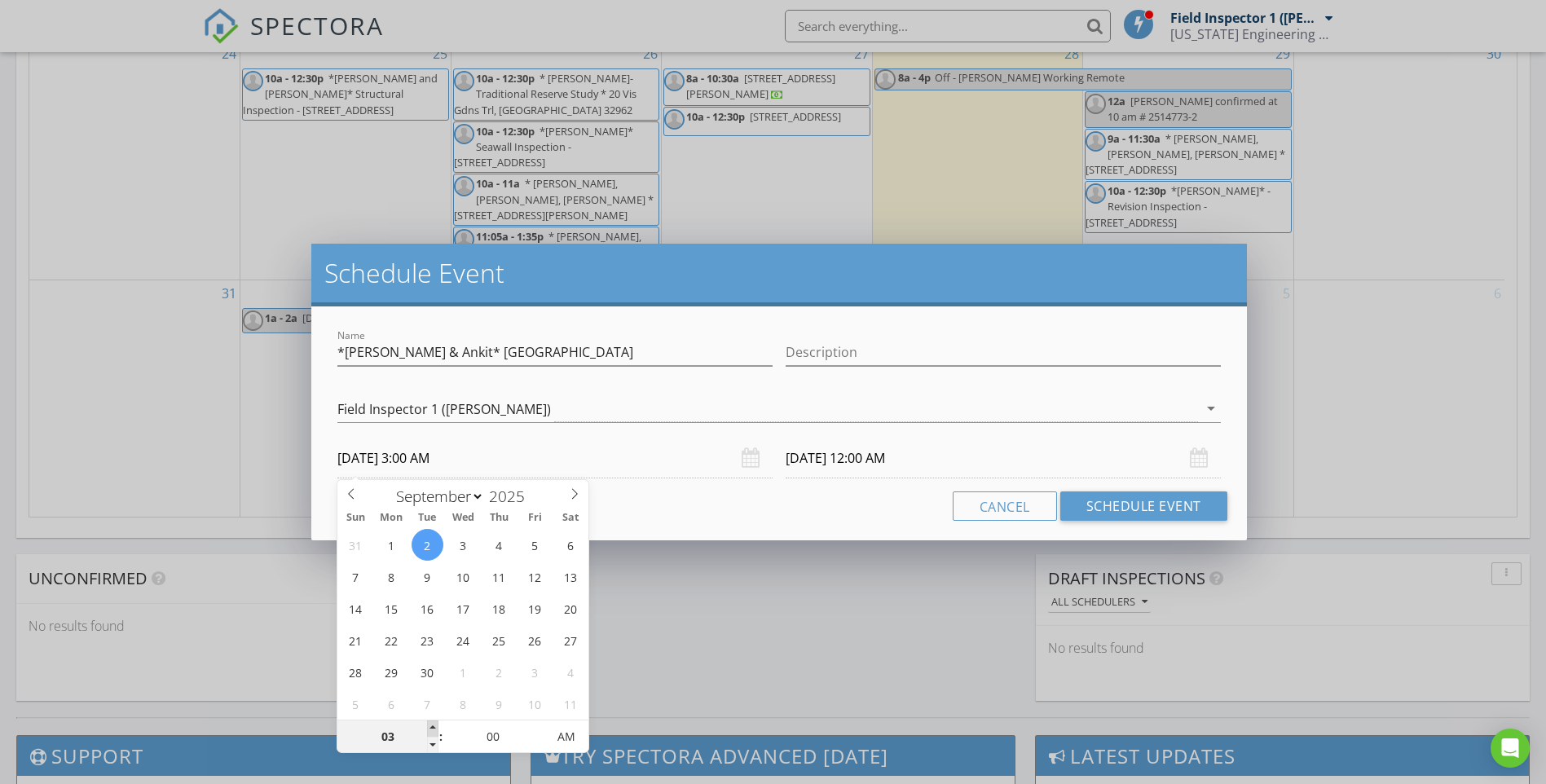
type input "[DATE] 4:00 AM"
click at [435, 729] on span at bounding box center [432, 728] width 12 height 16
type input "05"
type input "[DATE] 5:00 AM"
click at [437, 729] on span at bounding box center [432, 728] width 12 height 16
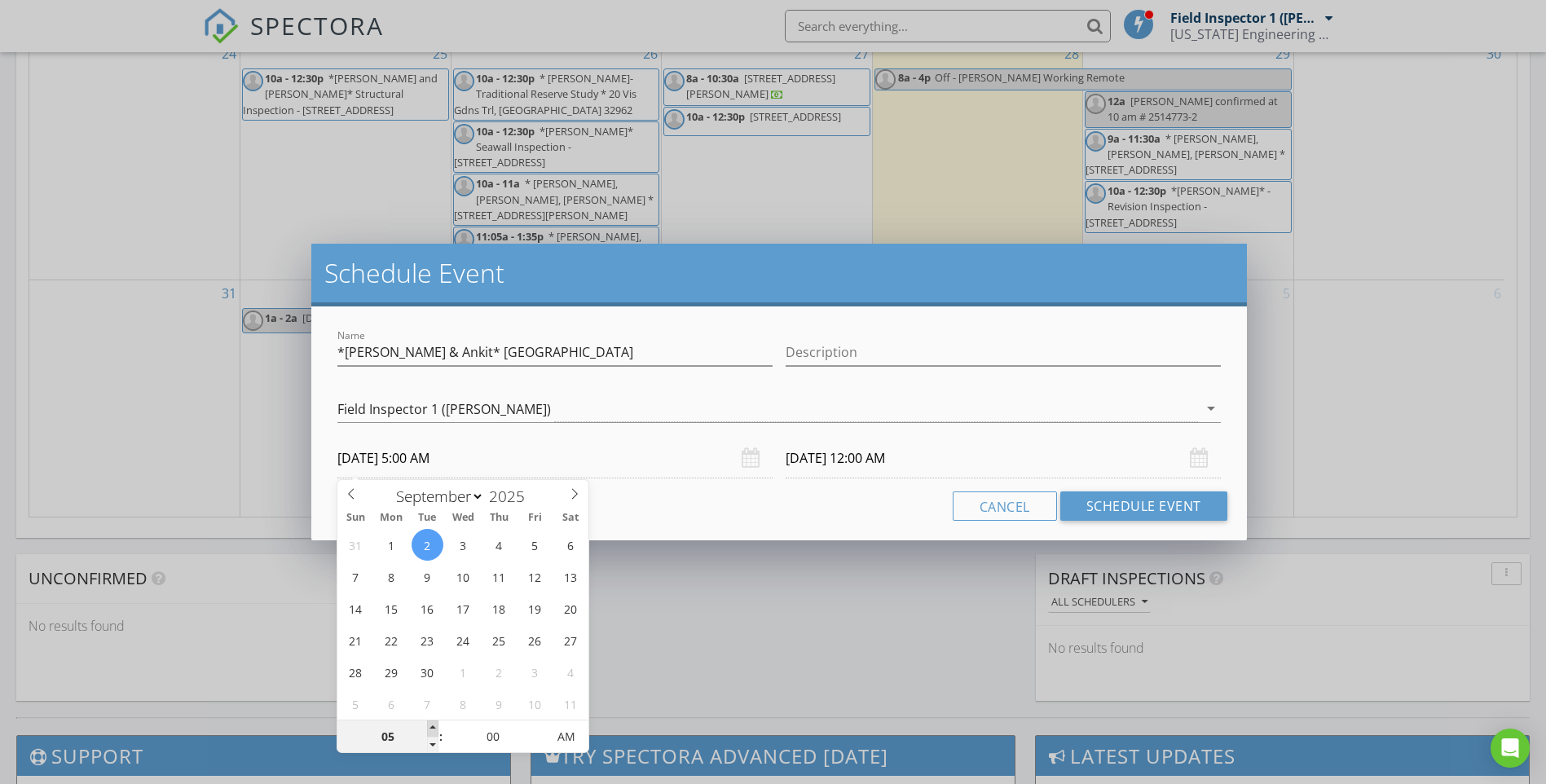
type input "06"
type input "[DATE] 6:00 AM"
click at [437, 729] on span at bounding box center [432, 728] width 12 height 16
type input "07"
type input "[DATE] 7:00 AM"
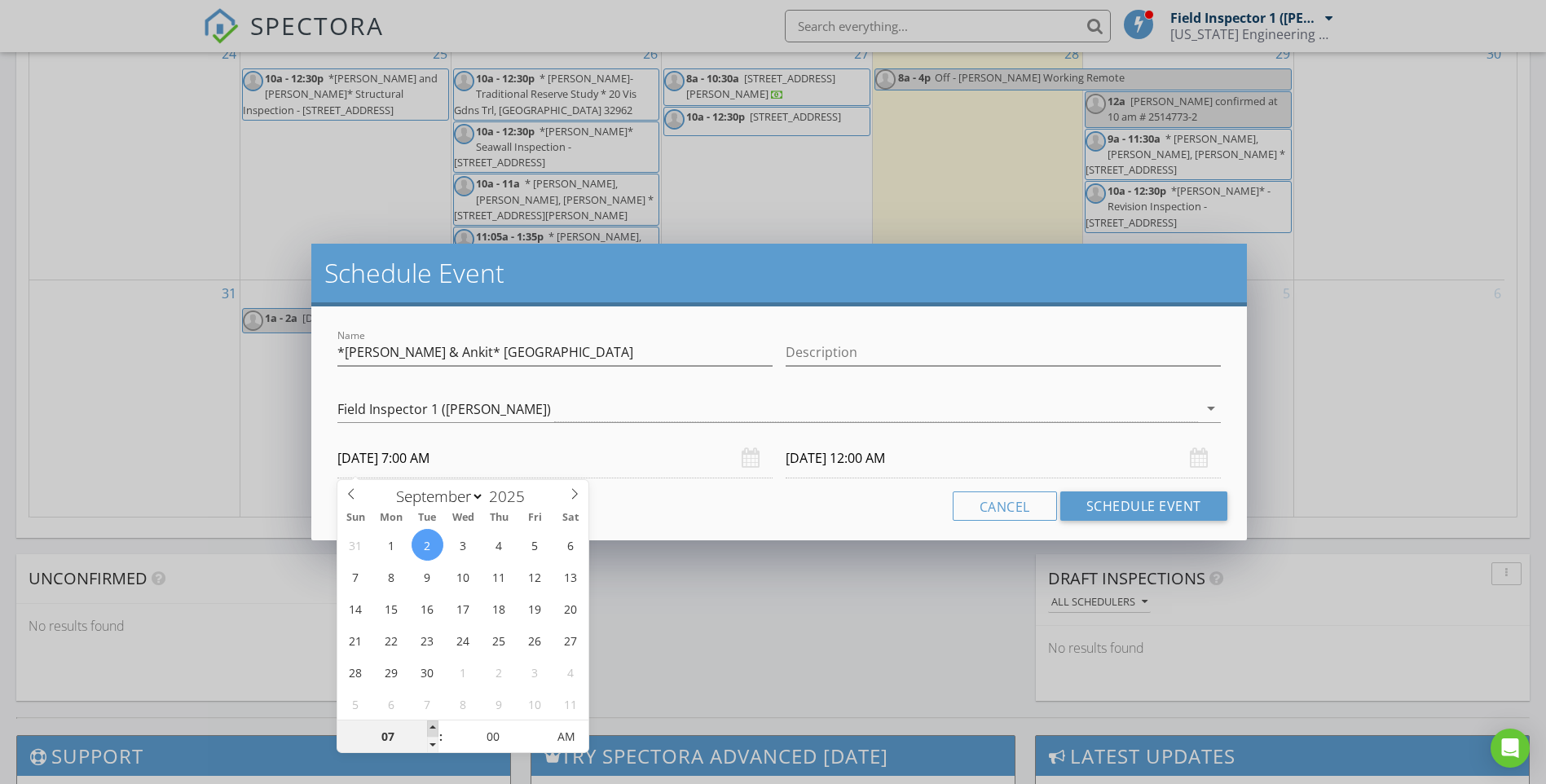
click at [437, 730] on span at bounding box center [432, 728] width 12 height 16
type input "08"
type input "07"
type input "[DATE] 8:00 AM"
type input "[DATE] 7:00 AM"
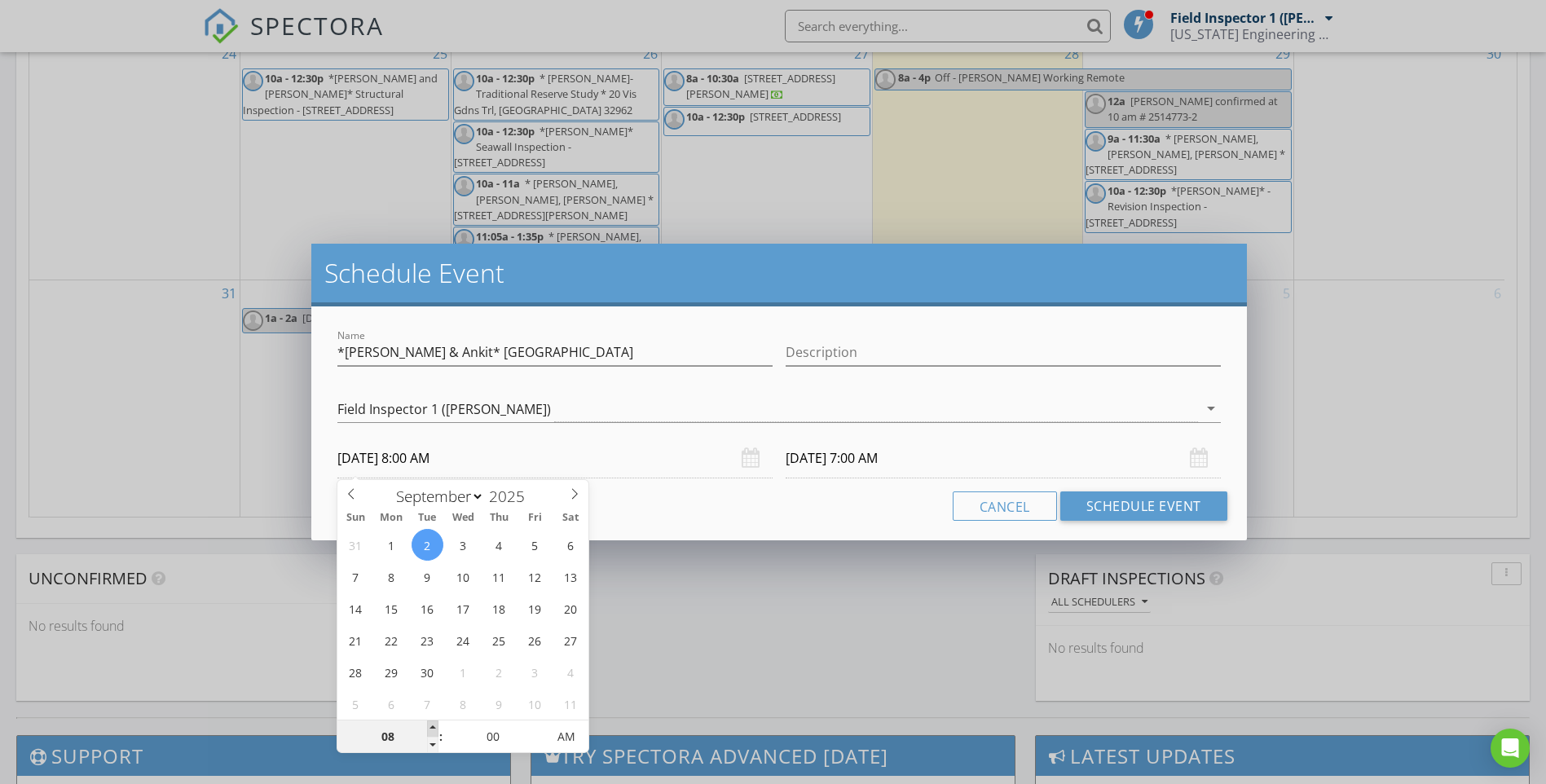
click at [437, 730] on span at bounding box center [432, 728] width 12 height 16
type input "08"
type input "[DATE] 8:00 AM"
type input "05"
type input "[DATE] 8:05 AM"
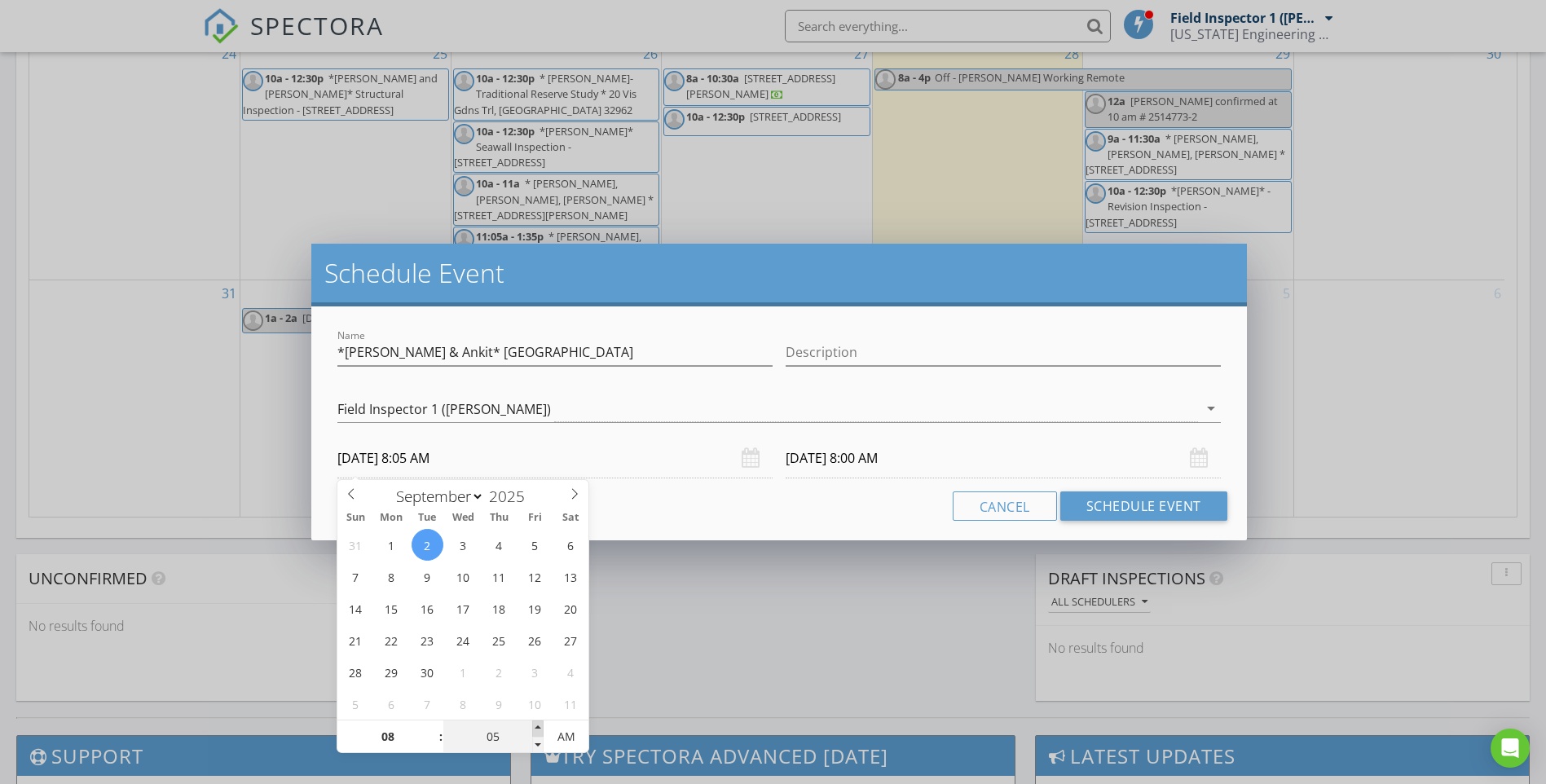
click at [540, 723] on span at bounding box center [538, 728] width 12 height 16
click at [538, 723] on span at bounding box center [538, 728] width 12 height 16
type input "10"
type input "[DATE] 8:10 AM"
type input "15"
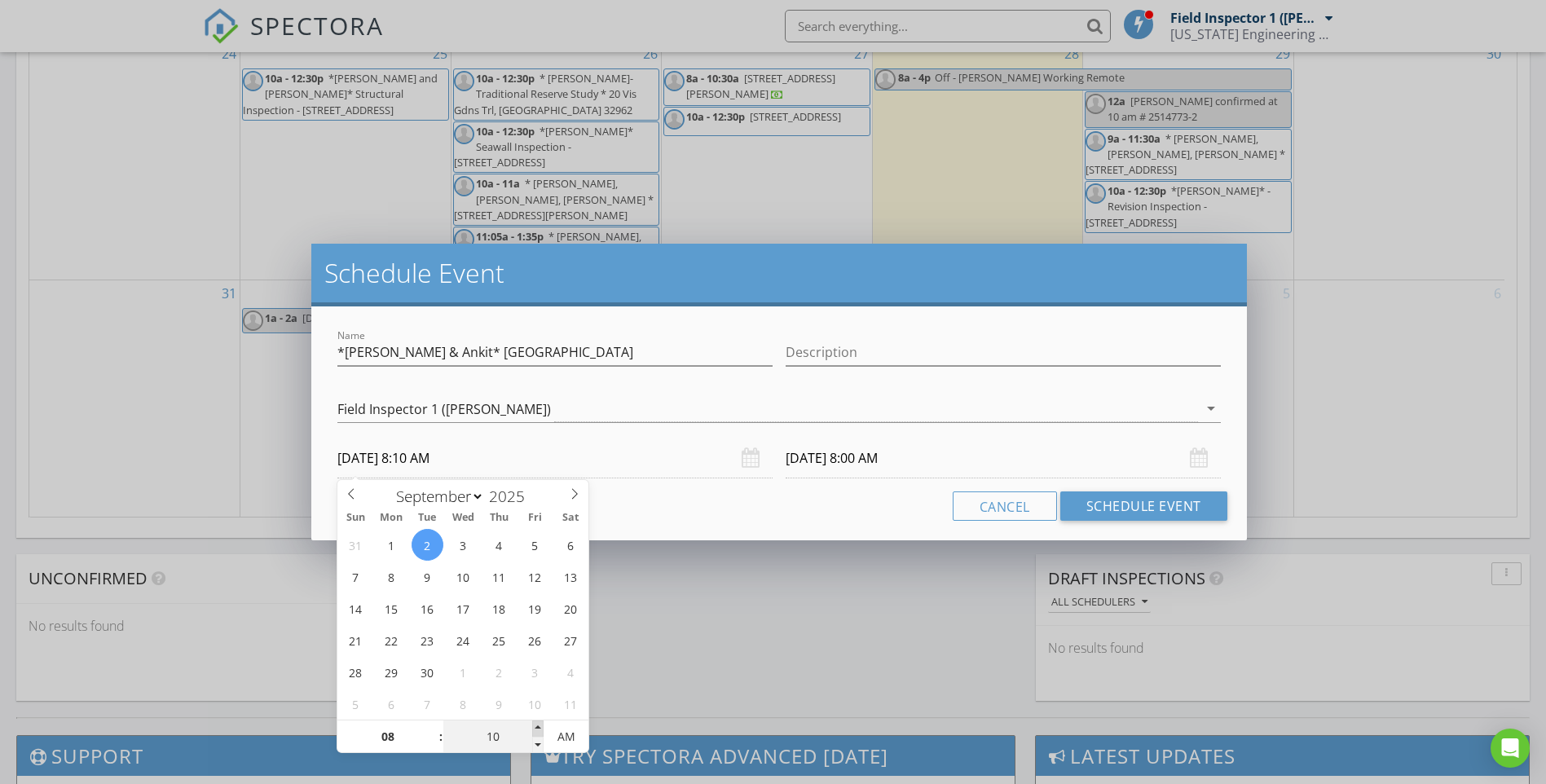
type input "[DATE] 8:15 AM"
click at [537, 723] on span at bounding box center [538, 728] width 12 height 16
type input "20"
type input "[DATE] 8:20 AM"
click at [537, 724] on span at bounding box center [538, 728] width 12 height 16
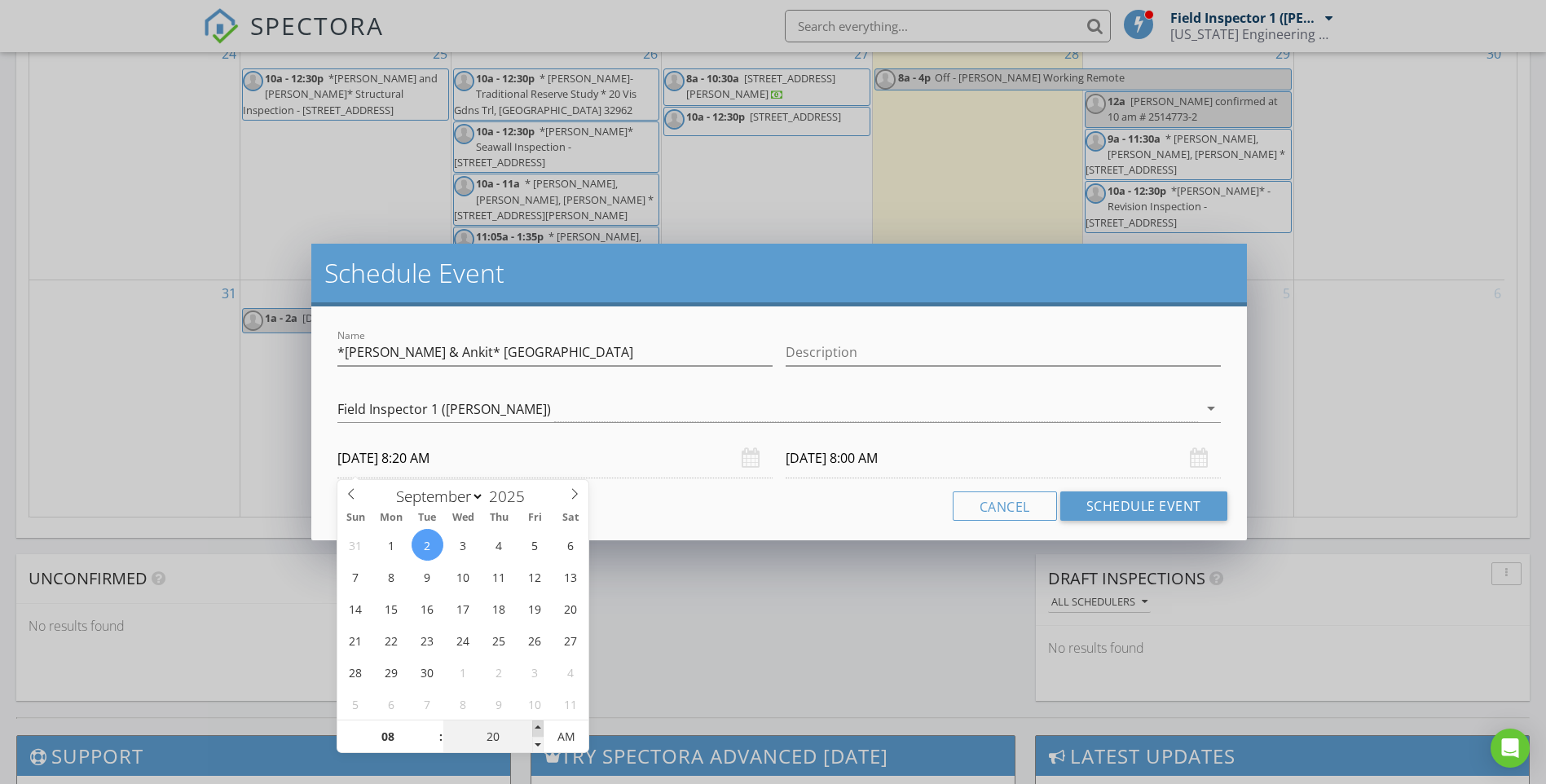
type input "25"
type input "[DATE] 8:25 AM"
click at [534, 726] on span at bounding box center [538, 728] width 12 height 16
type input "30"
type input "[DATE] 8:30 AM"
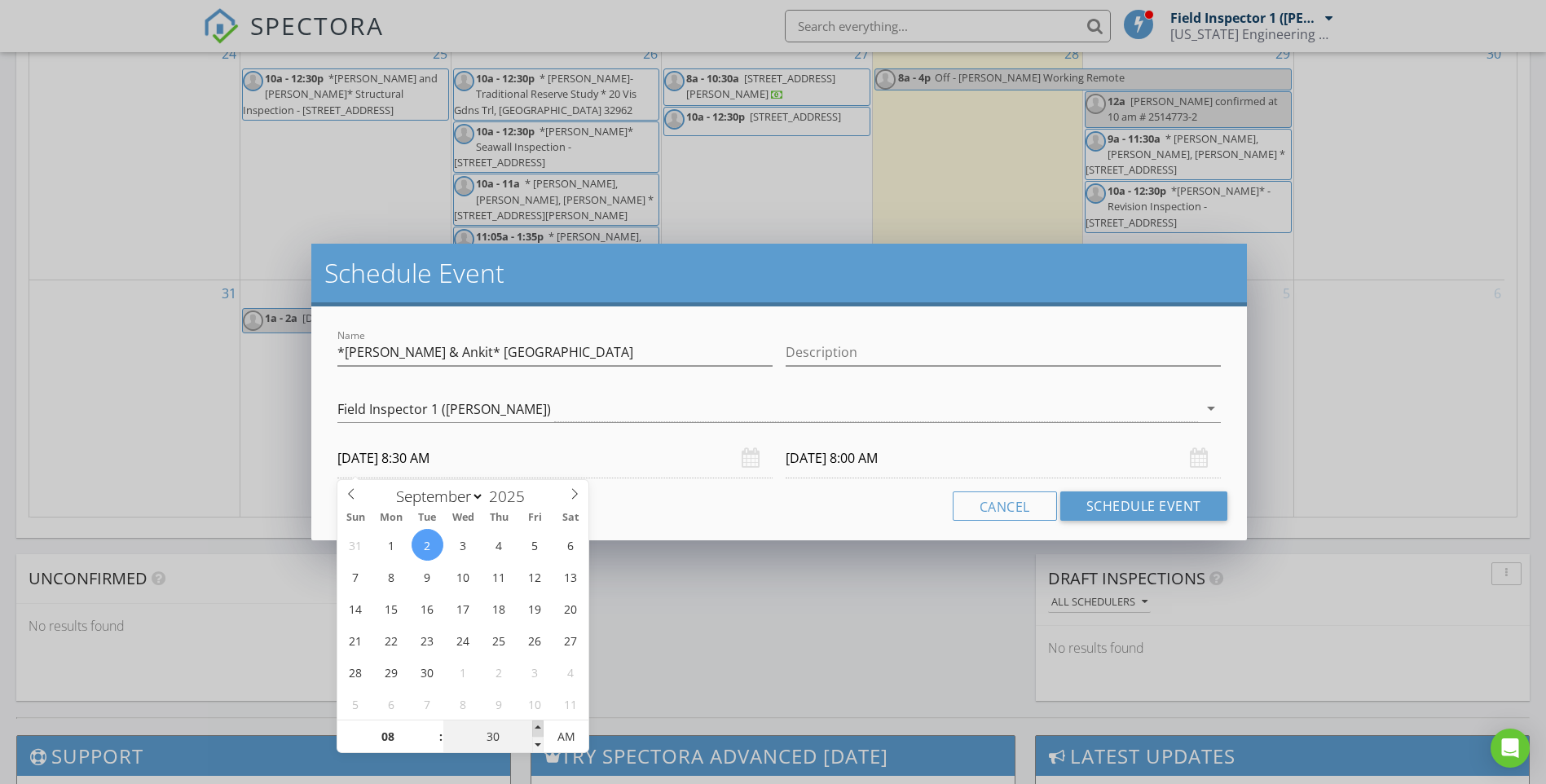
click at [534, 726] on span at bounding box center [538, 728] width 12 height 16
type input "30"
click at [831, 465] on input "[DATE] 8:30 AM" at bounding box center [1003, 458] width 435 height 40
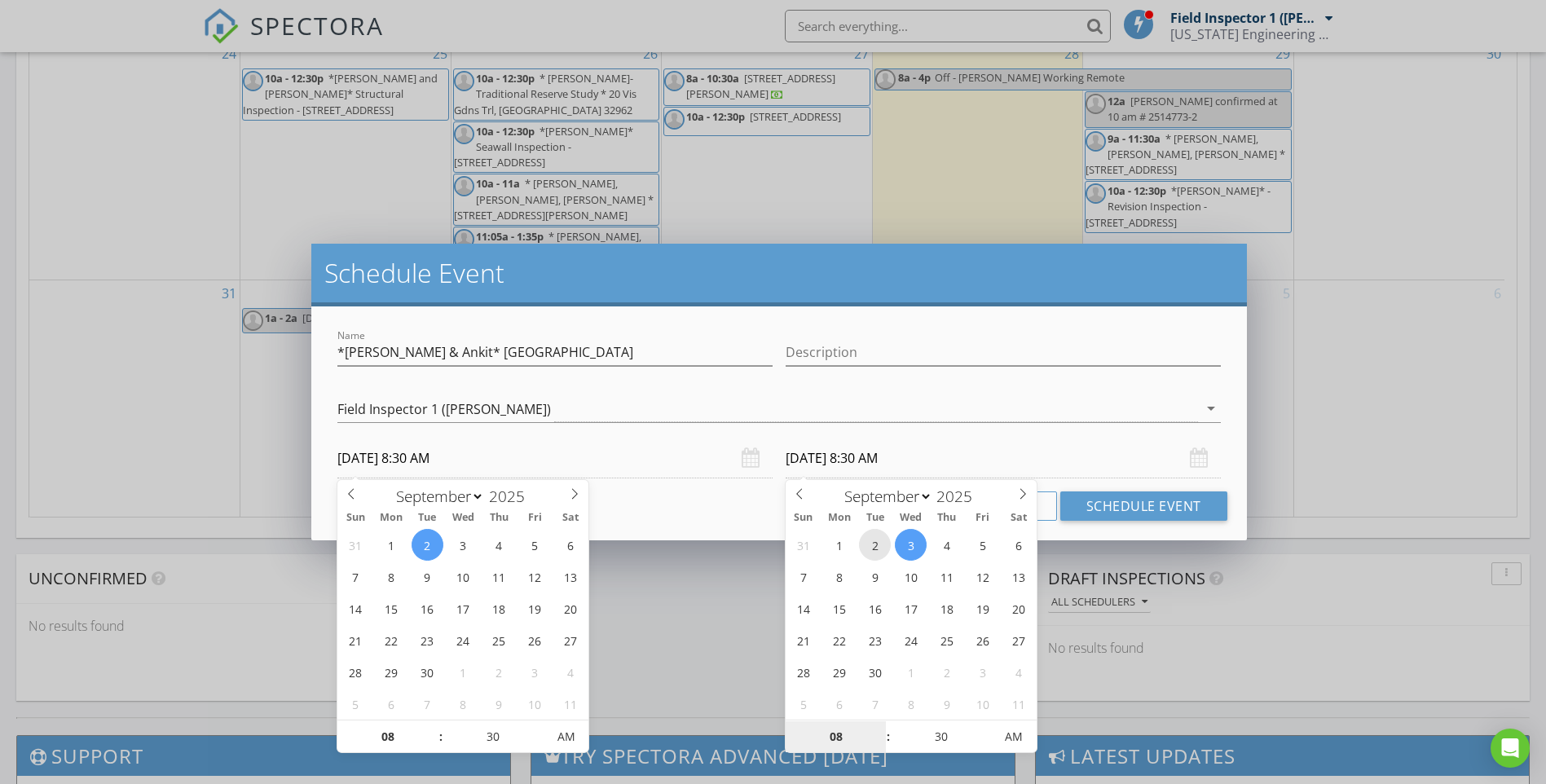
type input "[DATE] 8:30 AM"
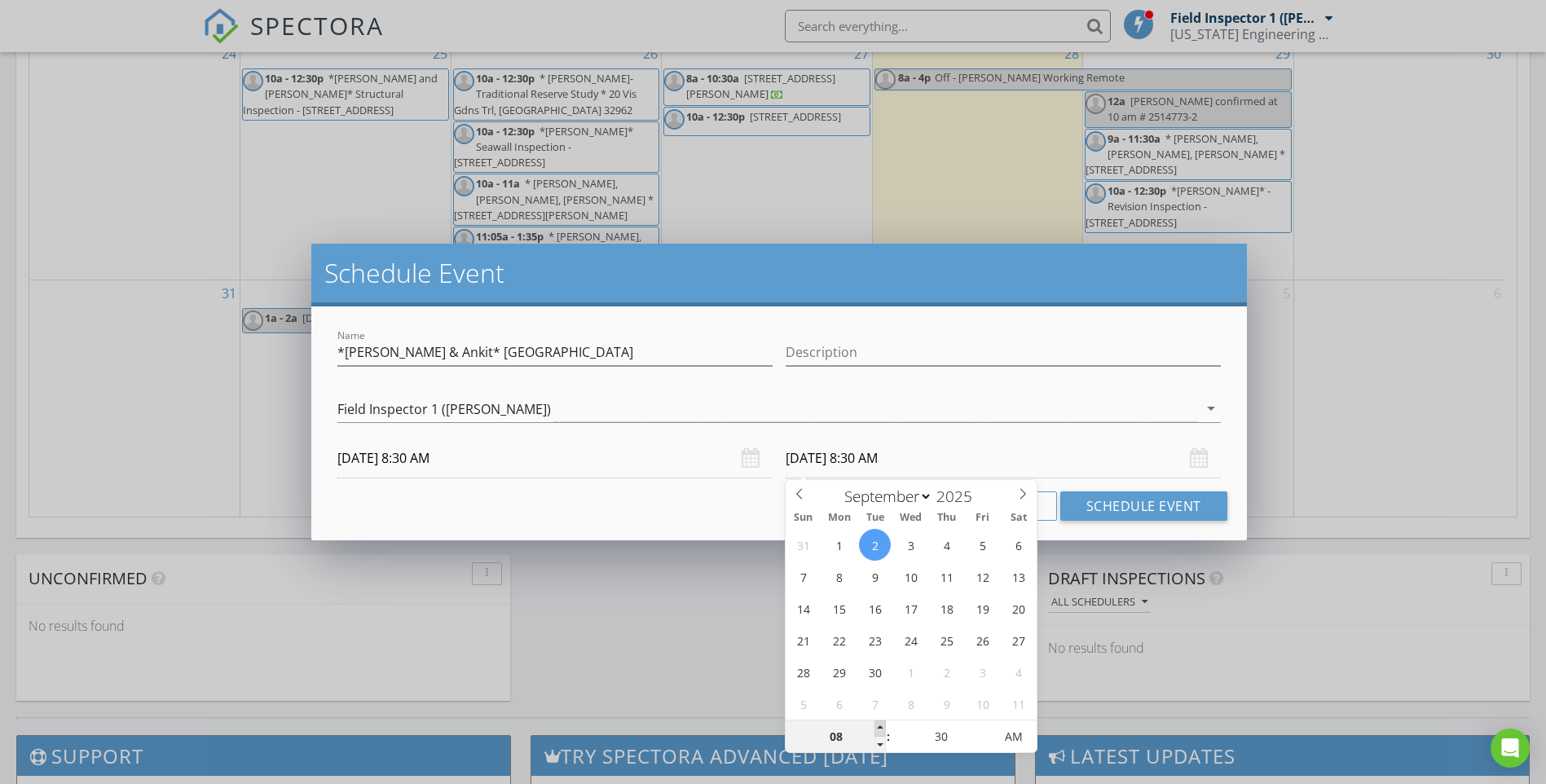
type input "09"
type input "[DATE] 9:30 AM"
click at [885, 728] on span at bounding box center [880, 728] width 12 height 16
type input "10"
type input "[DATE] 10:30 AM"
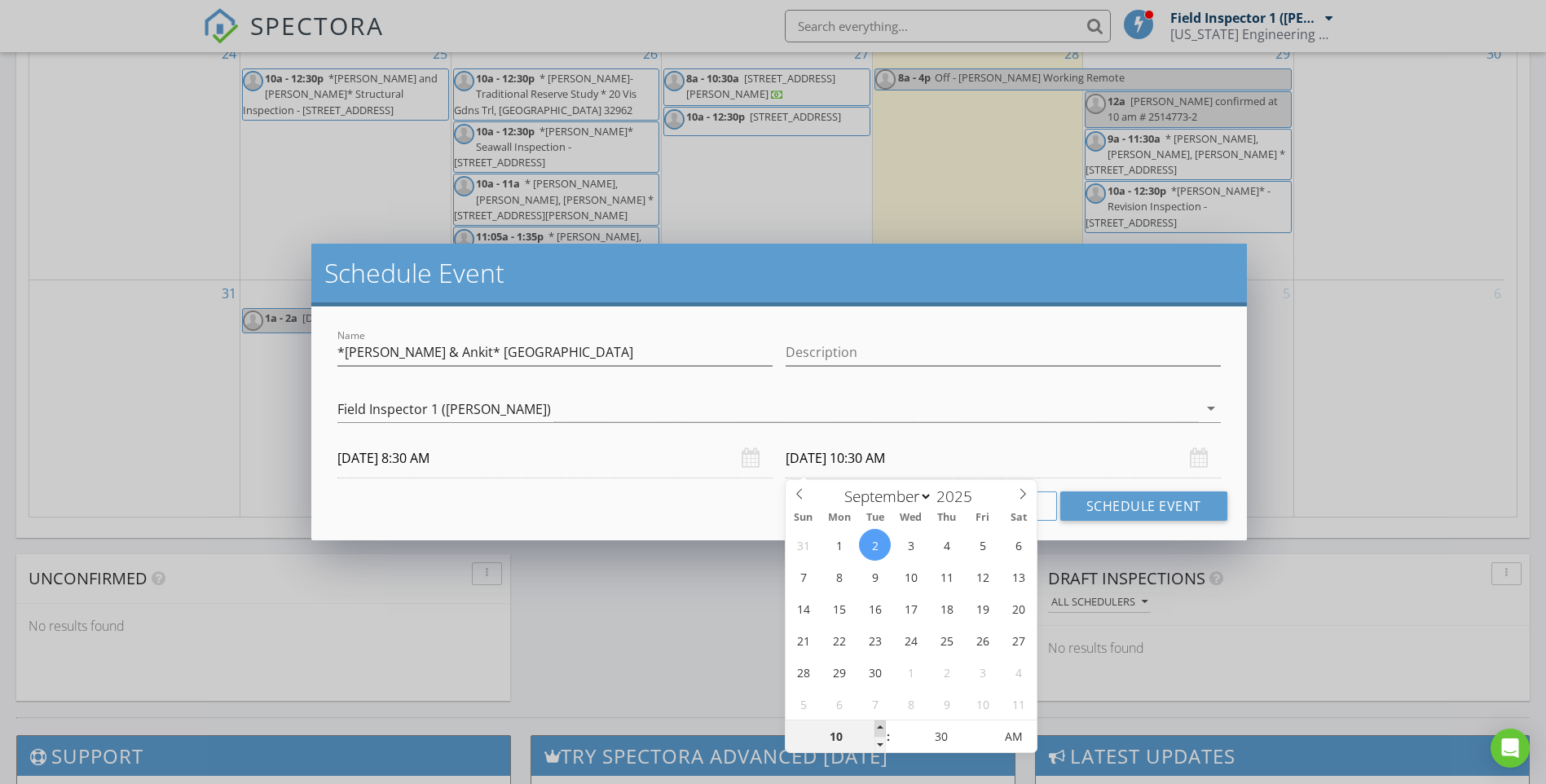
click at [883, 726] on span at bounding box center [880, 728] width 12 height 16
click at [733, 504] on div "Cancel Schedule Event" at bounding box center [778, 506] width 896 height 30
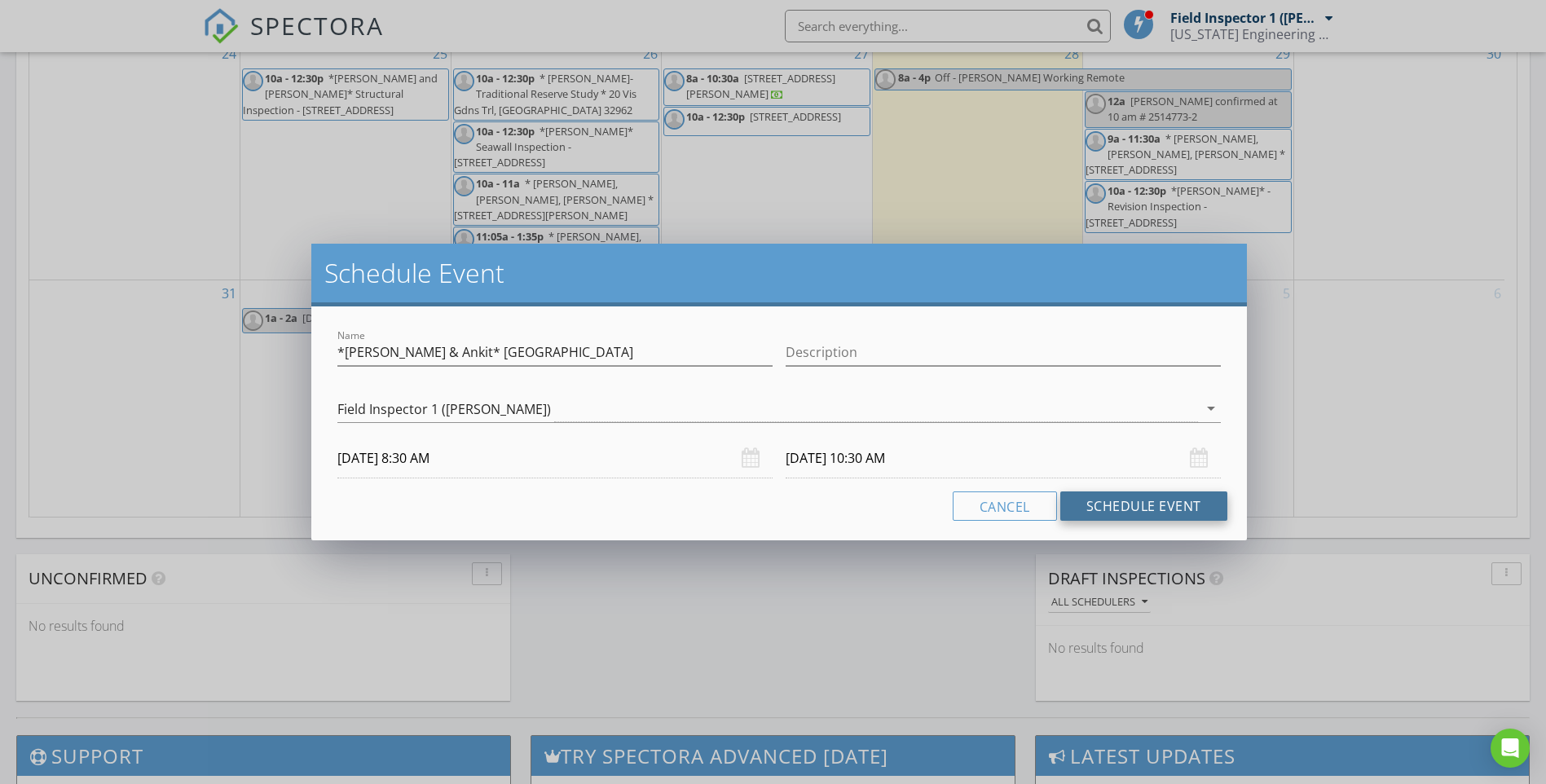
click at [1124, 510] on button "Schedule Event" at bounding box center [1144, 506] width 167 height 30
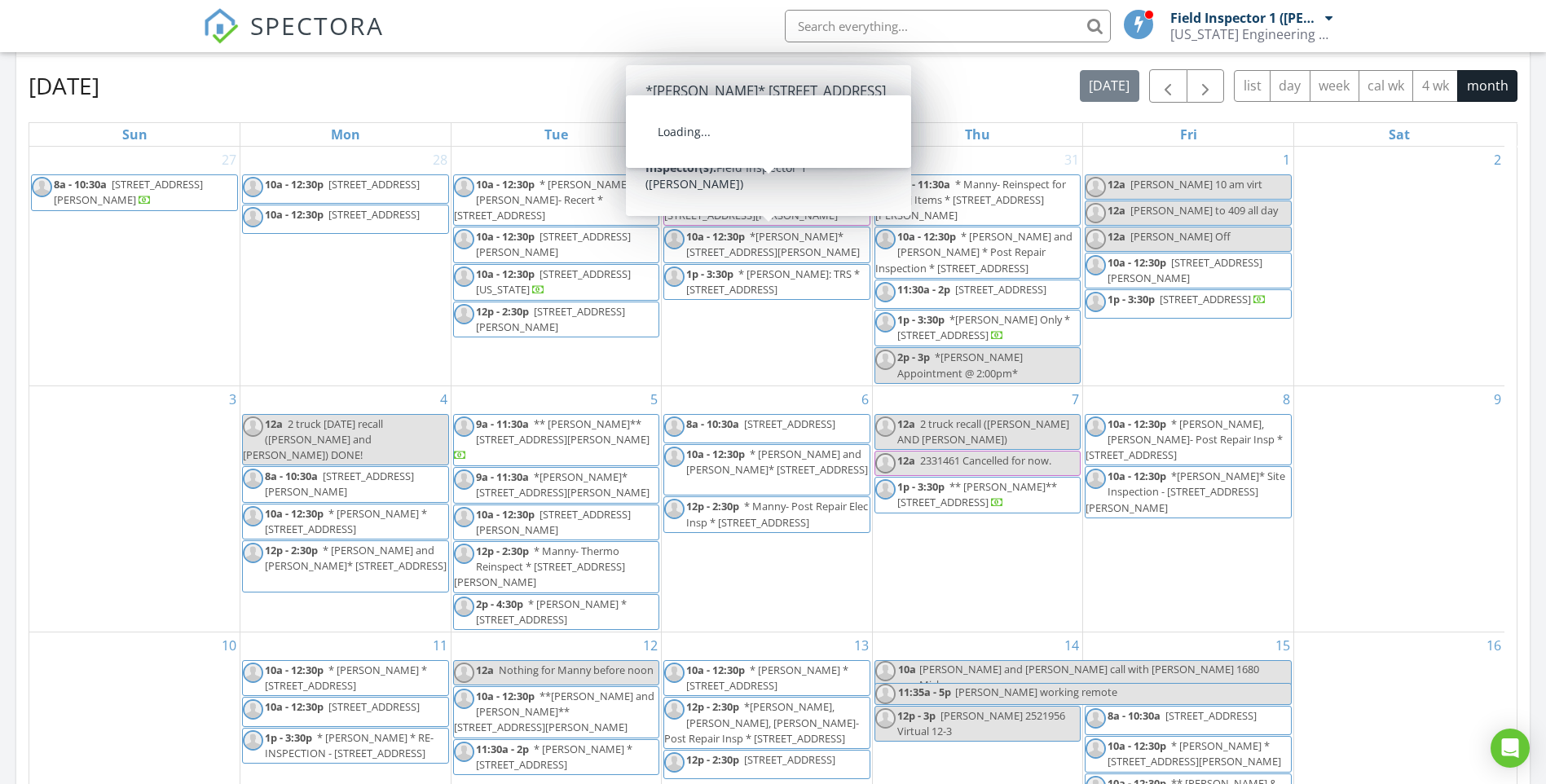
scroll to position [775, 0]
